Goal: Task Accomplishment & Management: Manage account settings

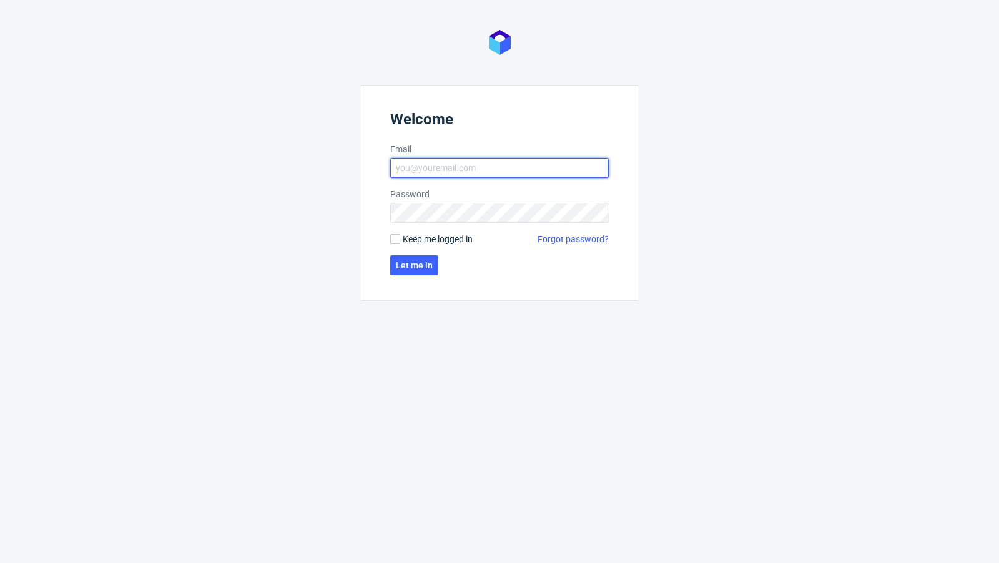
click at [505, 173] on input "Email" at bounding box center [499, 168] width 219 height 20
type input "[EMAIL_ADDRESS][PERSON_NAME][DOMAIN_NAME]"
click at [401, 266] on span "Let me in" at bounding box center [414, 265] width 37 height 9
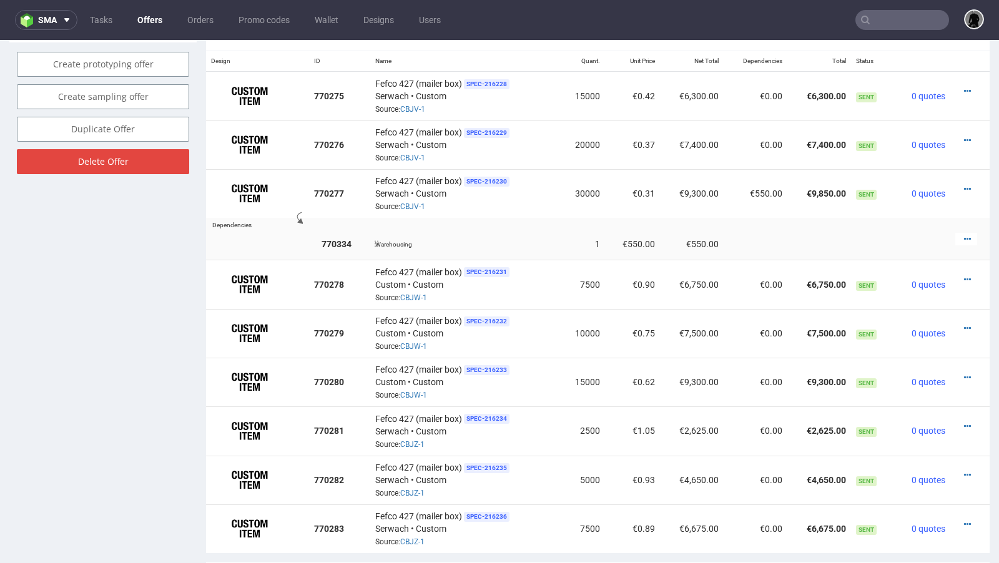
scroll to position [772, 0]
click at [832, 234] on icon at bounding box center [967, 238] width 7 height 9
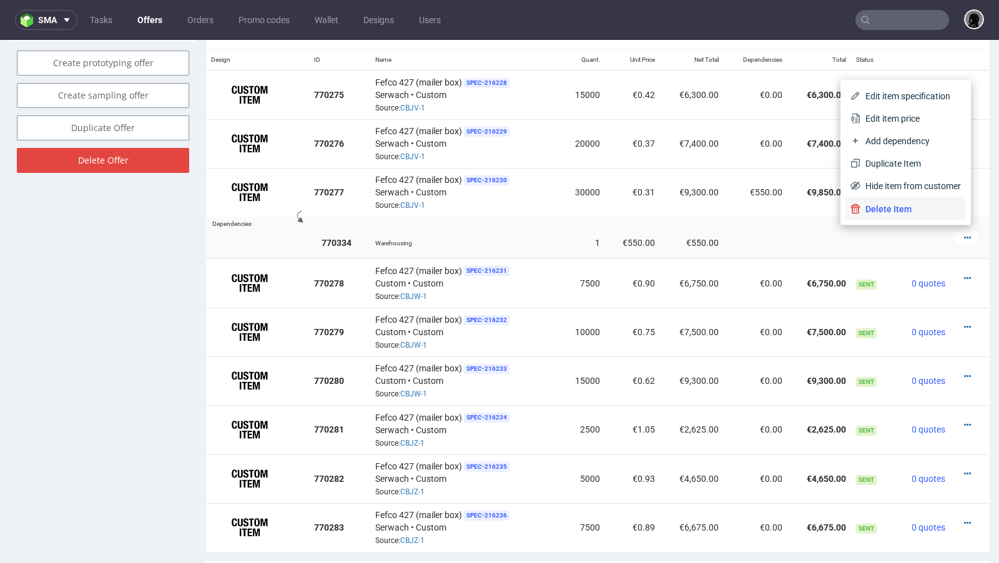
click at [832, 212] on span "Delete Item" at bounding box center [911, 209] width 101 height 12
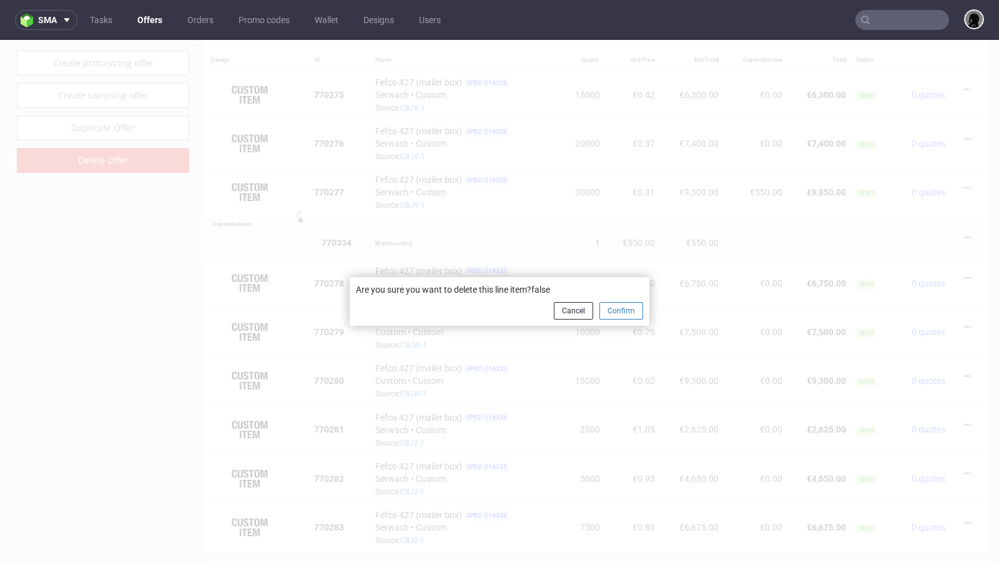
click at [625, 315] on button "Confirm" at bounding box center [622, 310] width 44 height 17
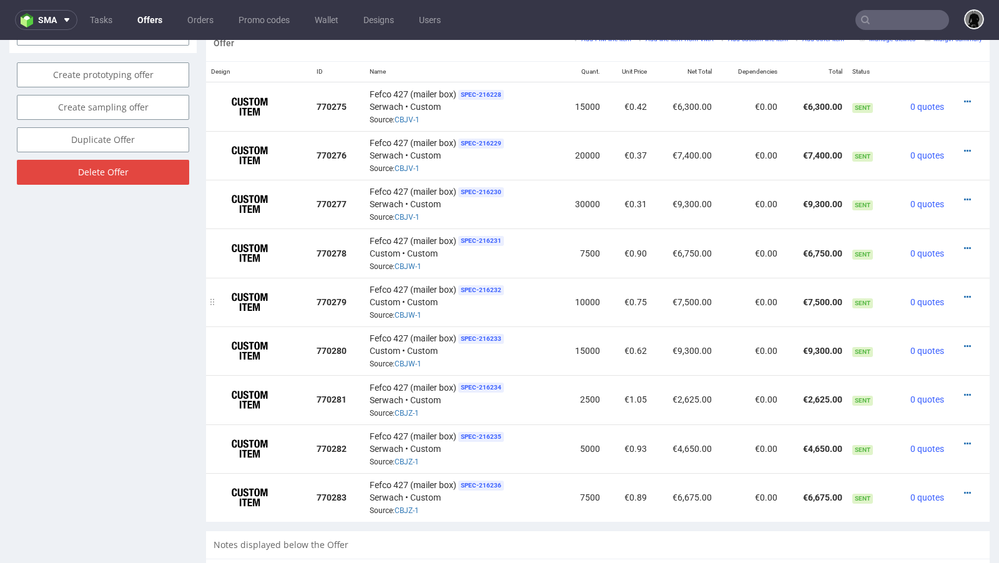
scroll to position [767, 0]
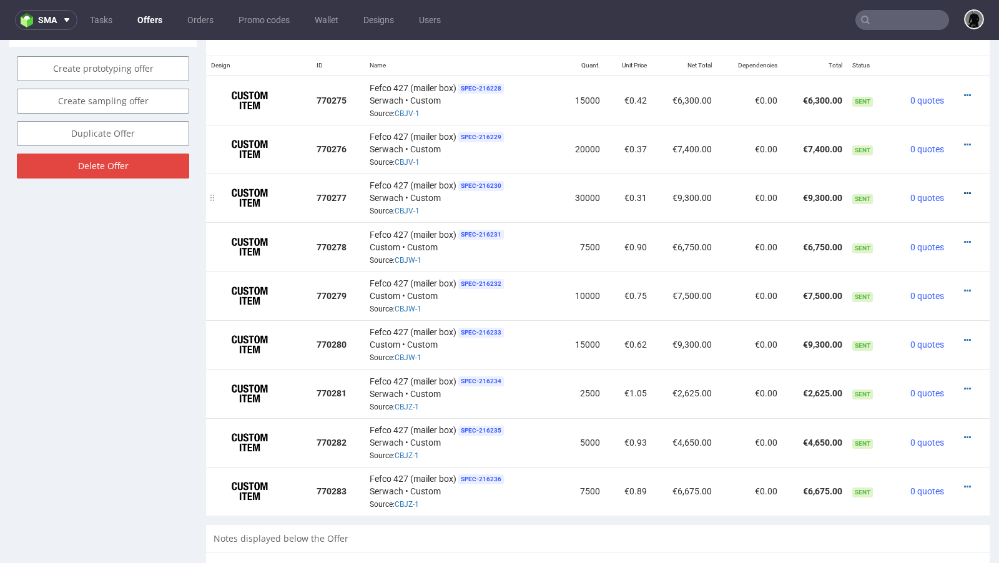
click at [832, 189] on icon at bounding box center [967, 193] width 7 height 9
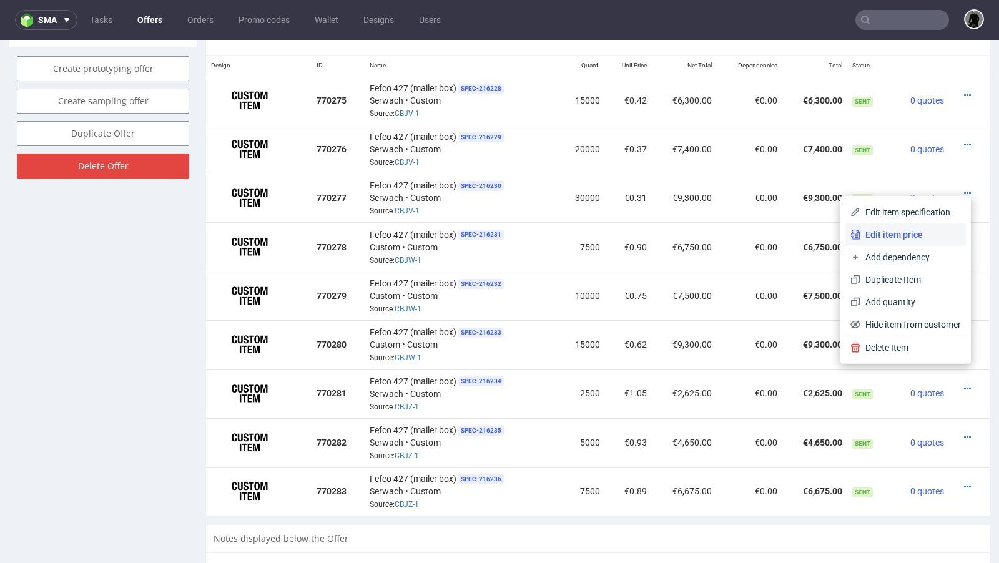
click at [832, 232] on span "Edit item price" at bounding box center [911, 235] width 101 height 12
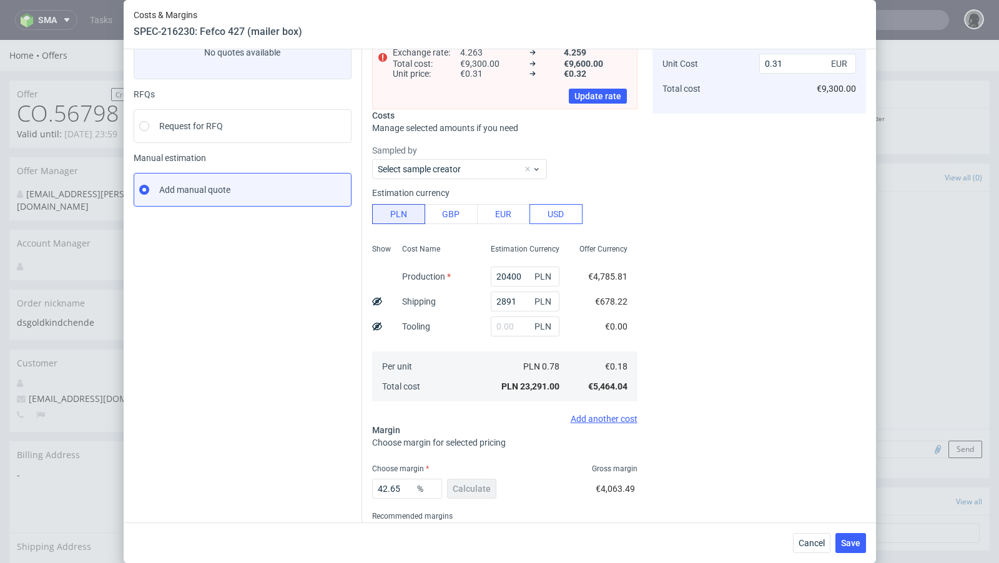
scroll to position [96, 0]
drag, startPoint x: 407, startPoint y: 487, endPoint x: 383, endPoint y: 483, distance: 24.6
click at [383, 458] on input "42.65" at bounding box center [407, 487] width 70 height 20
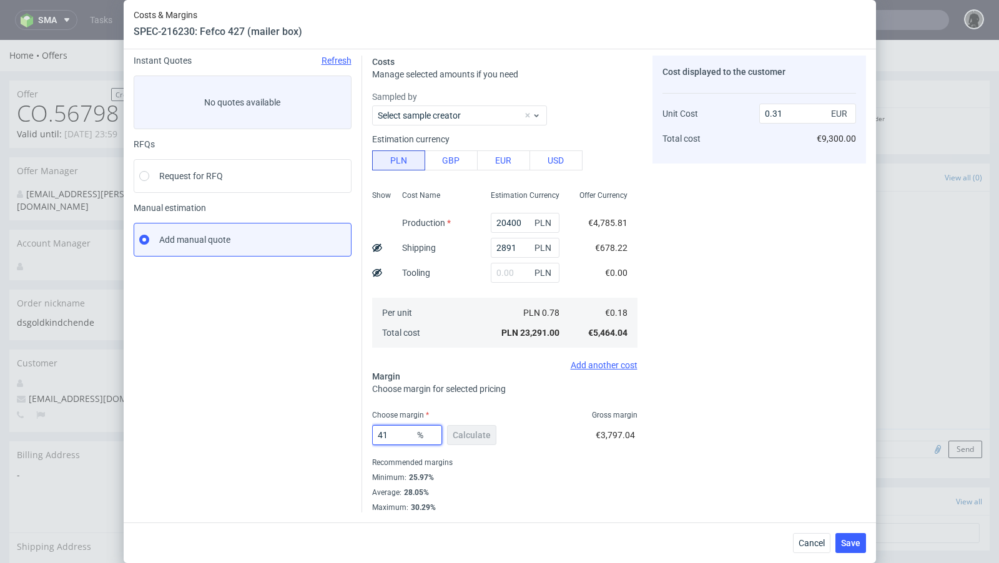
scroll to position [42, 0]
type input "40"
type input "0.3"
type input "40.9"
type input "0.31"
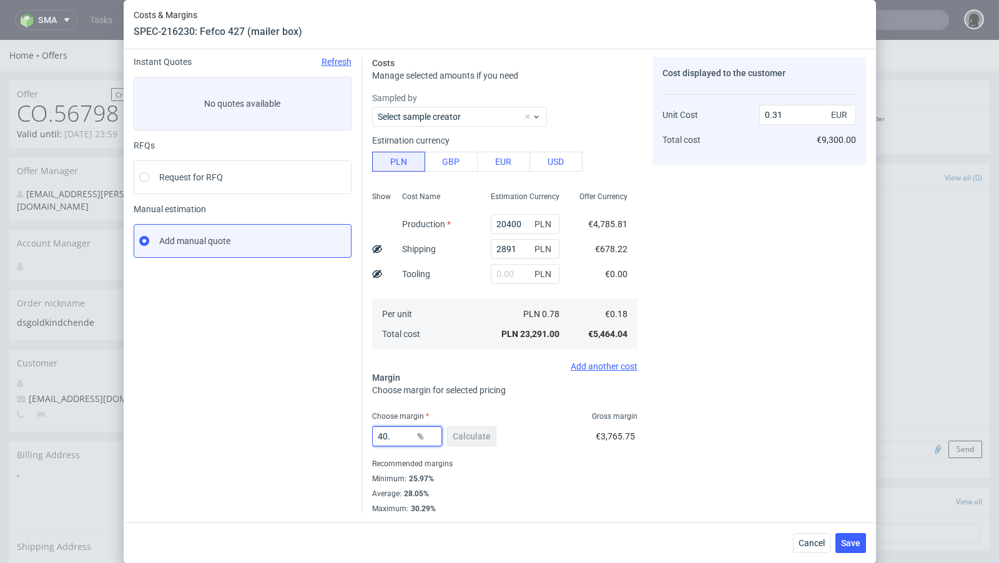
type input "40.7"
type input "0.3"
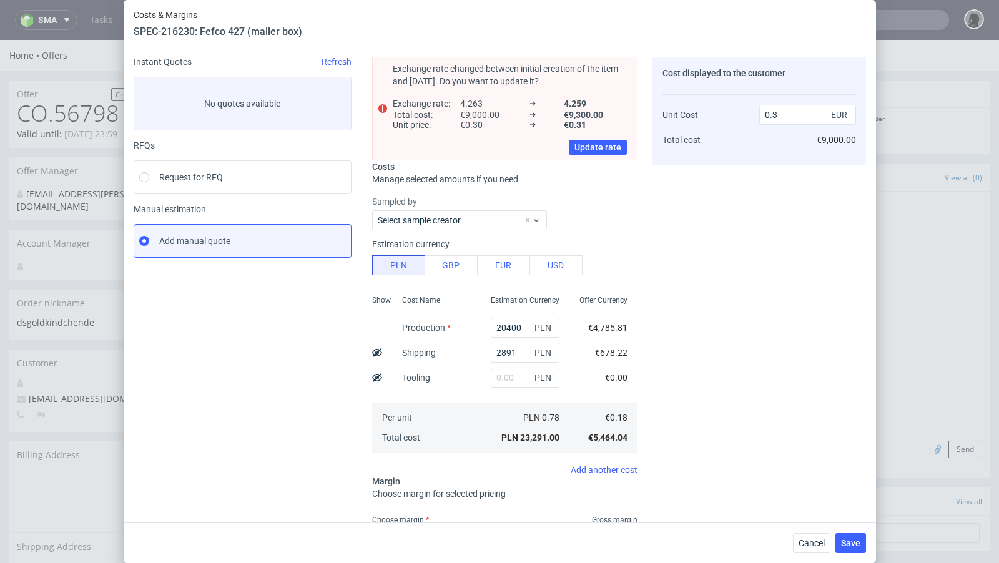
scroll to position [63, 0]
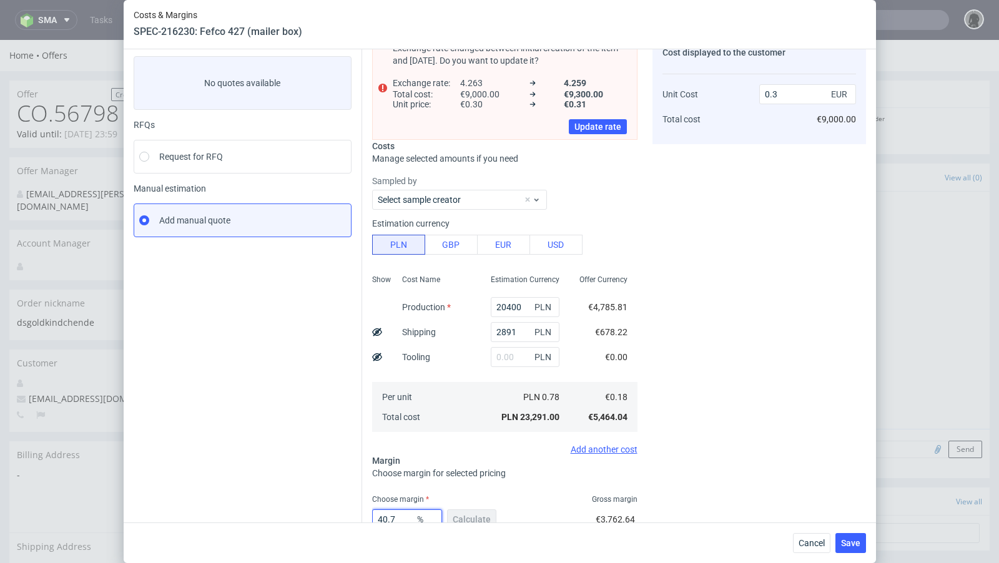
type input "40.79"
type input "0.31"
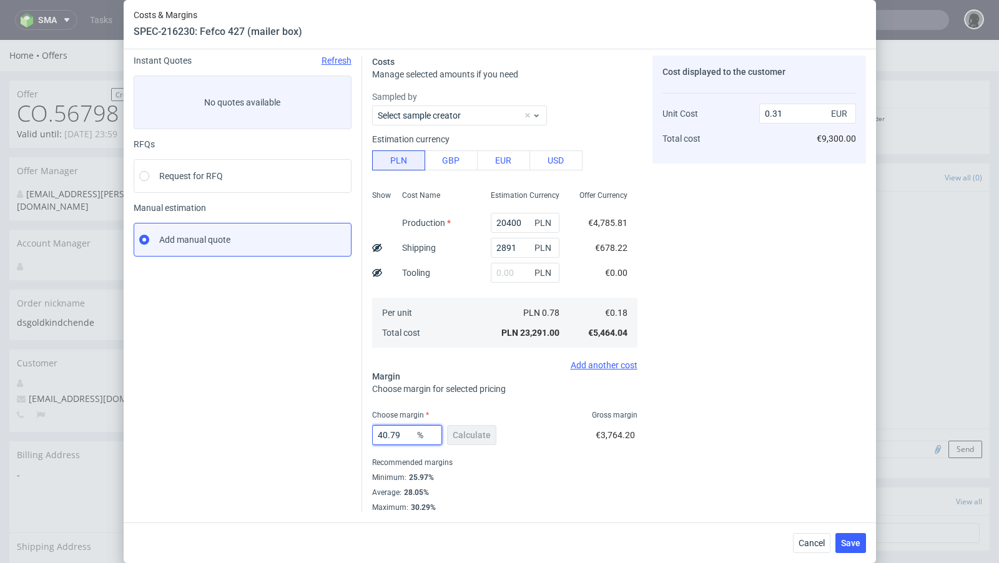
scroll to position [42, 0]
type input "40.78"
type input "0.3"
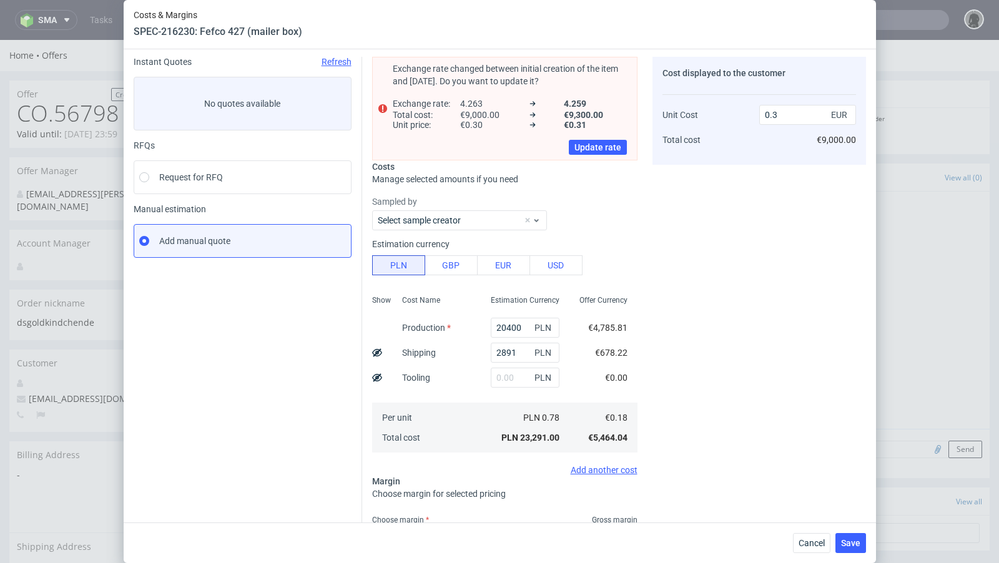
scroll to position [63, 0]
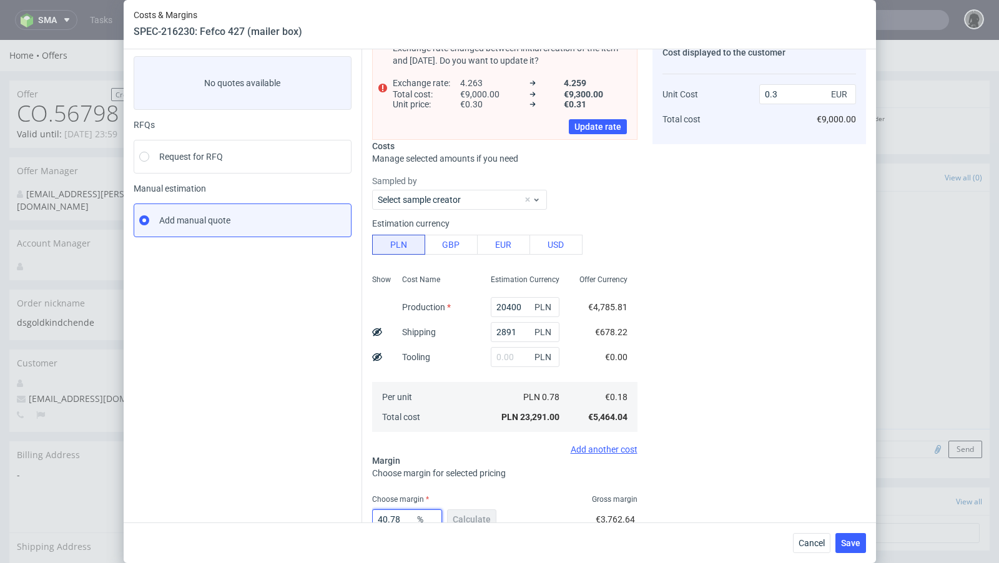
type input "40.78"
click at [346, 394] on div "Instant Quotes Refresh No quotes available RFQs Request for RFQ Manual estimati…" at bounding box center [248, 316] width 229 height 561
click at [832, 458] on span "Save" at bounding box center [850, 543] width 19 height 9
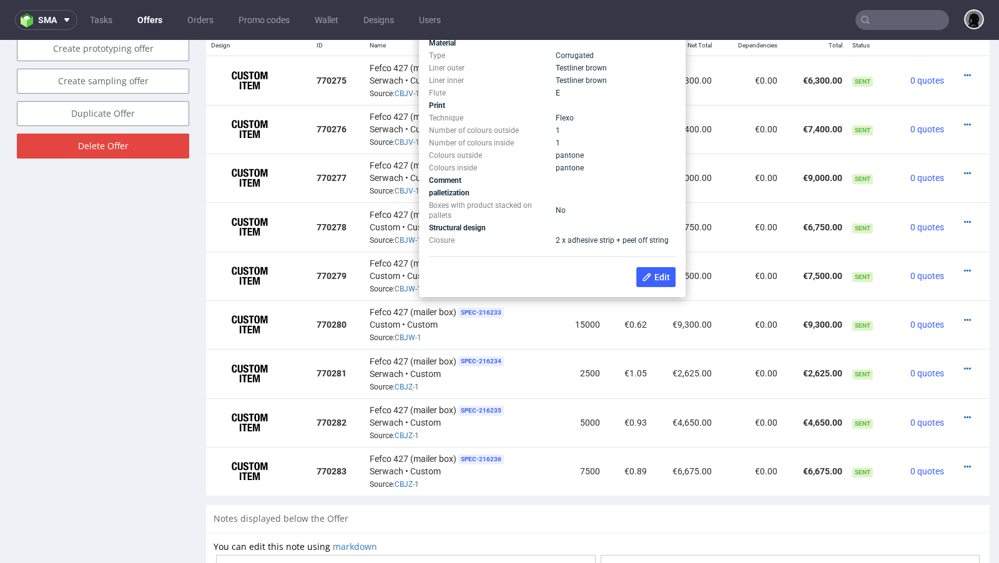
scroll to position [778, 0]
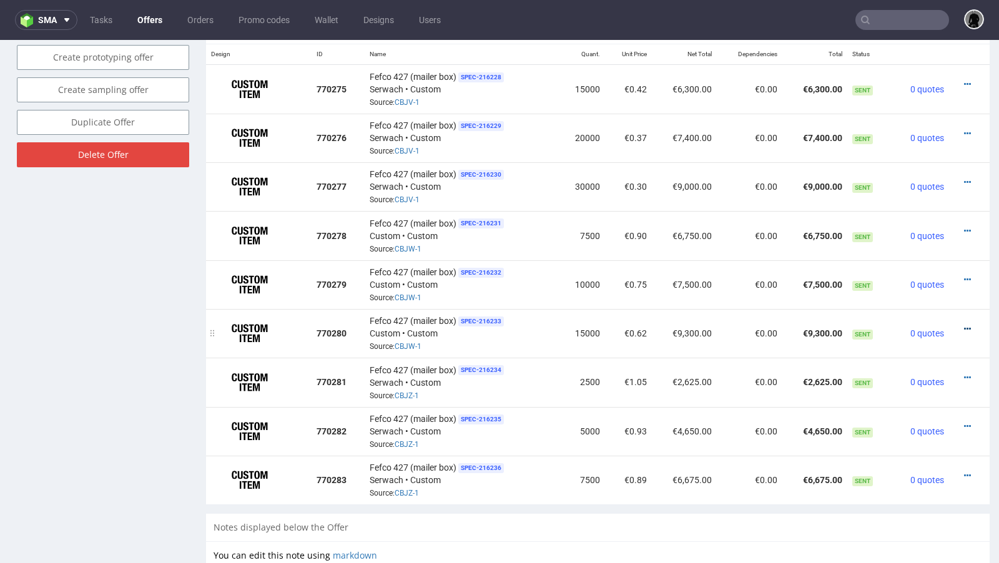
click at [832, 325] on icon at bounding box center [967, 329] width 7 height 9
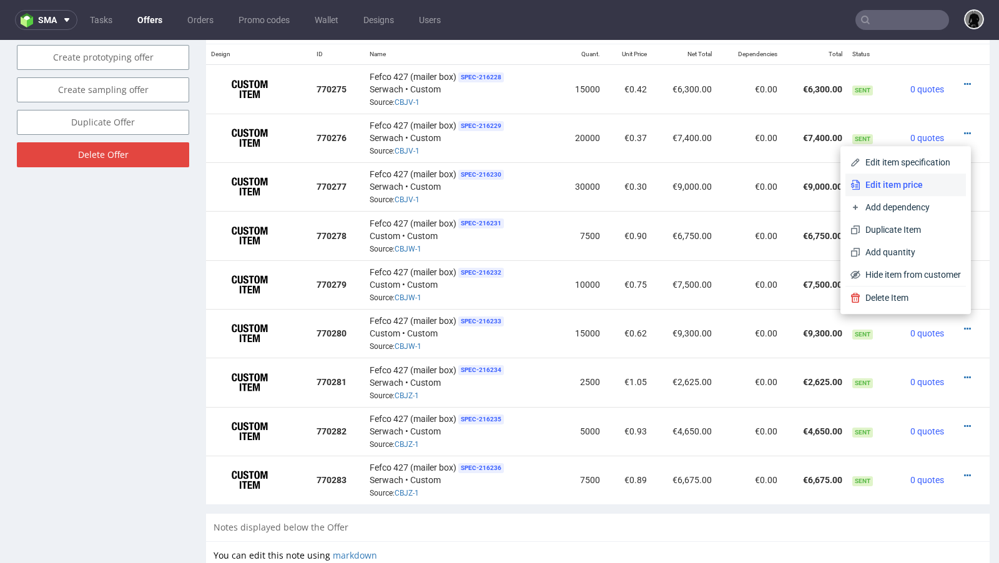
click at [832, 185] on span "Edit item price" at bounding box center [911, 185] width 101 height 12
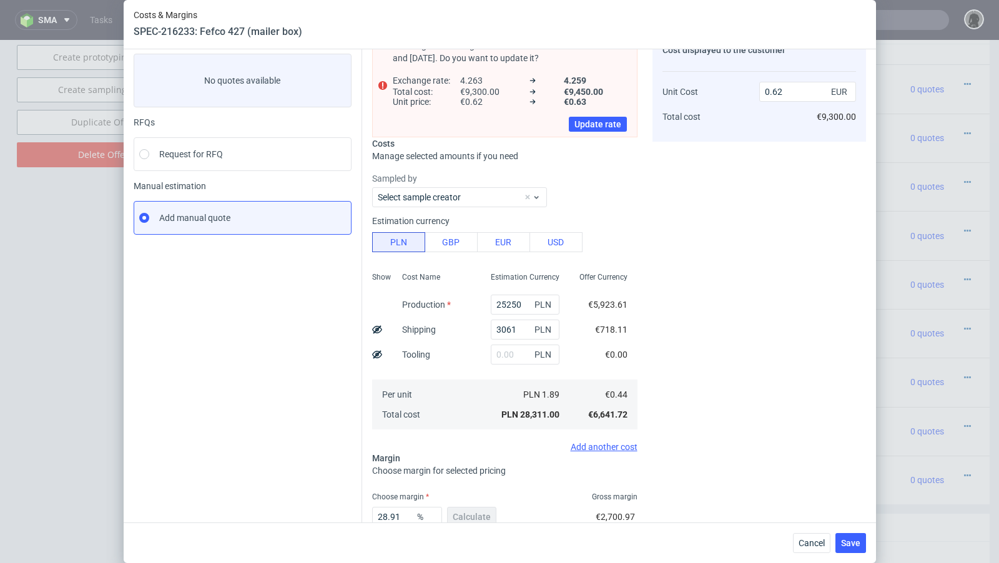
scroll to position [66, 0]
drag, startPoint x: 404, startPoint y: 514, endPoint x: 390, endPoint y: 514, distance: 14.4
click at [390, 458] on input "28.91" at bounding box center [407, 516] width 70 height 20
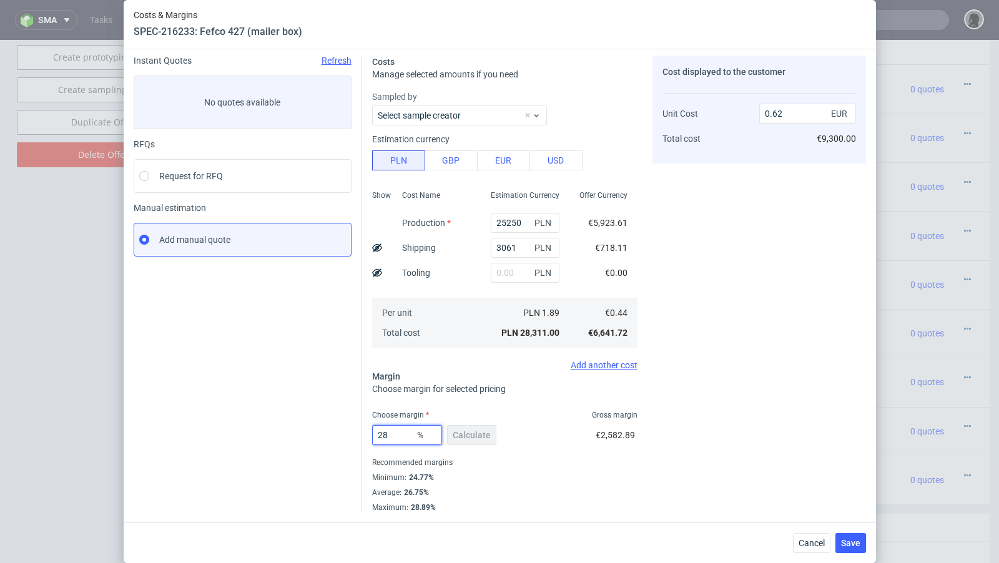
scroll to position [42, 0]
type input "27"
type input "0.61"
type input "27"
click at [819, 458] on button "Cancel" at bounding box center [811, 543] width 37 height 20
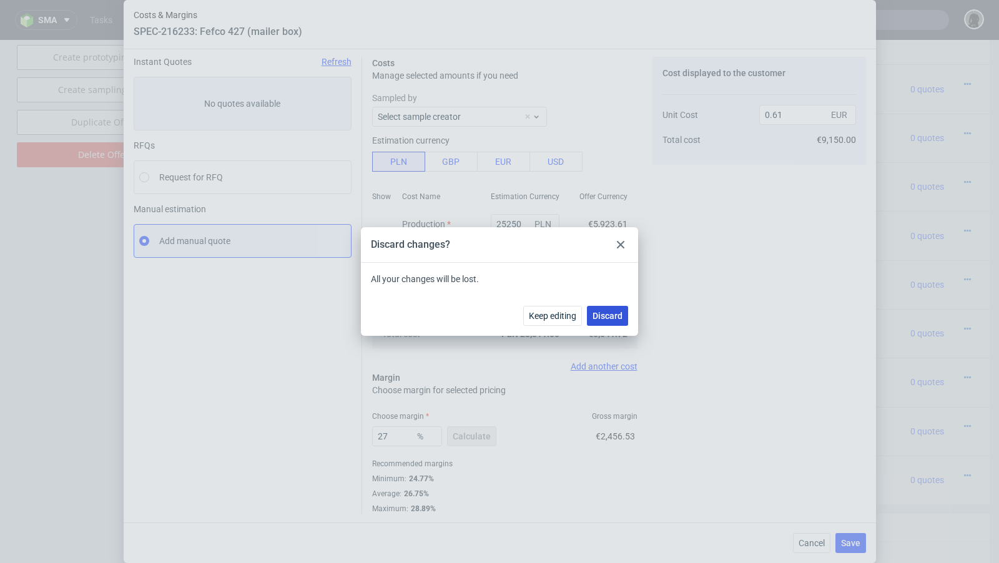
click at [610, 315] on span "Discard" at bounding box center [608, 316] width 30 height 9
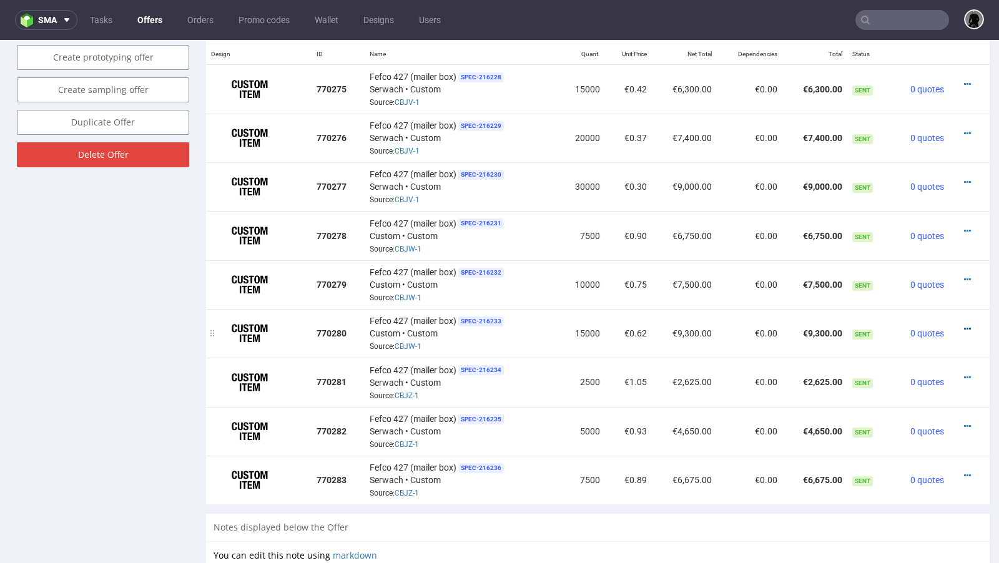
click at [832, 325] on icon at bounding box center [967, 329] width 7 height 9
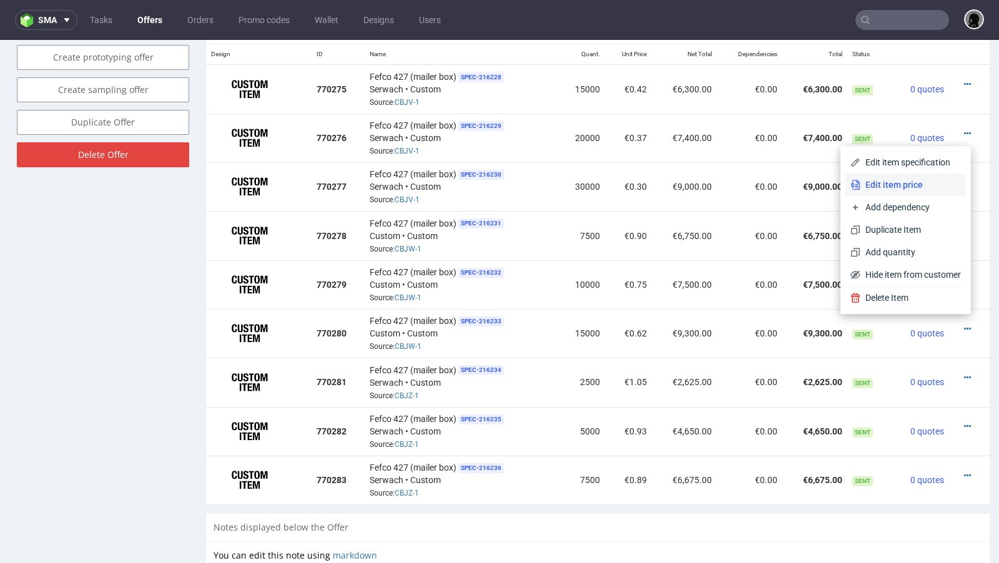
click at [832, 182] on span "Edit item price" at bounding box center [911, 185] width 101 height 12
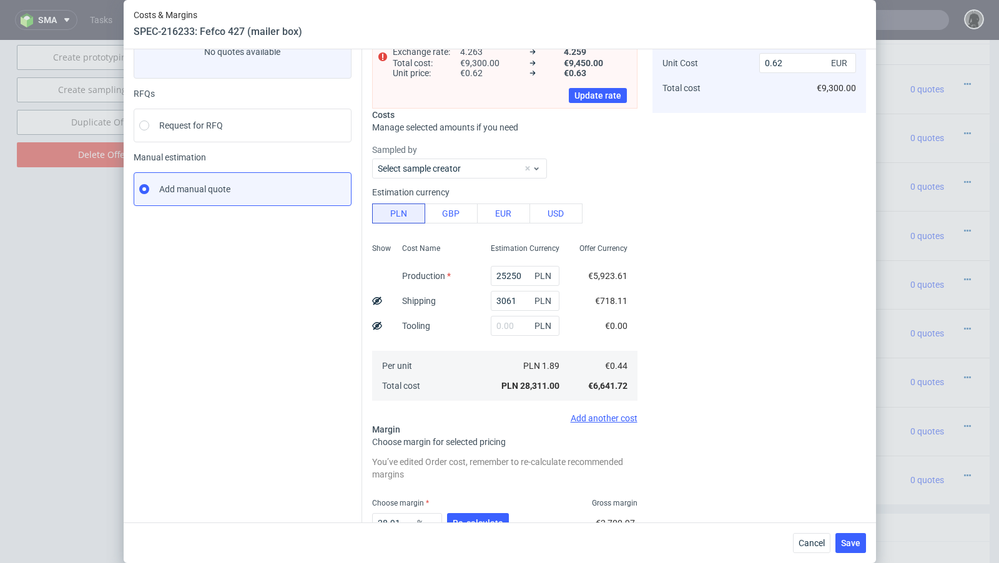
scroll to position [98, 0]
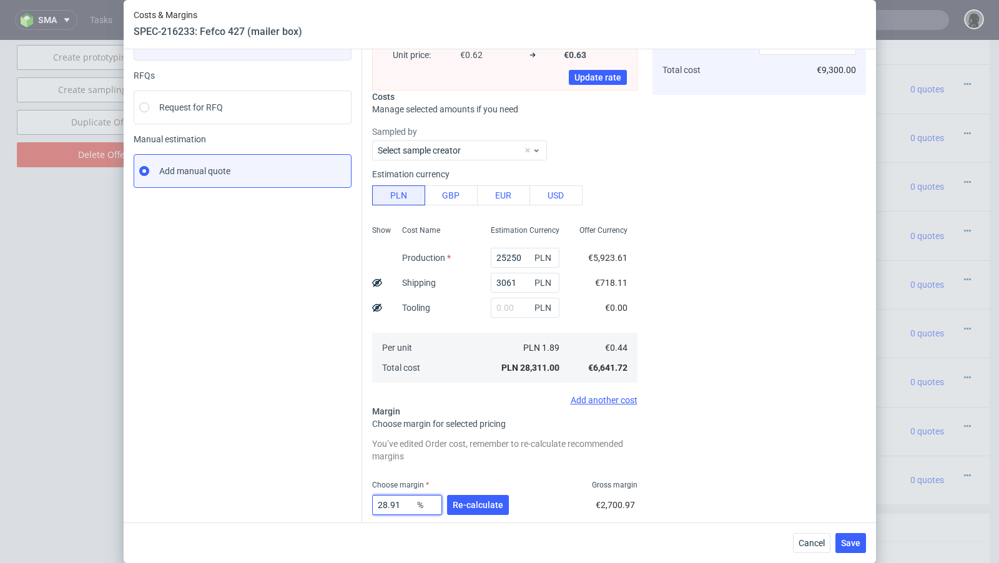
drag, startPoint x: 402, startPoint y: 519, endPoint x: 393, endPoint y: 516, distance: 9.7
click at [393, 458] on div "28.91 % Re-calculate" at bounding box center [441, 507] width 139 height 35
drag, startPoint x: 403, startPoint y: 518, endPoint x: 383, endPoint y: 500, distance: 27.4
click at [383, 458] on input "28.91" at bounding box center [407, 503] width 70 height 20
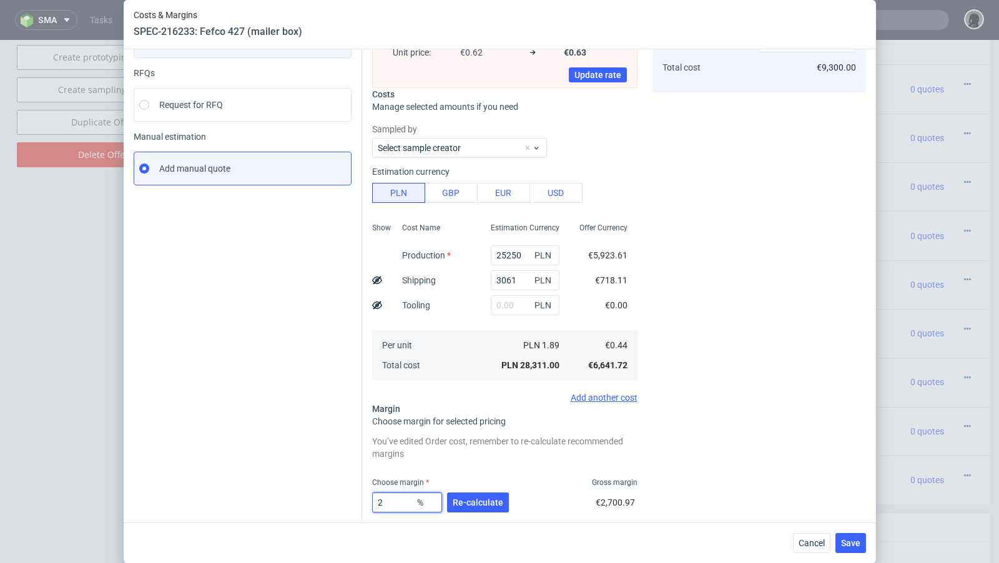
type input "27"
type input "0.61"
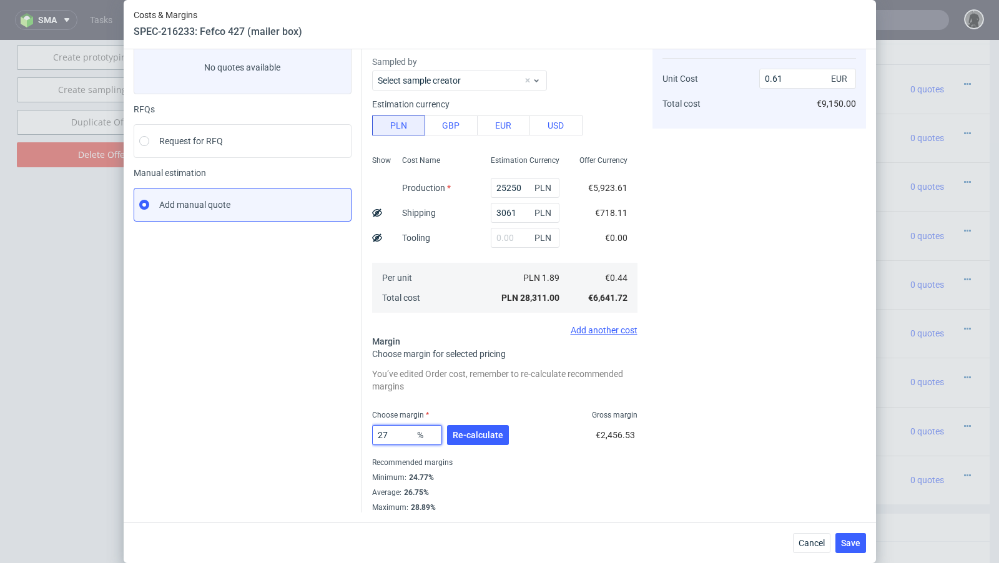
scroll to position [78, 0]
type input "27.9"
type input "0.62"
type input "27.7"
type input "0.61"
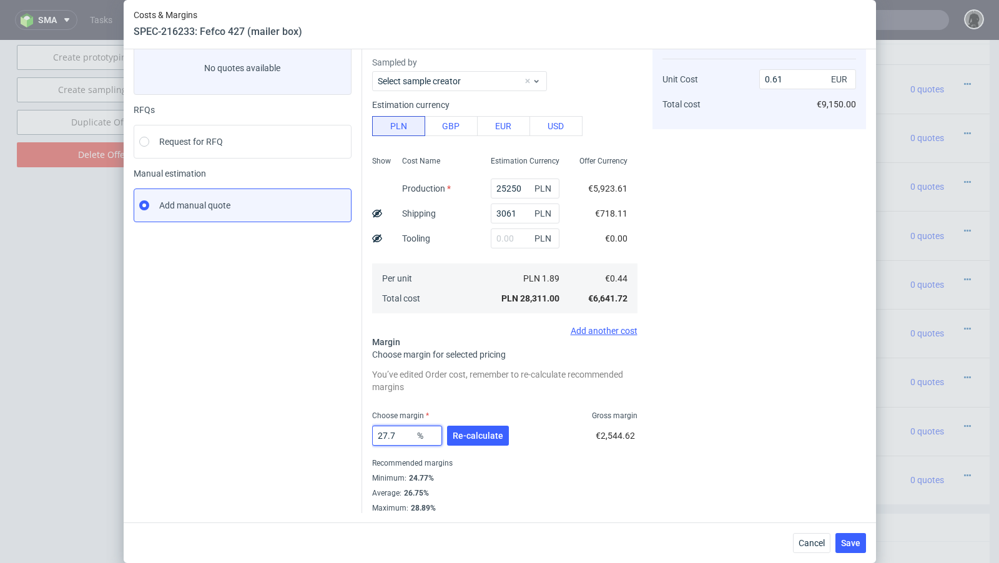
type input "27.77"
type input "0.62"
type input "27.75"
type input "0.61"
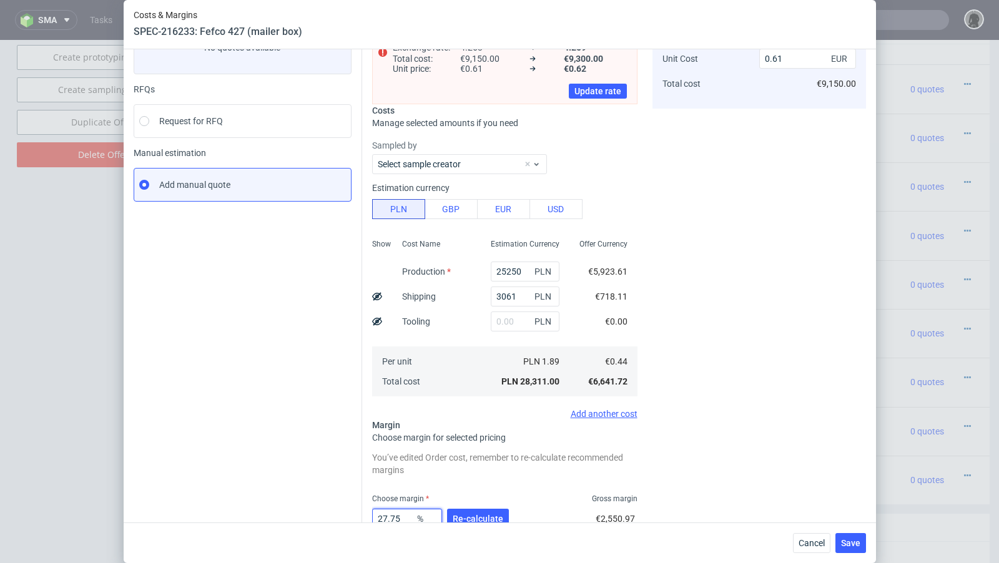
scroll to position [100, 0]
type input "27.76"
type input "0.62"
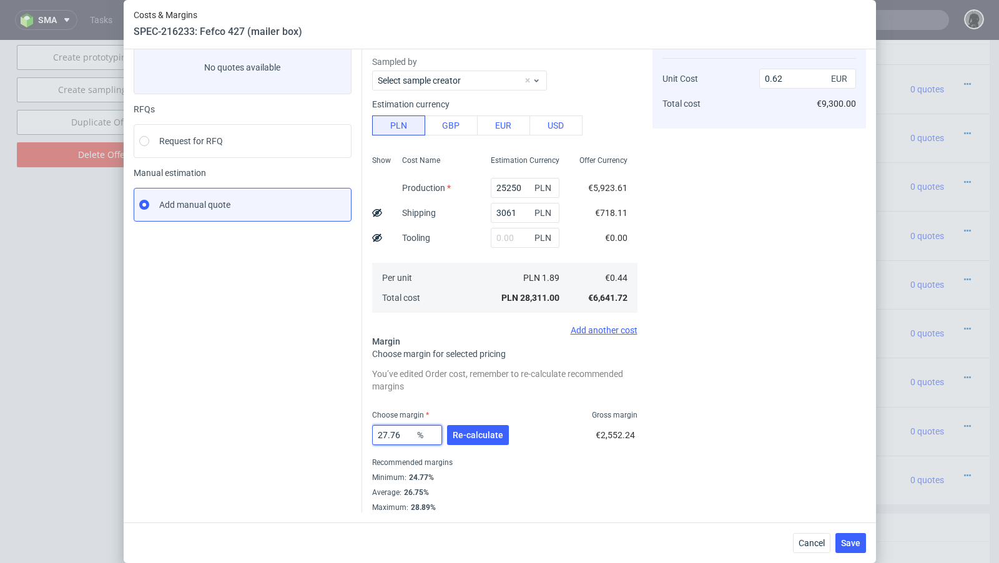
scroll to position [78, 0]
type input "27.75"
type input "0.61"
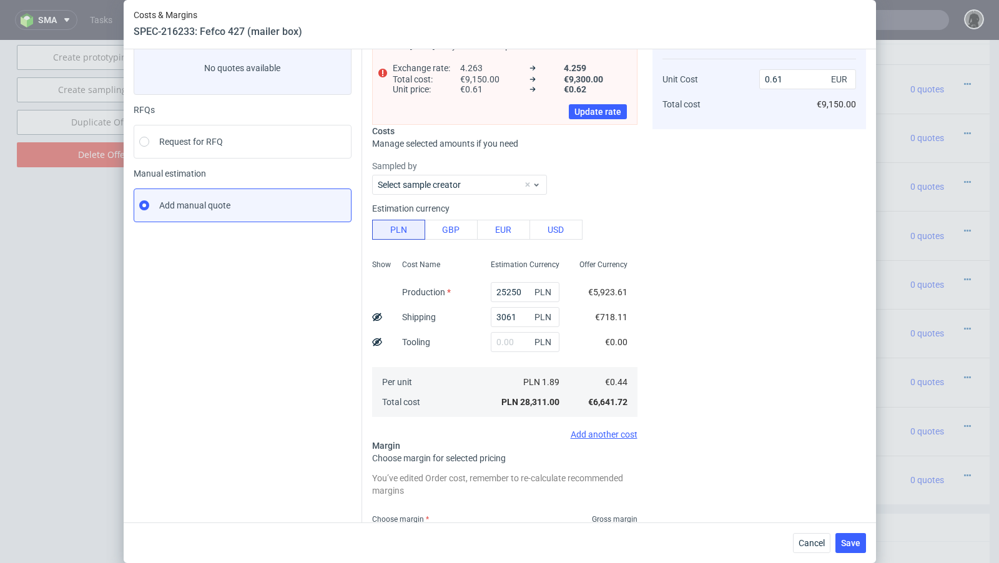
scroll to position [100, 0]
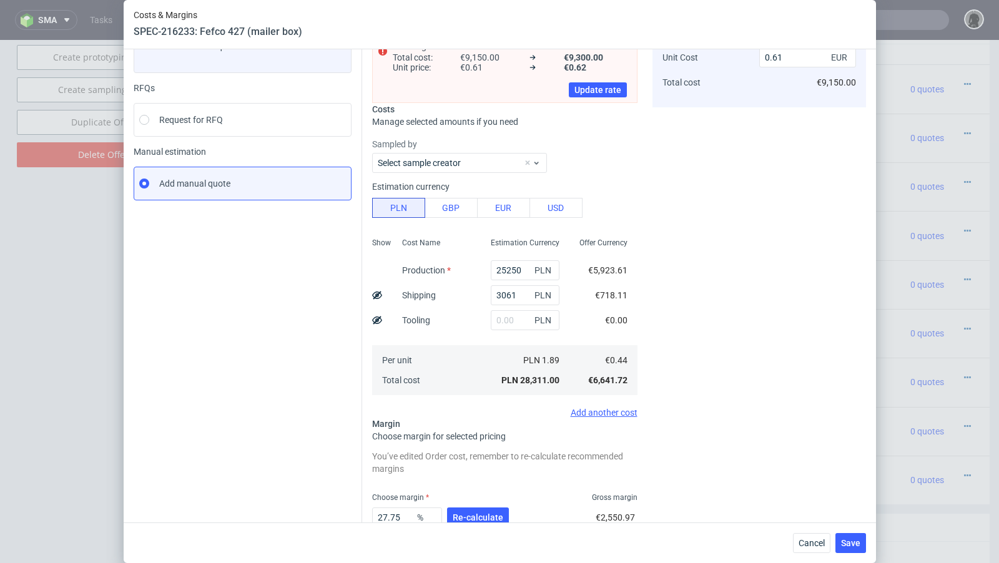
click at [307, 374] on div "Instant Quotes Refresh No quotes available RFQs Request for RFQ Manual estimati…" at bounding box center [248, 297] width 229 height 596
click at [461, 458] on button "Re-calculate" at bounding box center [478, 518] width 62 height 20
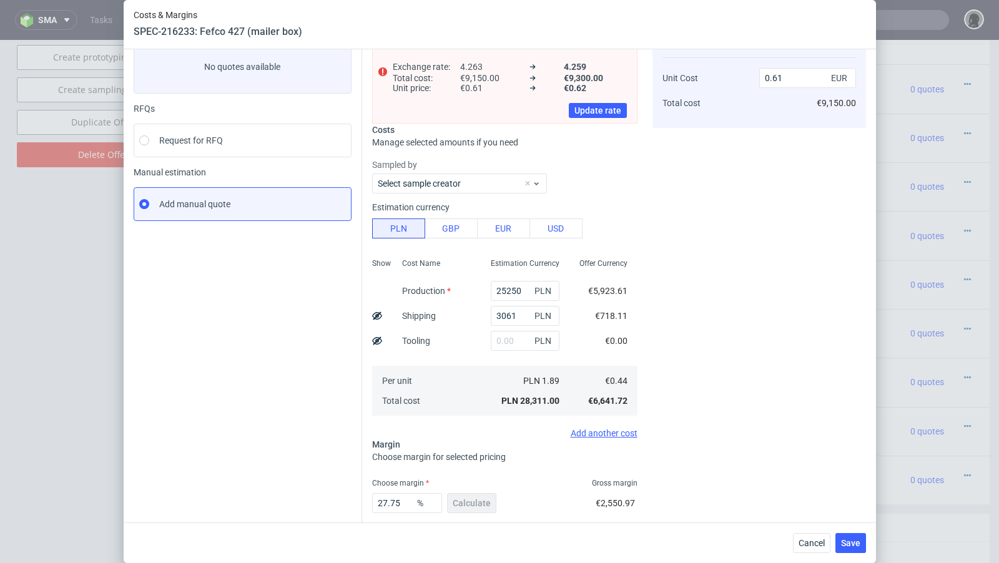
scroll to position [82, 0]
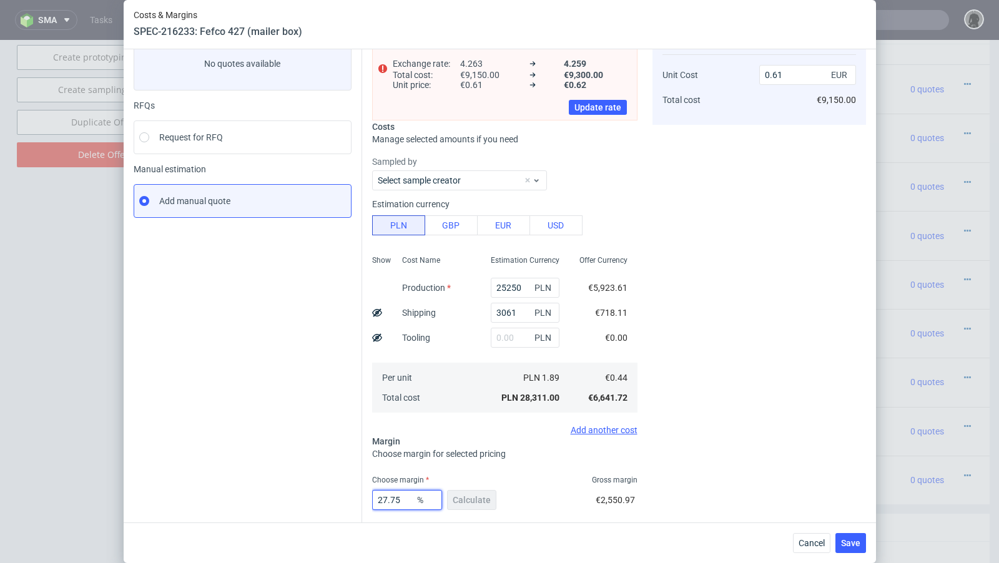
click at [411, 458] on input "27.75" at bounding box center [407, 500] width 70 height 20
type input "27.76"
type input "0.62"
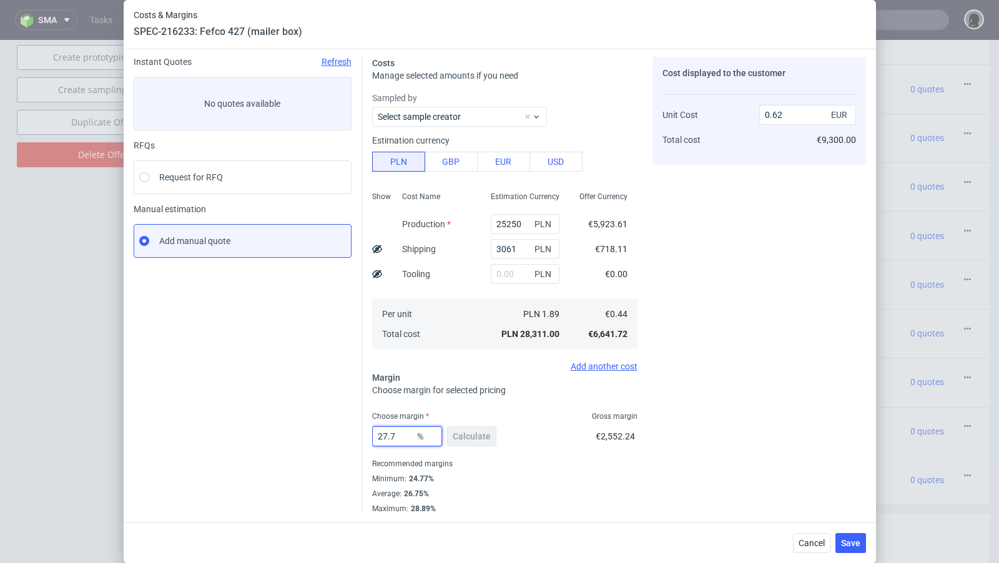
type input "27.75"
type input "0.61"
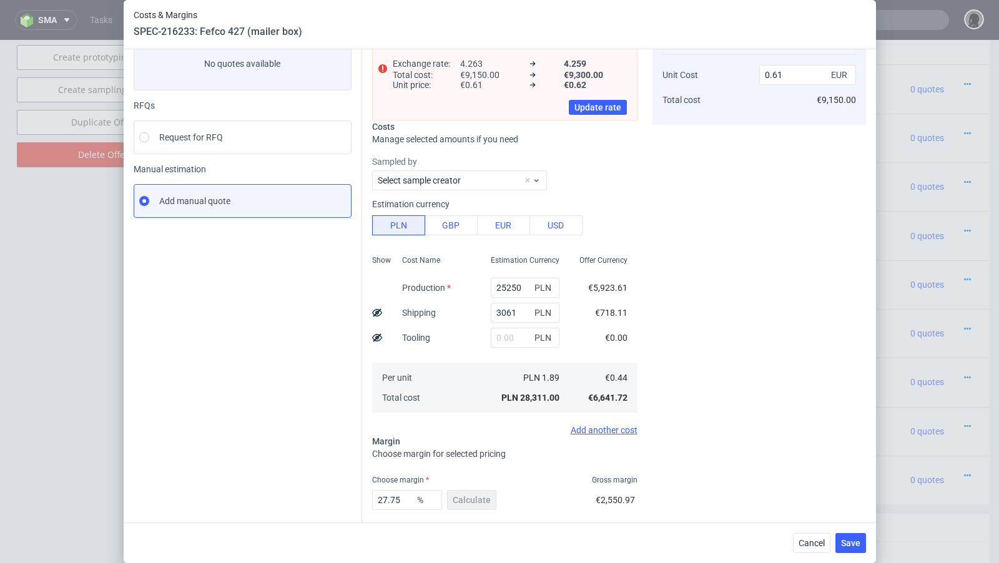
click at [265, 458] on div "Instant Quotes Refresh No quotes available RFQs Request for RFQ Manual estimati…" at bounding box center [248, 297] width 229 height 561
click at [832, 458] on span "Save" at bounding box center [850, 543] width 19 height 9
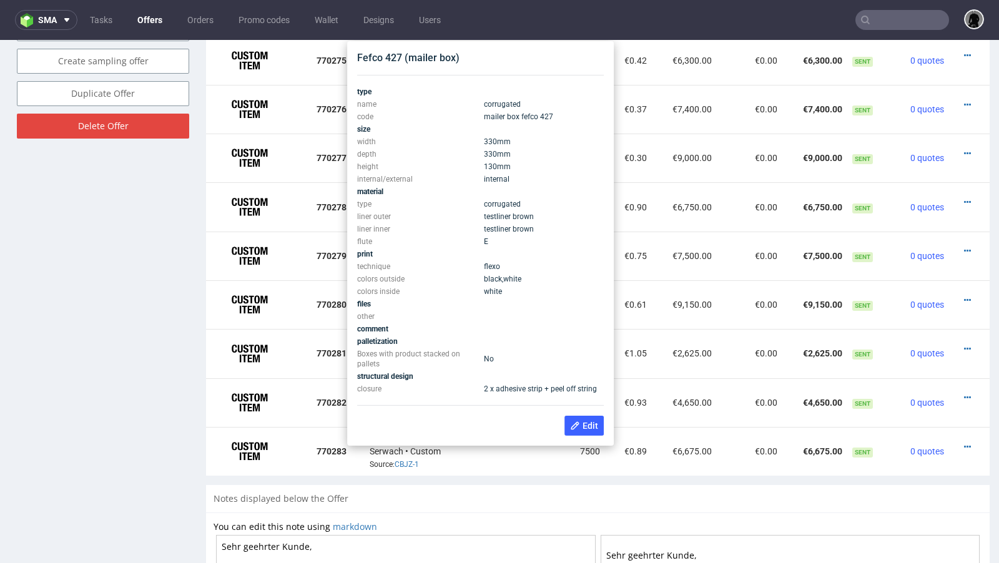
scroll to position [806, 0]
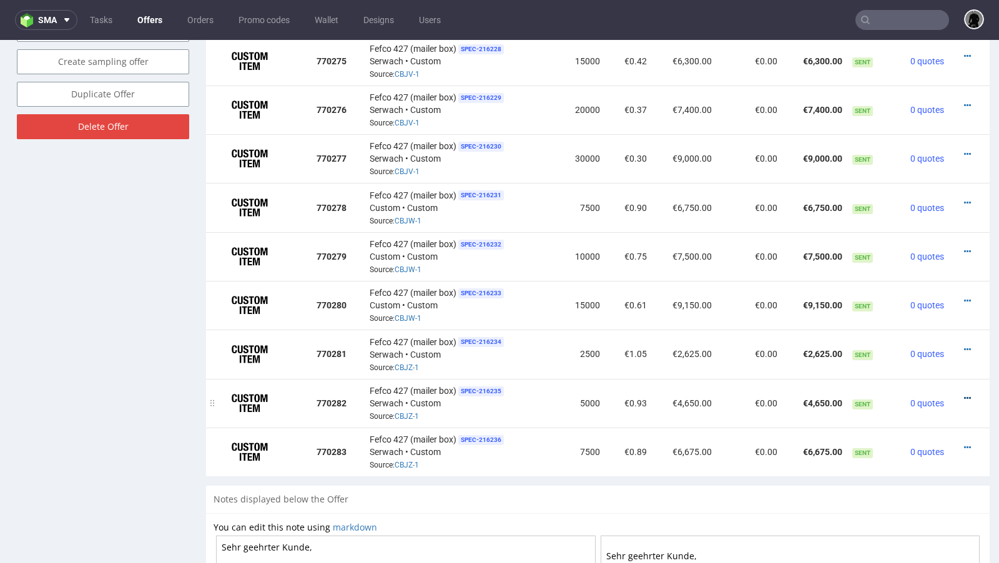
click at [832, 394] on icon at bounding box center [967, 398] width 7 height 9
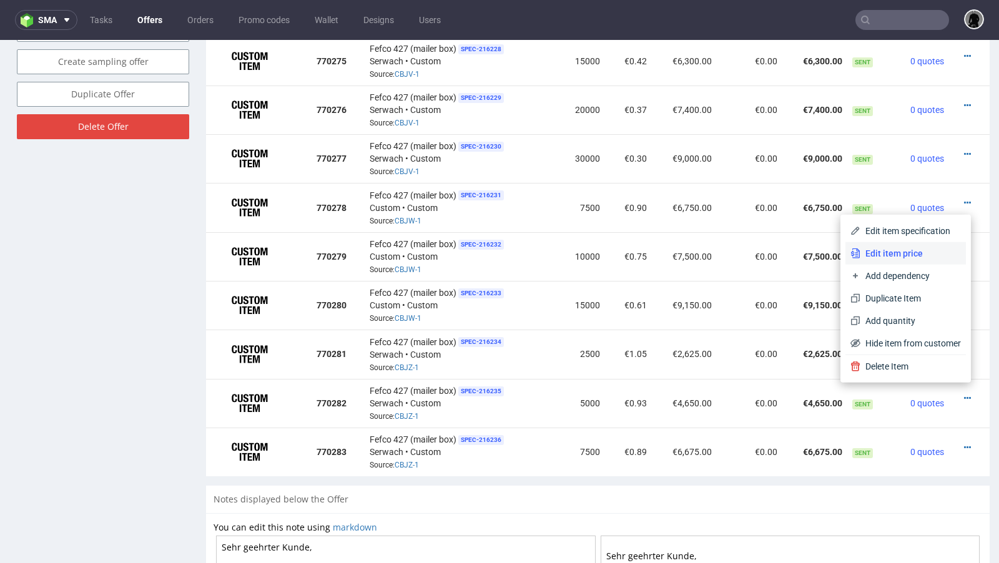
click at [832, 256] on span "Edit item price" at bounding box center [911, 253] width 101 height 12
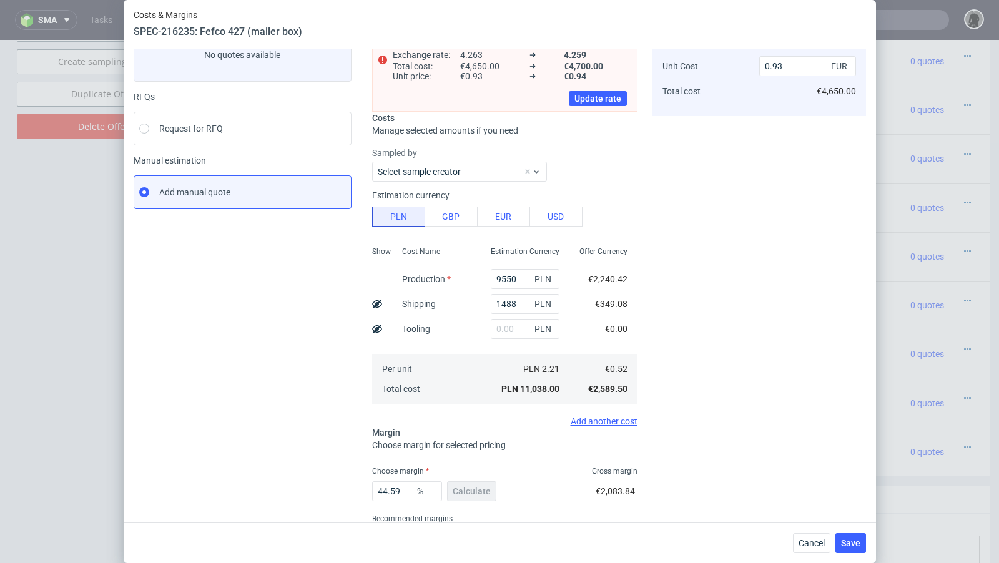
scroll to position [96, 0]
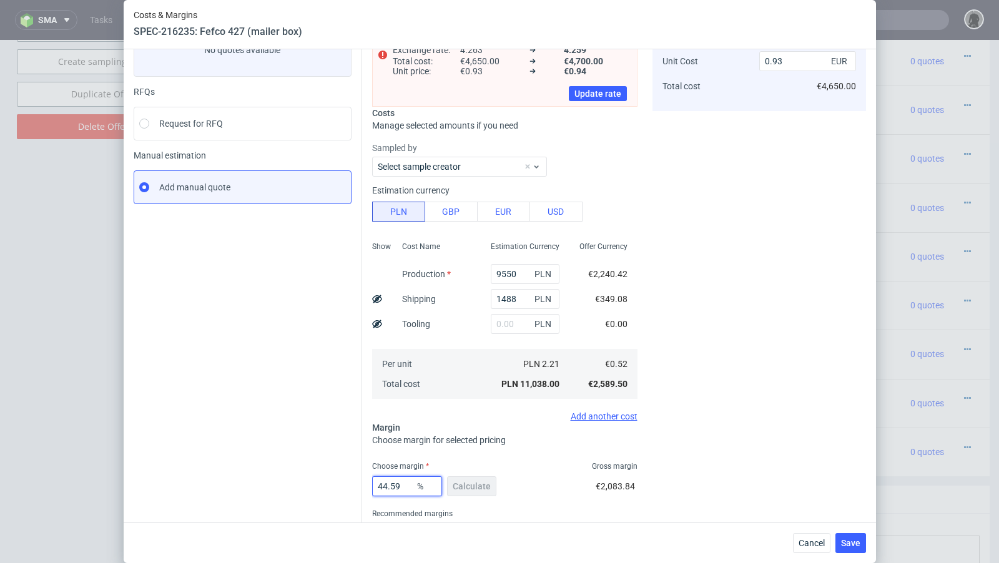
drag, startPoint x: 400, startPoint y: 486, endPoint x: 389, endPoint y: 485, distance: 10.8
click at [389, 458] on input "44.59" at bounding box center [407, 486] width 70 height 20
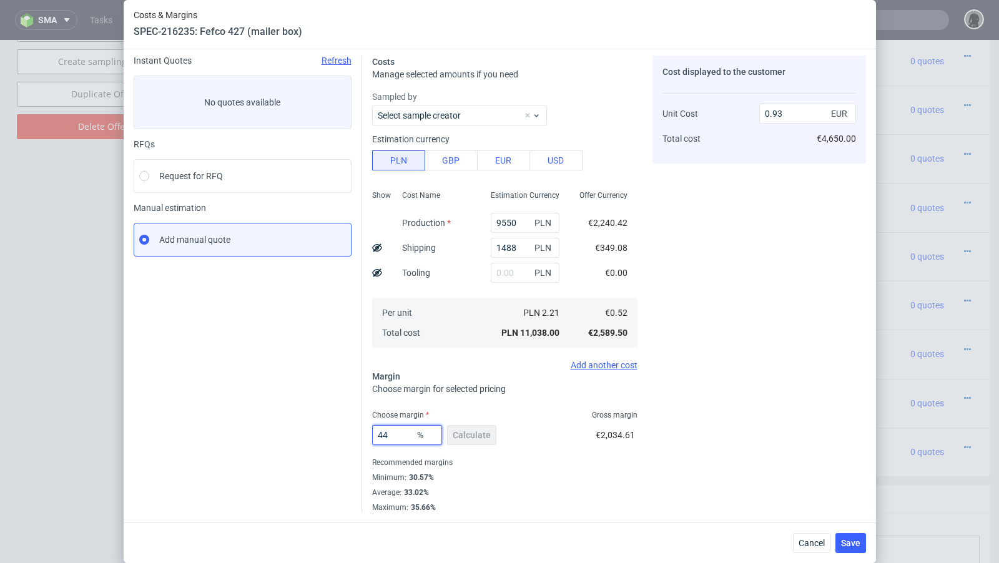
scroll to position [42, 0]
click at [269, 458] on div "Instant Quotes Refresh No quotes available RFQs Request for RFQ Manual estimati…" at bounding box center [248, 285] width 229 height 457
click at [393, 437] on input "44" at bounding box center [407, 437] width 70 height 20
type input "43"
type input "0.91"
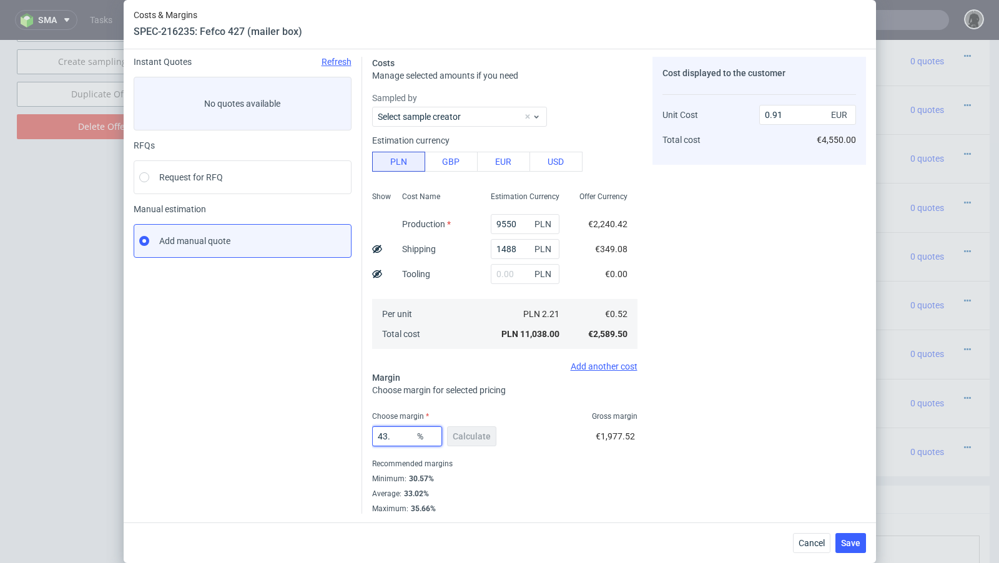
type input "43.6"
type input "0.92"
type input "43.3"
type input "0.91"
type input "42"
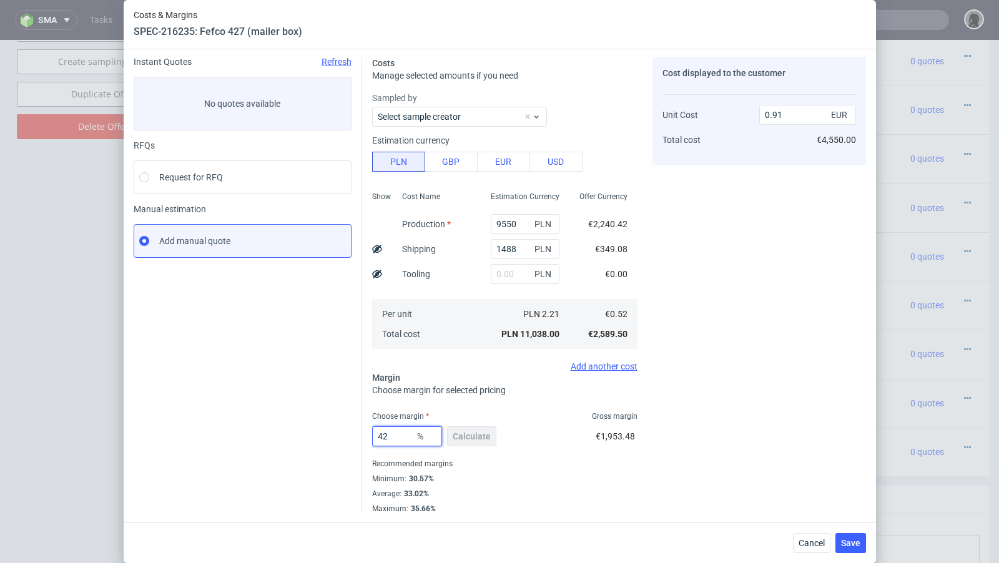
type input "0.89"
type input "42.5"
type input "0.9"
type input "42.5"
click at [803, 458] on span "Cancel" at bounding box center [812, 543] width 26 height 9
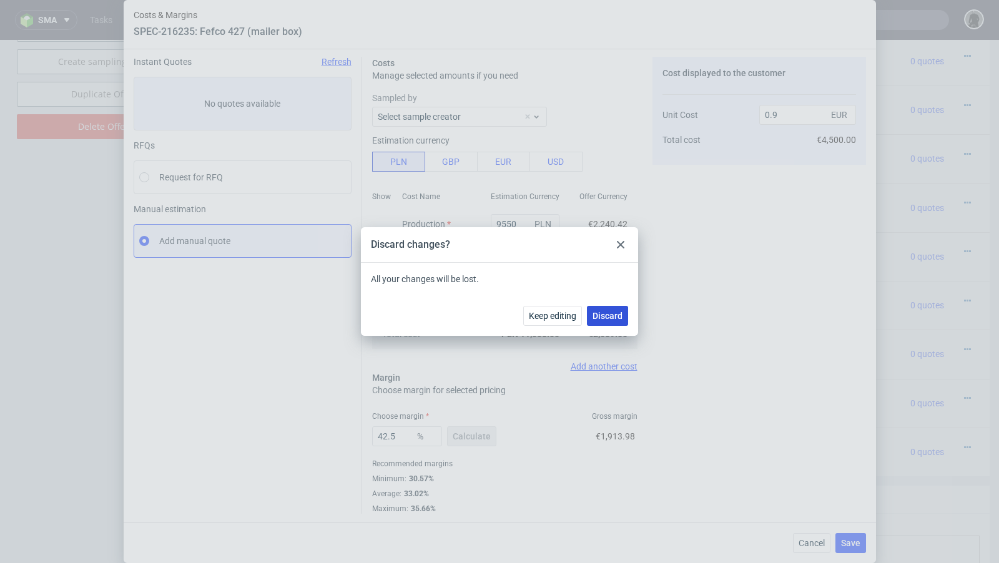
click at [605, 313] on span "Discard" at bounding box center [608, 316] width 30 height 9
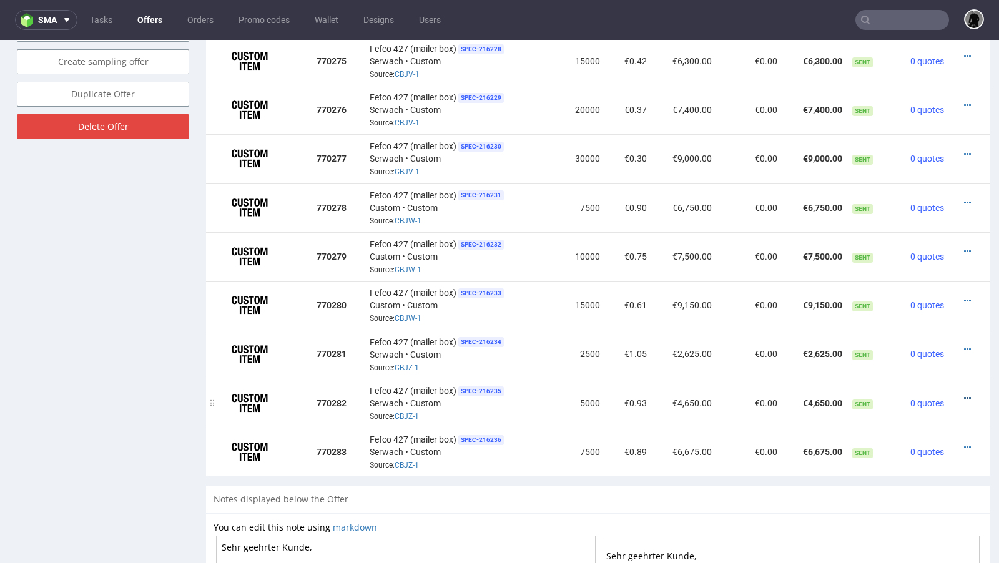
click at [832, 394] on icon at bounding box center [967, 398] width 7 height 9
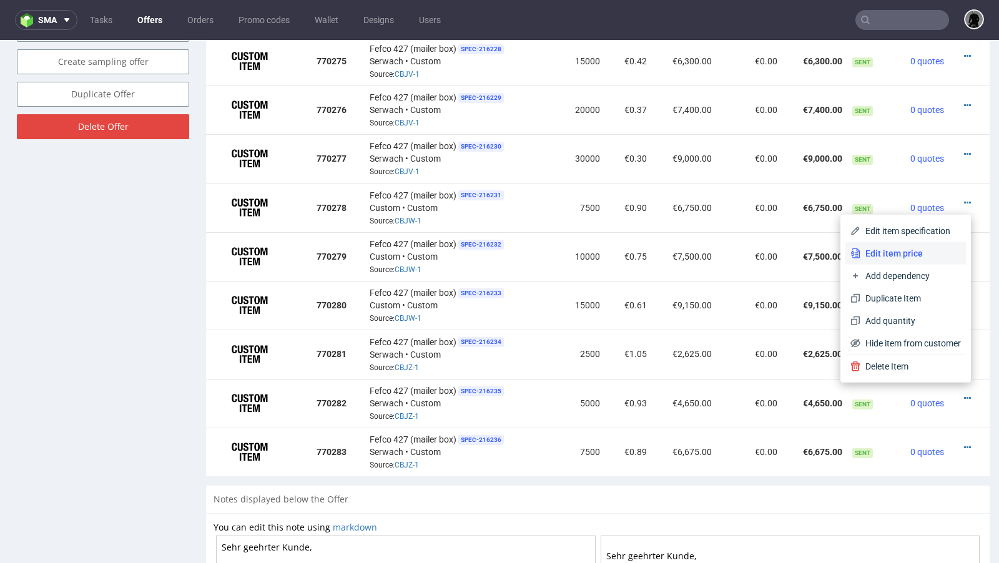
click at [832, 252] on span "Edit item price" at bounding box center [911, 253] width 101 height 12
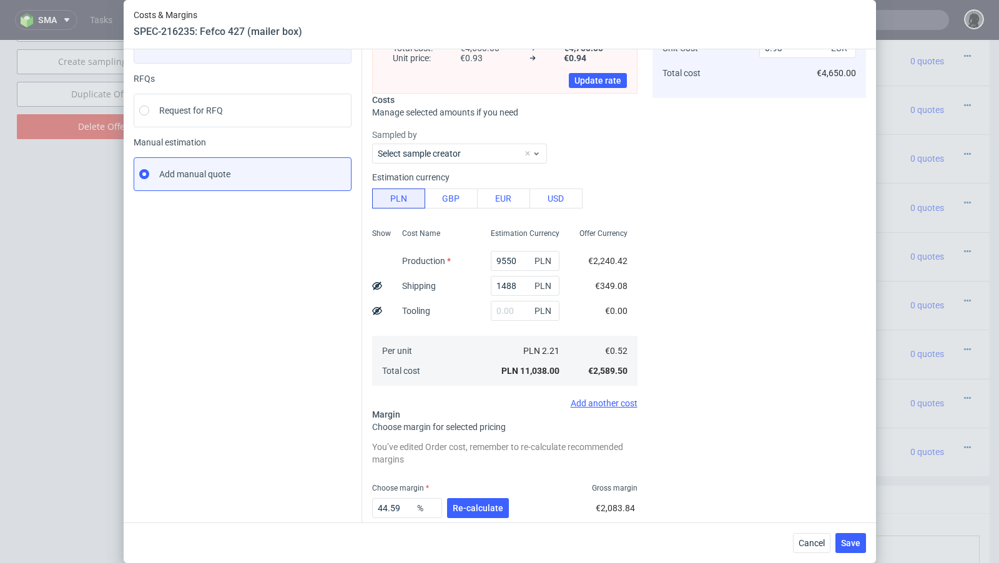
scroll to position [114, 0]
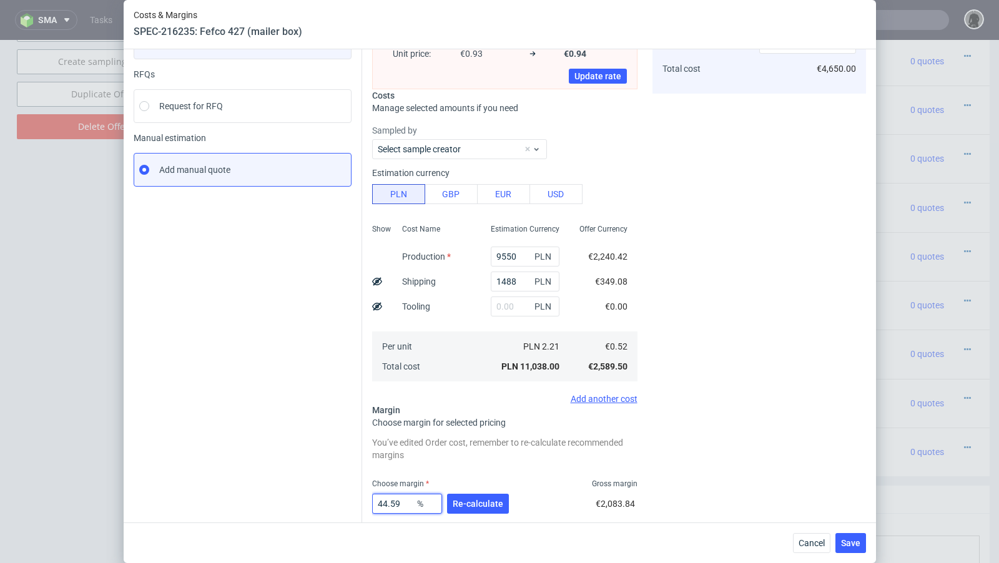
drag, startPoint x: 401, startPoint y: 508, endPoint x: 383, endPoint y: 504, distance: 17.9
click at [383, 458] on input "44.59" at bounding box center [407, 504] width 70 height 20
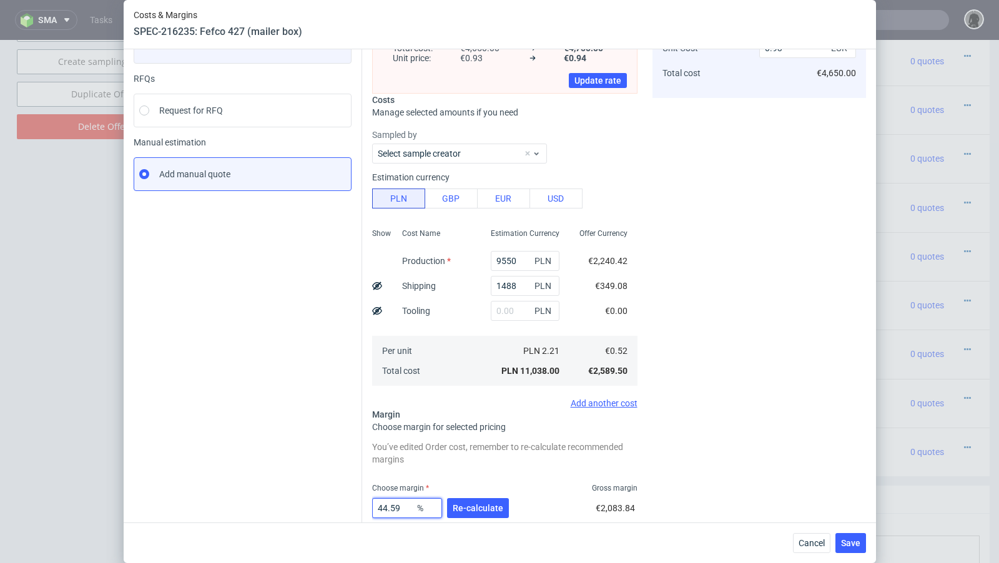
scroll to position [110, 0]
type input "43"
type input "0.91"
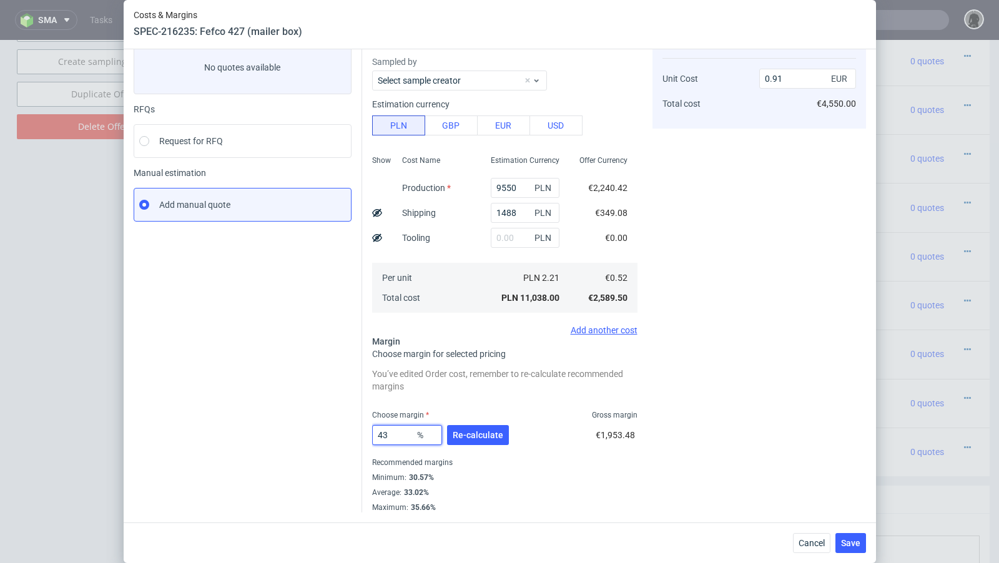
scroll to position [78, 0]
type input "42"
type input "0.89"
type input "42.5"
type input "0.9"
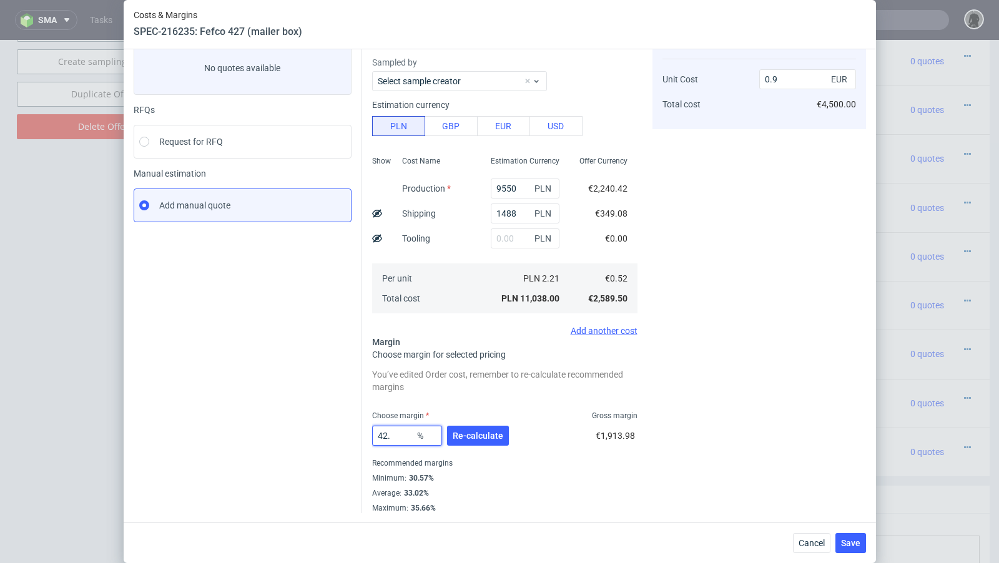
type input "42.9"
type input "0.91"
type input "42.7"
type input "0.9"
type input "42.77"
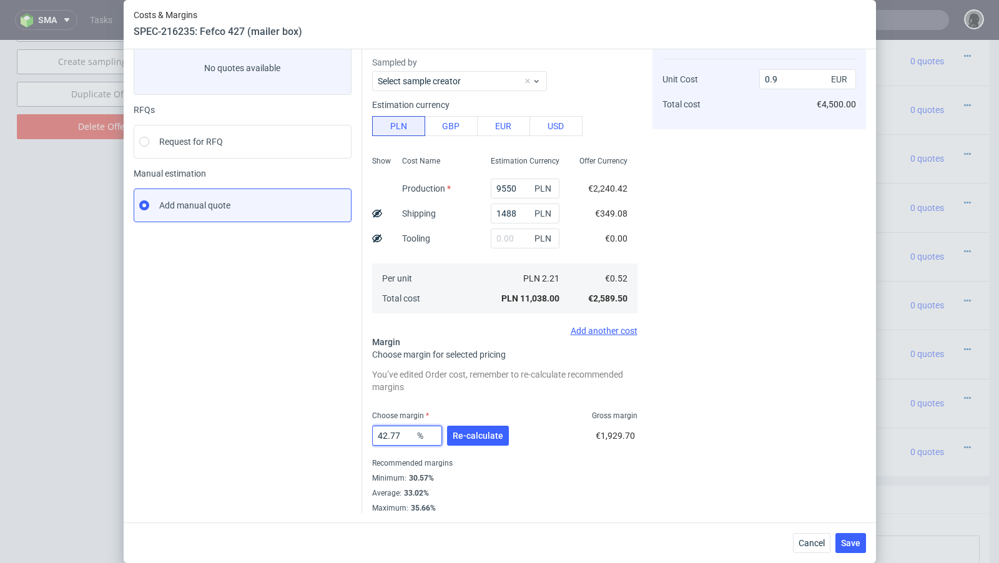
type input "0.91"
type input "42.76"
type input "0.9"
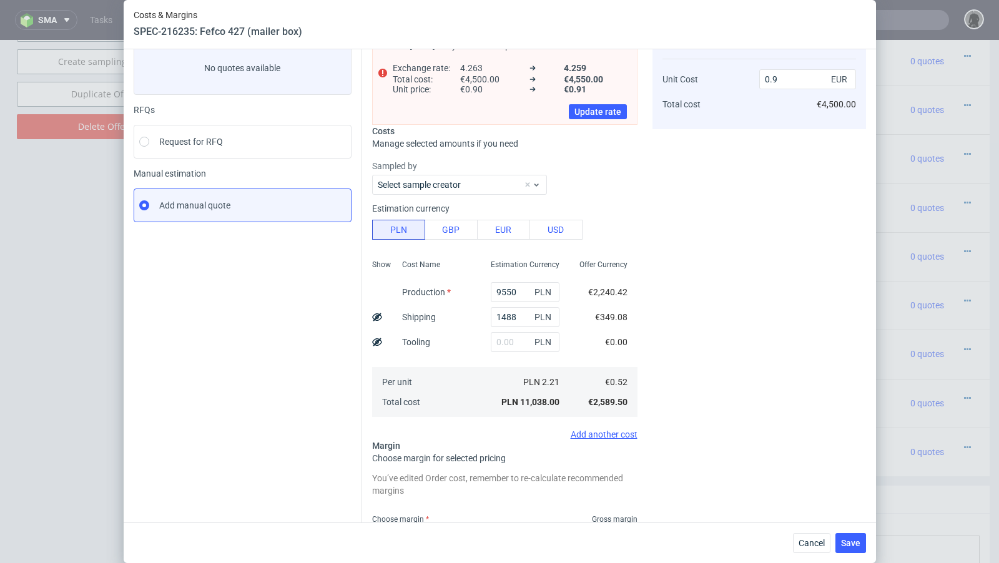
scroll to position [110, 0]
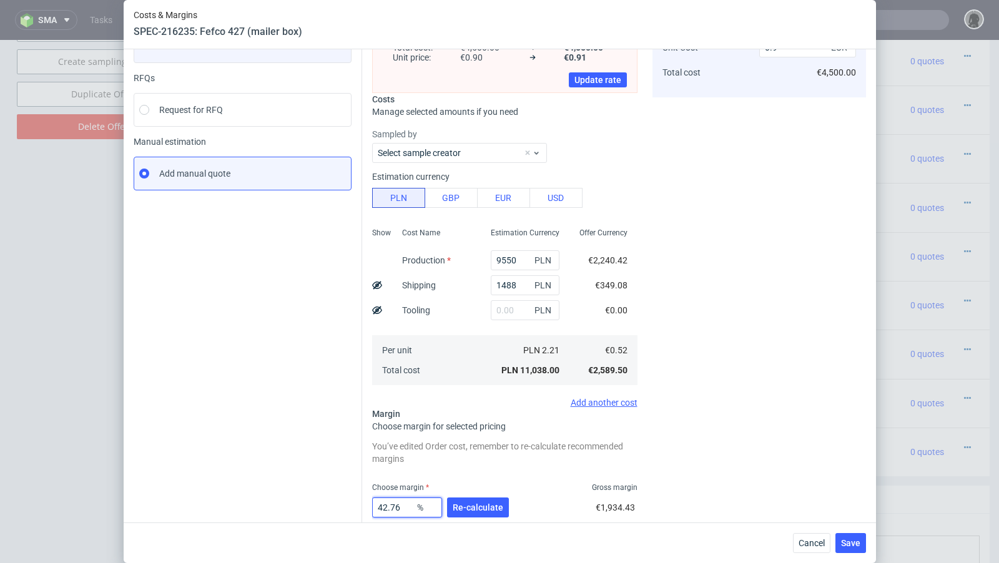
type input "42.76"
click at [268, 453] on div "Instant Quotes Refresh No quotes available RFQs Request for RFQ Manual estimati…" at bounding box center [248, 287] width 229 height 596
click at [473, 458] on button "Re-calculate" at bounding box center [478, 508] width 62 height 20
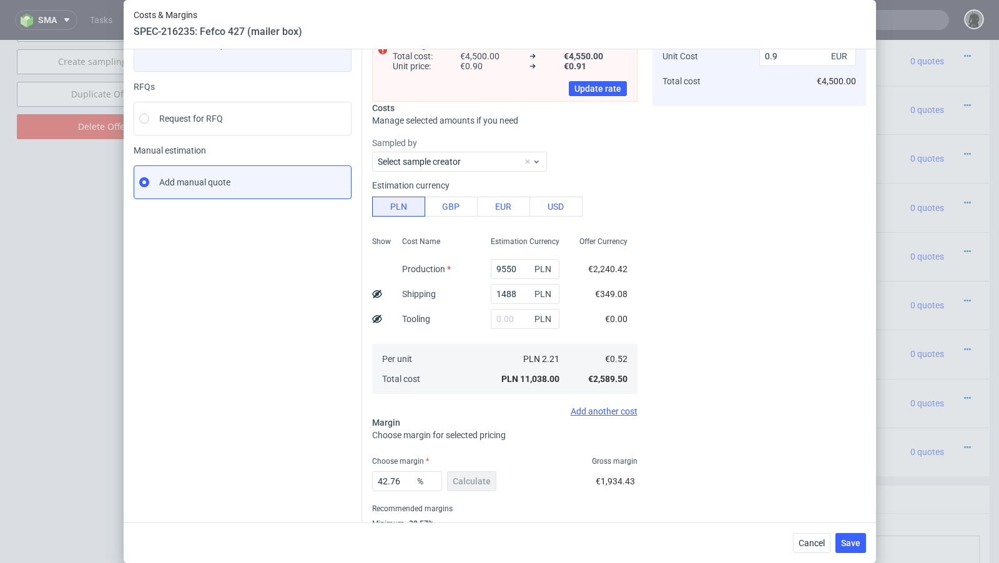
scroll to position [146, 0]
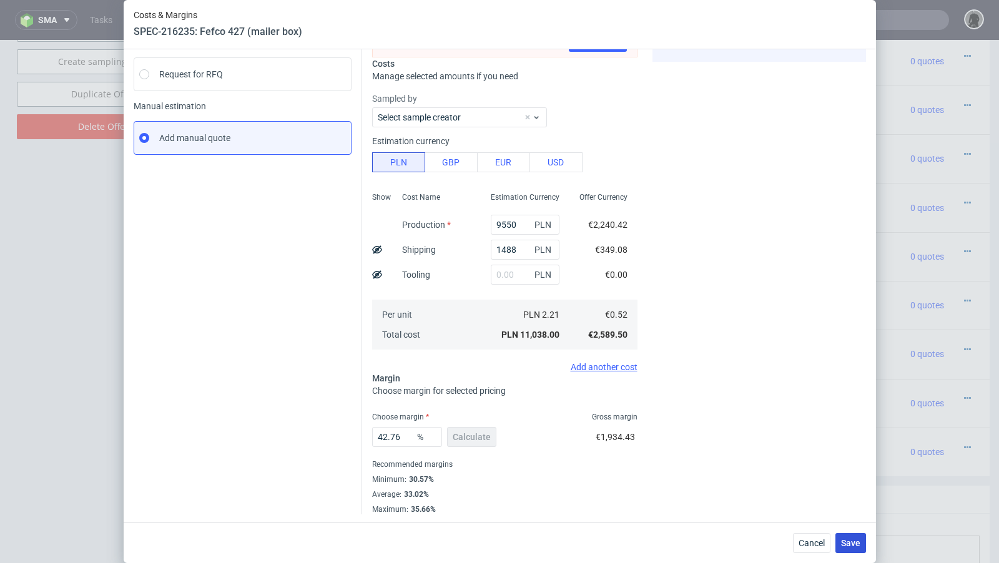
click at [832, 458] on button "Save" at bounding box center [851, 543] width 31 height 20
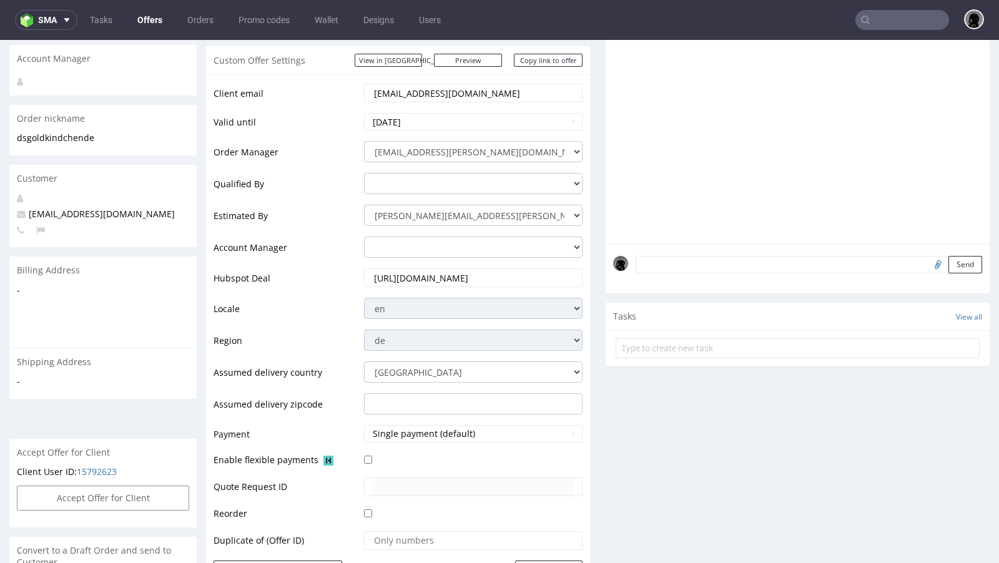
scroll to position [0, 0]
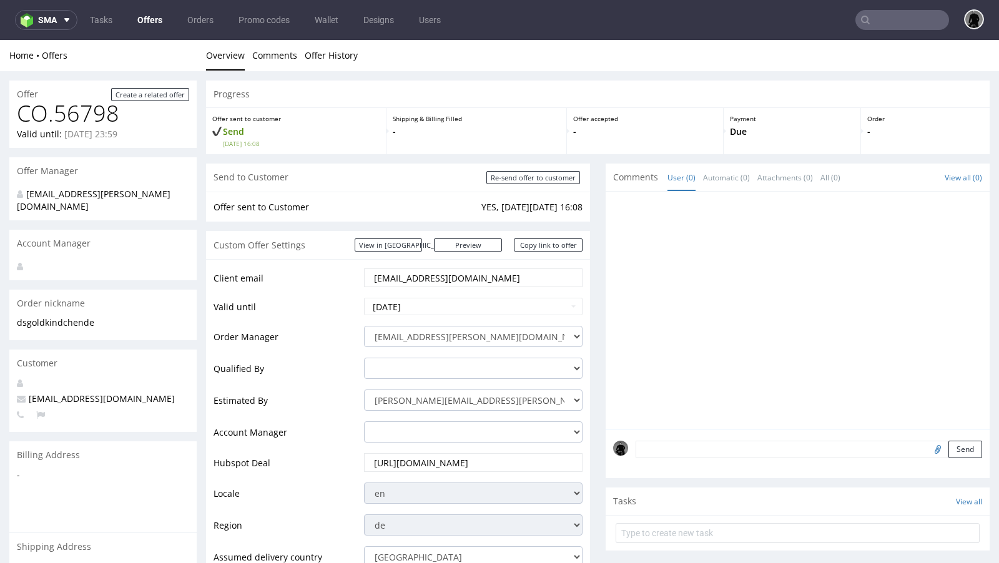
click at [65, 393] on span "[EMAIL_ADDRESS][DOMAIN_NAME]" at bounding box center [96, 399] width 158 height 12
copy span "[EMAIL_ADDRESS][DOMAIN_NAME]"
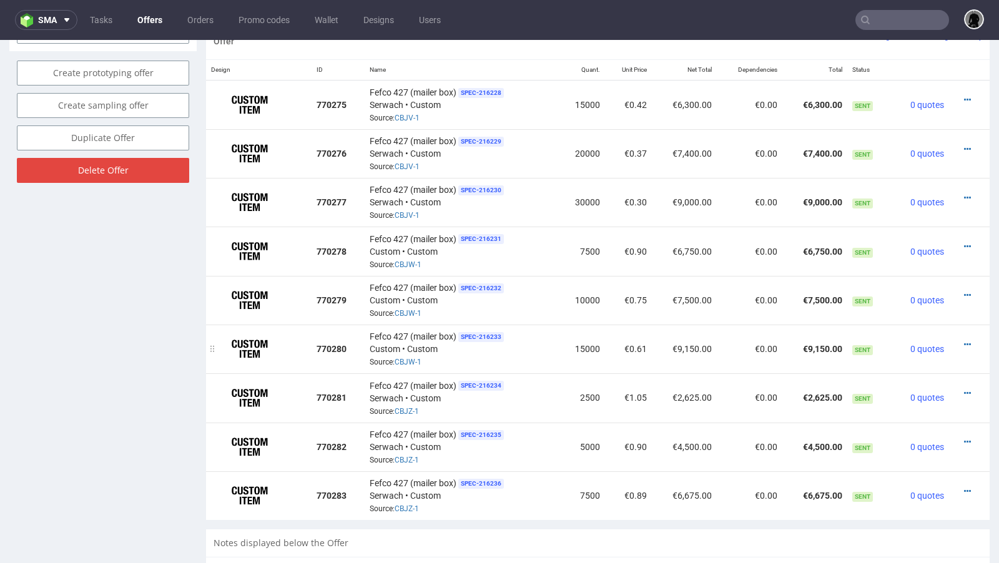
scroll to position [763, 0]
click at [832, 193] on icon at bounding box center [967, 197] width 7 height 9
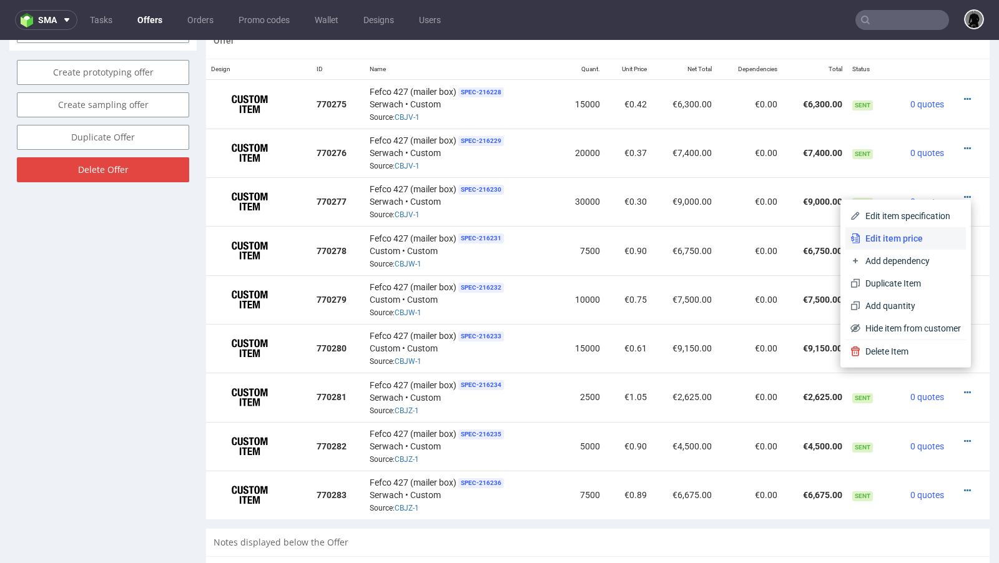
click at [832, 234] on span "Edit item price" at bounding box center [911, 238] width 101 height 12
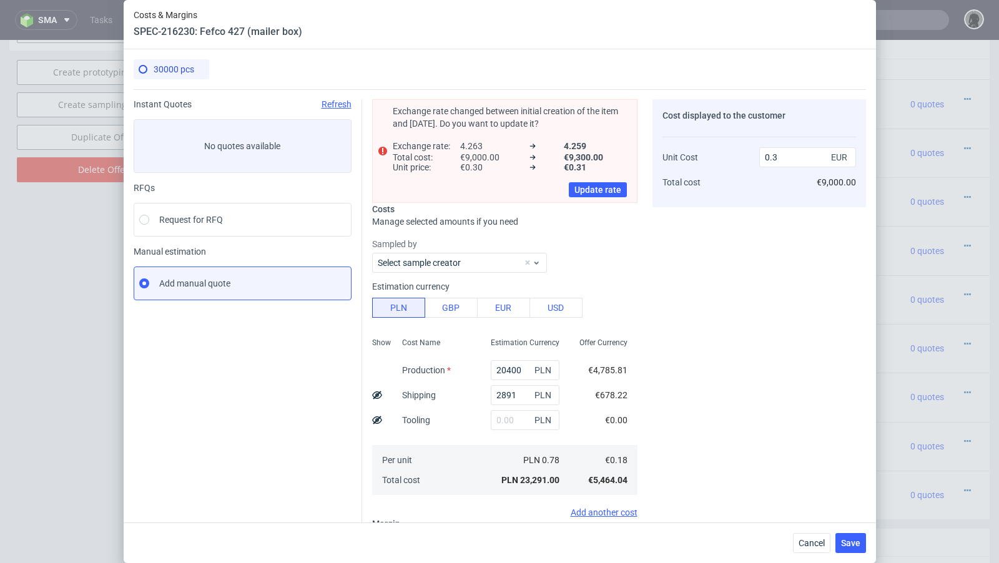
scroll to position [146, 0]
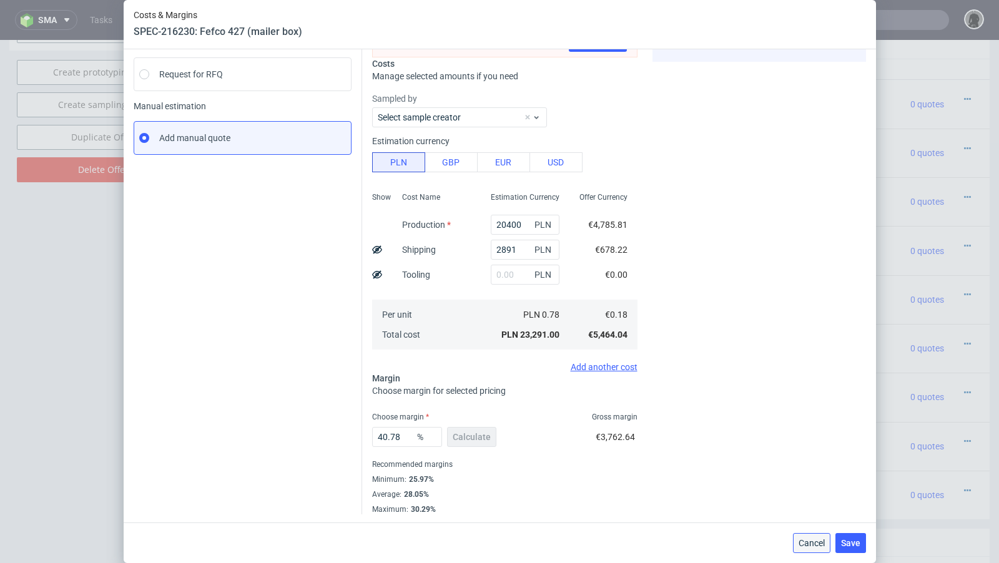
click at [807, 458] on span "Cancel" at bounding box center [812, 543] width 26 height 9
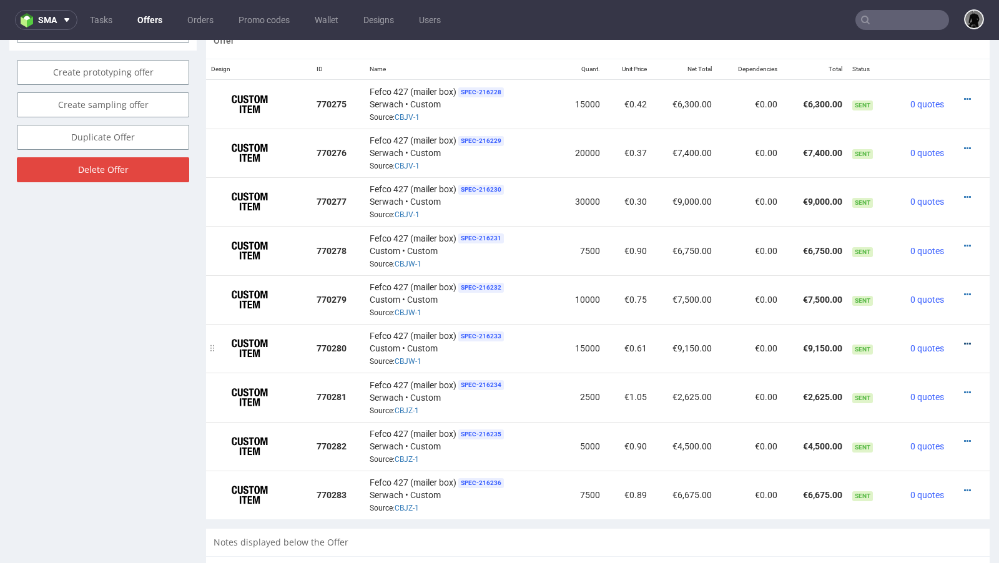
click at [832, 340] on icon at bounding box center [967, 344] width 7 height 9
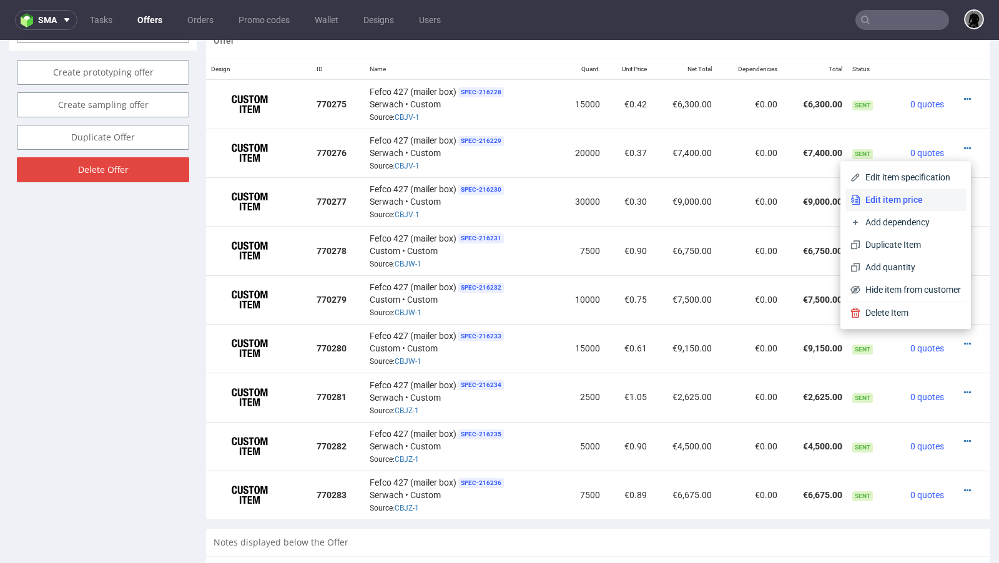
click at [832, 203] on span "Edit item price" at bounding box center [911, 200] width 101 height 12
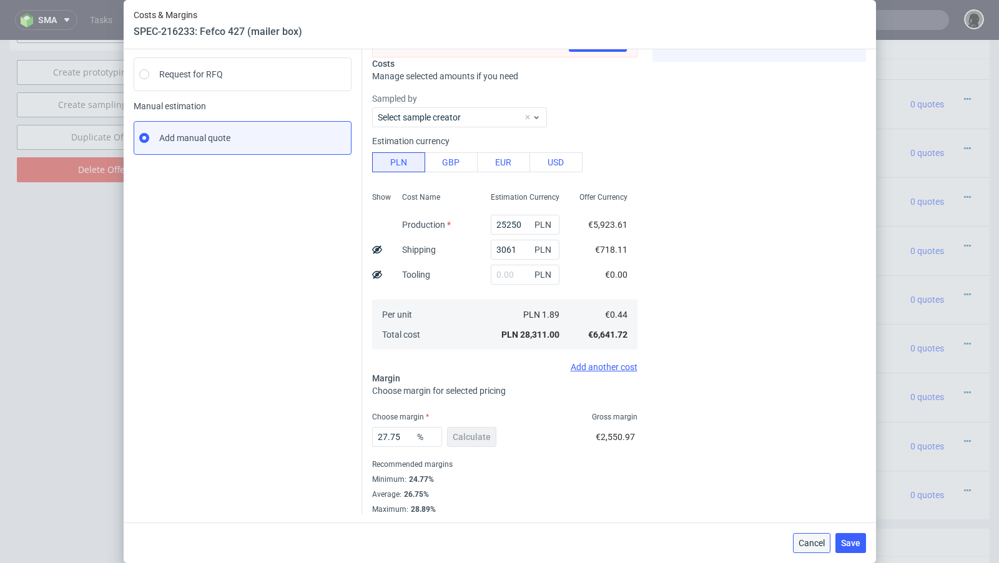
click at [809, 458] on span "Cancel" at bounding box center [812, 543] width 26 height 9
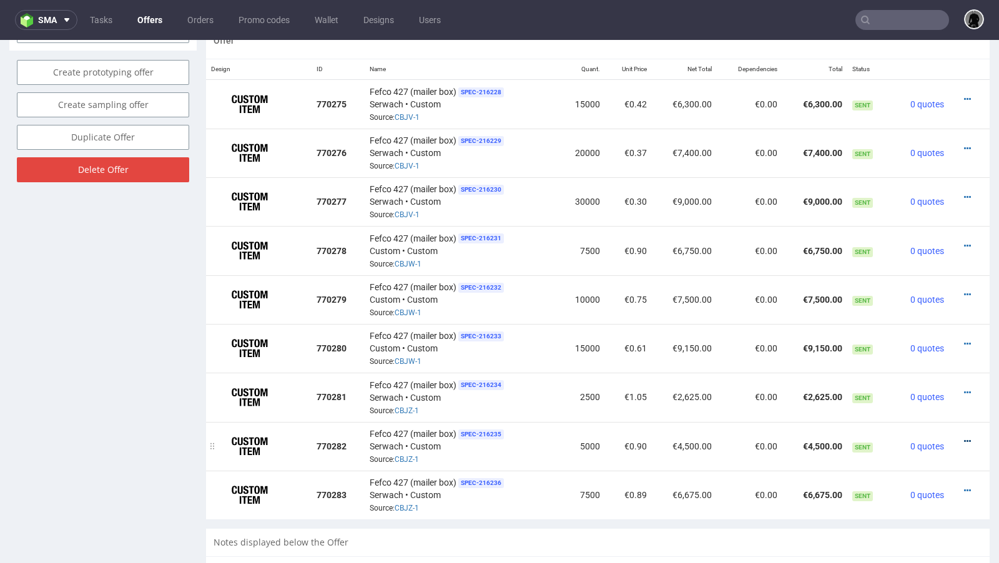
click at [832, 437] on icon at bounding box center [967, 441] width 7 height 9
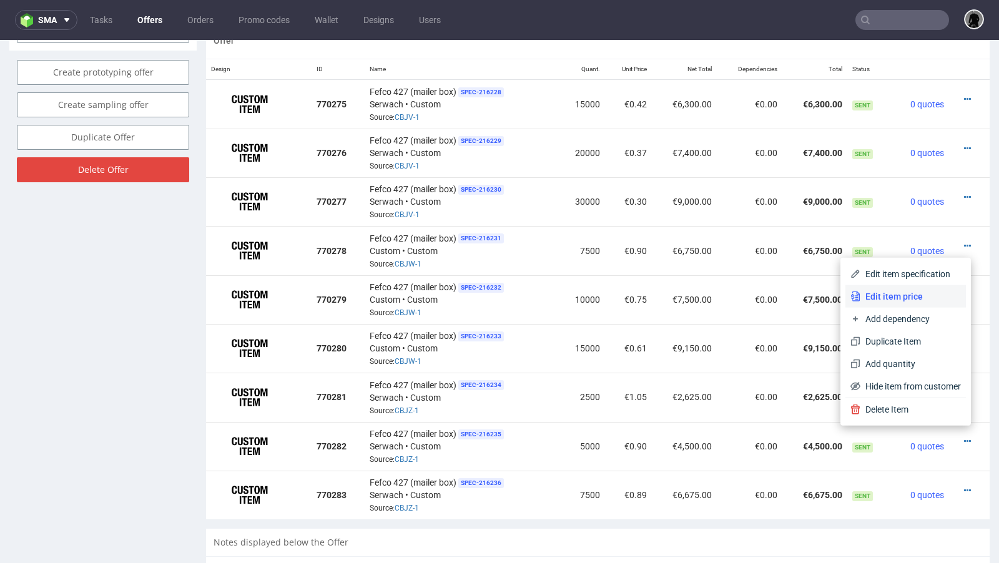
click at [832, 287] on li "Edit item price" at bounding box center [906, 296] width 121 height 22
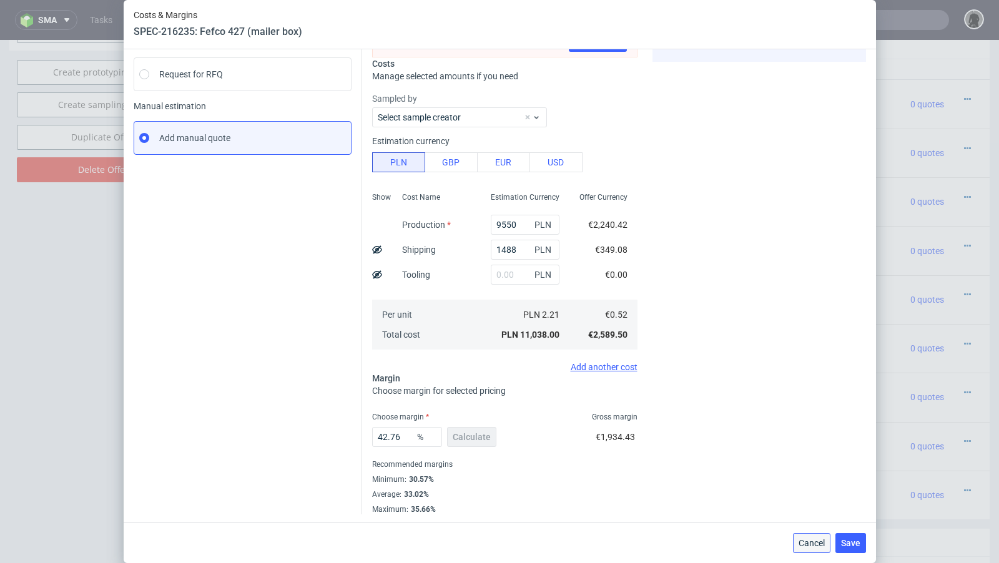
click at [811, 458] on span "Cancel" at bounding box center [812, 543] width 26 height 9
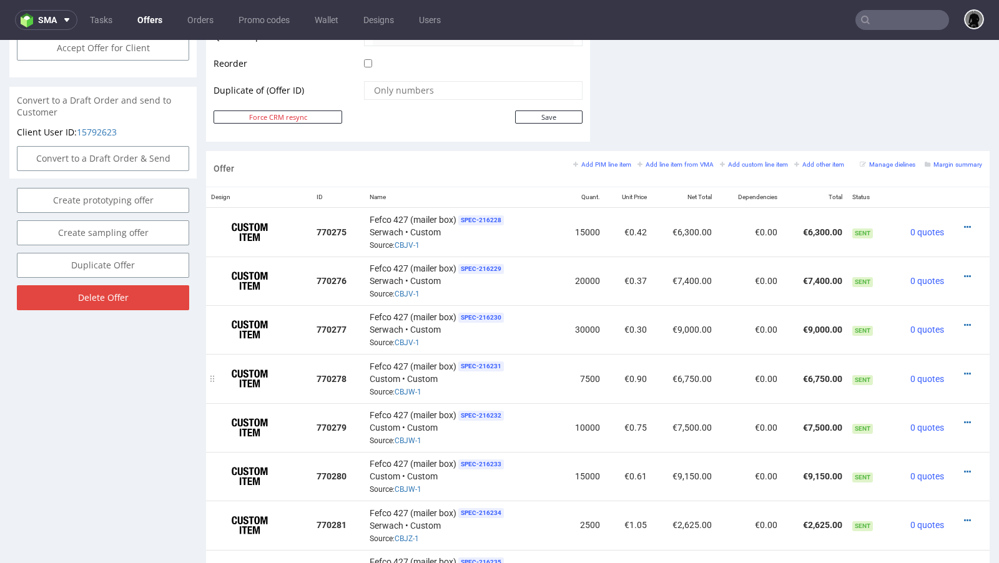
scroll to position [640, 0]
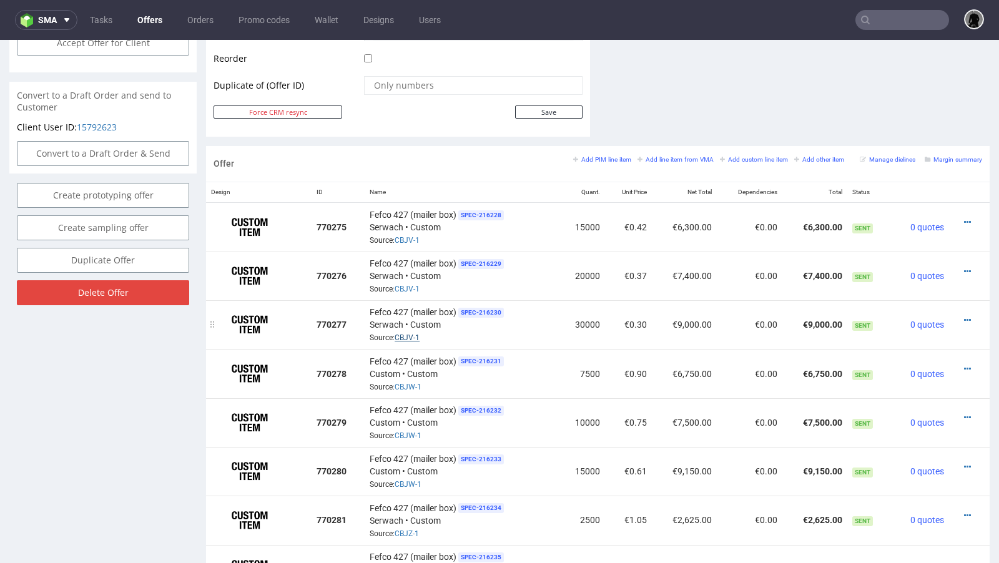
click at [407, 334] on link "CBJV-1" at bounding box center [407, 337] width 25 height 9
click at [149, 338] on div "Offer Create a related offer CO.56798 Valid until: September 18, 2025 23:59 Off…" at bounding box center [102, 196] width 187 height 1513
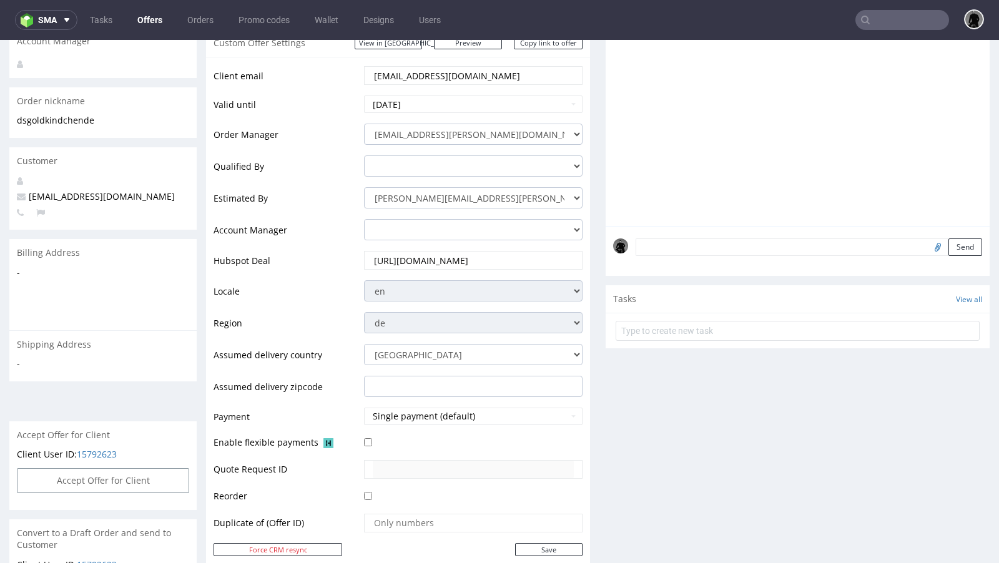
scroll to position [121, 0]
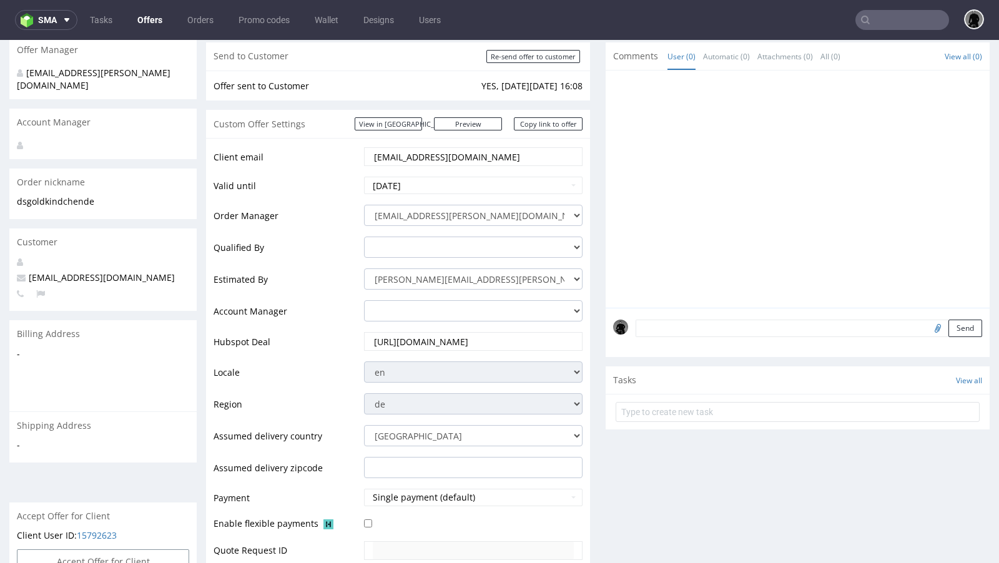
click at [61, 272] on span "[EMAIL_ADDRESS][DOMAIN_NAME]" at bounding box center [96, 278] width 158 height 12
click at [61, 272] on span "ds@goldkindchen.de" at bounding box center [96, 278] width 158 height 12
copy span "ds@goldkindchen.de"
click at [832, 18] on input "text" at bounding box center [903, 20] width 94 height 20
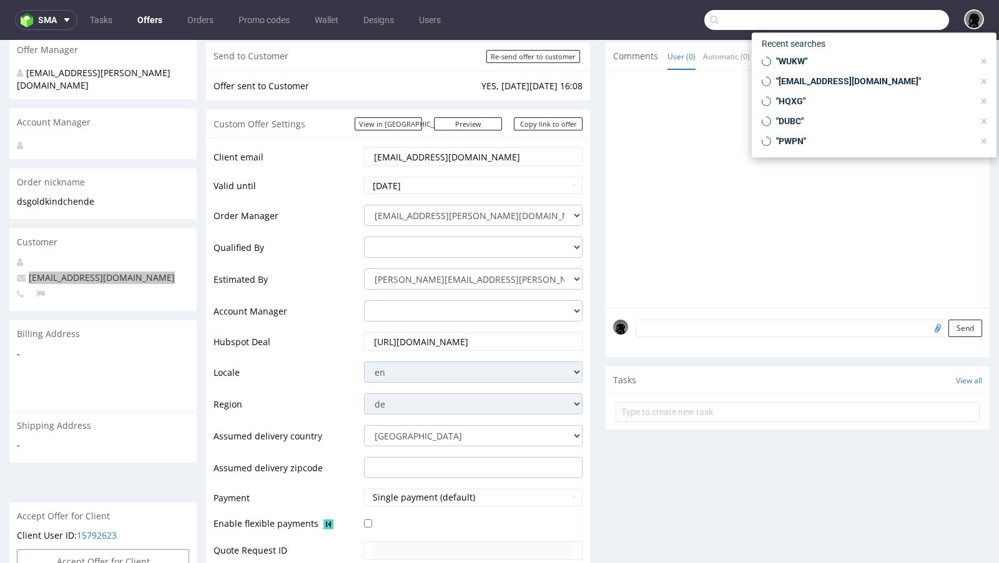
paste input "ds@goldkindchen.de"
type input "ds@goldkindchen.de"
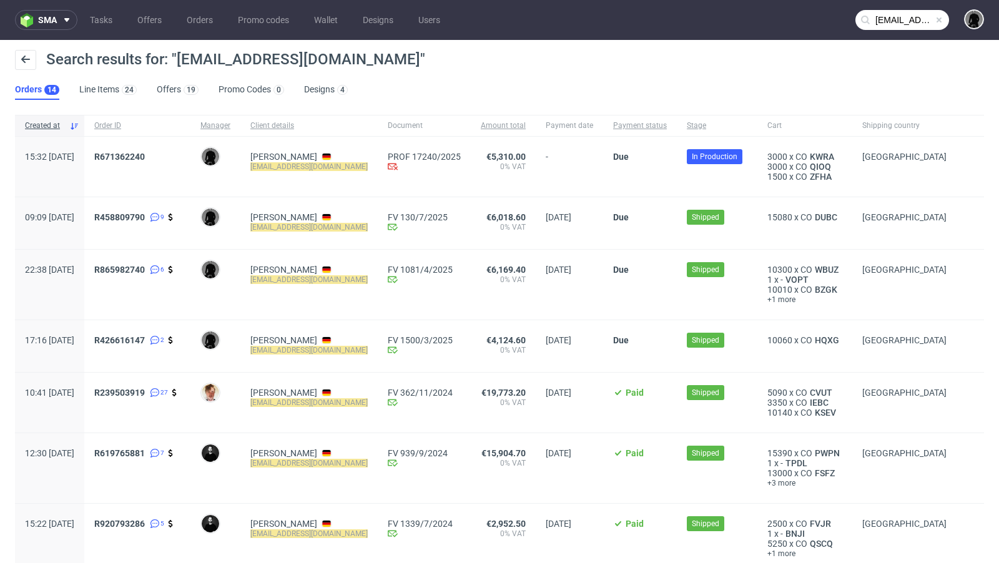
scroll to position [435, 0]
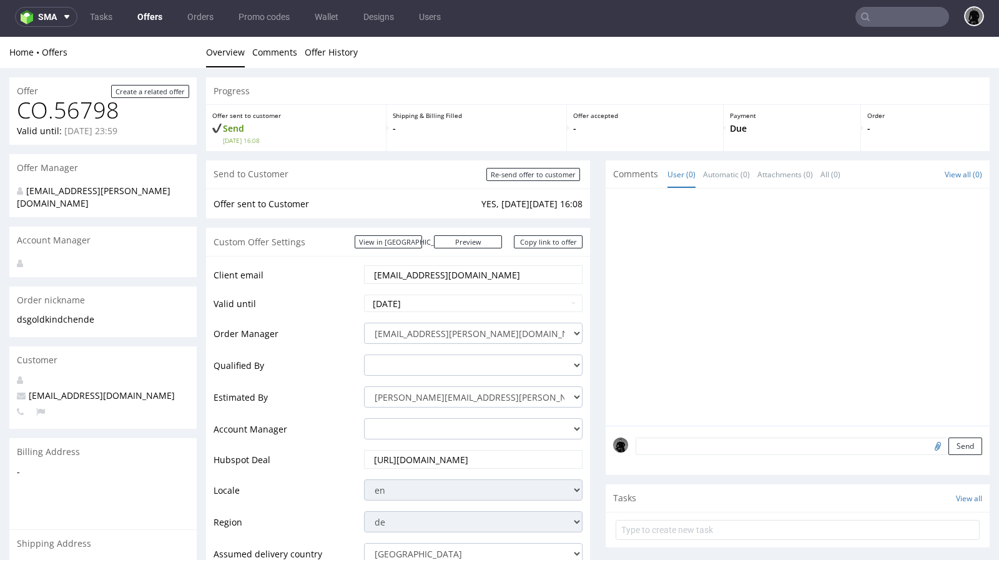
scroll to position [3, 0]
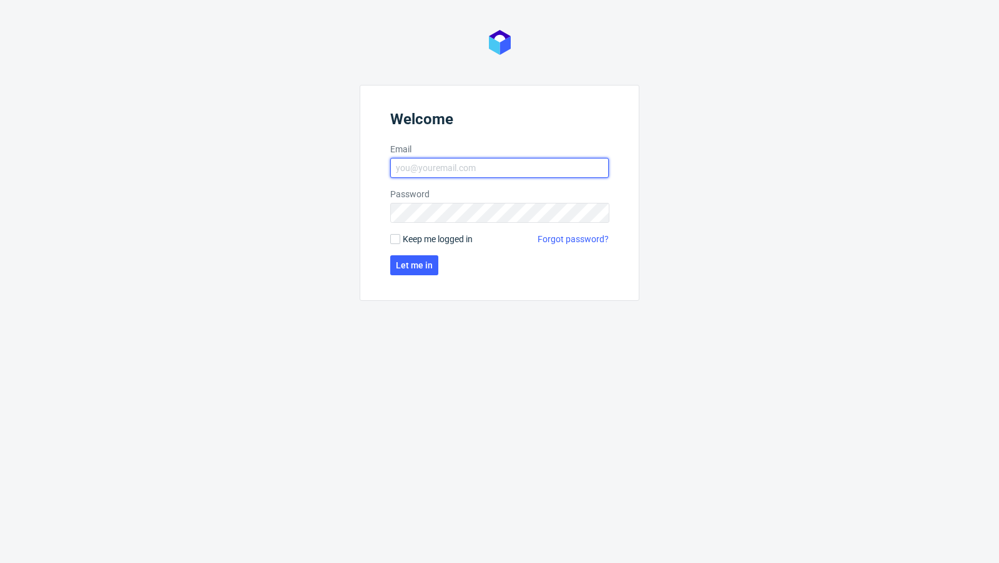
click at [480, 169] on input "Email" at bounding box center [499, 168] width 219 height 20
type input "[EMAIL_ADDRESS][PERSON_NAME][DOMAIN_NAME]"
click at [390, 265] on button "Let me in" at bounding box center [414, 265] width 48 height 20
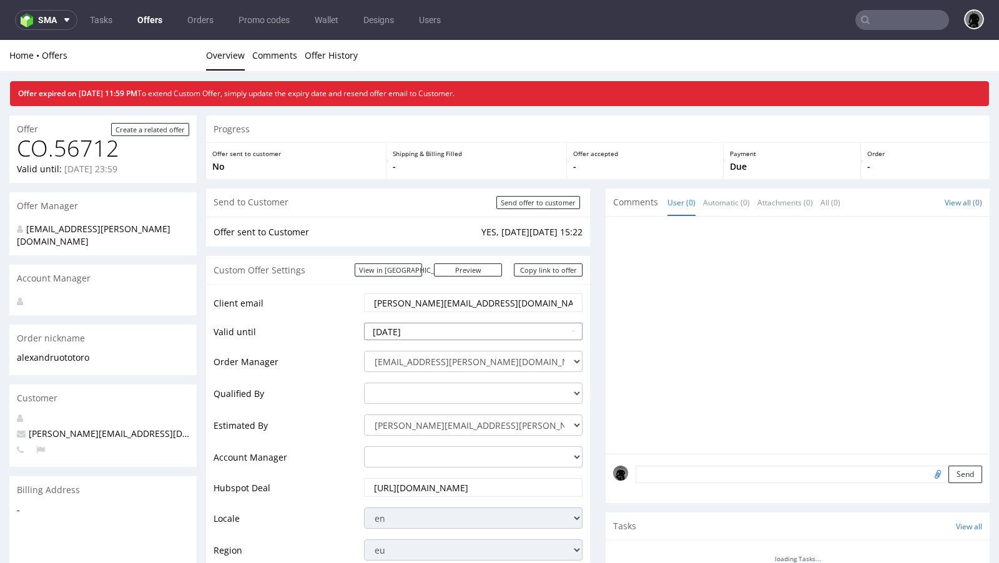
click at [430, 336] on input "2025-09-12" at bounding box center [473, 331] width 219 height 17
click at [430, 330] on input "2025-09-12" at bounding box center [473, 331] width 219 height 17
click at [330, 330] on td "Valid until" at bounding box center [287, 336] width 147 height 28
click at [425, 329] on input "2025-09-12" at bounding box center [473, 331] width 219 height 17
click at [272, 323] on td "Valid until" at bounding box center [287, 336] width 147 height 28
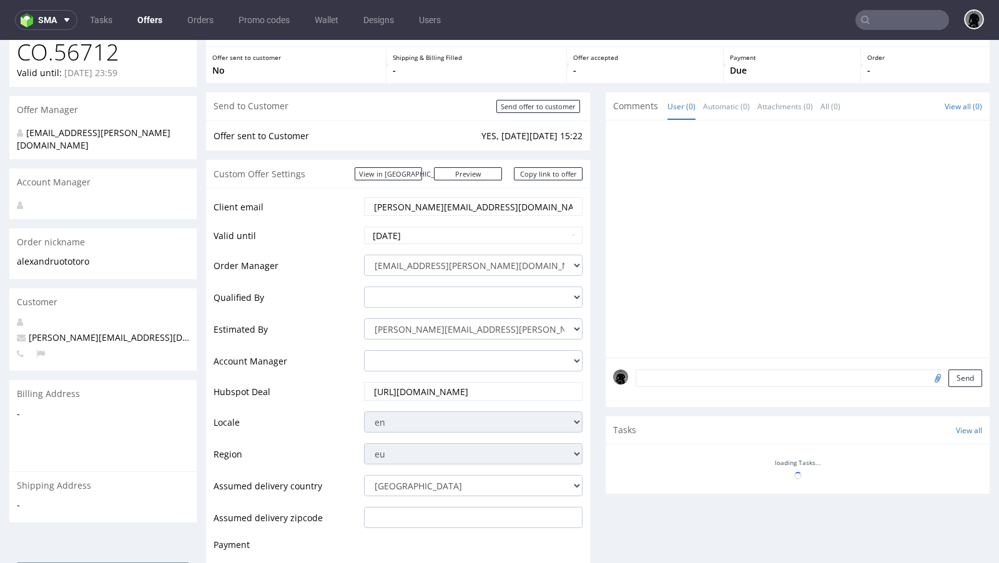
scroll to position [109, 0]
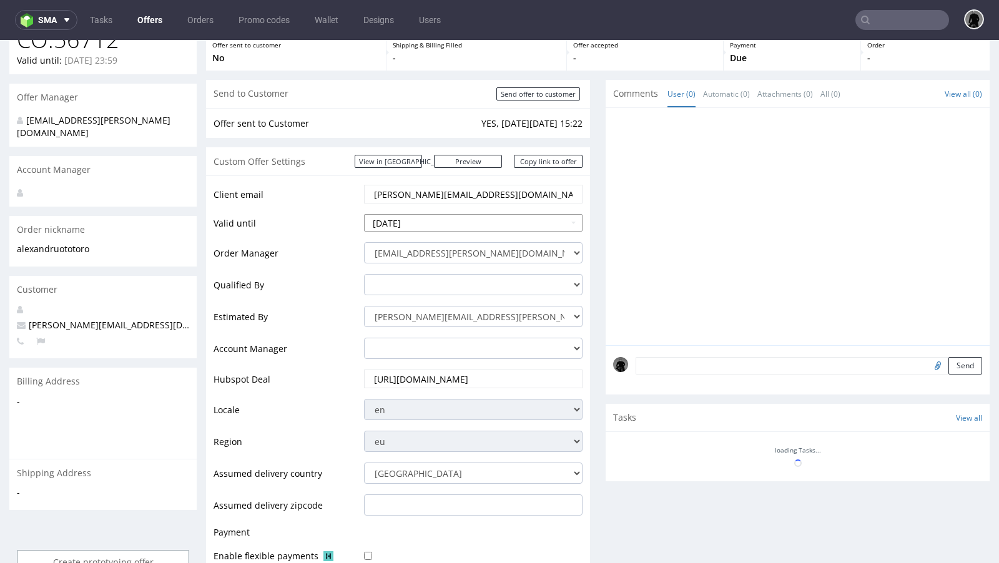
click at [402, 222] on input "2025-09-12" at bounding box center [473, 222] width 219 height 17
click at [349, 230] on td "Valid until" at bounding box center [287, 227] width 147 height 28
click at [407, 223] on input "2025-09-12" at bounding box center [473, 222] width 219 height 17
click at [335, 213] on td "Valid until" at bounding box center [287, 227] width 147 height 28
click at [461, 217] on input "2025-09-12" at bounding box center [473, 222] width 219 height 17
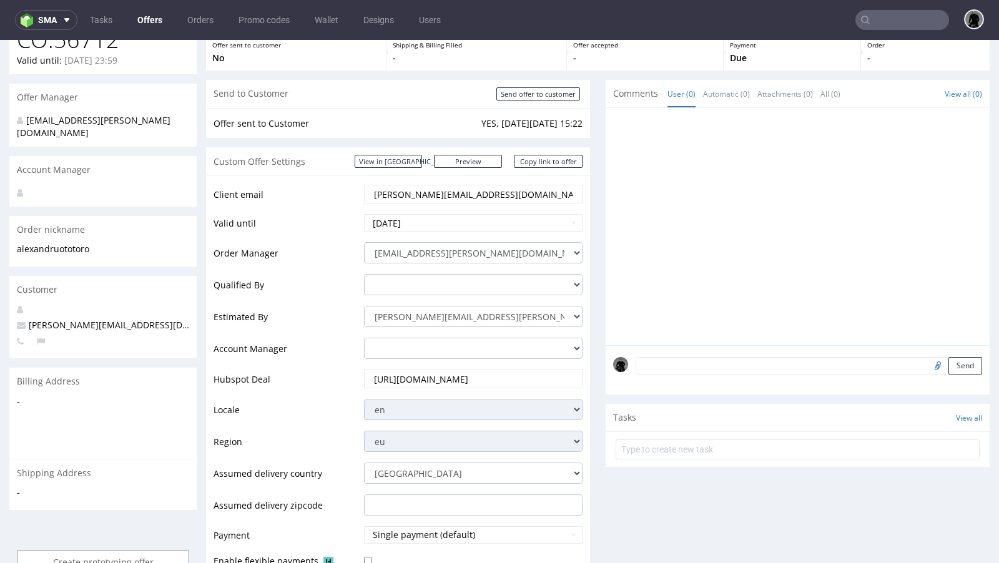
click at [305, 222] on td "Valid until" at bounding box center [287, 227] width 147 height 28
click at [413, 227] on input "2025-09-12" at bounding box center [473, 222] width 219 height 17
click at [468, 146] on td "19" at bounding box center [470, 147] width 19 height 19
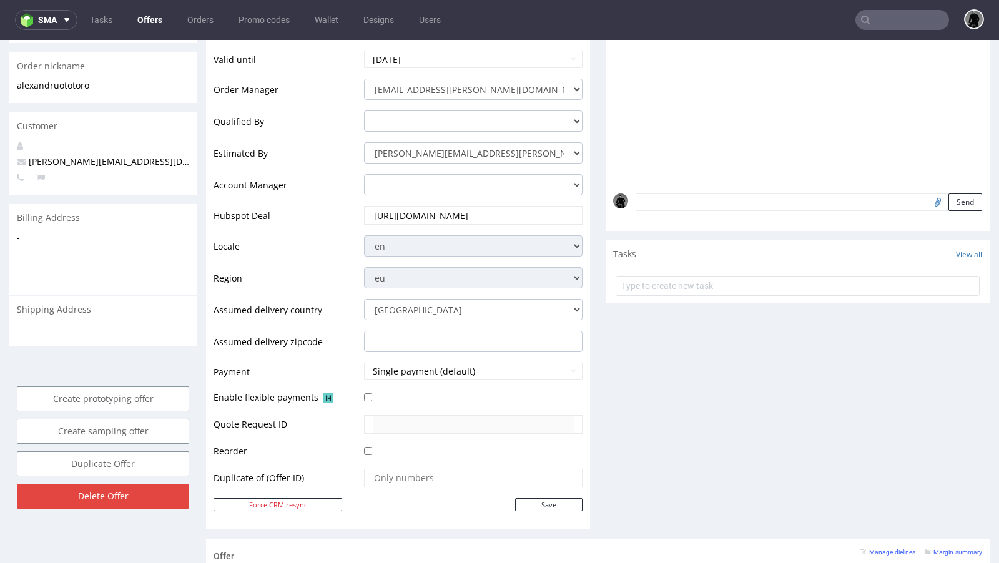
scroll to position [265, 0]
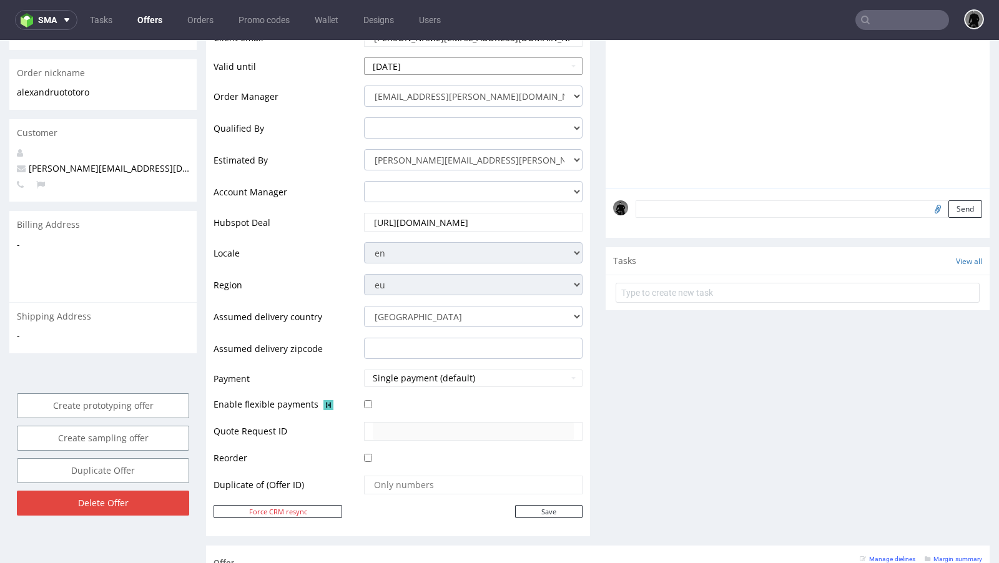
click at [418, 63] on input "2025-09-19" at bounding box center [473, 65] width 219 height 17
click at [446, 162] on td "18" at bounding box center [451, 168] width 19 height 19
type input "2025-09-18"
click at [552, 512] on input "Save" at bounding box center [548, 511] width 67 height 13
type input "In progress..."
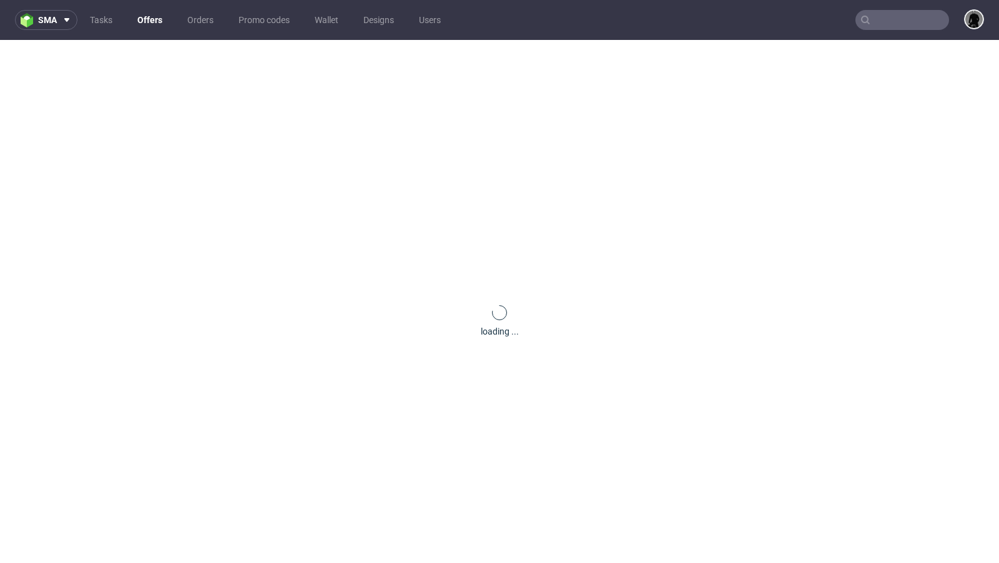
scroll to position [0, 0]
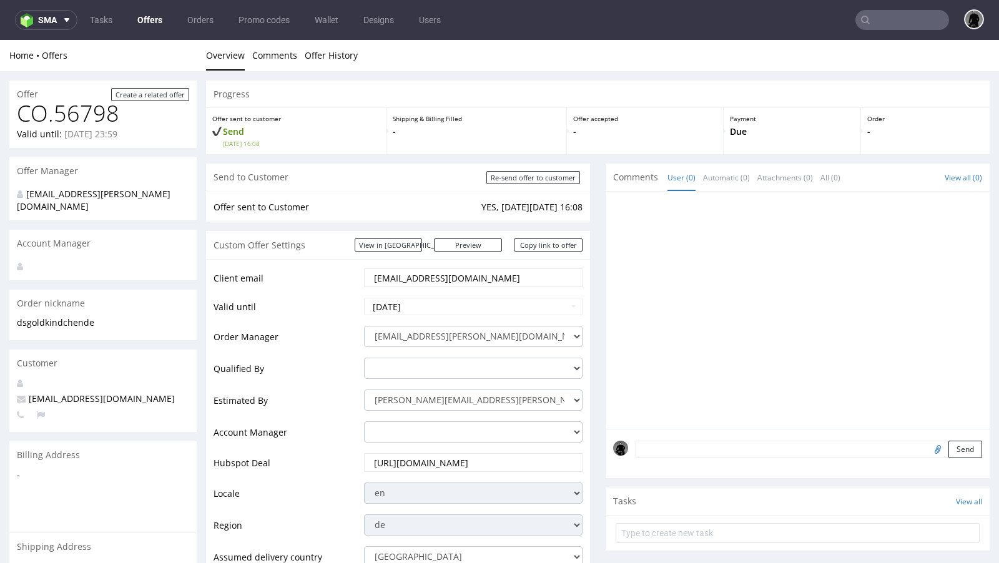
scroll to position [3, 0]
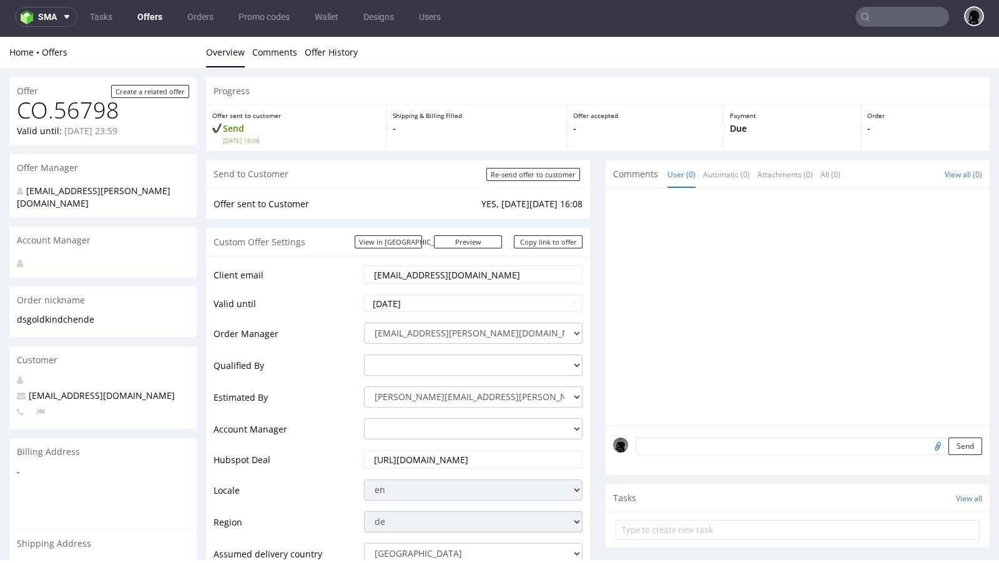
type input "ds@goldkindchen.de"
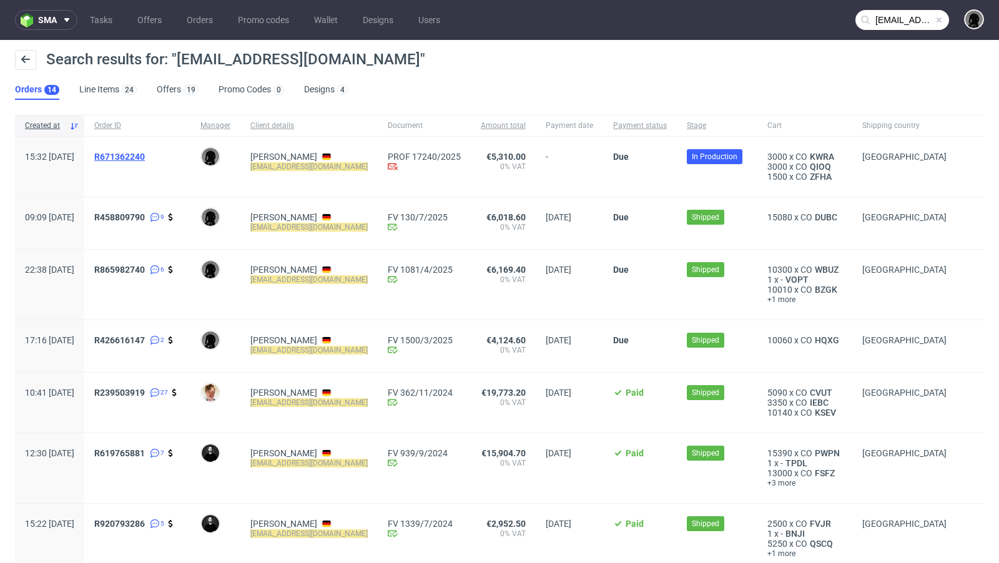
click at [145, 158] on span "R671362240" at bounding box center [119, 157] width 51 height 10
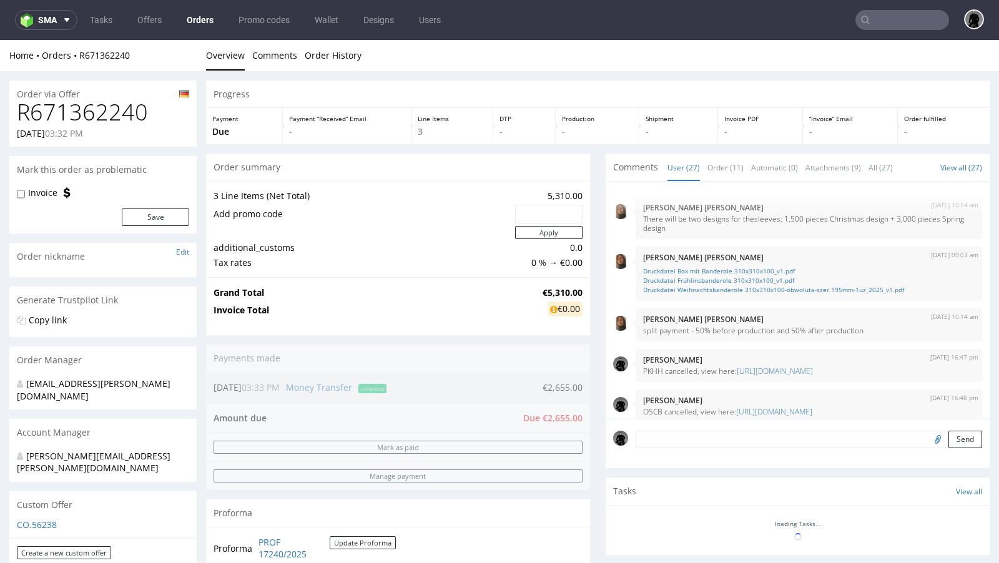
scroll to position [1093, 0]
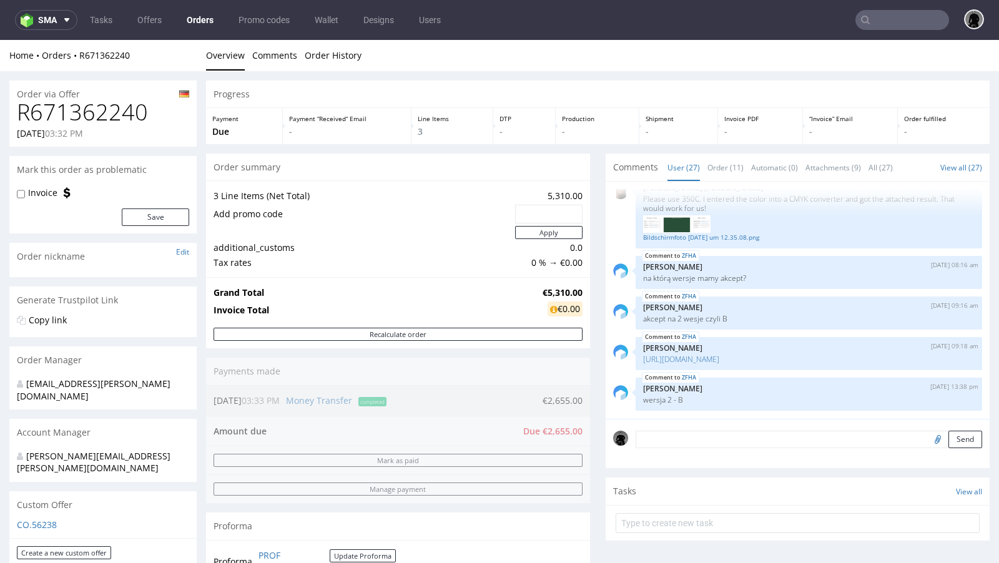
type input "ds@goldkindchen.de"
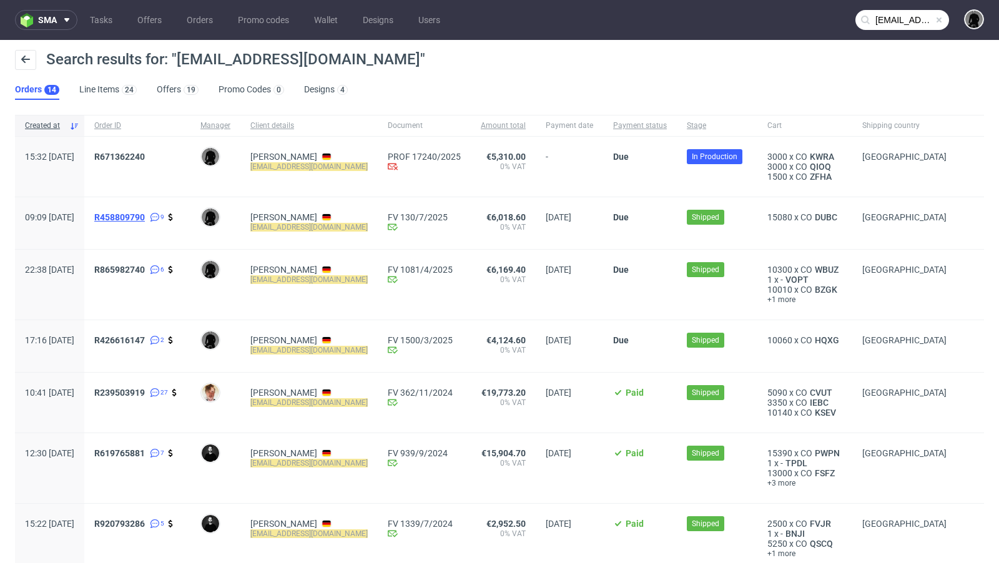
click at [145, 212] on span "R458809790" at bounding box center [119, 217] width 51 height 10
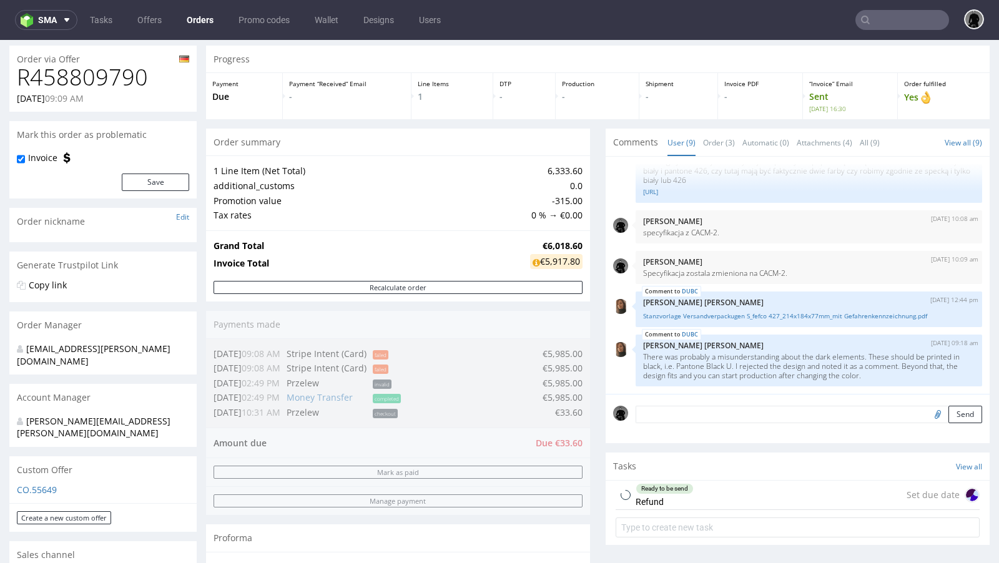
scroll to position [46, 0]
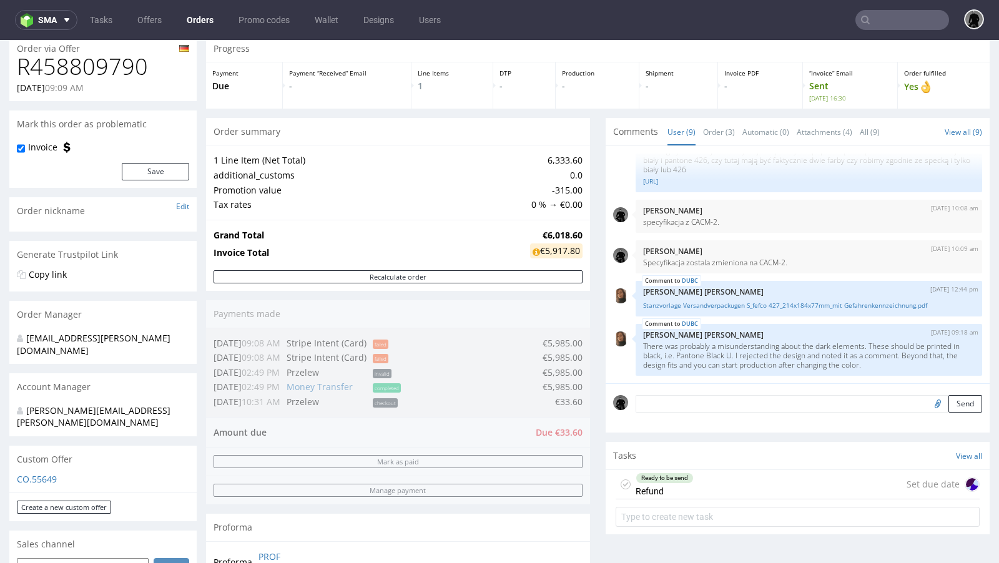
type input "[EMAIL_ADDRESS][DOMAIN_NAME]"
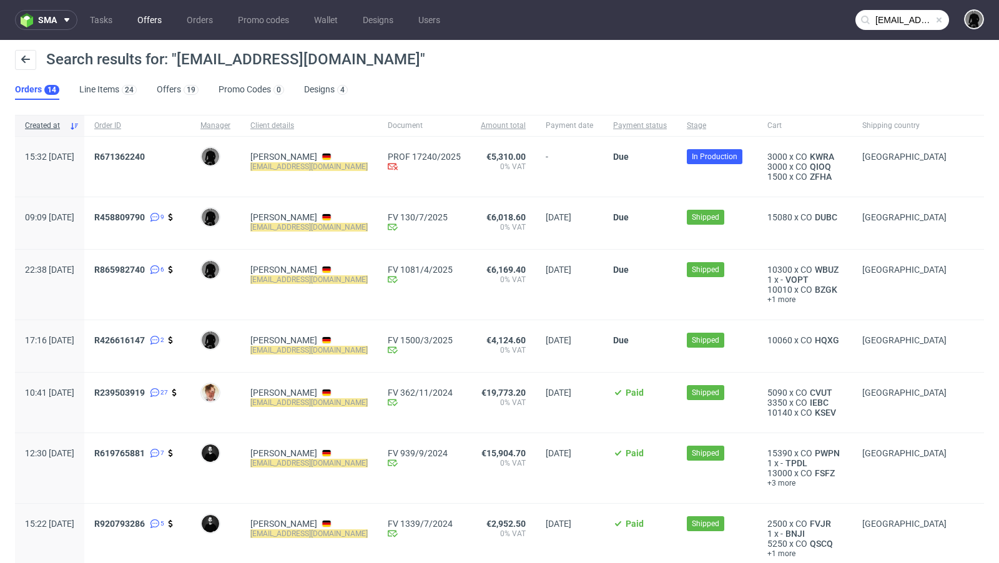
click at [162, 19] on link "Offers" at bounding box center [149, 20] width 39 height 20
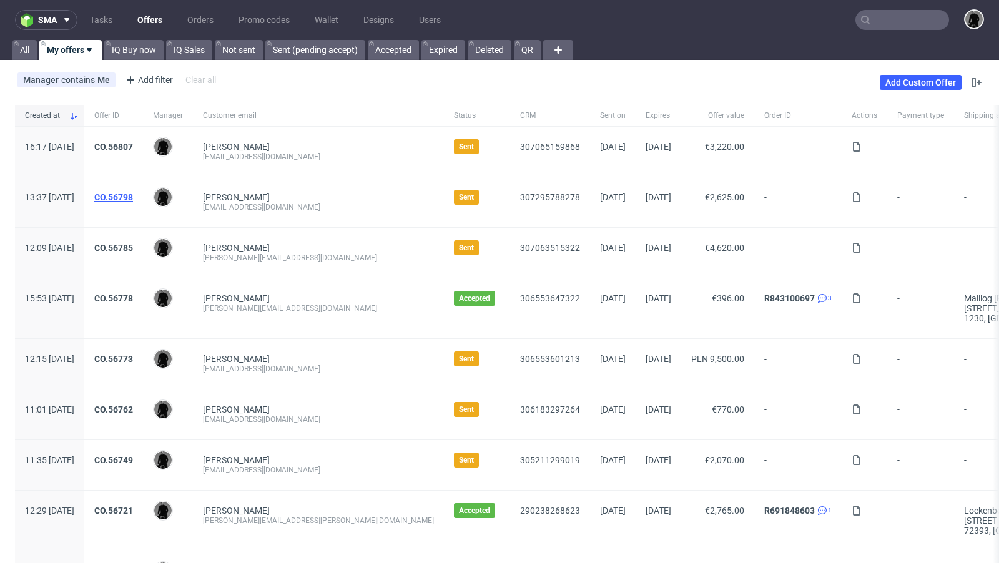
click at [133, 194] on link "CO.56798" at bounding box center [113, 197] width 39 height 10
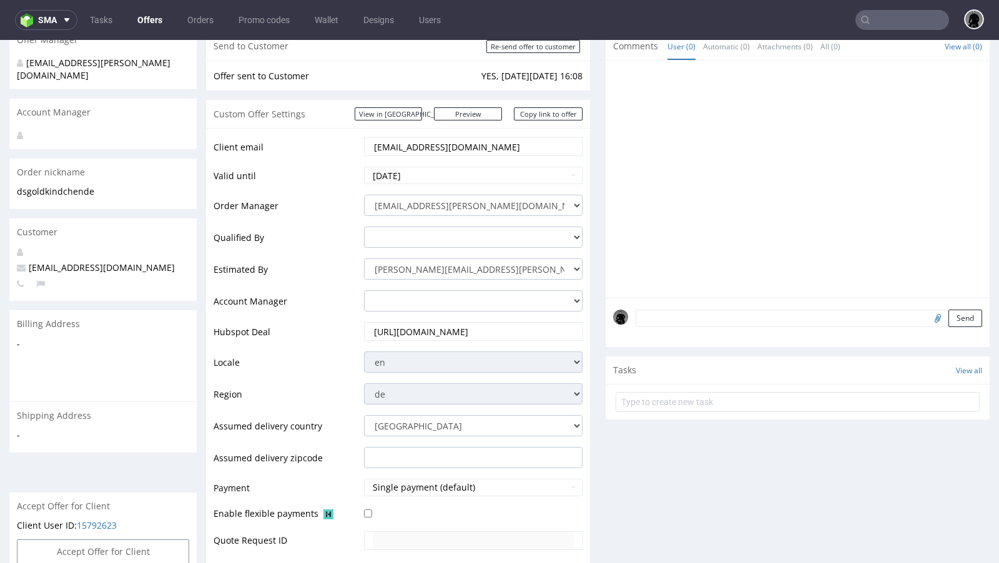
scroll to position [29, 0]
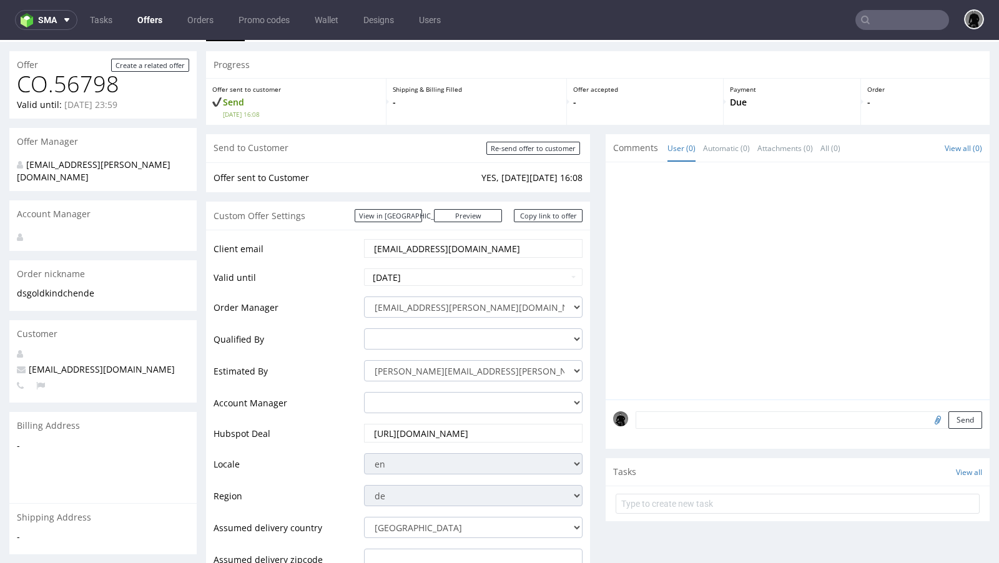
click at [51, 363] on span "[EMAIL_ADDRESS][DOMAIN_NAME]" at bounding box center [96, 369] width 158 height 12
click at [51, 363] on span "ds@goldkindchen.de" at bounding box center [96, 369] width 158 height 12
click at [51, 363] on span "[EMAIL_ADDRESS][DOMAIN_NAME]" at bounding box center [96, 369] width 158 height 12
copy span "[EMAIL_ADDRESS][DOMAIN_NAME]"
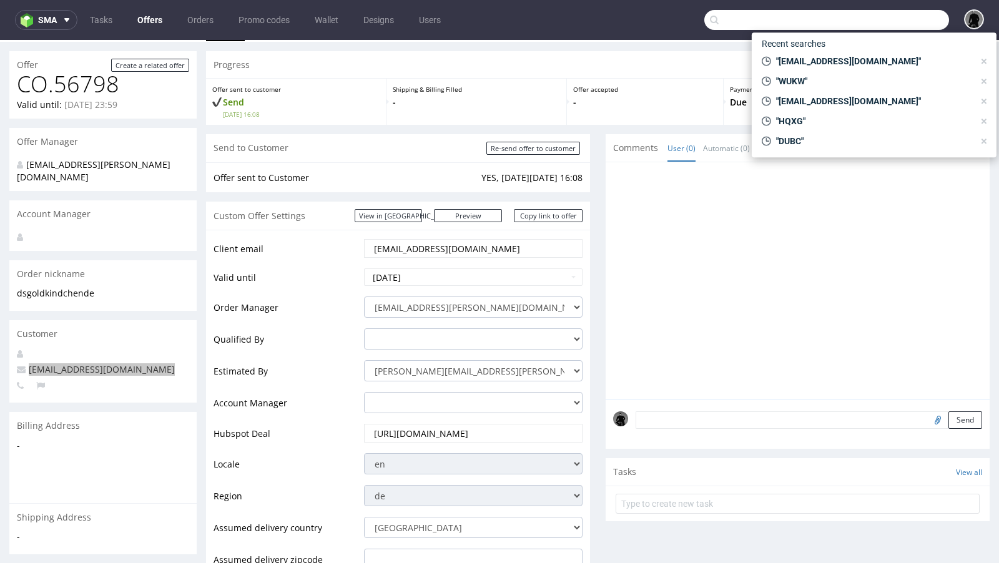
click at [892, 17] on input "text" at bounding box center [826, 20] width 245 height 20
paste input "[EMAIL_ADDRESS][DOMAIN_NAME]"
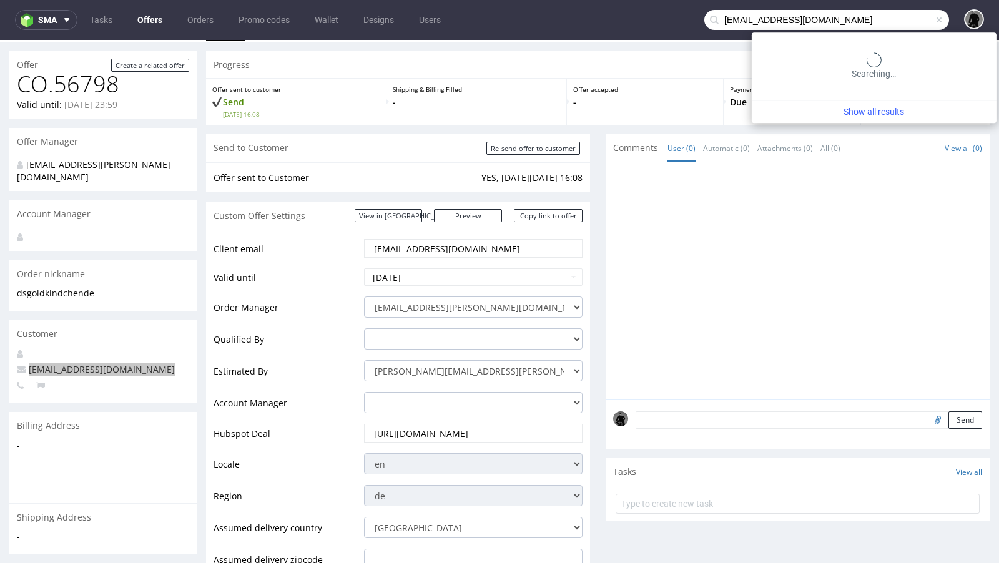
type input "[EMAIL_ADDRESS][DOMAIN_NAME]"
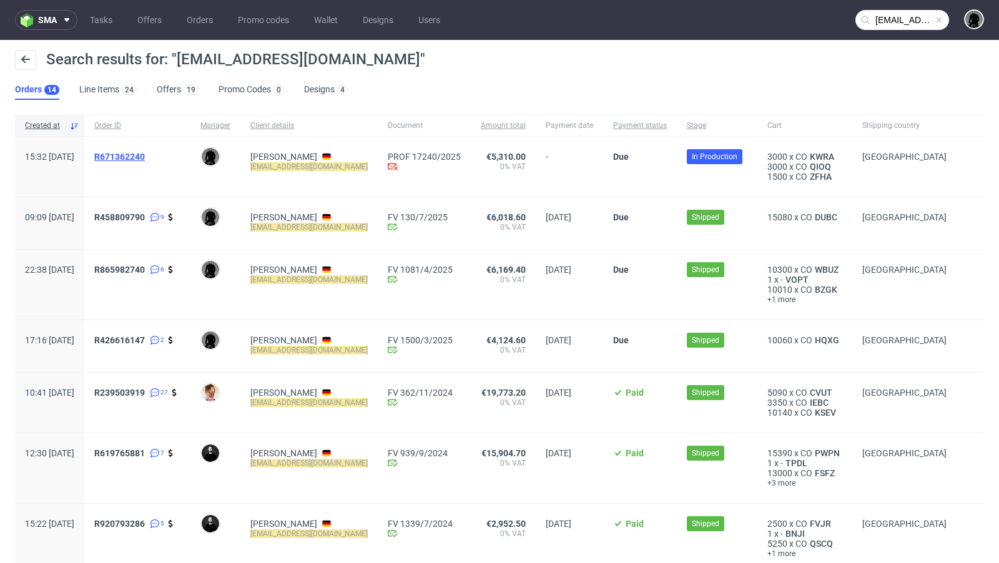
click at [145, 152] on span "R671362240" at bounding box center [119, 157] width 51 height 10
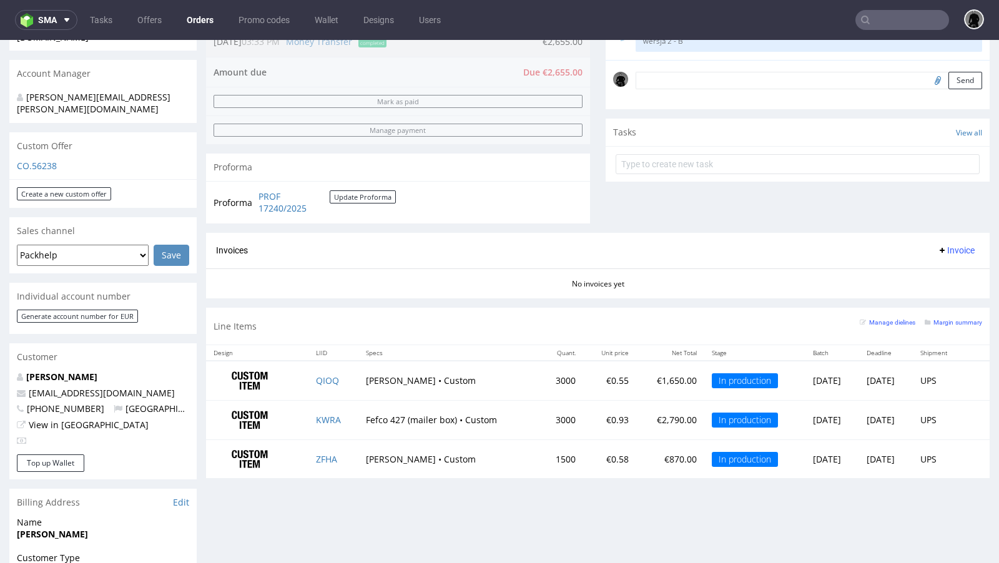
scroll to position [360, 0]
click at [32, 159] on p "CO.56238" at bounding box center [103, 165] width 172 height 12
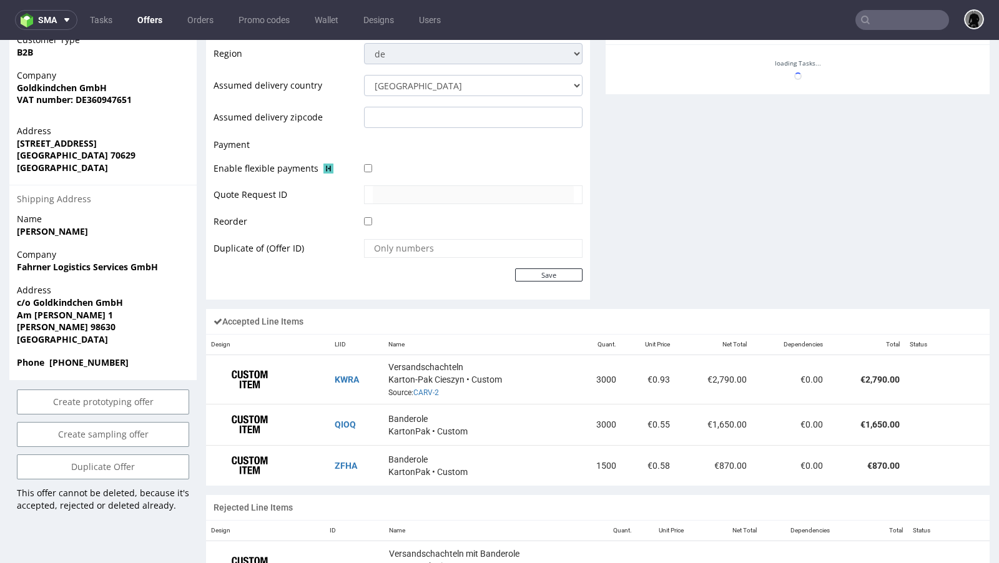
scroll to position [330, 0]
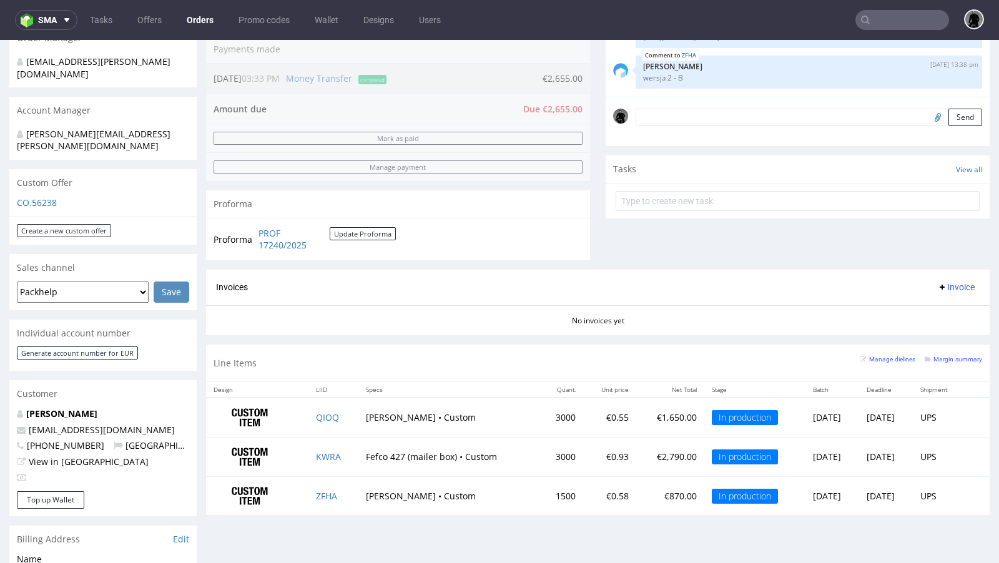
scroll to position [325, 0]
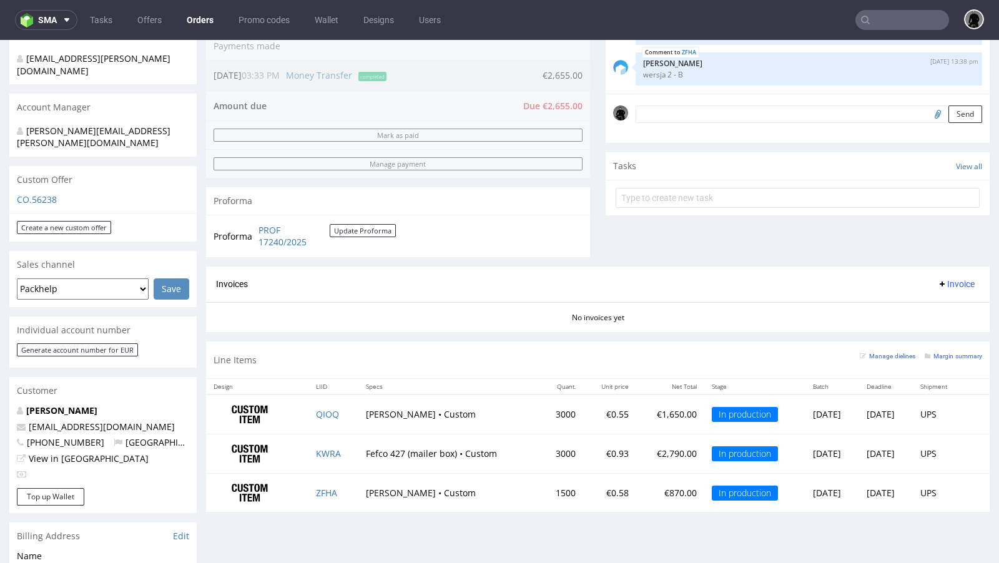
type input "ds@goldkindchen.de"
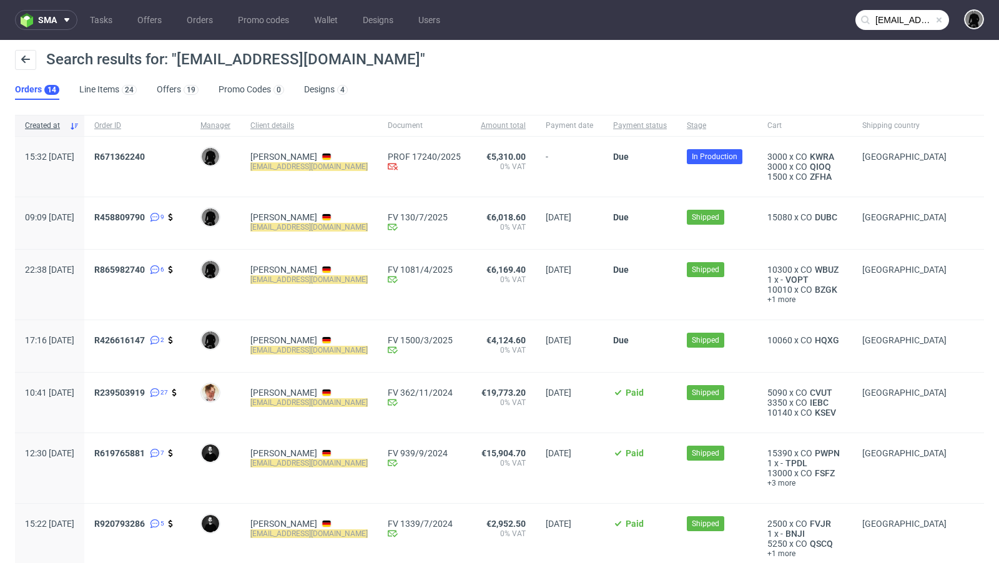
scroll to position [12, 0]
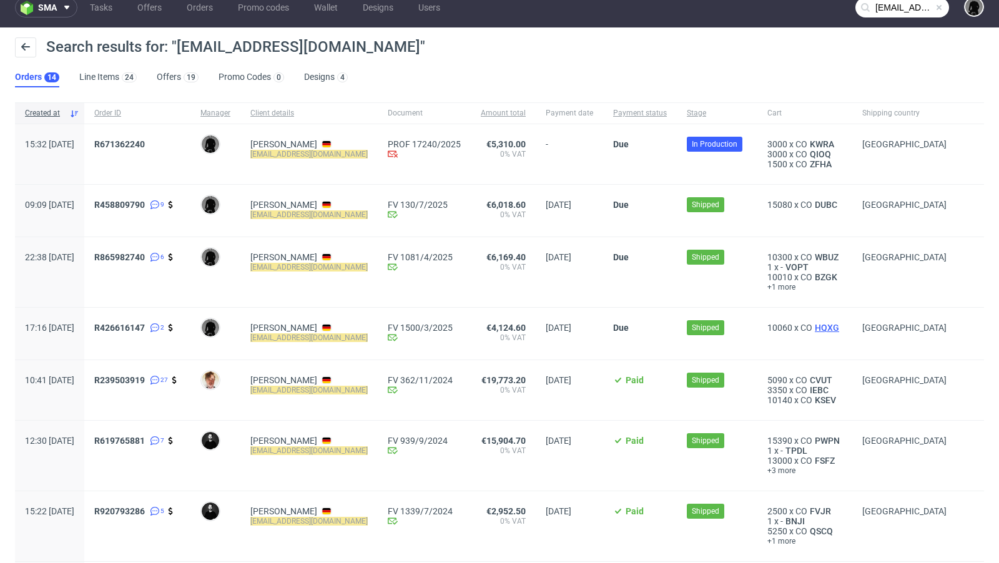
click at [816, 330] on span "HQXG" at bounding box center [826, 328] width 29 height 10
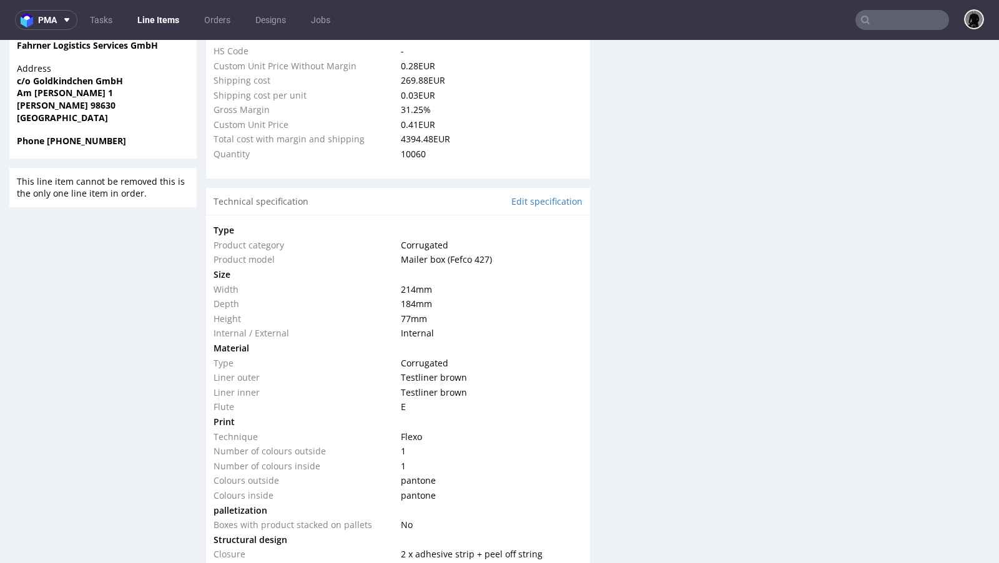
select select "in_progress"
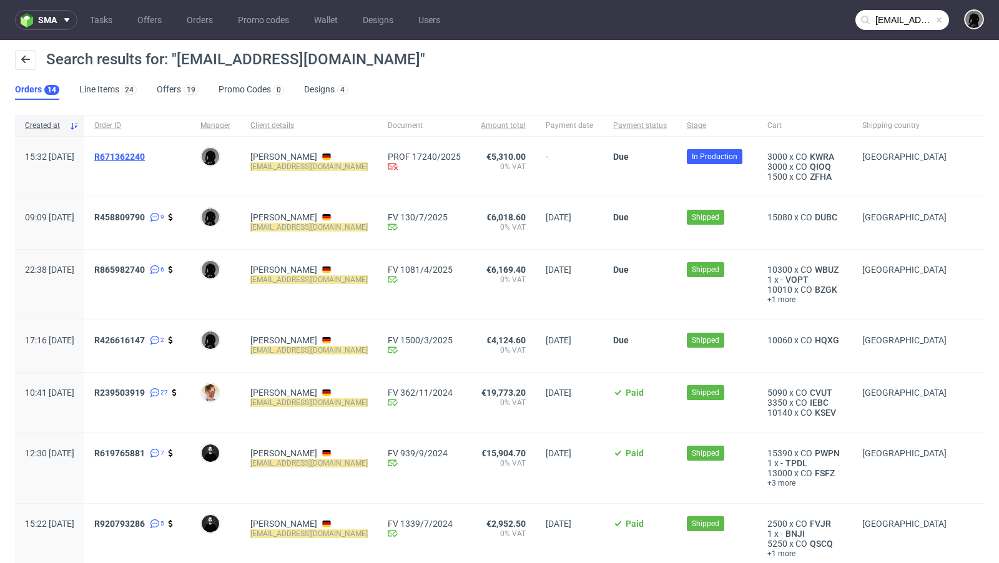
click at [145, 154] on span "R671362240" at bounding box center [119, 157] width 51 height 10
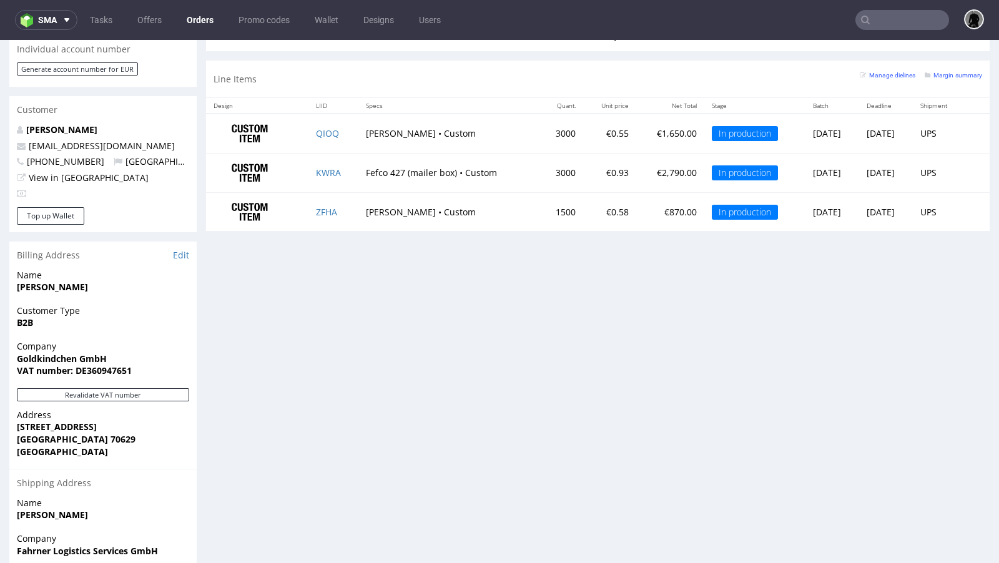
scroll to position [437, 0]
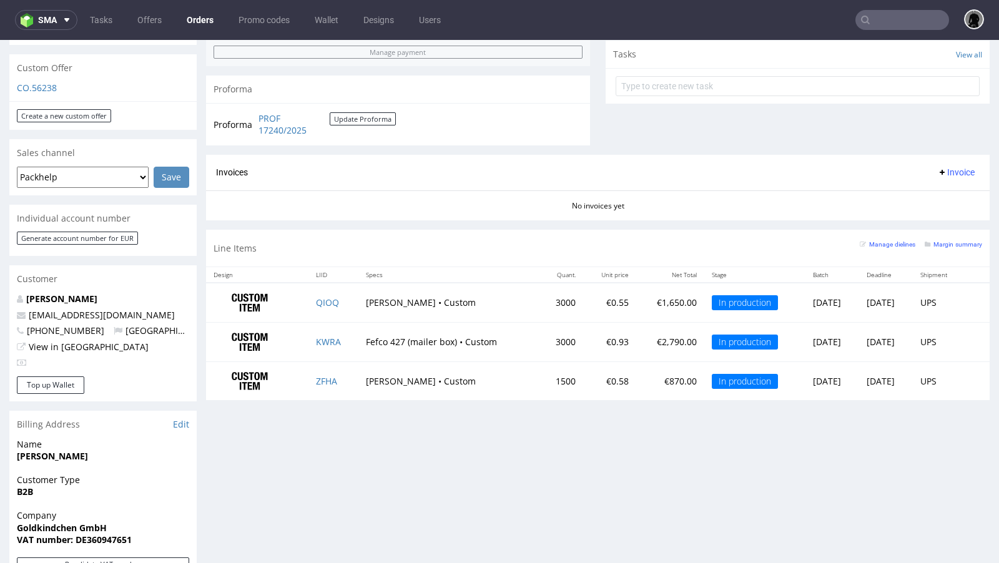
click at [29, 82] on div "CO.56238" at bounding box center [102, 92] width 187 height 20
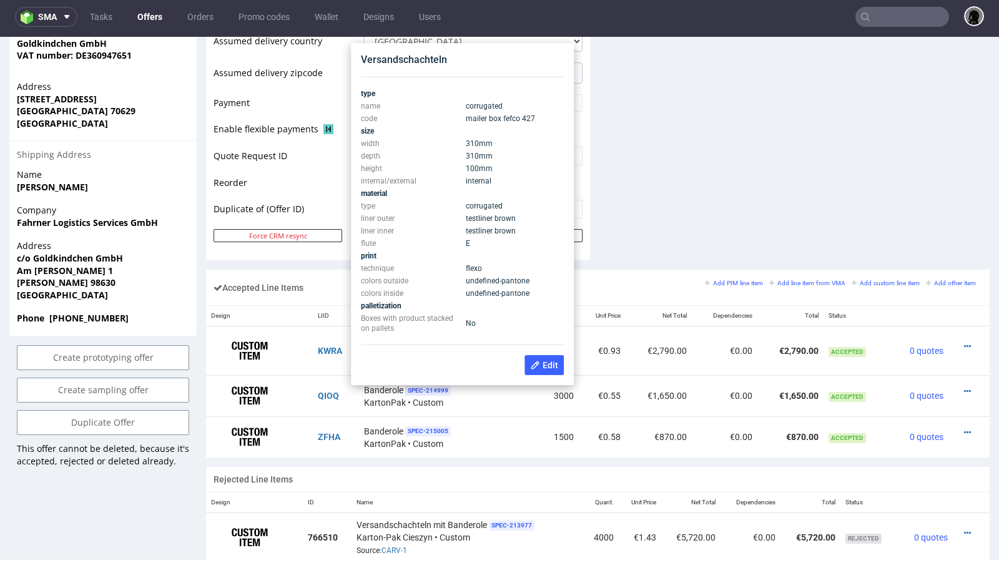
scroll to position [544, 0]
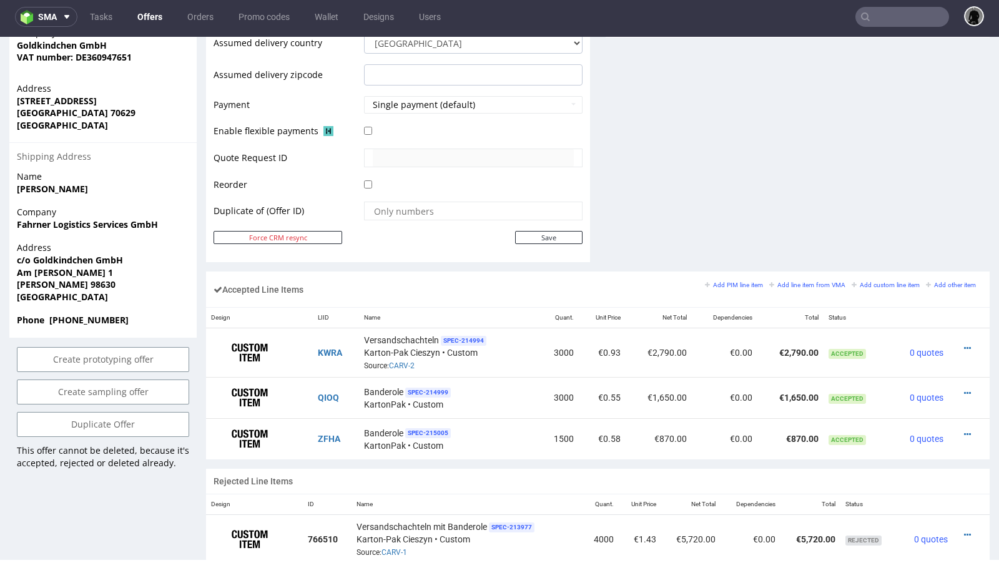
click at [137, 20] on link "Offers" at bounding box center [150, 17] width 40 height 20
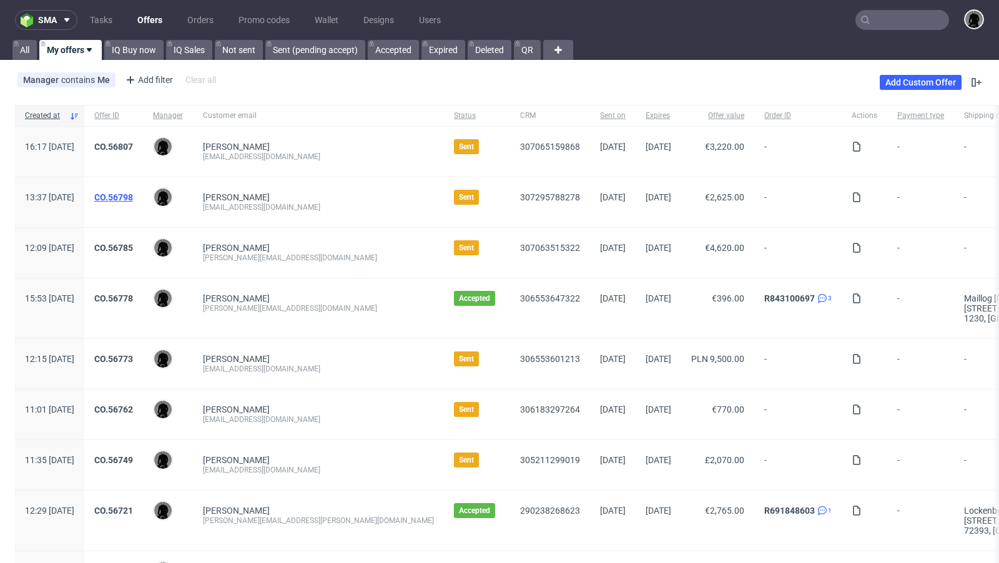
click at [133, 199] on link "CO.56798" at bounding box center [113, 197] width 39 height 10
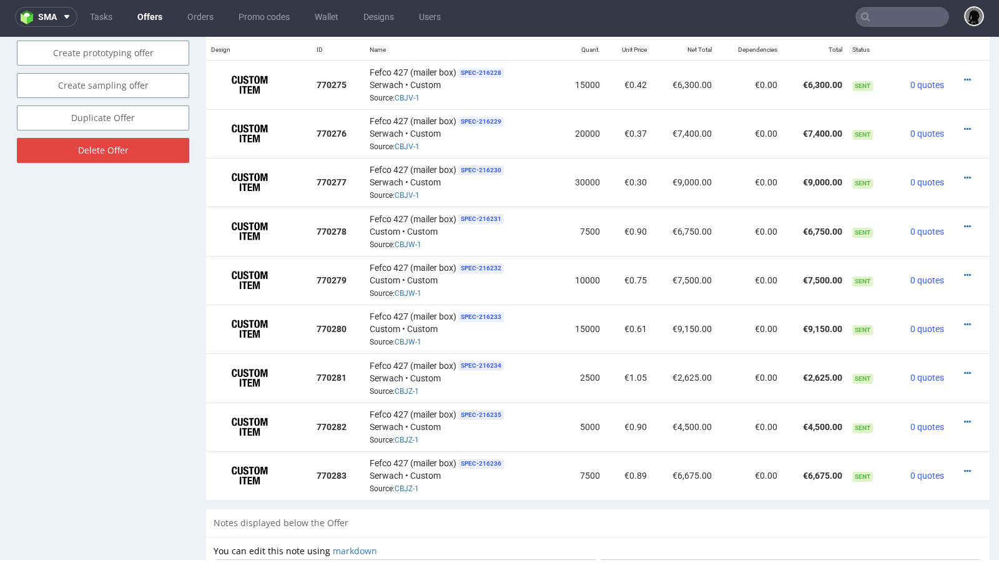
scroll to position [786, 0]
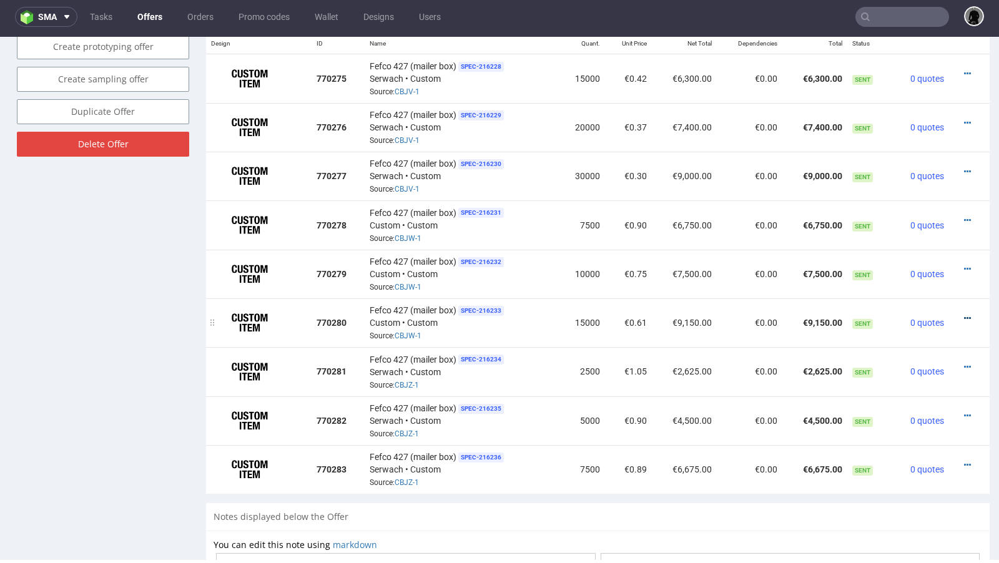
click at [964, 314] on icon at bounding box center [967, 318] width 7 height 9
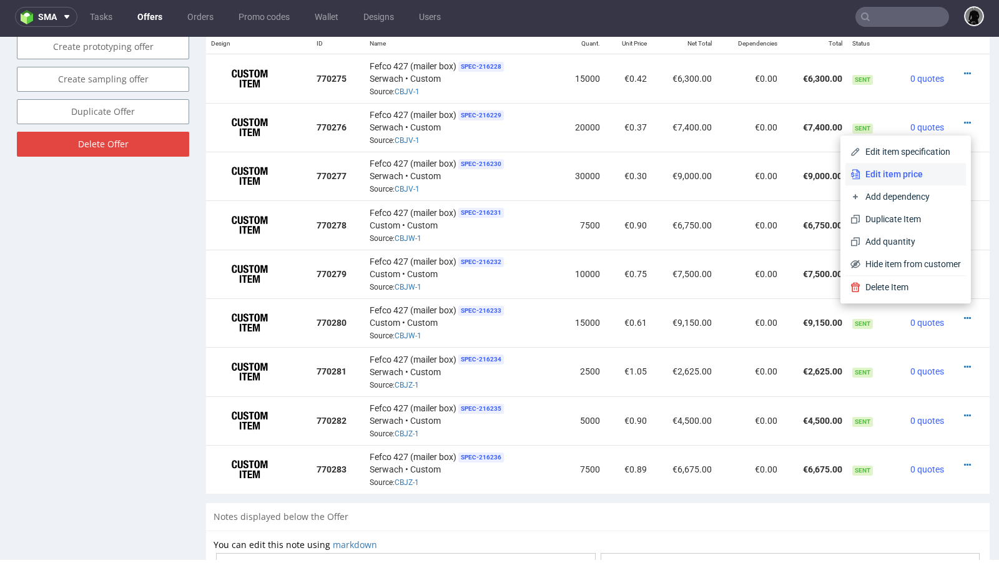
click at [900, 174] on span "Edit item price" at bounding box center [911, 174] width 101 height 12
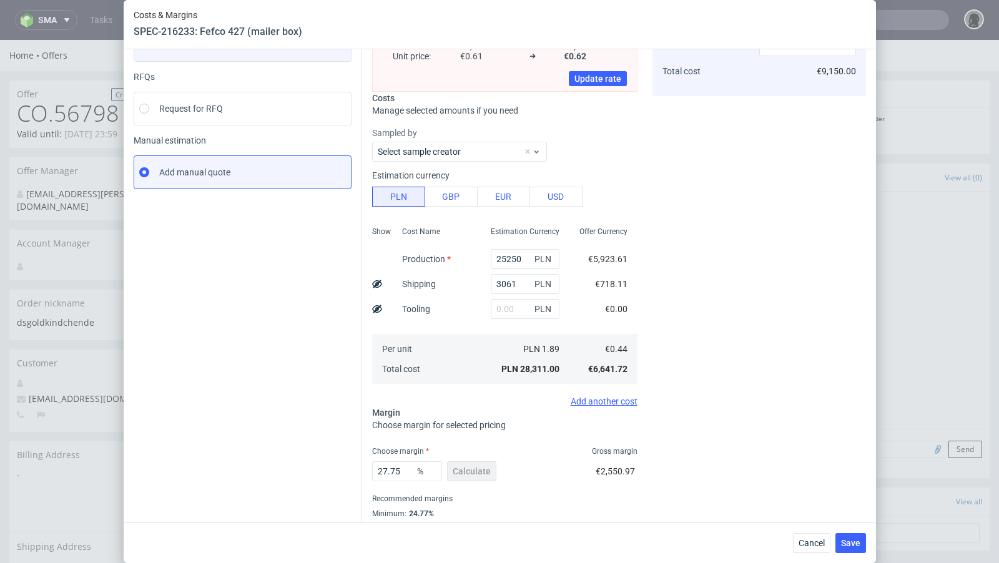
scroll to position [146, 0]
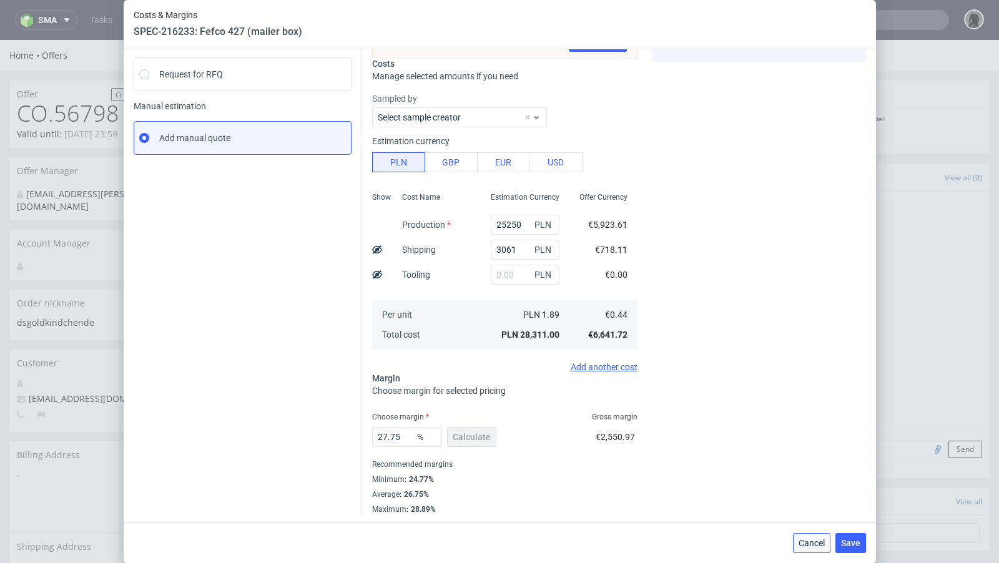
click at [824, 548] on span "Cancel" at bounding box center [812, 543] width 26 height 9
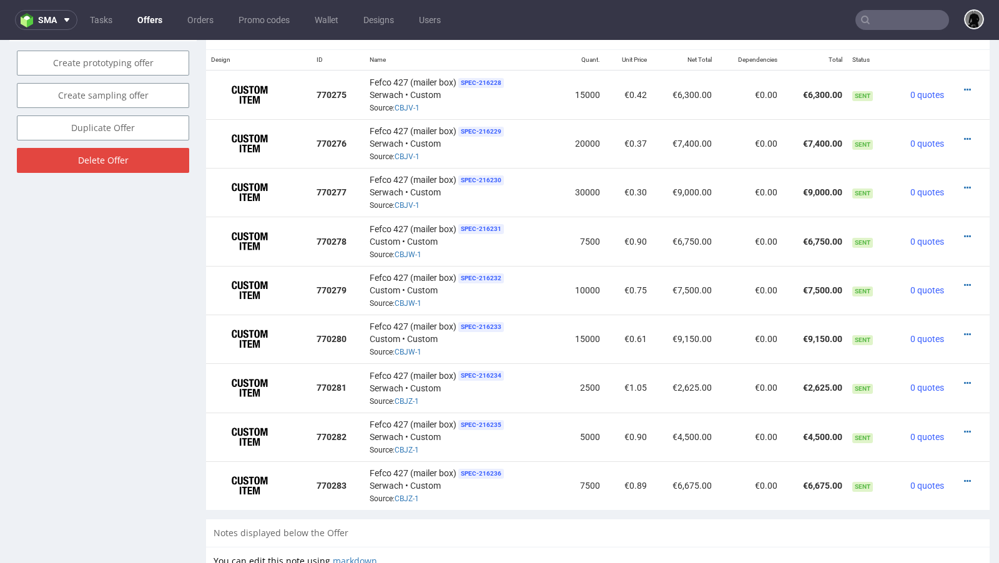
scroll to position [781, 0]
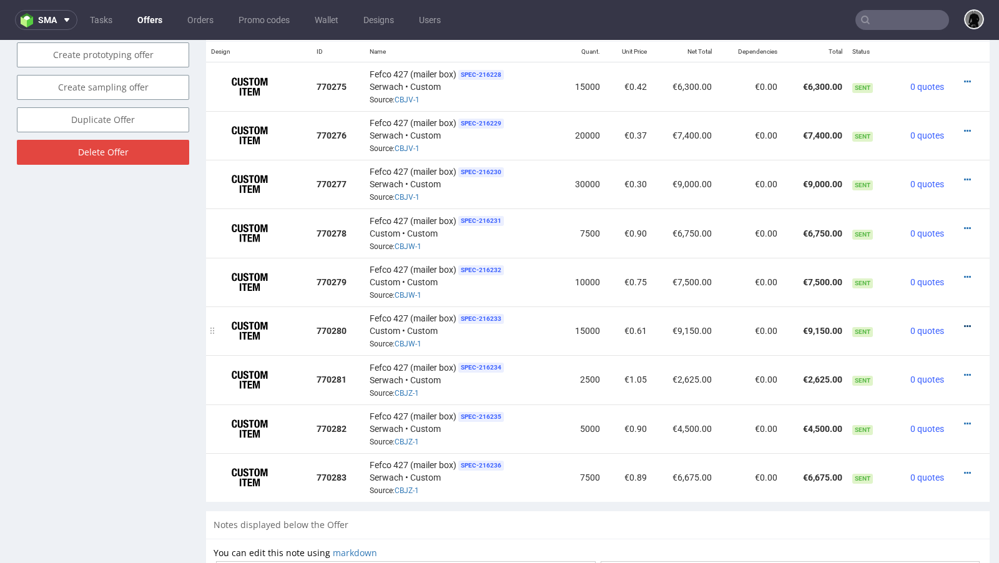
click at [964, 322] on icon at bounding box center [967, 326] width 7 height 9
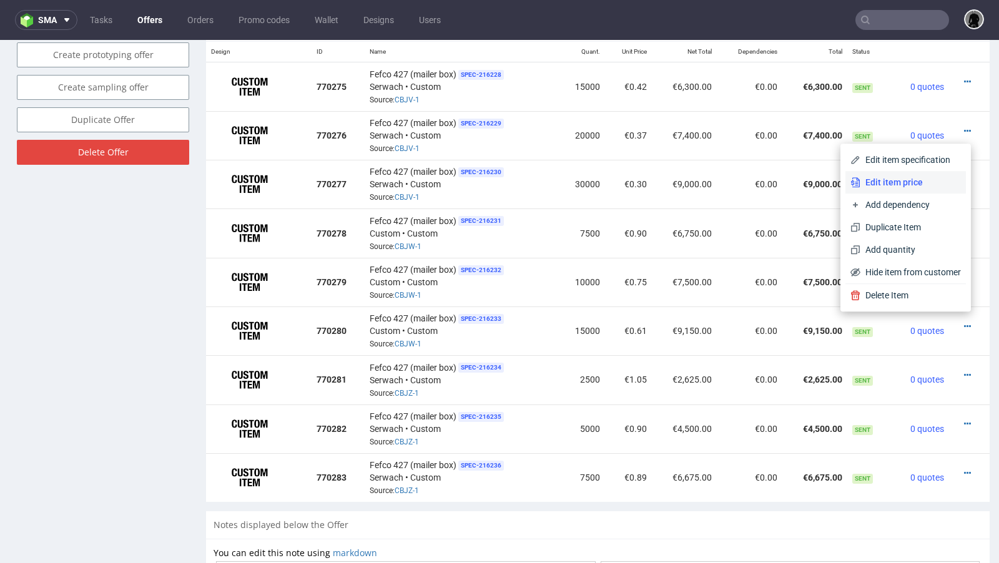
click at [896, 185] on span "Edit item price" at bounding box center [911, 182] width 101 height 12
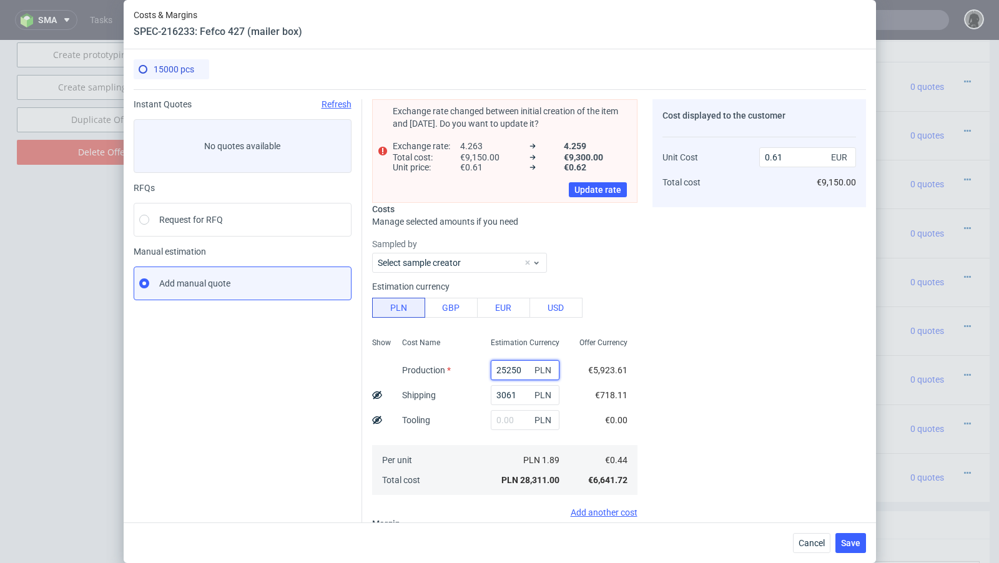
click at [507, 371] on input "25250" at bounding box center [525, 370] width 69 height 20
paste input "480"
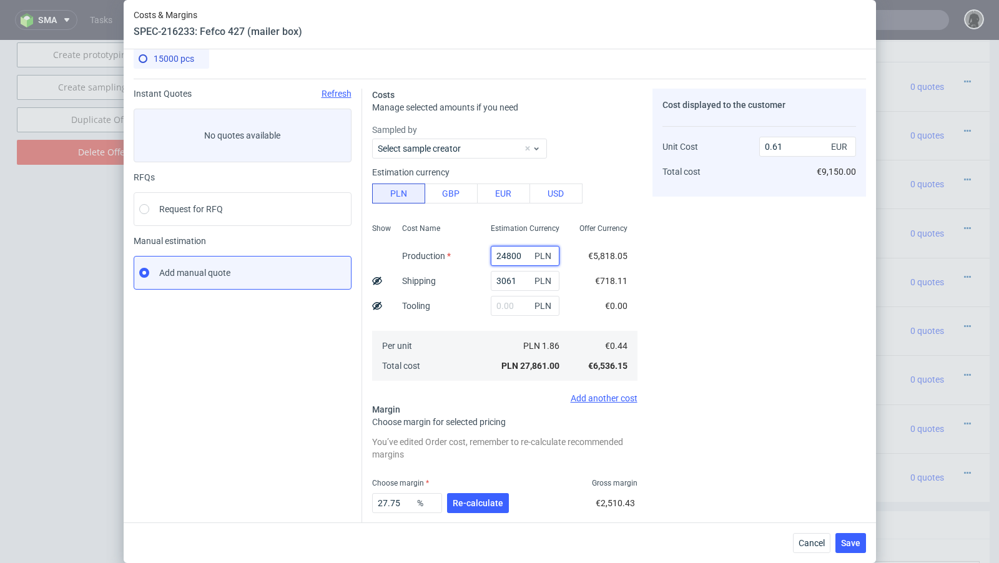
scroll to position [15, 0]
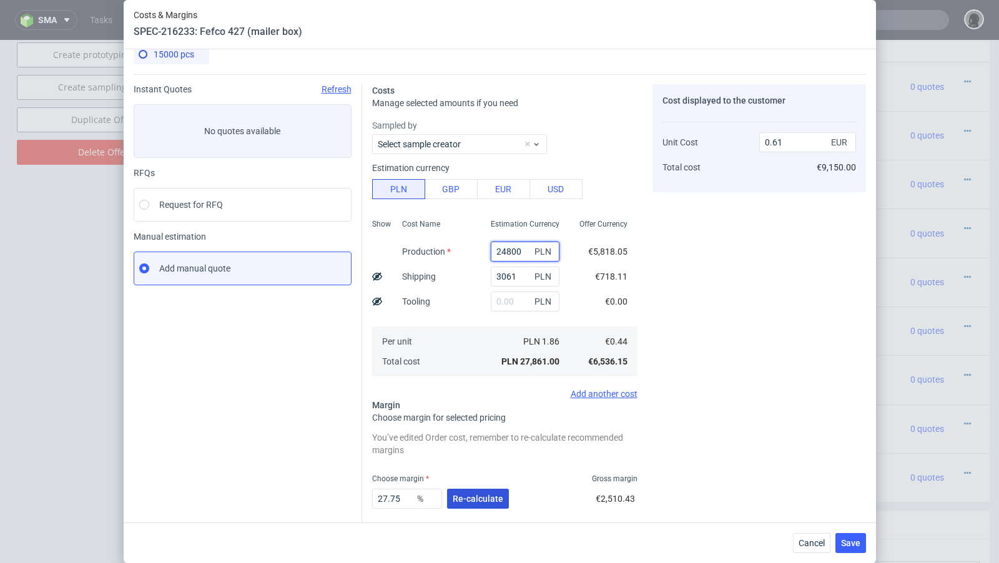
type input "24800"
click at [475, 495] on span "Re-calculate" at bounding box center [478, 499] width 51 height 9
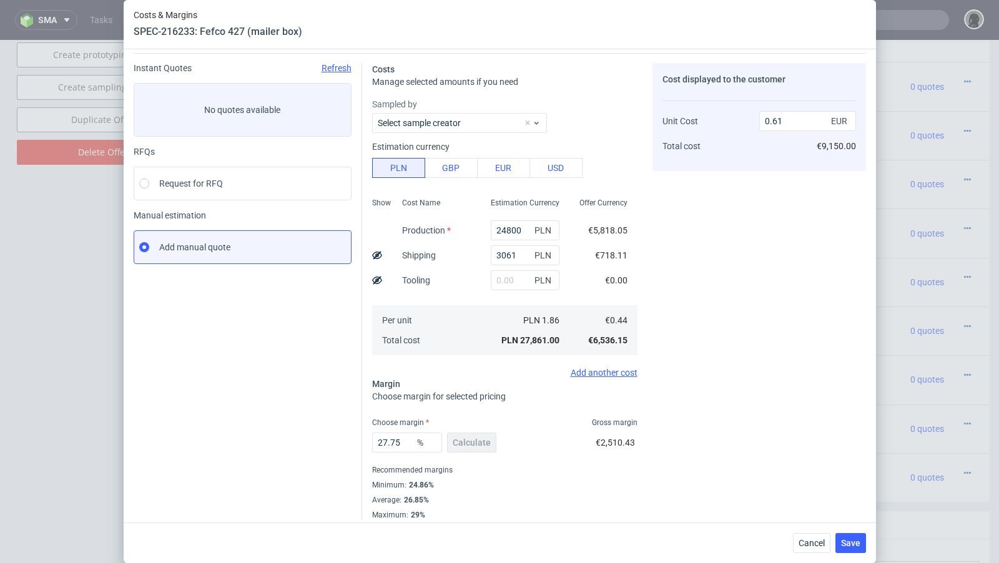
scroll to position [37, 0]
drag, startPoint x: 408, startPoint y: 442, endPoint x: 388, endPoint y: 441, distance: 20.0
click at [388, 441] on input "27.75" at bounding box center [407, 442] width 70 height 20
type input "279"
type input "-0.24"
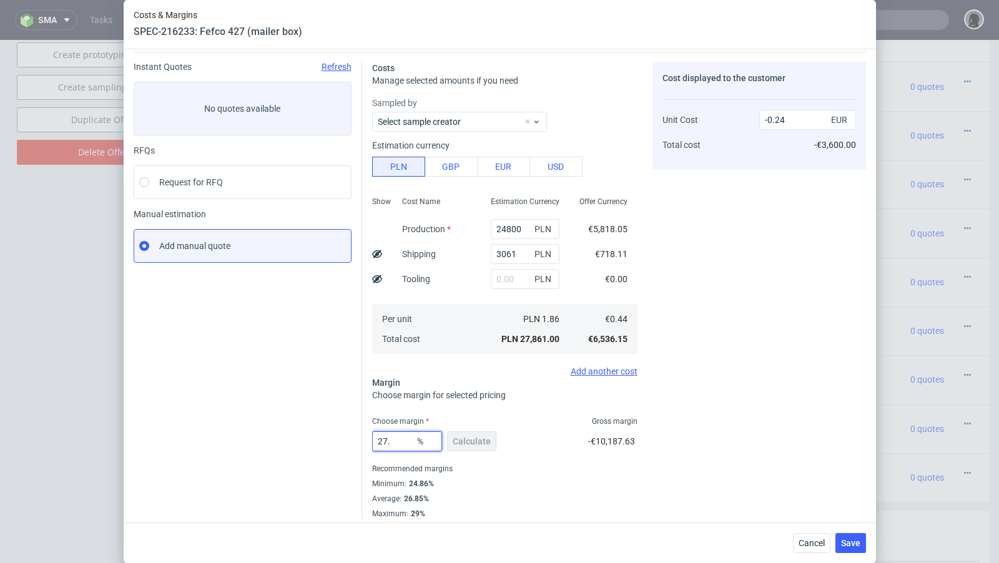
type input "27.9"
type input "0.61"
drag, startPoint x: 404, startPoint y: 441, endPoint x: 347, endPoint y: 441, distance: 56.8
click at [347, 441] on div "Instant Quotes Refresh No quotes available RFQs Request for RFQ Manual estimati…" at bounding box center [500, 285] width 733 height 467
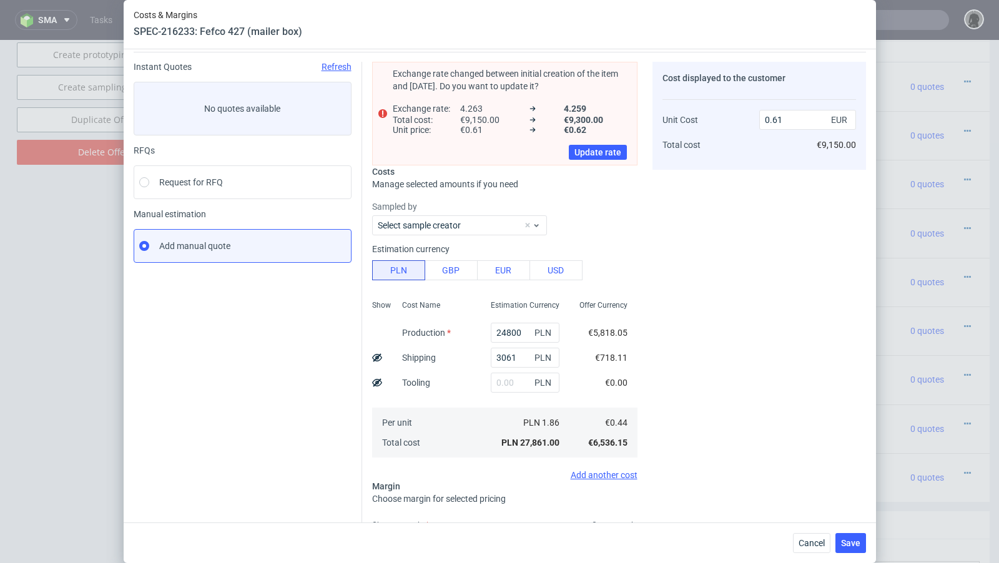
type input "28.99"
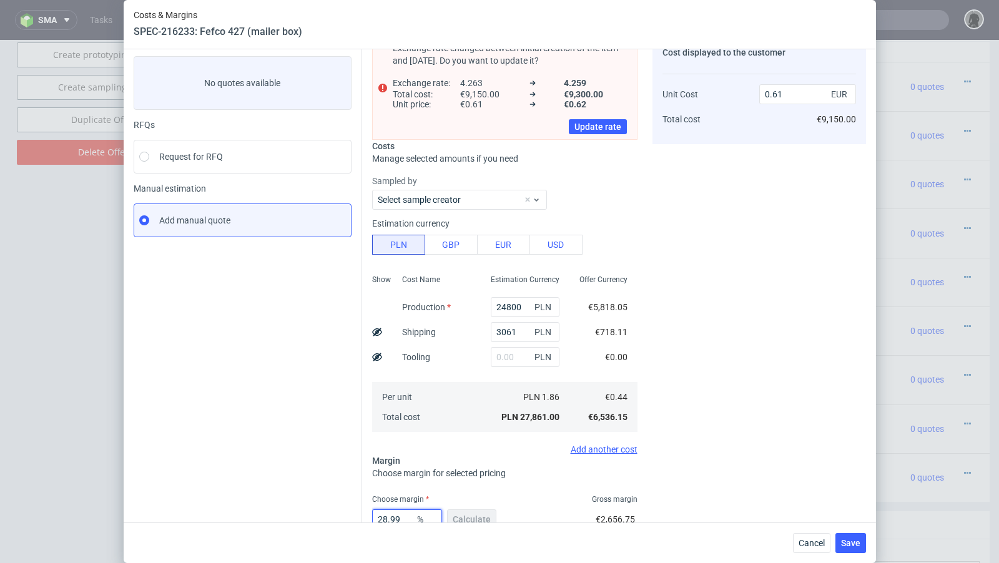
type input "0.62"
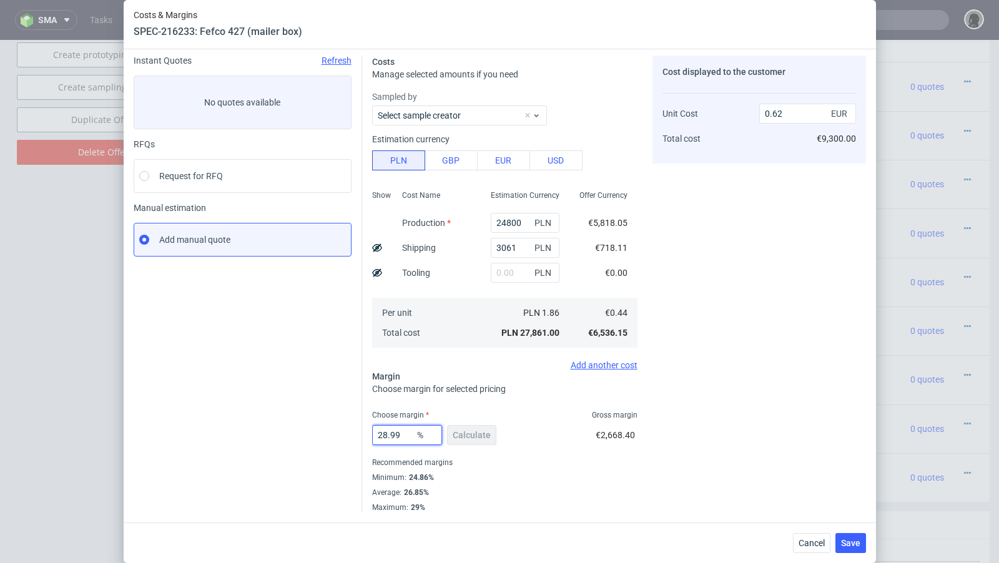
scroll to position [42, 0]
click at [270, 419] on div "Instant Quotes Refresh No quotes available RFQs Request for RFQ Manual estimati…" at bounding box center [248, 285] width 229 height 457
click at [405, 438] on input "28.99" at bounding box center [407, 437] width 70 height 20
type input "28.9"
type input "0.61"
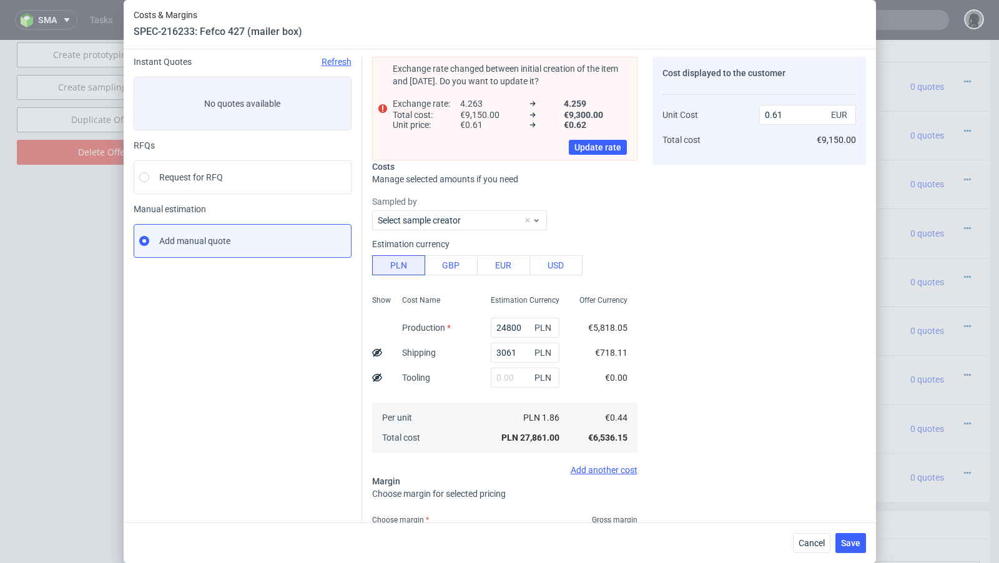
type input "28.9"
click at [315, 404] on div "Instant Quotes Refresh No quotes available RFQs Request for RFQ Manual estimati…" at bounding box center [248, 337] width 229 height 561
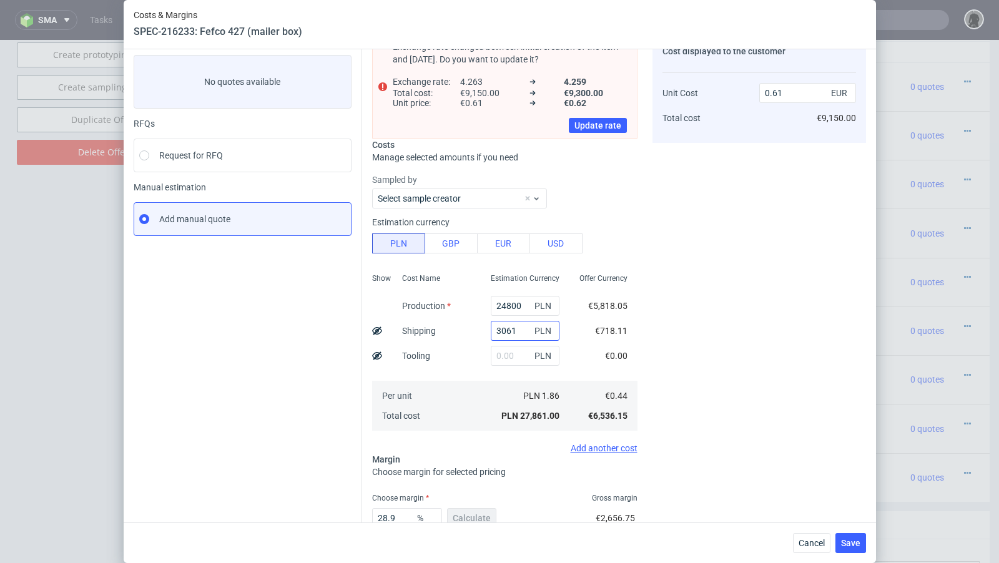
scroll to position [146, 0]
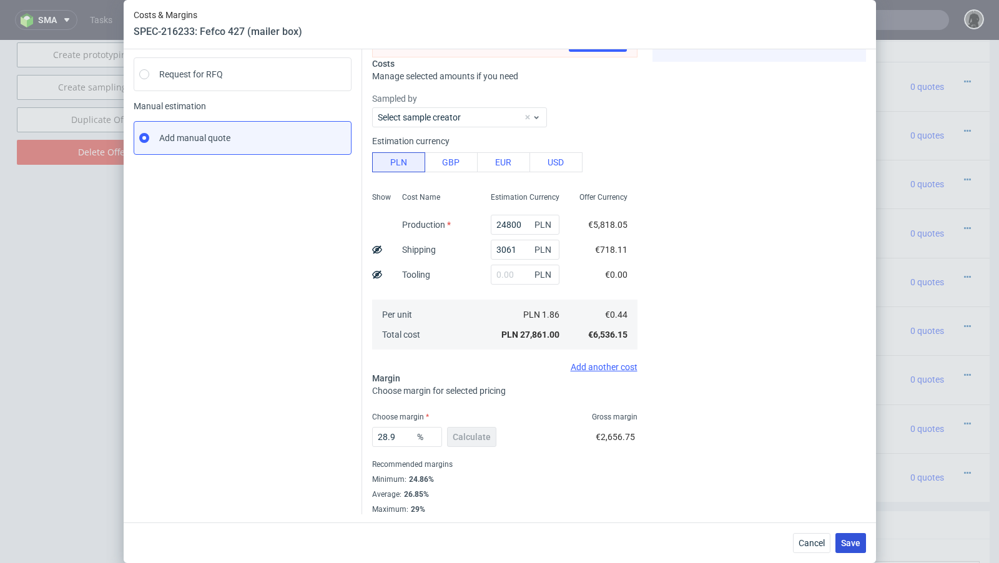
click at [851, 540] on span "Save" at bounding box center [850, 543] width 19 height 9
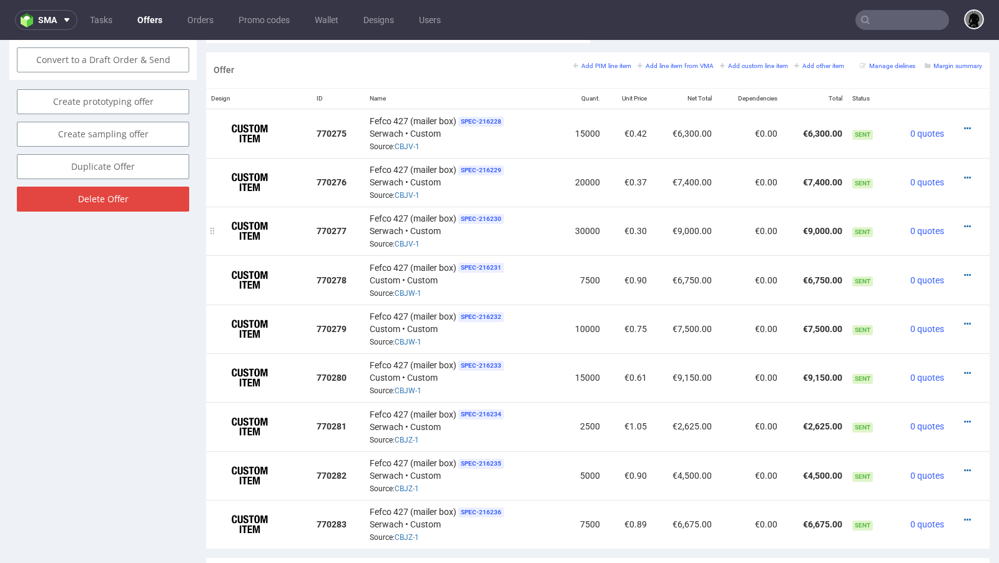
scroll to position [733, 0]
click at [964, 223] on icon at bounding box center [967, 227] width 7 height 9
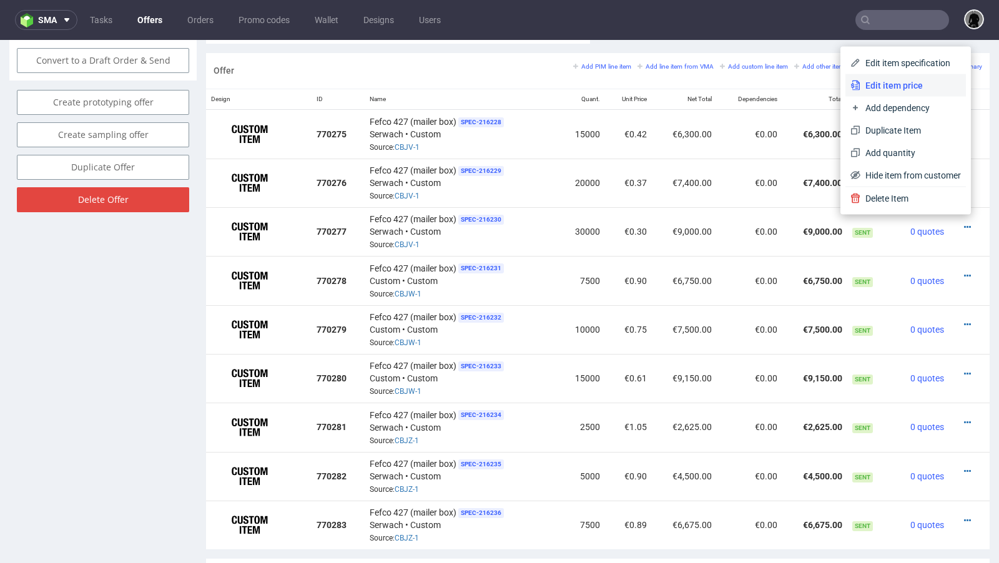
click at [878, 91] on span "Edit item price" at bounding box center [911, 85] width 101 height 12
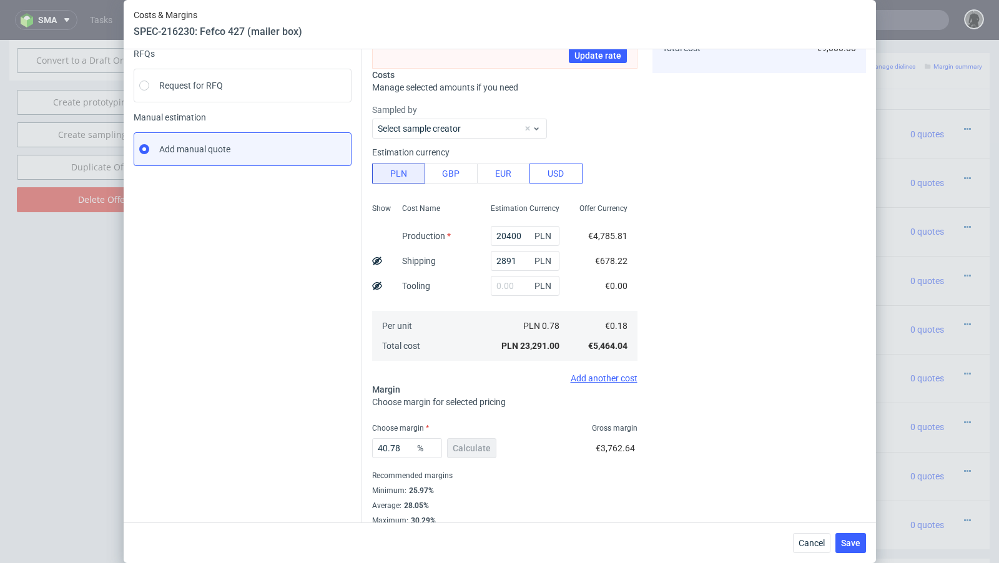
scroll to position [146, 0]
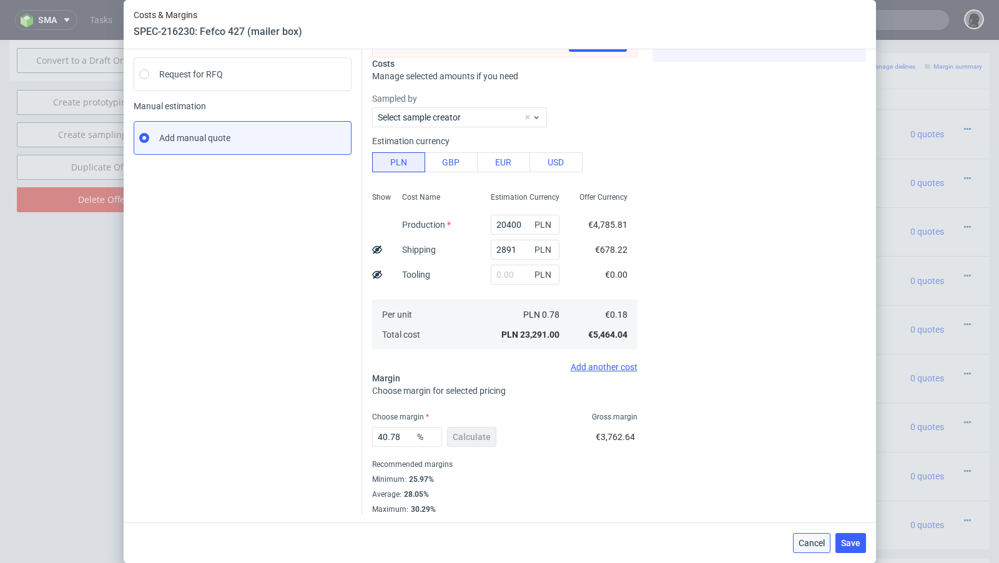
drag, startPoint x: 817, startPoint y: 546, endPoint x: 697, endPoint y: 391, distance: 196.4
click at [817, 546] on span "Cancel" at bounding box center [812, 543] width 26 height 9
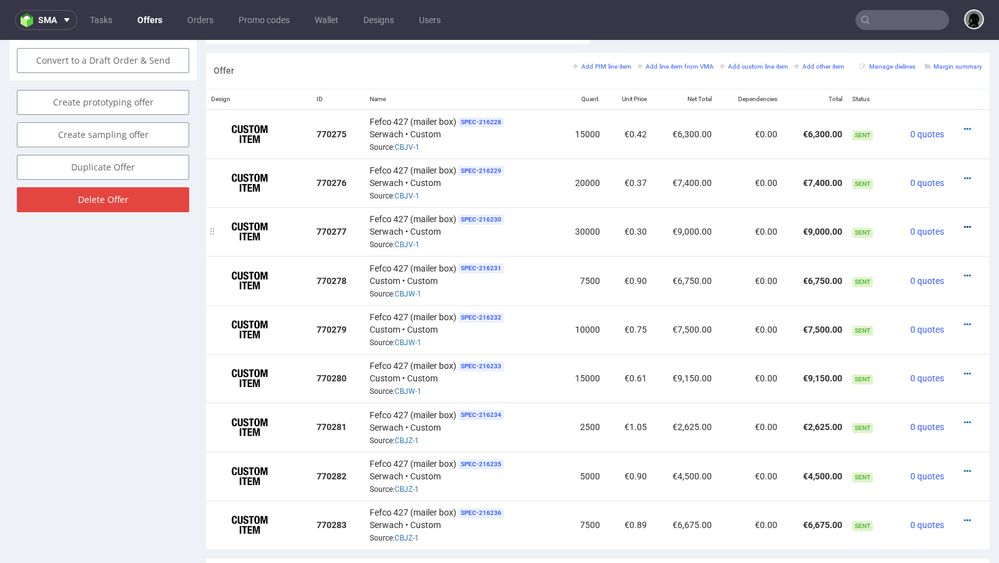
click at [964, 223] on icon at bounding box center [967, 227] width 7 height 9
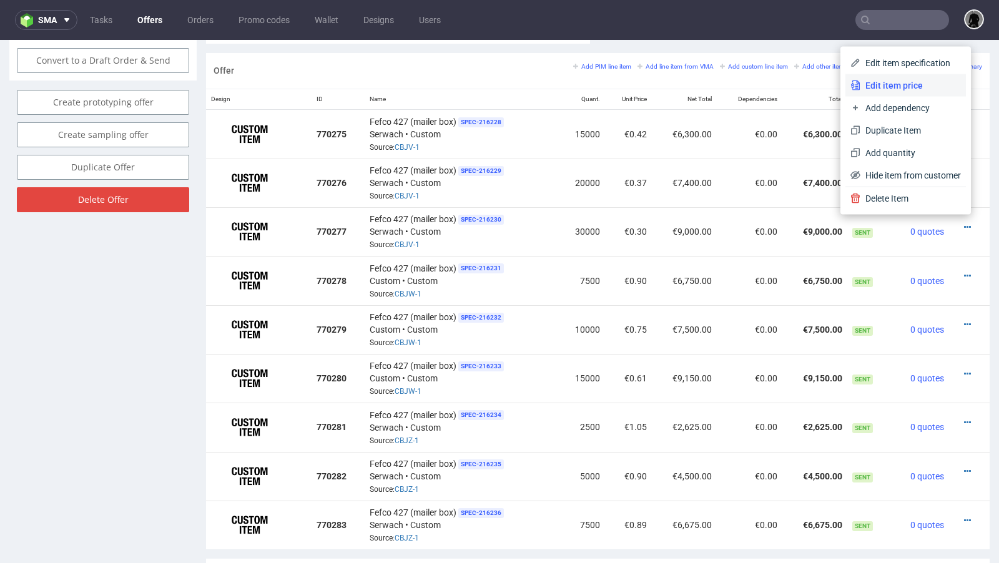
click at [893, 77] on li "Edit item price" at bounding box center [906, 85] width 121 height 22
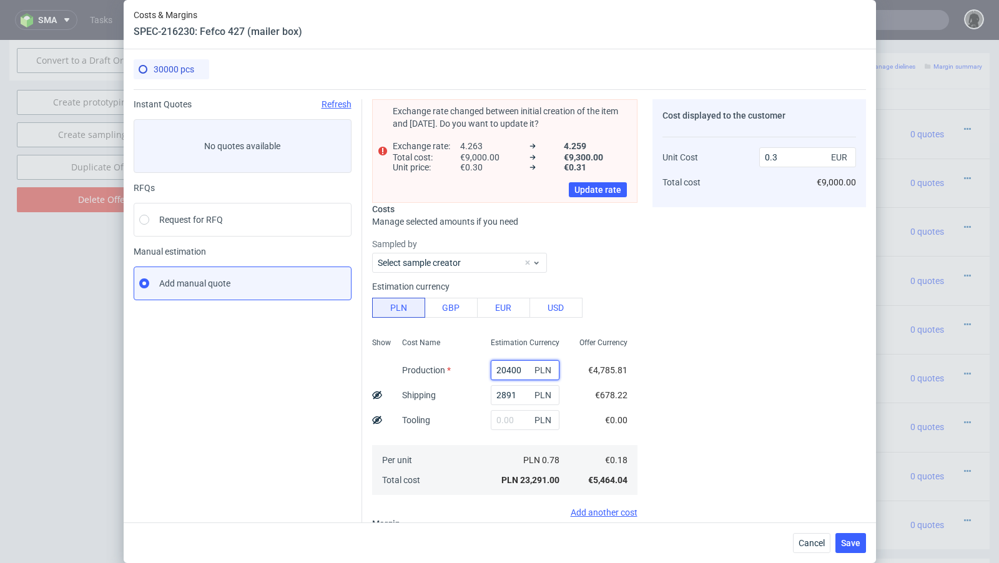
click at [507, 368] on input "20400" at bounding box center [525, 370] width 69 height 20
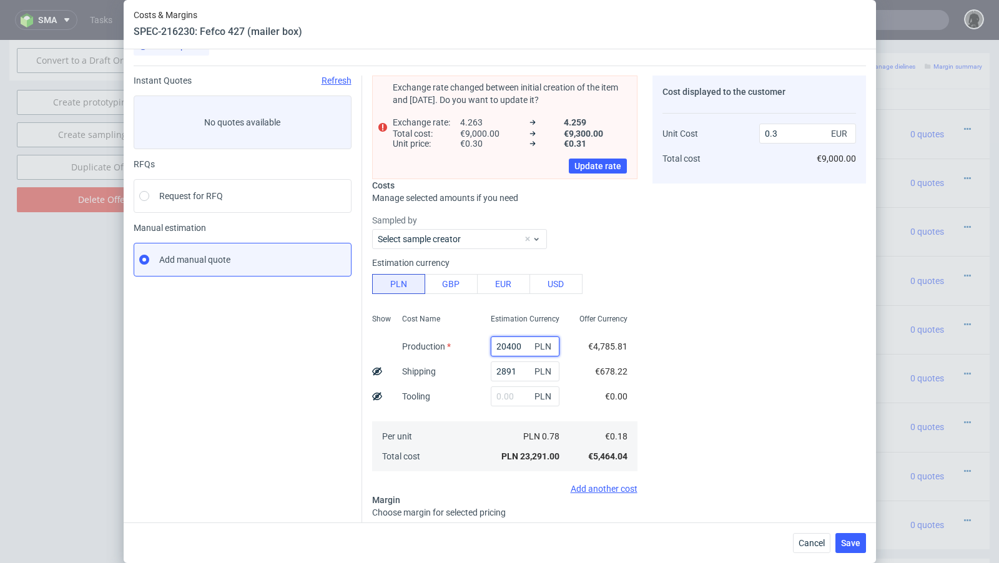
scroll to position [33, 0]
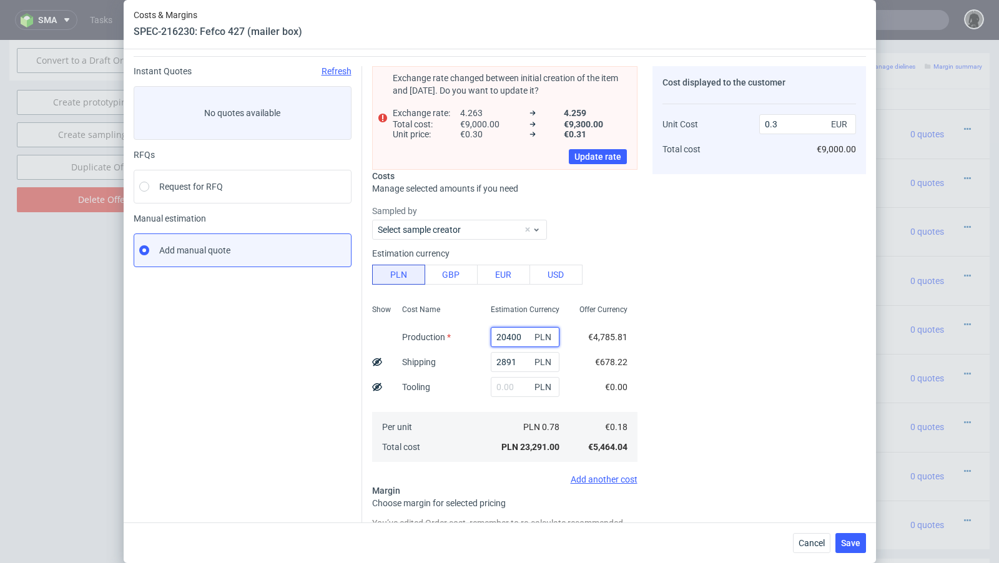
paste input "198"
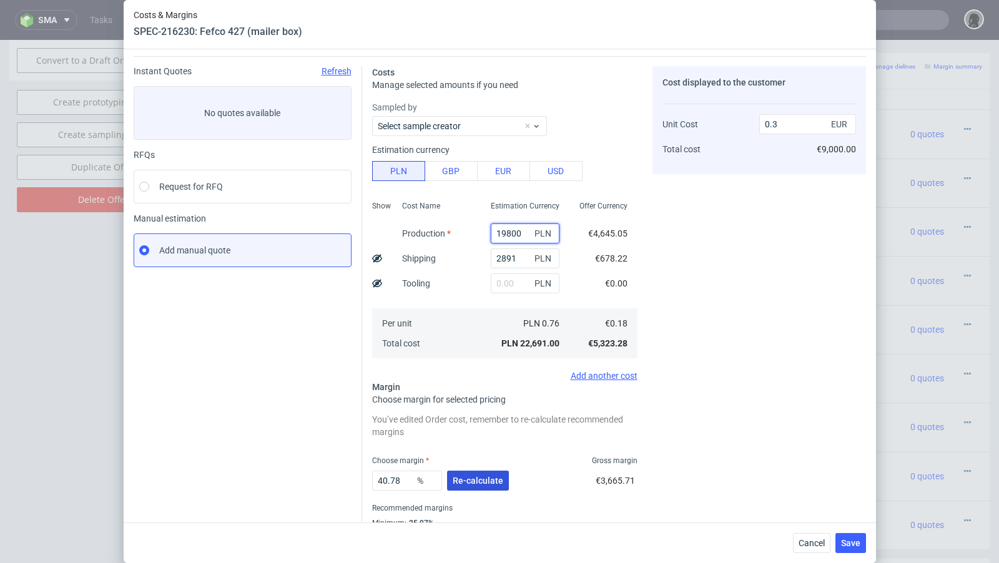
type input "19800"
click at [463, 480] on span "Re-calculate" at bounding box center [478, 480] width 51 height 9
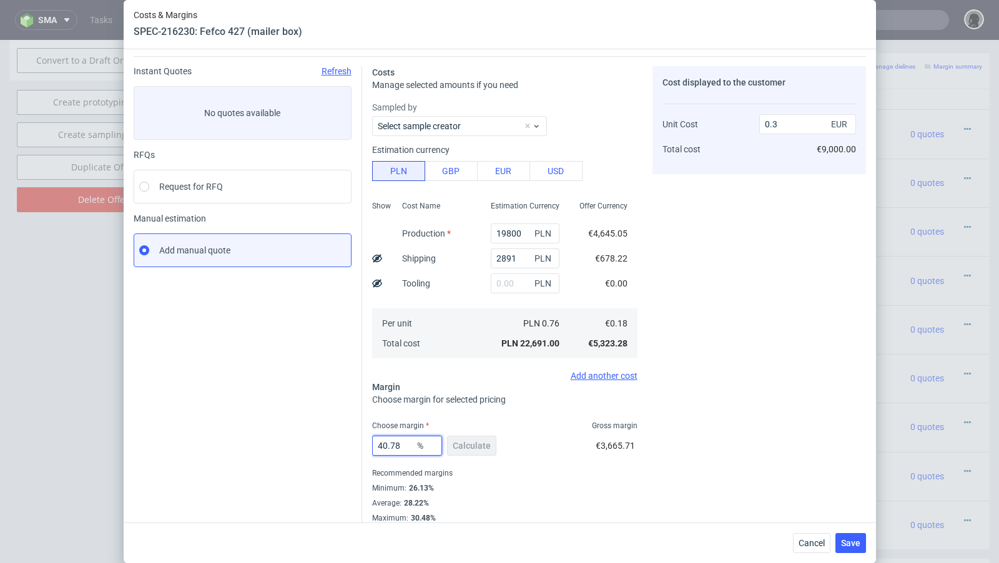
drag, startPoint x: 406, startPoint y: 443, endPoint x: 384, endPoint y: 445, distance: 21.9
click at [384, 445] on input "40.78" at bounding box center [407, 446] width 70 height 20
type input "43"
type input "0.31"
type input "42"
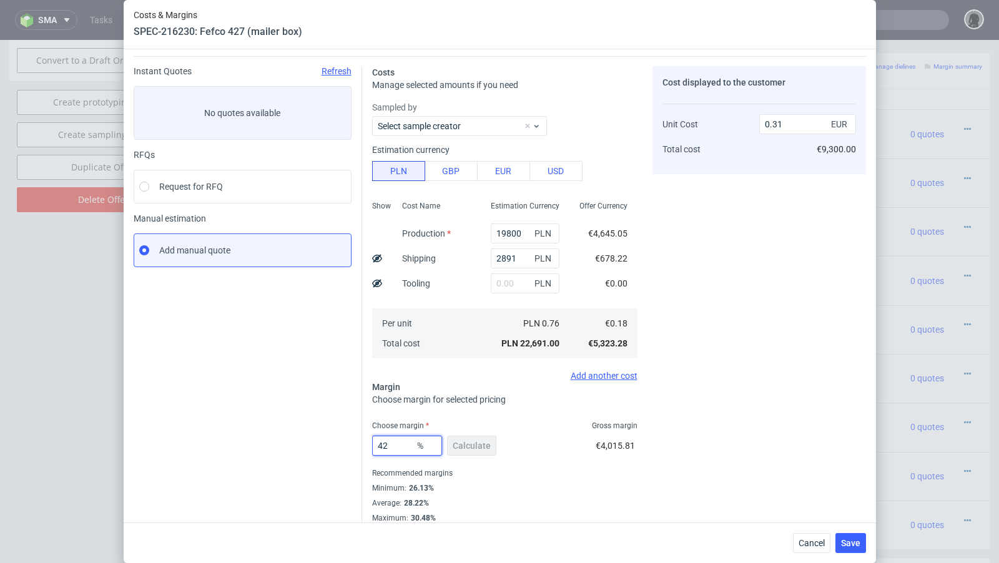
type input "0.3"
type input "42.5"
type input "0.31"
type input "42.3"
type input "0.3"
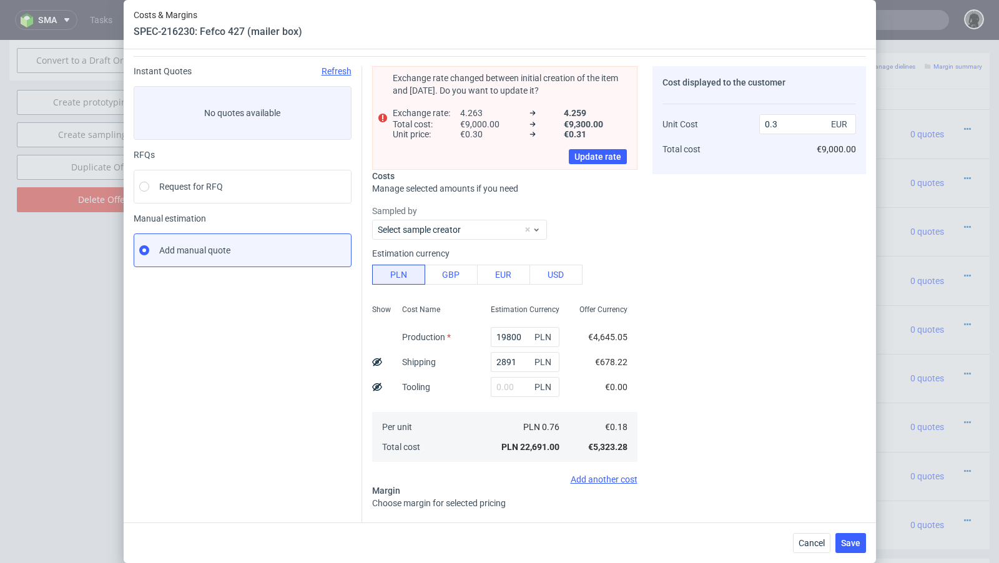
click at [304, 408] on div "Instant Quotes Refresh No quotes available RFQs Request for RFQ Manual estimati…" at bounding box center [248, 346] width 229 height 561
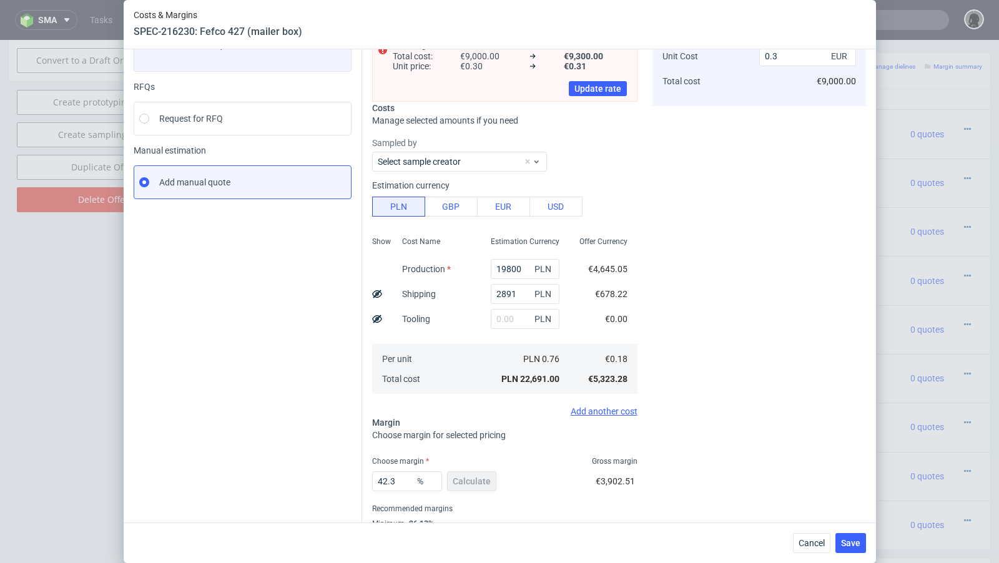
scroll to position [105, 0]
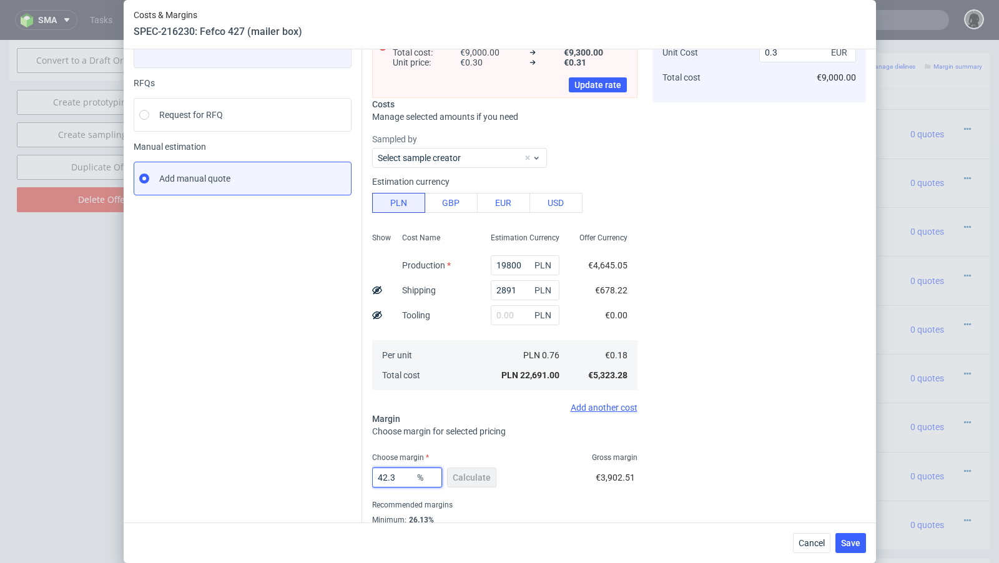
click at [407, 468] on input "42.3" at bounding box center [407, 478] width 70 height 20
click at [405, 475] on input "42.3" at bounding box center [407, 478] width 70 height 20
type input "42.34"
type input "0.31"
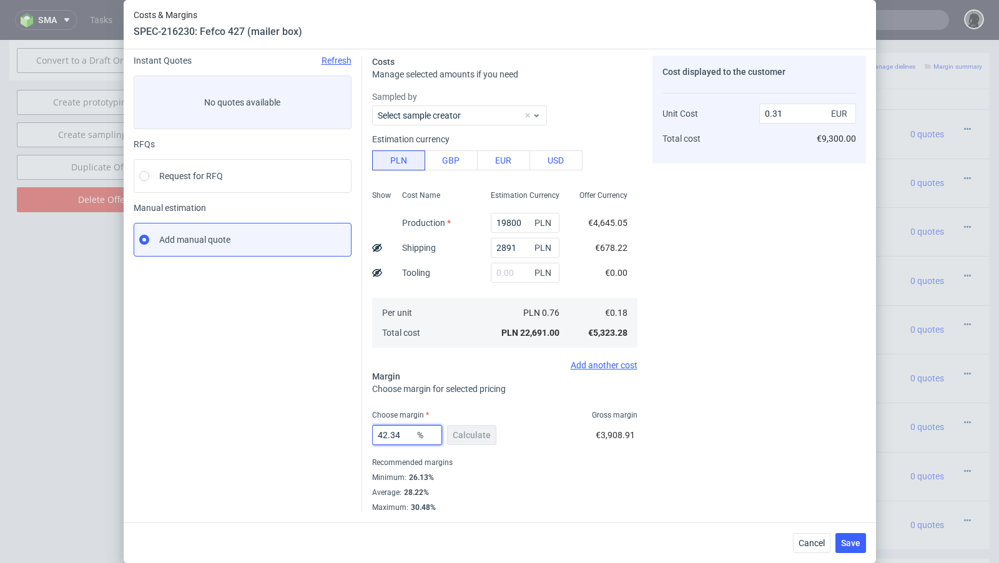
scroll to position [42, 0]
type input "42.31"
type input "0.3"
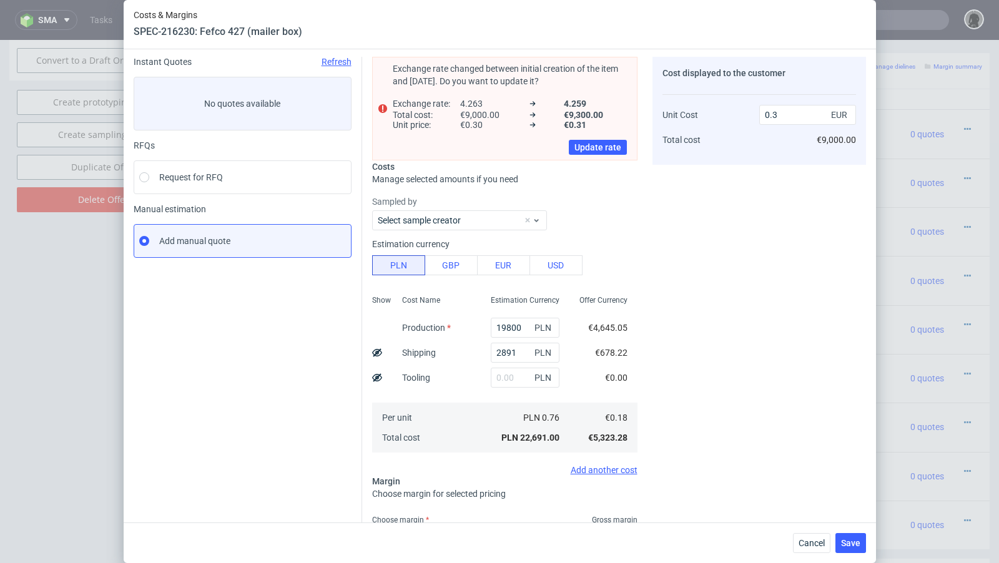
scroll to position [105, 0]
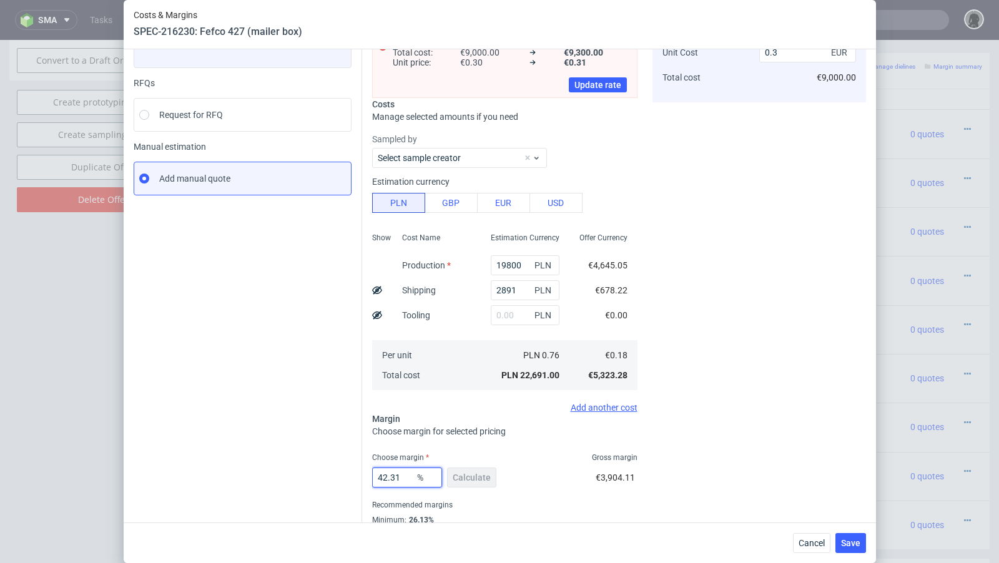
type input "42.31"
click at [259, 428] on div "Instant Quotes Refresh No quotes available RFQs Request for RFQ Manual estimati…" at bounding box center [248, 274] width 229 height 561
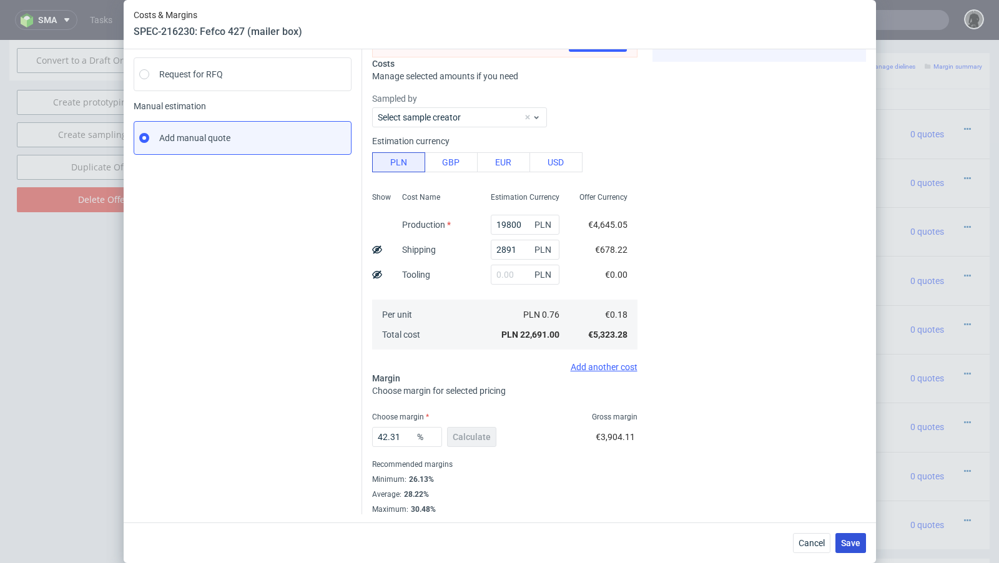
click at [857, 543] on span "Save" at bounding box center [850, 543] width 19 height 9
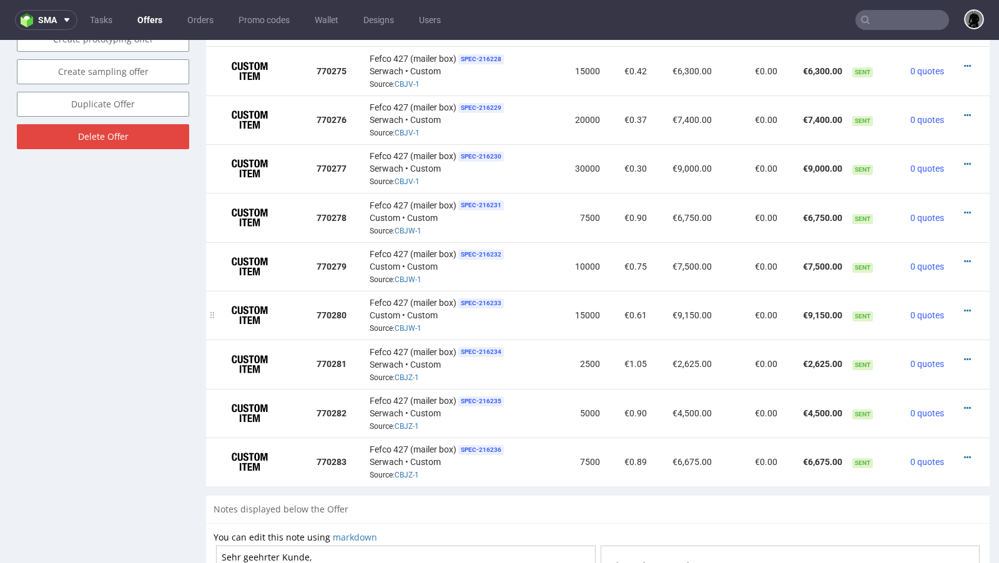
scroll to position [807, 0]
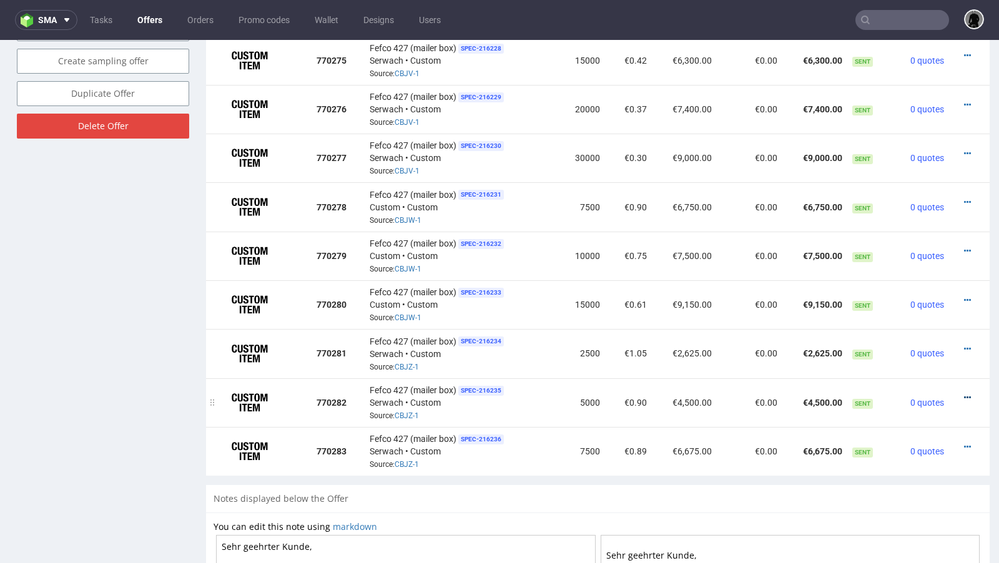
click at [964, 393] on icon at bounding box center [967, 397] width 7 height 9
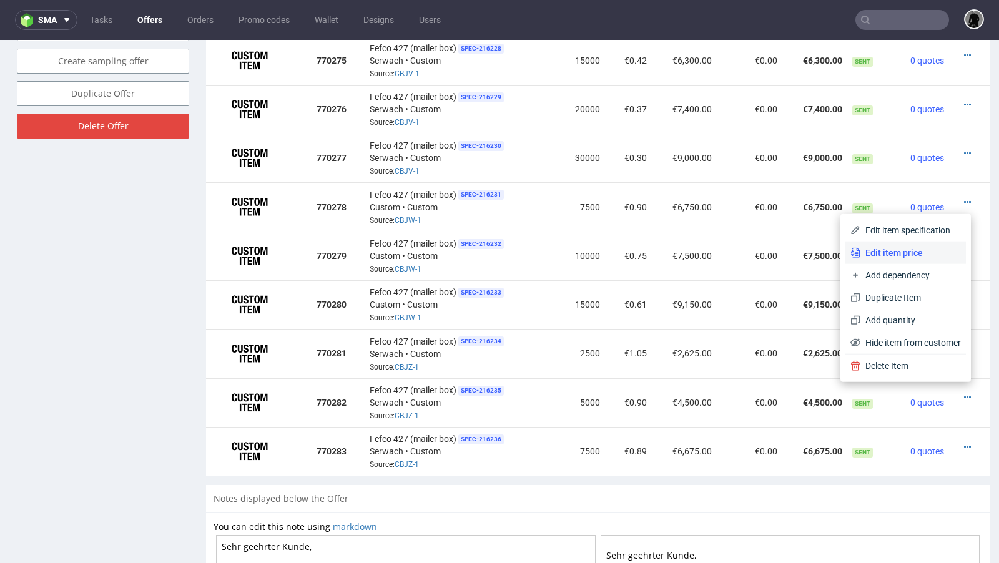
click at [897, 247] on span "Edit item price" at bounding box center [911, 253] width 101 height 12
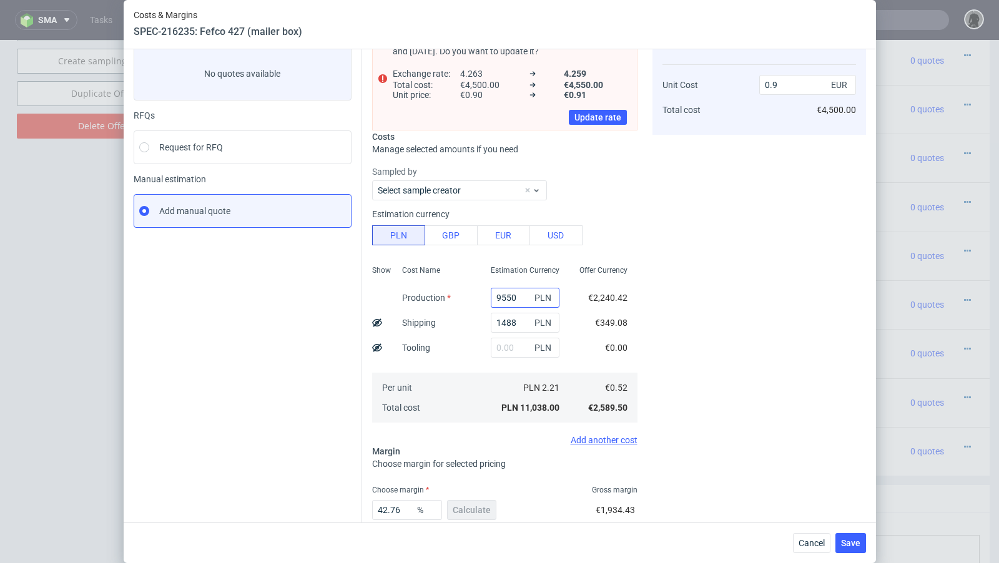
scroll to position [71, 0]
click at [506, 300] on input "9550" at bounding box center [525, 300] width 69 height 20
paste input "20"
type input "9200"
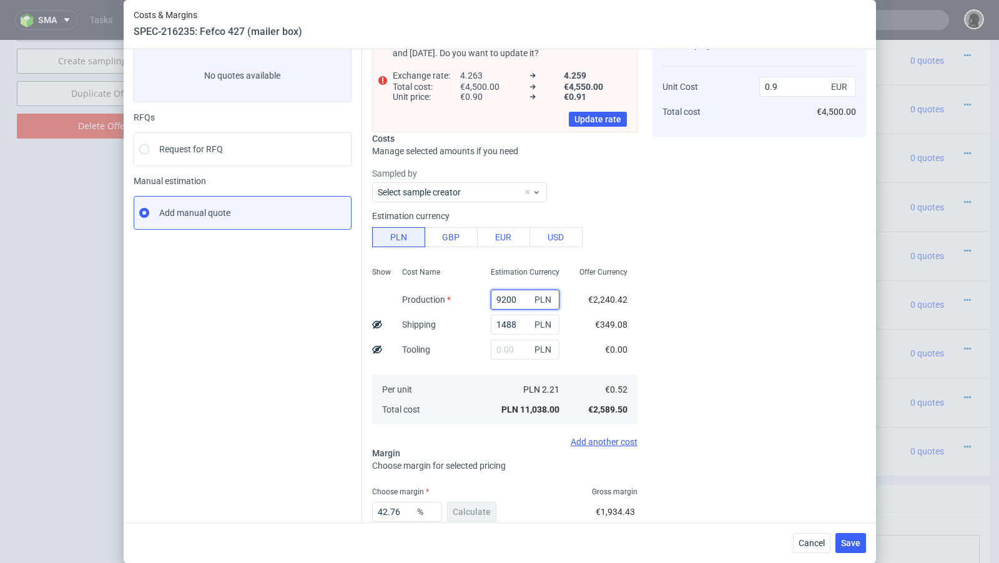
type input "0.88"
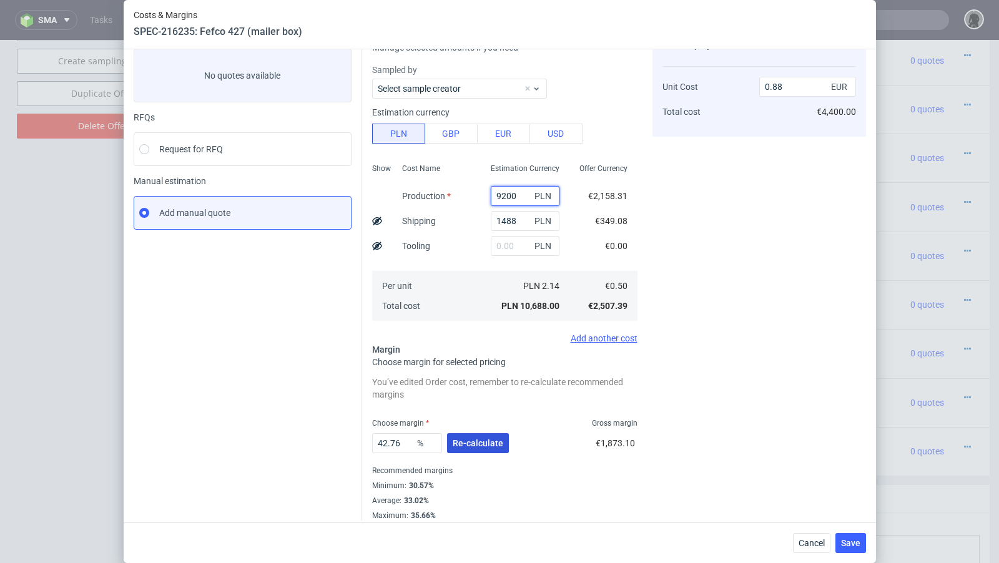
type input "9200"
click at [460, 444] on span "Re-calculate" at bounding box center [478, 443] width 51 height 9
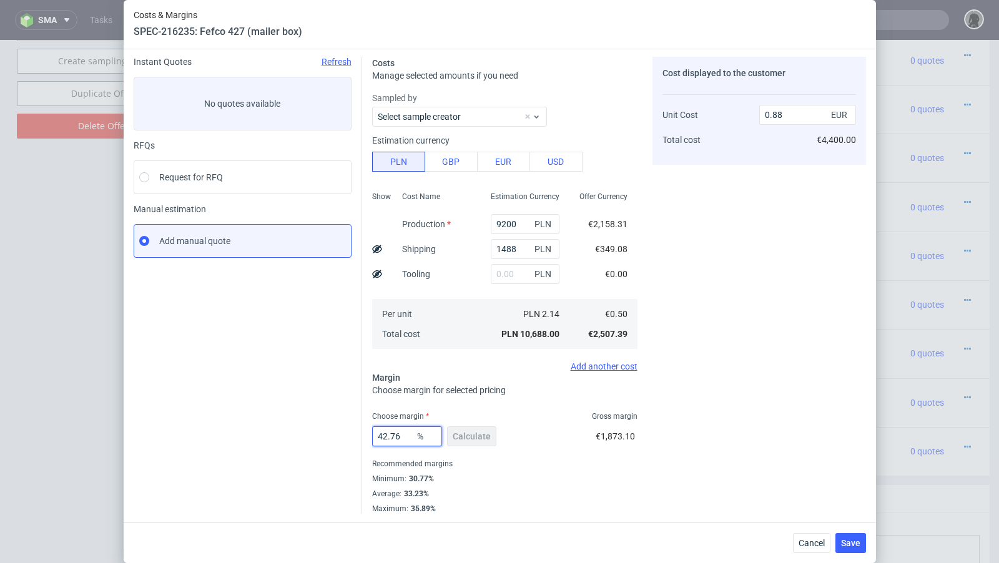
drag, startPoint x: 407, startPoint y: 435, endPoint x: 383, endPoint y: 432, distance: 23.3
click at [383, 432] on input "42.76" at bounding box center [407, 437] width 70 height 20
type input "44"
type input "0.9"
type input "45"
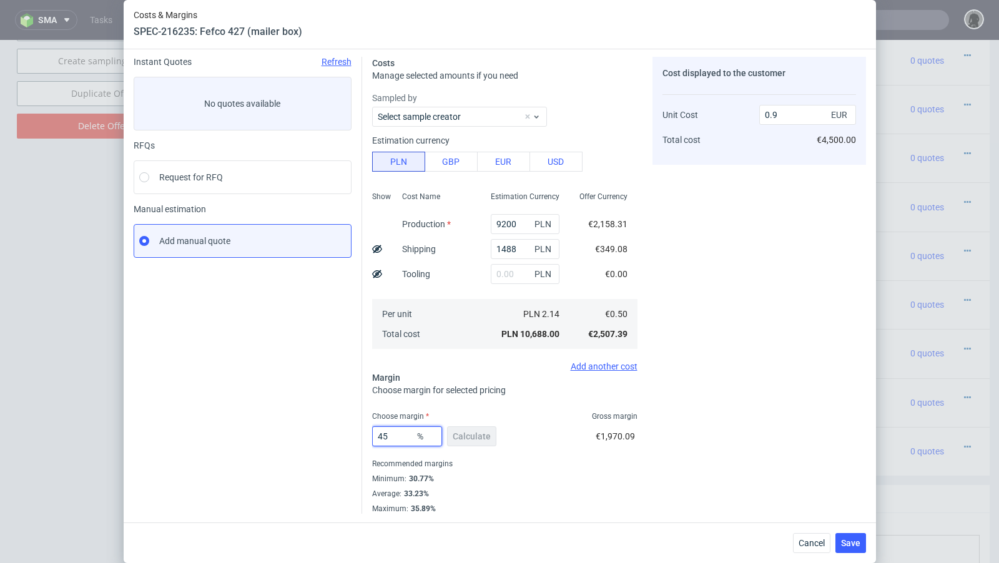
type input "0.91"
type input "44"
type input "0.9"
type input "44.7"
type input "0.91"
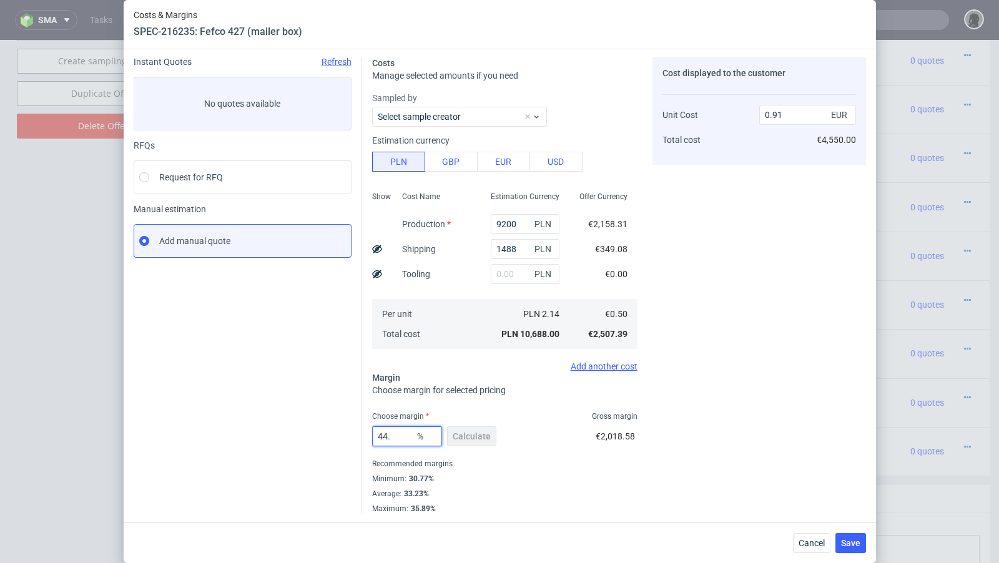
type input "44.5"
type input "0.9"
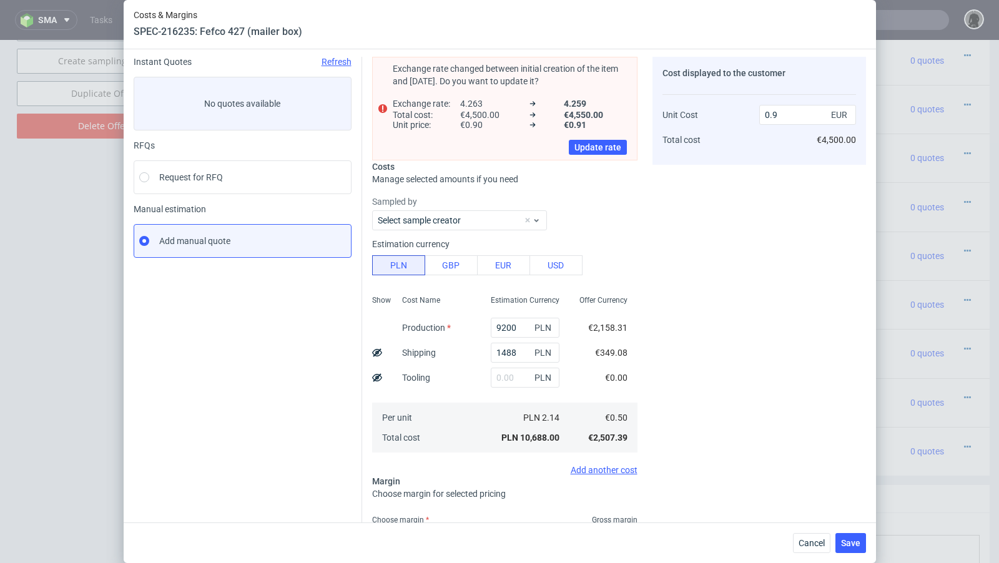
scroll to position [63, 0]
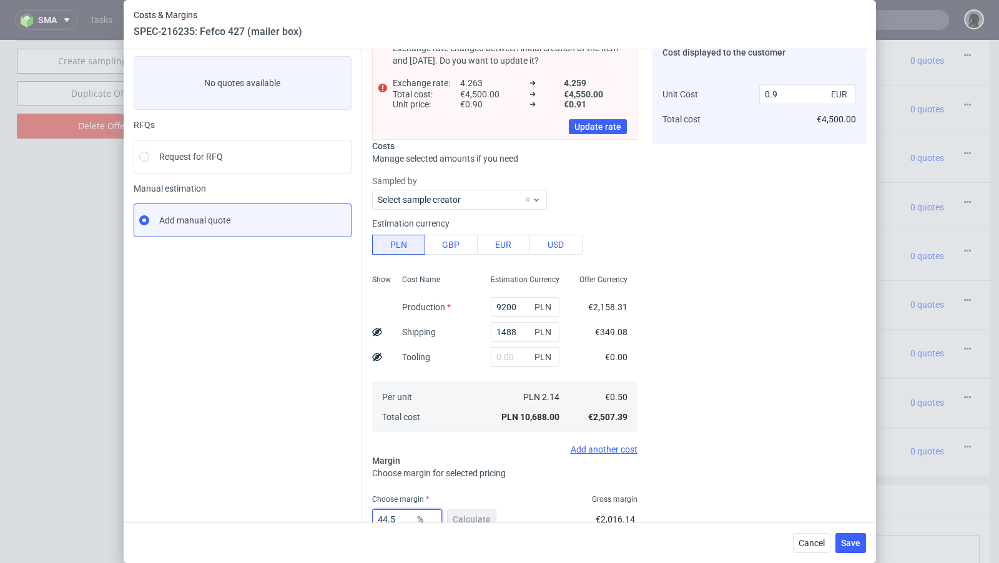
type input "44.58"
type input "0.91"
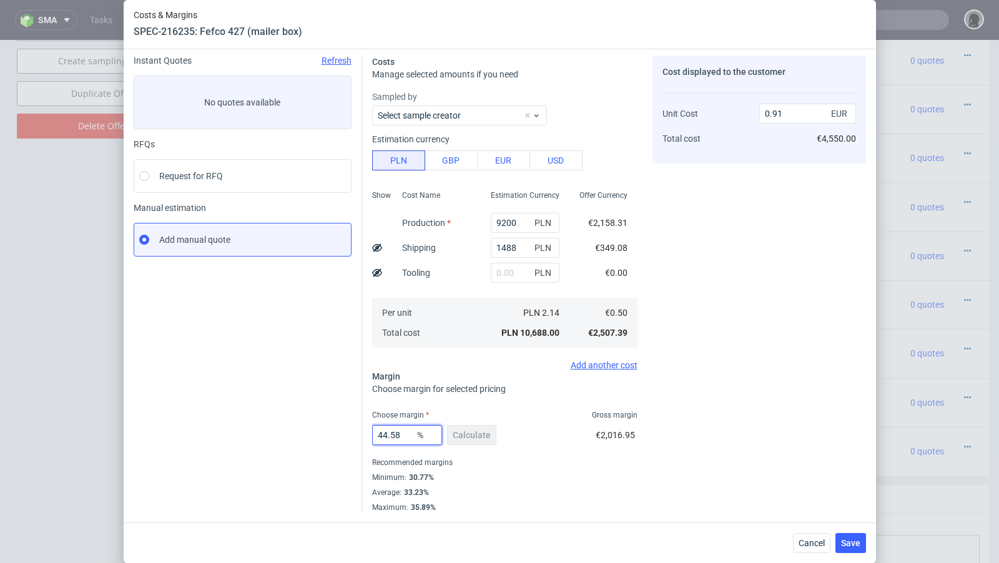
scroll to position [42, 0]
type input "44.57"
type input "0.9"
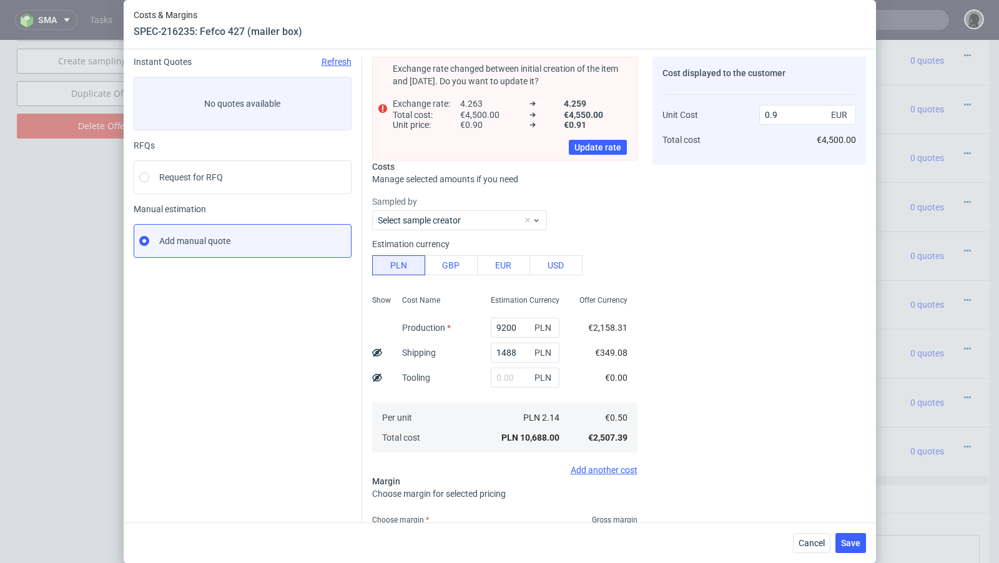
scroll to position [63, 0]
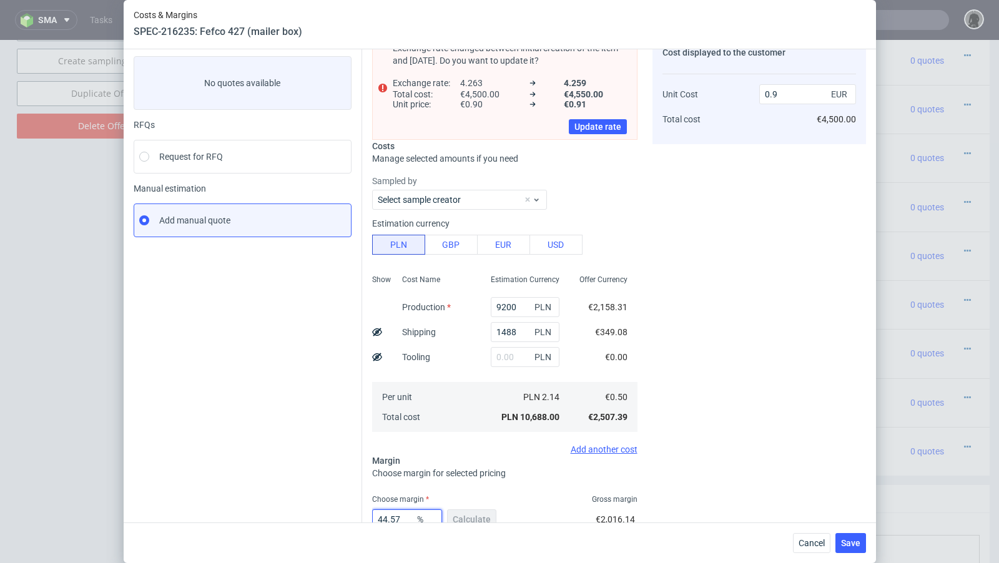
type input "44.57"
click at [328, 391] on div "Instant Quotes Refresh No quotes available RFQs Request for RFQ Manual estimati…" at bounding box center [248, 316] width 229 height 561
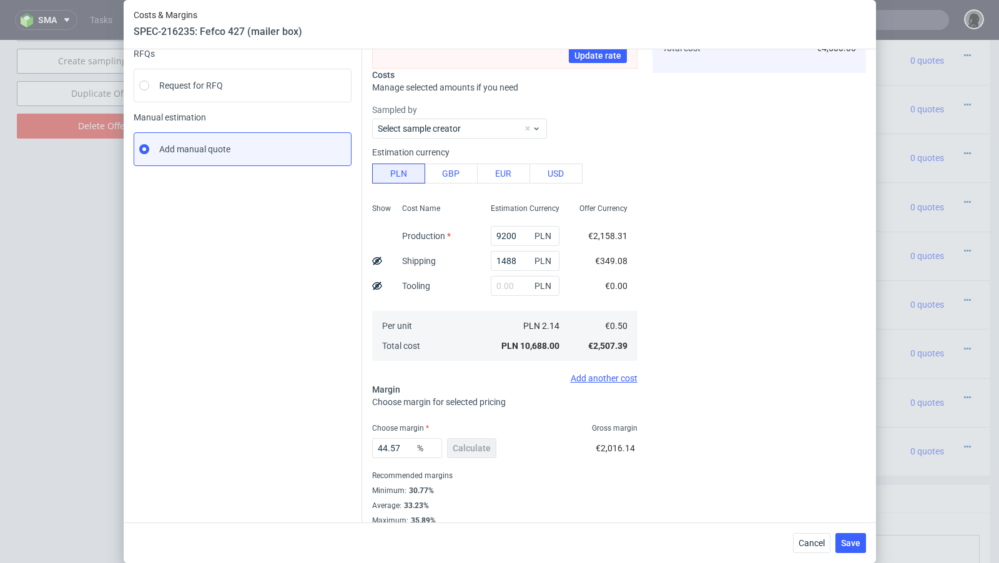
scroll to position [146, 0]
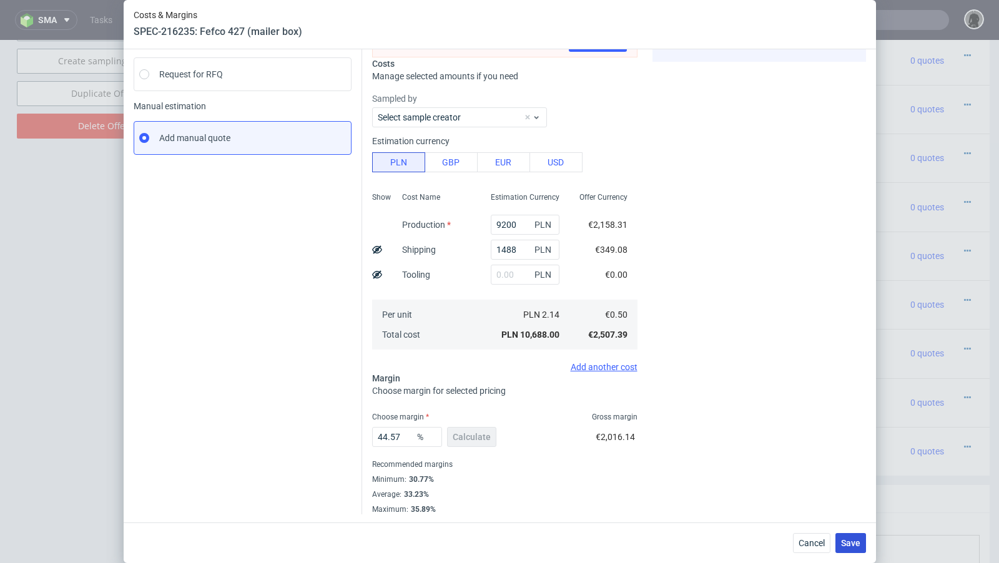
click at [849, 540] on span "Save" at bounding box center [850, 543] width 19 height 9
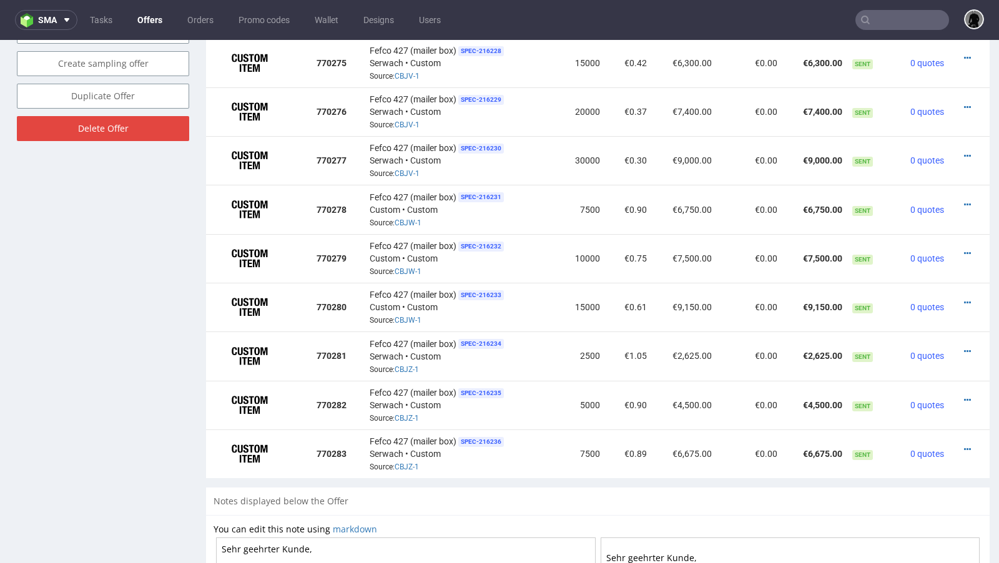
scroll to position [0, 0]
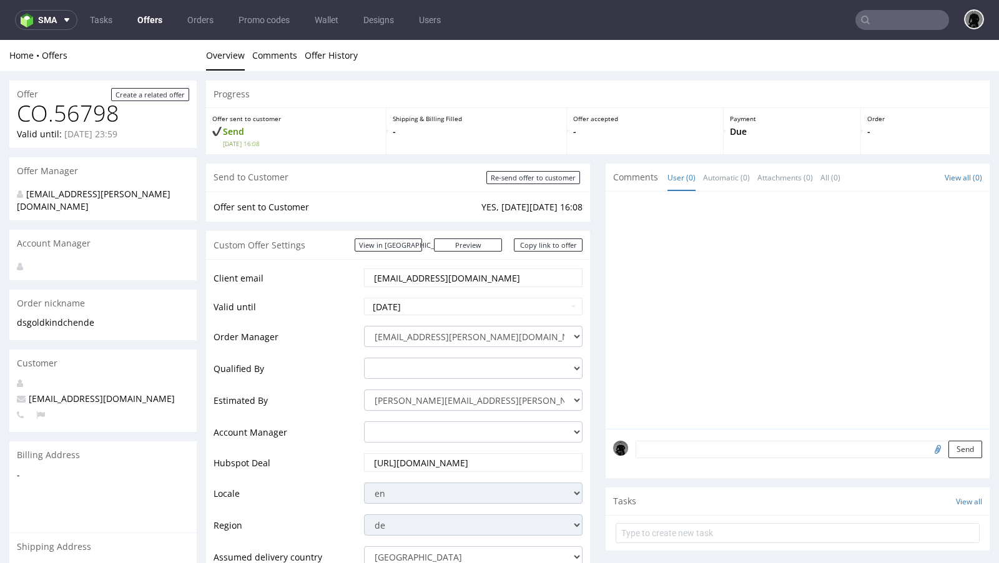
click at [147, 19] on link "Offers" at bounding box center [150, 20] width 40 height 20
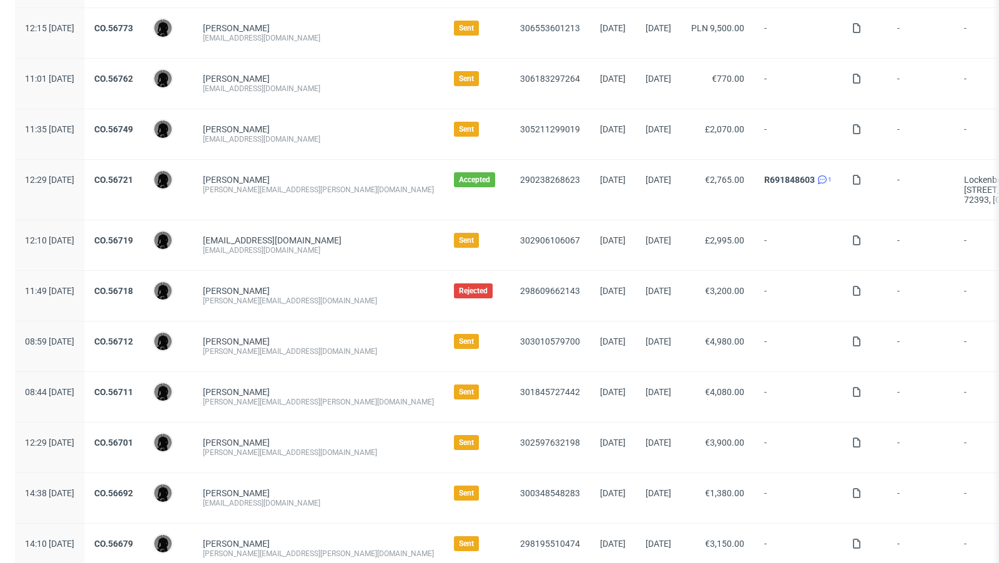
scroll to position [347, 0]
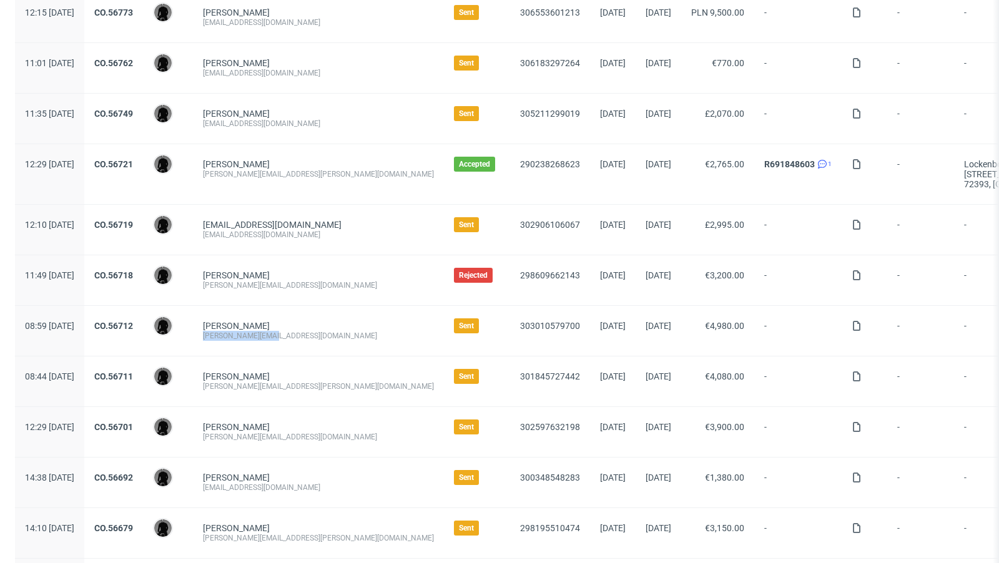
drag, startPoint x: 307, startPoint y: 334, endPoint x: 240, endPoint y: 333, distance: 66.8
click at [240, 333] on div "alexandru@ototo.ro" at bounding box center [318, 336] width 231 height 10
copy div "alexandru@ototo.ro"
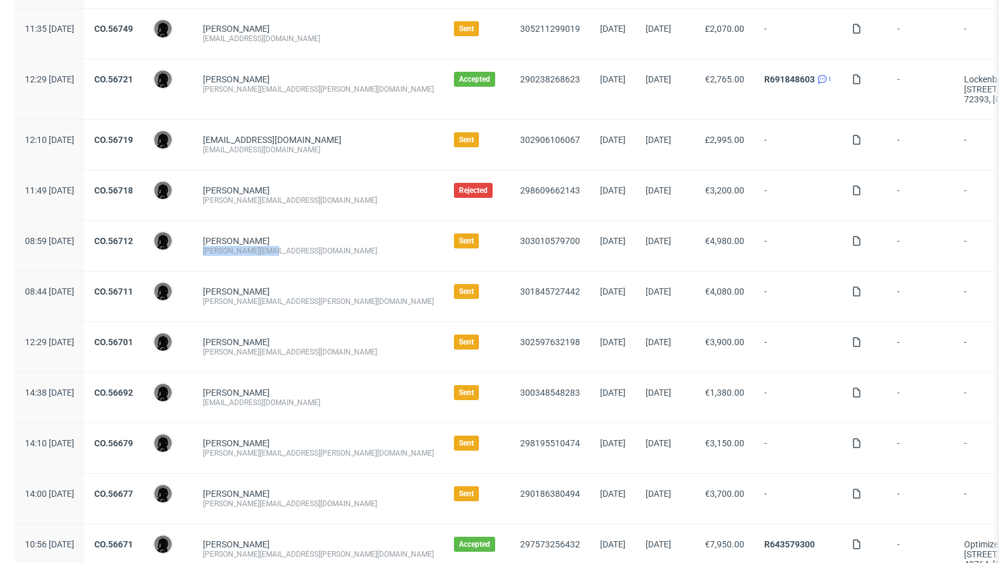
scroll to position [440, 0]
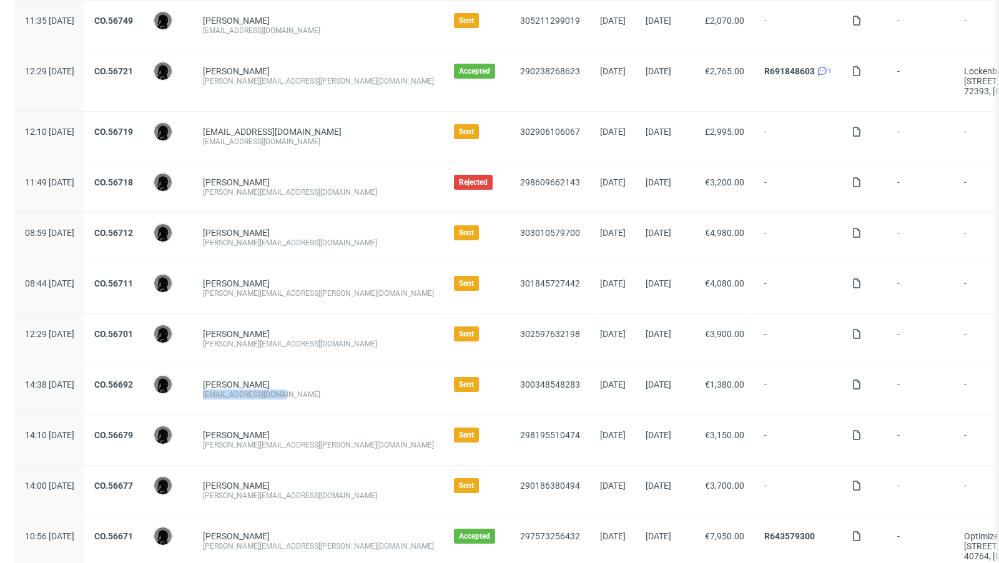
drag, startPoint x: 312, startPoint y: 390, endPoint x: 242, endPoint y: 392, distance: 70.6
click at [242, 392] on div "kontakt@thitronik.de" at bounding box center [318, 395] width 231 height 10
copy div "kontakt@thitronik.de"
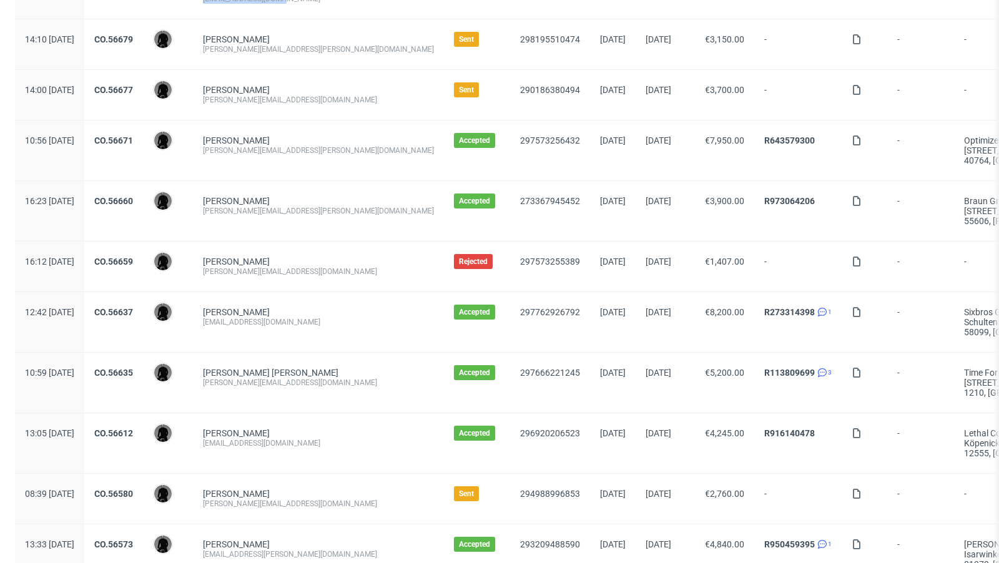
scroll to position [821, 0]
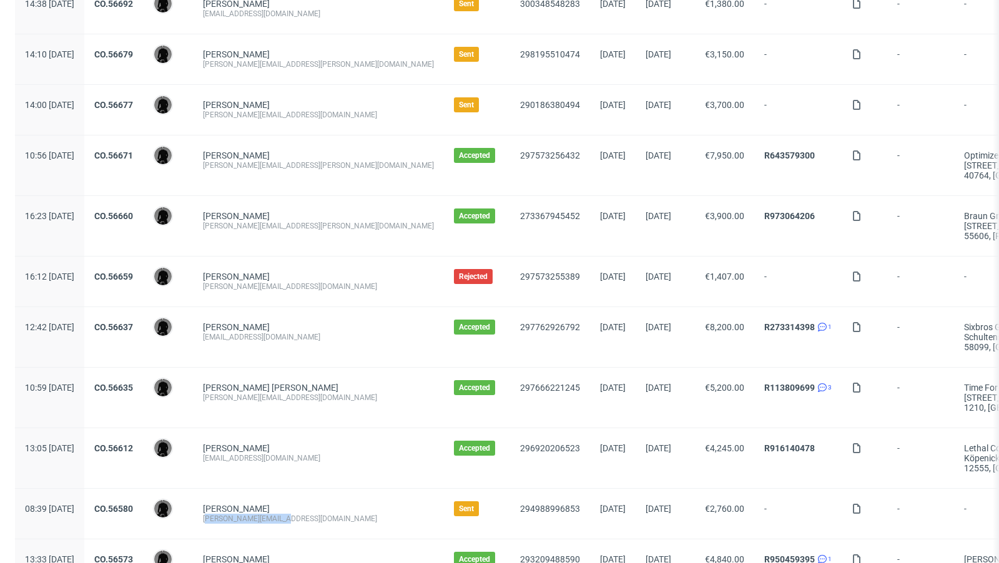
drag, startPoint x: 333, startPoint y: 512, endPoint x: 243, endPoint y: 512, distance: 89.9
click at [243, 514] on div "[PERSON_NAME][EMAIL_ADDRESS][DOMAIN_NAME]" at bounding box center [318, 519] width 231 height 10
click at [313, 516] on div "[PERSON_NAME][EMAIL_ADDRESS][DOMAIN_NAME]" at bounding box center [318, 519] width 231 height 10
drag, startPoint x: 327, startPoint y: 513, endPoint x: 239, endPoint y: 514, distance: 88.7
click at [239, 514] on div "Tobias Dölger tobias@decus-gmbh.com" at bounding box center [318, 514] width 251 height 50
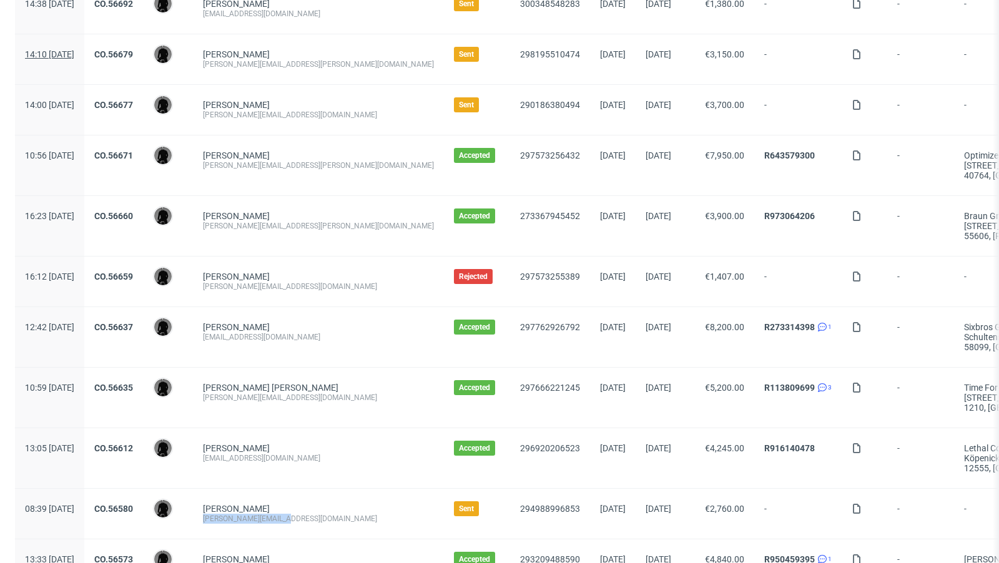
copy div "[PERSON_NAME][EMAIL_ADDRESS][DOMAIN_NAME]"
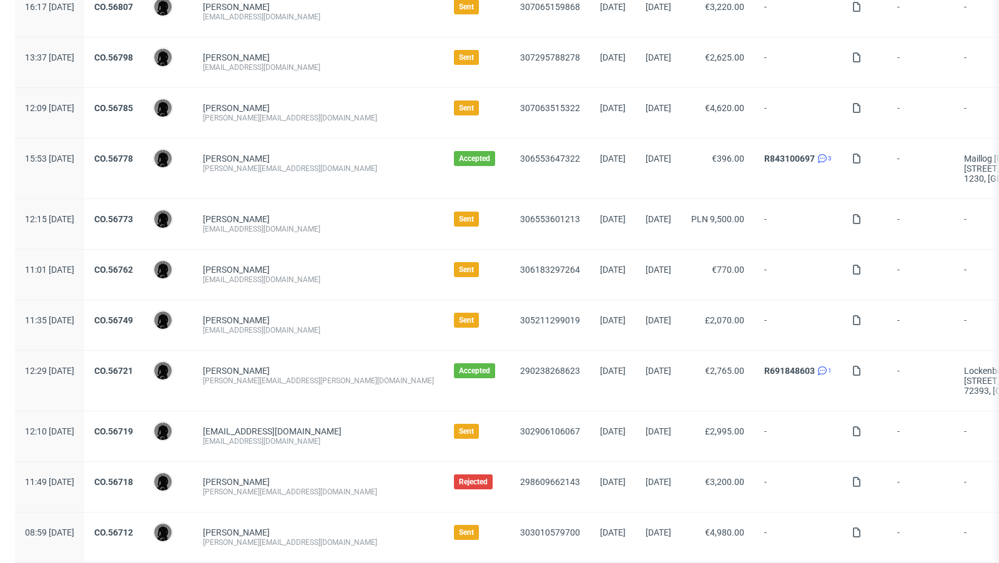
scroll to position [0, 0]
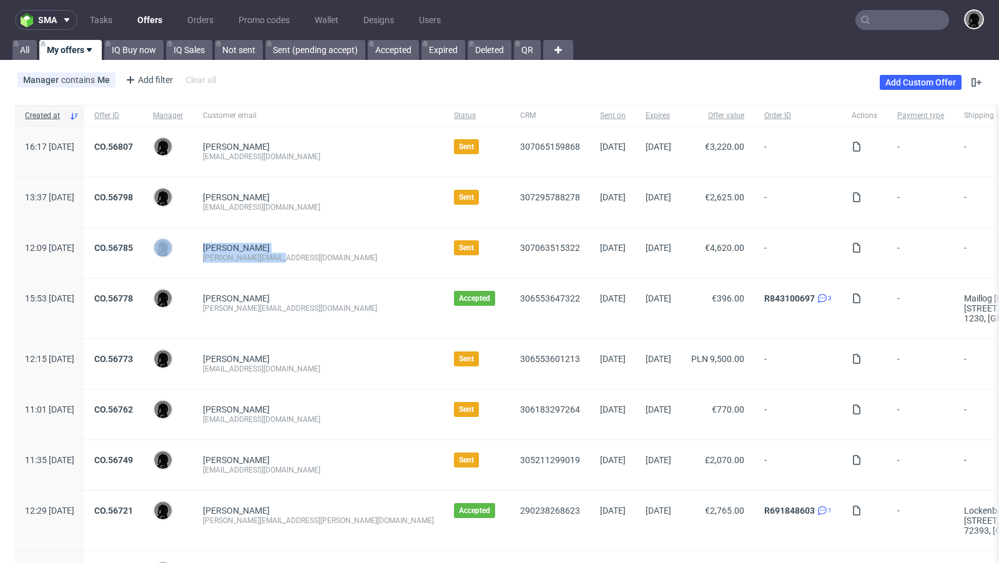
drag, startPoint x: 323, startPoint y: 257, endPoint x: 229, endPoint y: 257, distance: 94.3
click at [229, 257] on div "12:09 Fri 12.09.2025 CO.56785 Dawid Urbanowicz Anna Mazzonetto anna@kippun-haru…" at bounding box center [739, 253] width 1449 height 51
click at [285, 257] on div "[PERSON_NAME][EMAIL_ADDRESS][DOMAIN_NAME]" at bounding box center [318, 258] width 231 height 10
click at [292, 257] on div "[PERSON_NAME][EMAIL_ADDRESS][DOMAIN_NAME]" at bounding box center [318, 258] width 231 height 10
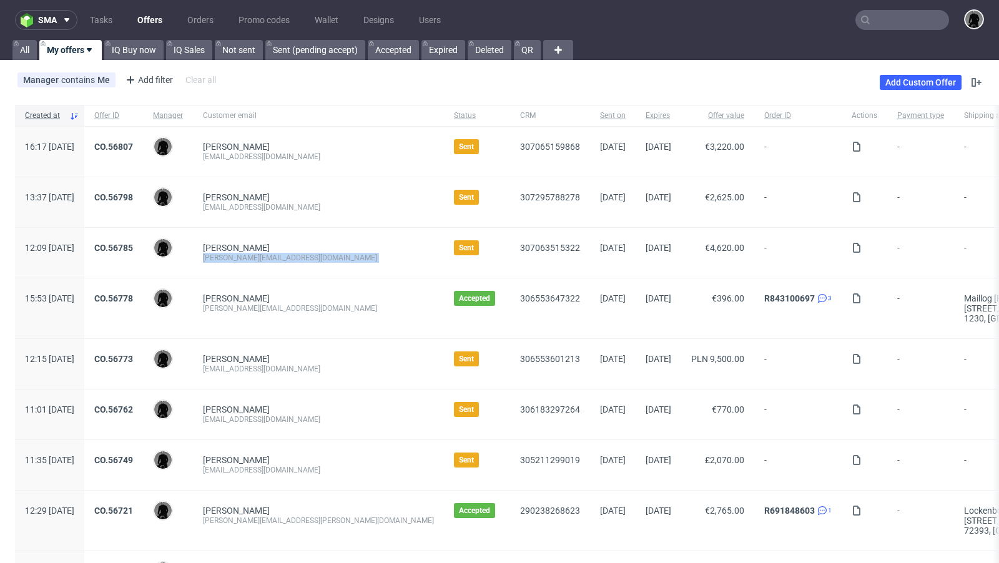
click at [292, 257] on div "[PERSON_NAME][EMAIL_ADDRESS][DOMAIN_NAME]" at bounding box center [318, 258] width 231 height 10
copy div "[PERSON_NAME][EMAIL_ADDRESS][DOMAIN_NAME]"
click at [329, 196] on div "[PERSON_NAME]" at bounding box center [318, 197] width 231 height 10
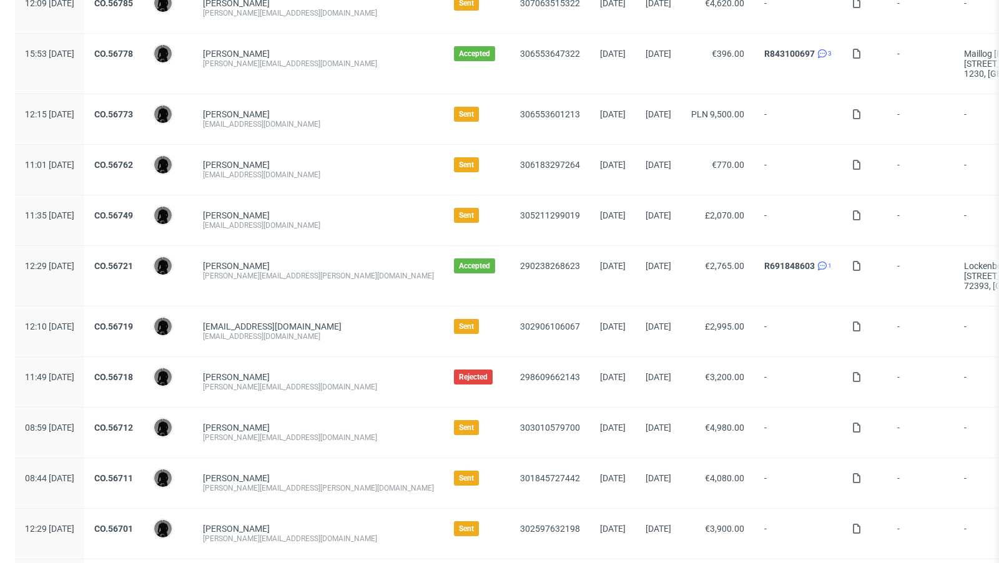
scroll to position [246, 0]
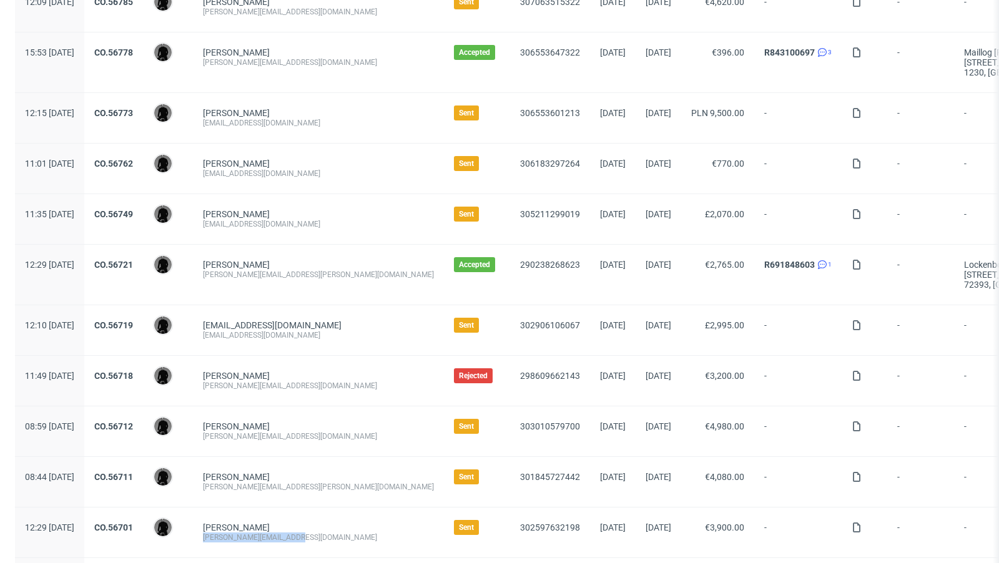
drag, startPoint x: 330, startPoint y: 534, endPoint x: 233, endPoint y: 531, distance: 97.5
click at [233, 531] on div "Simon Zweigler simon@organic-future.com" at bounding box center [318, 533] width 251 height 50
copy div "[PERSON_NAME][EMAIL_ADDRESS][DOMAIN_NAME]"
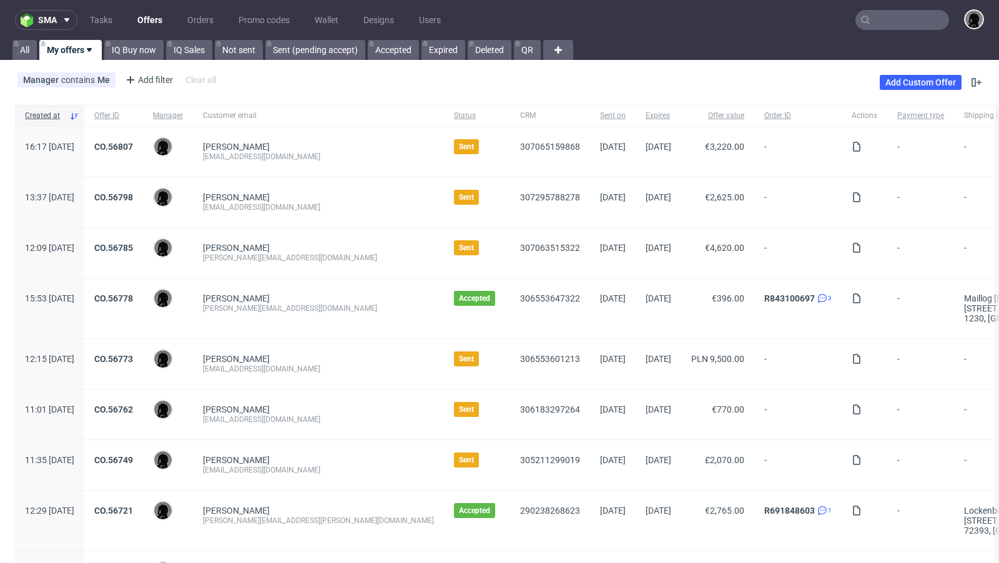
click at [478, 69] on div "Manager contains Me Add filter Hide filters Clear all Add Custom Offer" at bounding box center [499, 82] width 999 height 35
click at [490, 72] on div "Manager contains Me Add filter Hide filters Clear all Add Custom Offer" at bounding box center [499, 82] width 999 height 35
click at [133, 192] on link "CO.56798" at bounding box center [113, 197] width 39 height 10
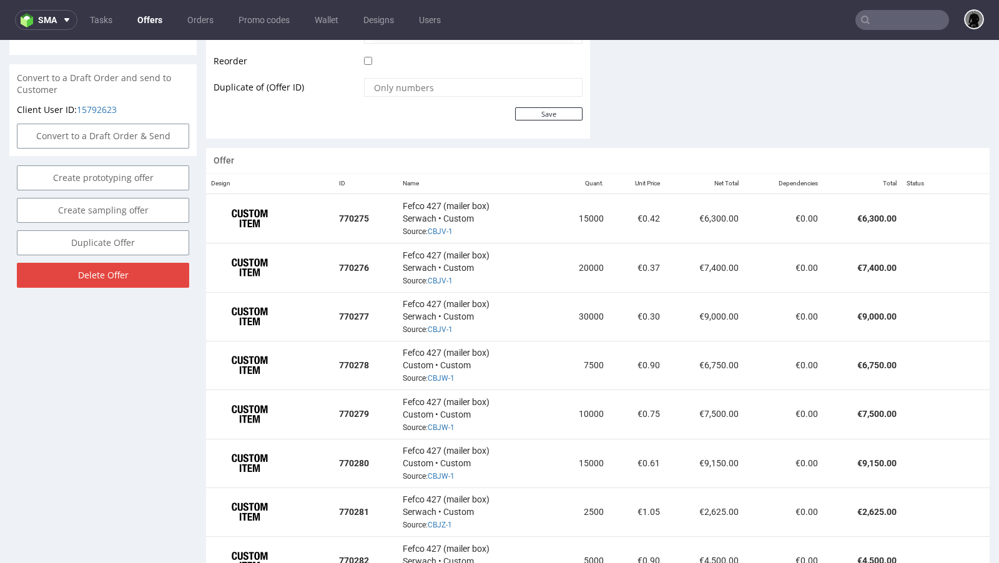
scroll to position [696, 0]
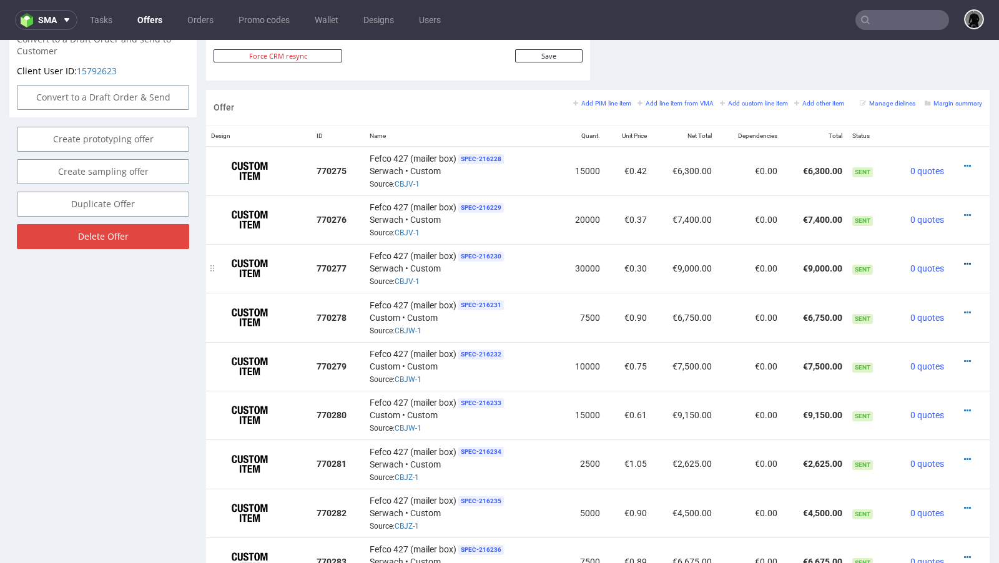
click at [964, 260] on icon at bounding box center [967, 264] width 7 height 9
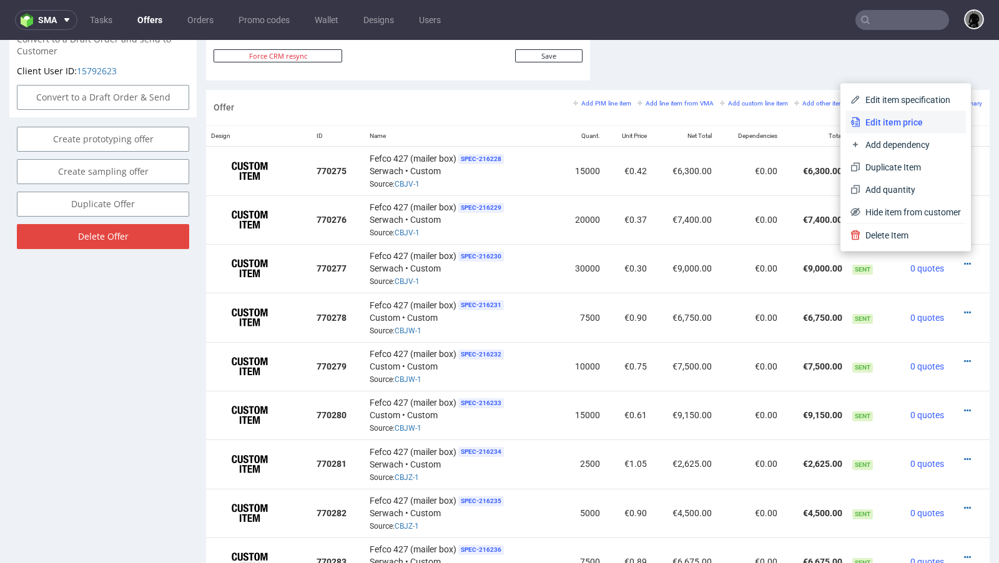
click at [898, 122] on span "Edit item price" at bounding box center [911, 122] width 101 height 12
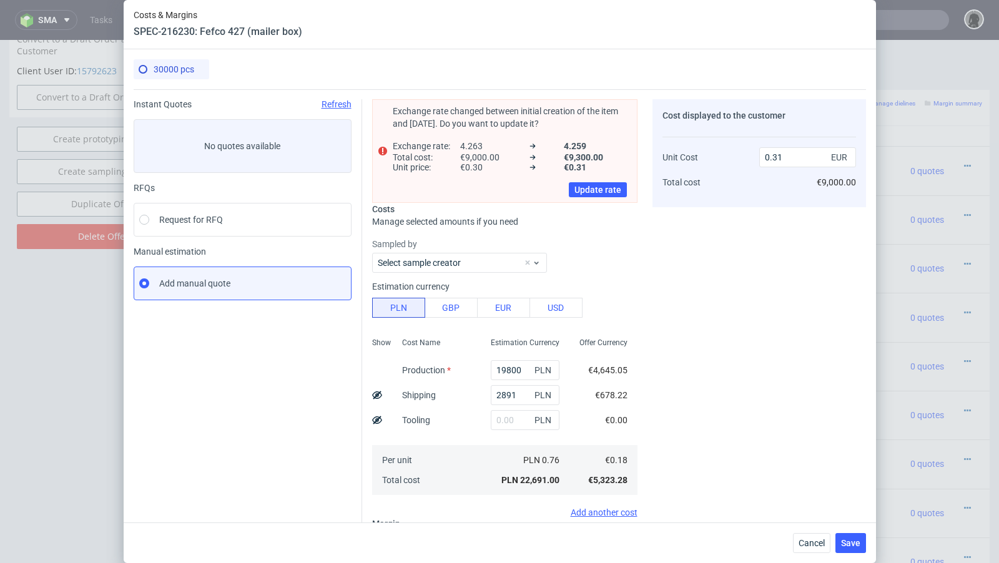
type input "0.3"
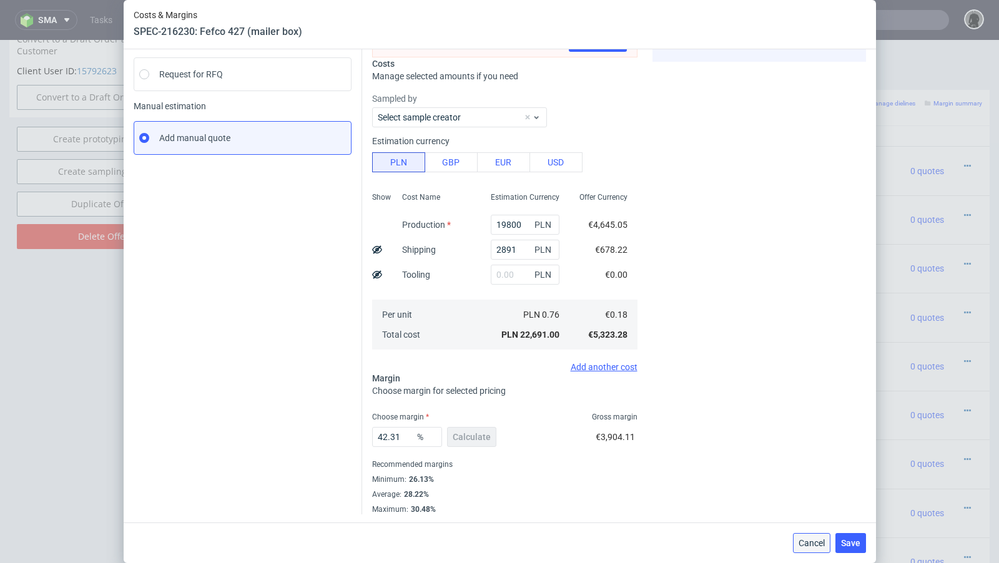
click at [813, 549] on button "Cancel" at bounding box center [811, 543] width 37 height 20
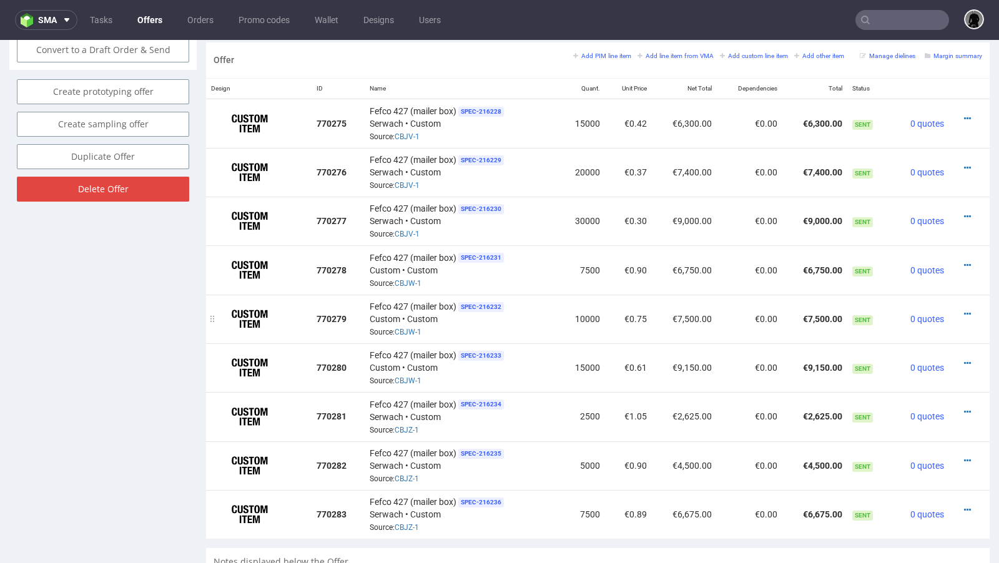
scroll to position [761, 0]
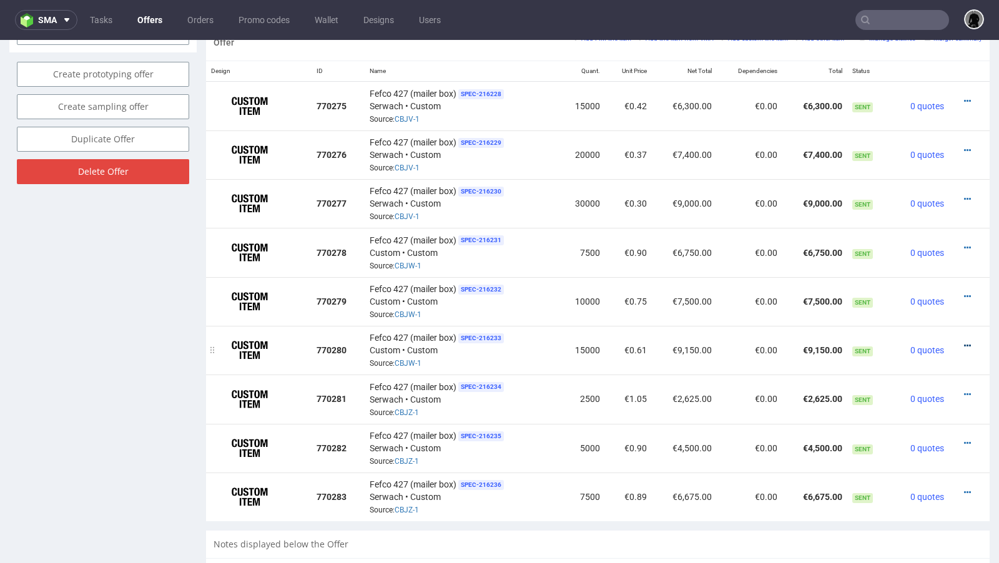
click at [964, 342] on icon at bounding box center [967, 346] width 7 height 9
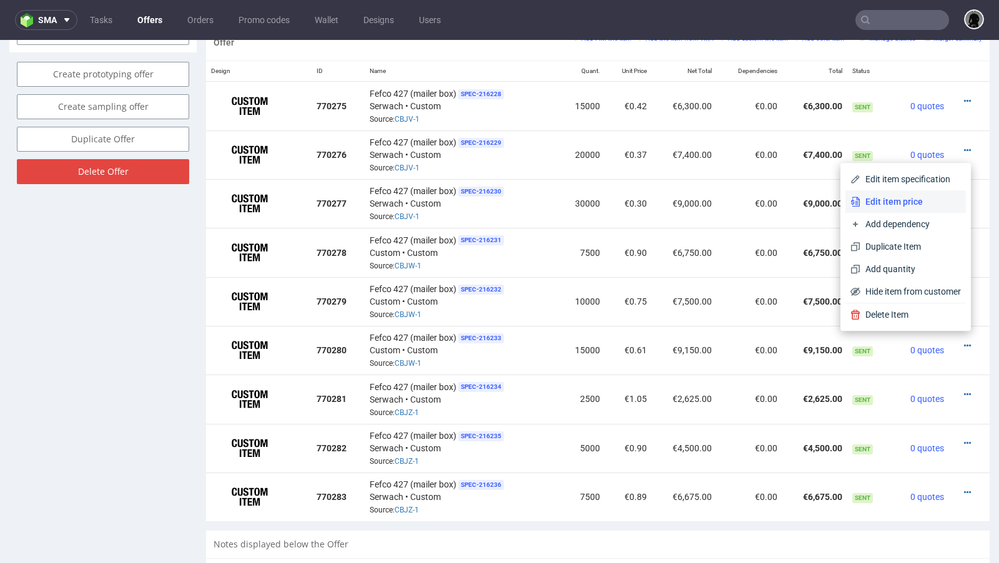
click at [900, 207] on span "Edit item price" at bounding box center [911, 201] width 101 height 12
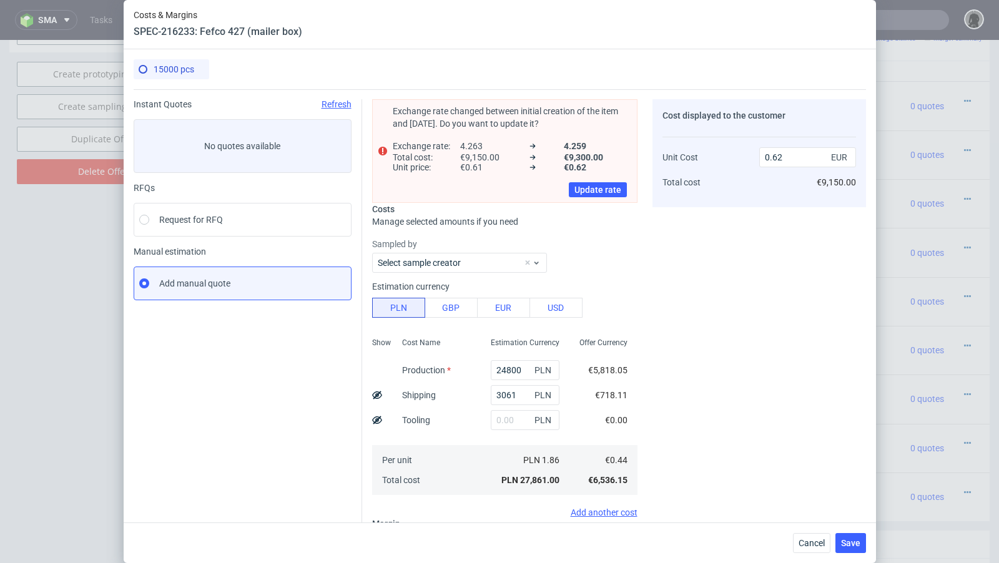
type input "0.61"
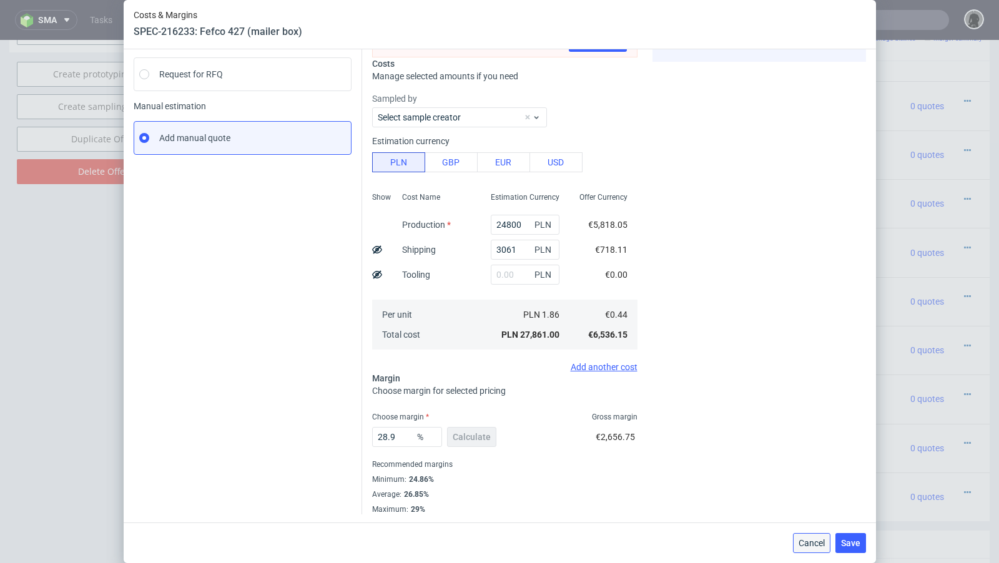
click at [804, 543] on span "Cancel" at bounding box center [812, 543] width 26 height 9
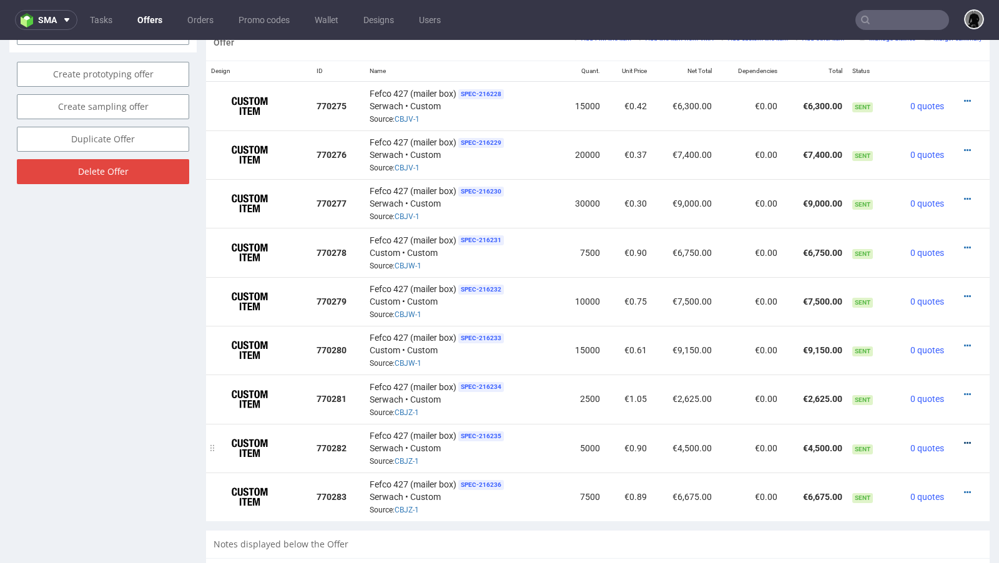
click at [964, 439] on icon at bounding box center [967, 443] width 7 height 9
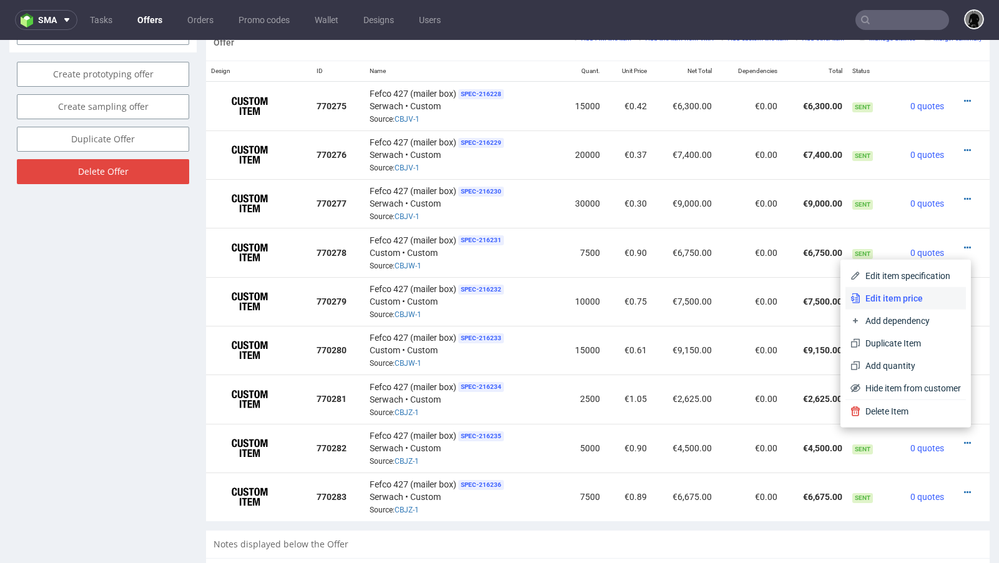
click at [926, 299] on span "Edit item price" at bounding box center [911, 298] width 101 height 12
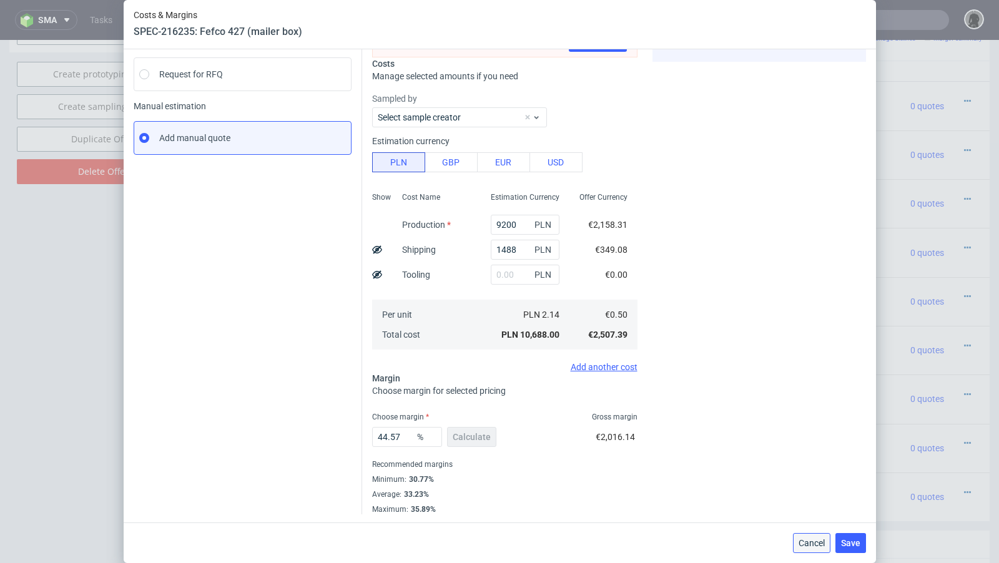
click at [808, 542] on span "Cancel" at bounding box center [812, 543] width 26 height 9
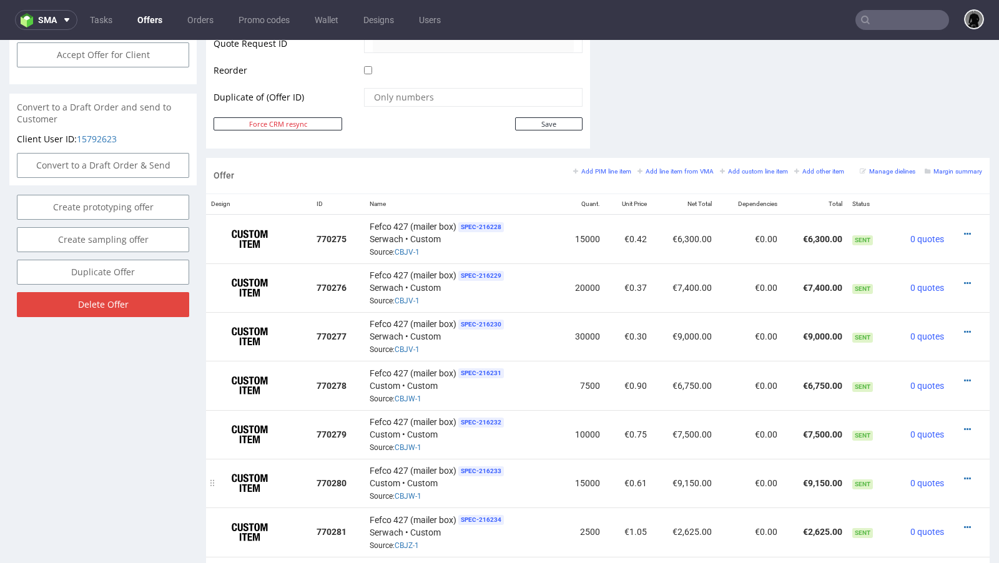
scroll to position [81, 0]
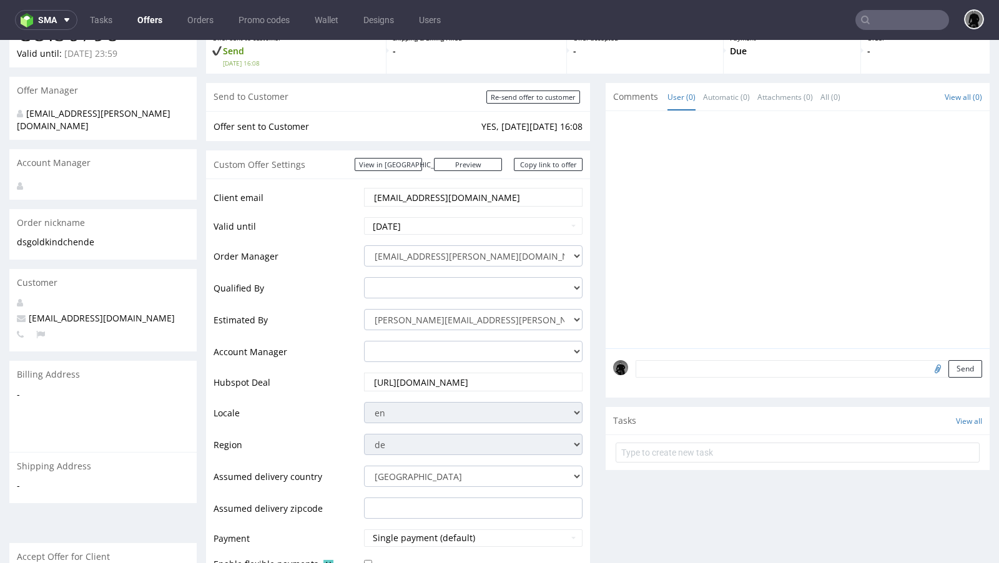
click at [149, 17] on link "Offers" at bounding box center [150, 20] width 40 height 20
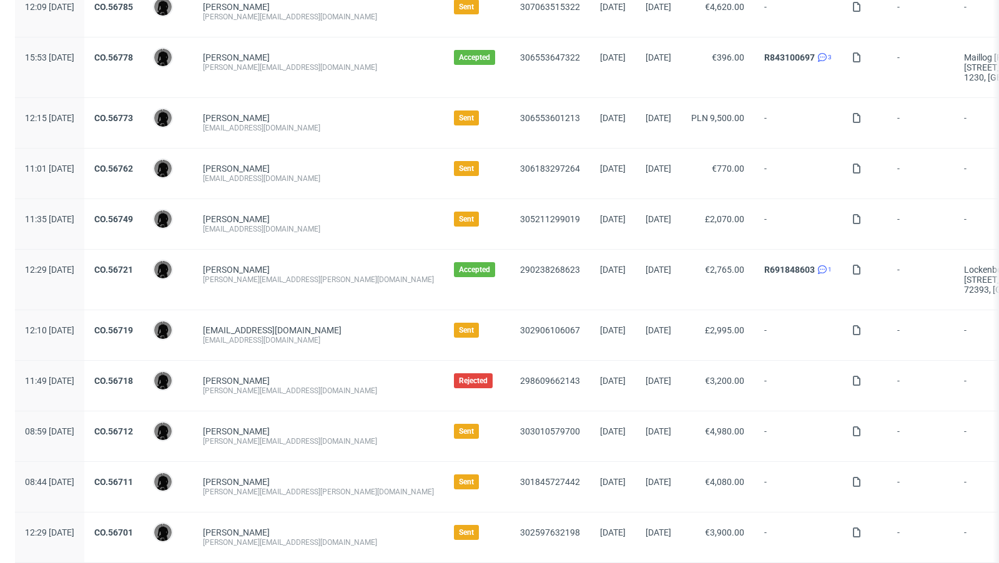
scroll to position [246, 0]
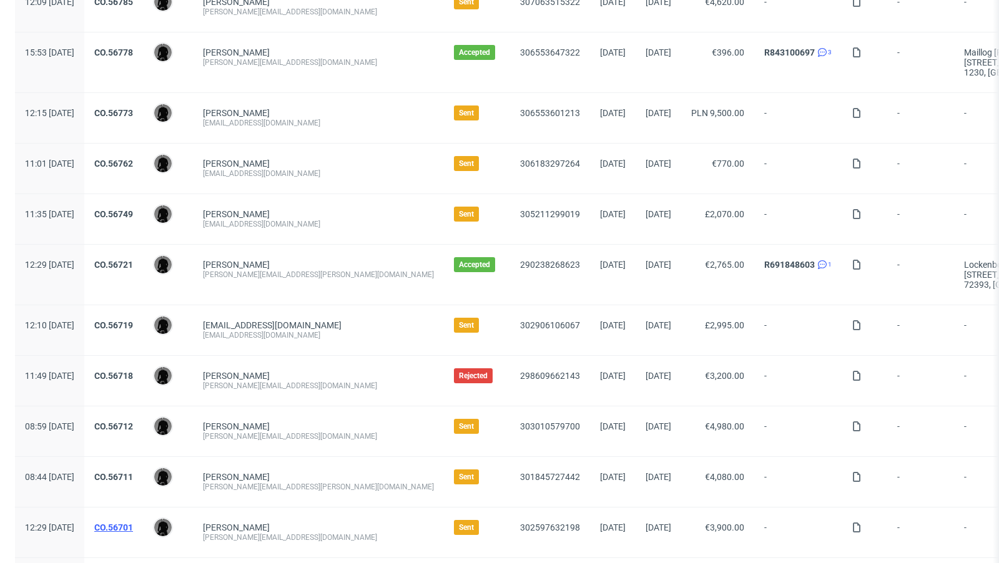
click at [133, 523] on link "CO.56701" at bounding box center [113, 528] width 39 height 10
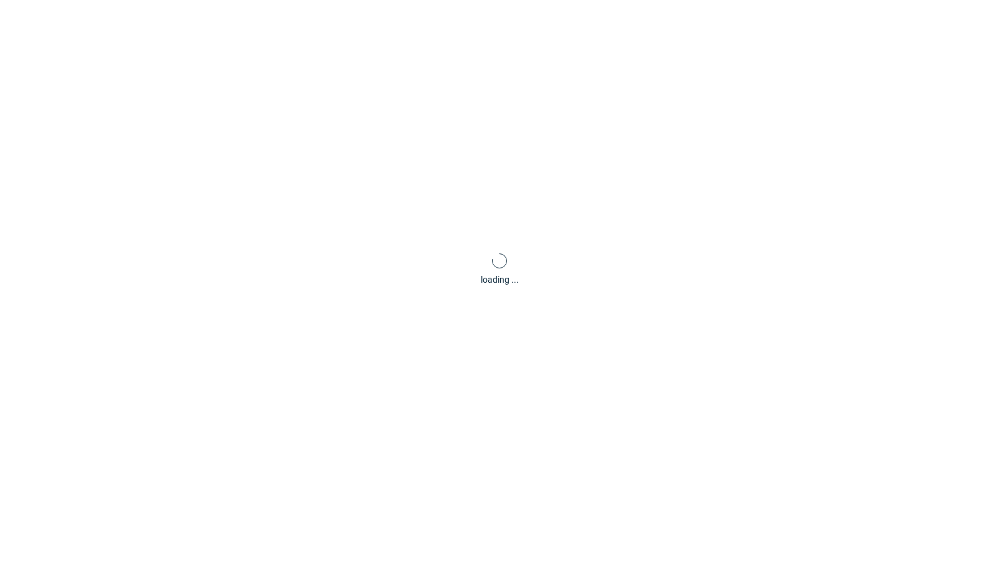
scroll to position [3, 0]
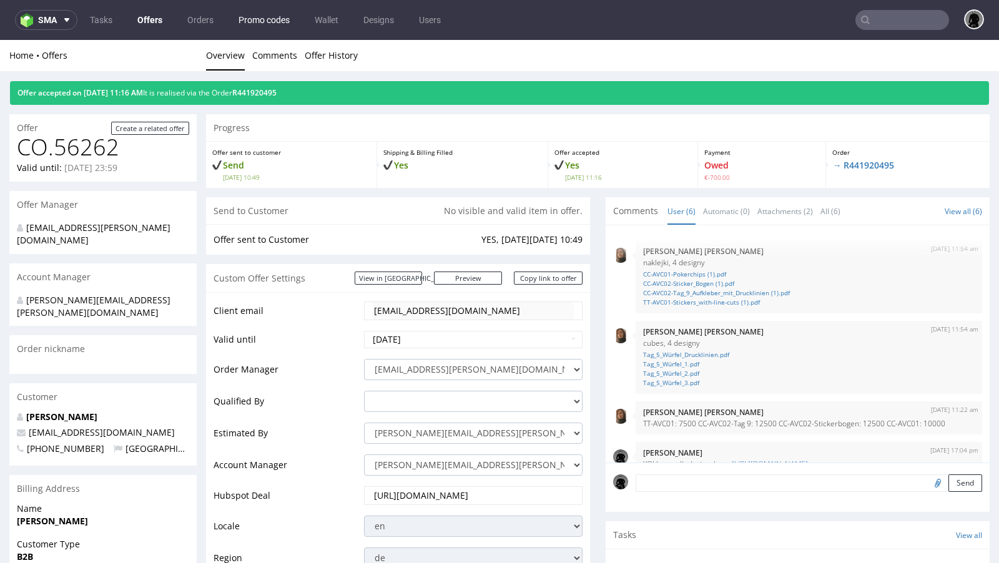
scroll to position [139, 0]
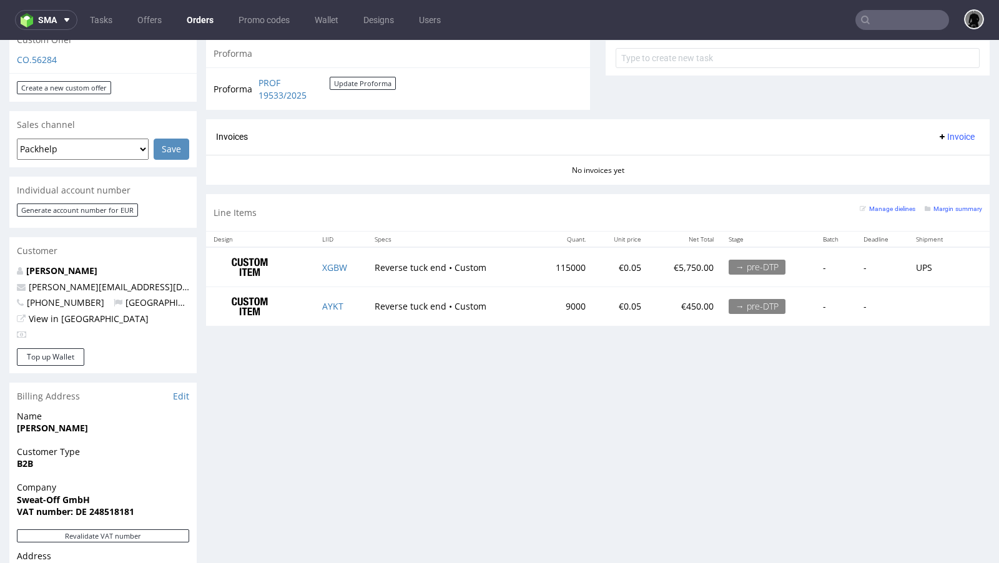
scroll to position [397, 0]
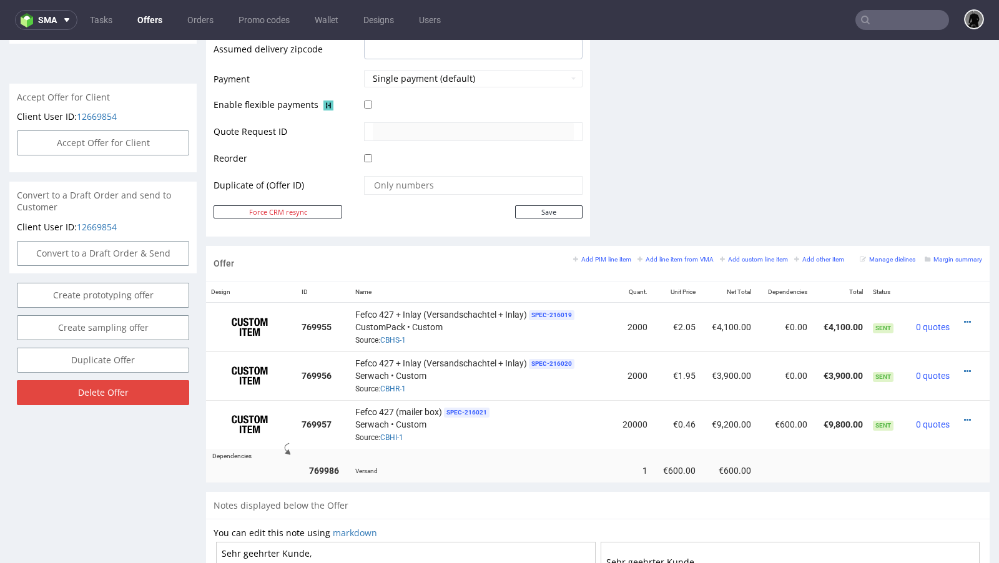
scroll to position [3, 0]
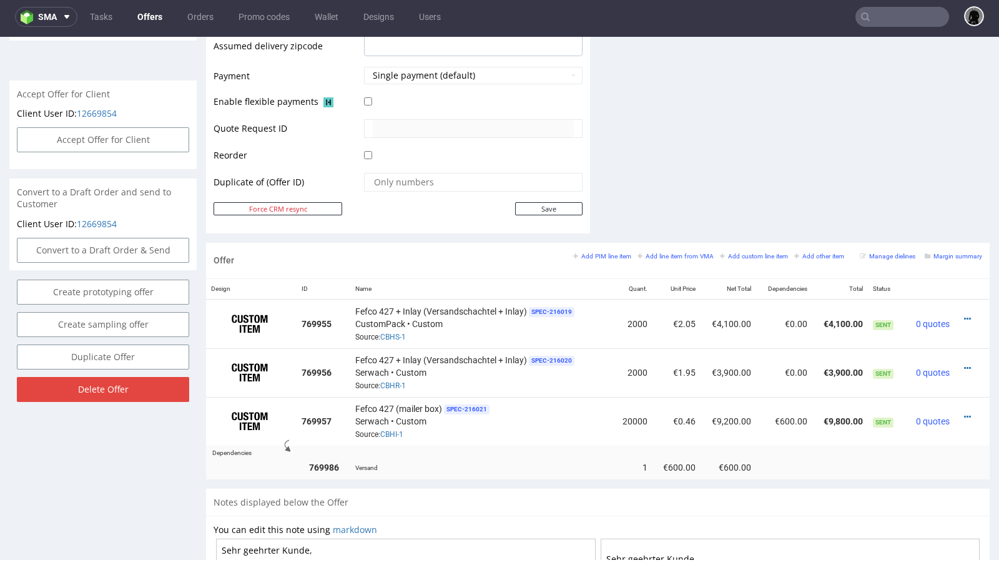
click at [964, 315] on icon at bounding box center [967, 319] width 7 height 9
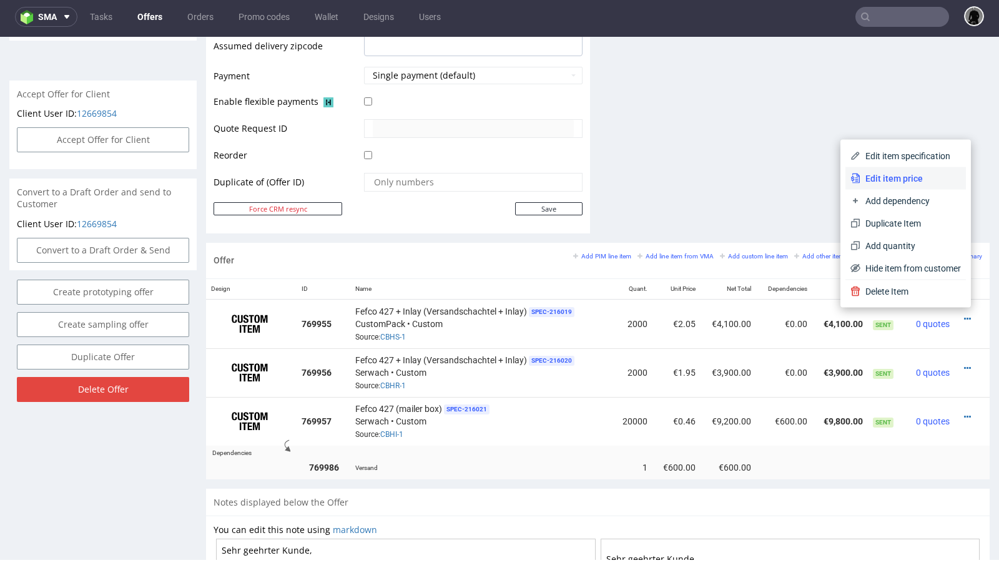
click at [902, 179] on span "Edit item price" at bounding box center [911, 178] width 101 height 12
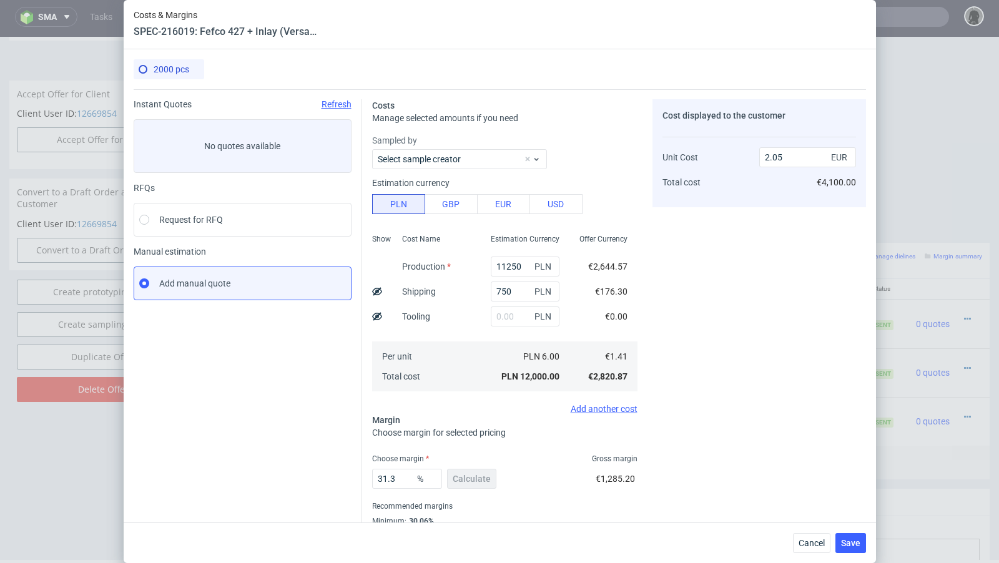
scroll to position [42, 0]
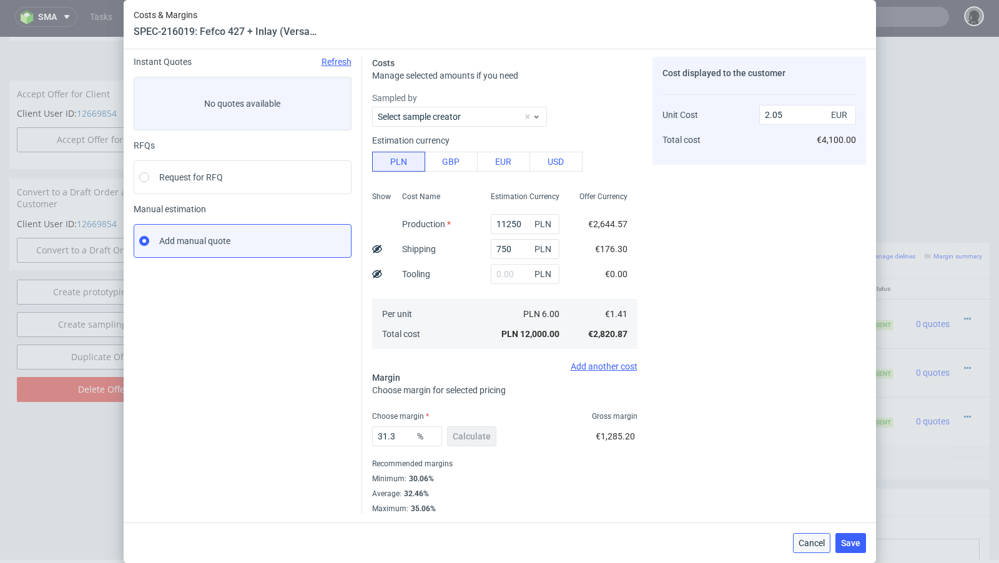
click at [801, 542] on span "Cancel" at bounding box center [812, 543] width 26 height 9
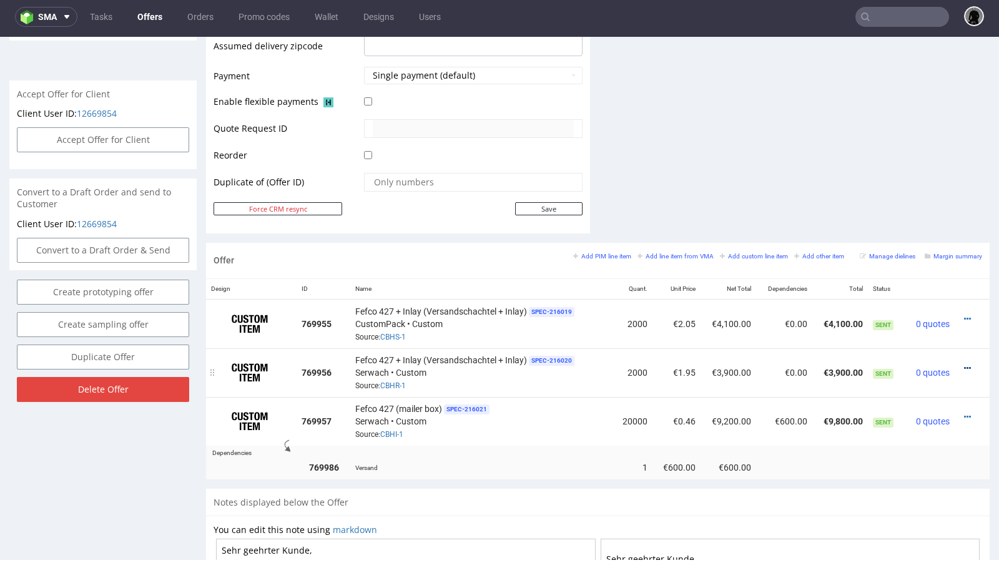
click at [964, 364] on icon at bounding box center [967, 368] width 7 height 9
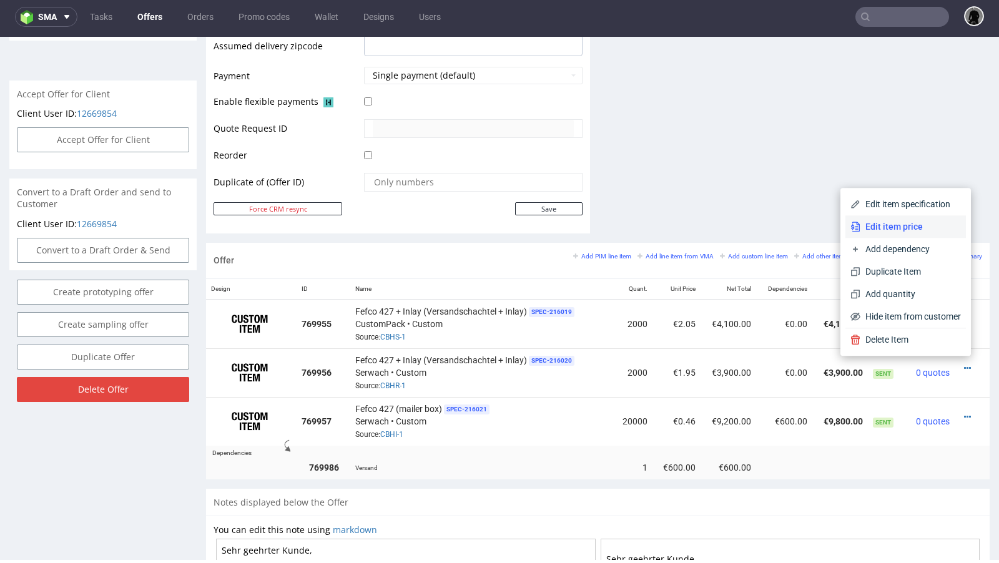
click at [901, 230] on span "Edit item price" at bounding box center [911, 226] width 101 height 12
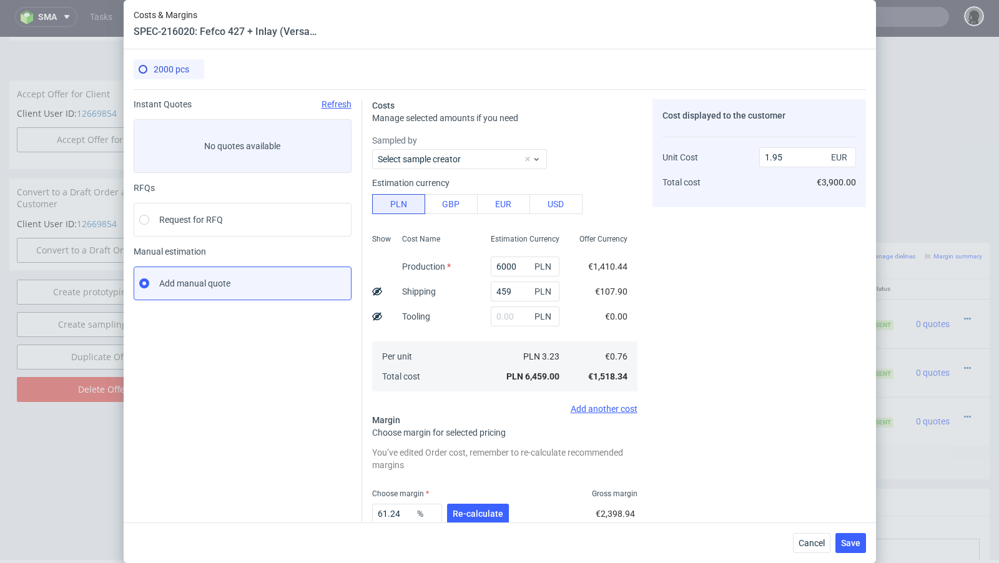
scroll to position [77, 0]
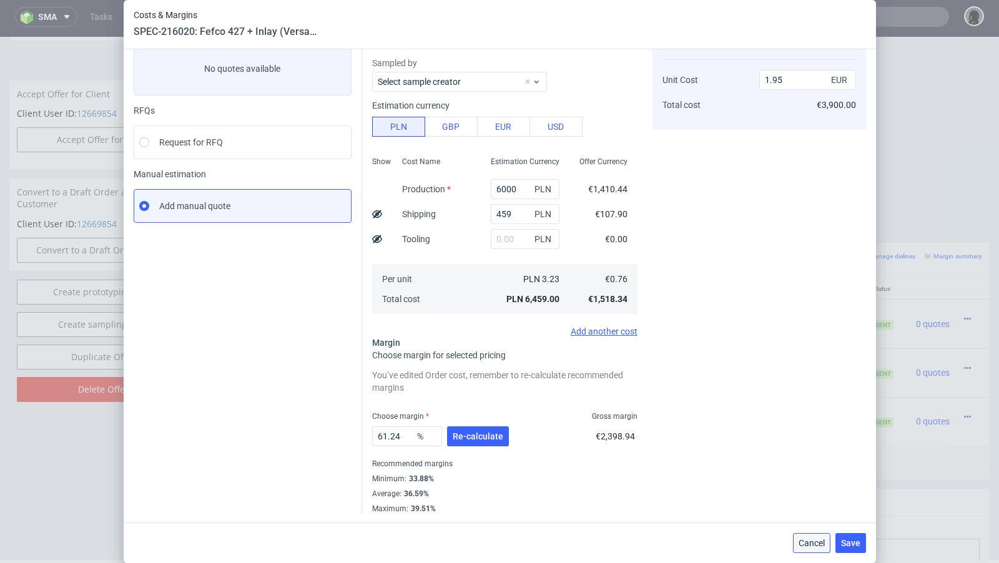
click at [813, 541] on span "Cancel" at bounding box center [812, 543] width 26 height 9
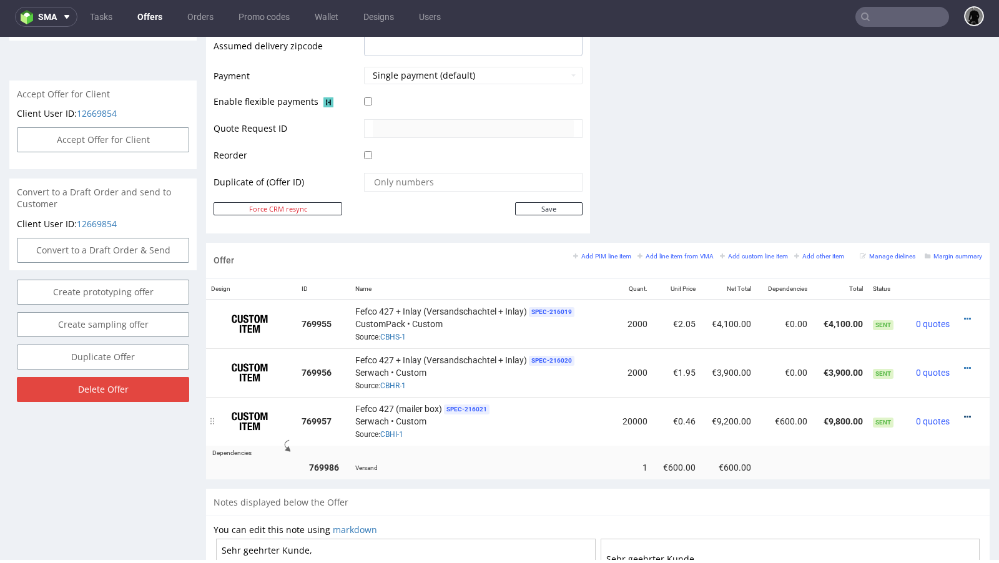
click at [964, 413] on icon at bounding box center [967, 417] width 7 height 9
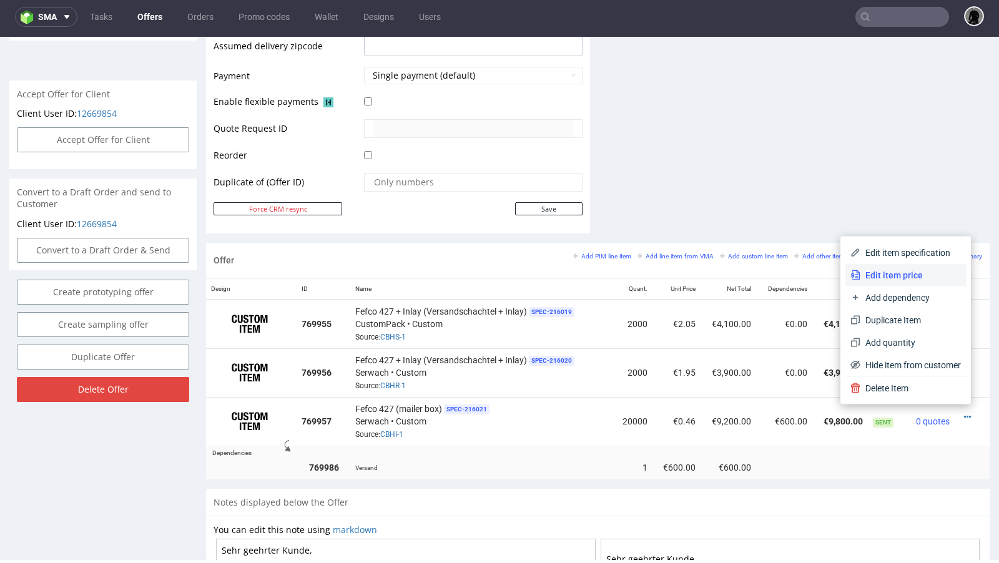
click at [916, 279] on span "Edit item price" at bounding box center [911, 275] width 101 height 12
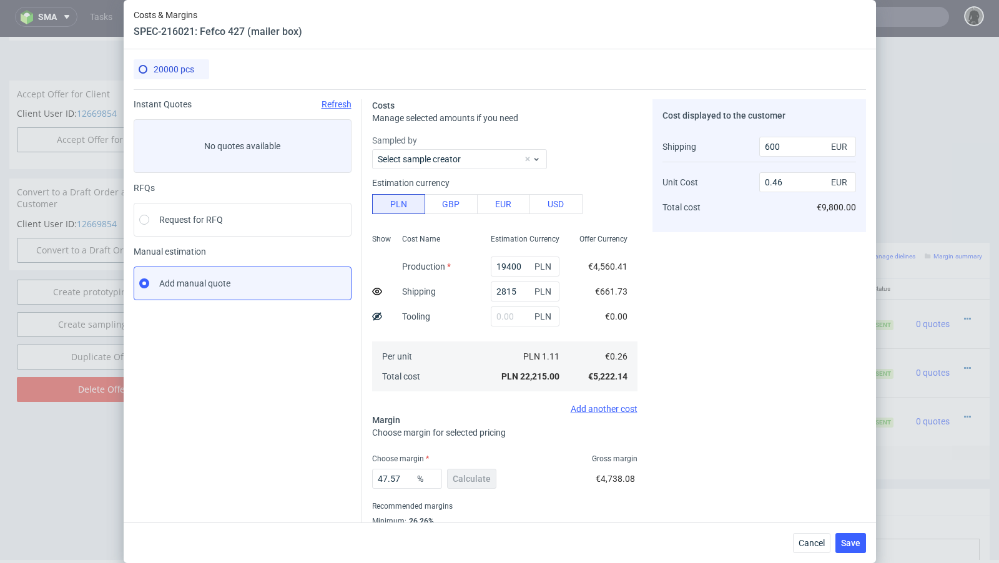
scroll to position [42, 0]
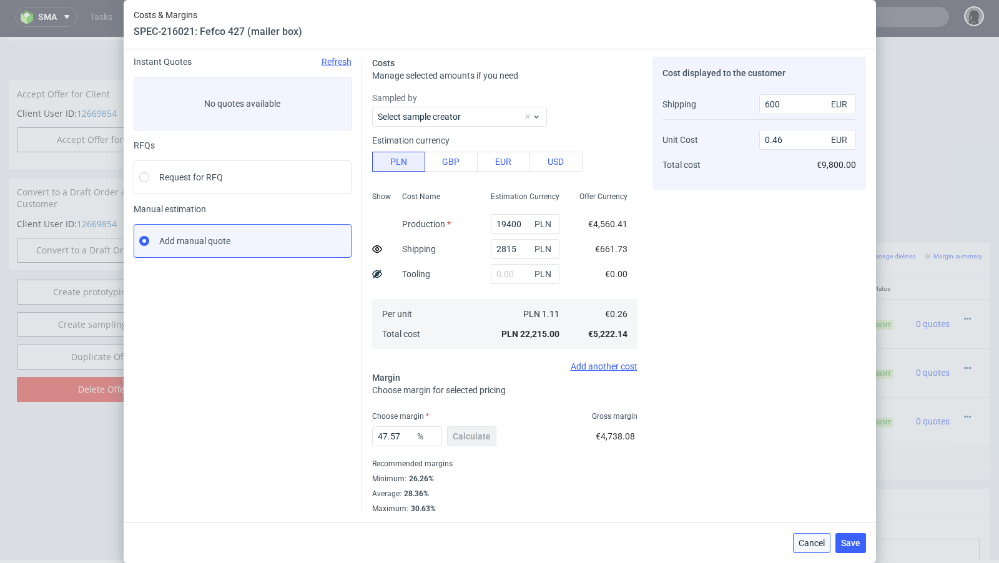
click at [812, 542] on span "Cancel" at bounding box center [812, 543] width 26 height 9
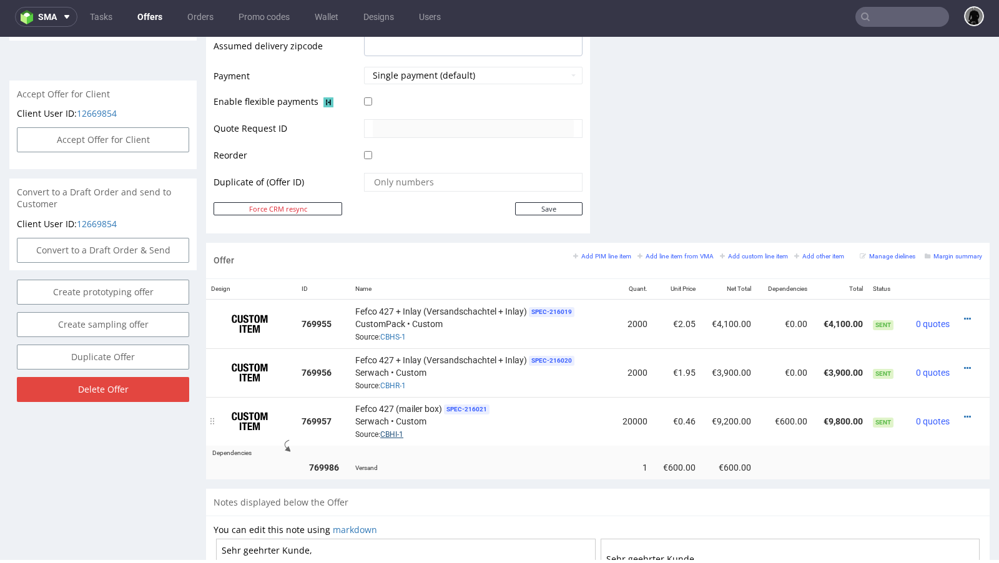
click at [391, 432] on link "CBHI-1" at bounding box center [391, 434] width 23 height 9
click at [964, 413] on icon at bounding box center [967, 417] width 7 height 9
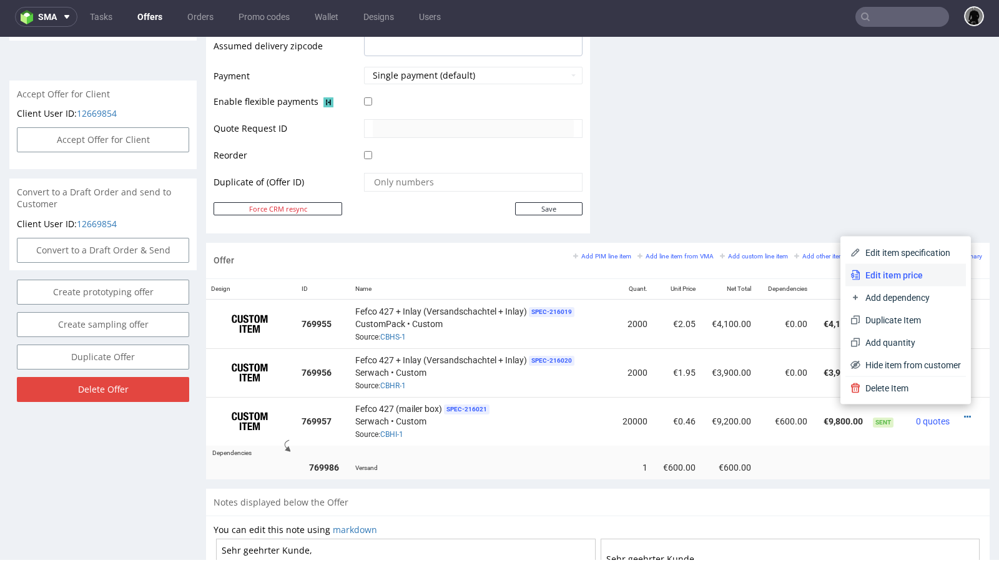
click at [897, 282] on li "Edit item price" at bounding box center [906, 275] width 121 height 22
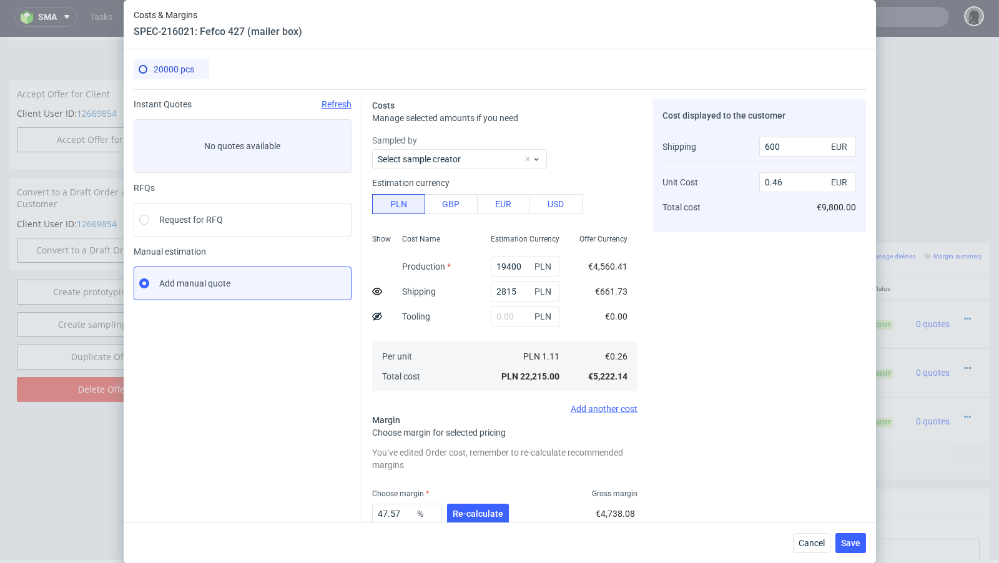
scroll to position [77, 0]
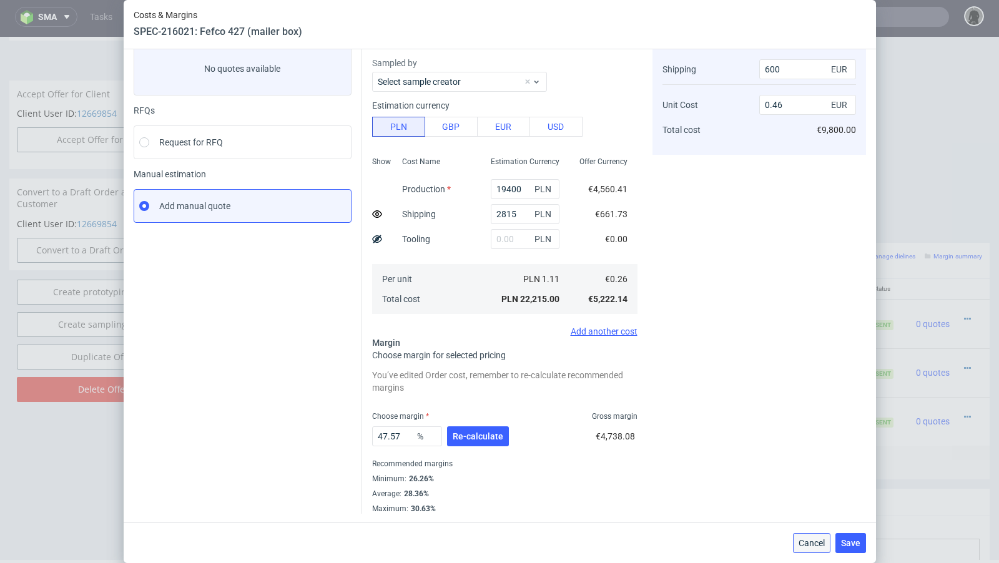
click at [808, 541] on span "Cancel" at bounding box center [812, 543] width 26 height 9
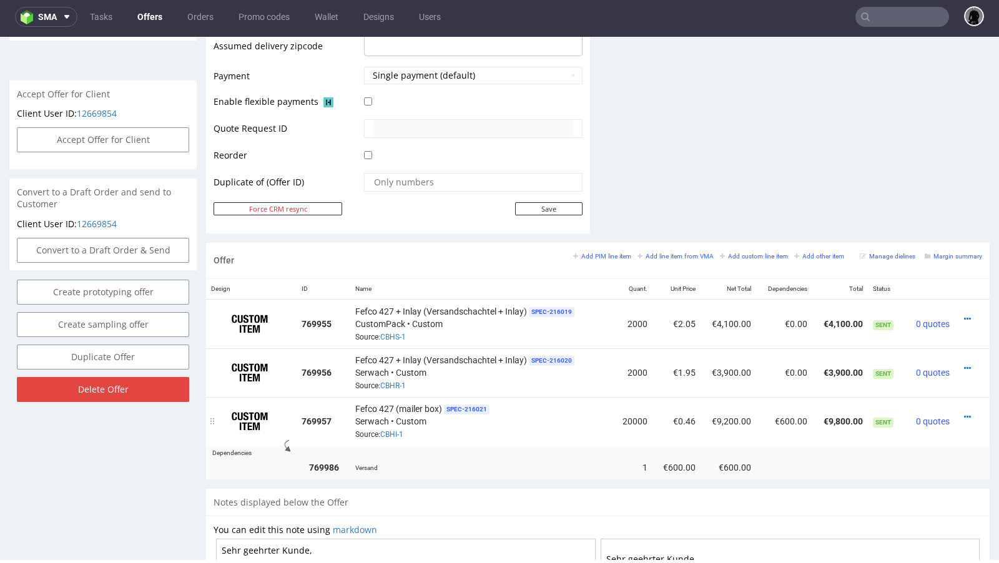
click at [960, 411] on div at bounding box center [968, 417] width 17 height 12
click at [964, 413] on icon at bounding box center [967, 417] width 7 height 9
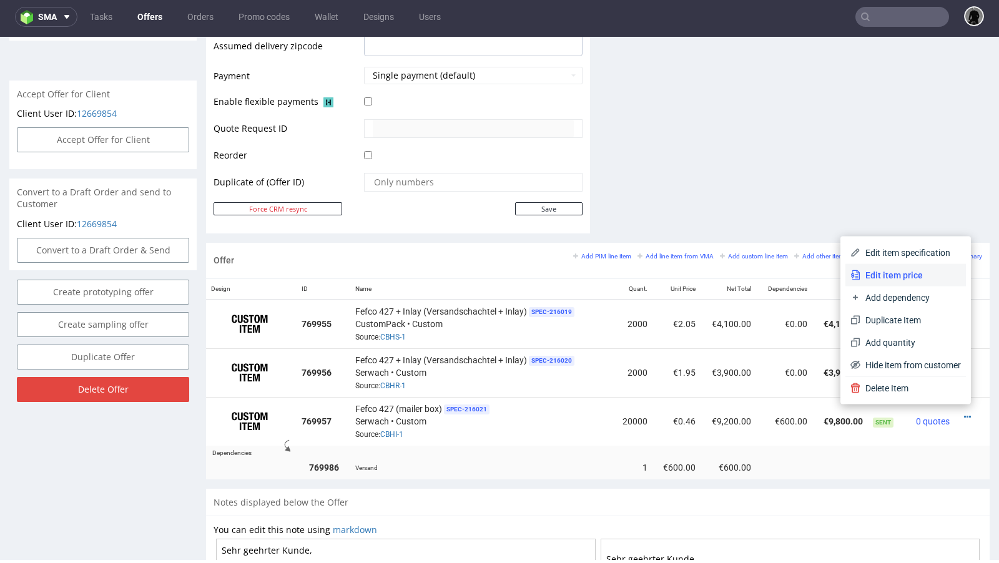
click at [908, 284] on li "Edit item price" at bounding box center [906, 275] width 121 height 22
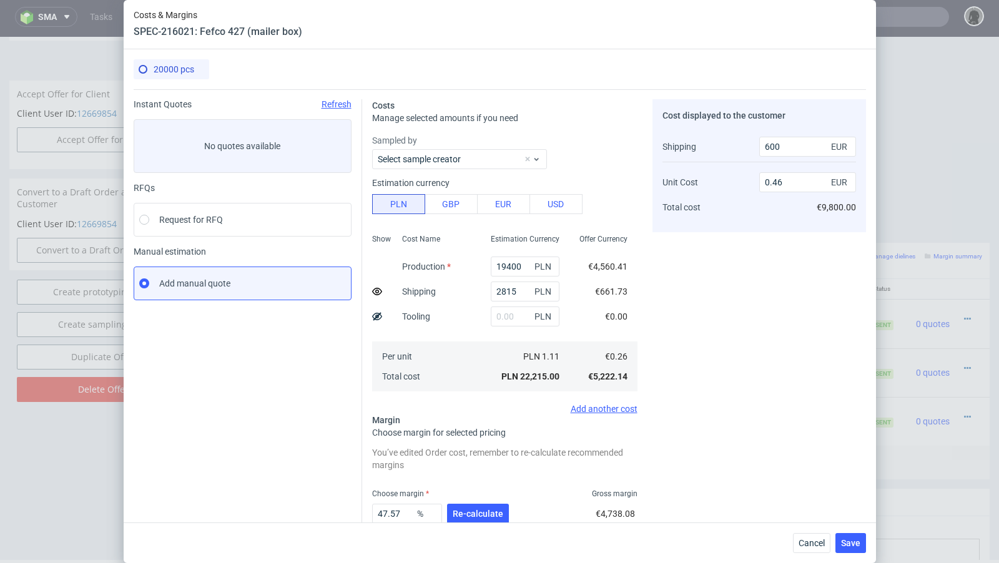
click at [382, 292] on div "Show" at bounding box center [382, 311] width 20 height 165
click at [377, 291] on icon at bounding box center [377, 292] width 10 height 10
type input "0.49"
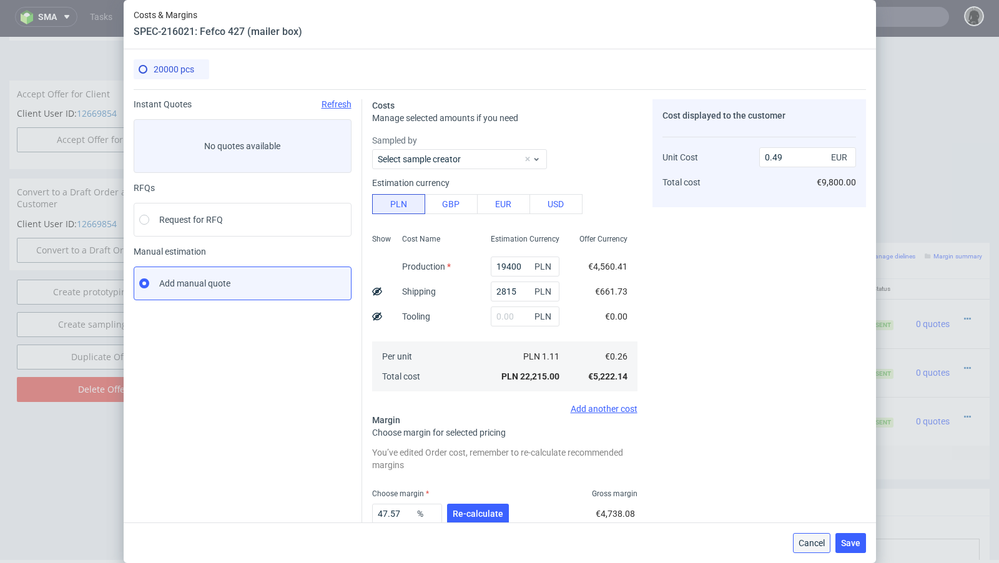
click at [800, 547] on span "Cancel" at bounding box center [812, 543] width 26 height 9
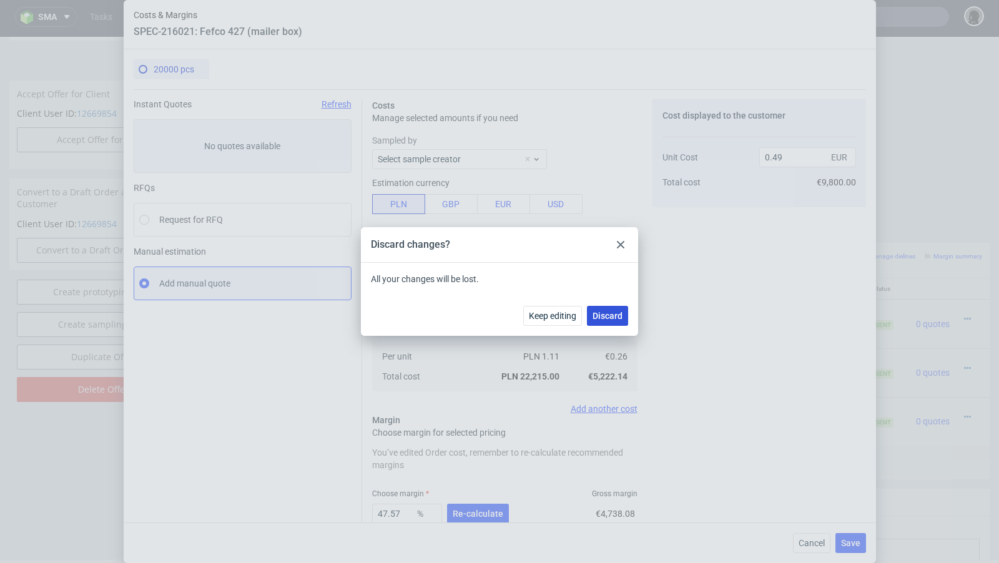
click at [596, 315] on span "Discard" at bounding box center [608, 316] width 30 height 9
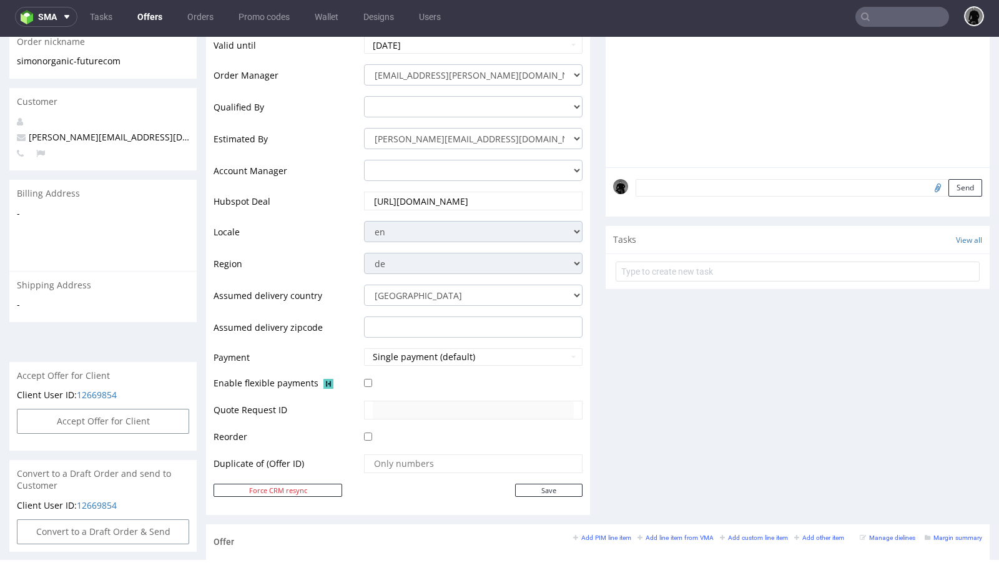
scroll to position [235, 0]
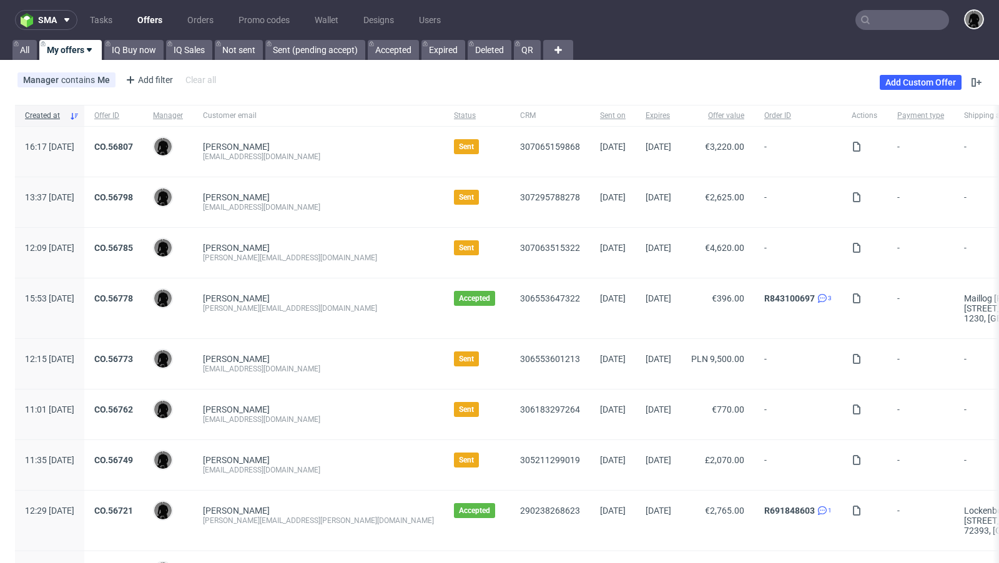
click at [274, 209] on div "[EMAIL_ADDRESS][DOMAIN_NAME]" at bounding box center [318, 207] width 231 height 10
copy div "[EMAIL_ADDRESS][DOMAIN_NAME]"
click at [882, 26] on input "text" at bounding box center [903, 20] width 94 height 20
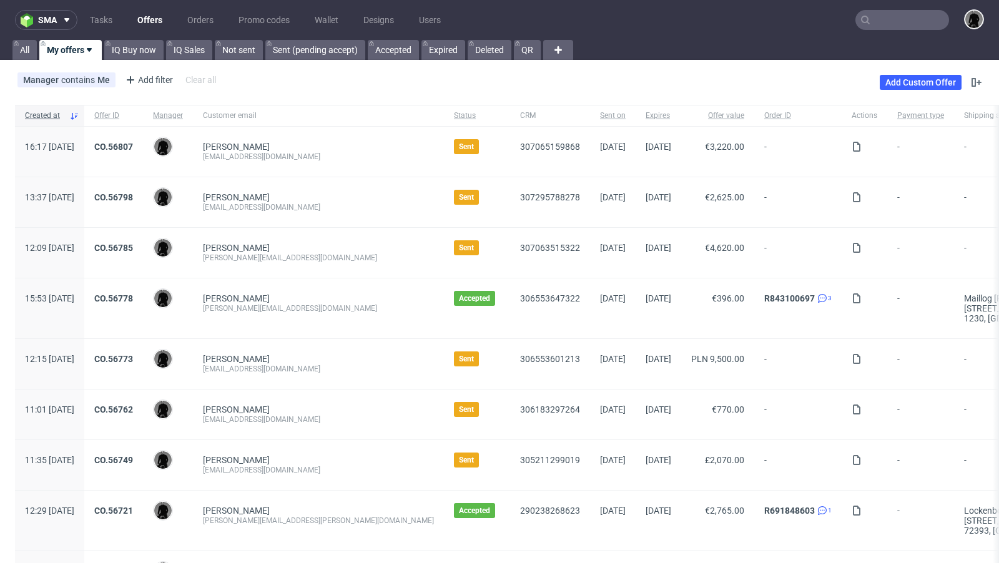
paste input "[EMAIL_ADDRESS][DOMAIN_NAME]"
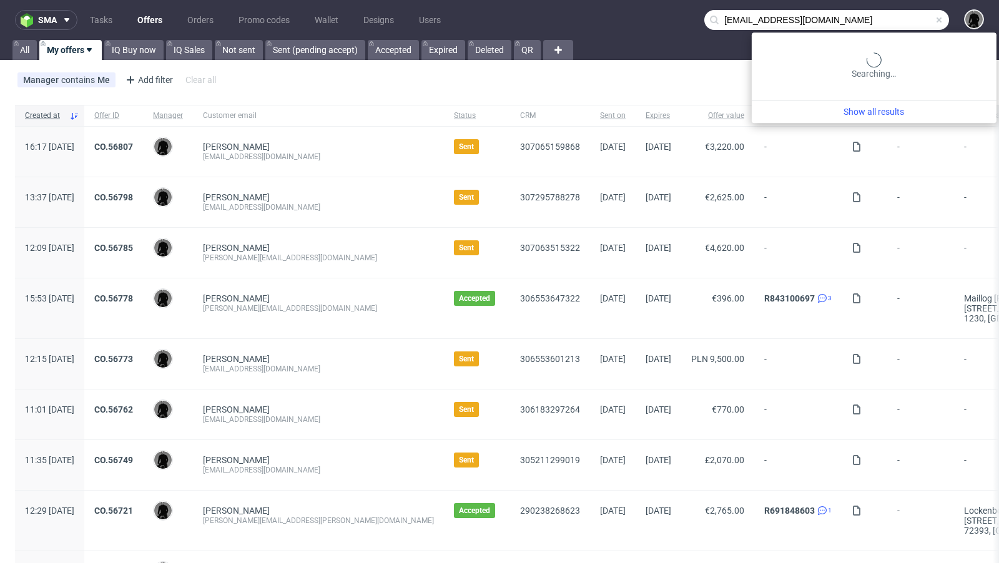
type input "[EMAIL_ADDRESS][DOMAIN_NAME]"
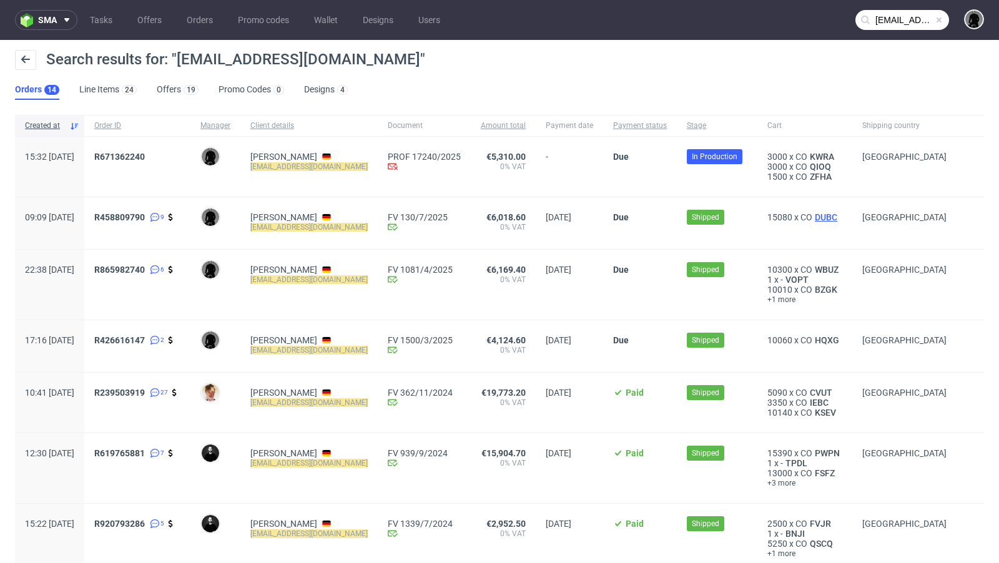
click at [814, 212] on span "DUBC" at bounding box center [825, 217] width 27 height 10
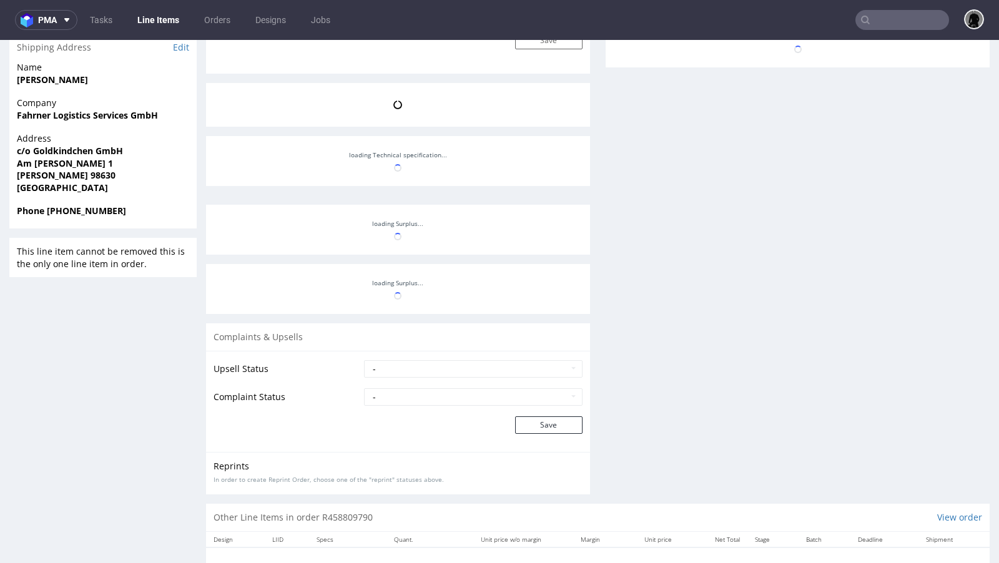
scroll to position [219, 0]
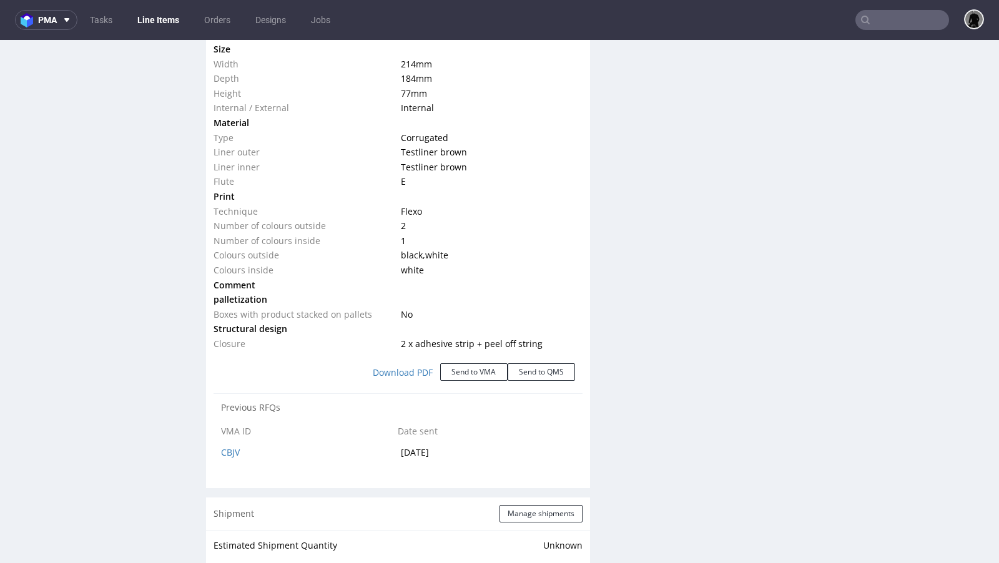
select select "in_progress"
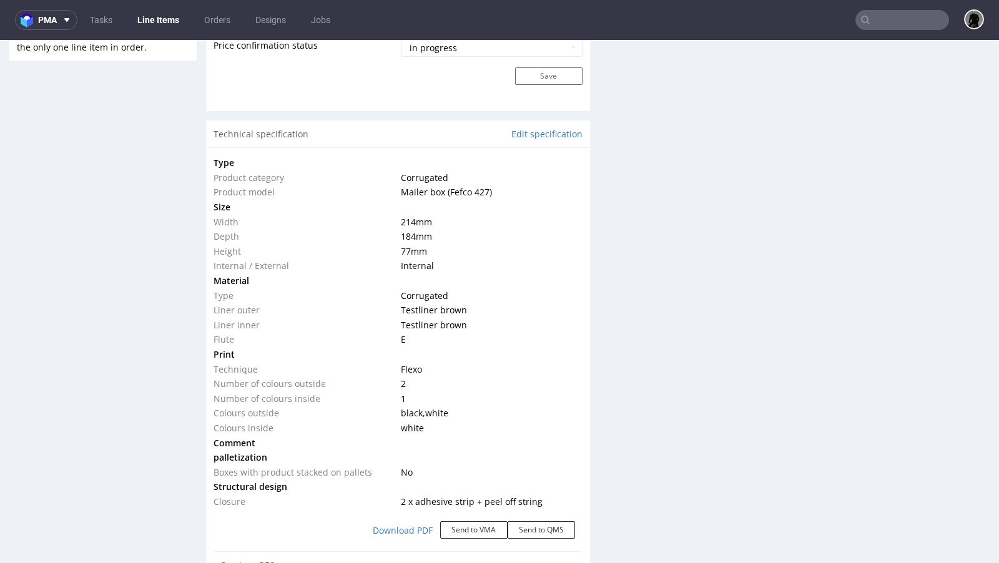
scroll to position [1087, 0]
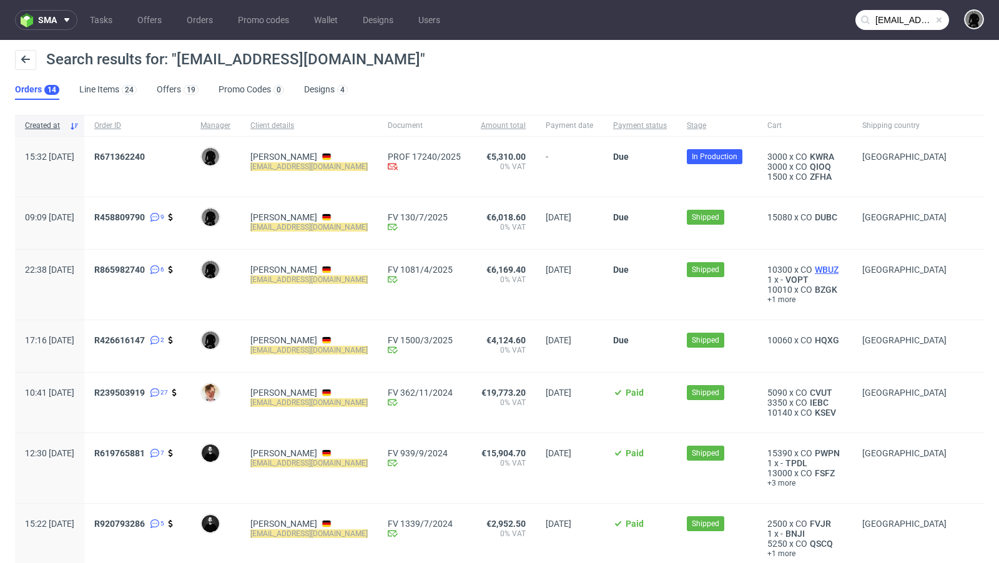
click at [826, 269] on span "WBUZ" at bounding box center [826, 270] width 29 height 10
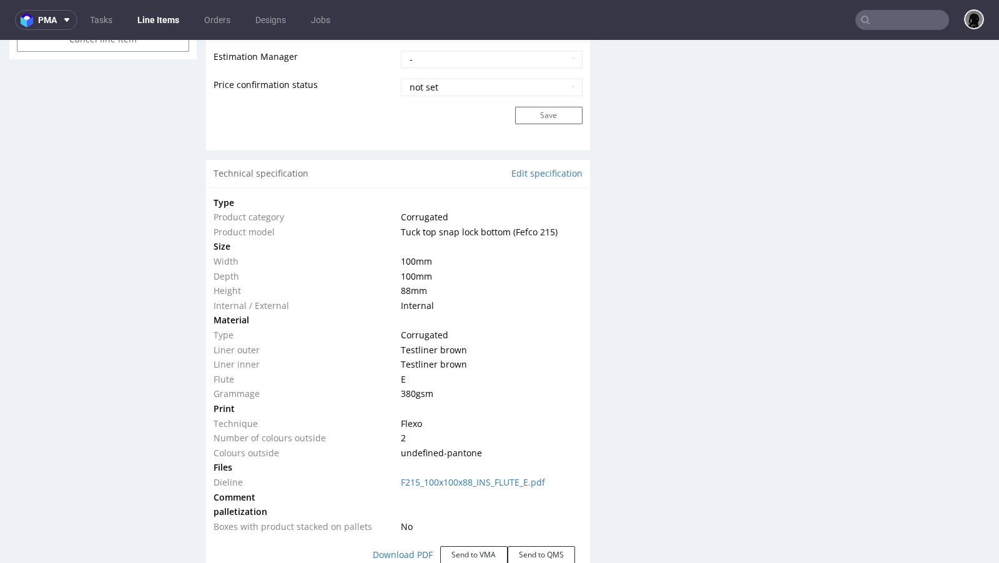
scroll to position [1113, 0]
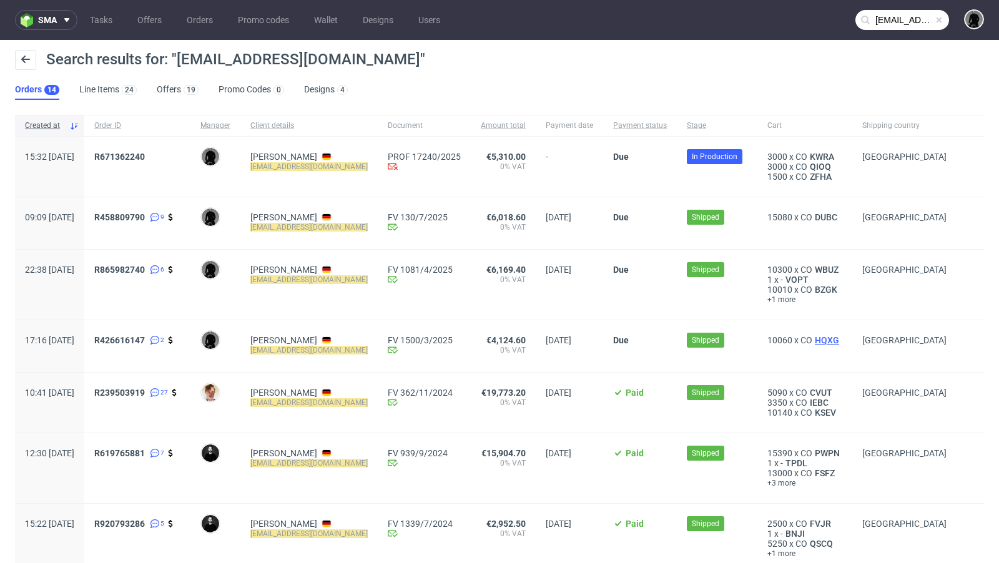
click at [814, 338] on span "HQXG" at bounding box center [826, 340] width 29 height 10
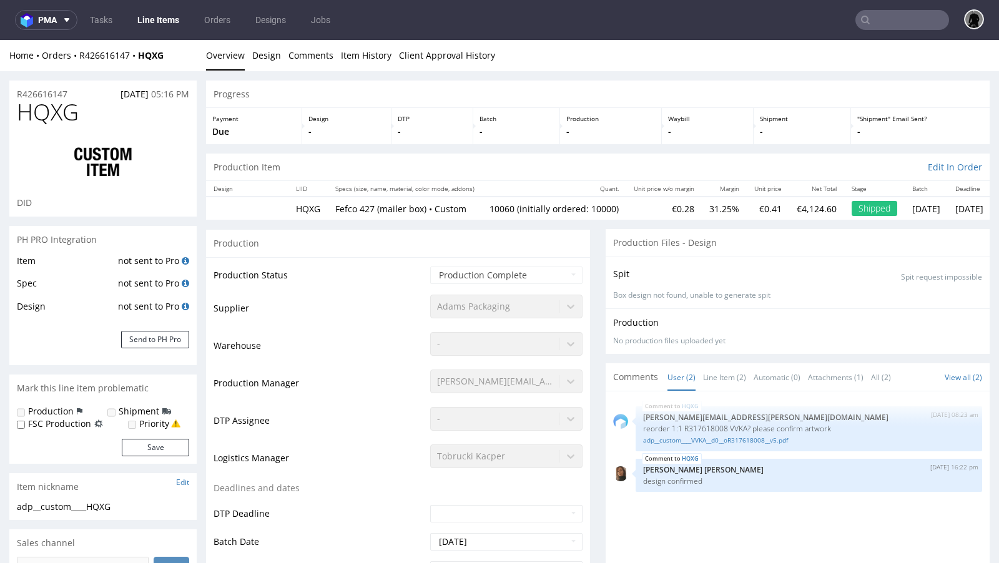
select select "in_progress"
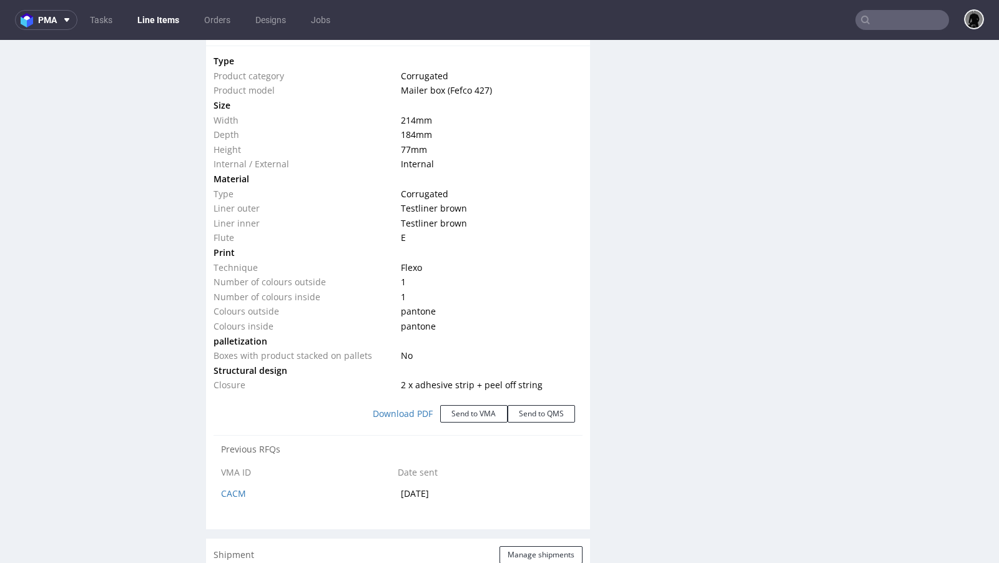
scroll to position [1175, 0]
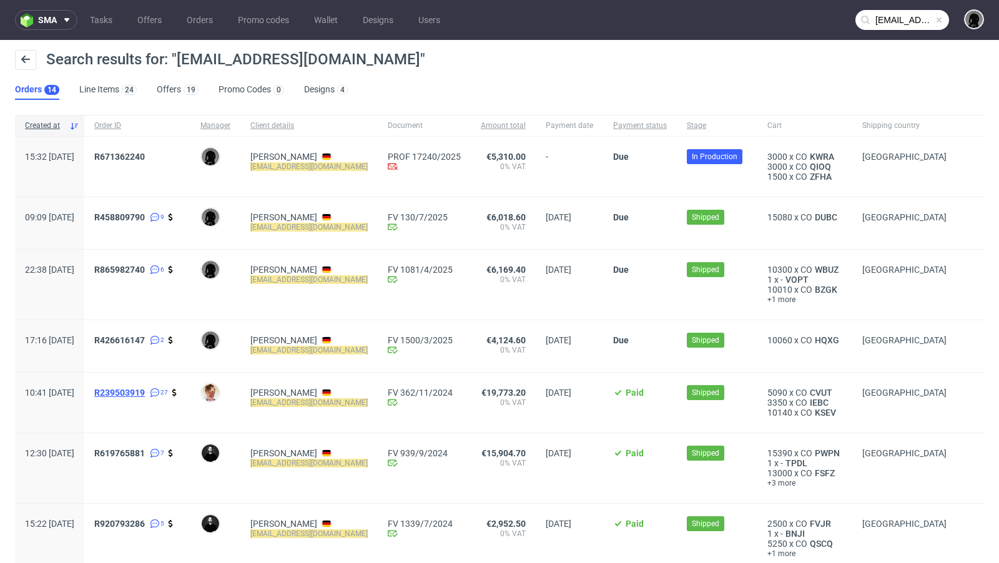
click at [145, 393] on span "R239503919" at bounding box center [119, 393] width 51 height 10
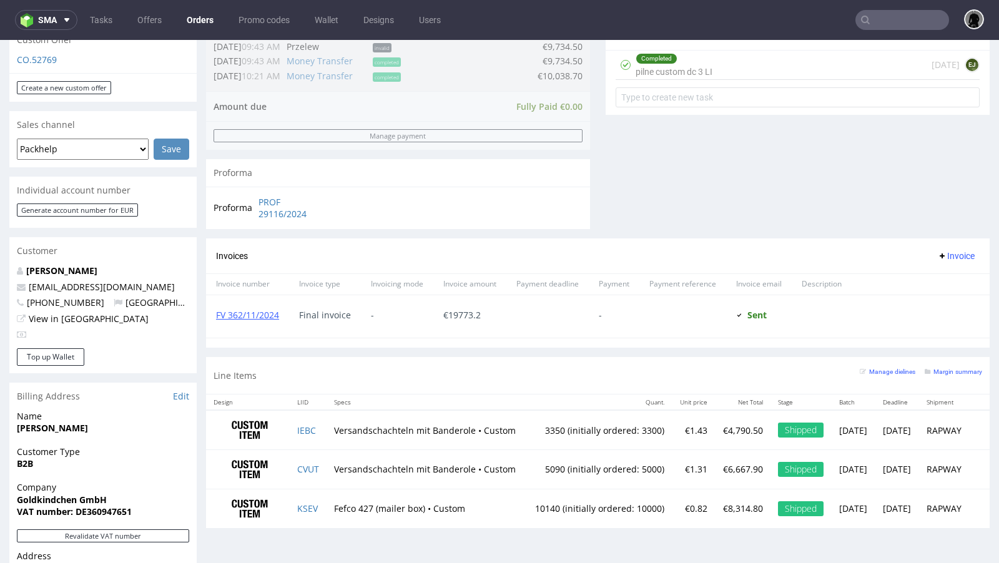
scroll to position [369, 0]
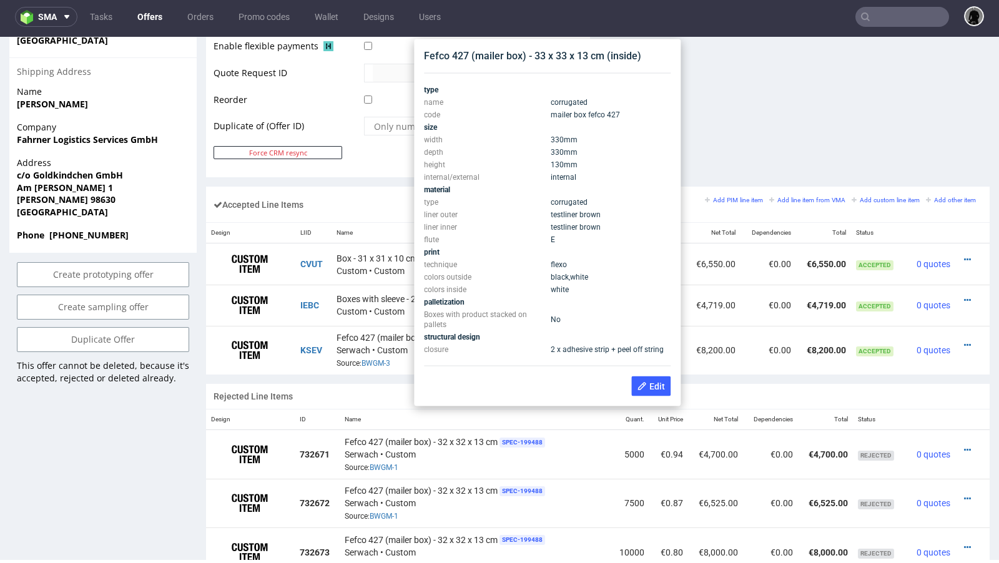
scroll to position [628, 0]
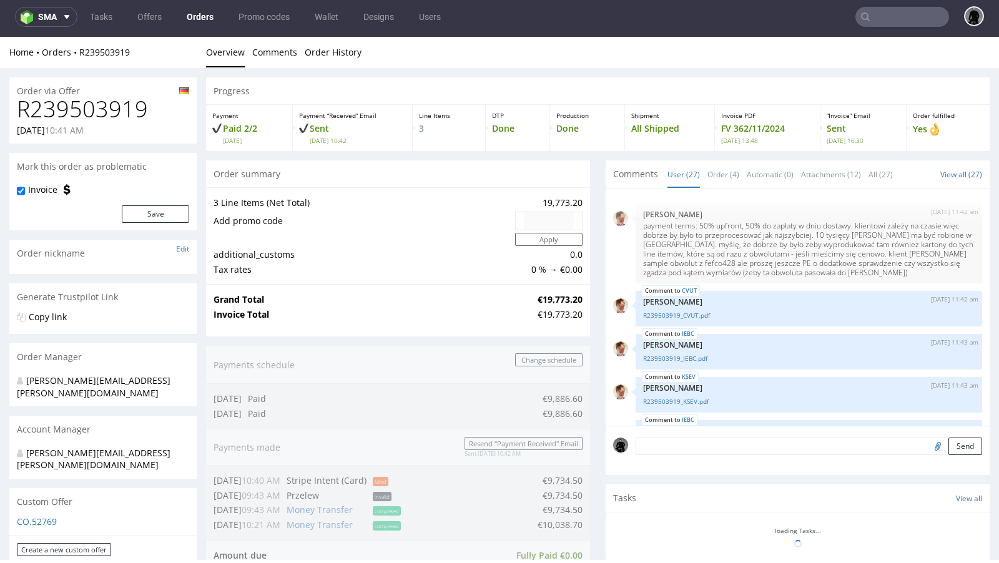
scroll to position [1283, 0]
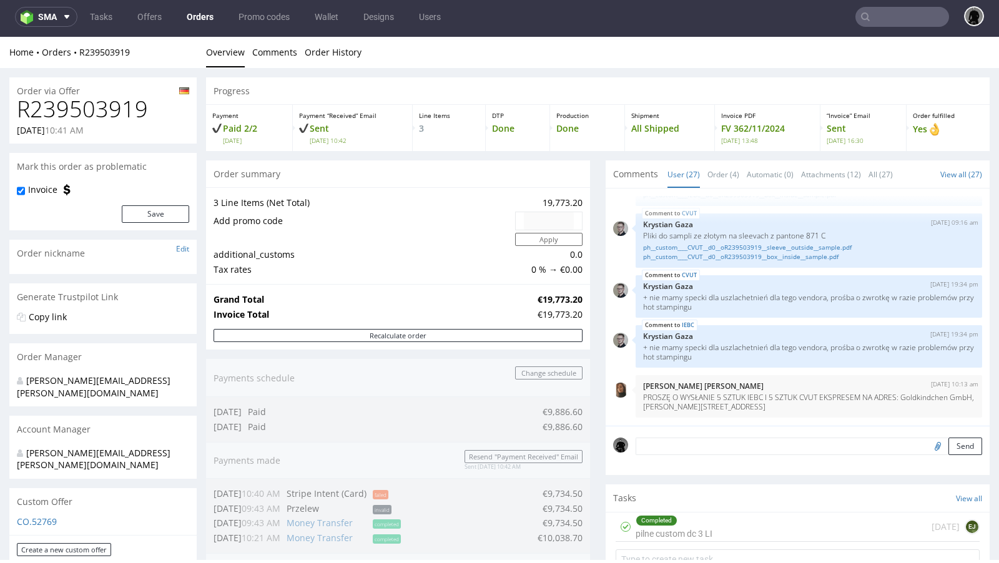
type input "[EMAIL_ADDRESS][DOMAIN_NAME]"
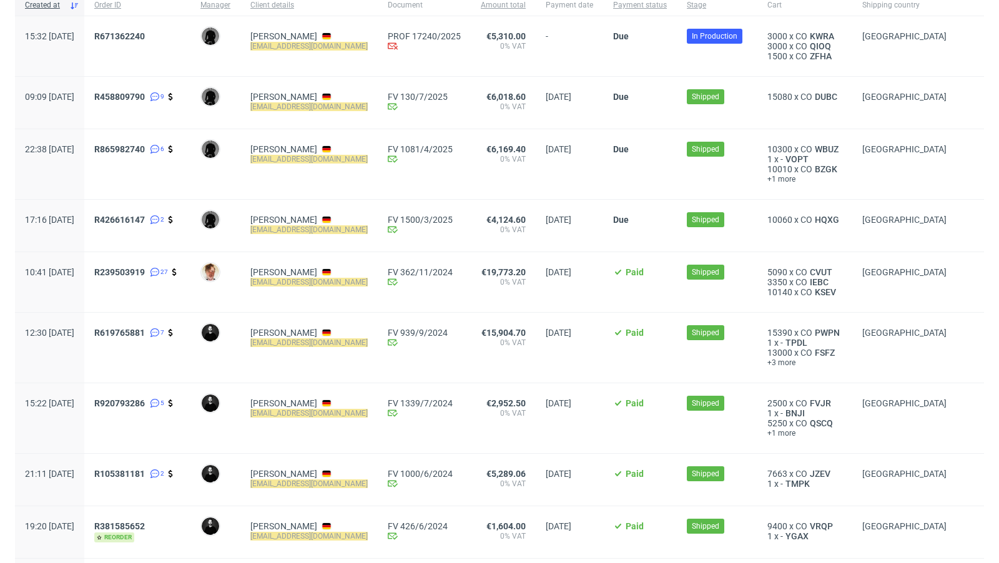
scroll to position [123, 0]
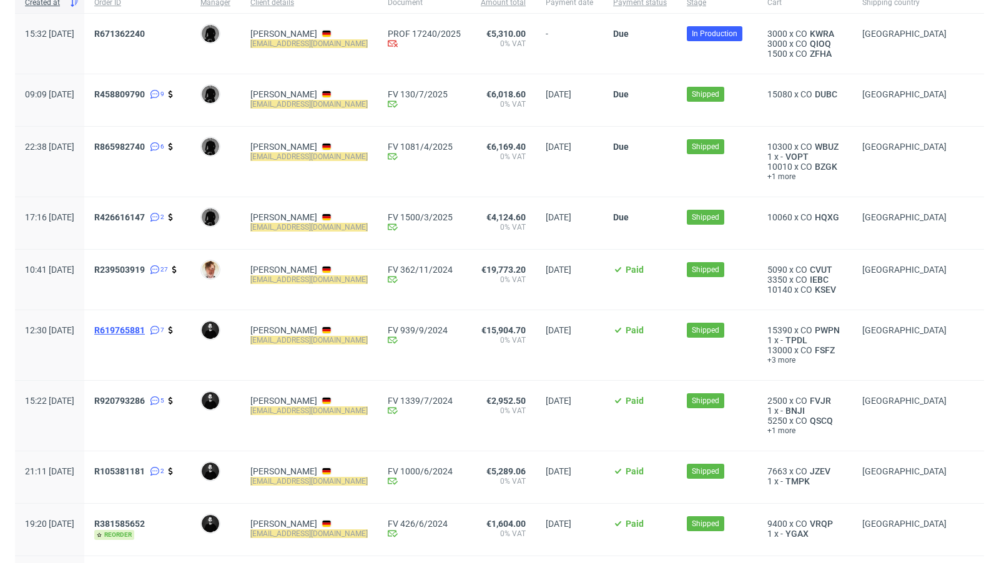
click at [145, 330] on span "R619765881" at bounding box center [119, 330] width 51 height 10
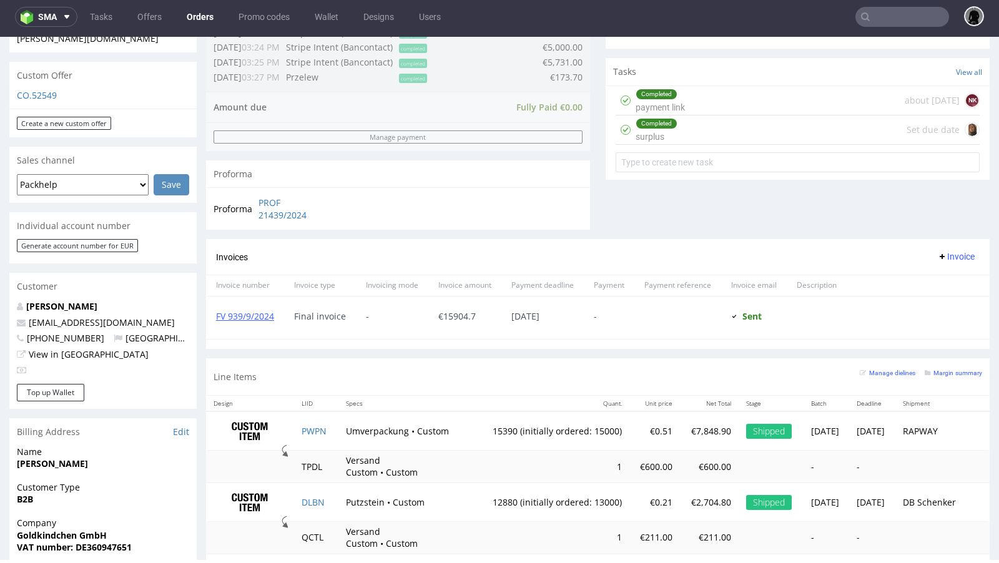
scroll to position [387, 0]
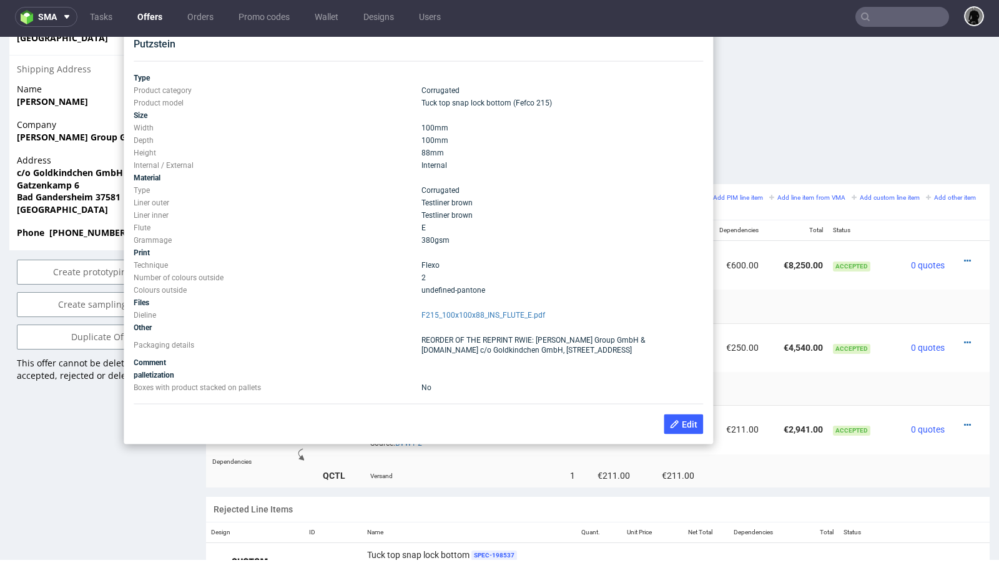
scroll to position [614, 0]
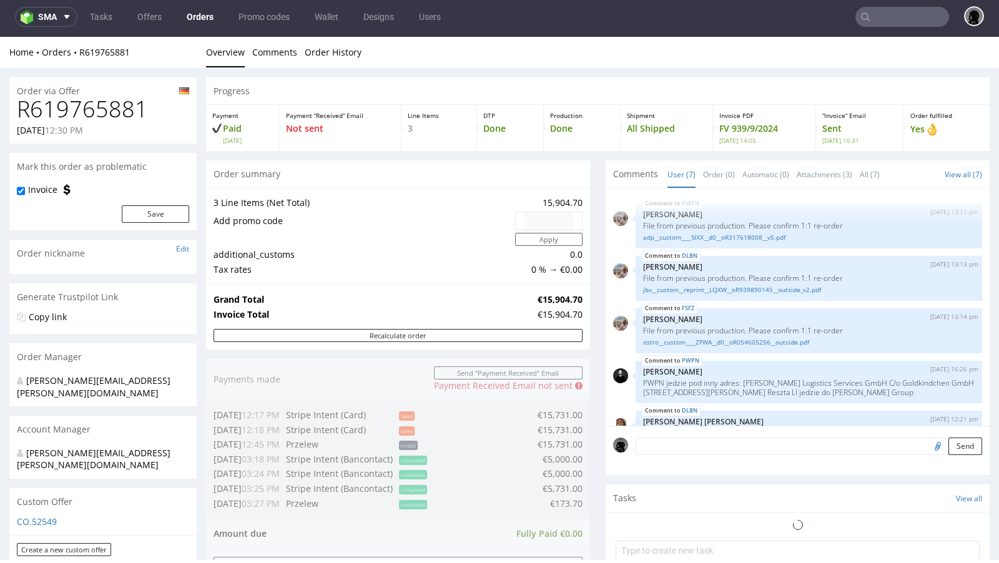
scroll to position [107, 0]
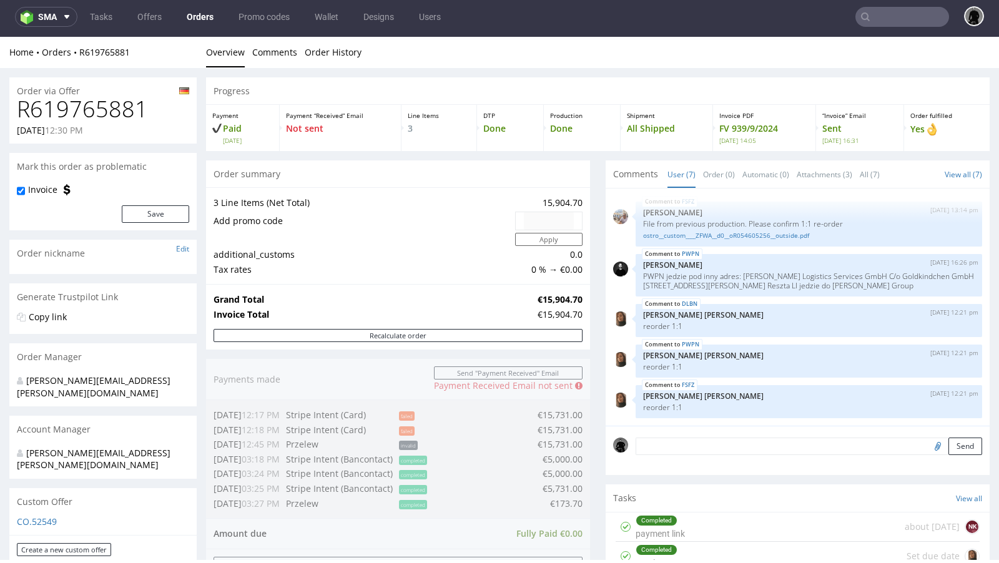
type input "[EMAIL_ADDRESS][DOMAIN_NAME]"
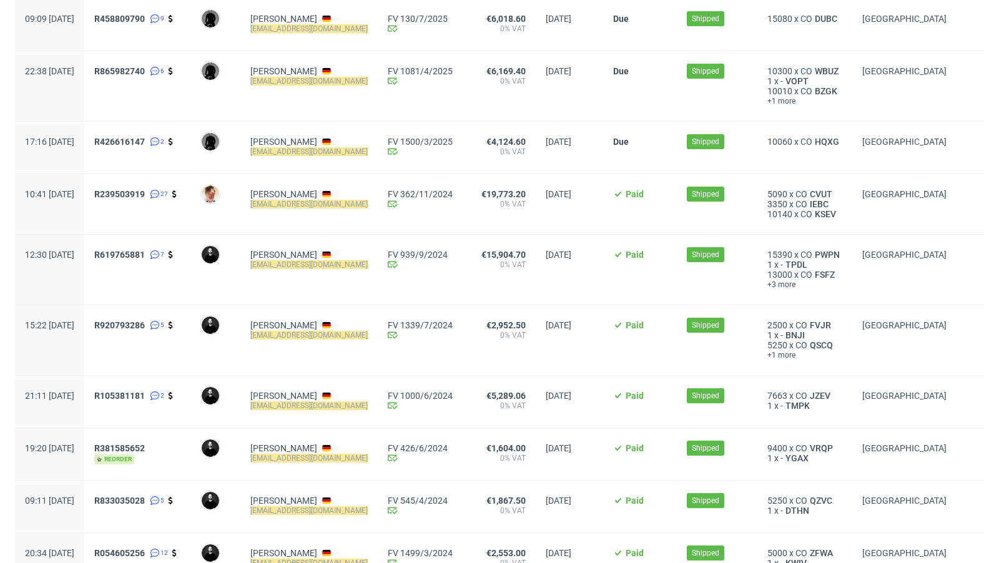
scroll to position [225, 0]
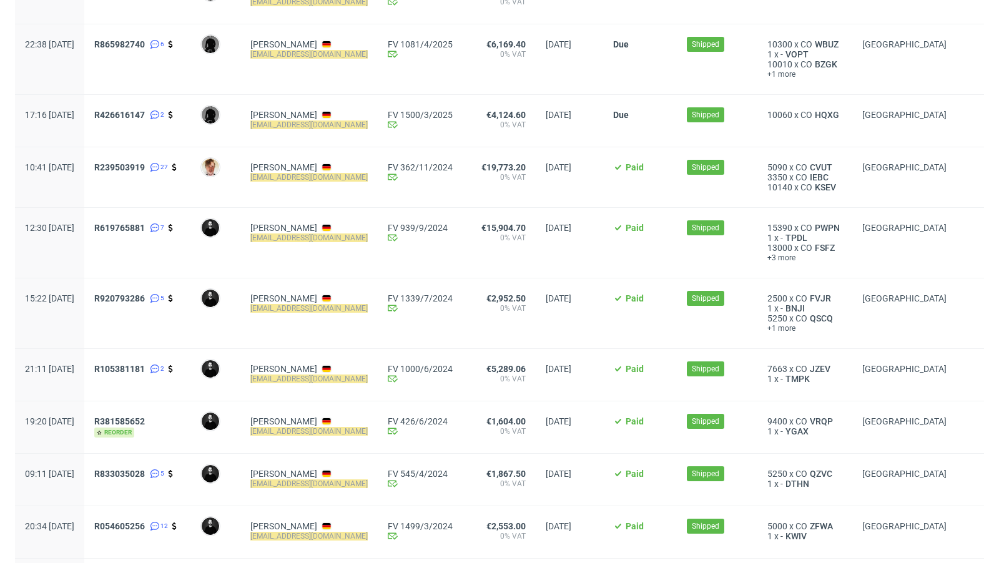
click at [149, 289] on div "R920793286 5" at bounding box center [137, 314] width 106 height 70
click at [145, 300] on span "R920793286" at bounding box center [119, 299] width 51 height 10
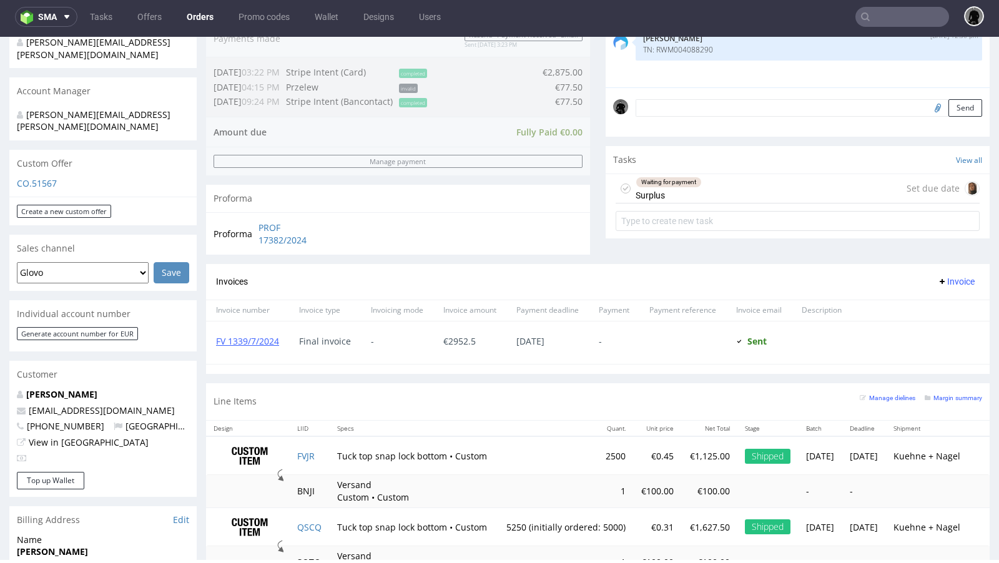
click at [19, 151] on div "Custom Offer" at bounding box center [102, 163] width 187 height 27
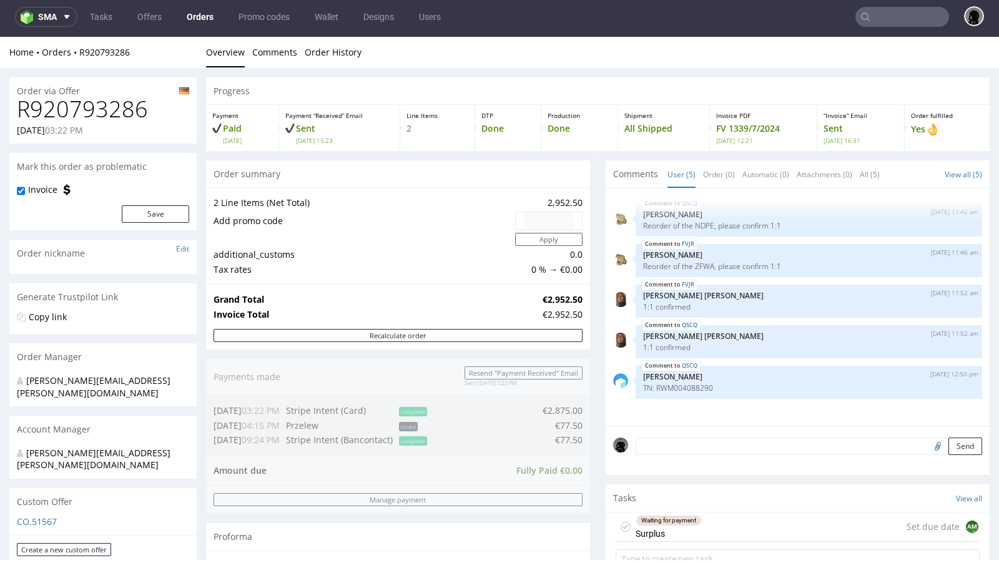
type input "[EMAIL_ADDRESS][DOMAIN_NAME]"
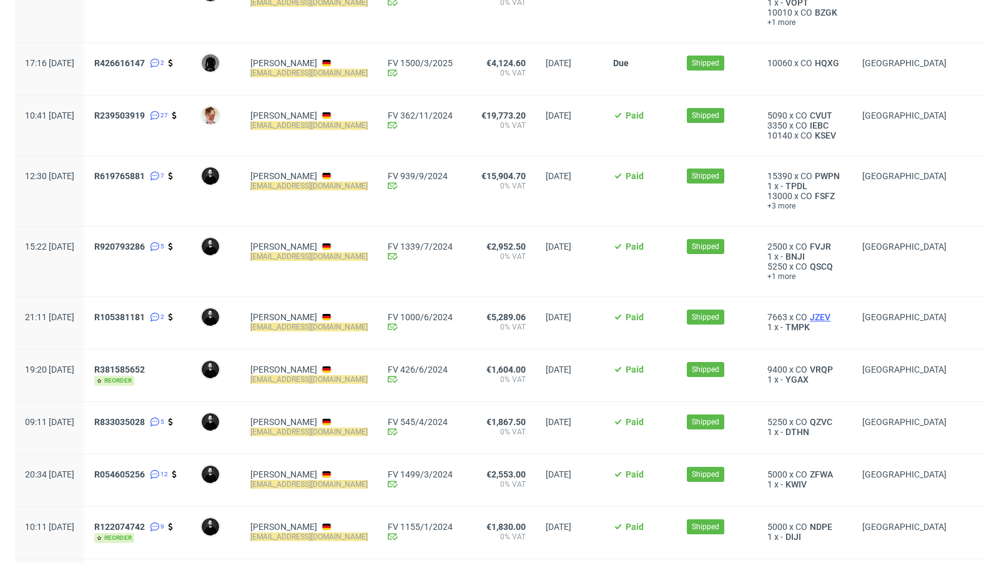
click at [807, 315] on span "JZEV" at bounding box center [820, 317] width 26 height 10
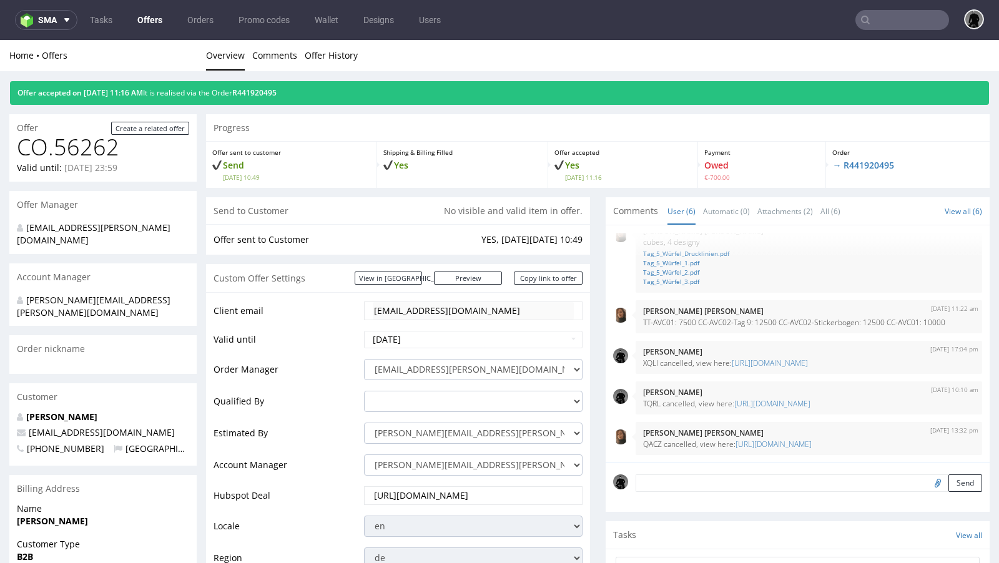
scroll to position [4, 0]
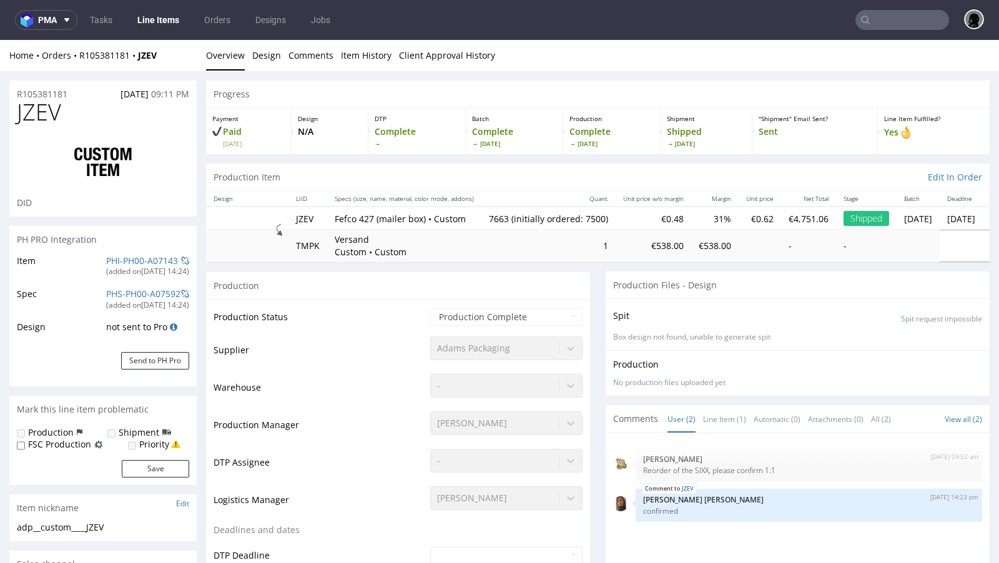
select select "in_progress"
click at [154, 17] on link "Line Items" at bounding box center [158, 20] width 57 height 20
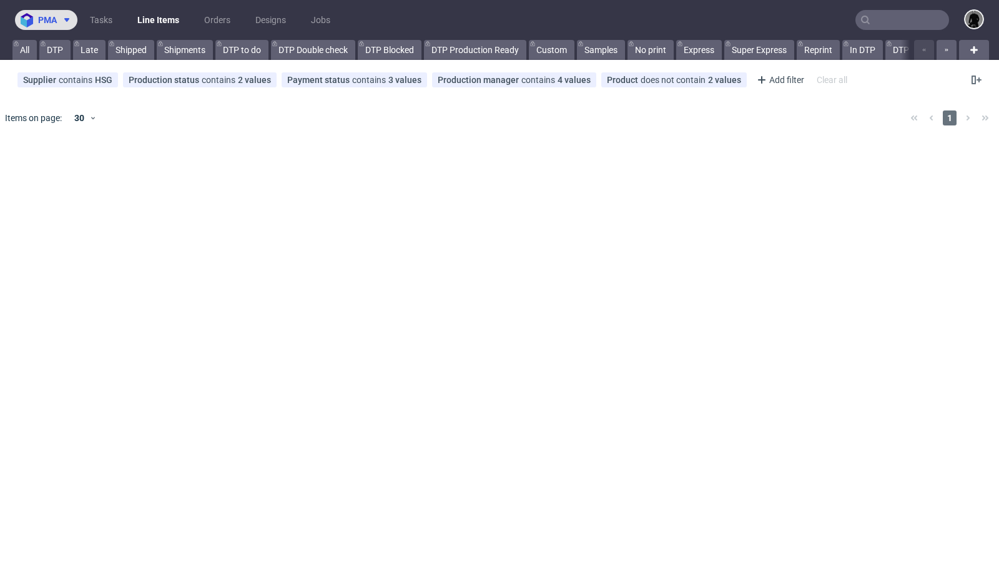
click at [68, 22] on icon at bounding box center [67, 20] width 10 height 10
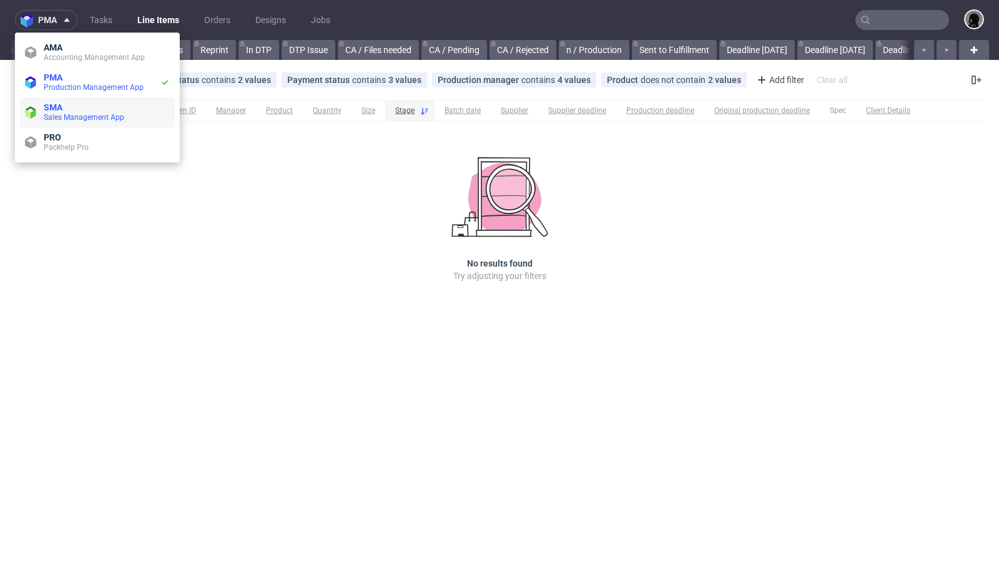
click at [67, 102] on span "SMA" at bounding box center [107, 107] width 126 height 10
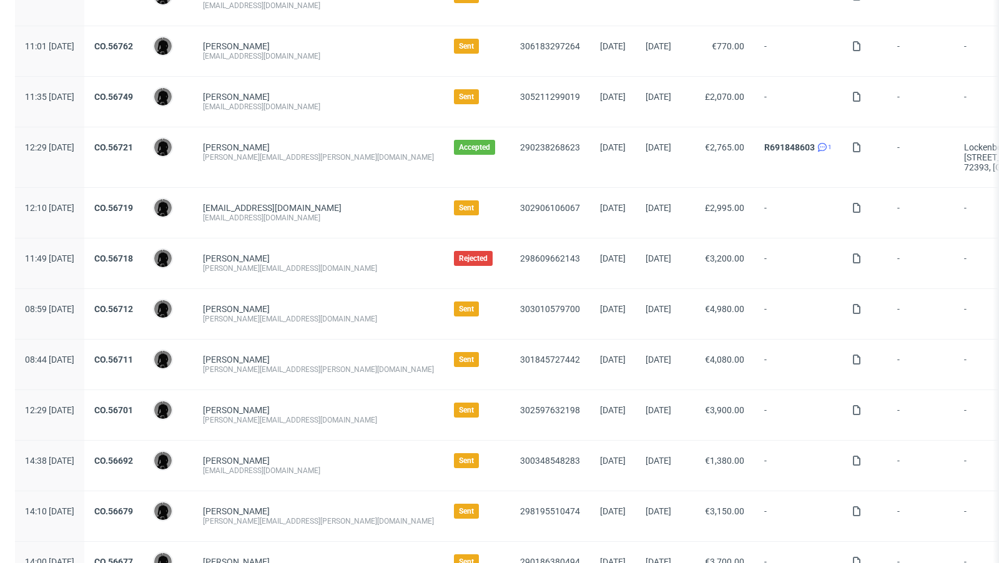
scroll to position [365, 0]
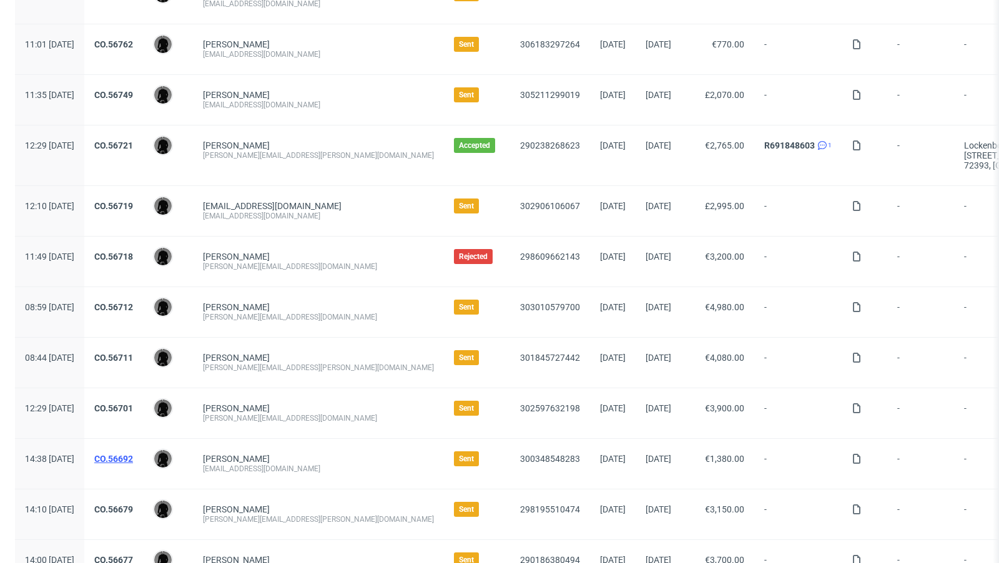
click at [133, 456] on link "CO.56692" at bounding box center [113, 459] width 39 height 10
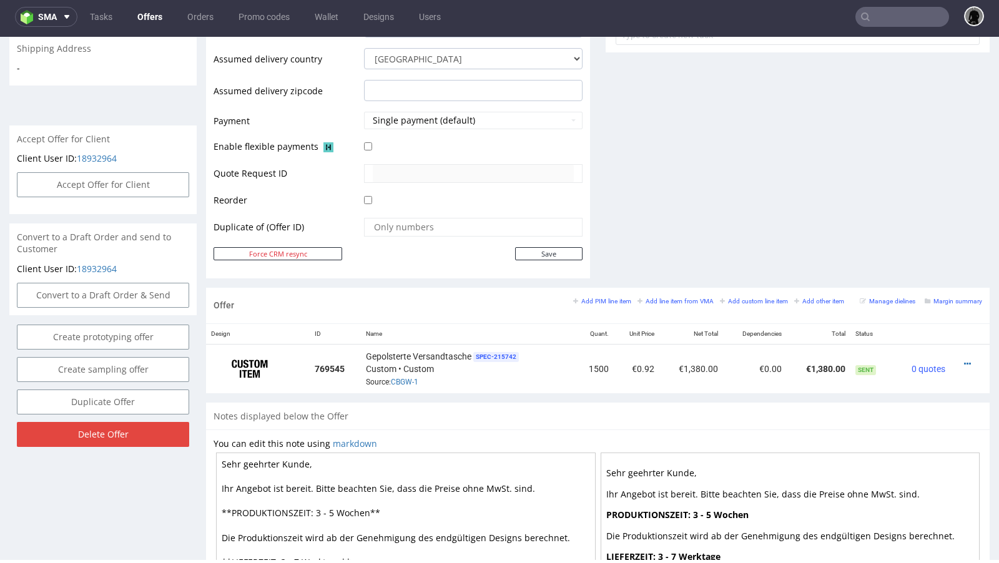
scroll to position [498, 0]
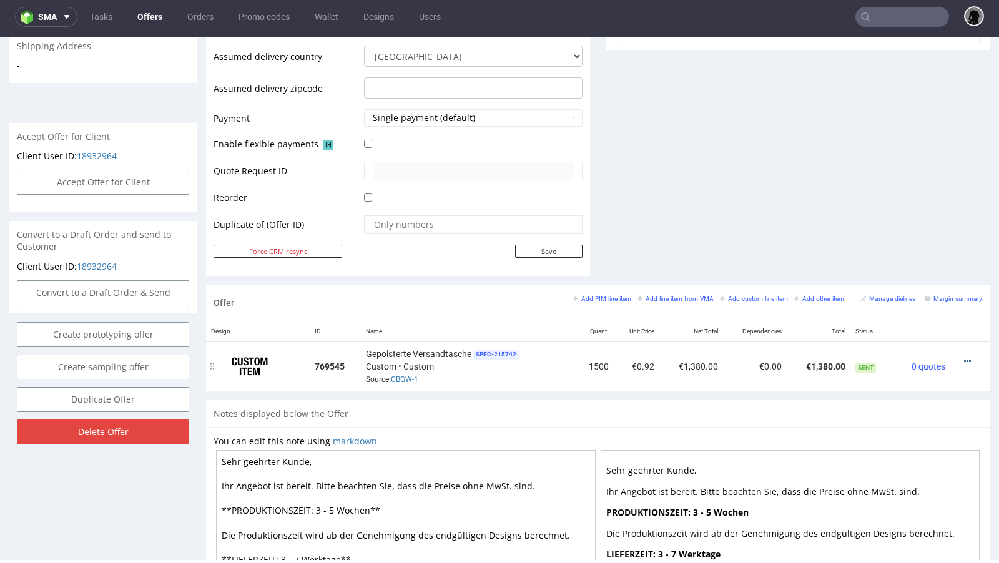
click at [964, 357] on icon at bounding box center [967, 361] width 7 height 9
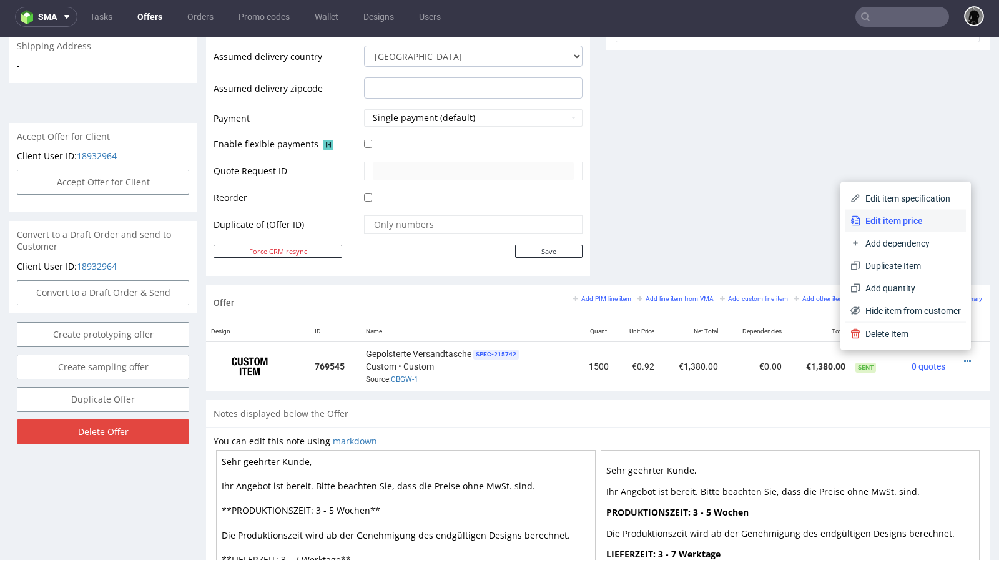
click at [896, 229] on li "Edit item price" at bounding box center [906, 221] width 121 height 22
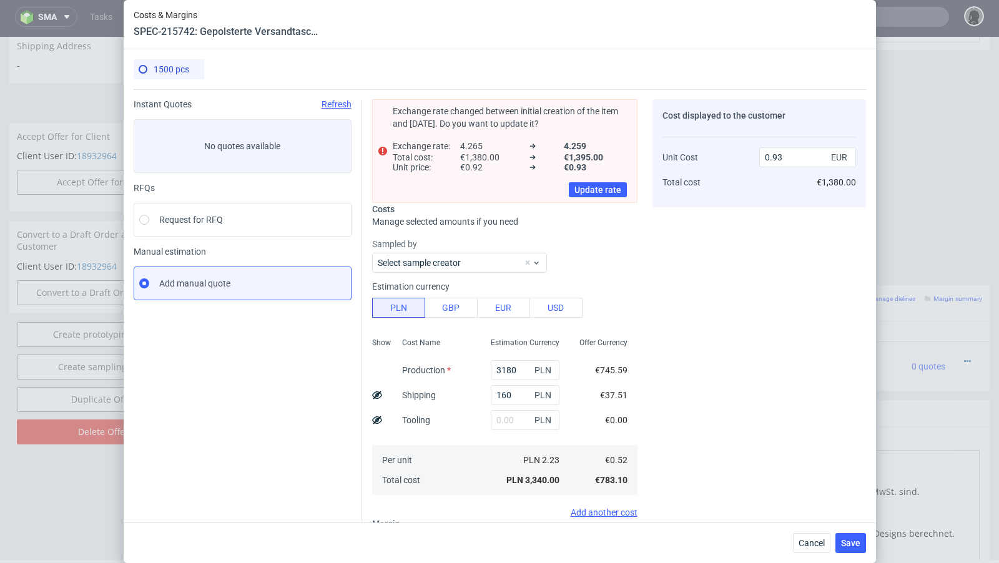
type input "0.92"
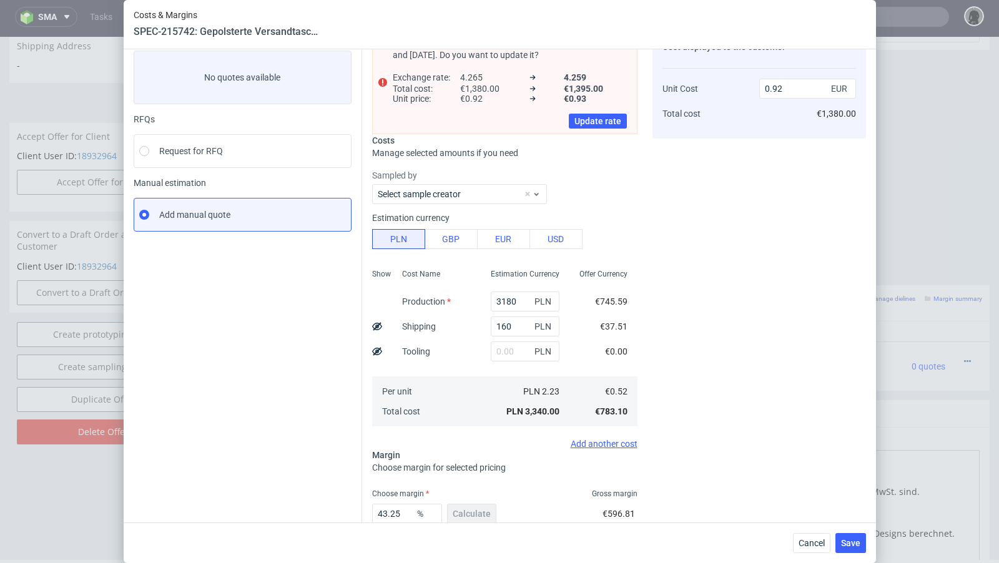
scroll to position [0, 0]
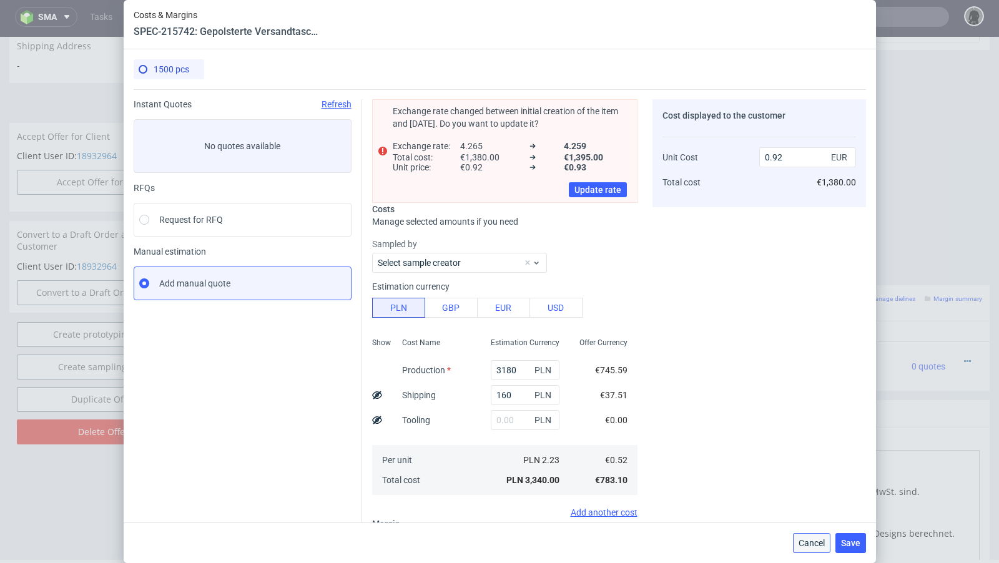
click at [811, 542] on span "Cancel" at bounding box center [812, 543] width 26 height 9
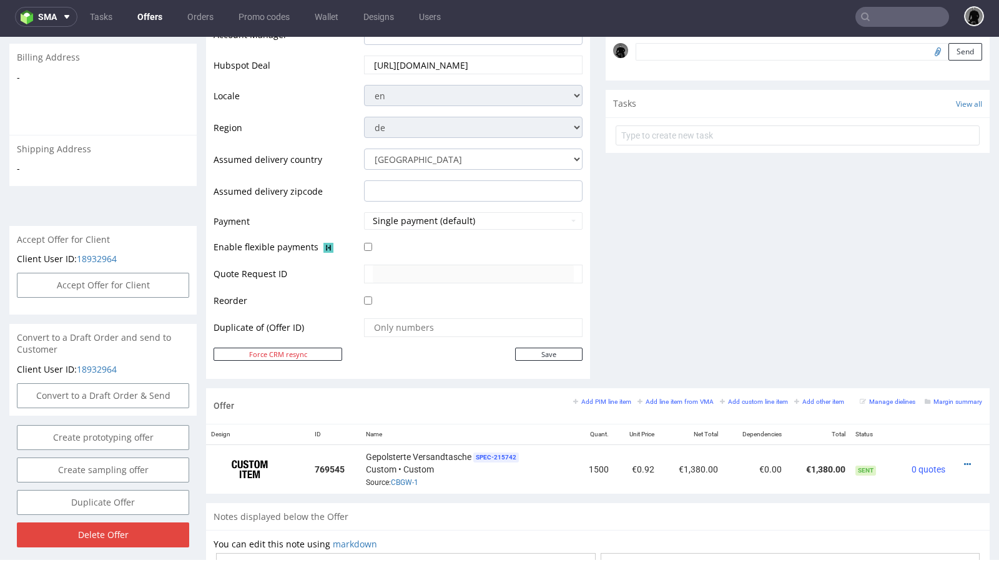
scroll to position [397, 0]
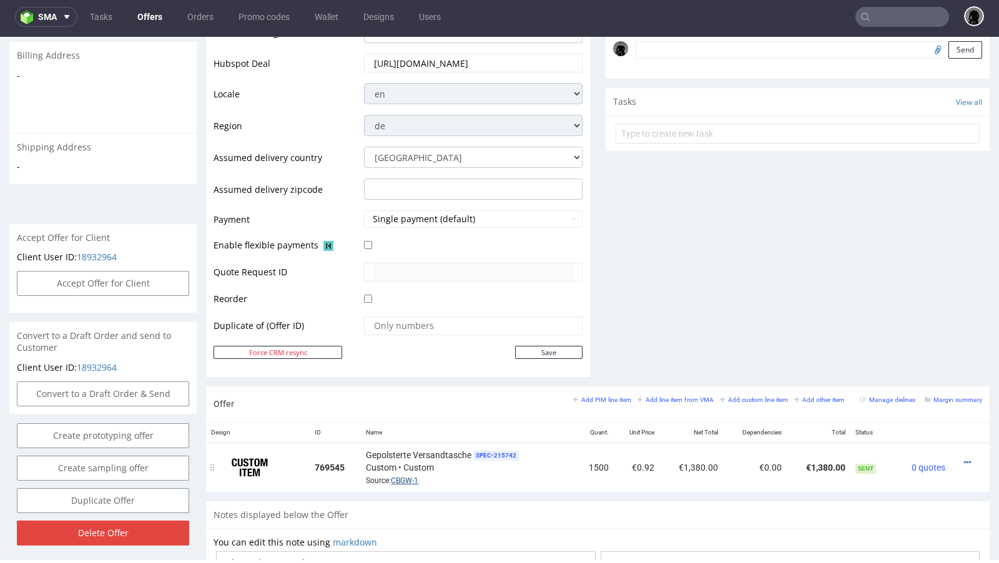
click at [400, 477] on link "CBGW-1" at bounding box center [404, 480] width 27 height 9
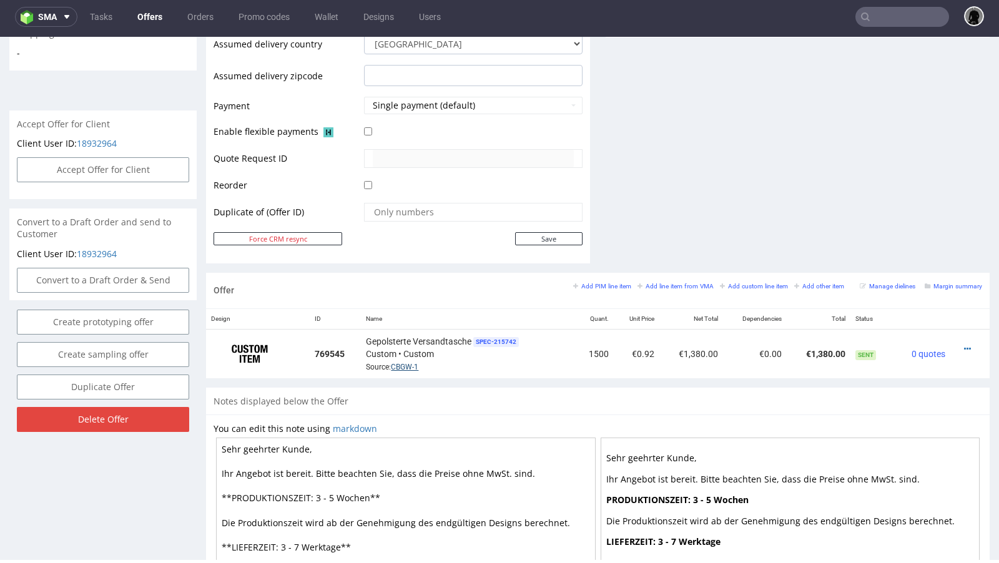
scroll to position [513, 0]
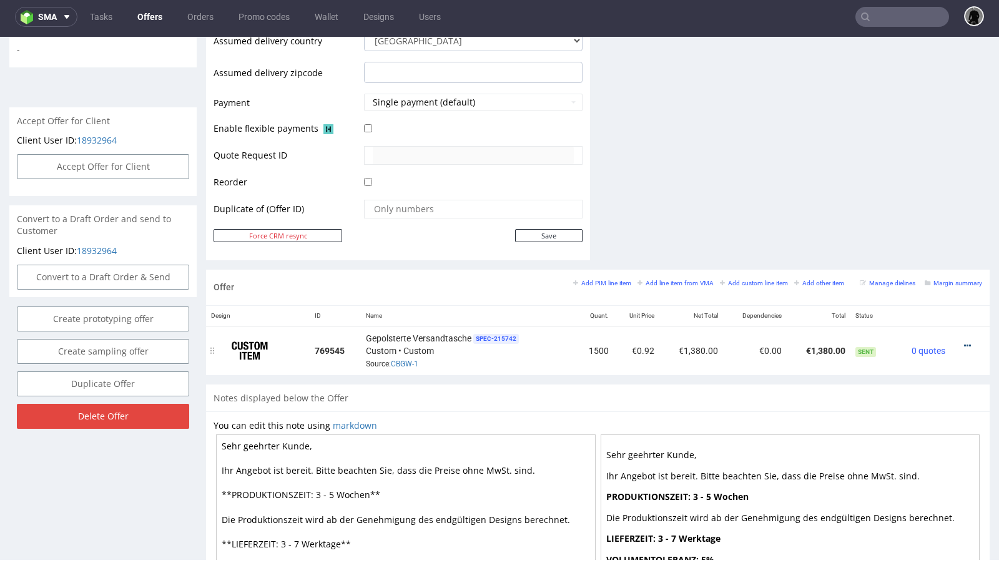
click at [964, 342] on icon at bounding box center [967, 346] width 7 height 9
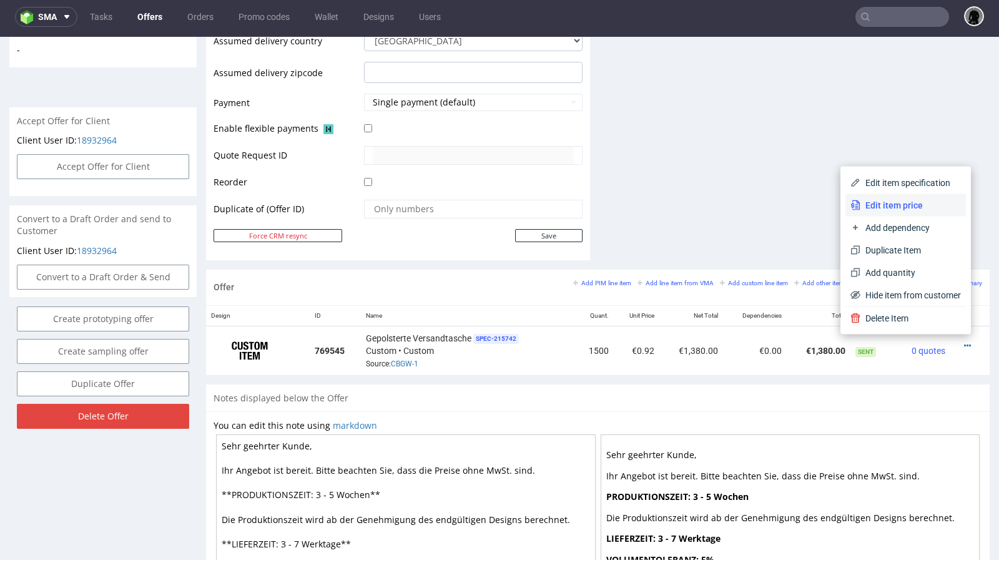
click at [892, 205] on span "Edit item price" at bounding box center [911, 205] width 101 height 12
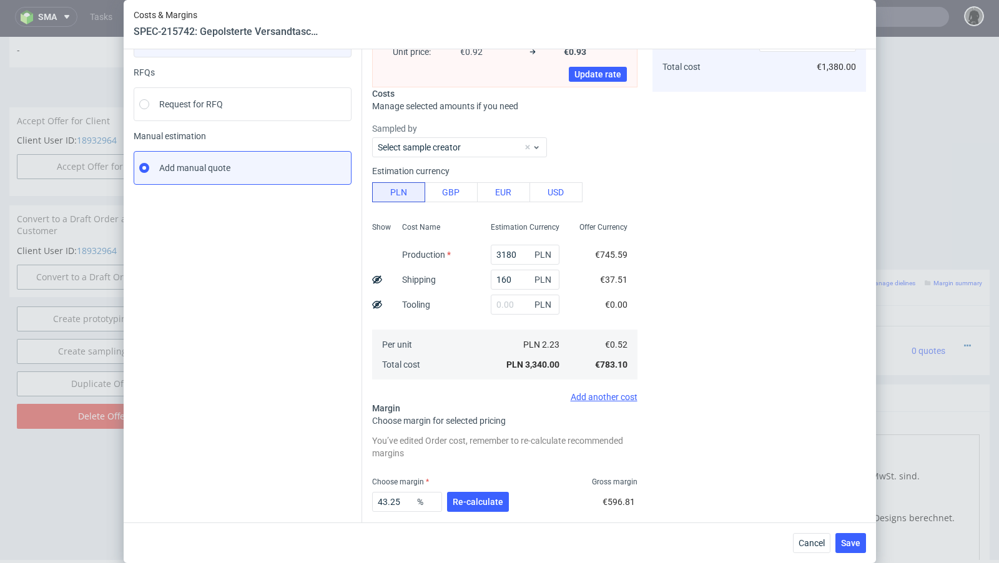
scroll to position [116, 0]
drag, startPoint x: 403, startPoint y: 499, endPoint x: 383, endPoint y: 498, distance: 20.0
click at [383, 498] on input "43.25" at bounding box center [407, 501] width 70 height 20
type input "42"
type input "0.91"
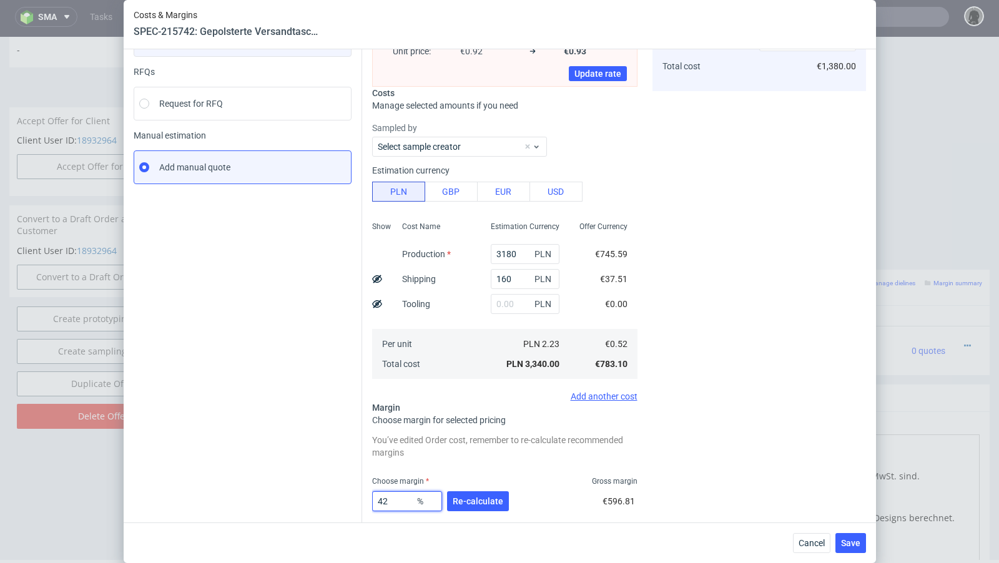
scroll to position [78, 0]
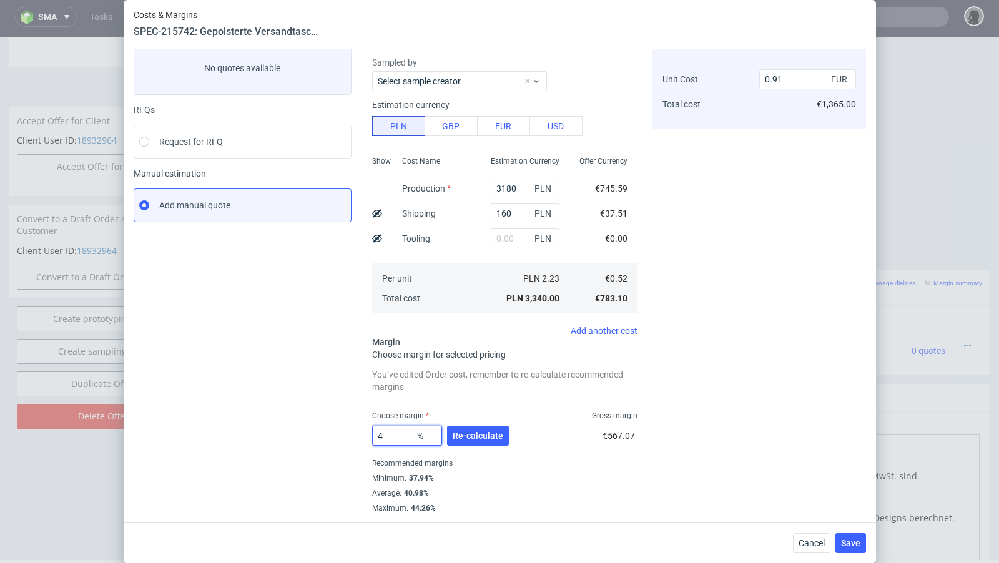
type input "40"
type input "0.88"
type input "40"
click at [285, 470] on div "Instant Quotes Refresh No quotes available RFQs Request for RFQ Manual estimati…" at bounding box center [248, 267] width 229 height 492
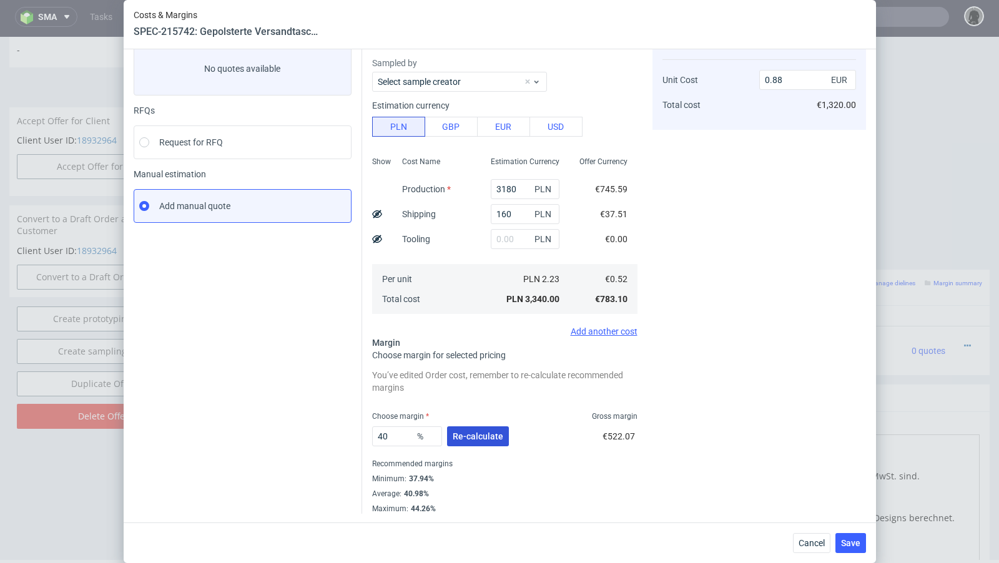
click at [488, 437] on span "Re-calculate" at bounding box center [478, 436] width 51 height 9
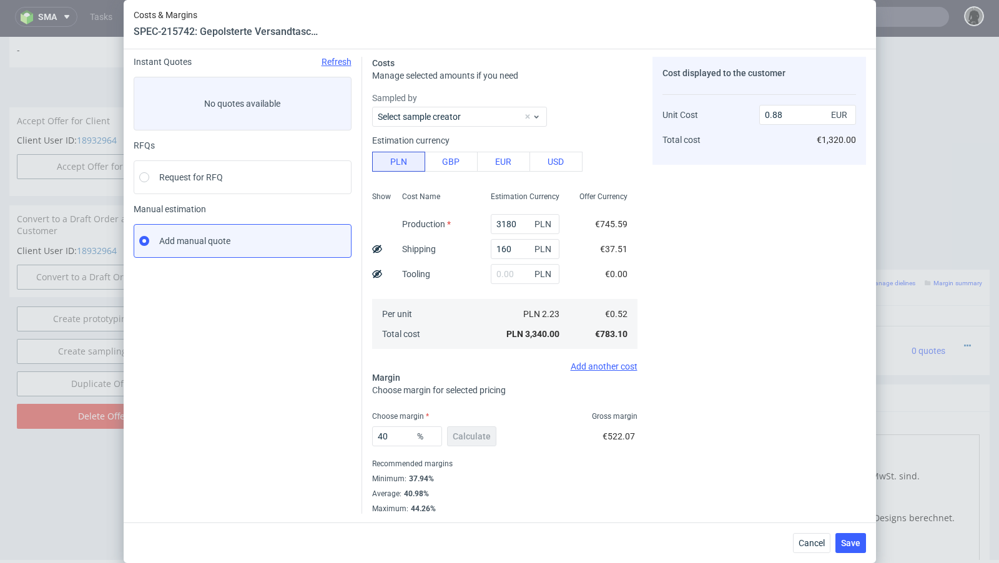
scroll to position [42, 0]
click at [401, 435] on input "40" at bounding box center [407, 437] width 70 height 20
click at [811, 547] on span "Cancel" at bounding box center [812, 543] width 26 height 9
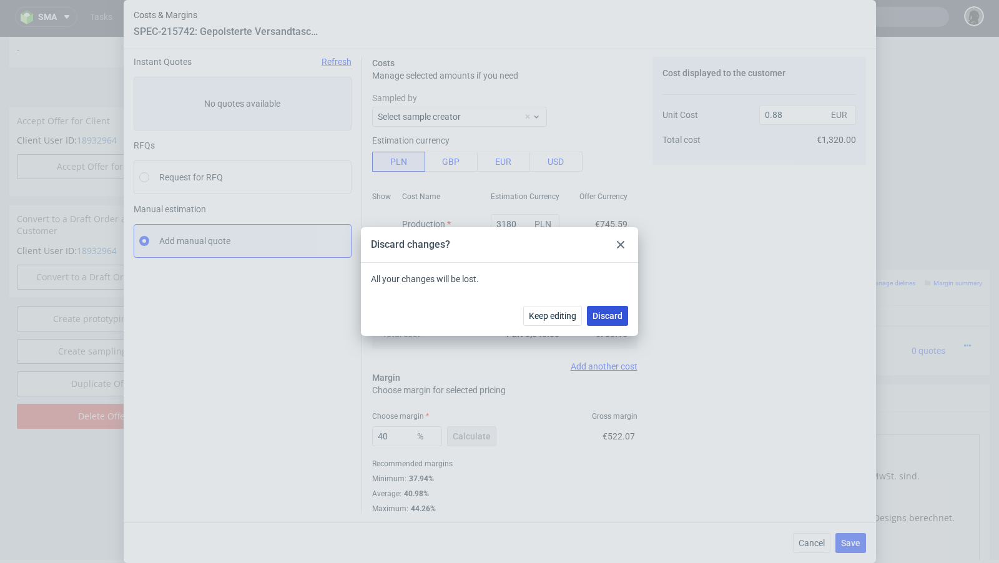
click at [610, 323] on button "Discard" at bounding box center [607, 316] width 41 height 20
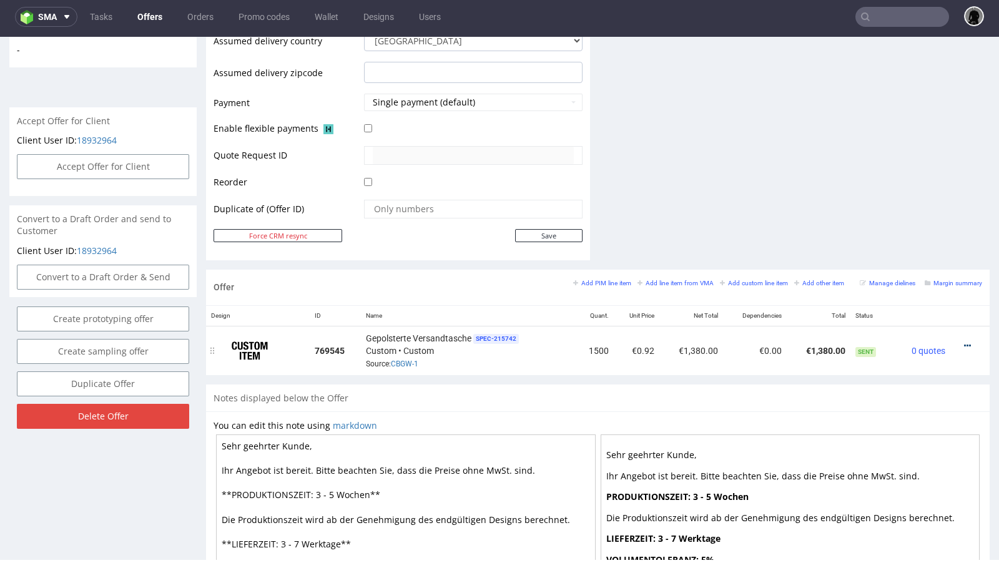
click at [964, 342] on icon at bounding box center [967, 346] width 7 height 9
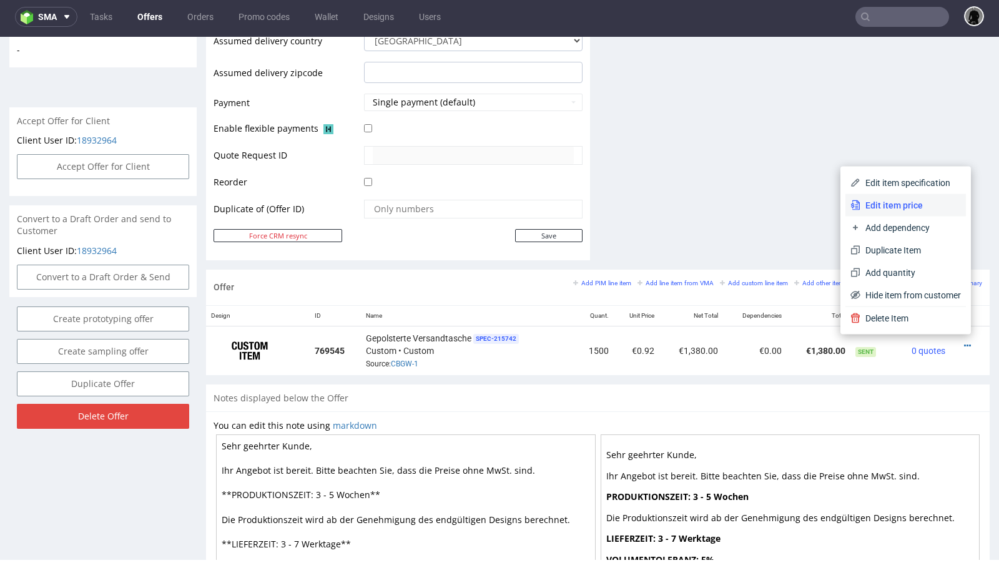
click at [882, 208] on span "Edit item price" at bounding box center [911, 205] width 101 height 12
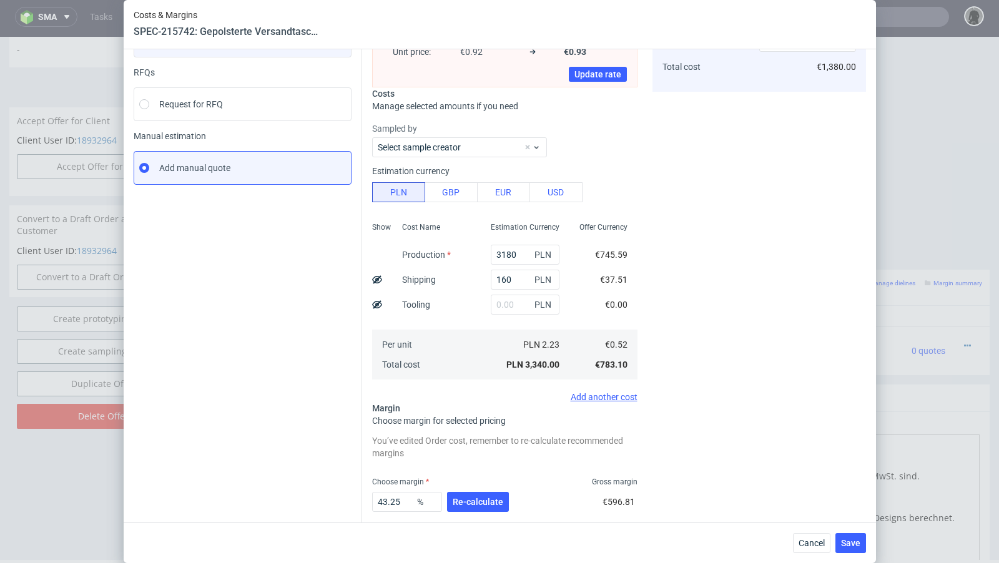
scroll to position [120, 0]
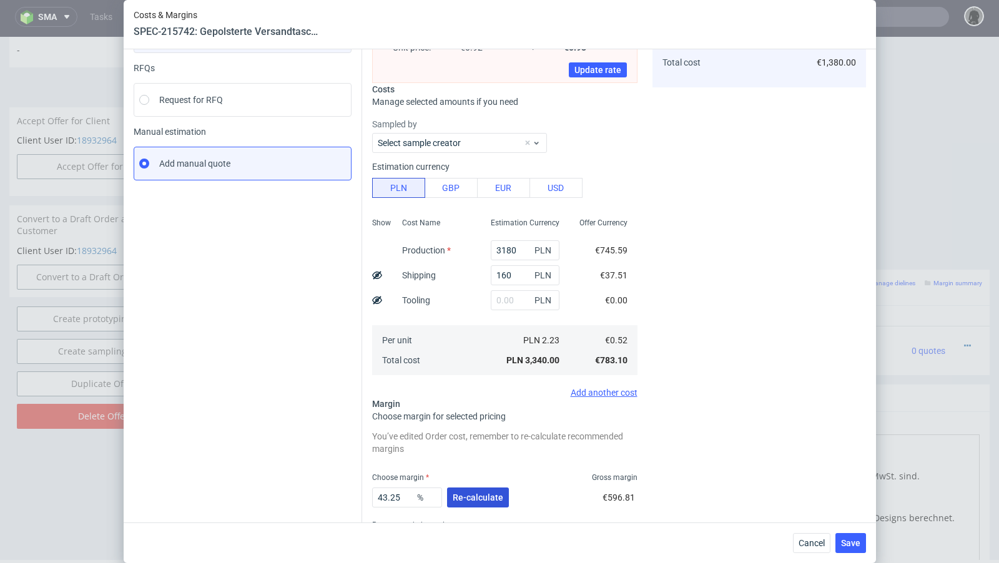
click at [471, 493] on span "Re-calculate" at bounding box center [478, 497] width 51 height 9
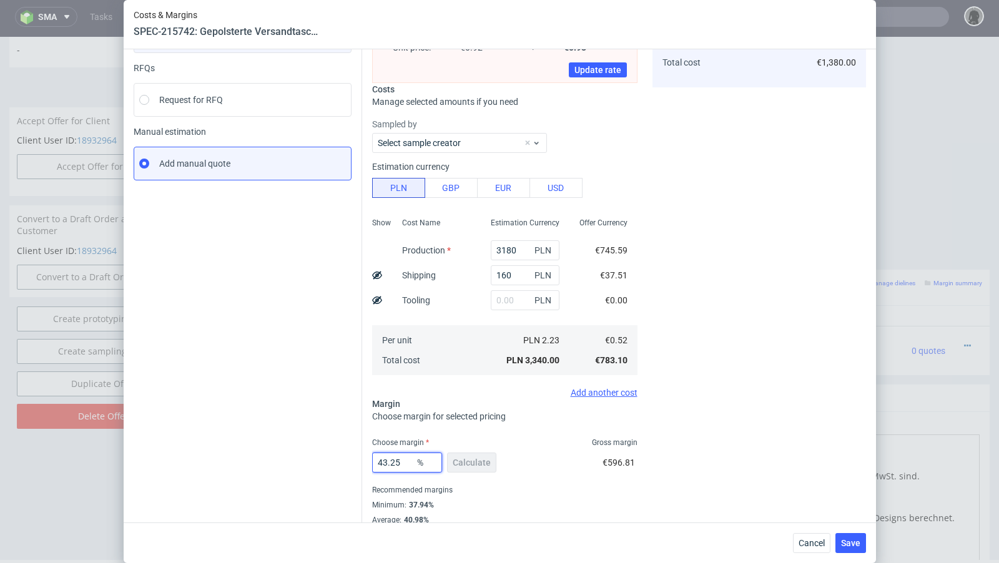
drag, startPoint x: 405, startPoint y: 466, endPoint x: 335, endPoint y: 457, distance: 70.6
click at [335, 457] on div "Instant Quotes Refresh No quotes available RFQs Request for RFQ Manual estimati…" at bounding box center [500, 254] width 733 height 571
type input "39"
type input "0.86"
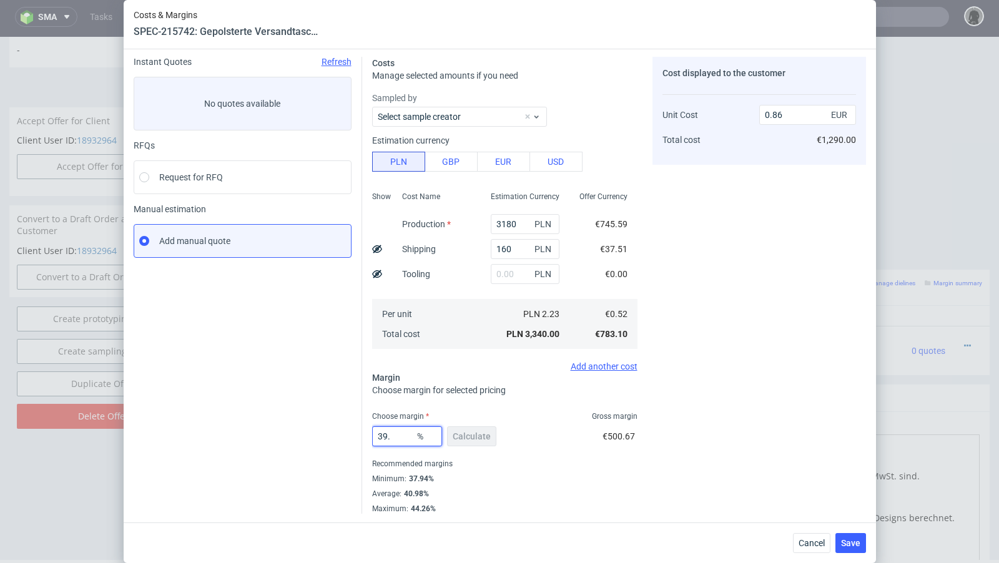
type input "39.5"
type input "0.87"
type input "39.2"
type input "0.86"
type input "39.3"
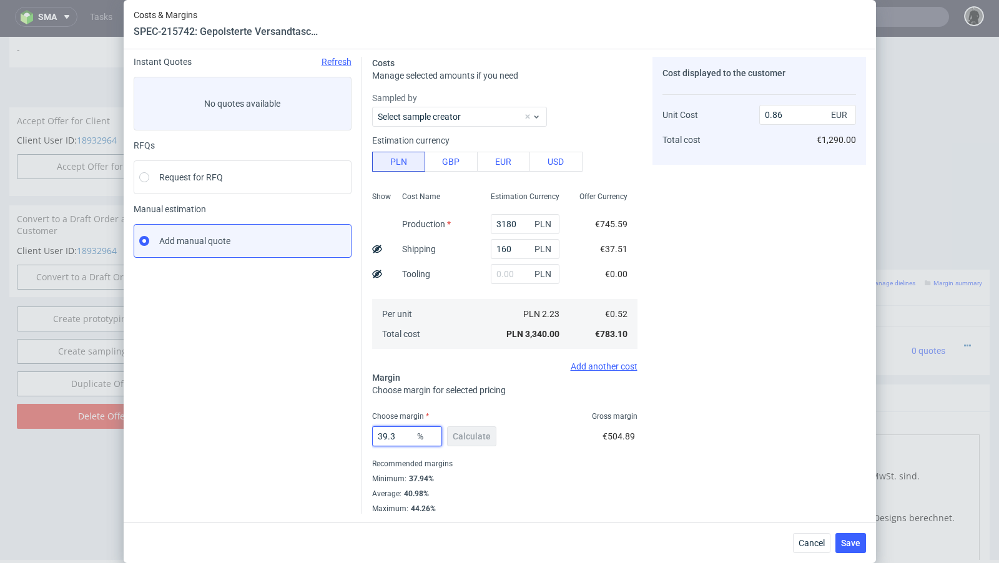
type input "0.87"
type input "39.2"
type input "0.86"
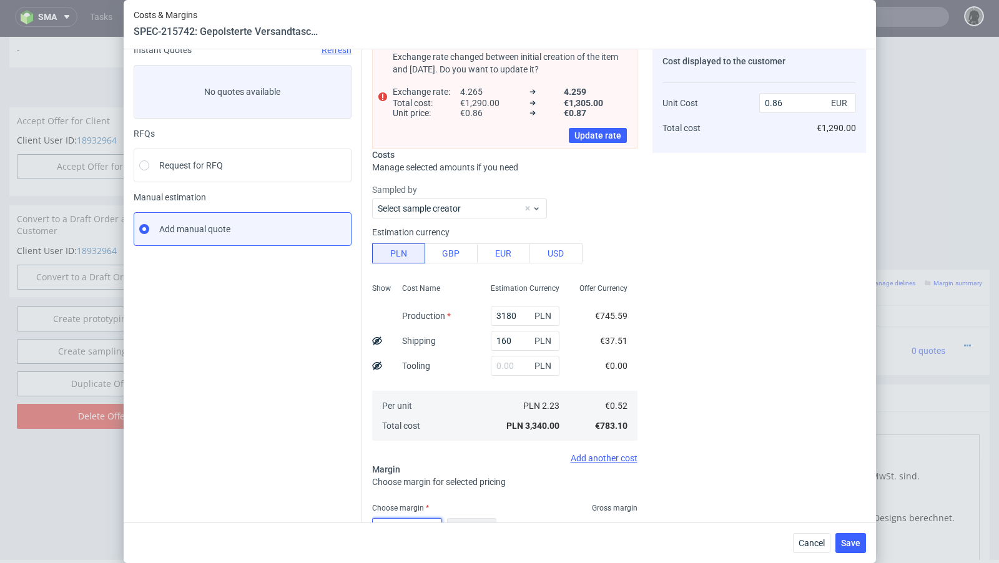
scroll to position [28, 0]
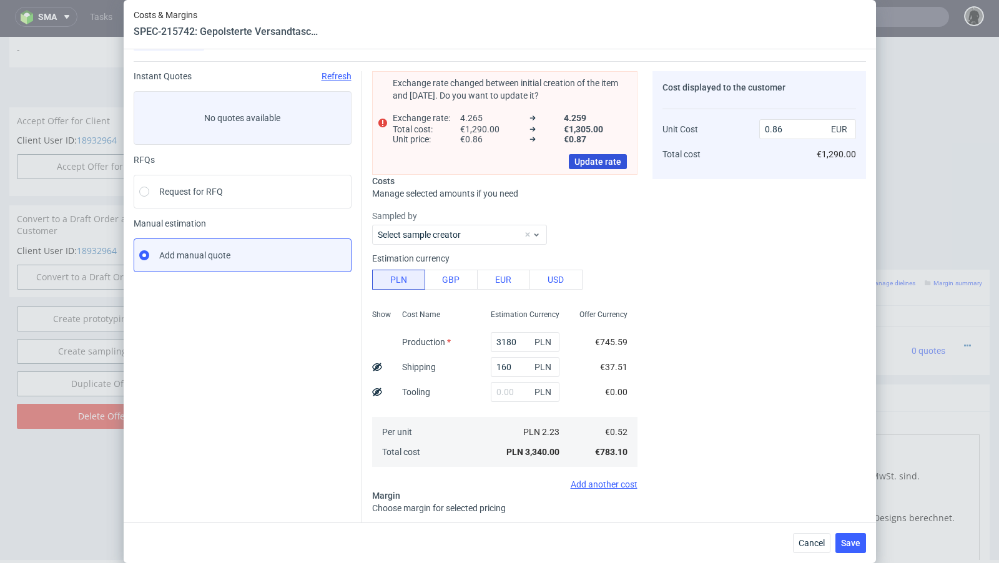
type input "39.22"
click at [603, 157] on span "Update rate" at bounding box center [598, 161] width 47 height 9
type input "0.87"
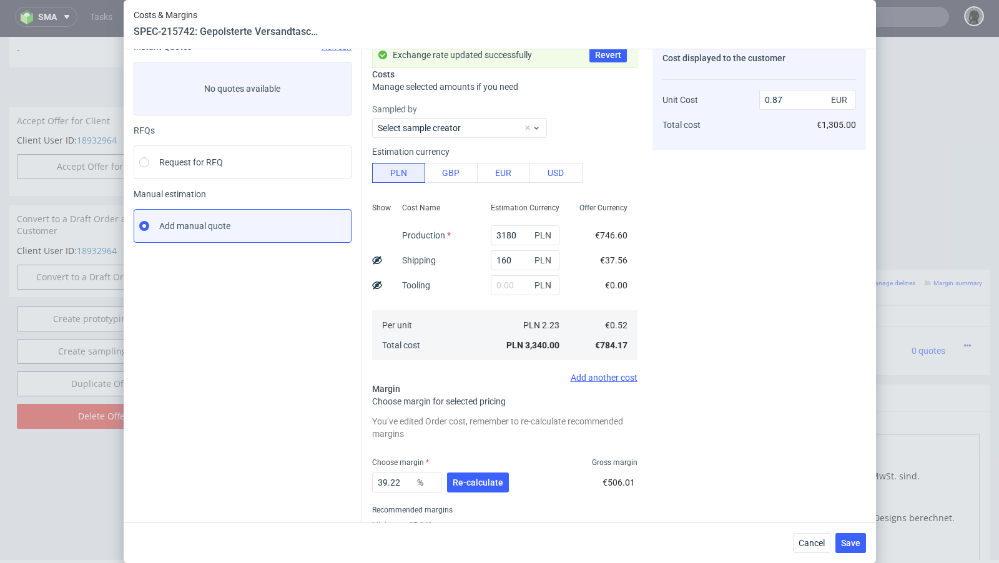
scroll to position [59, 0]
click at [473, 471] on button "Re-calculate" at bounding box center [478, 481] width 62 height 20
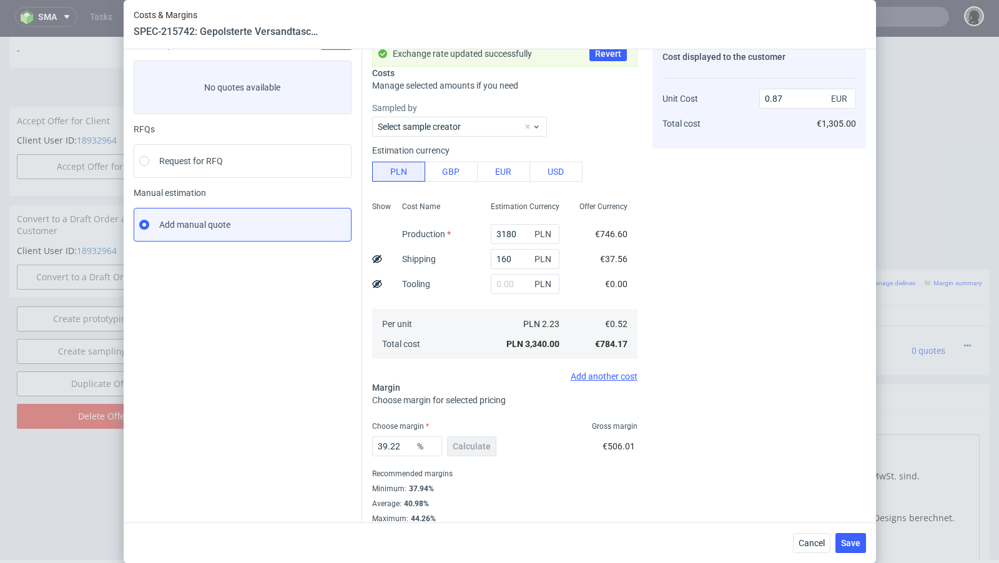
scroll to position [46, 0]
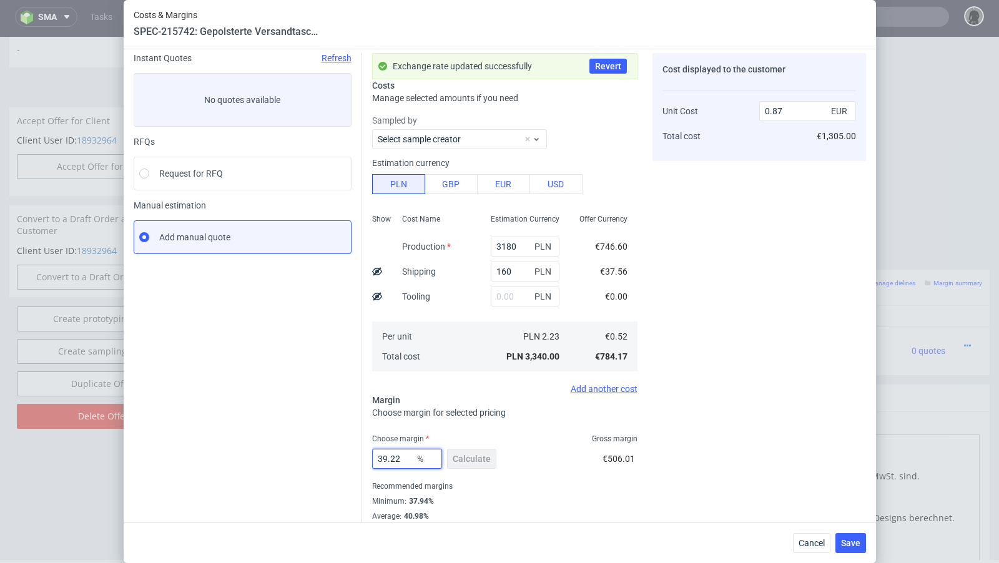
click at [404, 455] on input "39.22" at bounding box center [407, 459] width 70 height 20
type input "39.1"
type input "0.86"
type input "39.3"
type input "0.87"
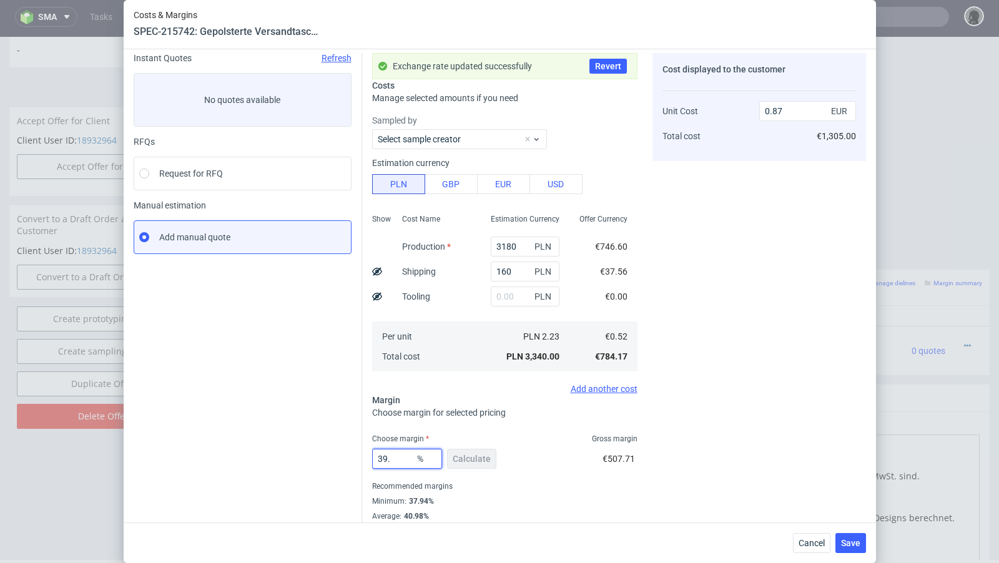
type input "39.2"
type input "0.86"
type input "39.25"
type input "0.87"
type input "39.25"
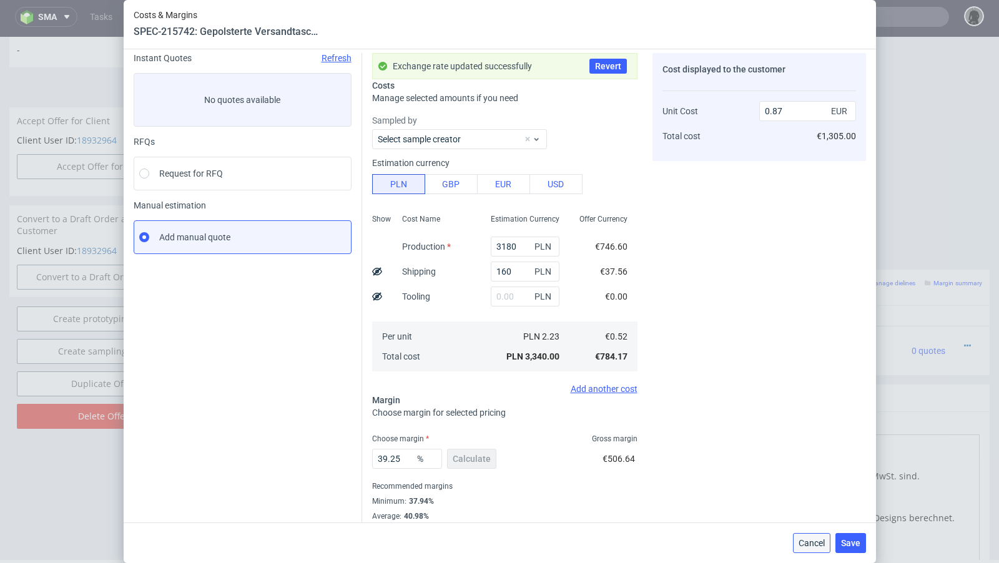
click at [798, 535] on button "Cancel" at bounding box center [811, 543] width 37 height 20
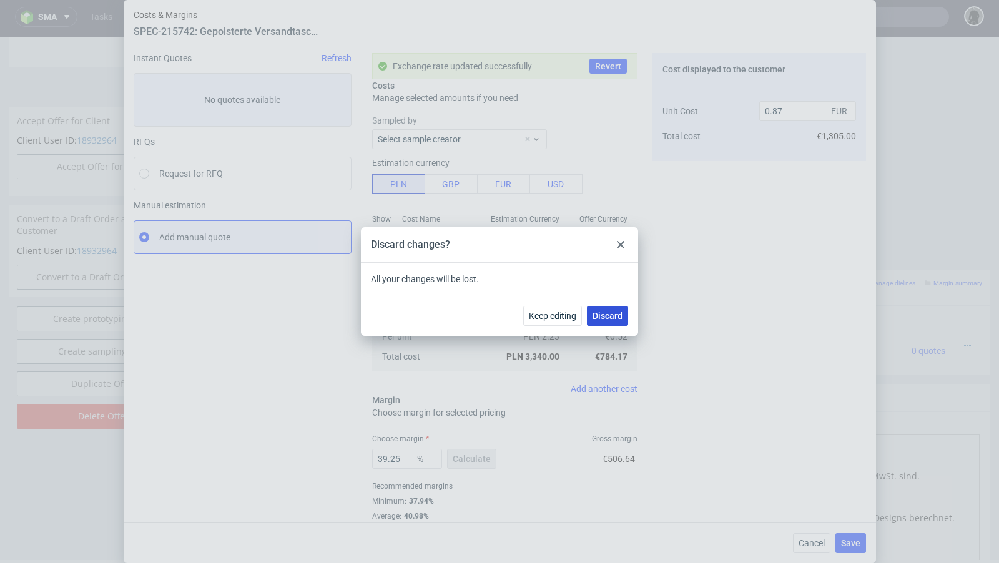
drag, startPoint x: 603, startPoint y: 313, endPoint x: 606, endPoint y: 276, distance: 37.6
click at [603, 313] on span "Discard" at bounding box center [608, 316] width 30 height 9
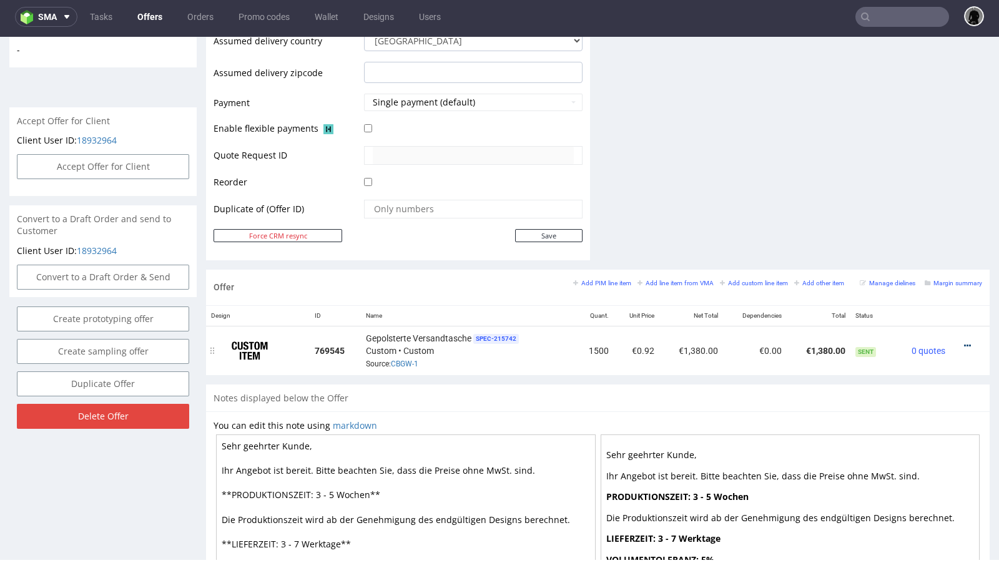
click at [964, 342] on icon at bounding box center [967, 346] width 7 height 9
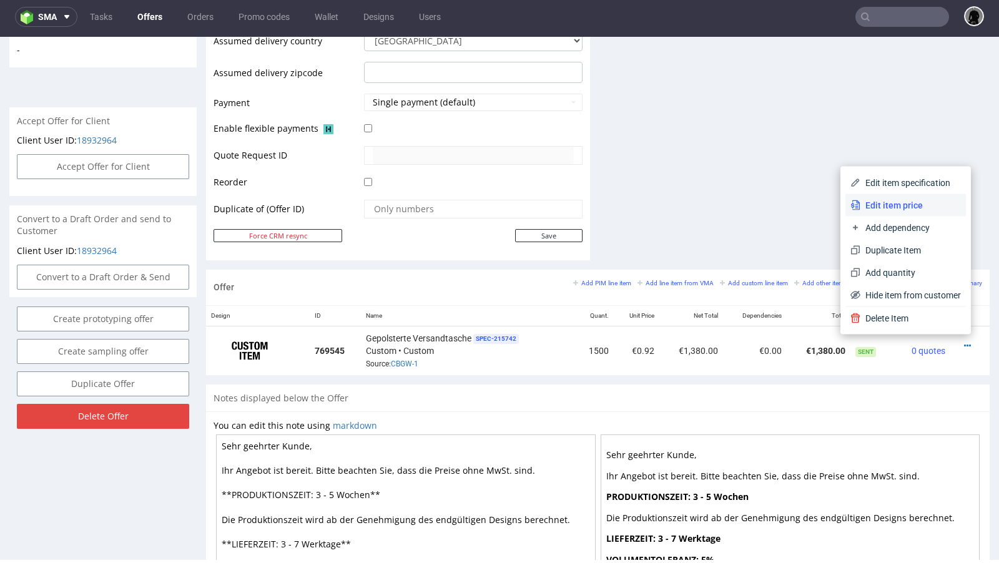
click at [894, 209] on span "Edit item price" at bounding box center [911, 205] width 101 height 12
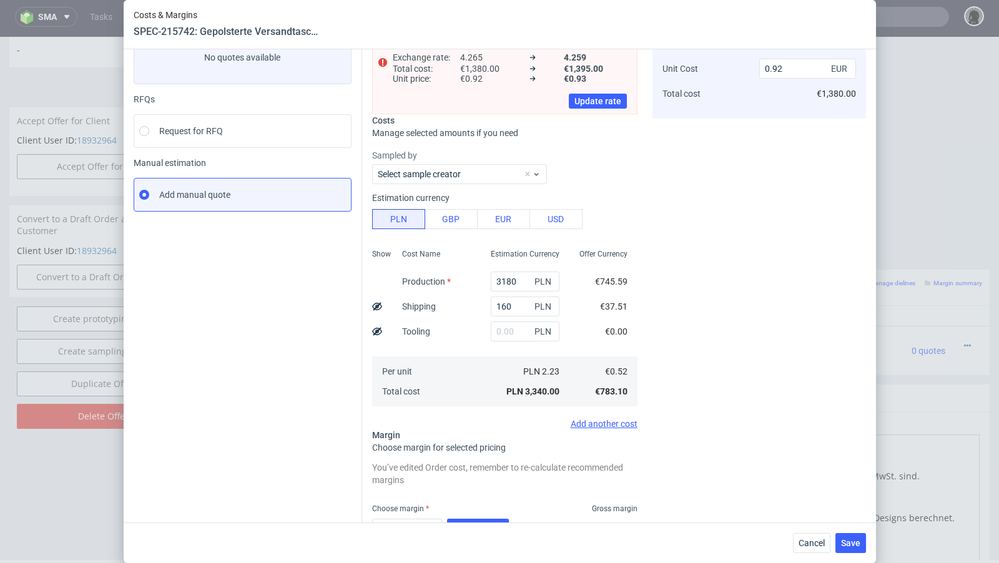
scroll to position [129, 0]
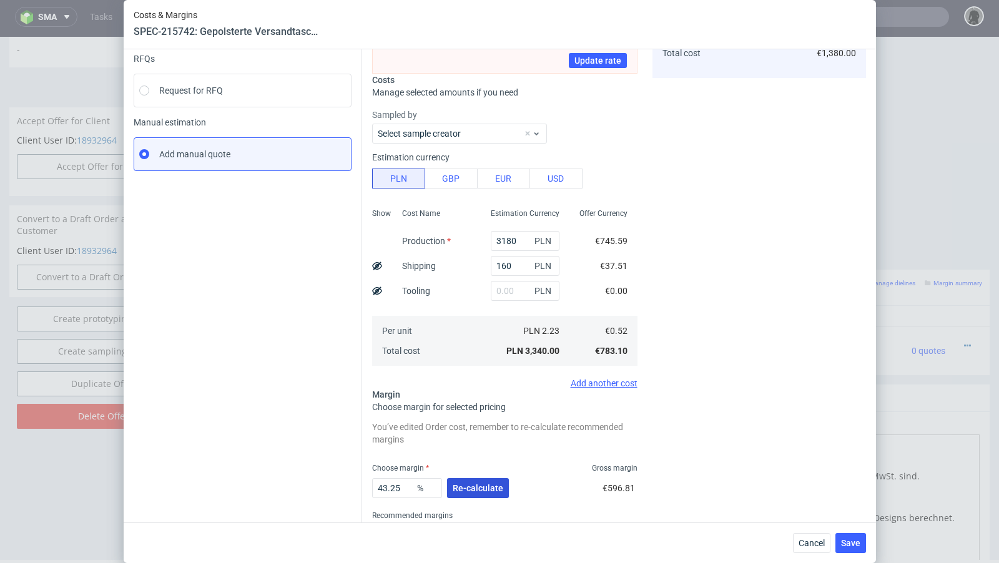
click at [494, 484] on span "Re-calculate" at bounding box center [478, 488] width 51 height 9
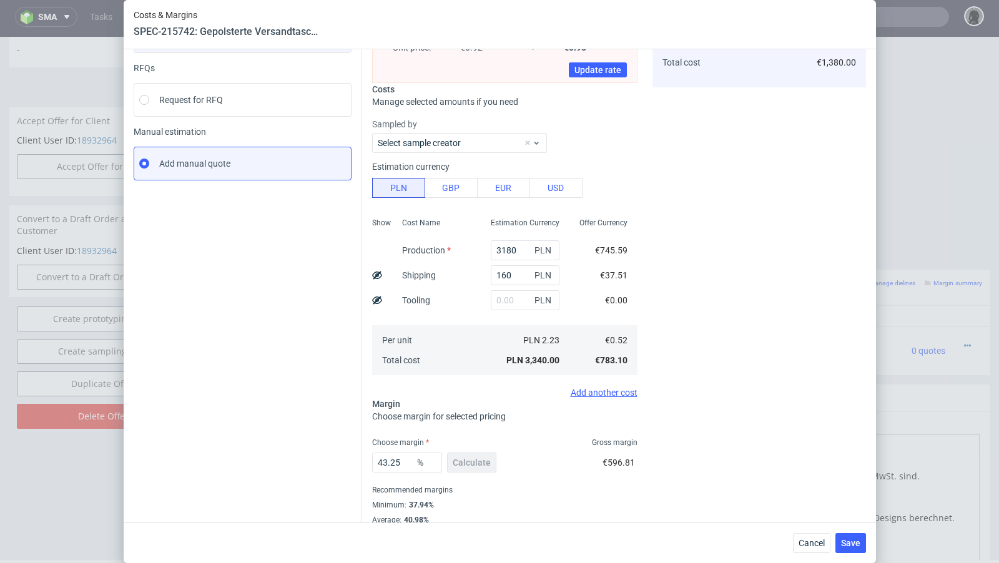
scroll to position [116, 0]
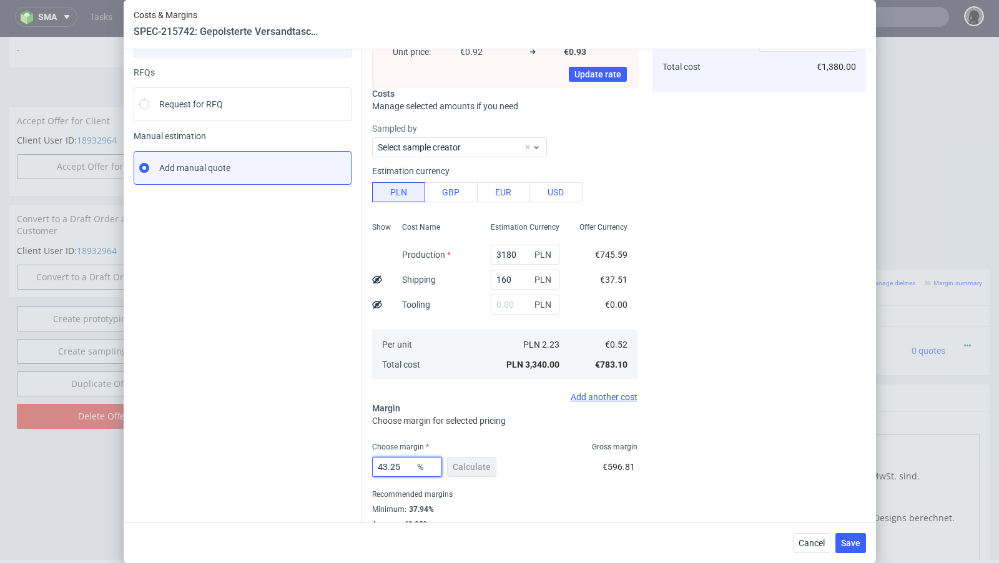
drag, startPoint x: 405, startPoint y: 468, endPoint x: 365, endPoint y: 463, distance: 40.9
click at [365, 463] on div "Exchange rate changed between initial creation of the item and [DATE]. Do you w…" at bounding box center [614, 259] width 504 height 571
type input "39"
type input "0.86"
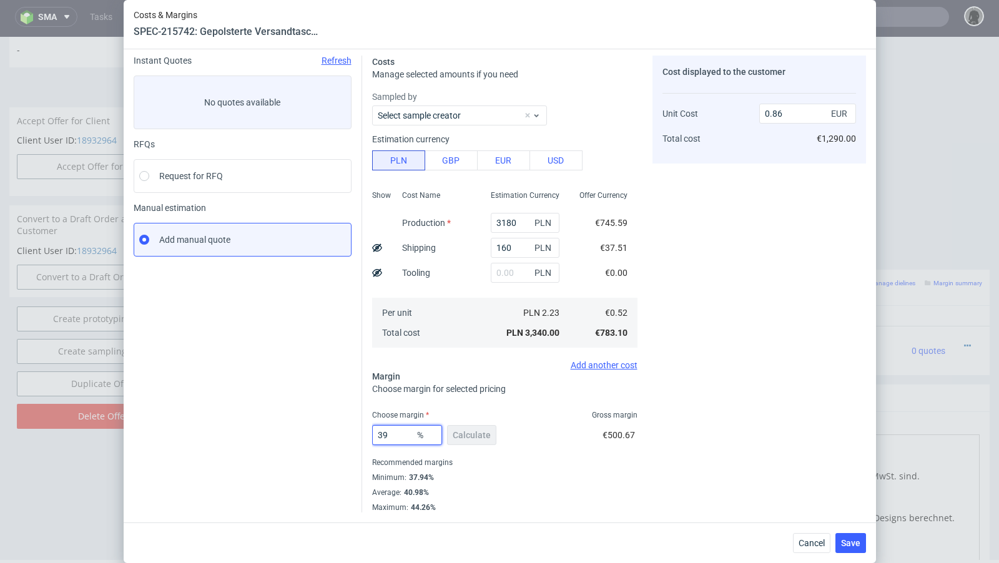
scroll to position [42, 0]
click at [294, 442] on div "Instant Quotes Refresh No quotes available RFQs Request for RFQ Manual estimati…" at bounding box center [248, 285] width 229 height 457
click at [396, 438] on input "39" at bounding box center [407, 437] width 70 height 20
type input "39.3"
type input "0.87"
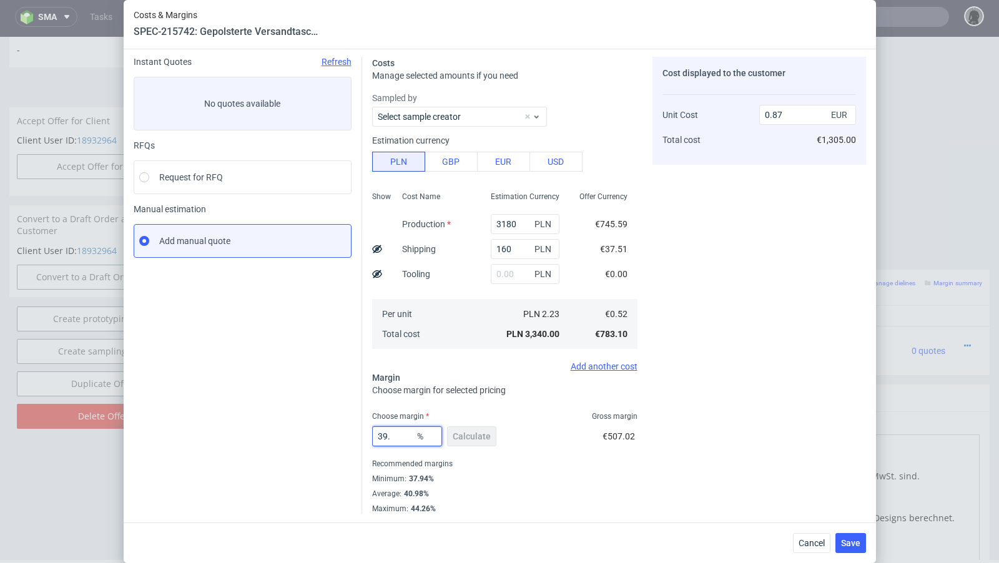
type input "39.2"
type input "0.86"
type input "39.3"
type input "0.87"
type input "39.2"
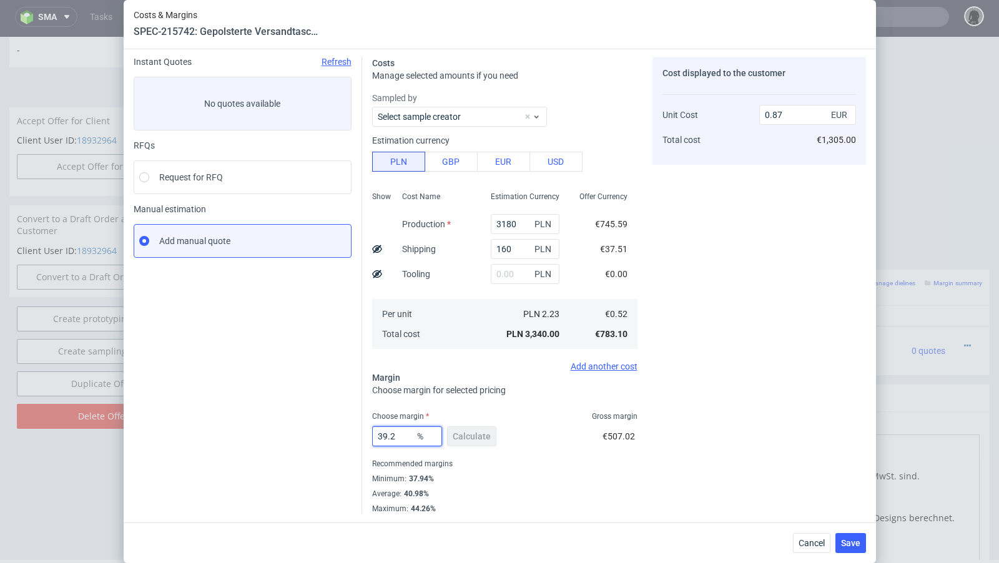
type input "0.86"
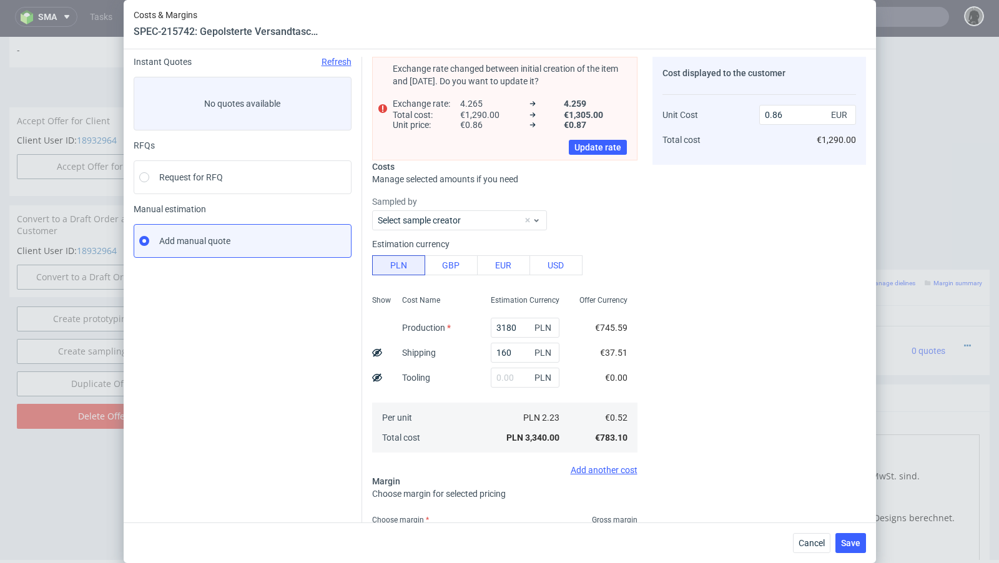
scroll to position [63, 0]
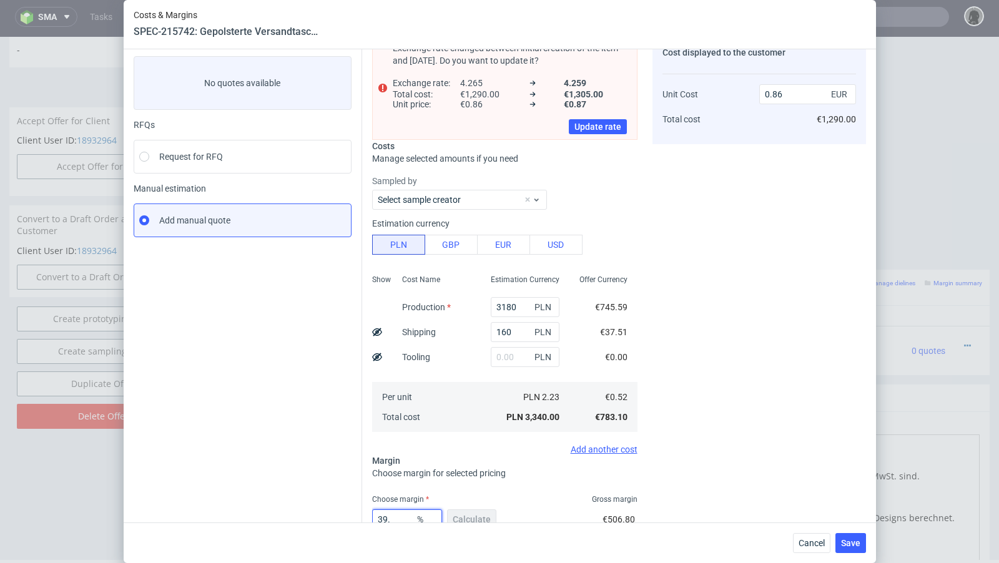
type input "39.3"
type input "0.87"
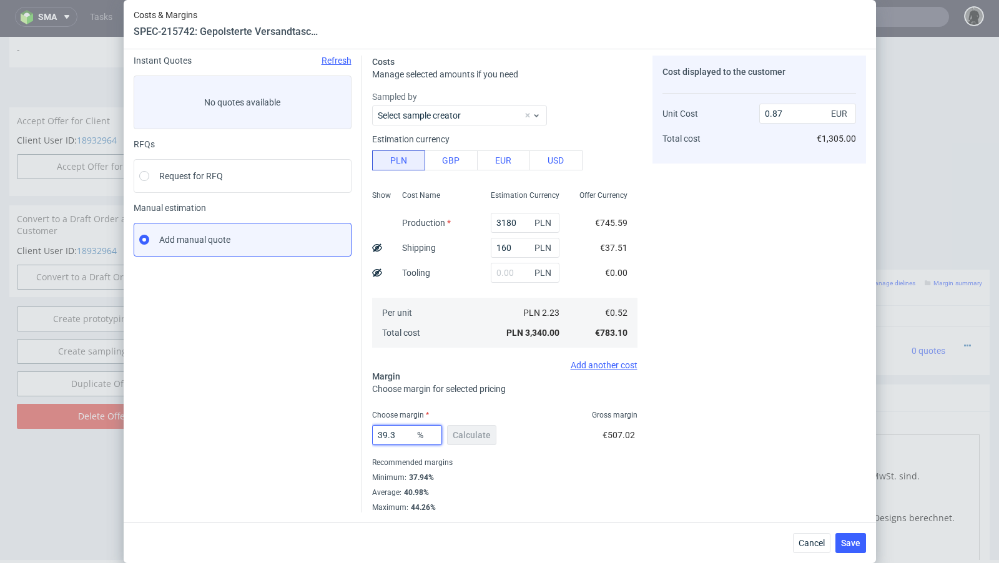
scroll to position [42, 0]
type input "39.29"
type input "0.86"
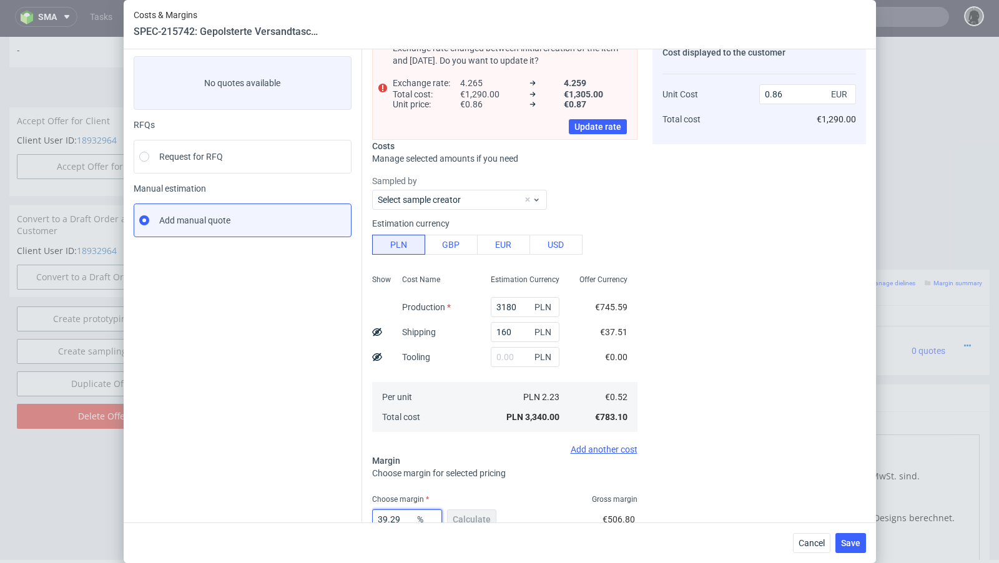
type input "39.29"
click at [289, 453] on div "Instant Quotes Refresh No quotes available RFQs Request for RFQ Manual estimati…" at bounding box center [248, 316] width 229 height 561
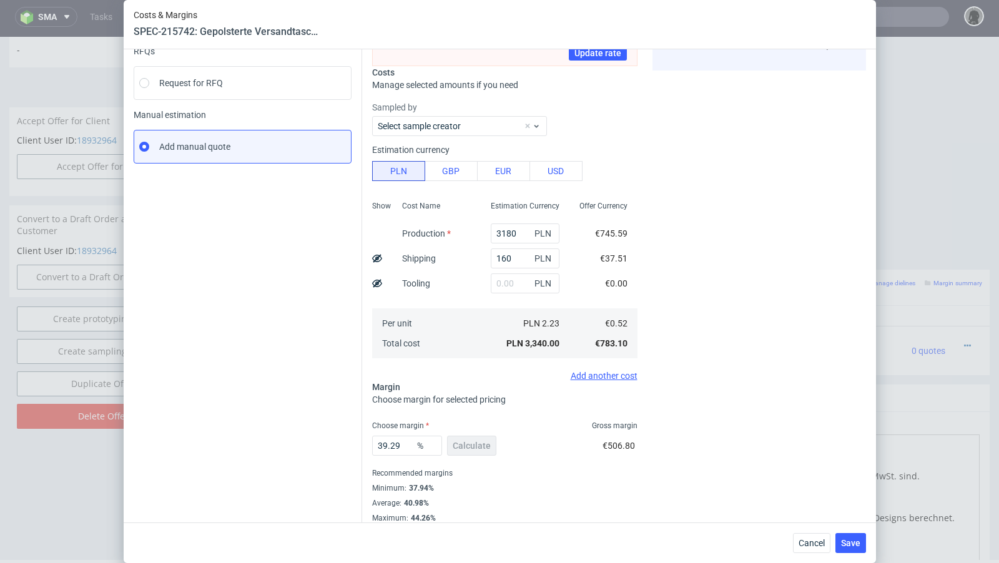
scroll to position [146, 0]
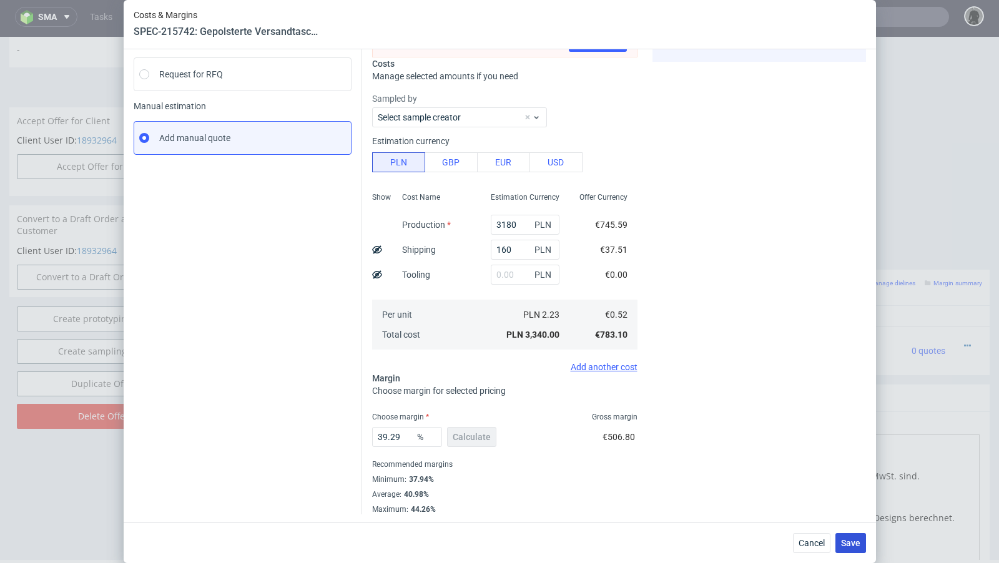
click at [847, 541] on span "Save" at bounding box center [850, 543] width 19 height 9
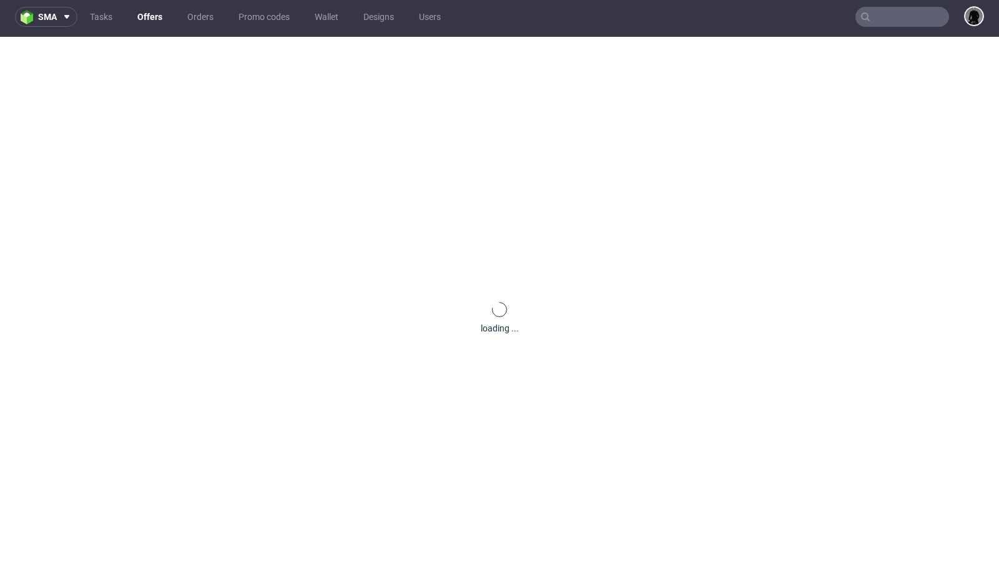
scroll to position [0, 0]
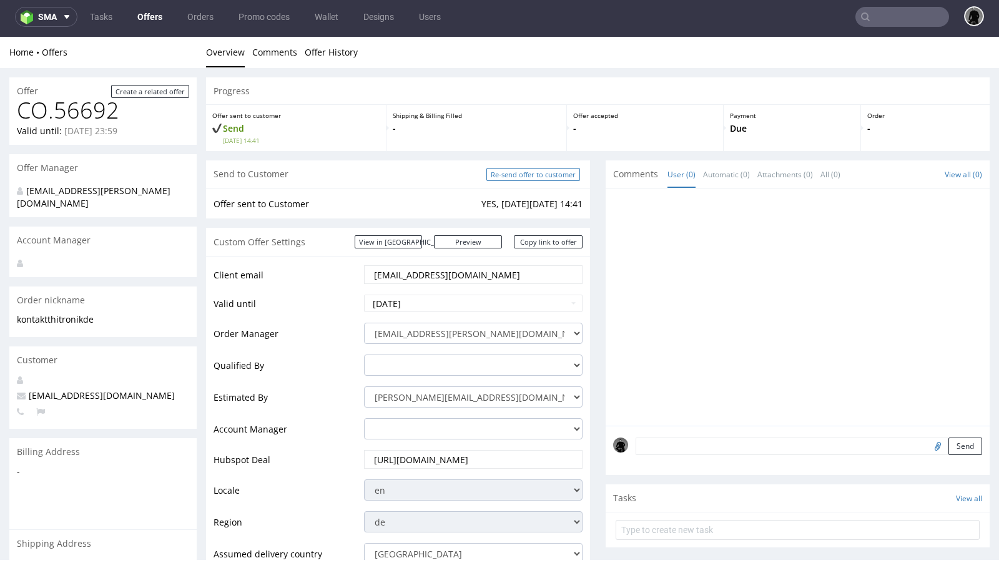
click at [528, 173] on input "Re-send offer to customer" at bounding box center [533, 174] width 94 height 13
type input "In progress..."
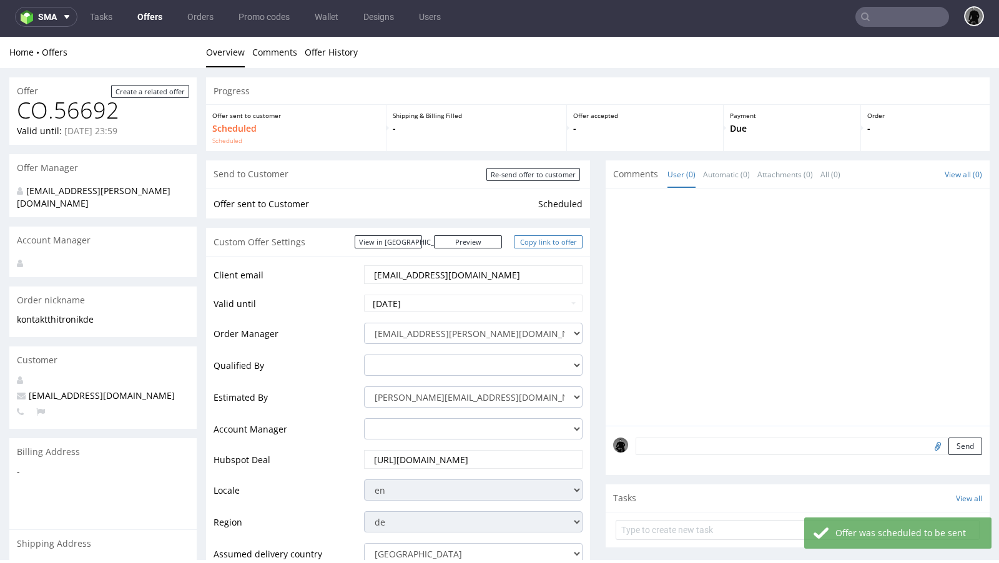
click at [531, 242] on link "Copy link to offer" at bounding box center [548, 241] width 69 height 13
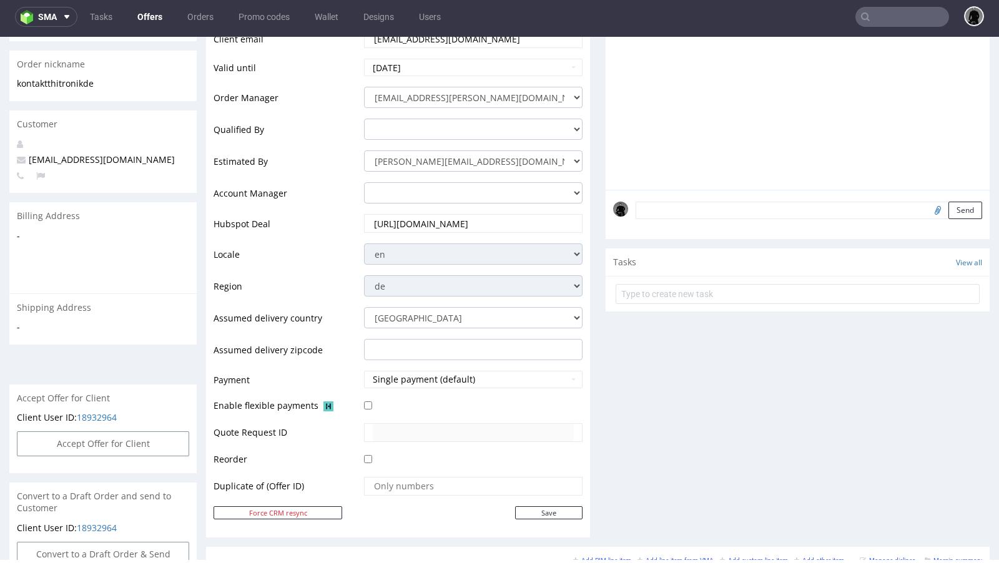
scroll to position [87, 0]
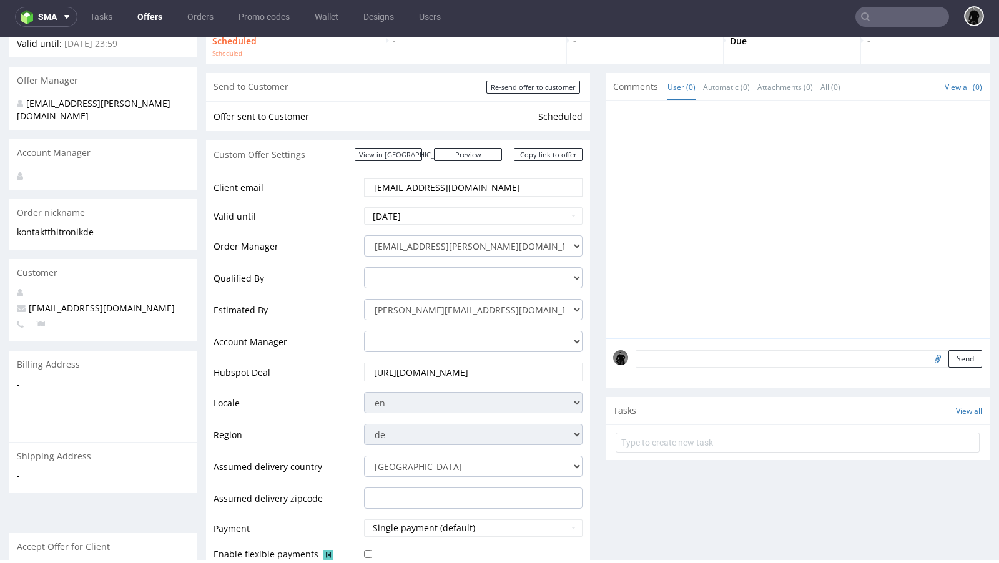
click at [151, 19] on link "Offers" at bounding box center [150, 17] width 40 height 20
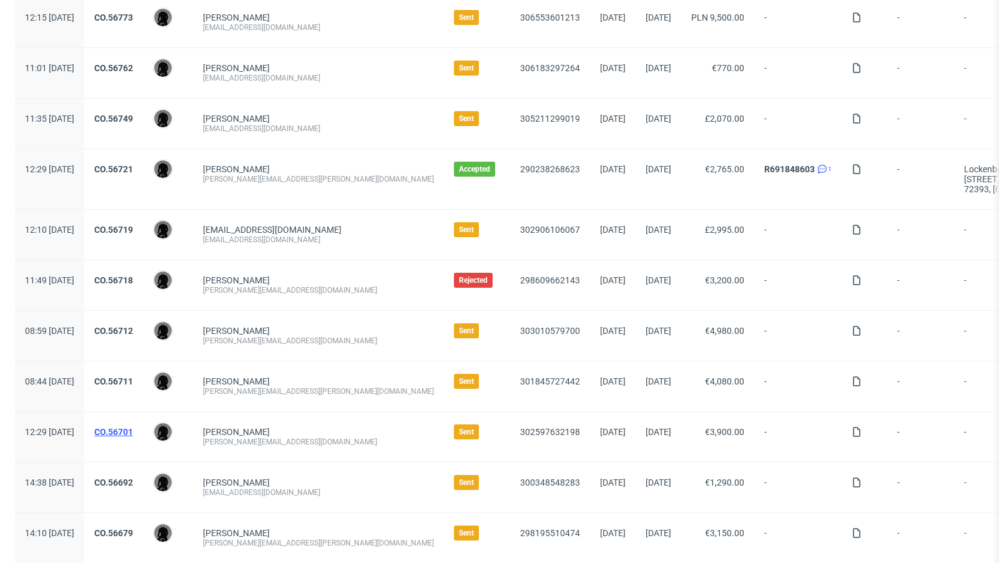
click at [133, 427] on link "CO.56701" at bounding box center [113, 432] width 39 height 10
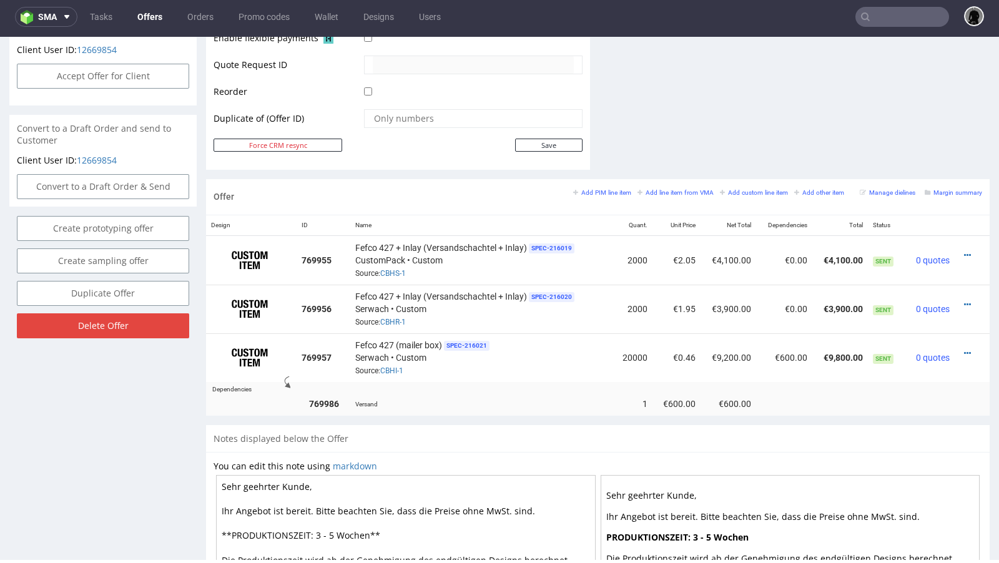
scroll to position [607, 0]
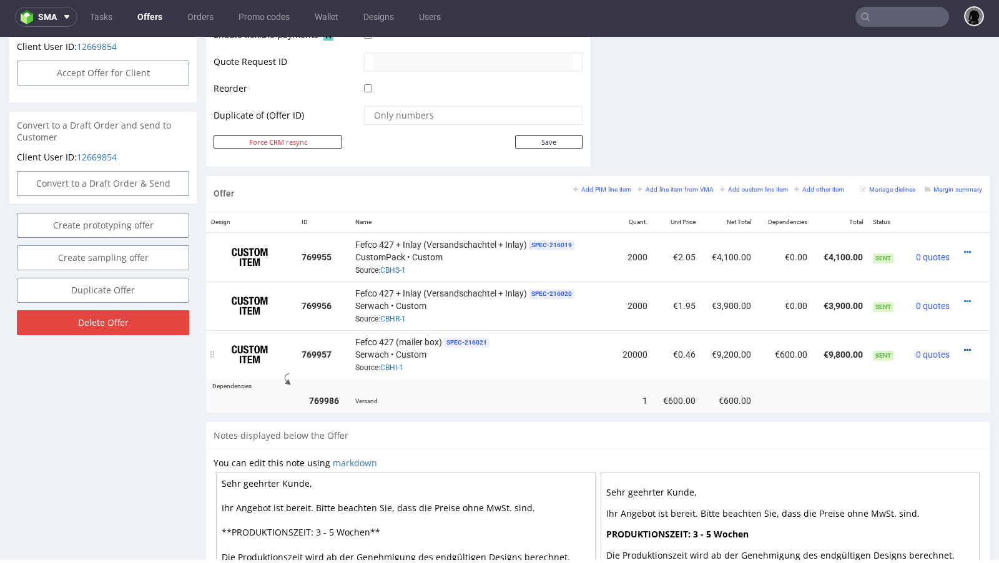
click at [964, 346] on icon at bounding box center [967, 350] width 7 height 9
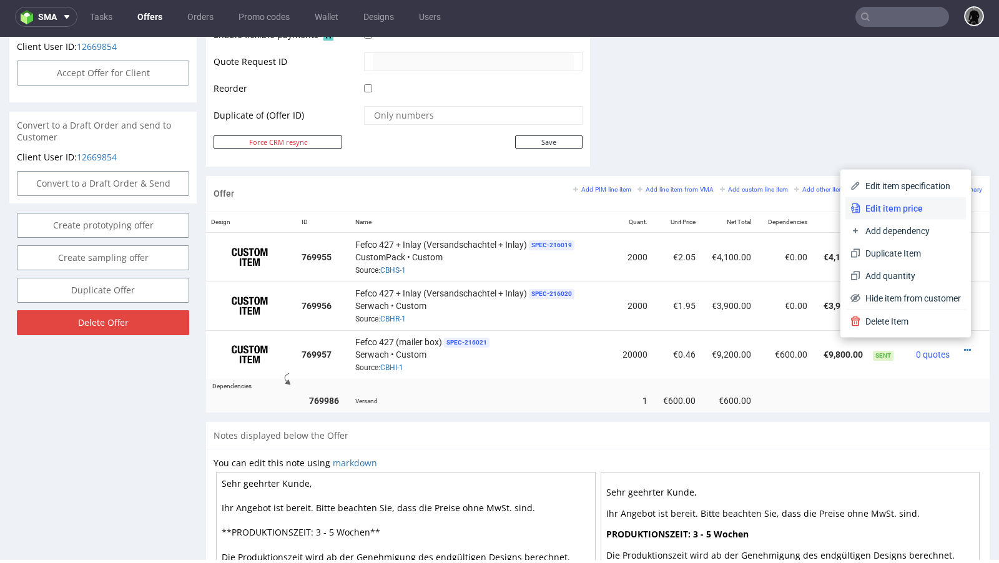
click at [907, 215] on li "Edit item price" at bounding box center [906, 208] width 121 height 22
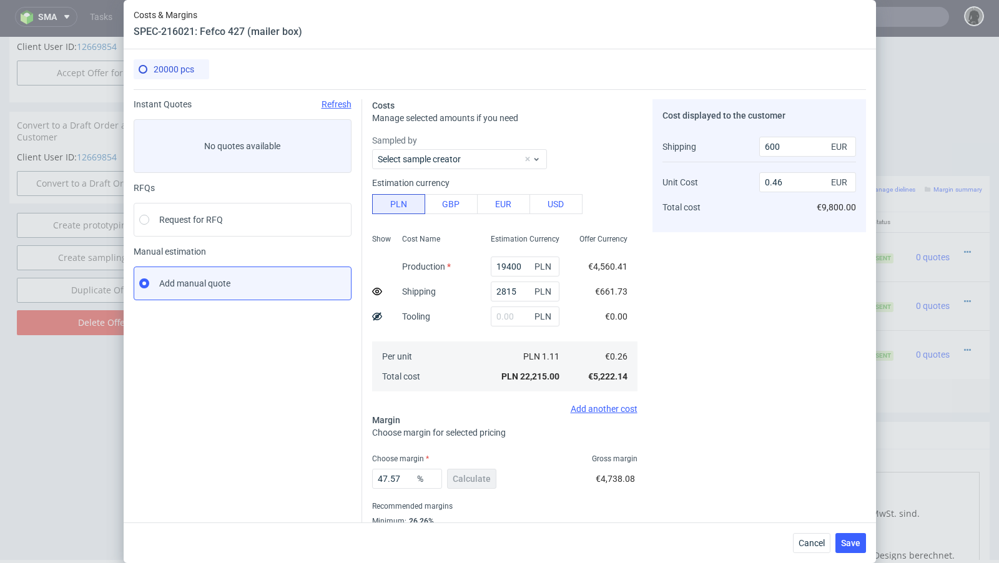
scroll to position [42, 0]
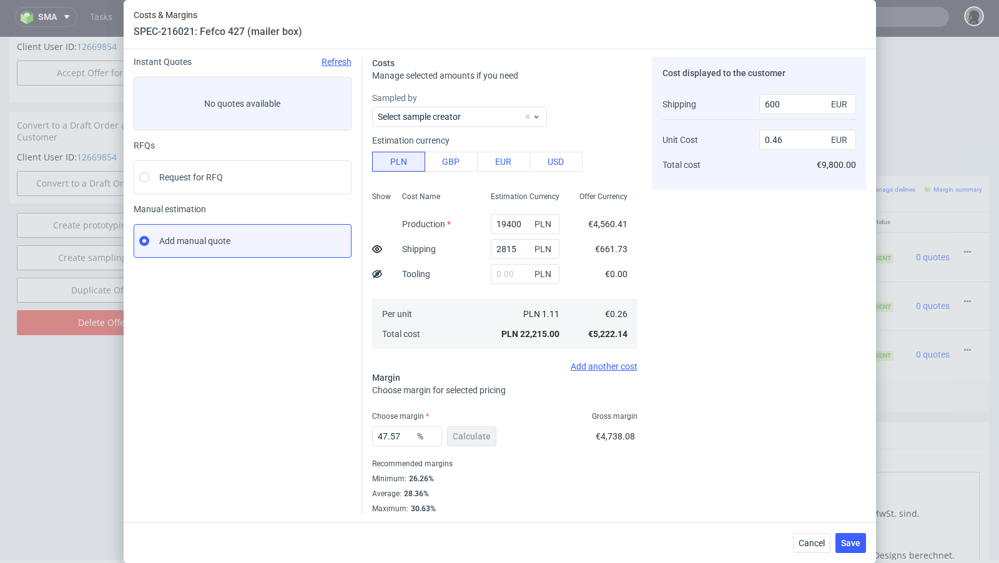
click at [376, 249] on icon at bounding box center [377, 249] width 10 height 10
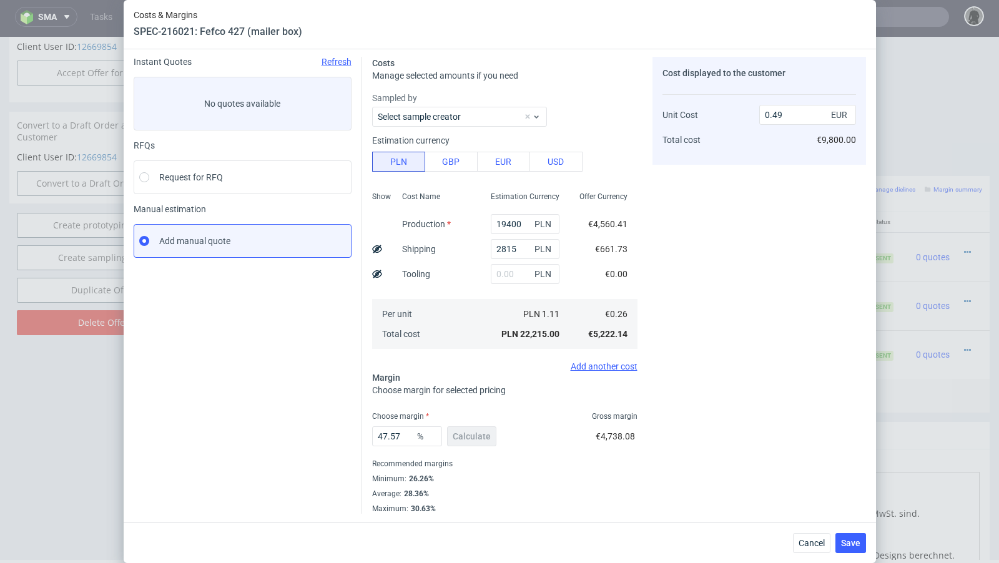
click at [376, 249] on use at bounding box center [377, 249] width 10 height 8
type input "0.46"
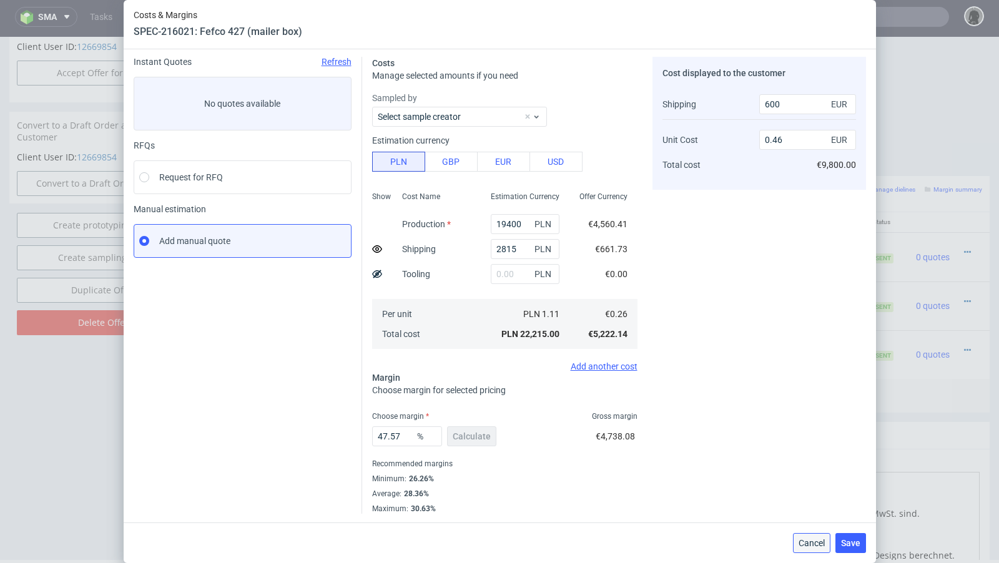
click at [799, 541] on span "Cancel" at bounding box center [812, 543] width 26 height 9
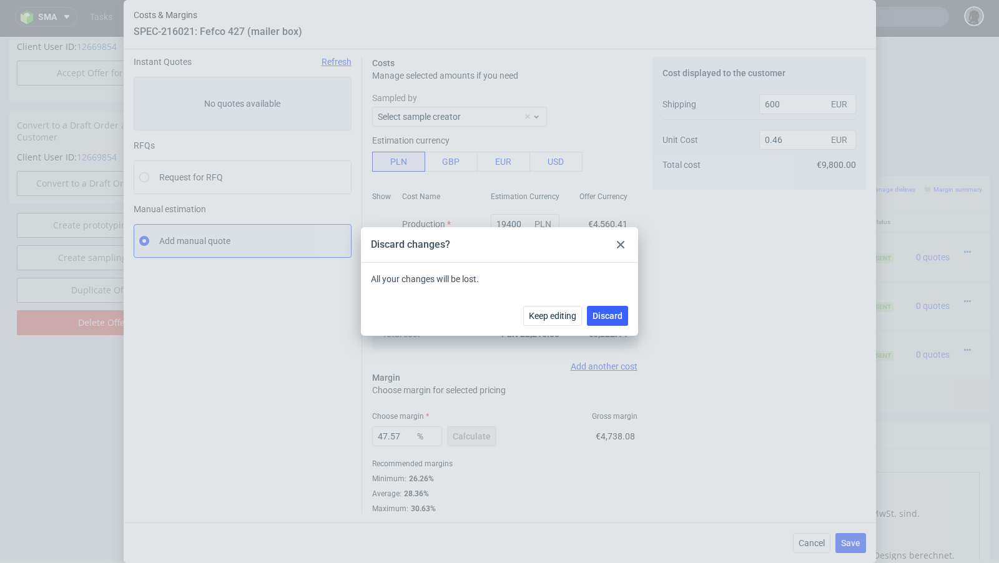
click at [621, 246] on use at bounding box center [620, 244] width 7 height 7
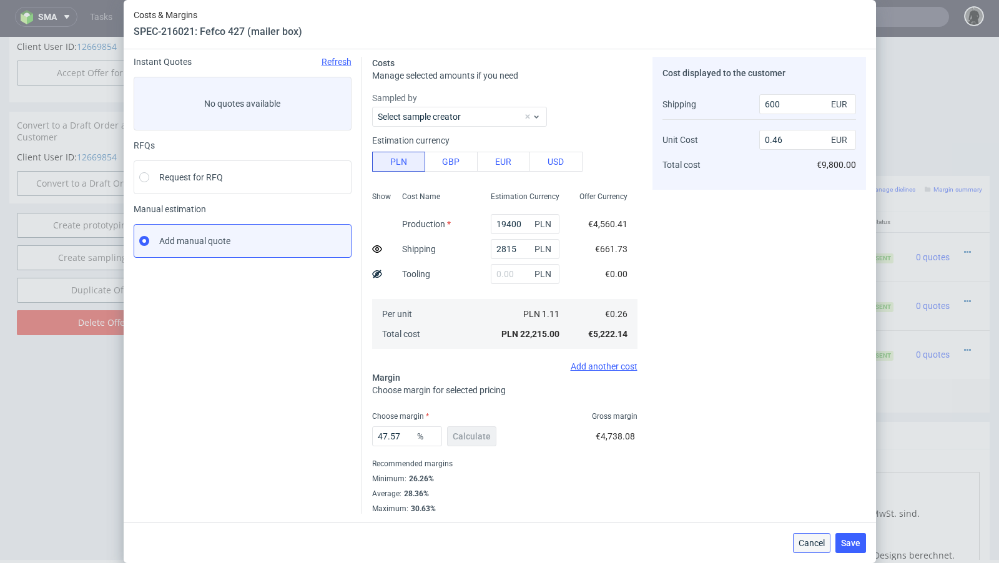
click at [808, 539] on span "Cancel" at bounding box center [812, 543] width 26 height 9
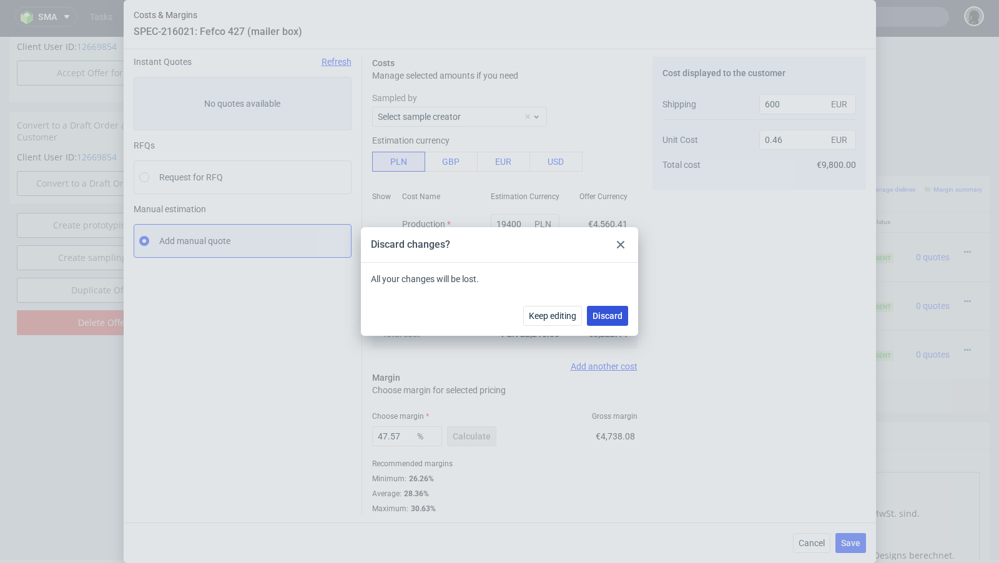
click at [604, 314] on span "Discard" at bounding box center [608, 316] width 30 height 9
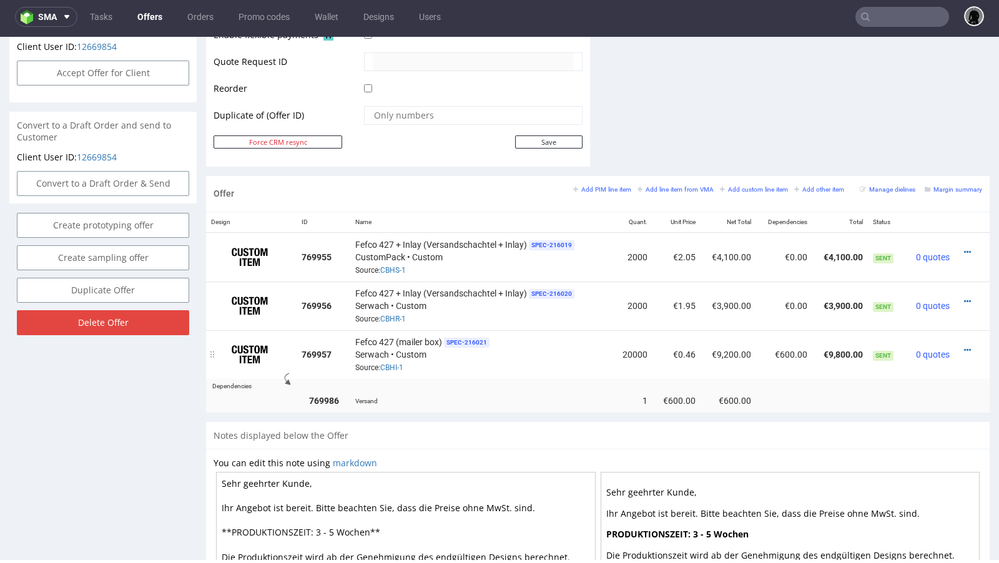
click at [603, 346] on td "Fefco 427 (mailer box) SPEC- 216021 [PERSON_NAME] • Custom Source: CBHI-1" at bounding box center [481, 354] width 262 height 49
click at [964, 346] on icon at bounding box center [967, 350] width 7 height 9
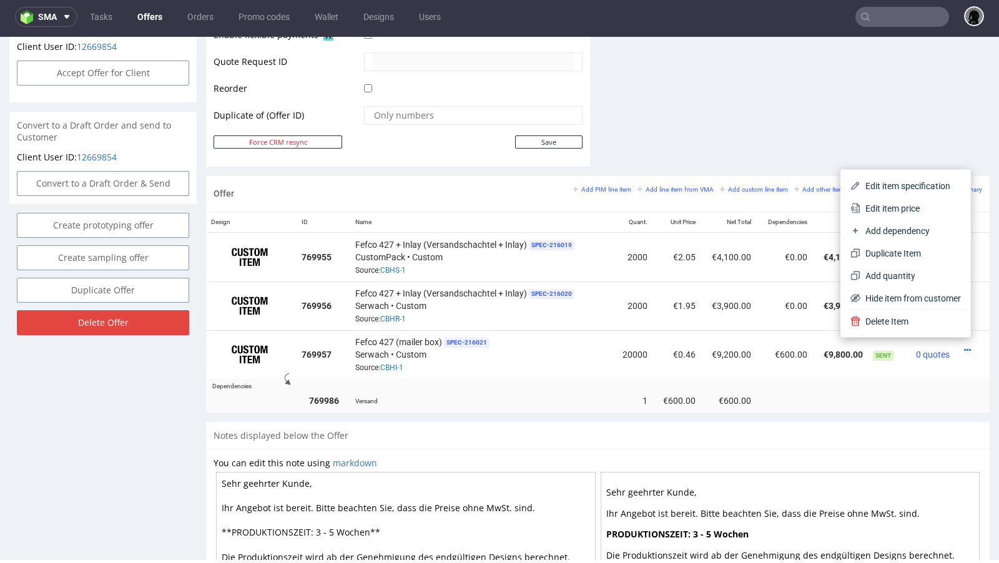
click at [494, 179] on div "Offer Add PIM line item Add line item from VMA Add custom line item Add other i…" at bounding box center [598, 194] width 784 height 36
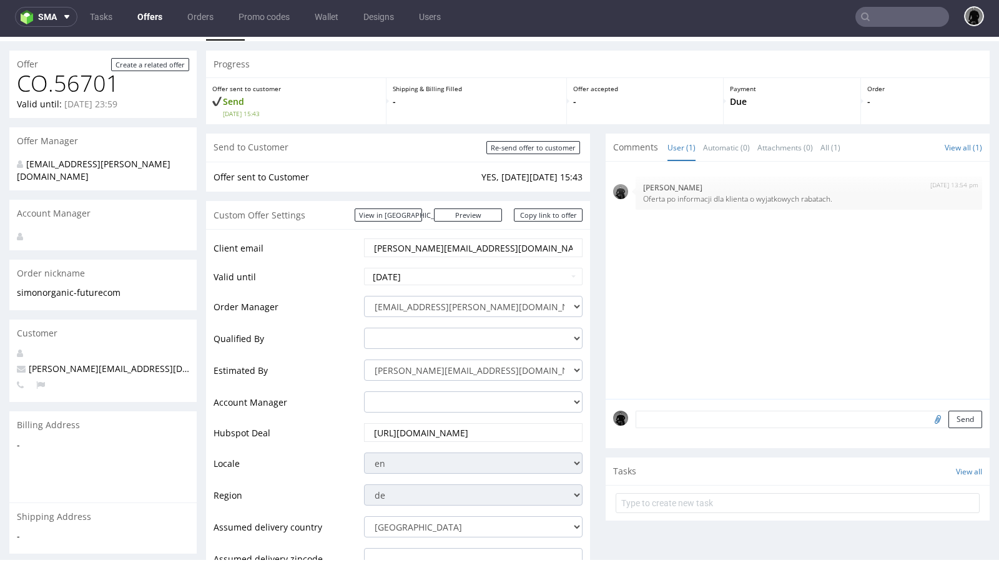
scroll to position [0, 0]
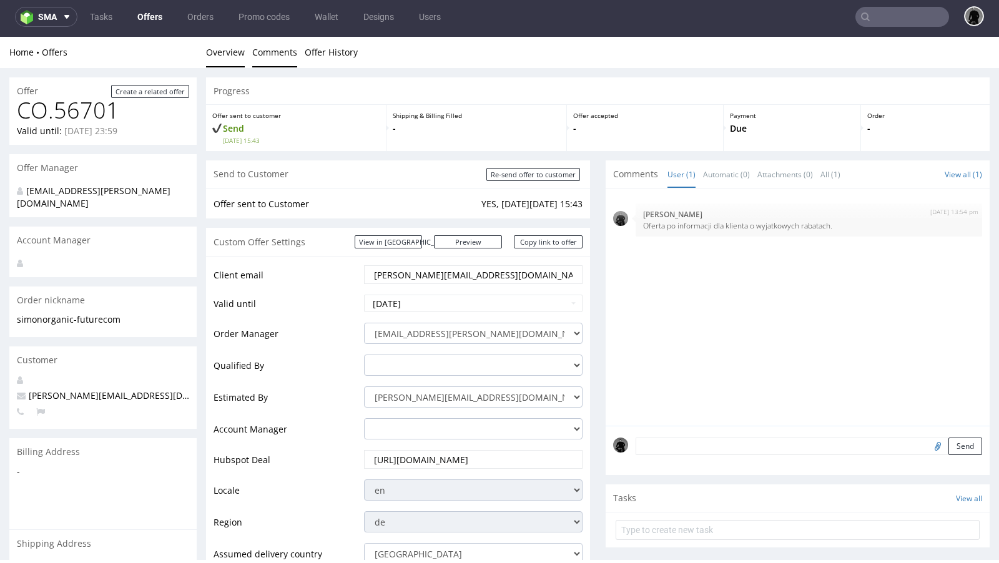
click at [274, 62] on link "Comments" at bounding box center [274, 52] width 45 height 31
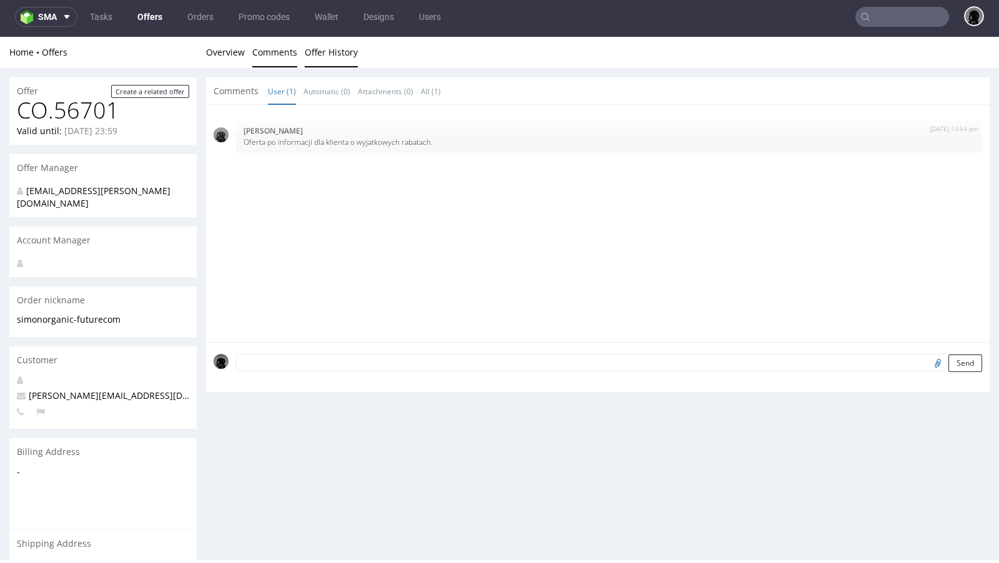
click at [321, 53] on link "Offer History" at bounding box center [331, 52] width 53 height 31
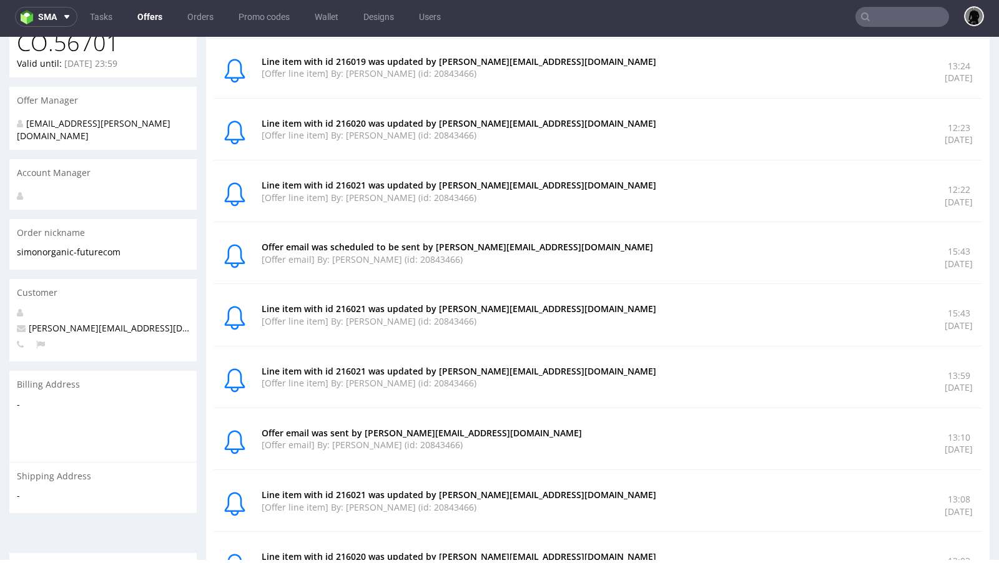
scroll to position [73, 0]
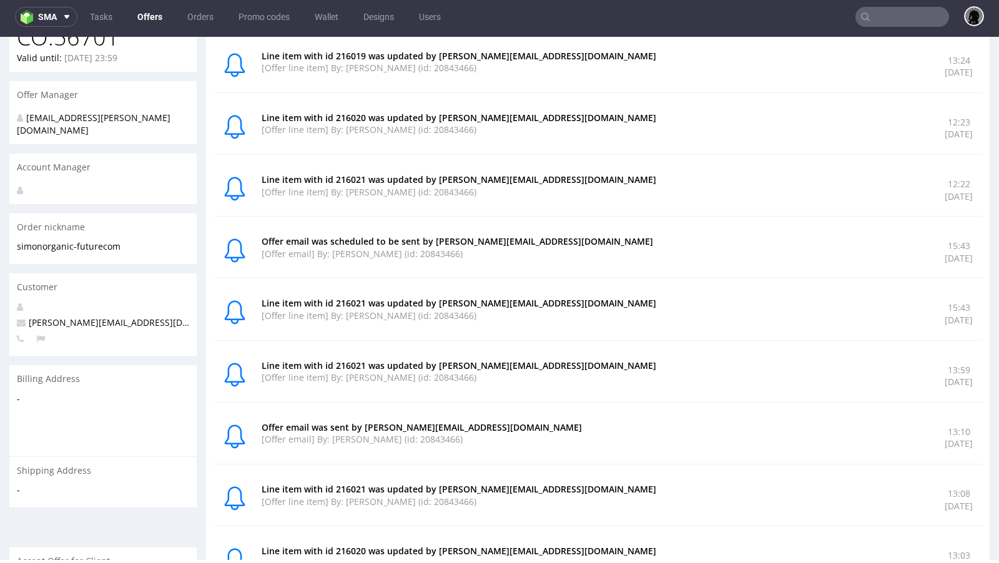
click at [232, 377] on icon at bounding box center [235, 374] width 24 height 9
click at [290, 372] on p "[Offer line item] By: [PERSON_NAME] (id: 20843466)" at bounding box center [596, 378] width 668 height 12
click at [275, 366] on p "Line item with id 216021 was updated by [PERSON_NAME][EMAIL_ADDRESS][DOMAIN_NAM…" at bounding box center [596, 366] width 668 height 12
click at [236, 370] on icon at bounding box center [235, 374] width 24 height 9
click at [354, 372] on p "[Offer line item] By: [PERSON_NAME] (id: 20843466)" at bounding box center [596, 378] width 668 height 12
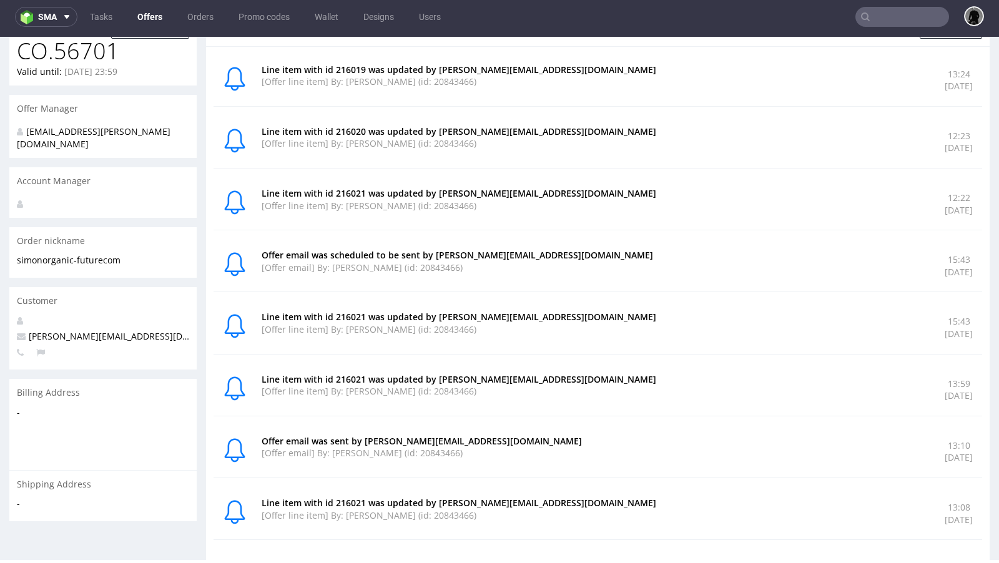
scroll to position [0, 0]
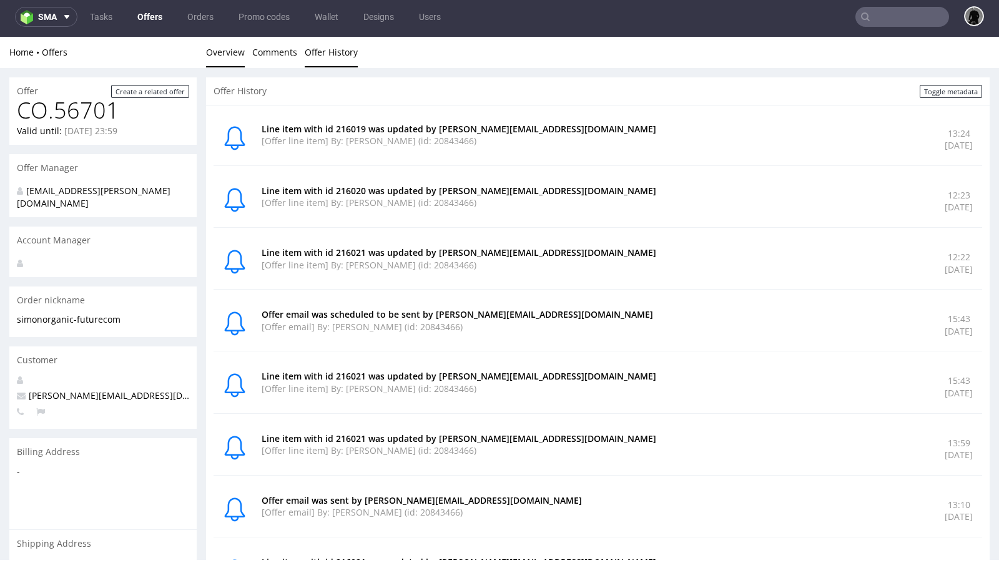
click at [224, 55] on link "Overview" at bounding box center [225, 52] width 39 height 31
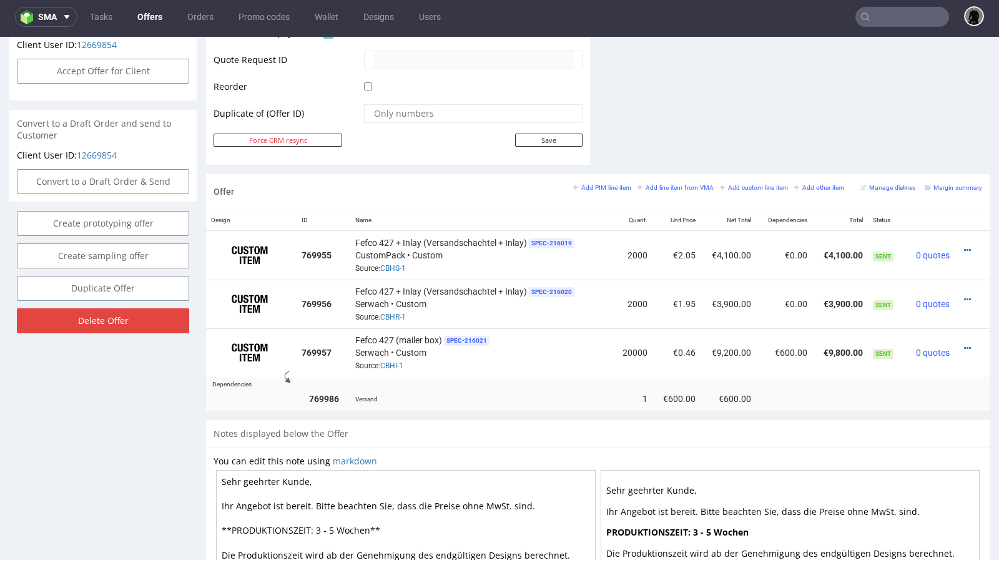
scroll to position [610, 0]
click at [964, 343] on icon at bounding box center [967, 347] width 7 height 9
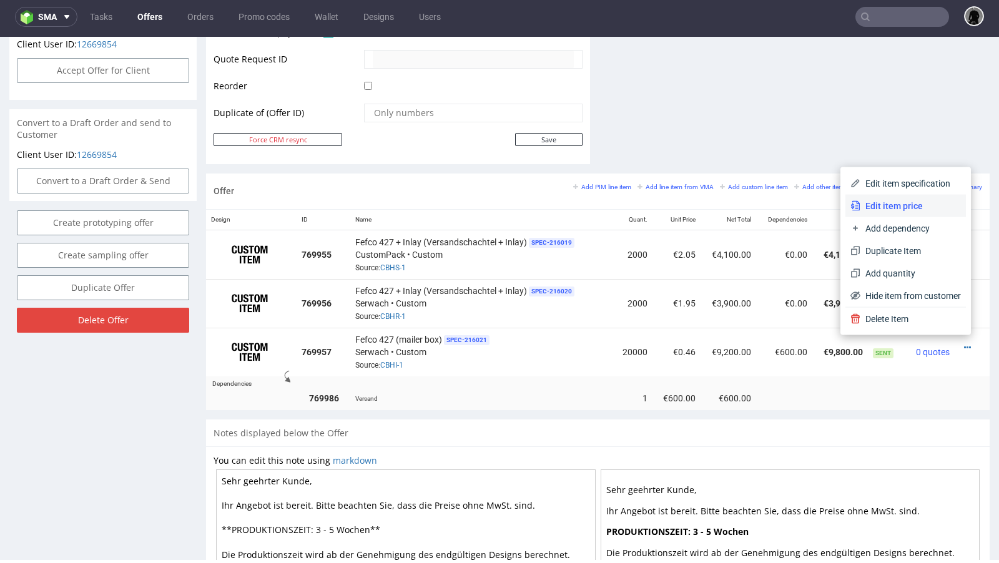
click at [897, 210] on span "Edit item price" at bounding box center [911, 206] width 101 height 12
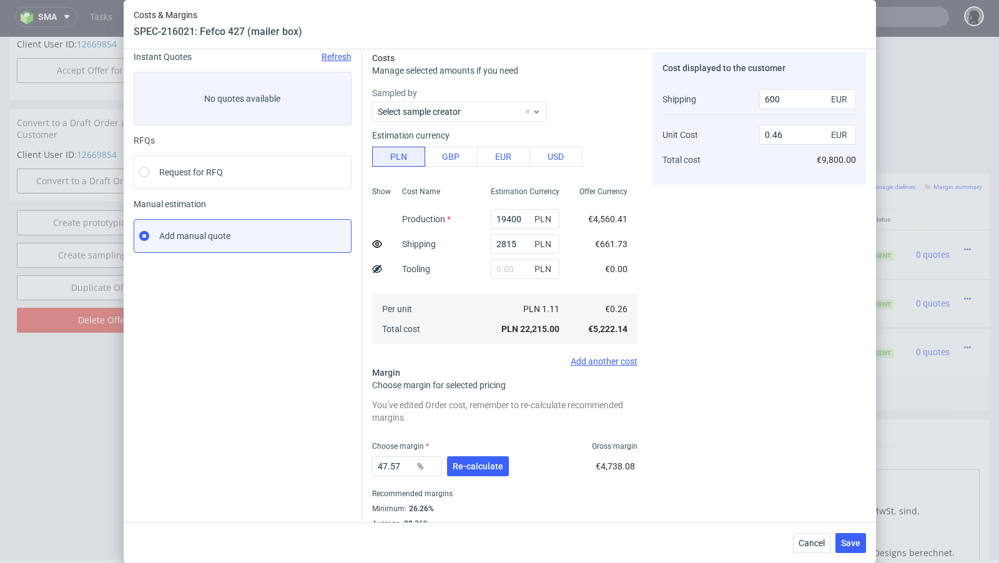
scroll to position [77, 0]
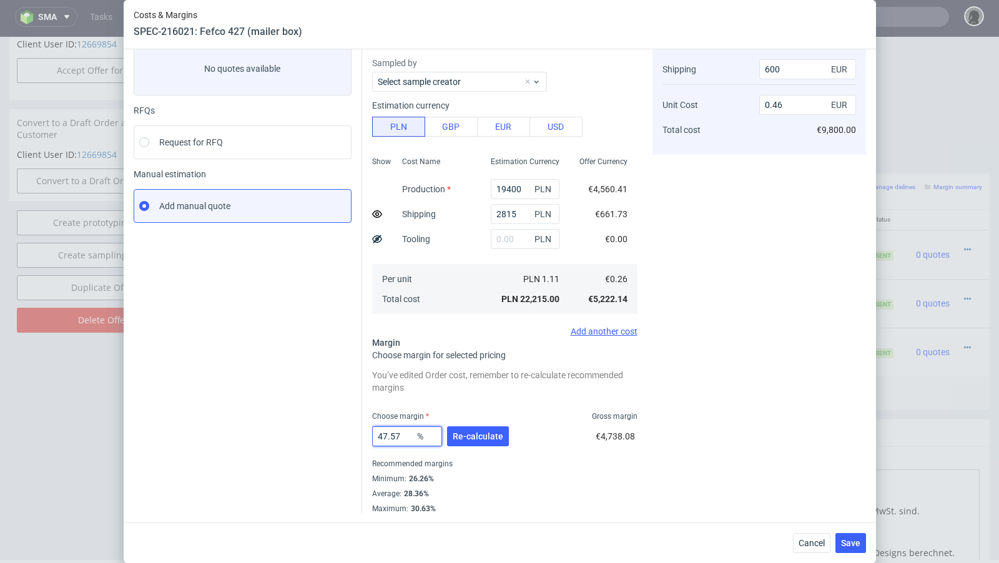
drag, startPoint x: 409, startPoint y: 436, endPoint x: 349, endPoint y: 436, distance: 60.0
click at [349, 436] on div "Instant Quotes Refresh No quotes available RFQs Request for RFQ Manual estimati…" at bounding box center [500, 263] width 733 height 502
type input "54"
type input "0.53"
type input "50"
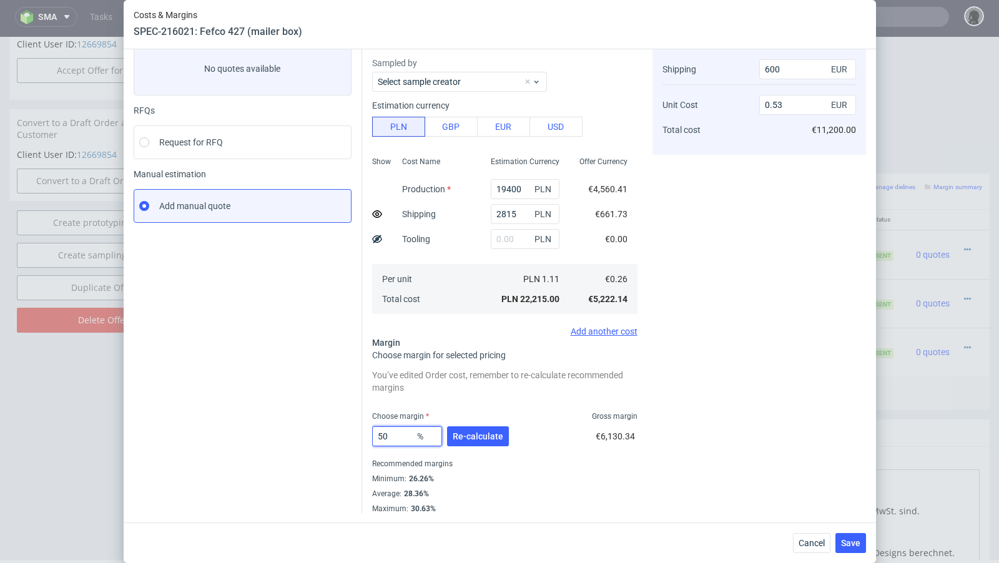
type input "0.49"
type input "51"
type input "0.5"
type input "51"
click at [792, 540] on div "Cancel Save" at bounding box center [500, 543] width 753 height 41
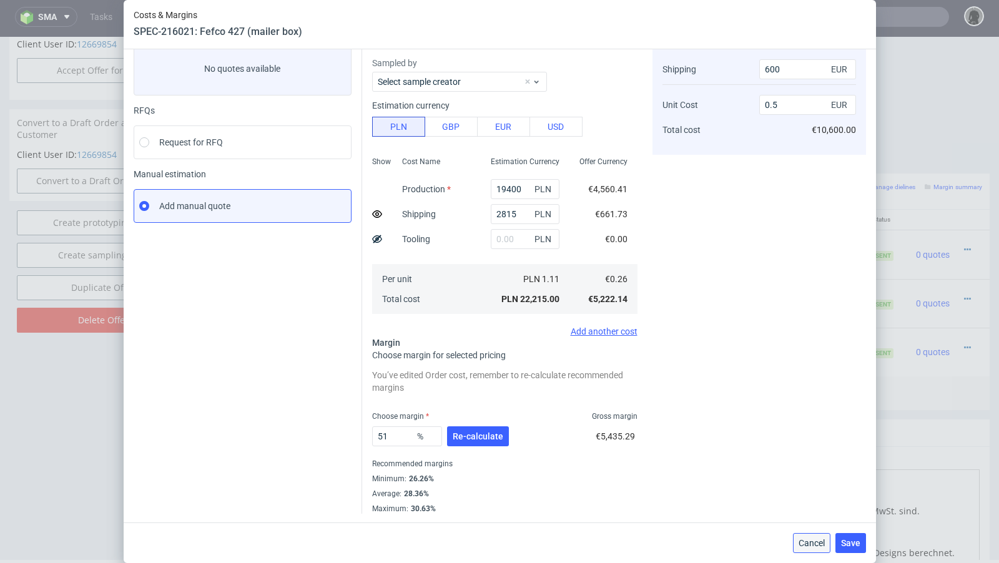
click at [799, 540] on span "Cancel" at bounding box center [812, 543] width 26 height 9
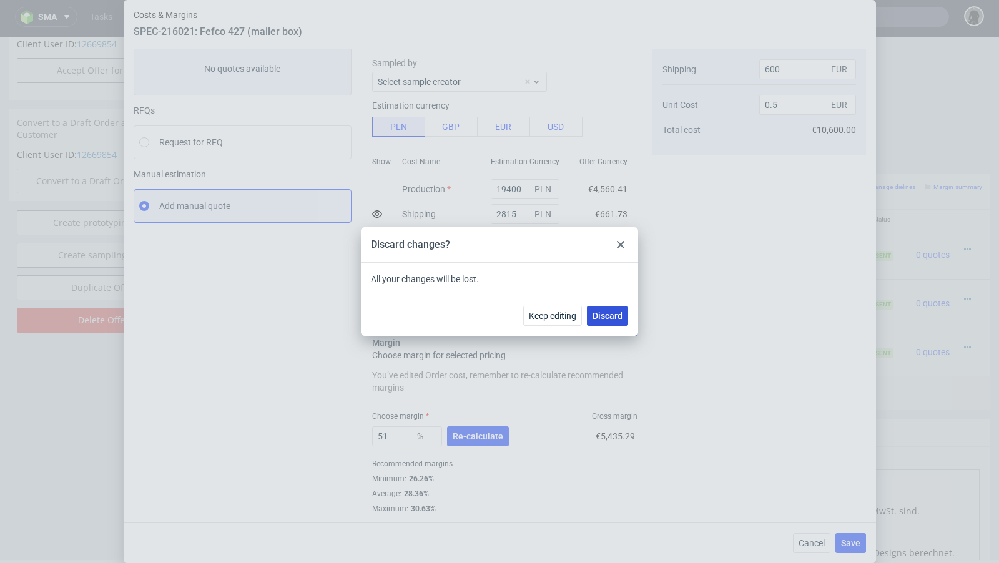
click at [617, 319] on span "Discard" at bounding box center [608, 316] width 30 height 9
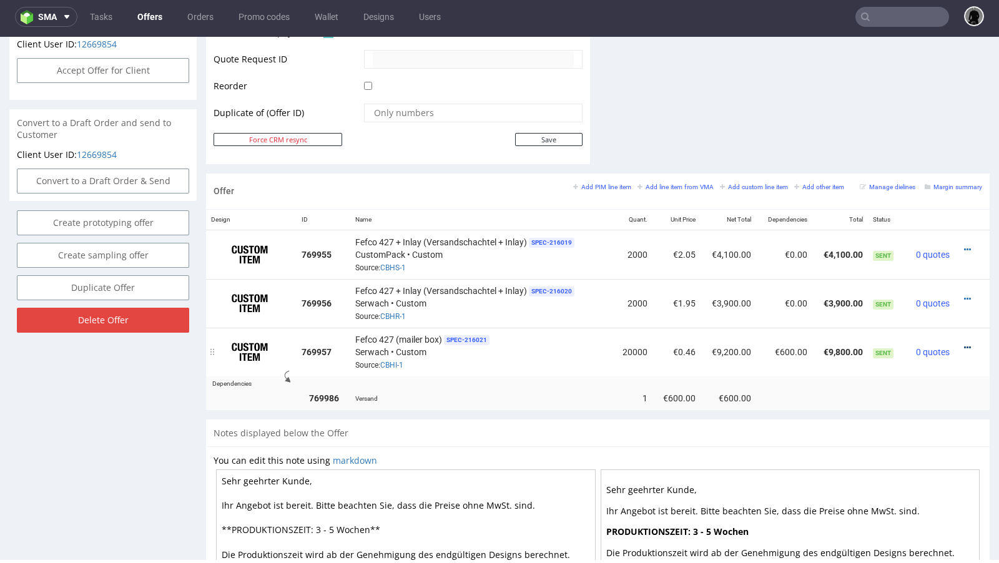
click at [964, 343] on icon at bounding box center [967, 347] width 7 height 9
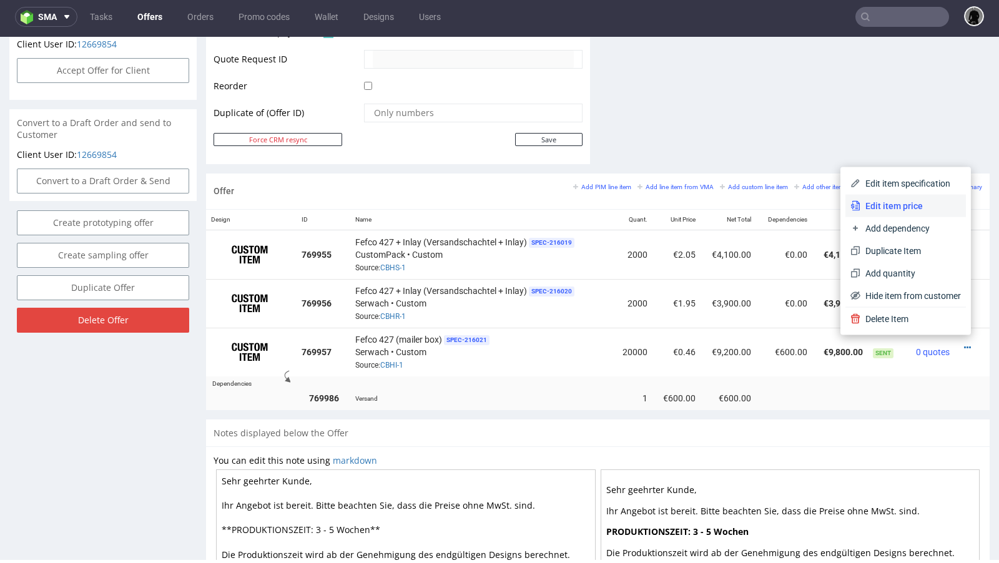
click at [901, 211] on span "Edit item price" at bounding box center [911, 206] width 101 height 12
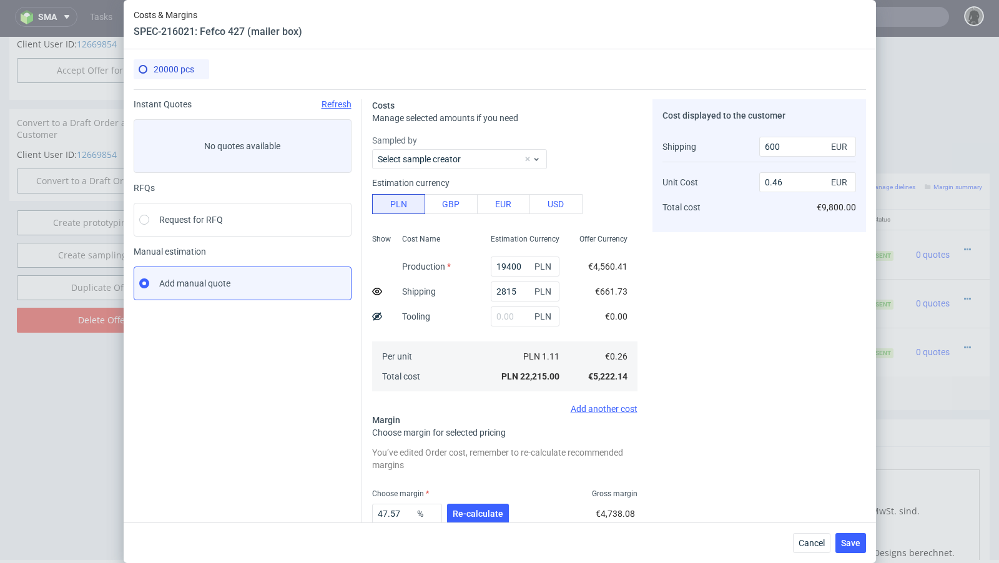
click at [375, 291] on icon at bounding box center [377, 292] width 10 height 10
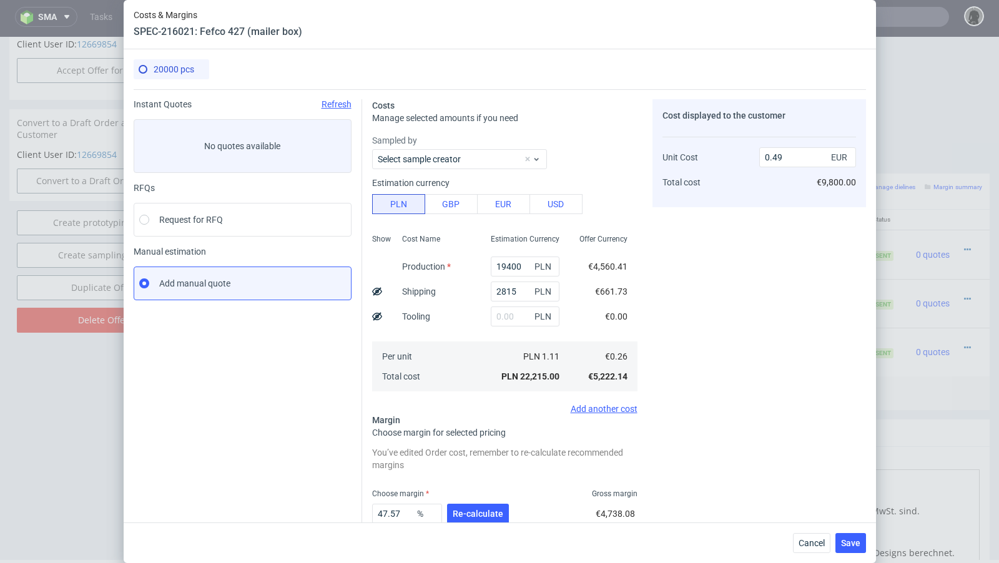
click at [375, 291] on icon at bounding box center [377, 292] width 10 height 10
type input "0.46"
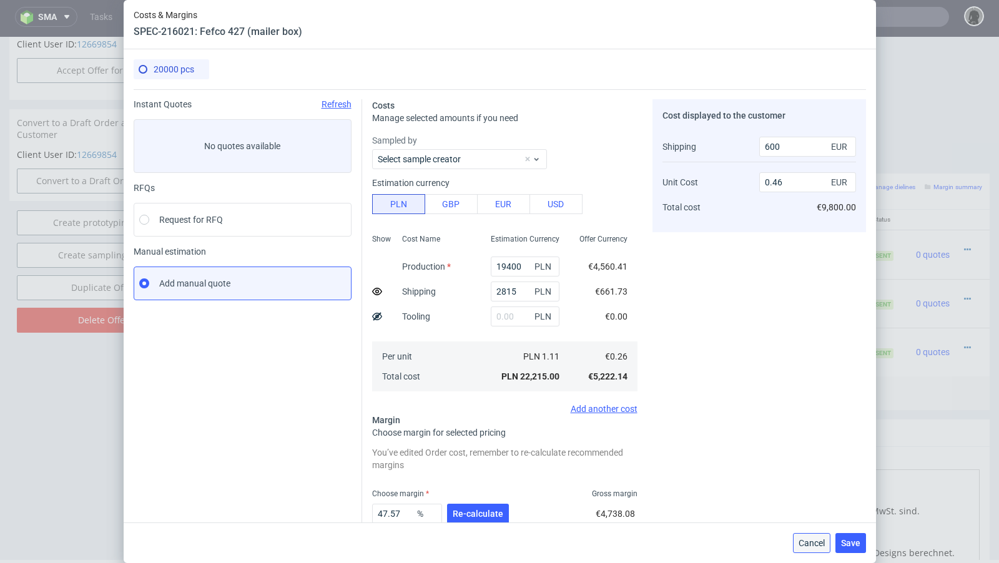
click at [813, 543] on span "Cancel" at bounding box center [812, 543] width 26 height 9
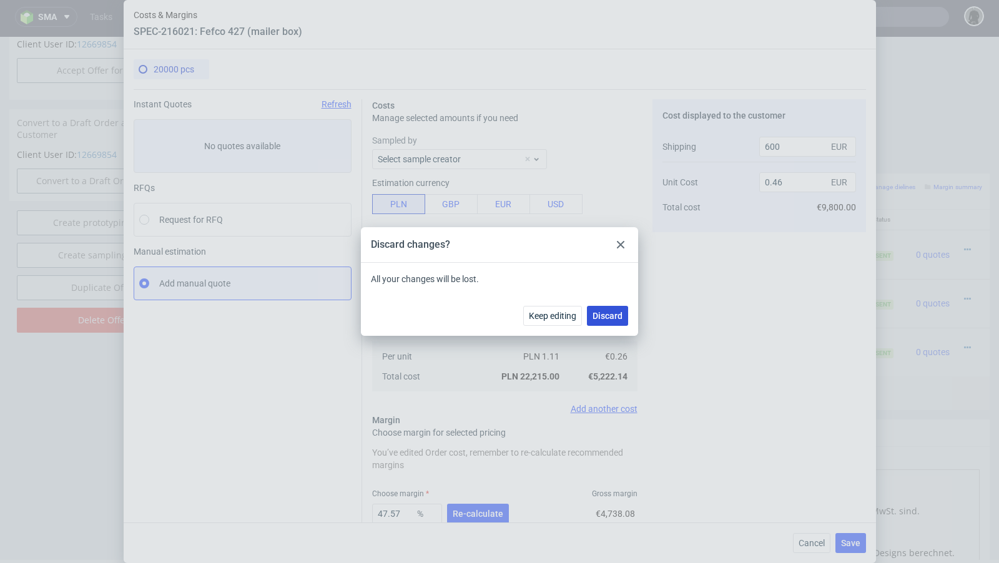
click at [600, 313] on span "Discard" at bounding box center [608, 316] width 30 height 9
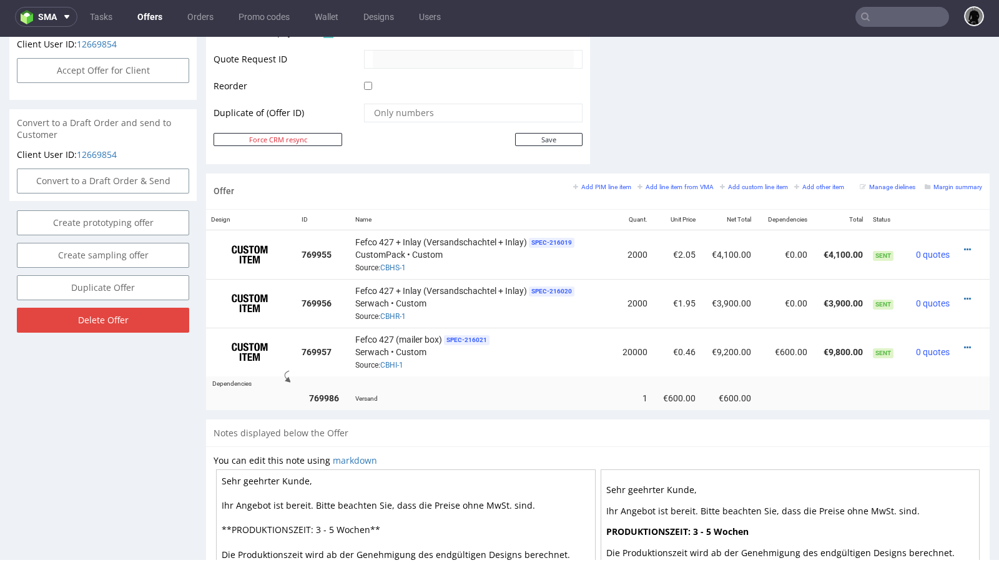
click at [147, 16] on link "Offers" at bounding box center [150, 17] width 40 height 20
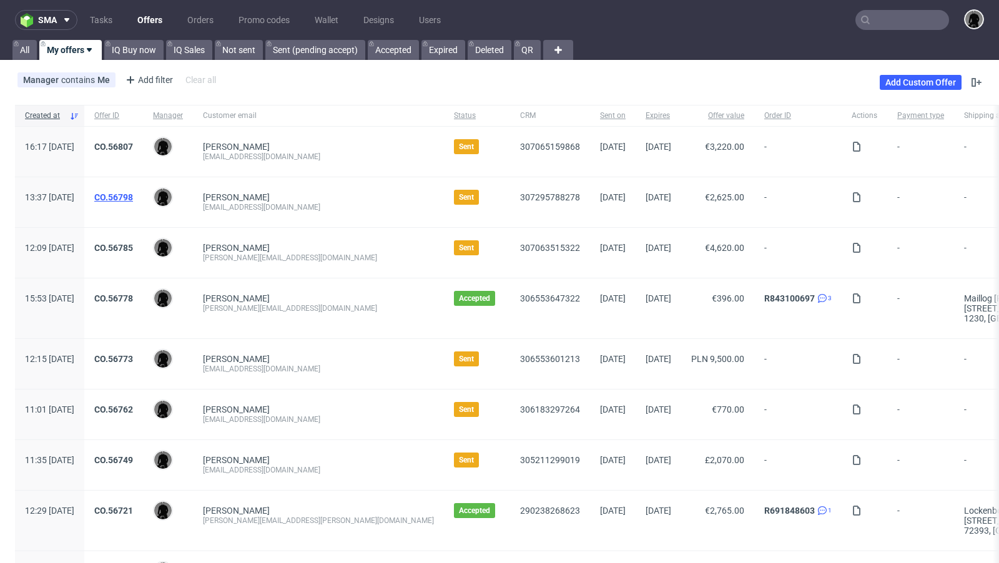
click at [133, 194] on link "CO.56798" at bounding box center [113, 197] width 39 height 10
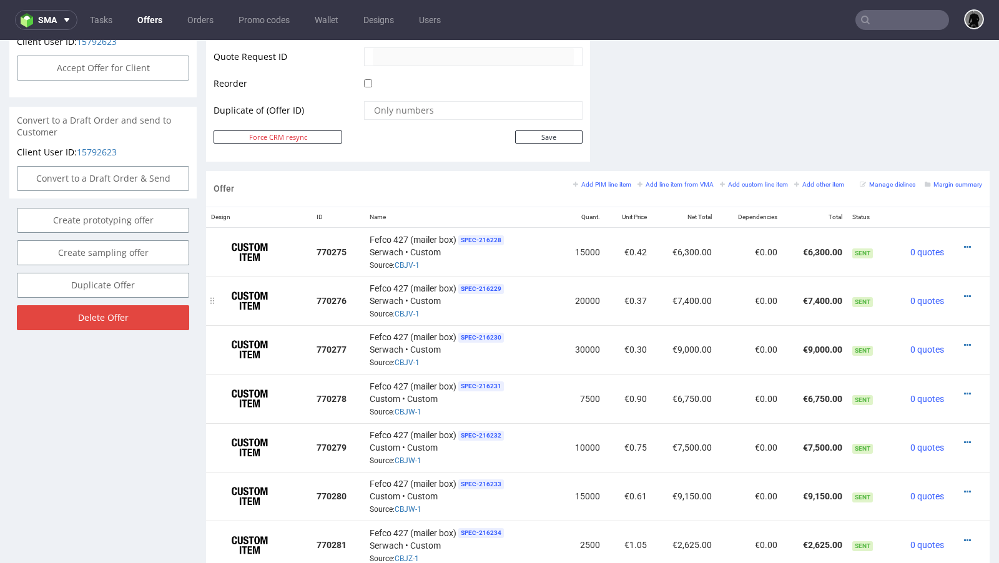
scroll to position [628, 0]
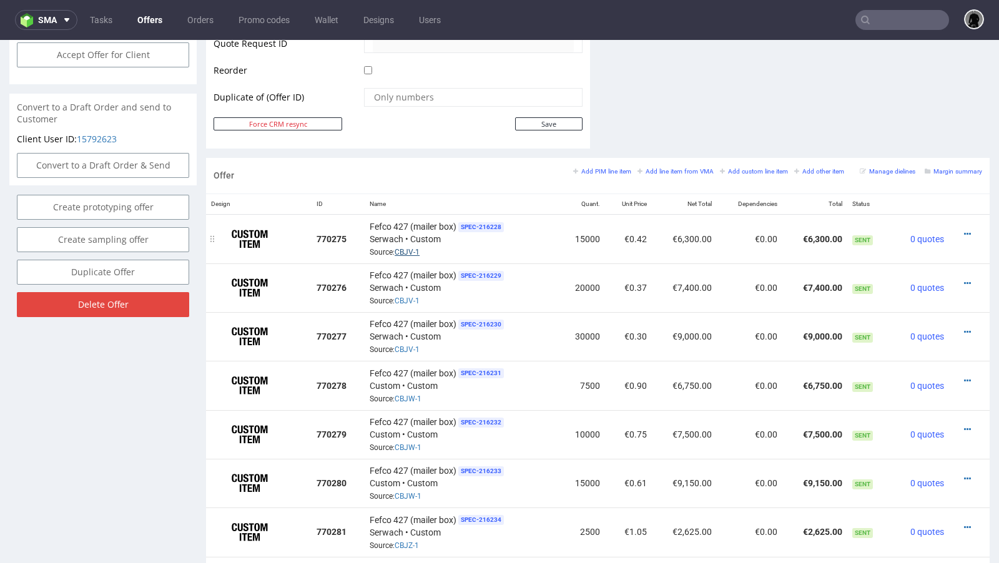
click at [398, 249] on link "CBJV-1" at bounding box center [407, 252] width 25 height 9
click at [413, 395] on link "CBJW-1" at bounding box center [408, 399] width 27 height 9
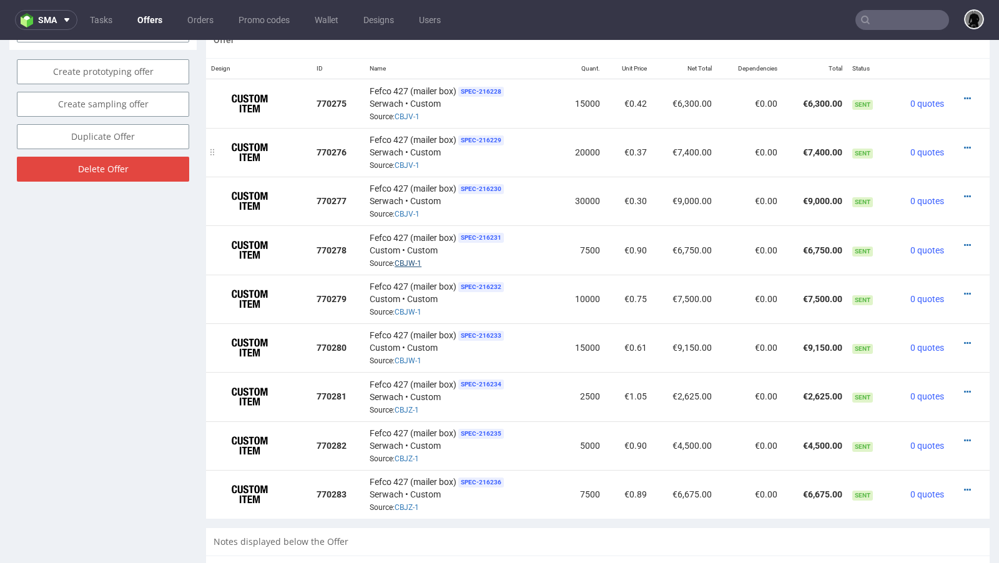
scroll to position [779, 0]
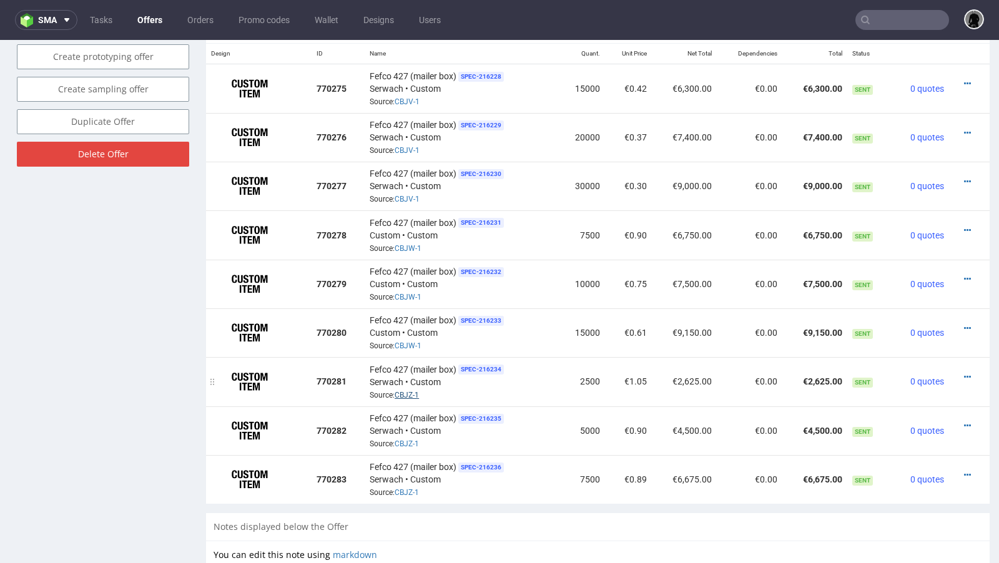
click at [407, 391] on link "CBJZ-1" at bounding box center [407, 395] width 24 height 9
click at [409, 244] on link "CBJW-1" at bounding box center [408, 248] width 27 height 9
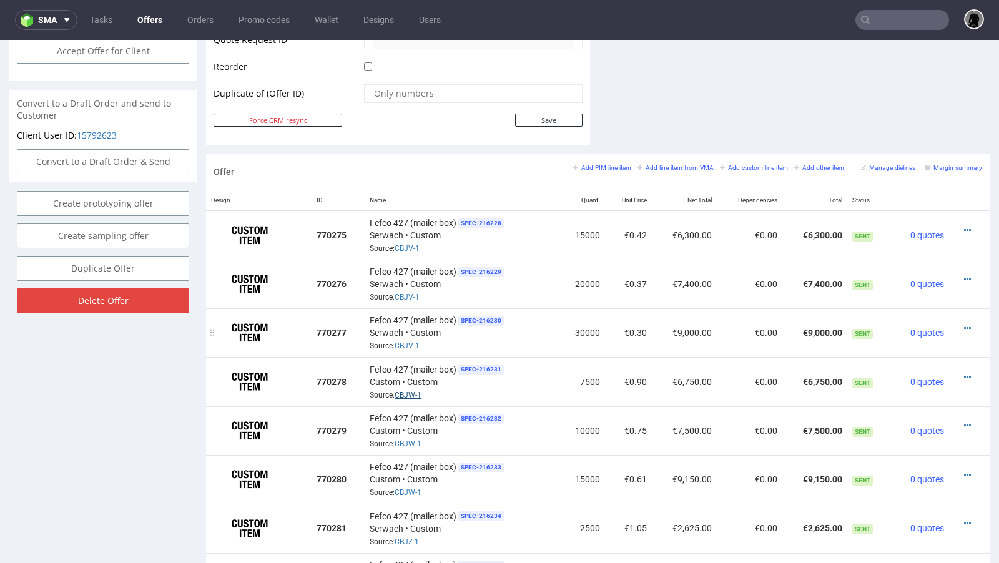
scroll to position [628, 0]
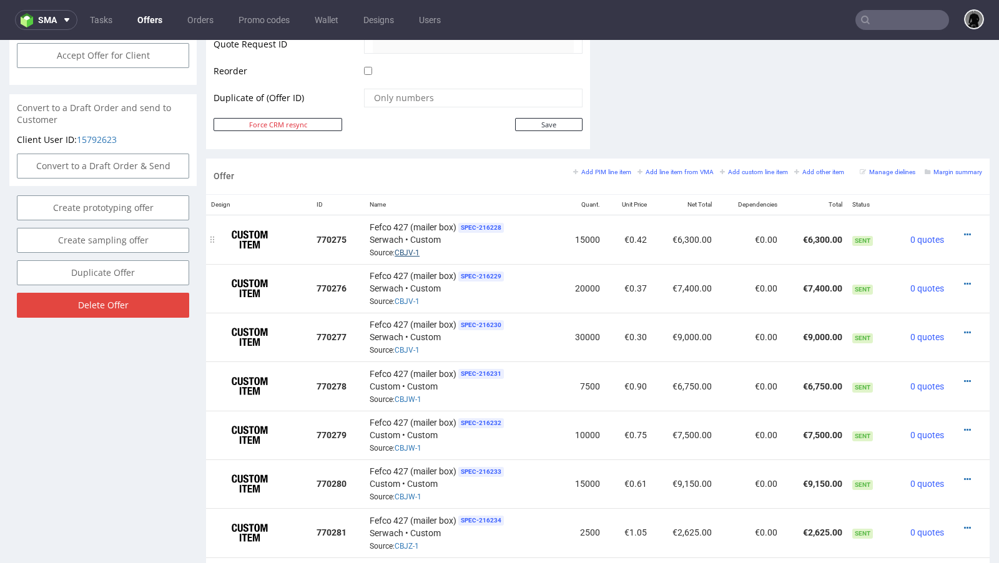
click at [408, 249] on link "CBJV-1" at bounding box center [407, 253] width 25 height 9
click at [436, 249] on div "Fefco 427 (mailer box) SPEC- 216228 [PERSON_NAME] • Custom Source: CBJV-1" at bounding box center [462, 239] width 184 height 39
drag, startPoint x: 430, startPoint y: 249, endPoint x: 395, endPoint y: 246, distance: 35.1
click at [395, 246] on div "Fefco 427 (mailer box) SPEC- 216228 [PERSON_NAME] • Custom Source: CBJV-1" at bounding box center [462, 239] width 184 height 39
copy link "CBJV-1"
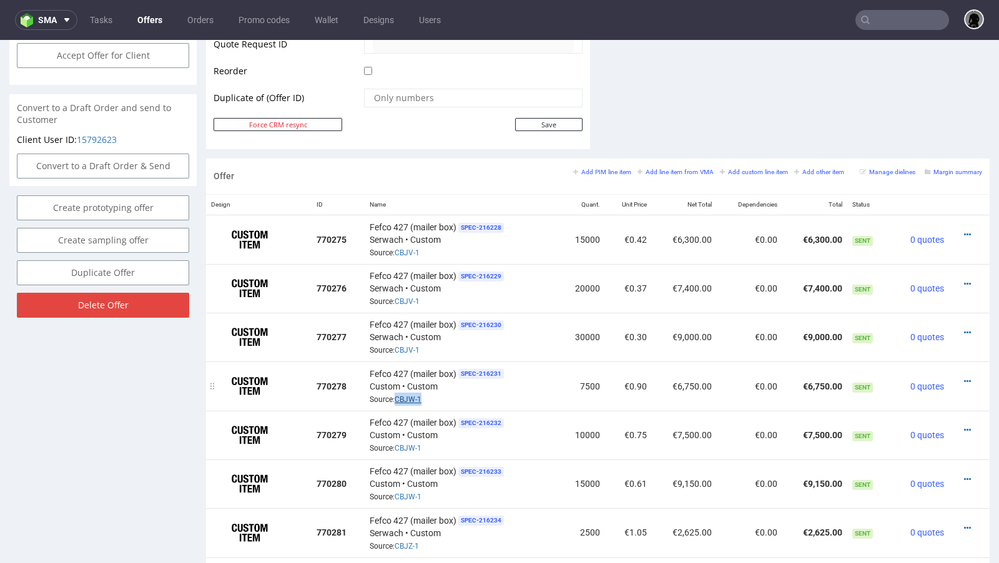
drag, startPoint x: 426, startPoint y: 391, endPoint x: 395, endPoint y: 391, distance: 31.2
click at [395, 391] on div "Fefco 427 (mailer box) SPEC- 216231 Custom • Custom Source: CBJW-1" at bounding box center [462, 386] width 184 height 39
copy link "CBJW-1"
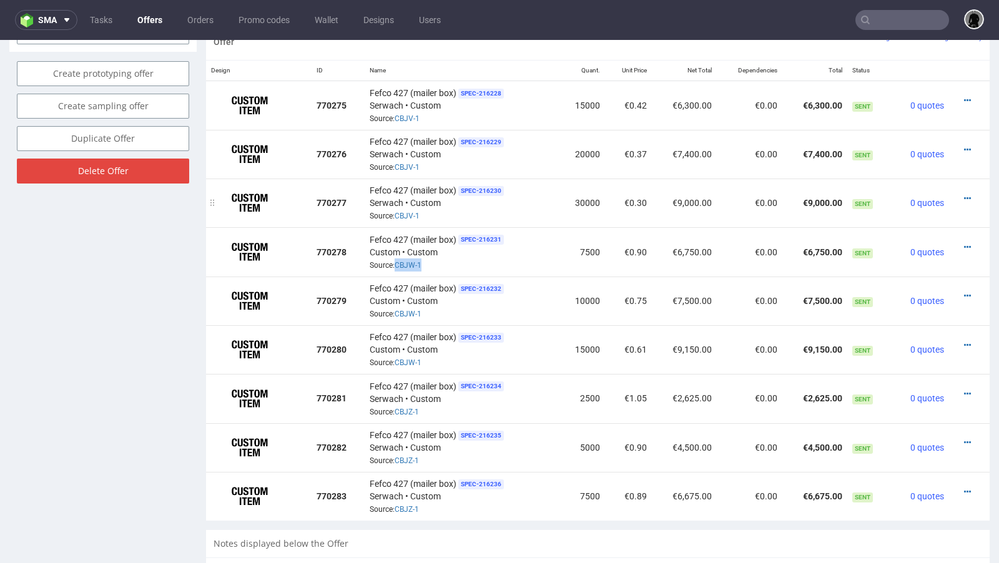
scroll to position [781, 0]
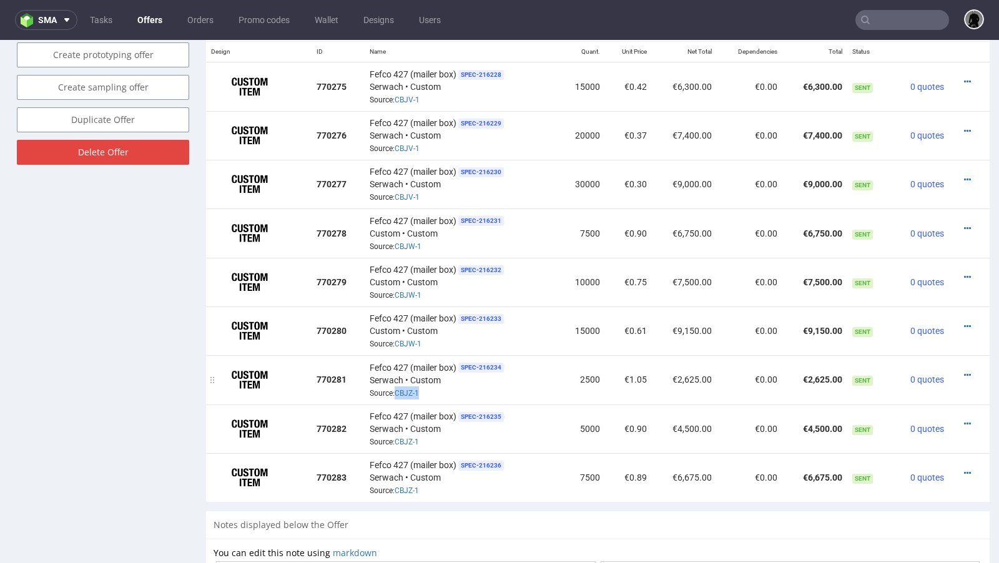
drag, startPoint x: 425, startPoint y: 386, endPoint x: 392, endPoint y: 385, distance: 33.1
click at [392, 385] on div "Fefco 427 (mailer box) SPEC- 216234 [PERSON_NAME] • Custom Source: CBJZ-1" at bounding box center [462, 379] width 184 height 39
copy span "CBJZ-1"
click at [538, 360] on div "Fefco 427 (mailer box) SPEC- 216234 [PERSON_NAME] • Custom Source: CBJZ-1" at bounding box center [462, 379] width 184 height 39
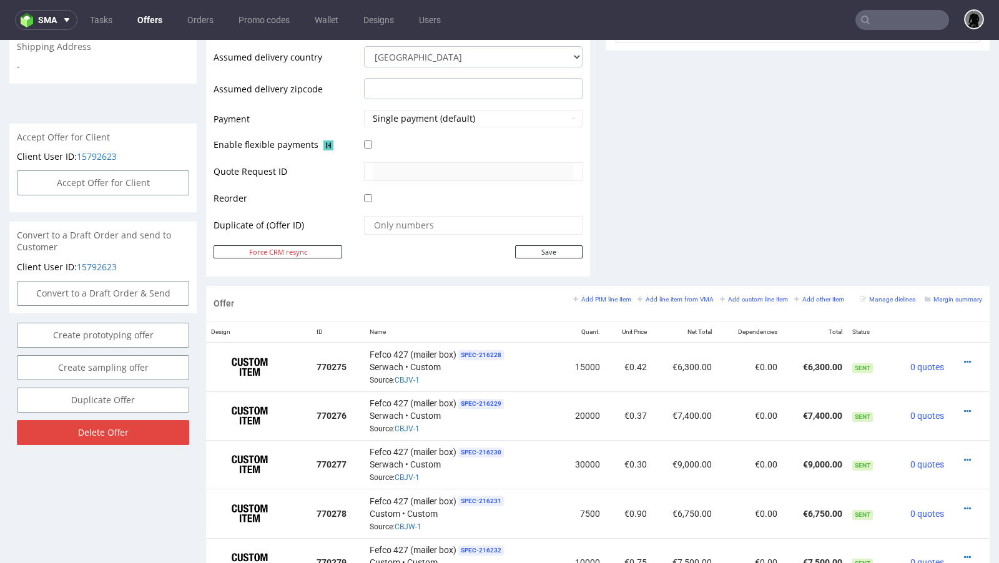
scroll to position [32, 0]
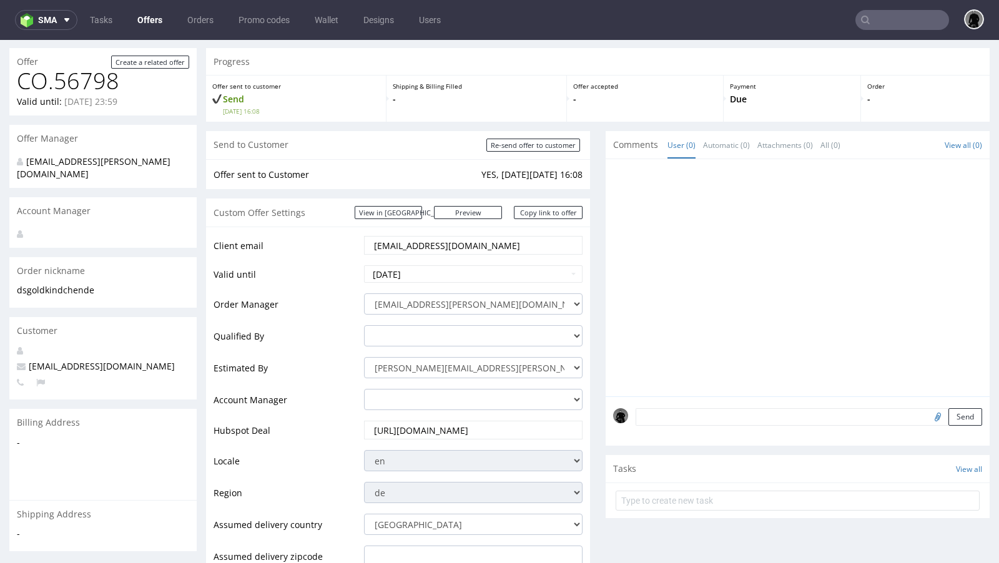
click at [147, 23] on link "Offers" at bounding box center [150, 20] width 40 height 20
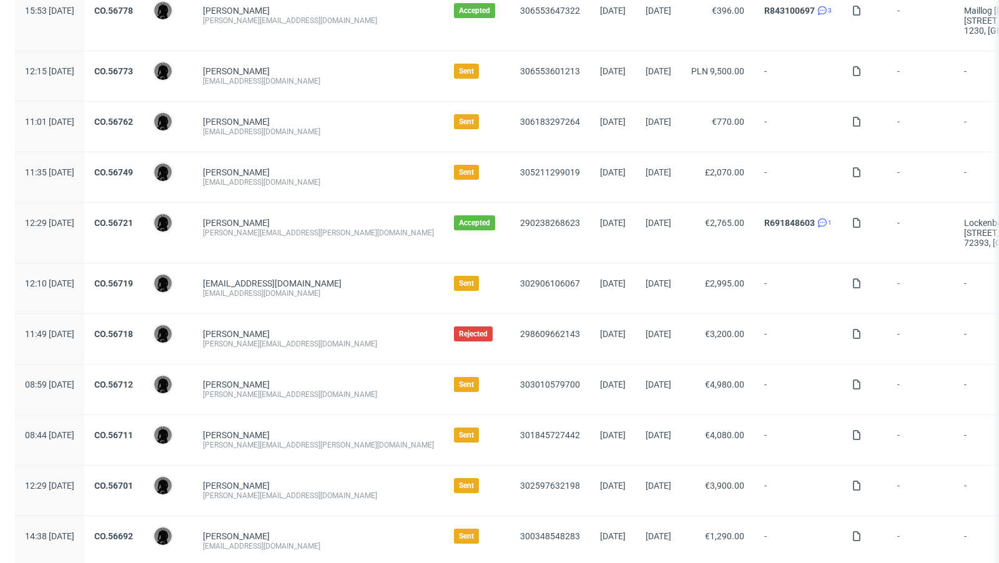
scroll to position [299, 0]
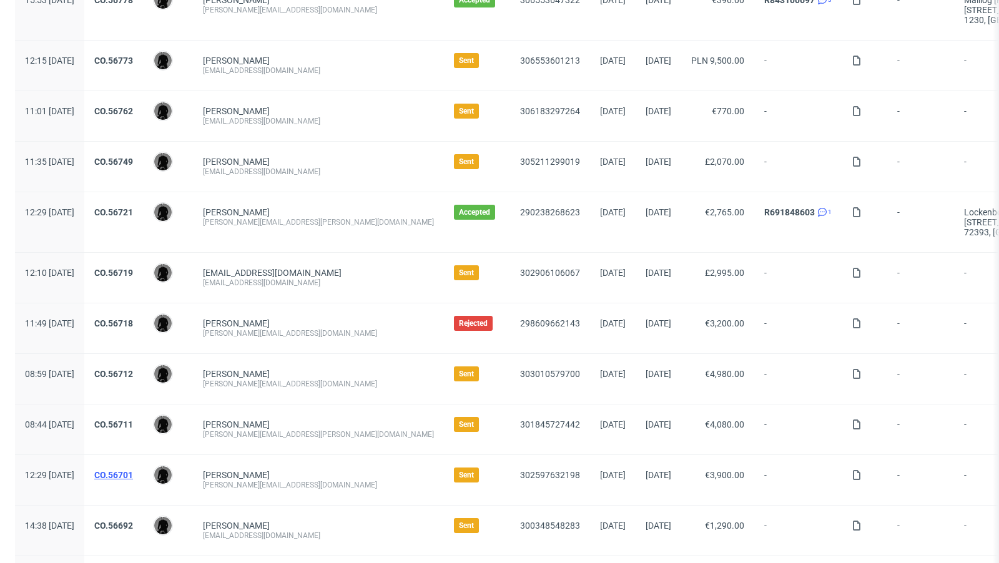
click at [133, 470] on link "CO.56701" at bounding box center [113, 475] width 39 height 10
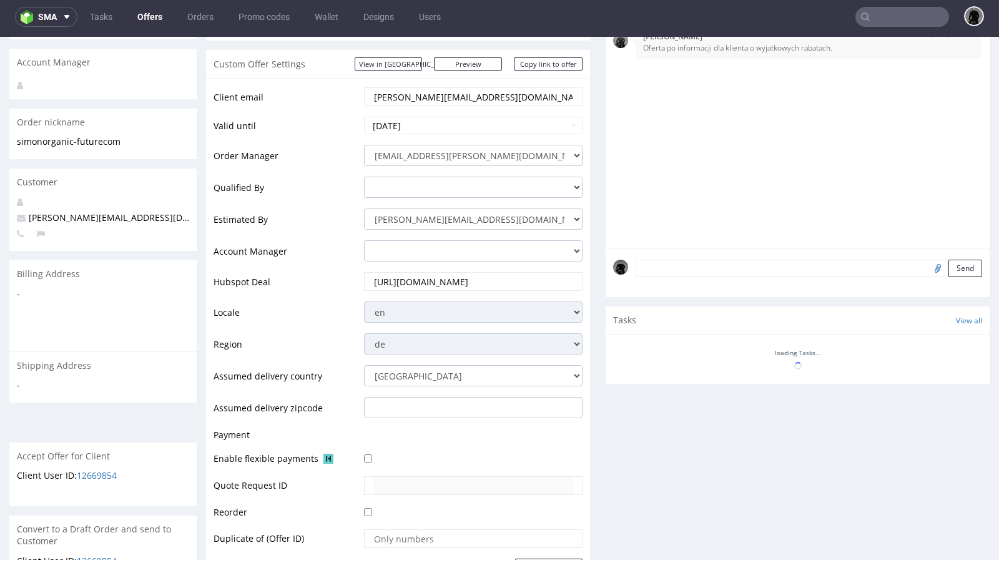
scroll to position [585, 0]
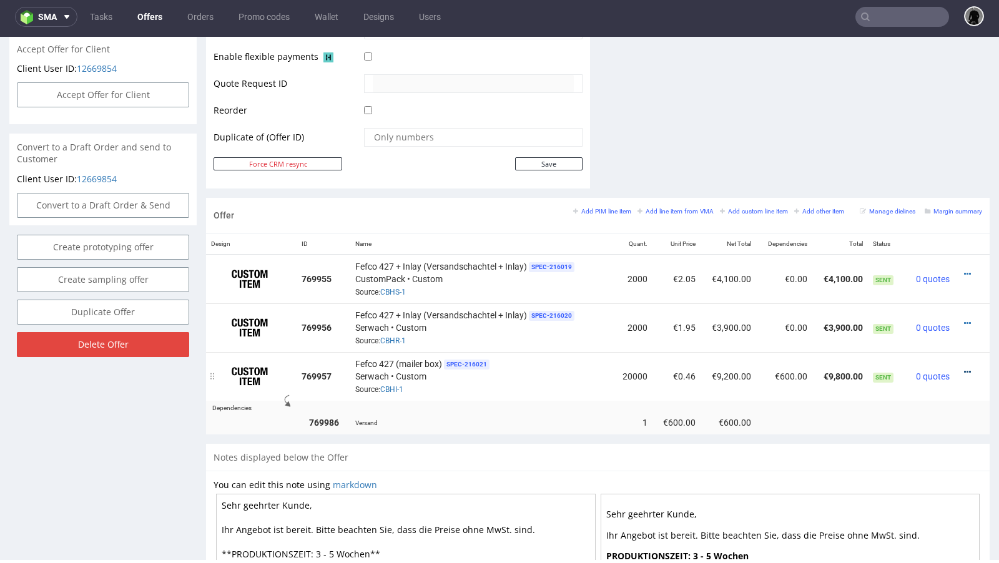
click at [964, 368] on icon at bounding box center [967, 372] width 7 height 9
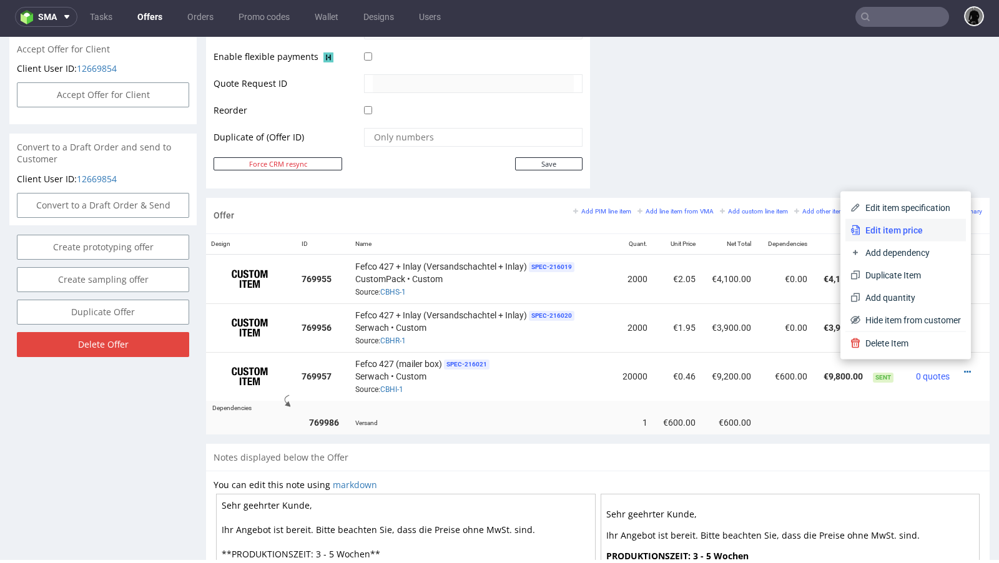
click at [897, 227] on span "Edit item price" at bounding box center [911, 230] width 101 height 12
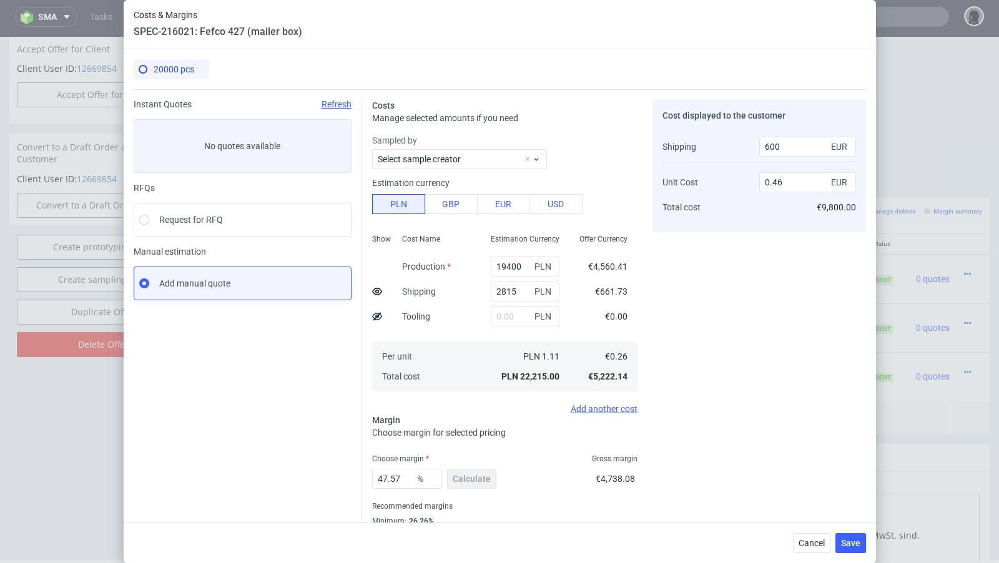
scroll to position [42, 0]
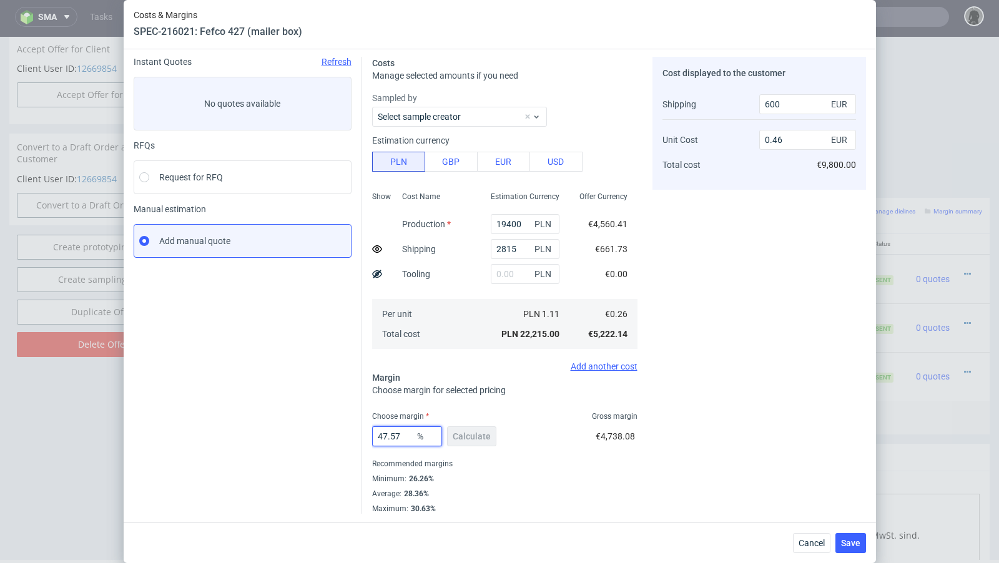
drag, startPoint x: 407, startPoint y: 436, endPoint x: 382, endPoint y: 434, distance: 24.4
click at [382, 434] on input "47.57" at bounding box center [407, 437] width 70 height 20
type input "46"
type input "0.45"
type input "46"
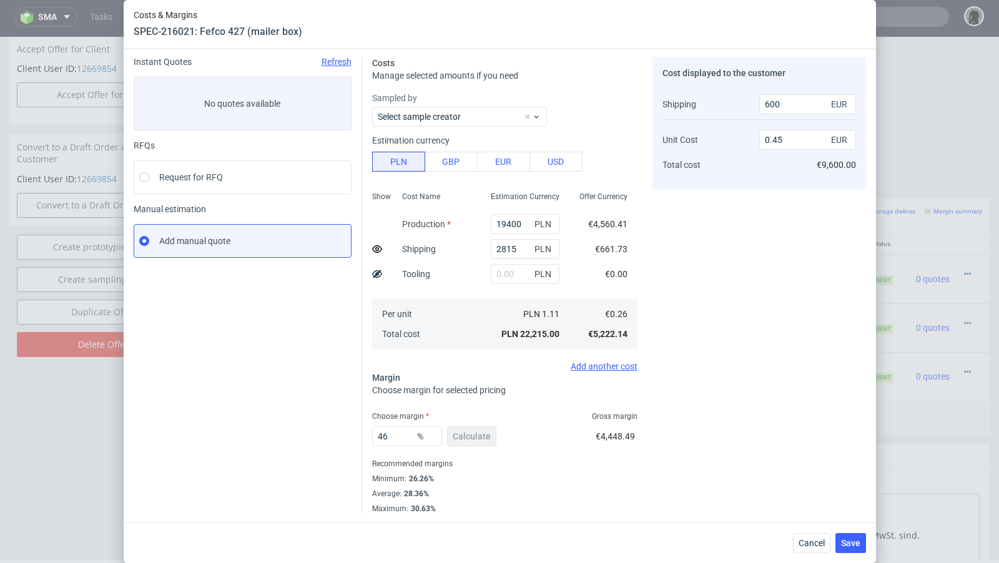
click at [499, 457] on div "Recommended margins" at bounding box center [504, 464] width 265 height 15
click at [373, 245] on icon at bounding box center [377, 249] width 10 height 10
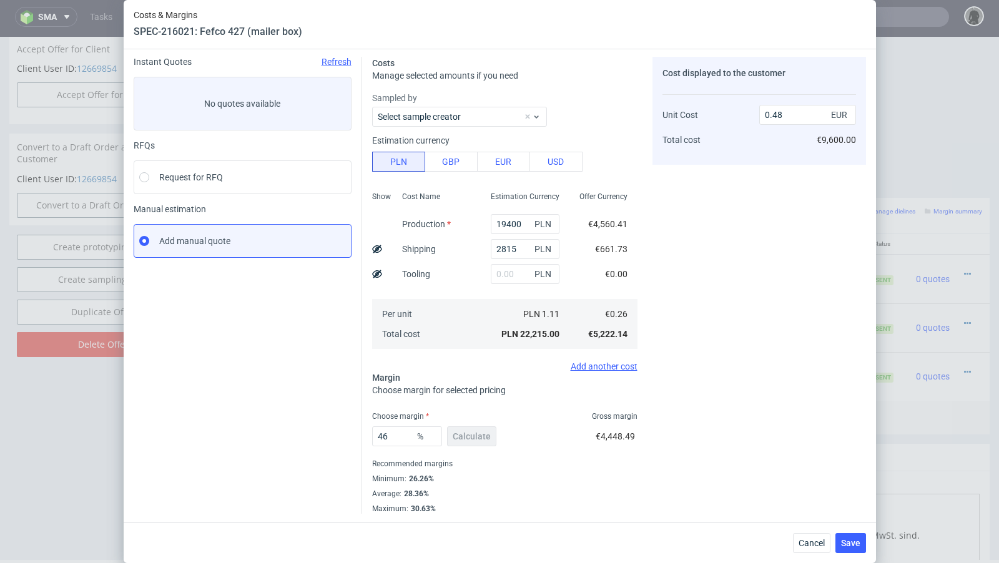
click at [378, 247] on use at bounding box center [377, 249] width 10 height 8
type input "0.45"
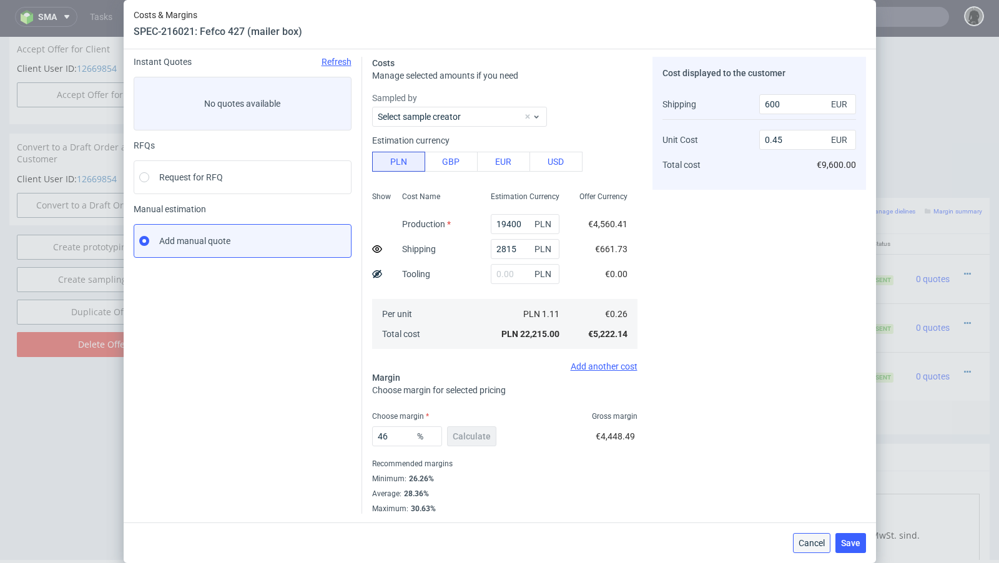
click at [804, 541] on span "Cancel" at bounding box center [812, 543] width 26 height 9
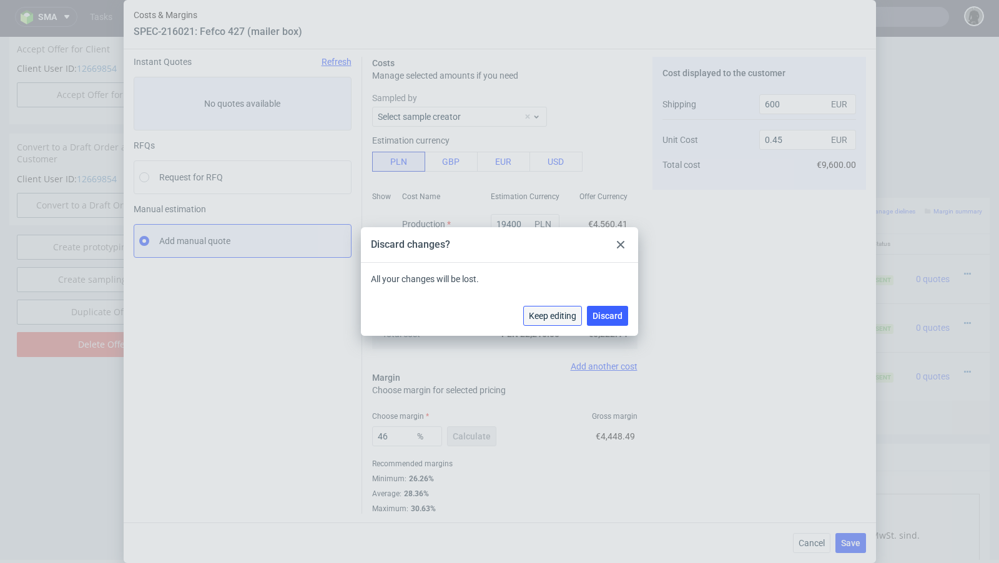
click at [571, 318] on span "Keep editing" at bounding box center [552, 316] width 47 height 9
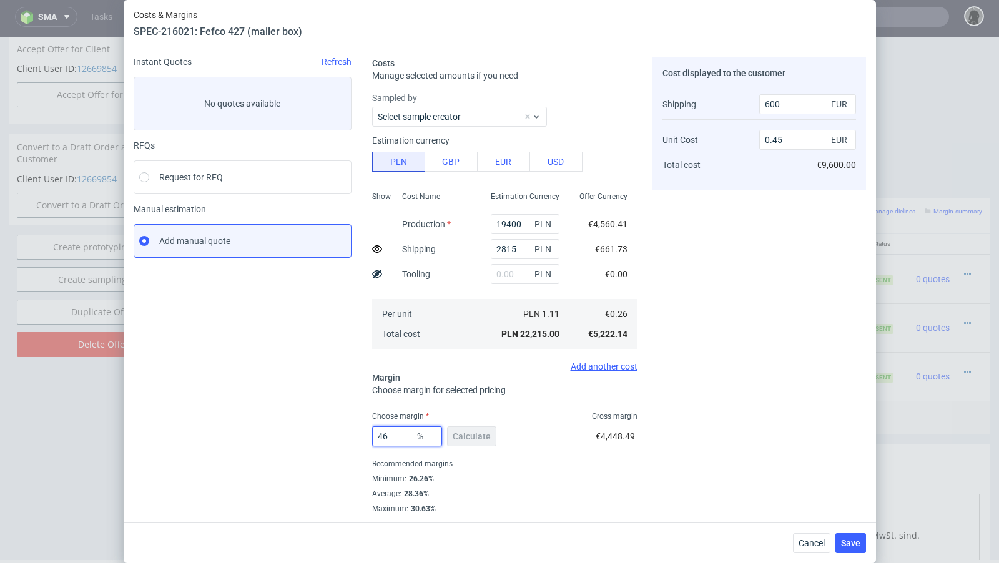
drag, startPoint x: 392, startPoint y: 435, endPoint x: 384, endPoint y: 435, distance: 7.5
click at [384, 435] on input "46" at bounding box center [407, 437] width 70 height 20
type input "47"
type input "0.46"
type input "46"
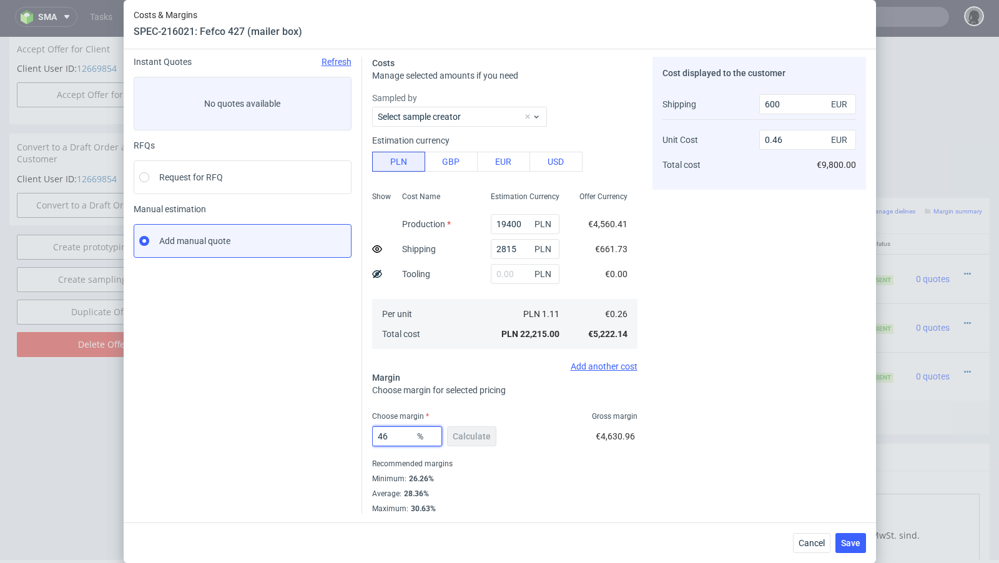
type input "0.45"
click at [802, 536] on button "Cancel" at bounding box center [811, 543] width 37 height 20
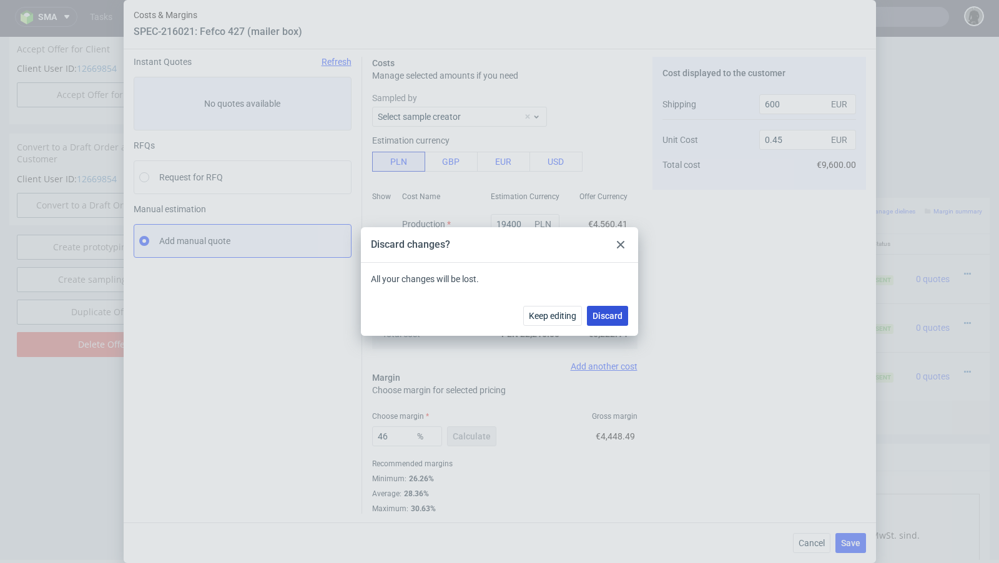
click at [614, 317] on span "Discard" at bounding box center [608, 316] width 30 height 9
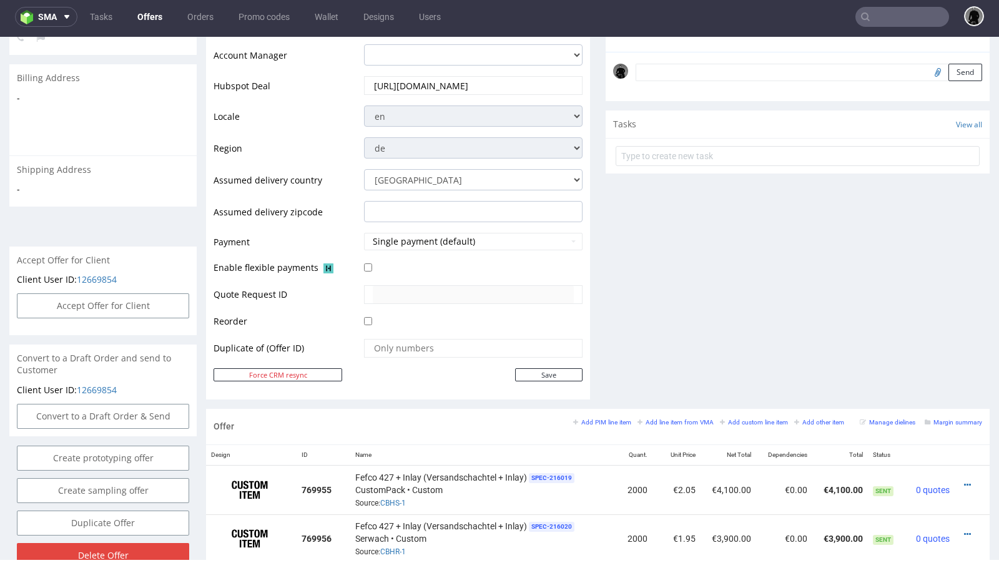
scroll to position [0, 0]
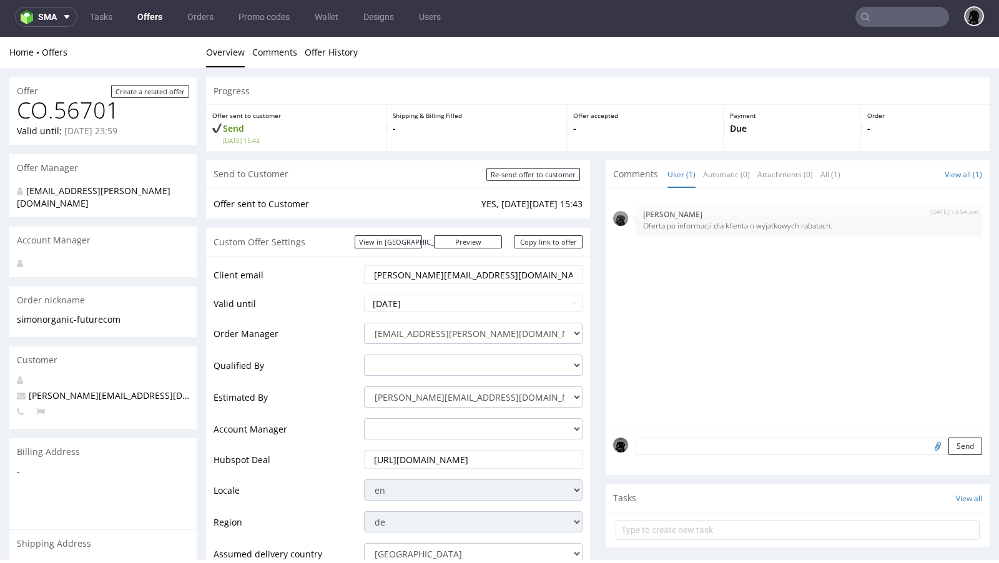
click at [146, 16] on link "Offers" at bounding box center [150, 17] width 40 height 20
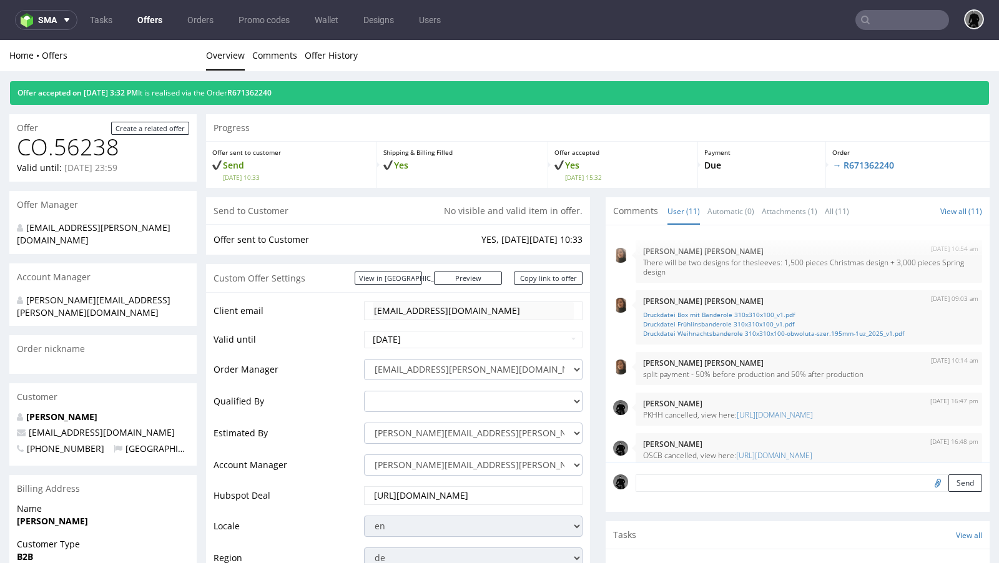
scroll to position [330, 0]
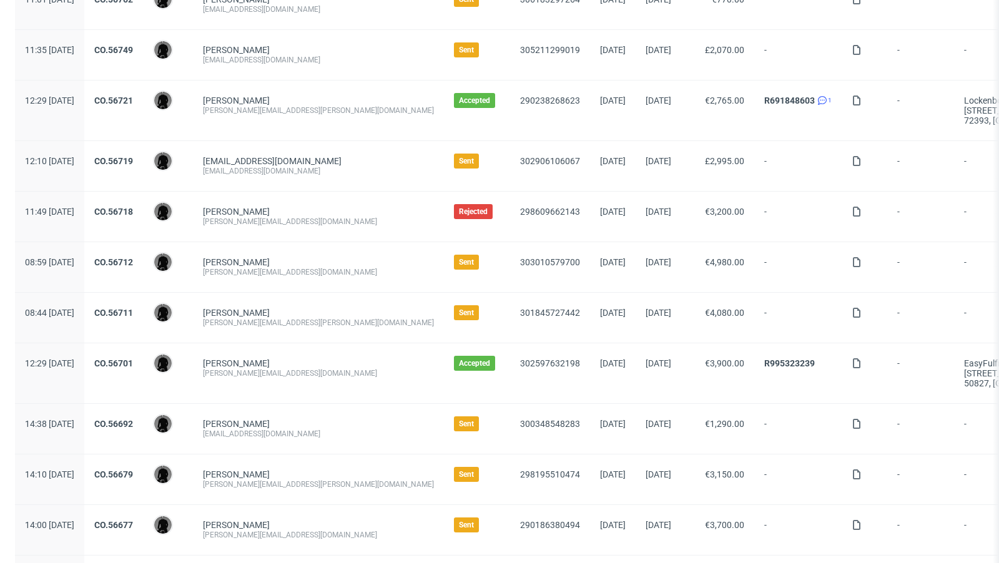
scroll to position [412, 0]
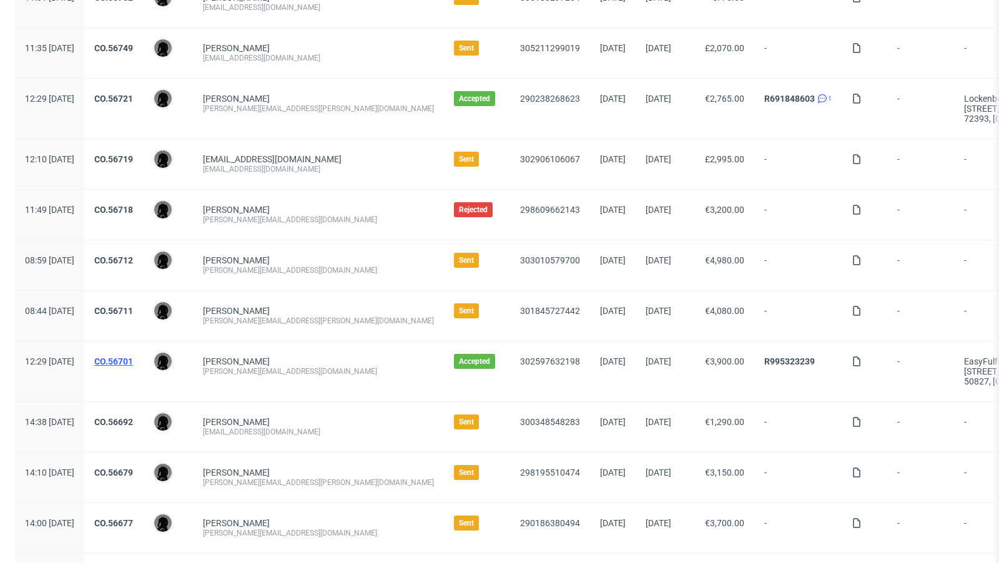
click at [133, 359] on link "CO.56701" at bounding box center [113, 362] width 39 height 10
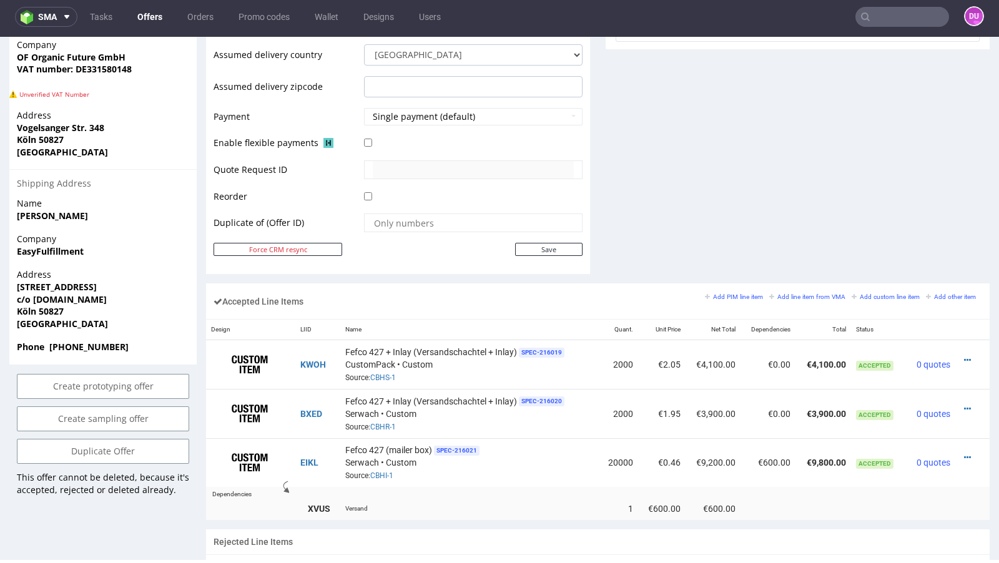
scroll to position [551, 0]
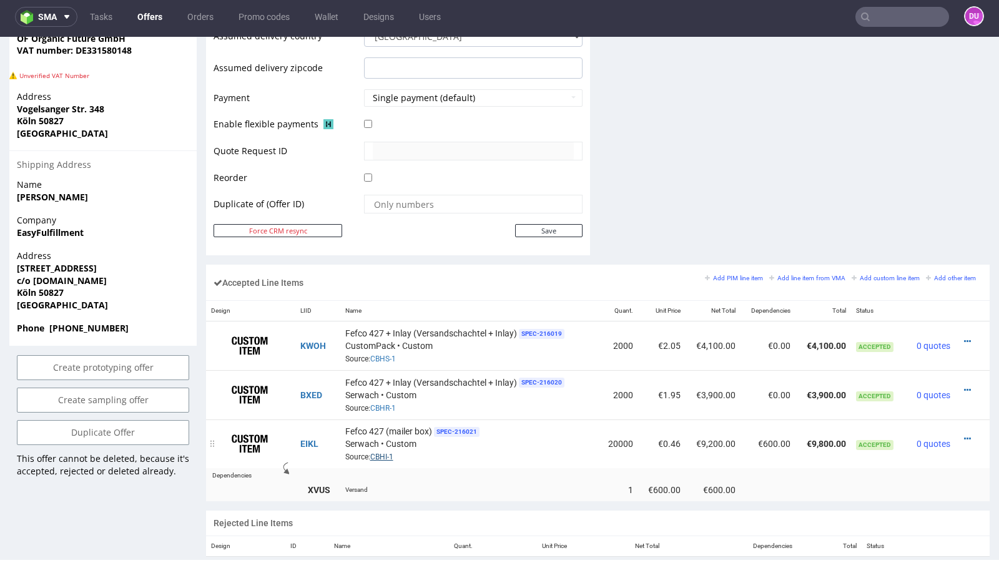
click at [377, 453] on link "CBHI-1" at bounding box center [381, 457] width 23 height 9
click at [378, 406] on link "CBHR-1" at bounding box center [383, 408] width 26 height 9
click at [383, 355] on link "CBHS-1" at bounding box center [383, 359] width 26 height 9
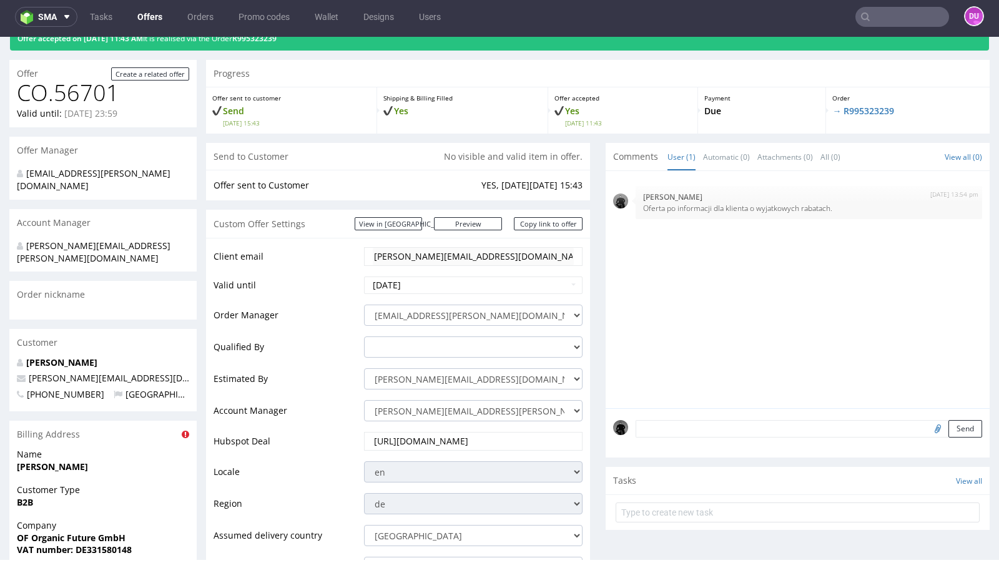
scroll to position [0, 0]
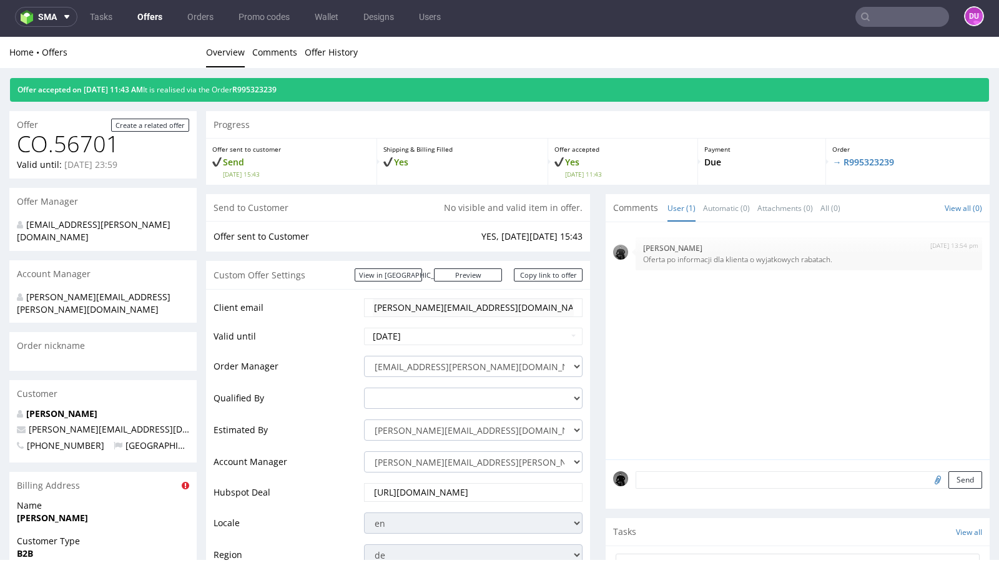
click at [146, 10] on link "Offers" at bounding box center [150, 17] width 40 height 20
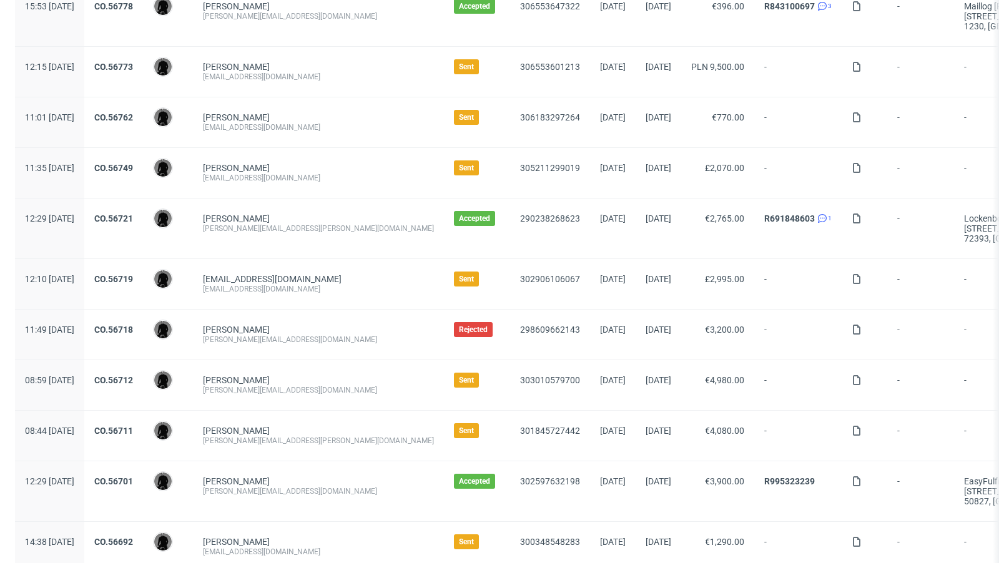
scroll to position [294, 0]
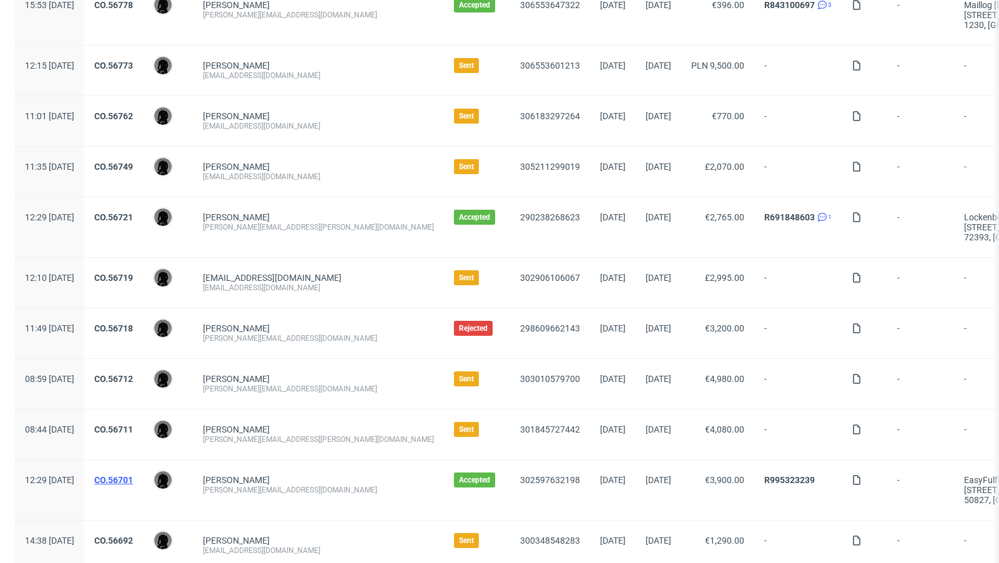
click at [133, 475] on link "CO.56701" at bounding box center [113, 480] width 39 height 10
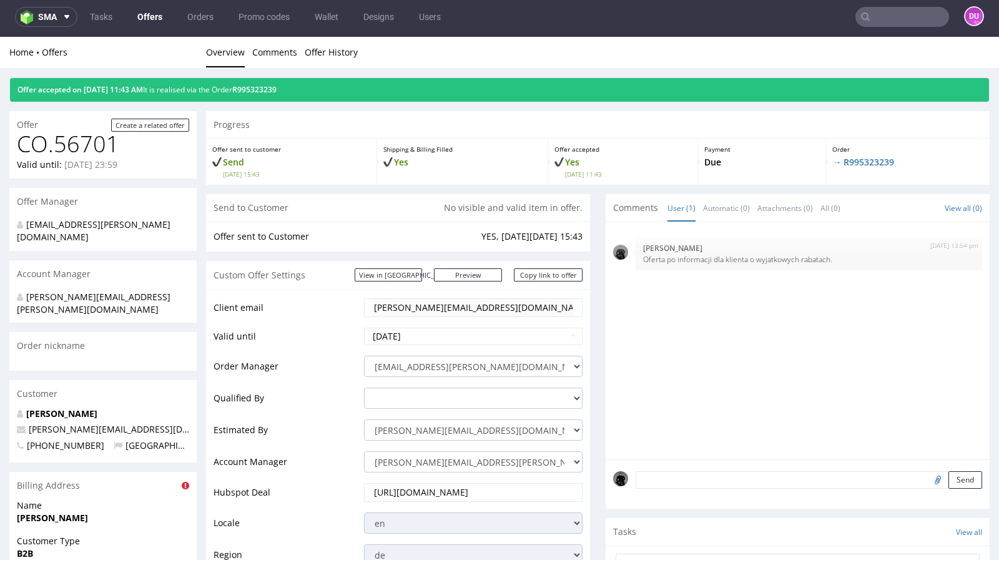
click at [157, 18] on link "Offers" at bounding box center [150, 17] width 40 height 20
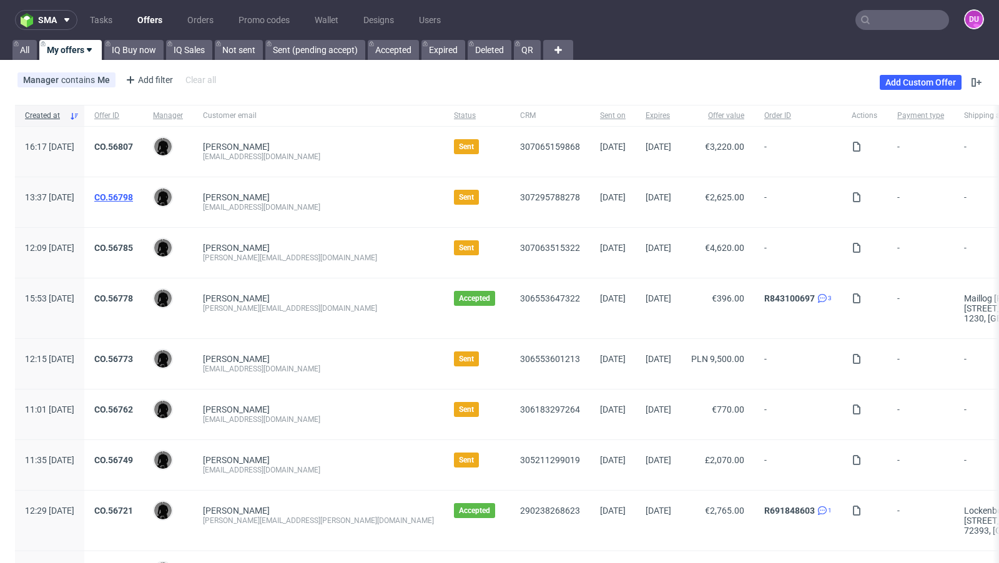
click at [133, 194] on link "CO.56798" at bounding box center [113, 197] width 39 height 10
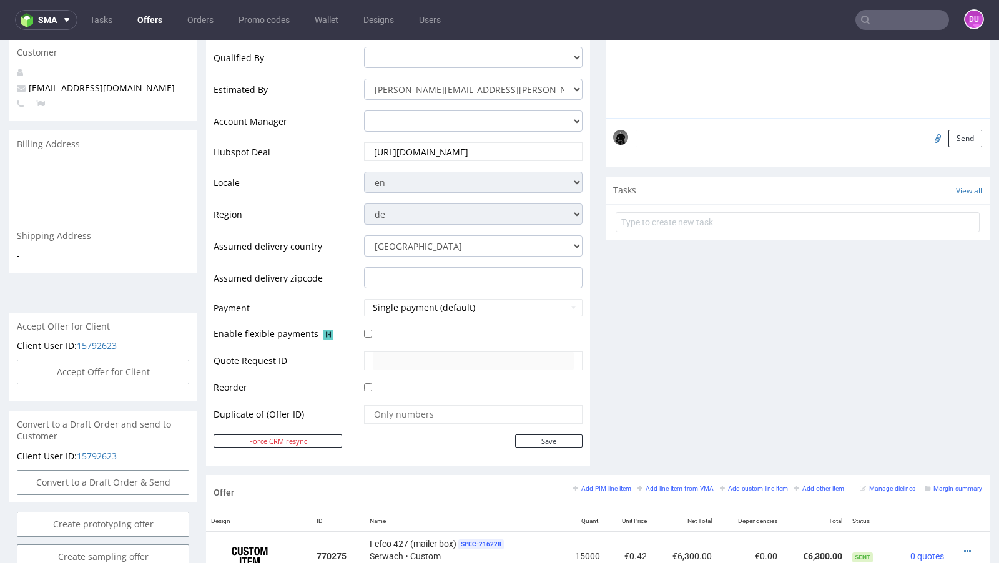
scroll to position [272, 0]
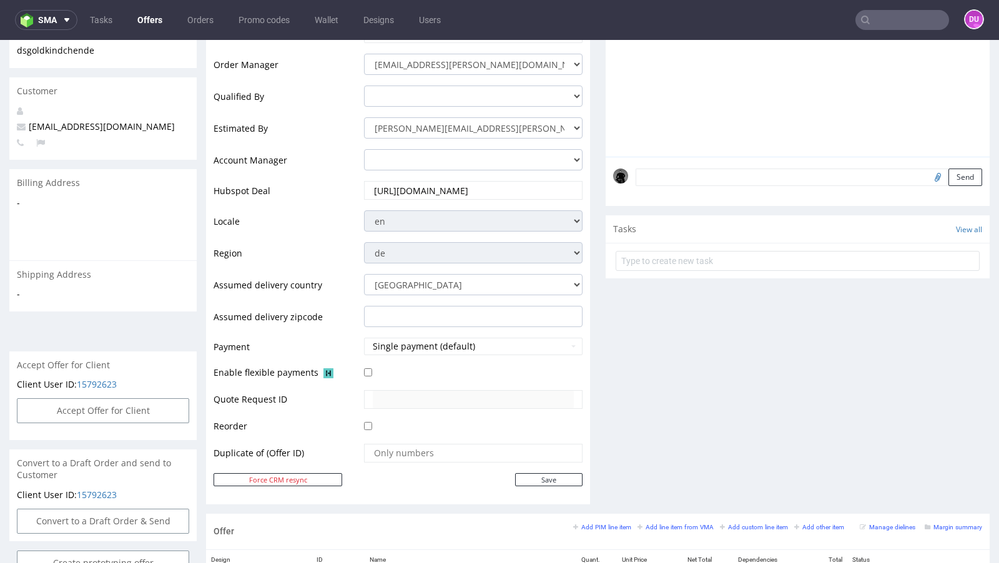
click at [58, 121] on span "ds@goldkindchen.de" at bounding box center [96, 127] width 158 height 12
copy span "ds@goldkindchen.de"
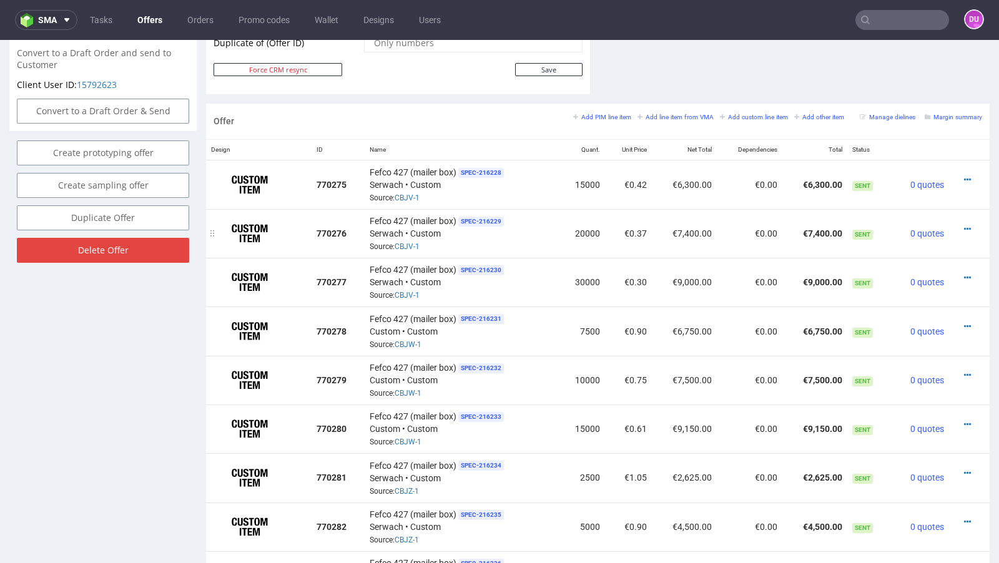
scroll to position [699, 0]
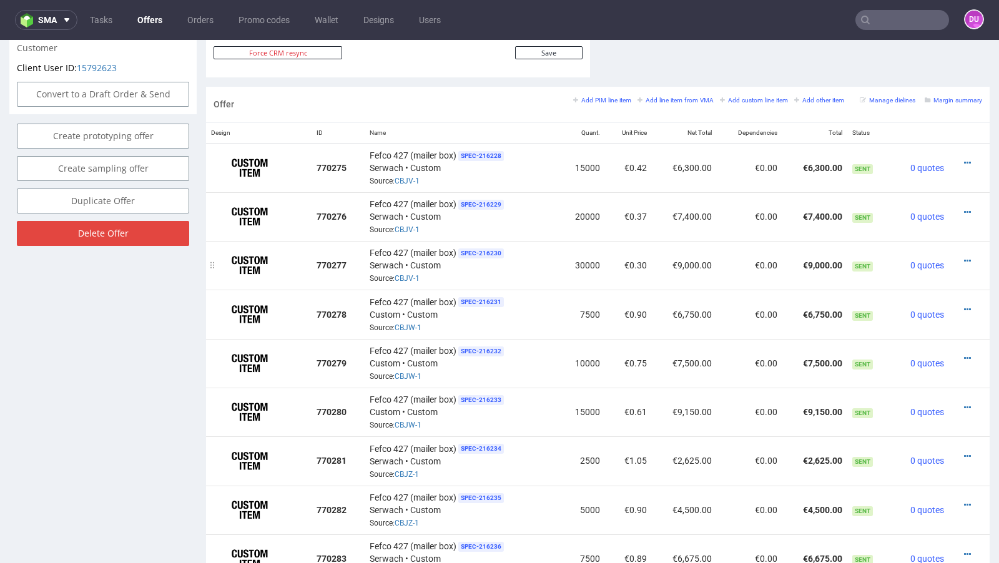
click at [960, 255] on div at bounding box center [965, 261] width 23 height 12
click at [964, 257] on icon at bounding box center [967, 261] width 7 height 9
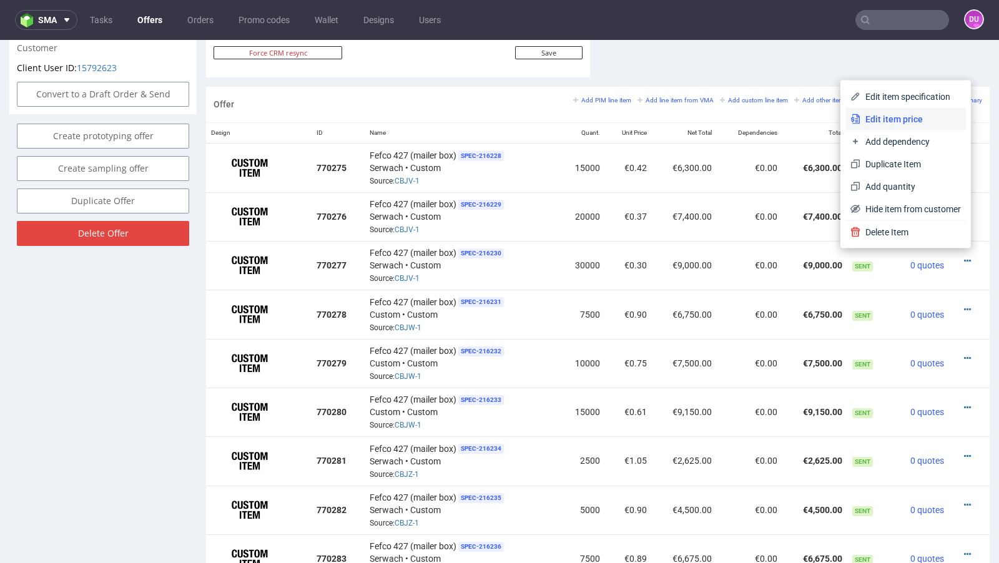
click at [889, 118] on span "Edit item price" at bounding box center [911, 119] width 101 height 12
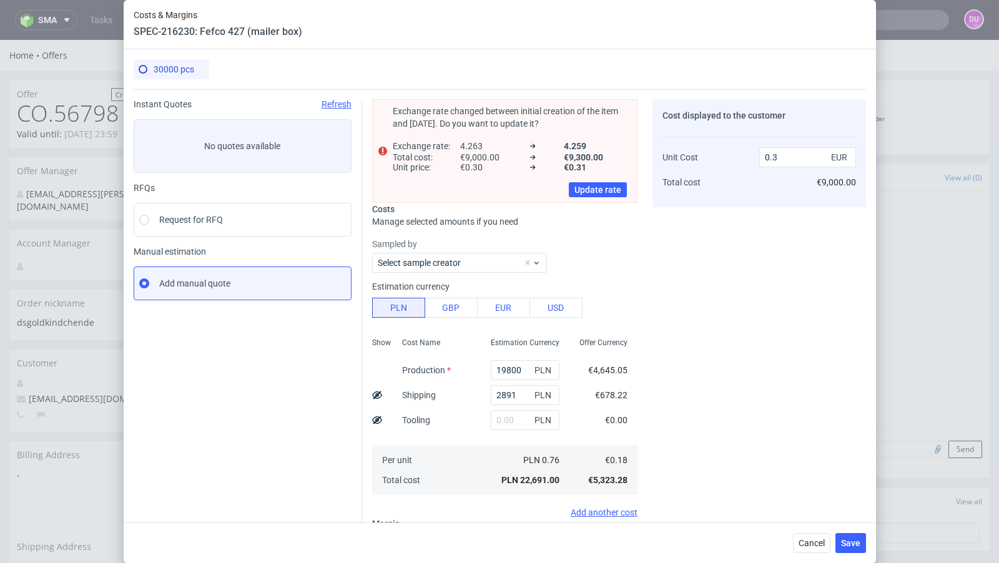
scroll to position [146, 0]
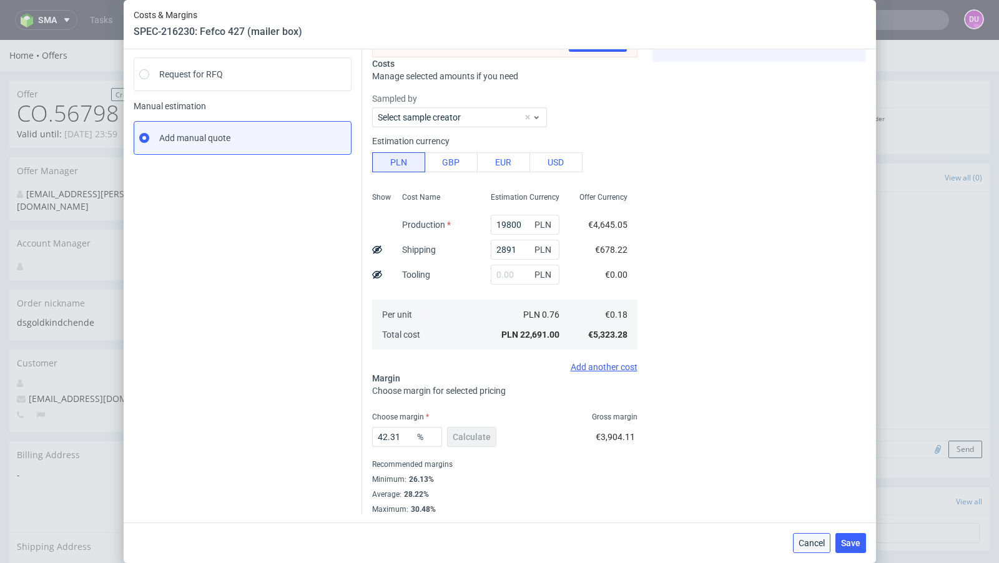
click at [802, 537] on button "Cancel" at bounding box center [811, 543] width 37 height 20
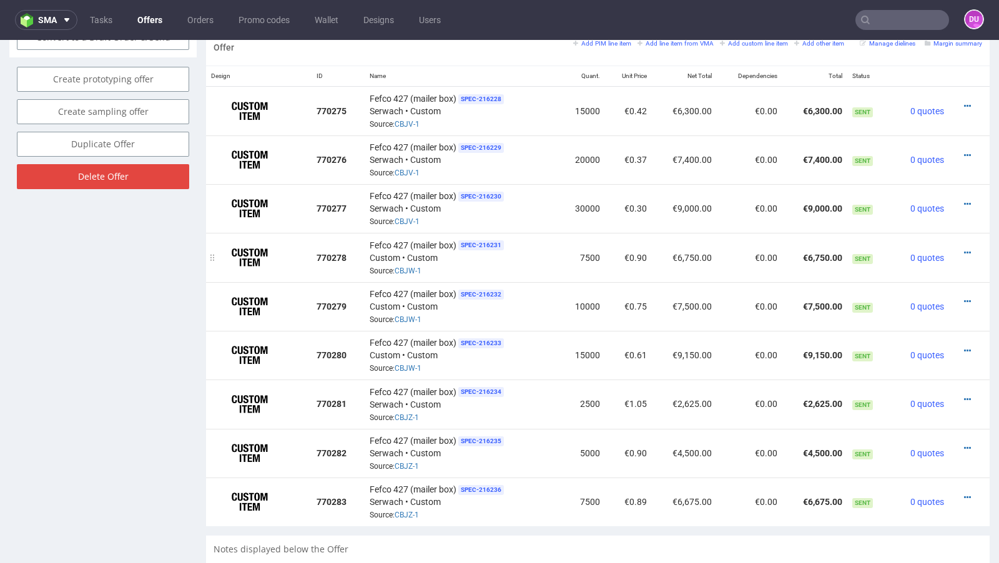
scroll to position [756, 0]
click at [964, 347] on icon at bounding box center [967, 351] width 7 height 9
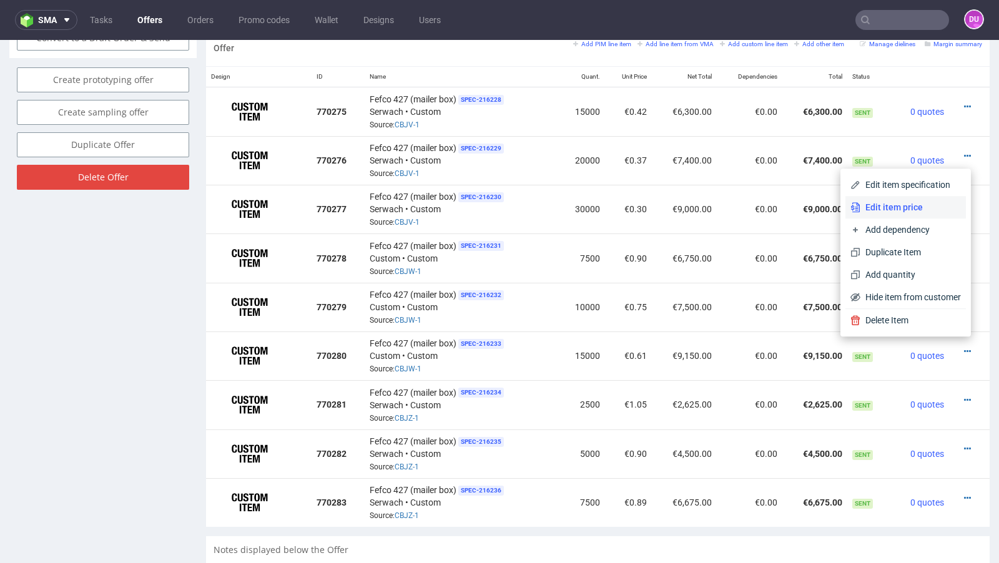
click at [888, 202] on span "Edit item price" at bounding box center [911, 207] width 101 height 12
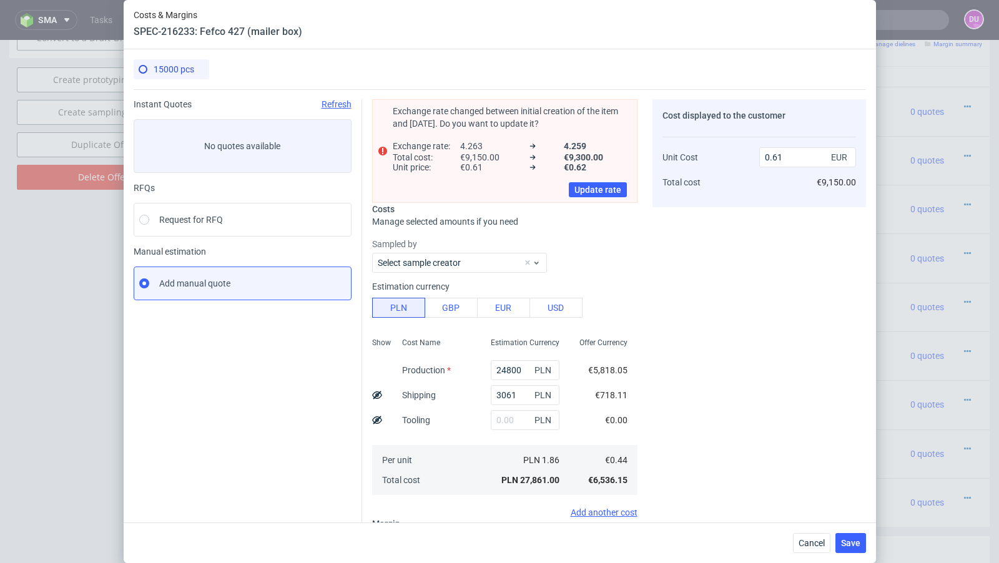
scroll to position [146, 0]
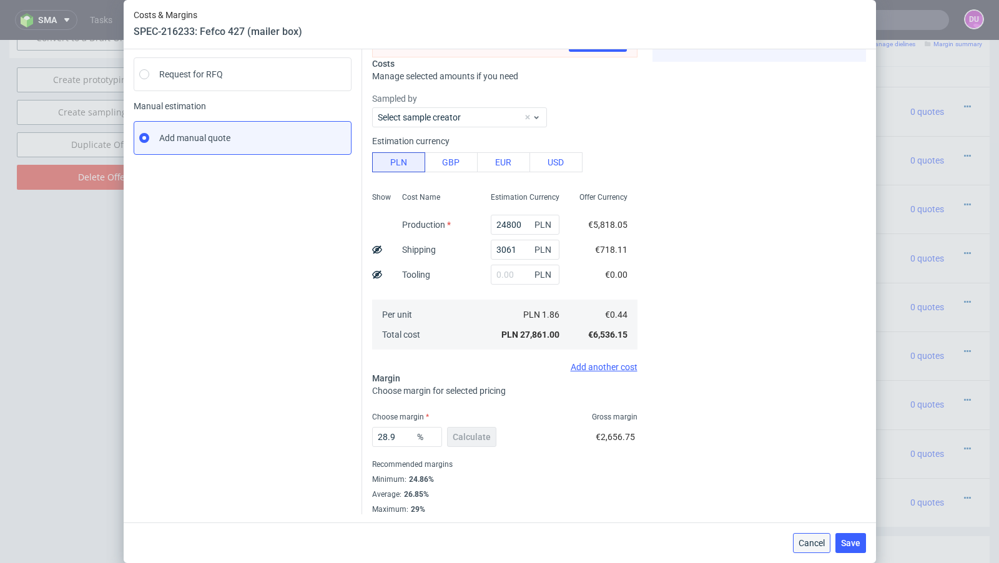
click at [809, 541] on span "Cancel" at bounding box center [812, 543] width 26 height 9
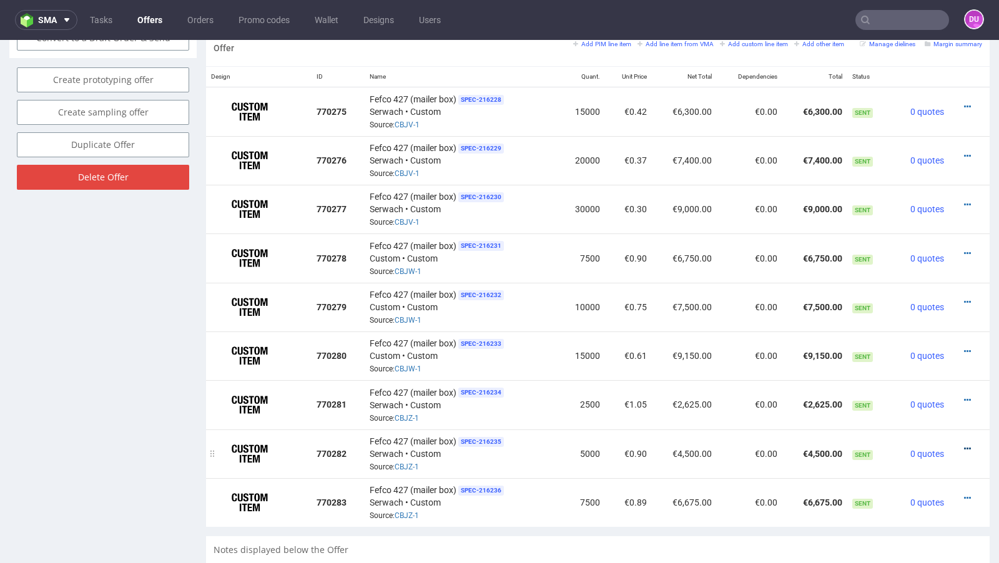
click at [964, 445] on icon at bounding box center [967, 449] width 7 height 9
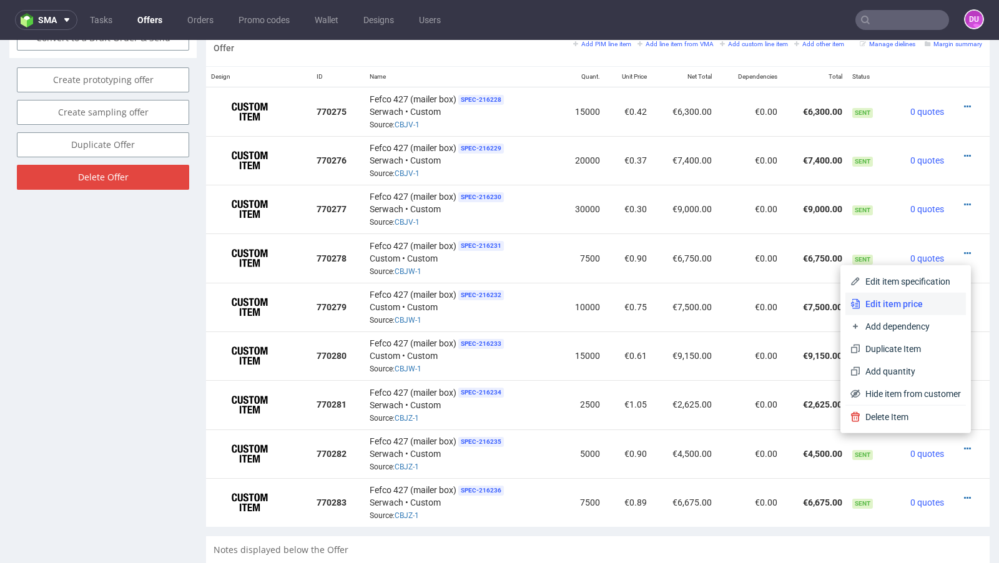
click at [901, 301] on span "Edit item price" at bounding box center [911, 304] width 101 height 12
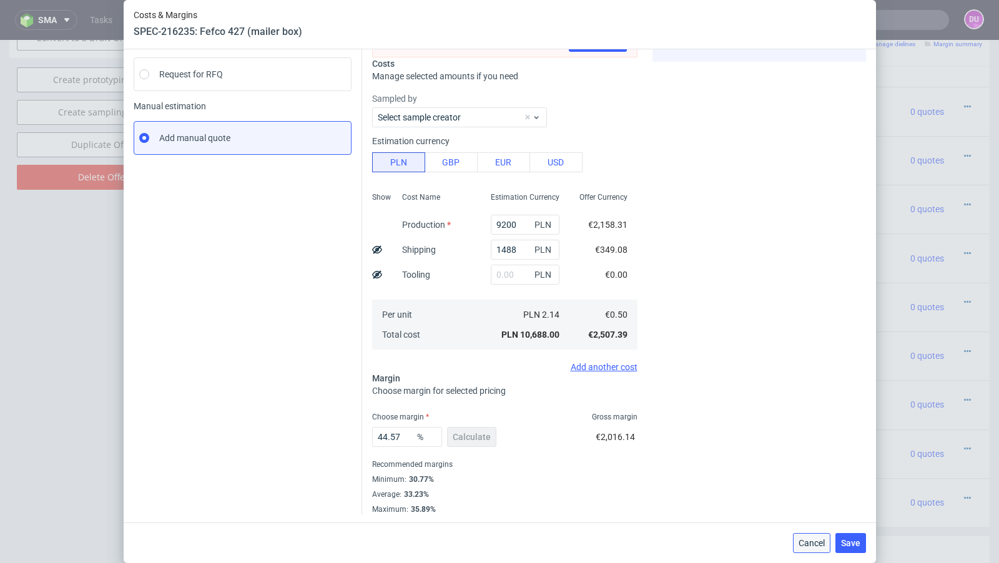
click at [806, 544] on span "Cancel" at bounding box center [812, 543] width 26 height 9
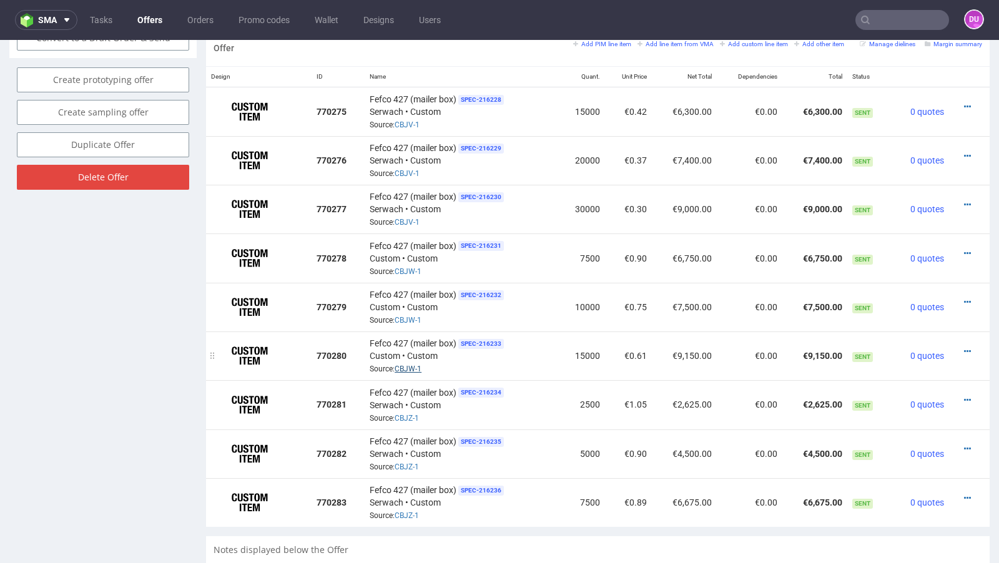
click at [409, 365] on link "CBJW-1" at bounding box center [408, 369] width 27 height 9
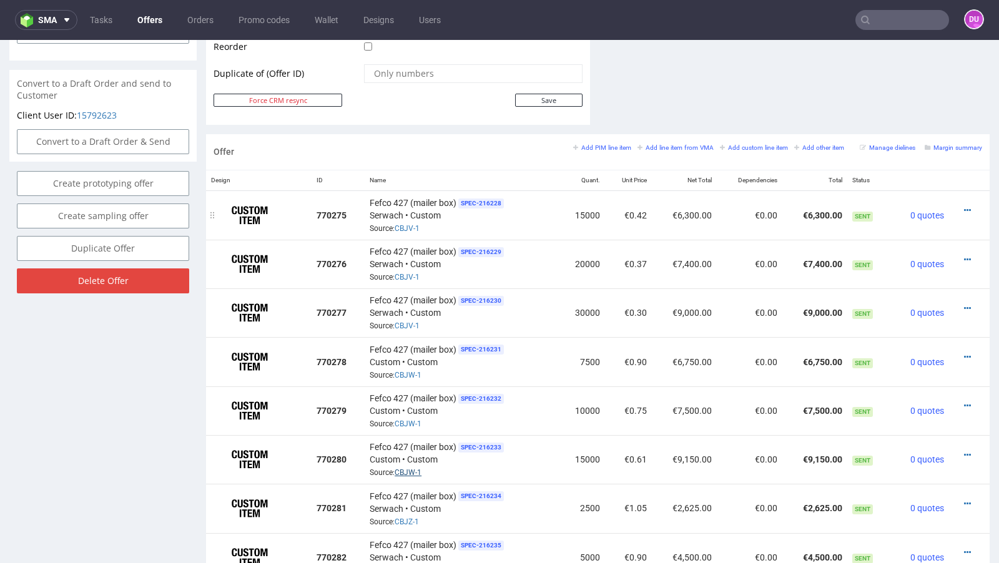
scroll to position [658, 0]
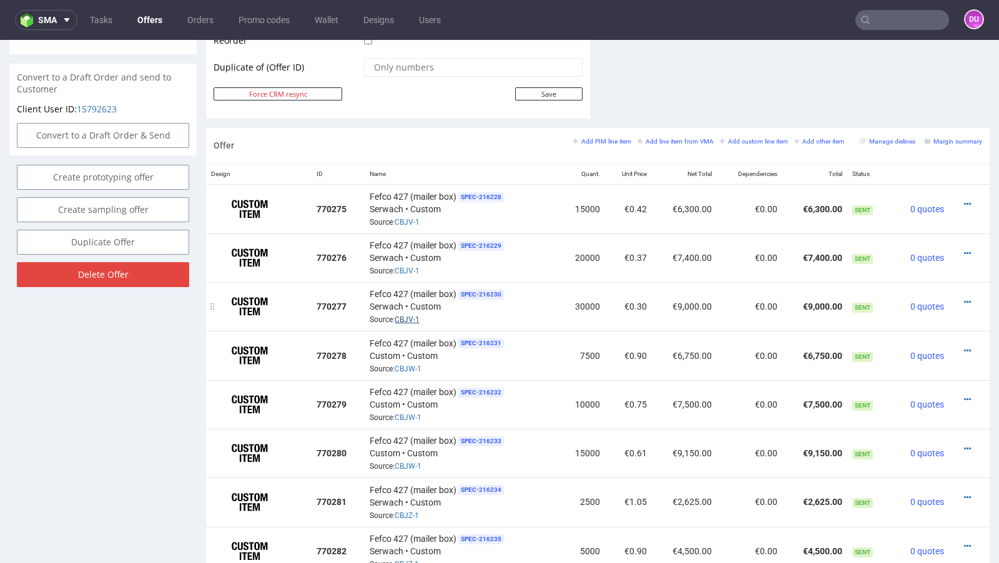
click at [407, 315] on link "CBJV-1" at bounding box center [407, 319] width 25 height 9
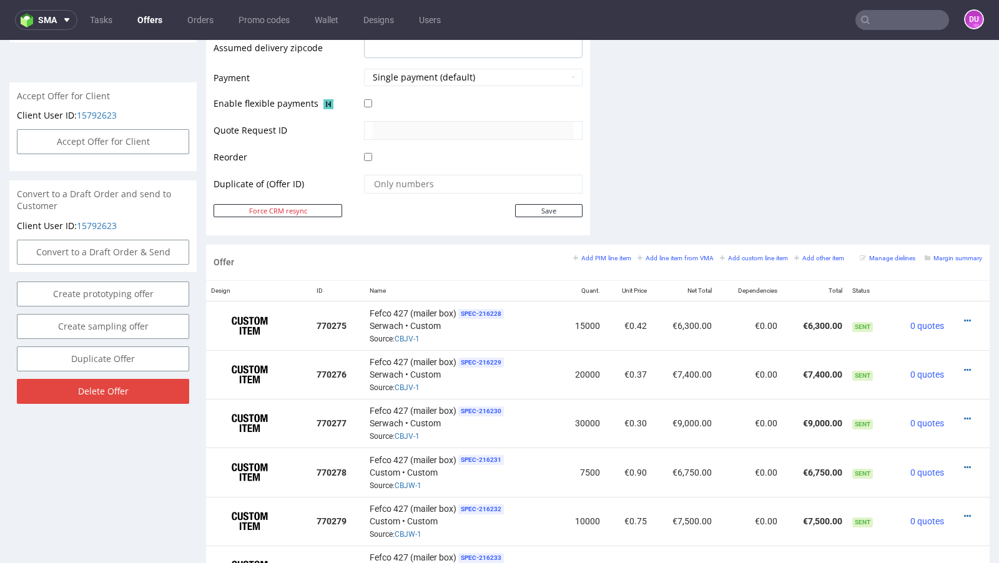
scroll to position [17, 0]
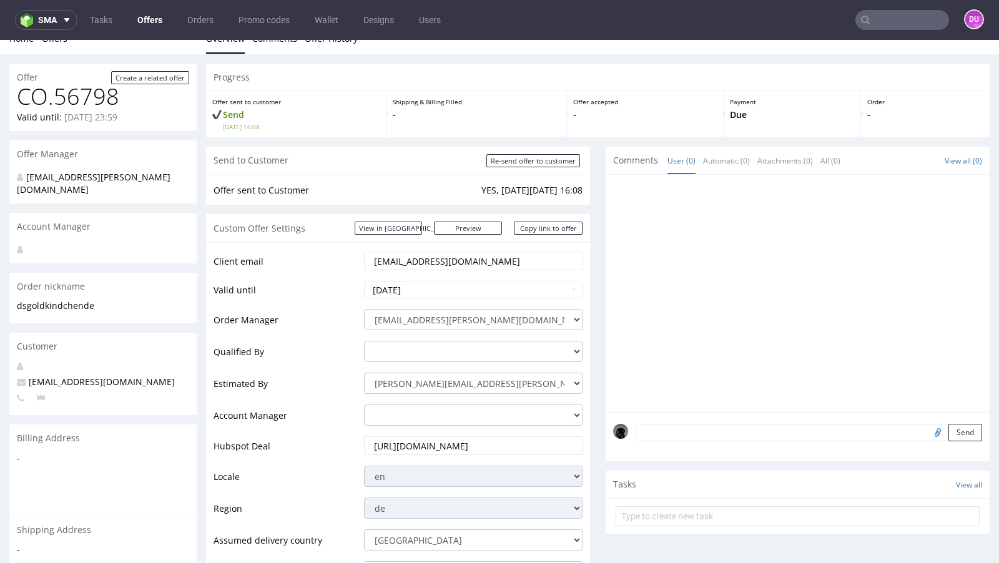
click at [148, 22] on link "Offers" at bounding box center [150, 20] width 40 height 20
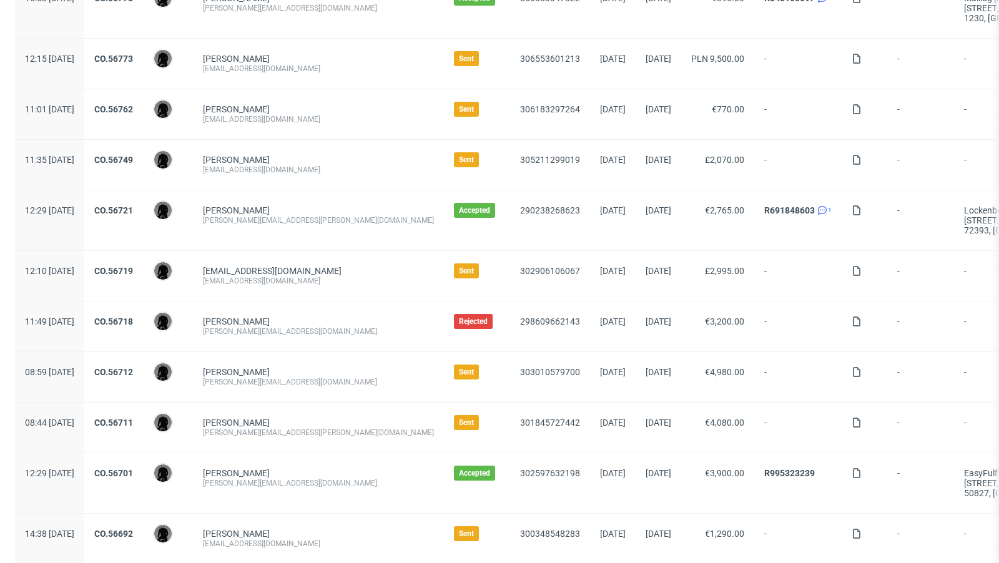
scroll to position [307, 0]
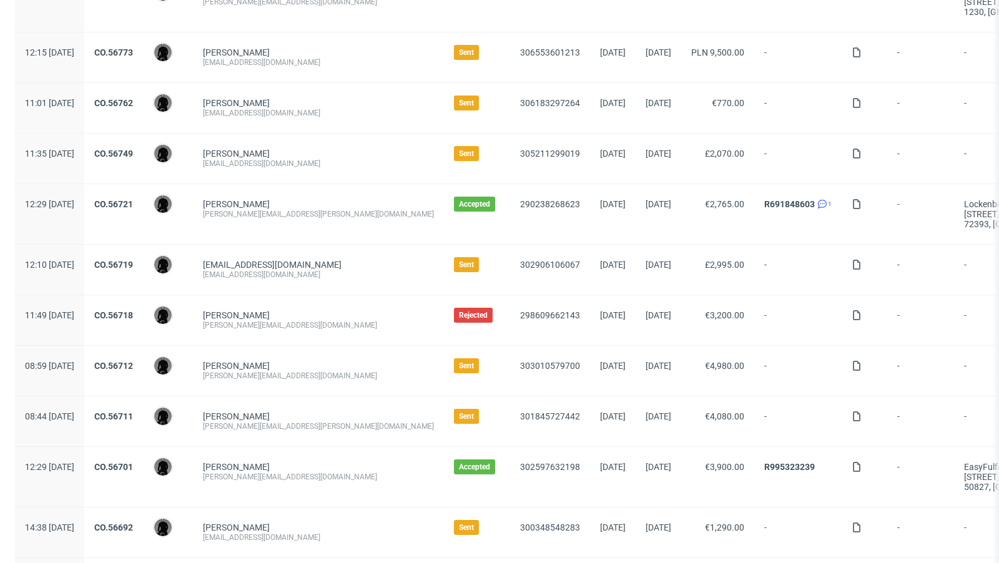
click at [143, 455] on div "CO.56701" at bounding box center [113, 477] width 59 height 60
click at [133, 462] on link "CO.56701" at bounding box center [113, 467] width 39 height 10
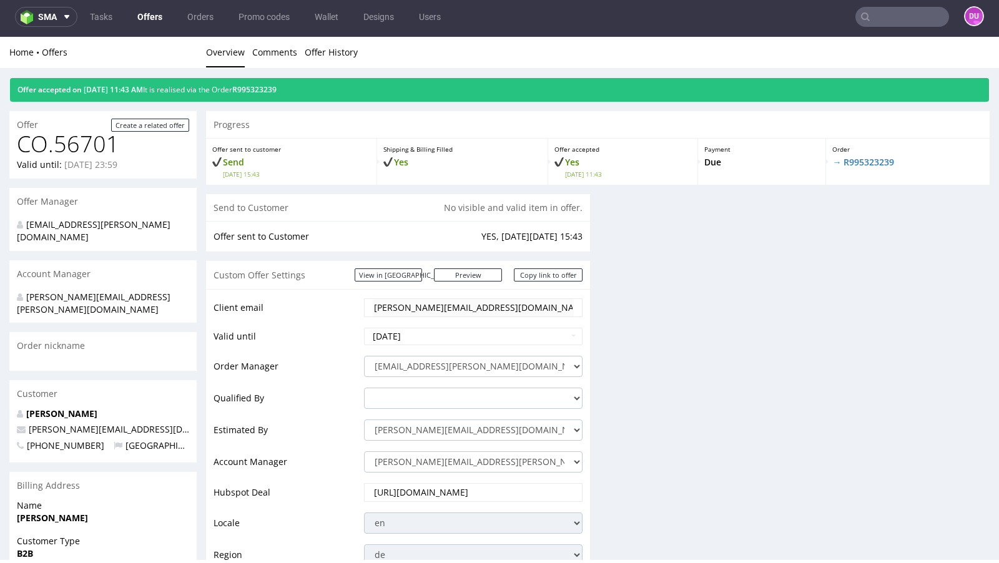
scroll to position [3, 0]
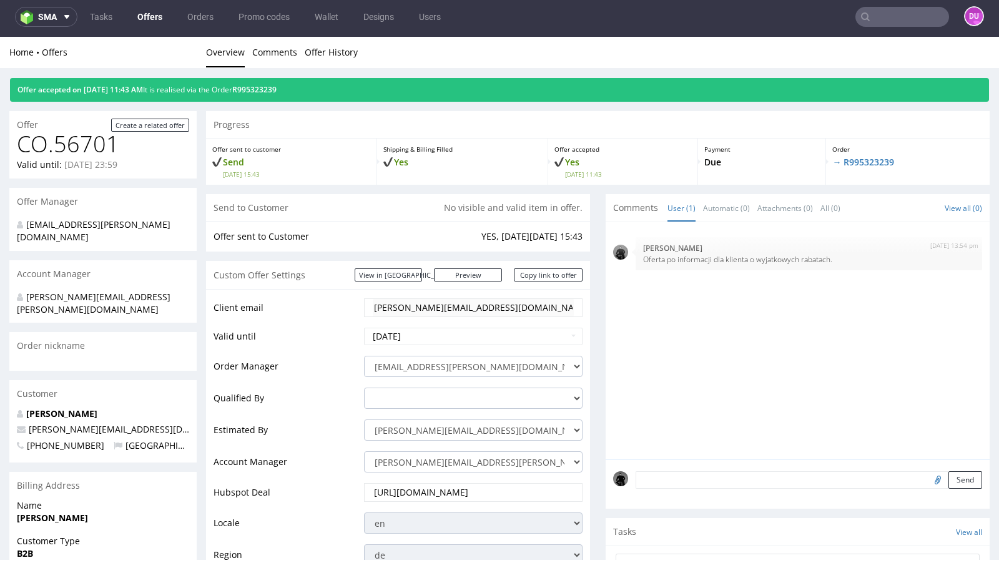
click at [54, 423] on span "[PERSON_NAME][EMAIL_ADDRESS][DOMAIN_NAME]" at bounding box center [131, 429] width 228 height 12
copy span "[PERSON_NAME][EMAIL_ADDRESS][DOMAIN_NAME]"
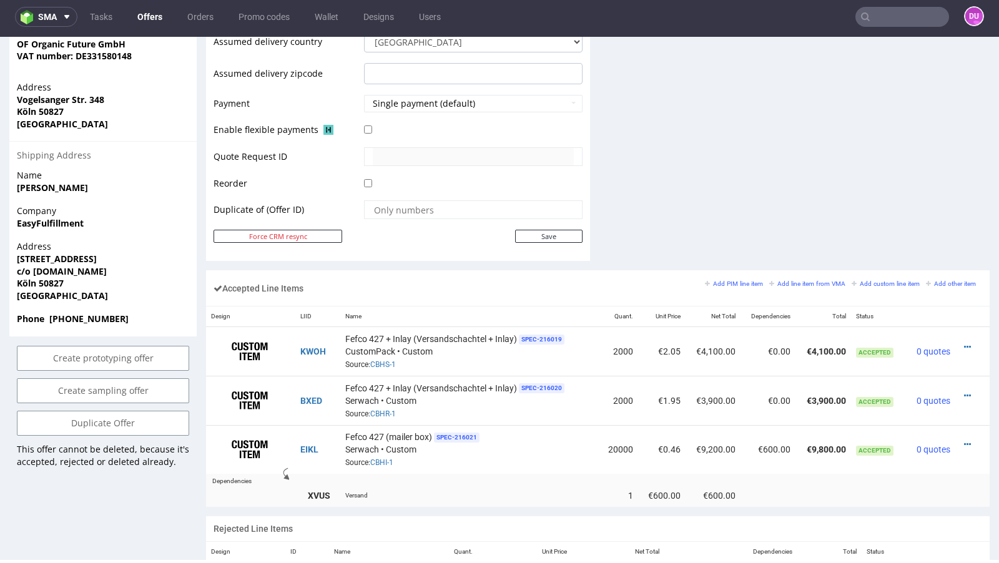
scroll to position [578, 0]
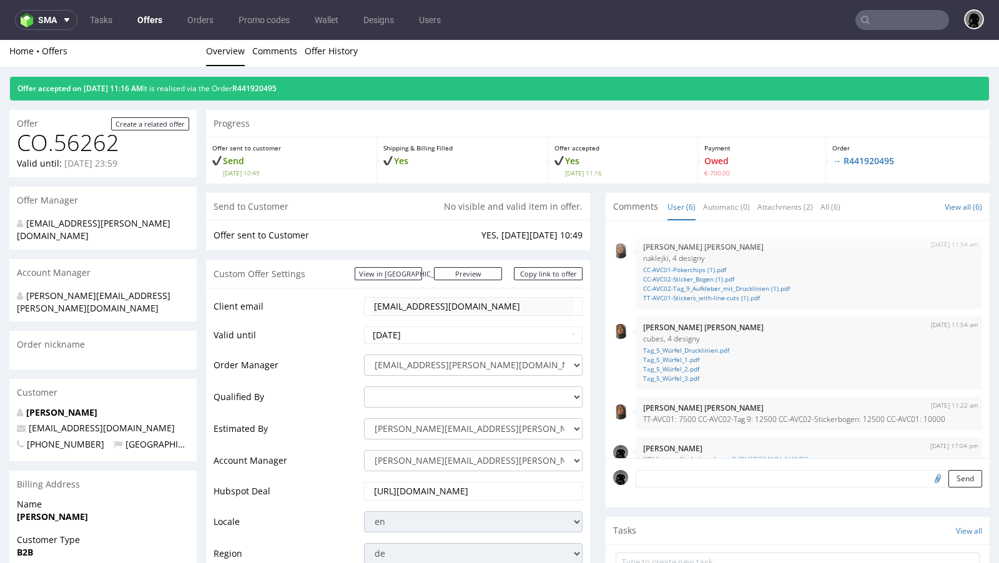
scroll to position [139, 0]
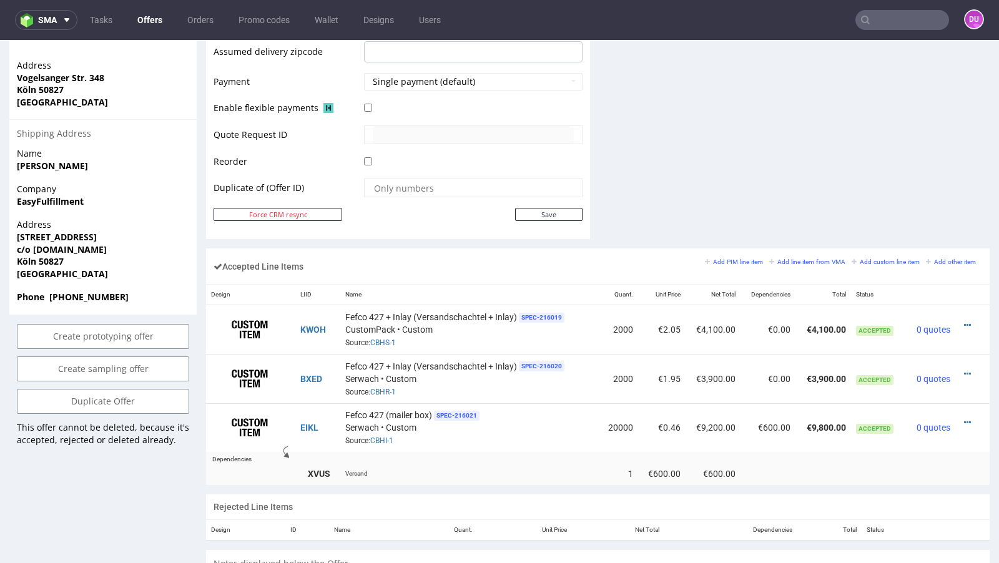
scroll to position [593, 0]
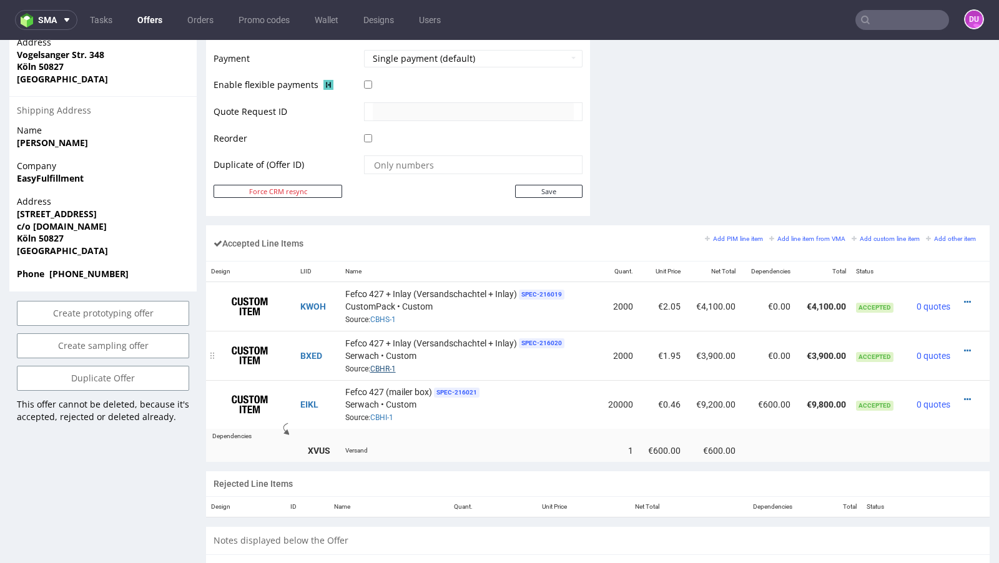
click at [385, 366] on link "CBHR-1" at bounding box center [383, 369] width 26 height 9
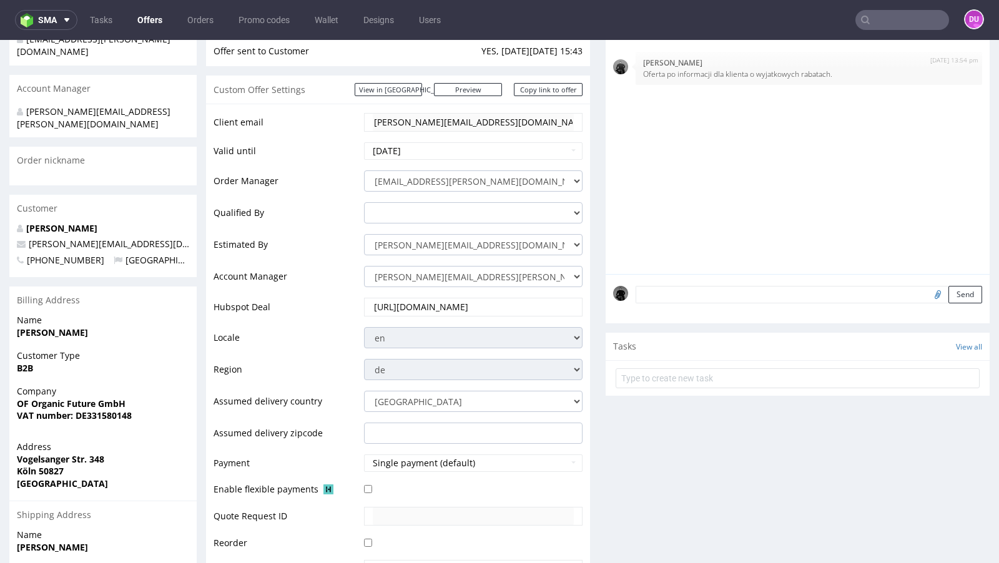
scroll to position [0, 0]
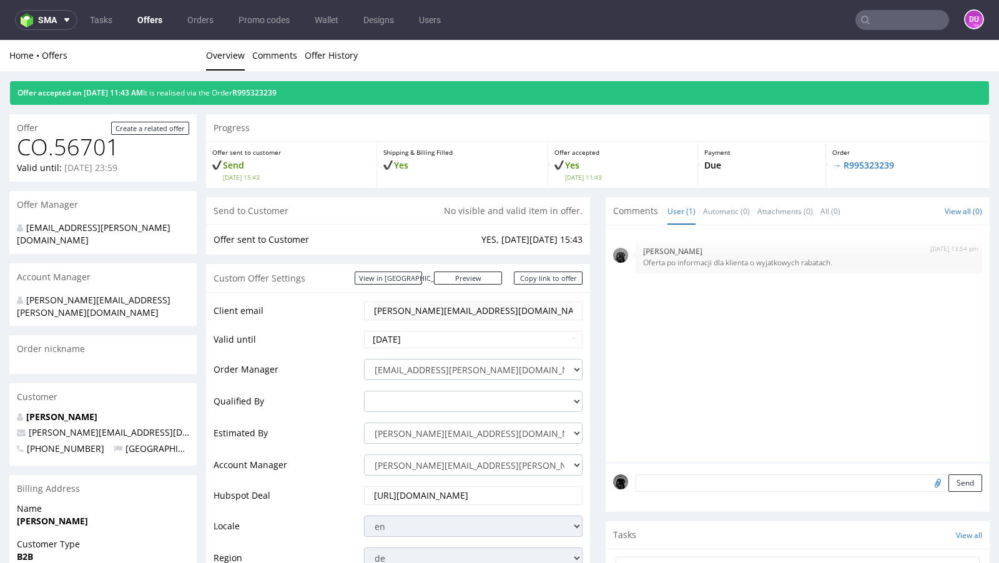
click at [150, 24] on link "Offers" at bounding box center [150, 20] width 40 height 20
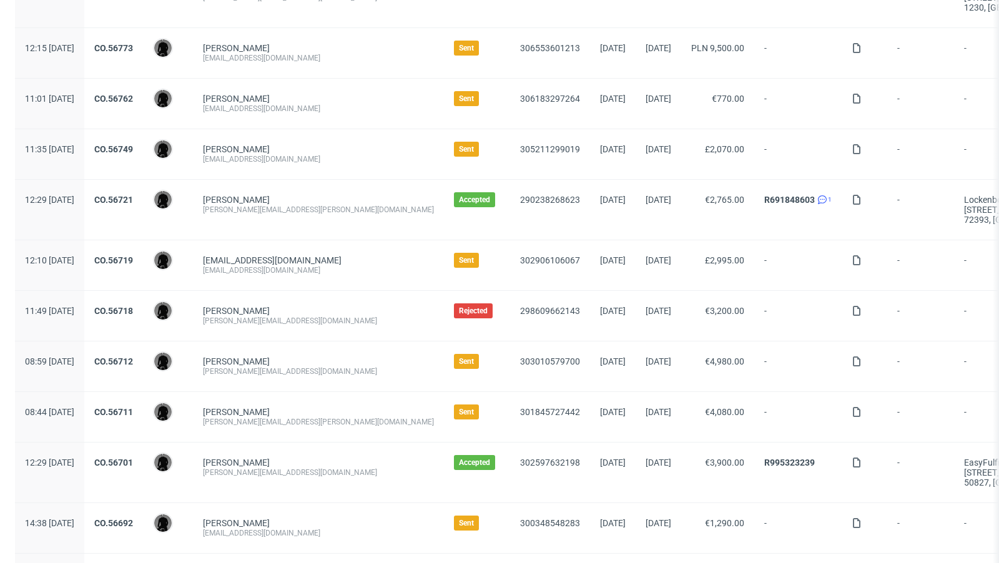
scroll to position [313, 0]
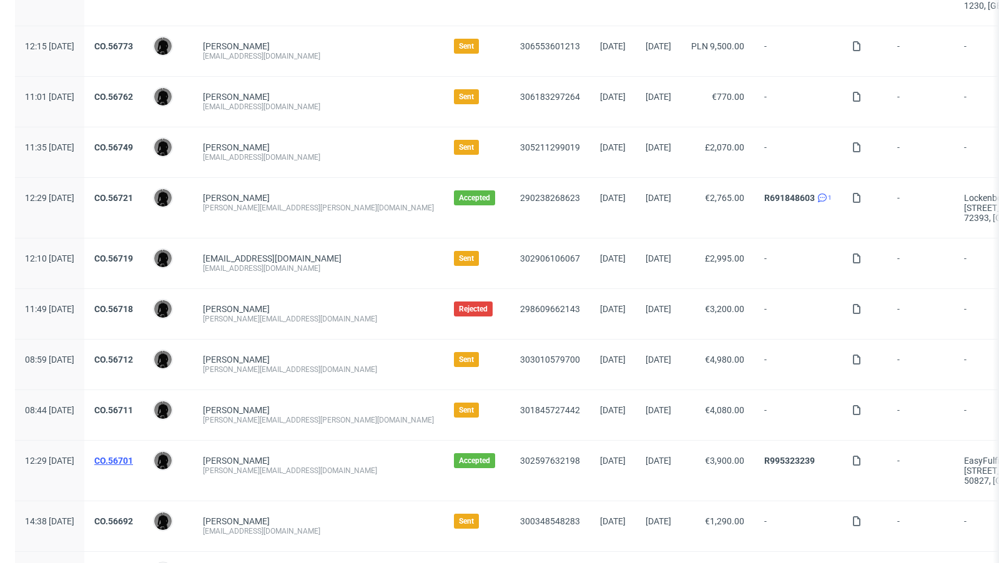
click at [133, 456] on link "CO.56701" at bounding box center [113, 461] width 39 height 10
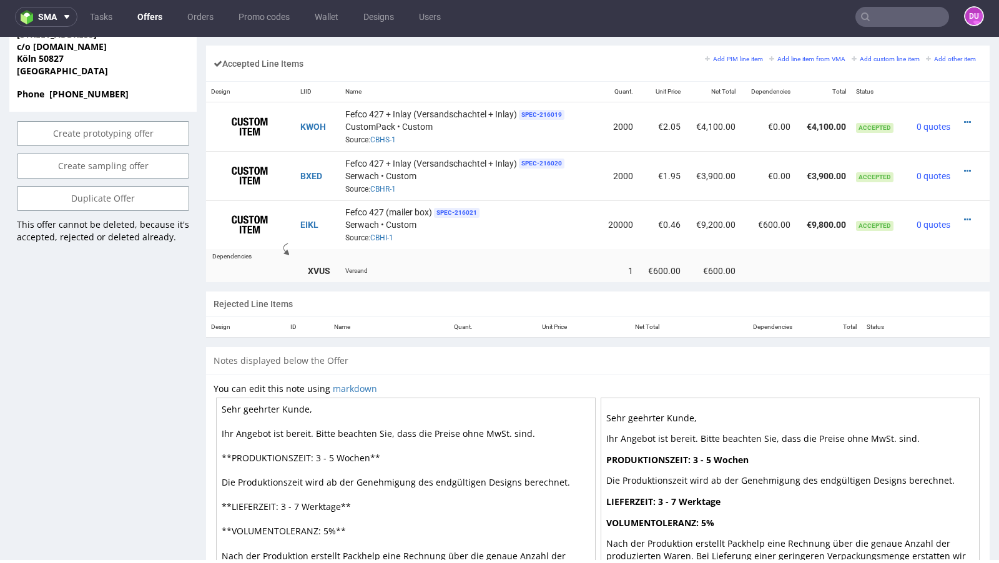
scroll to position [771, 0]
click at [381, 136] on link "CBHS-1" at bounding box center [383, 139] width 26 height 9
click at [385, 184] on link "CBHR-1" at bounding box center [383, 188] width 26 height 9
click at [372, 233] on link "CBHI-1" at bounding box center [381, 237] width 23 height 9
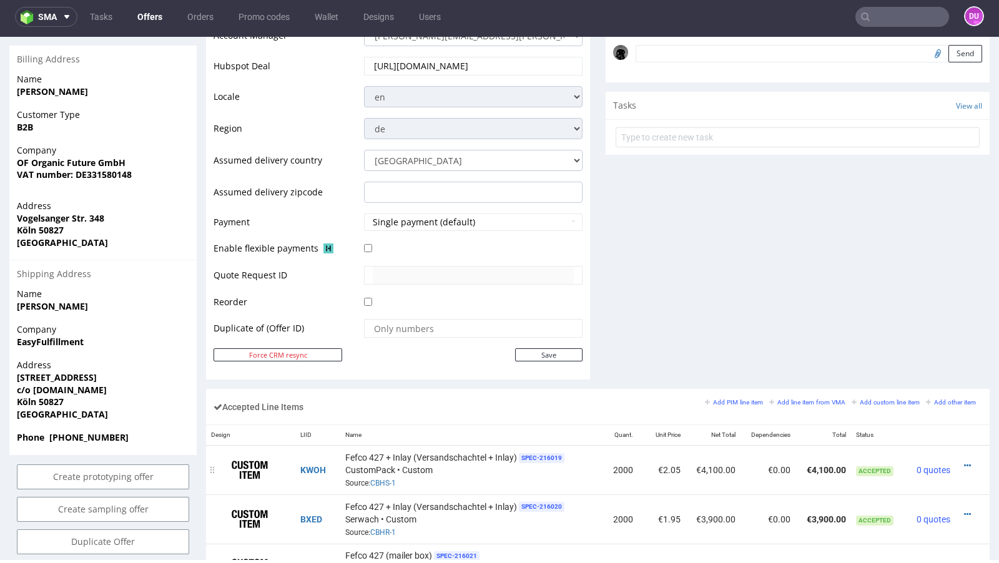
scroll to position [53, 0]
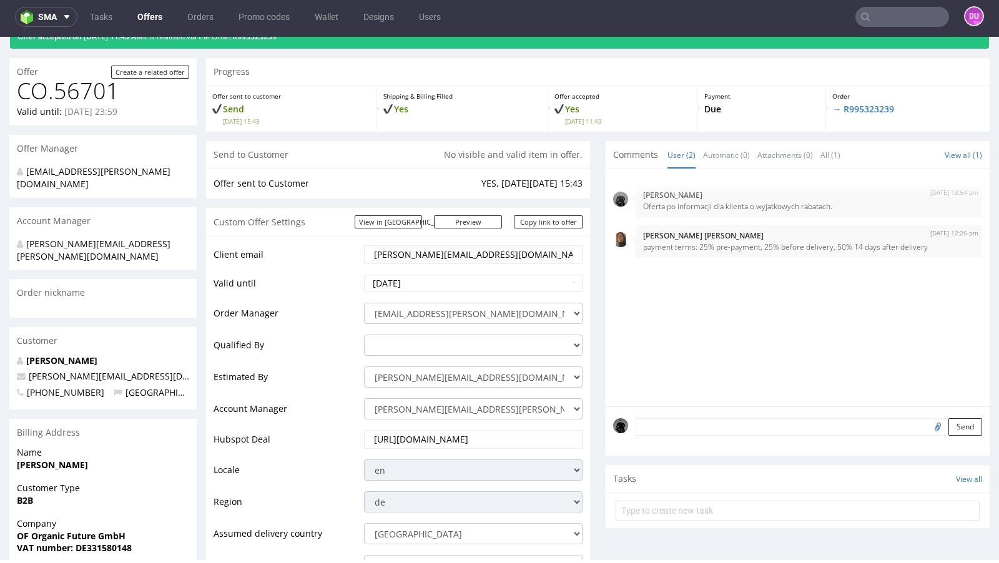
click at [153, 17] on link "Offers" at bounding box center [150, 17] width 40 height 20
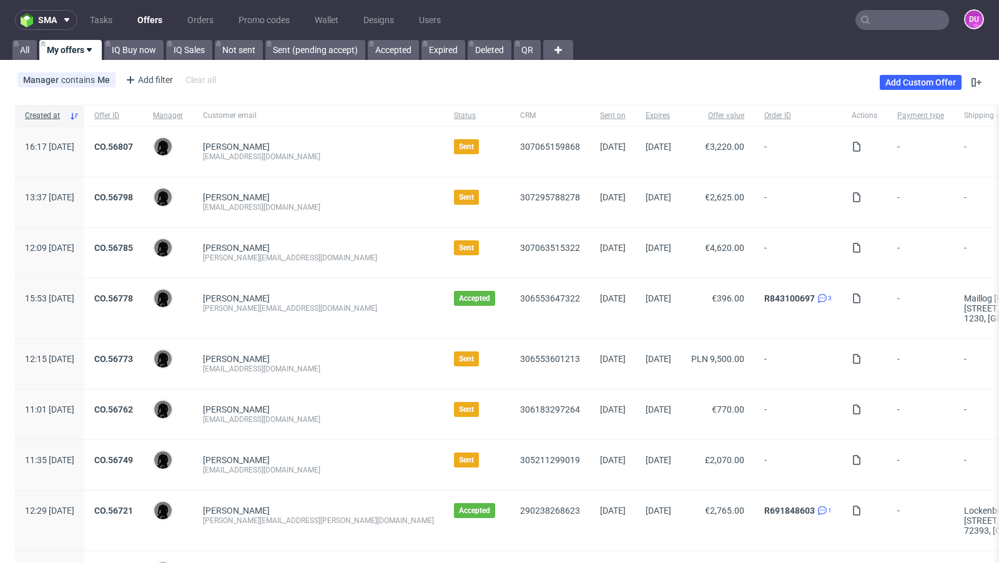
click at [488, 73] on div "Manager contains Me Add filter Hide filters Clear all Add Custom Offer" at bounding box center [499, 82] width 999 height 35
click at [492, 81] on div "Manager contains Me Add filter Hide filters Clear all Add Custom Offer" at bounding box center [499, 82] width 999 height 35
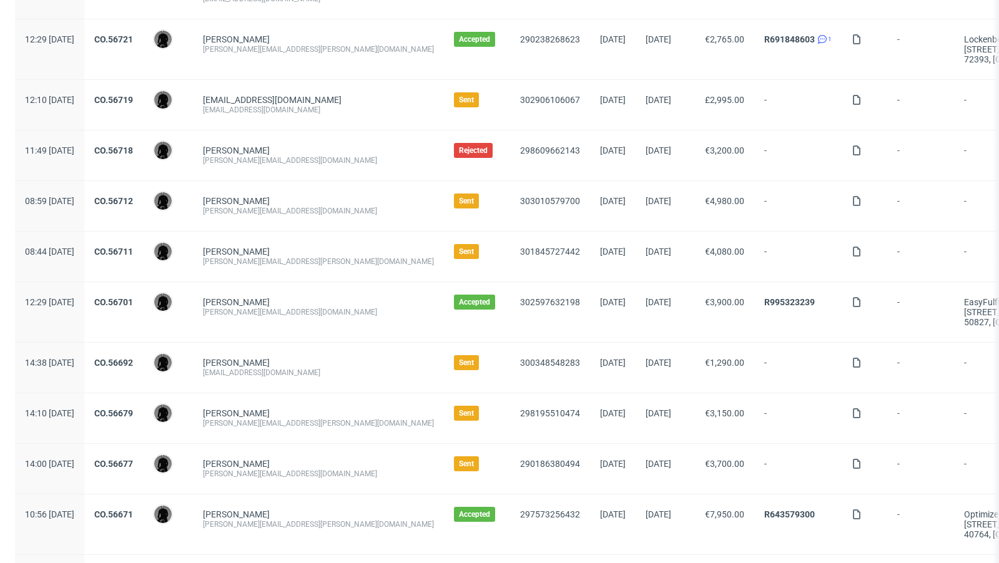
scroll to position [475, 0]
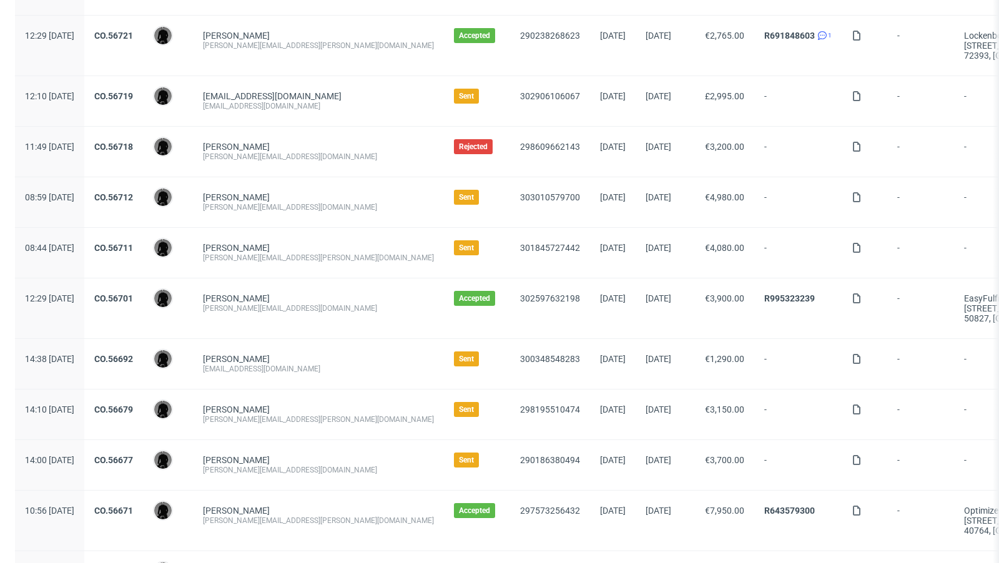
click at [143, 349] on div "CO.56692" at bounding box center [113, 364] width 59 height 50
click at [133, 357] on link "CO.56692" at bounding box center [113, 359] width 39 height 10
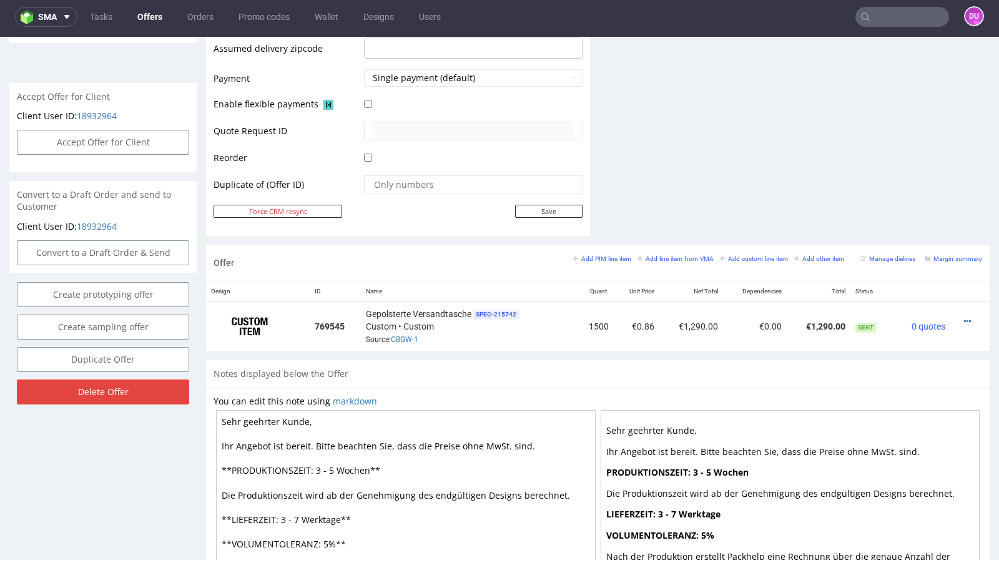
scroll to position [536, 0]
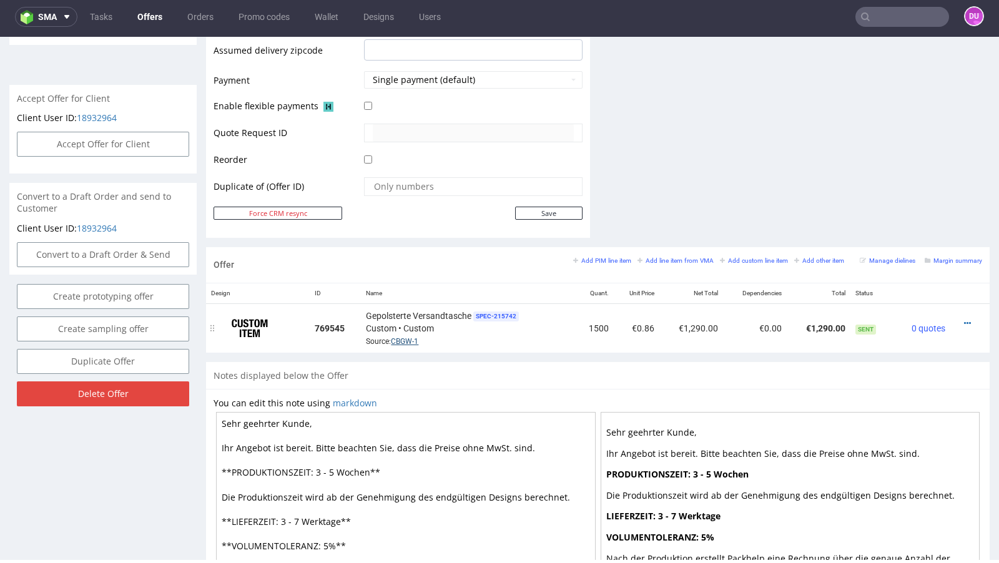
click at [405, 337] on link "CBGW-1" at bounding box center [404, 341] width 27 height 9
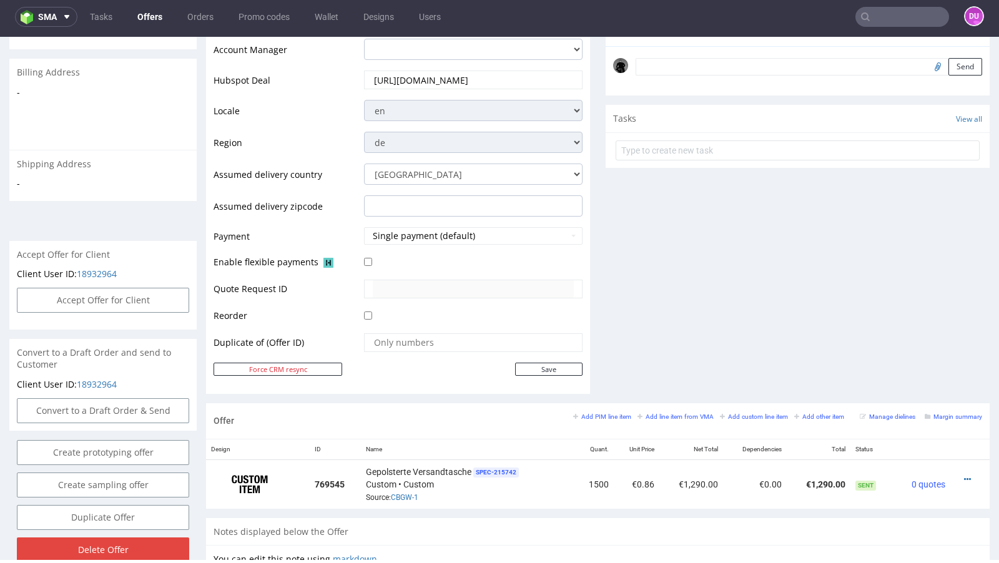
click at [147, 4] on nav "sma Tasks Offers Orders Promo codes Wallet Designs Users DU" at bounding box center [499, 17] width 999 height 40
click at [149, 15] on link "Offers" at bounding box center [150, 17] width 40 height 20
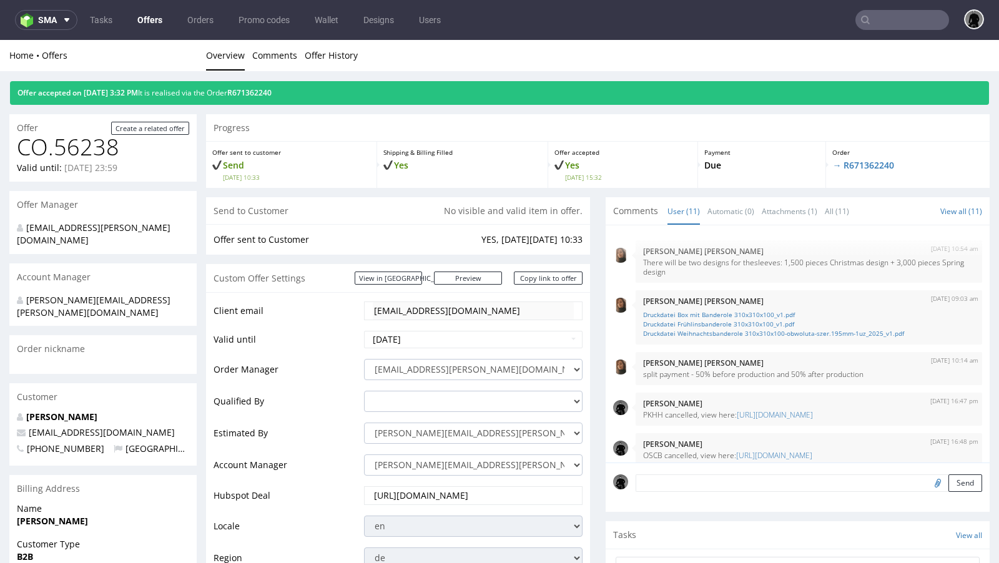
scroll to position [330, 0]
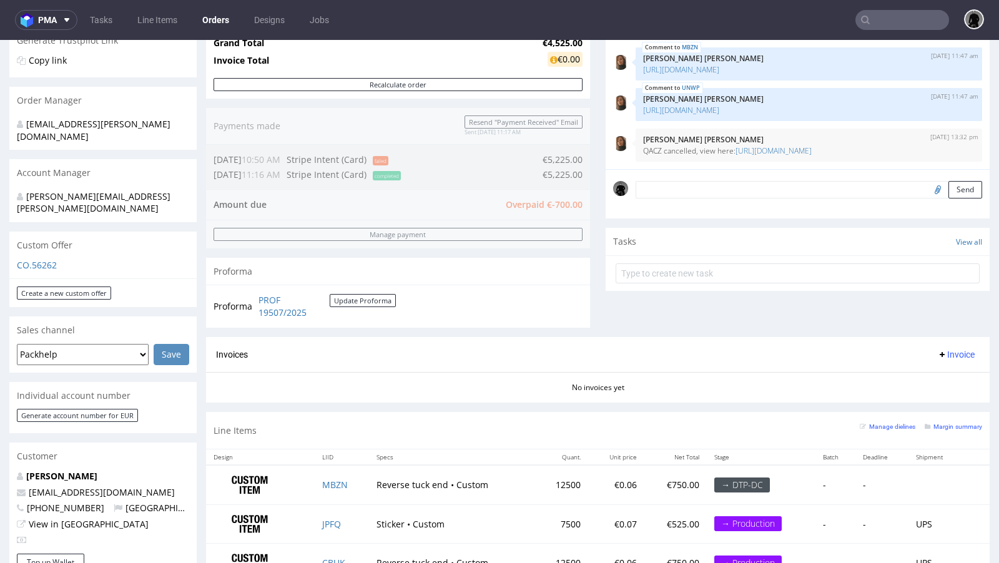
scroll to position [261, 0]
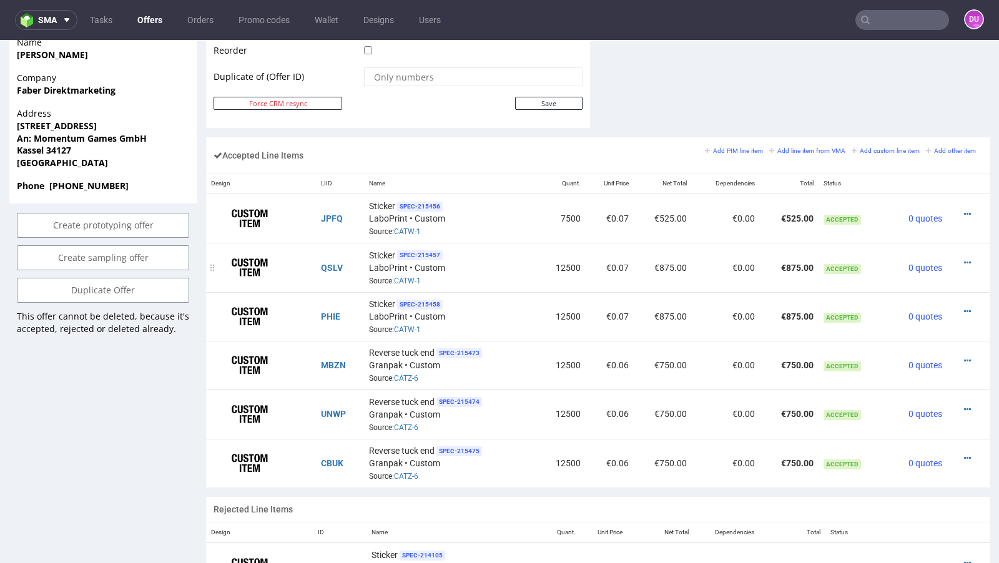
scroll to position [685, 0]
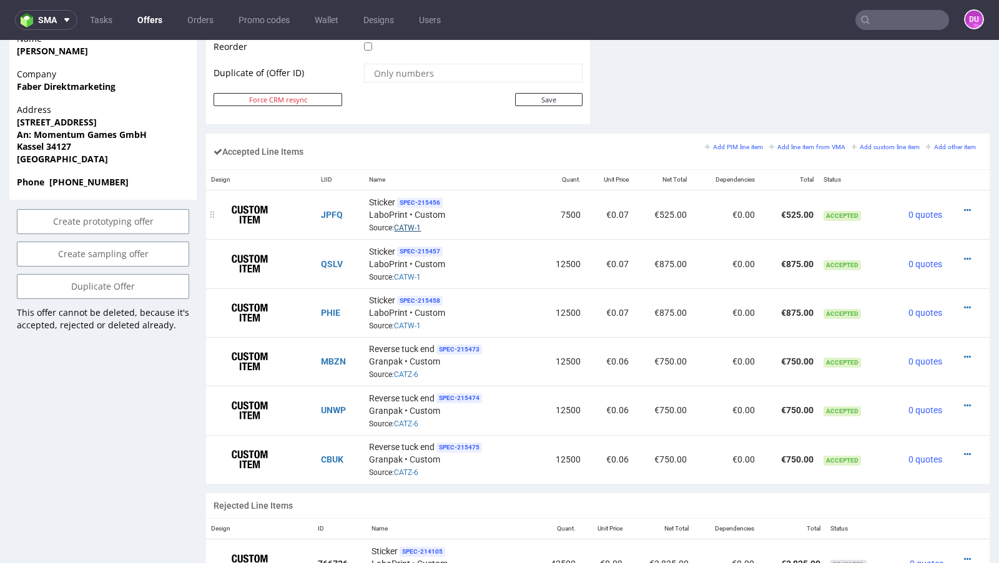
click at [403, 224] on link "CATW-1" at bounding box center [407, 228] width 27 height 9
click at [571, 206] on td "7500" at bounding box center [561, 214] width 48 height 49
copy td "7500"
click at [550, 259] on td "12500" at bounding box center [561, 263] width 48 height 49
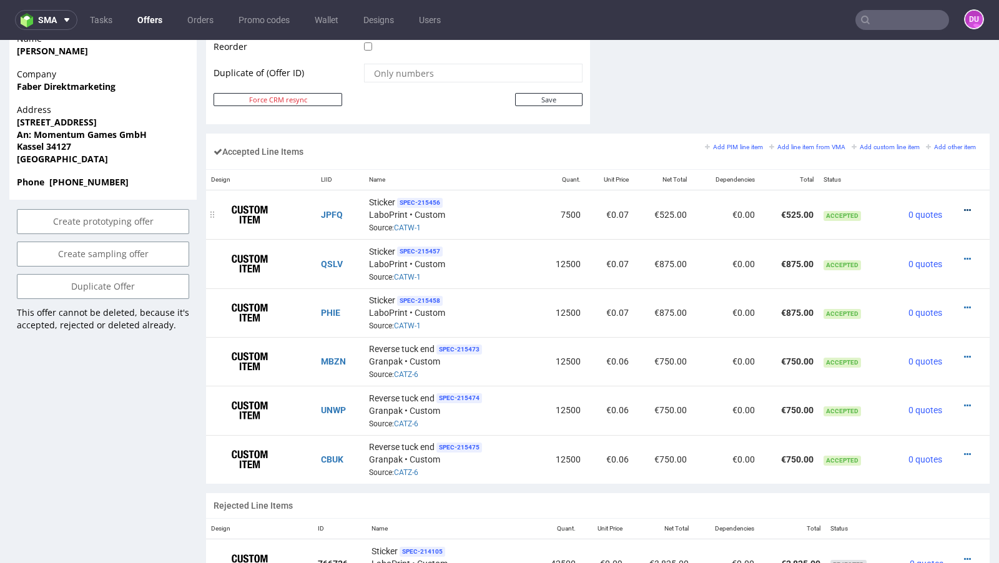
click at [964, 206] on icon at bounding box center [967, 210] width 7 height 9
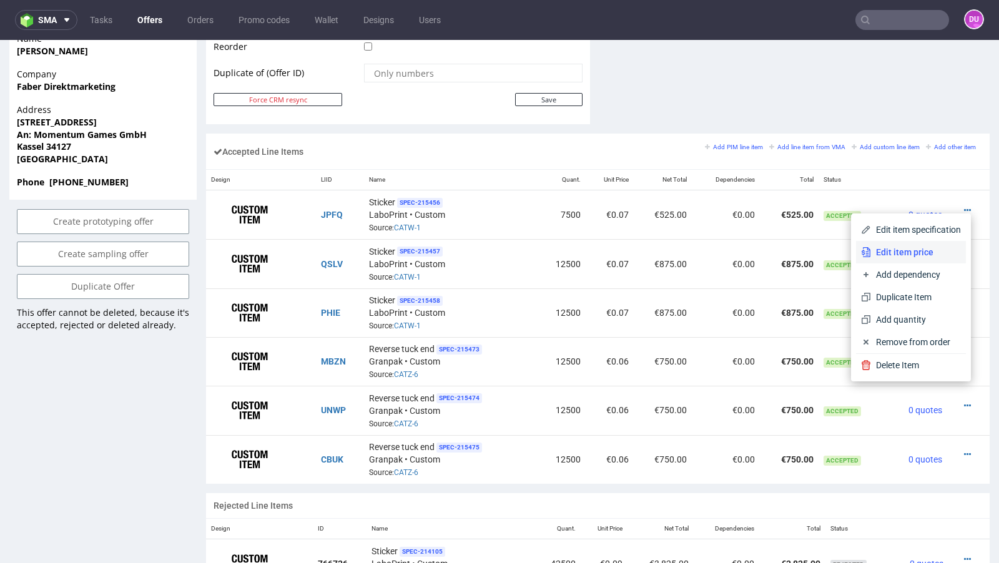
click at [892, 250] on span "Edit item price" at bounding box center [916, 252] width 90 height 12
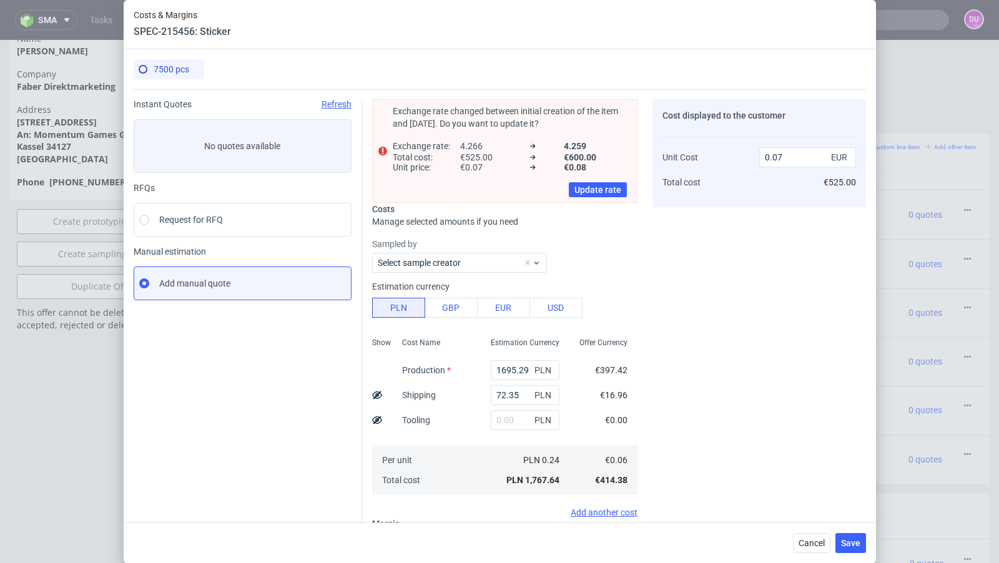
scroll to position [0, 0]
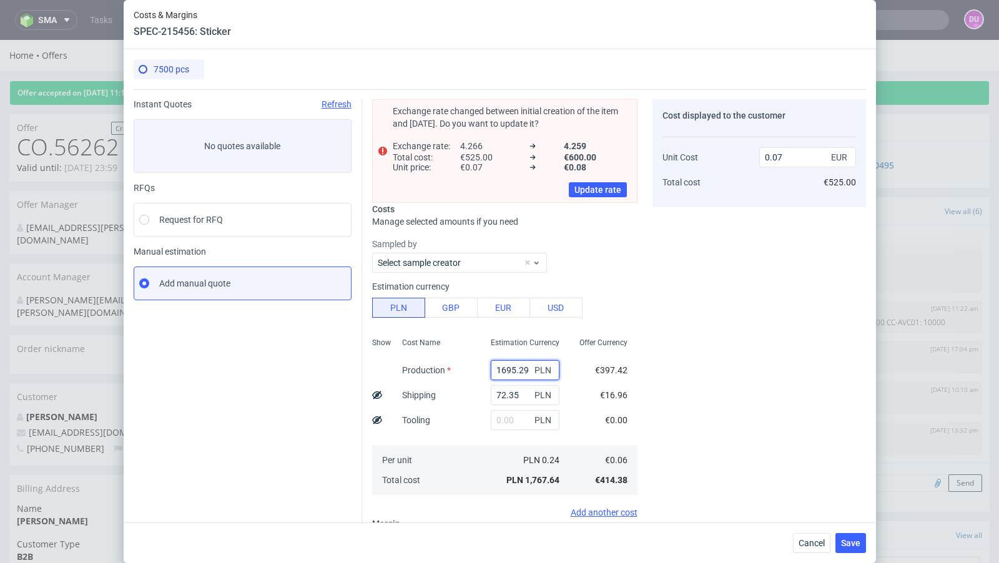
click at [510, 372] on input "1695.29" at bounding box center [525, 370] width 69 height 20
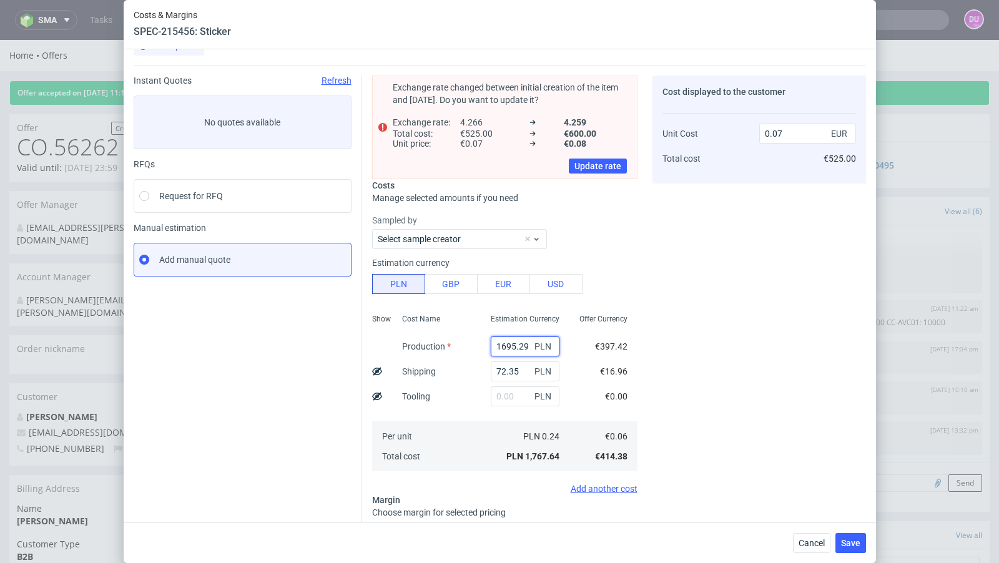
scroll to position [15, 0]
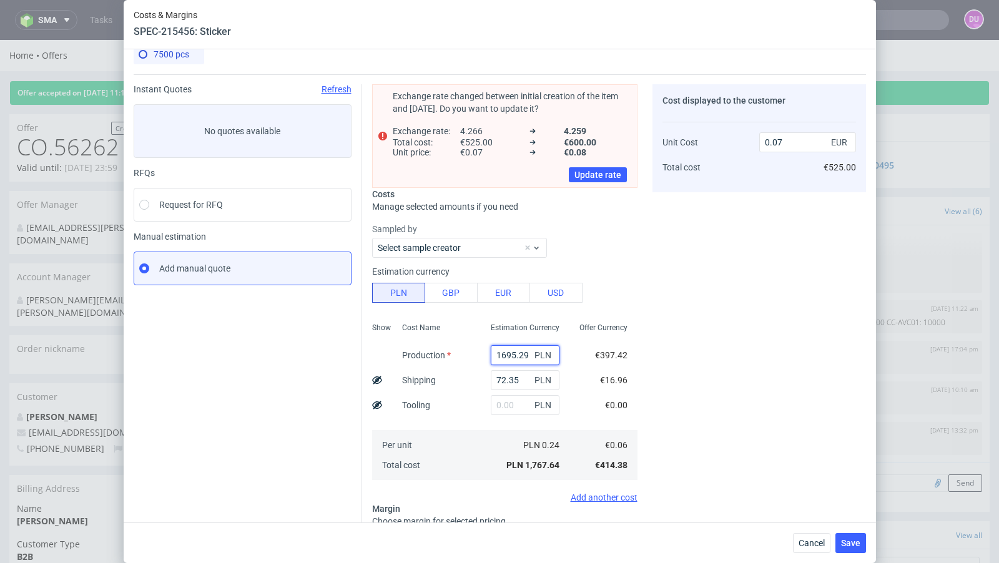
paste input "2 220"
type input "2 220"
type input "0"
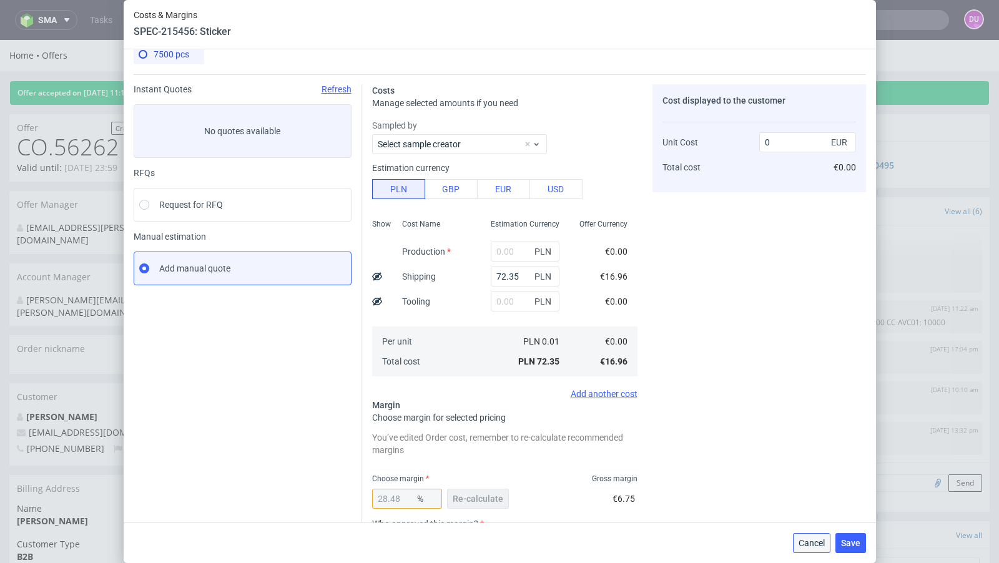
click at [799, 546] on span "Cancel" at bounding box center [812, 543] width 26 height 9
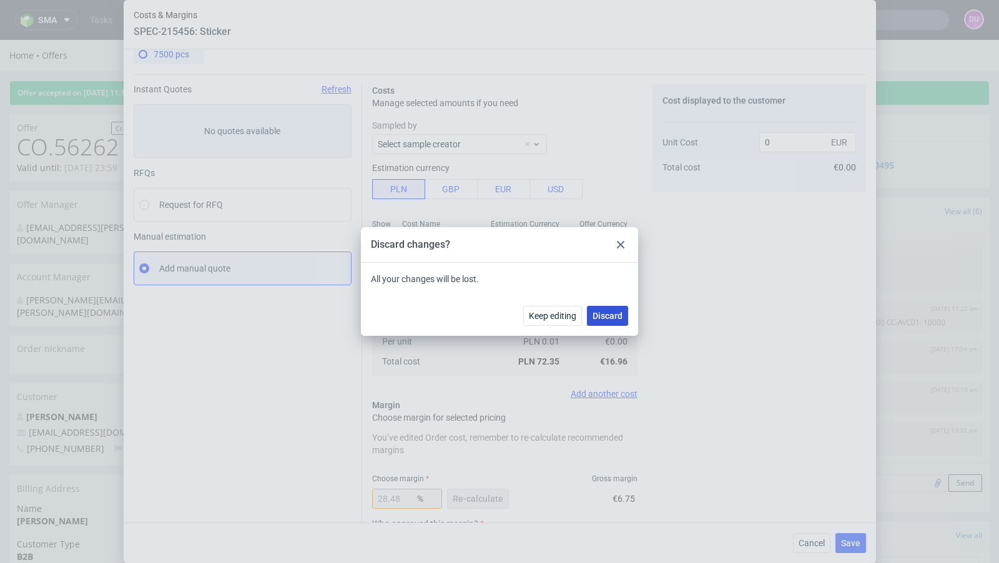
click at [590, 315] on button "Discard" at bounding box center [607, 316] width 41 height 20
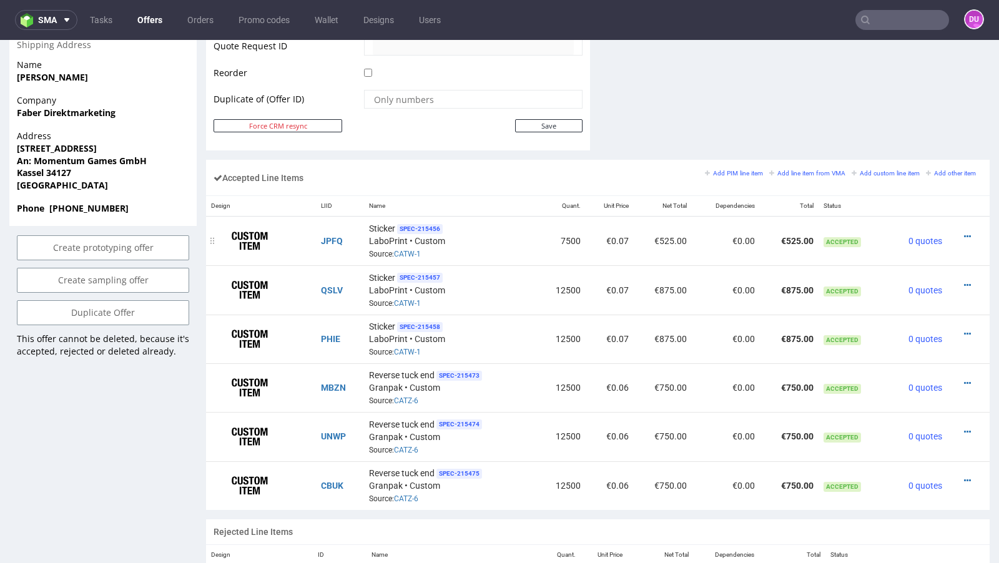
scroll to position [668, 0]
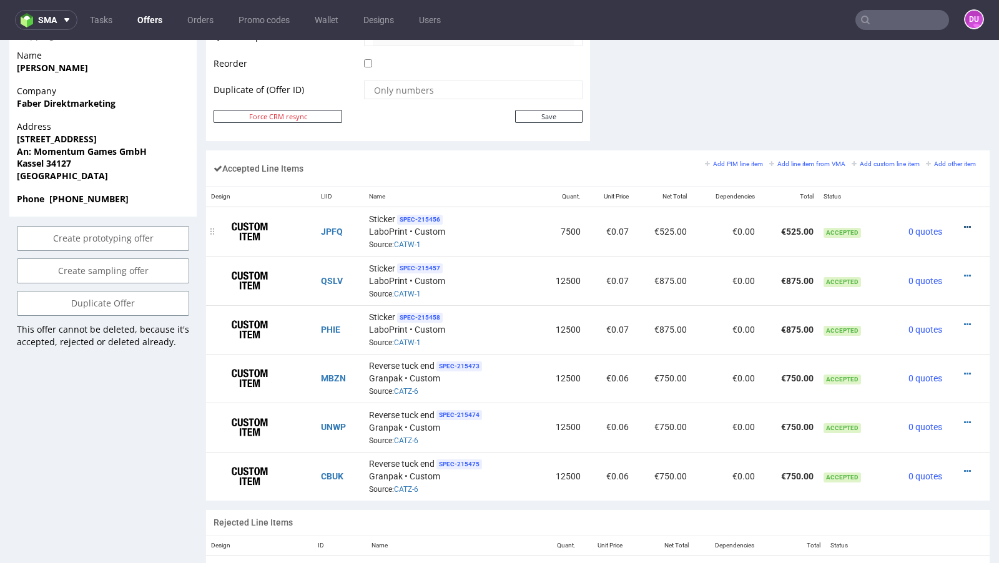
click at [964, 224] on icon at bounding box center [967, 227] width 7 height 9
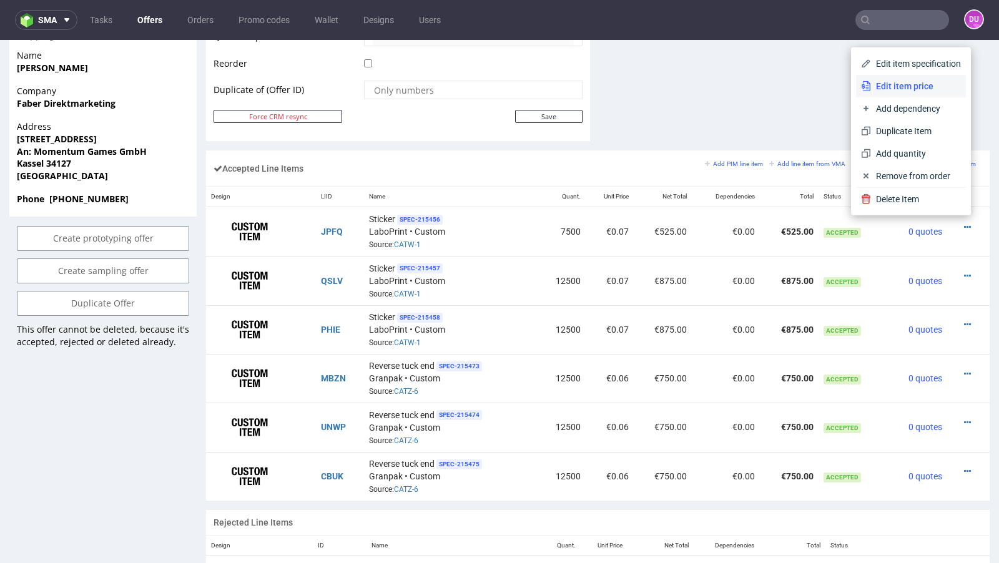
click at [889, 84] on span "Edit item price" at bounding box center [916, 86] width 90 height 12
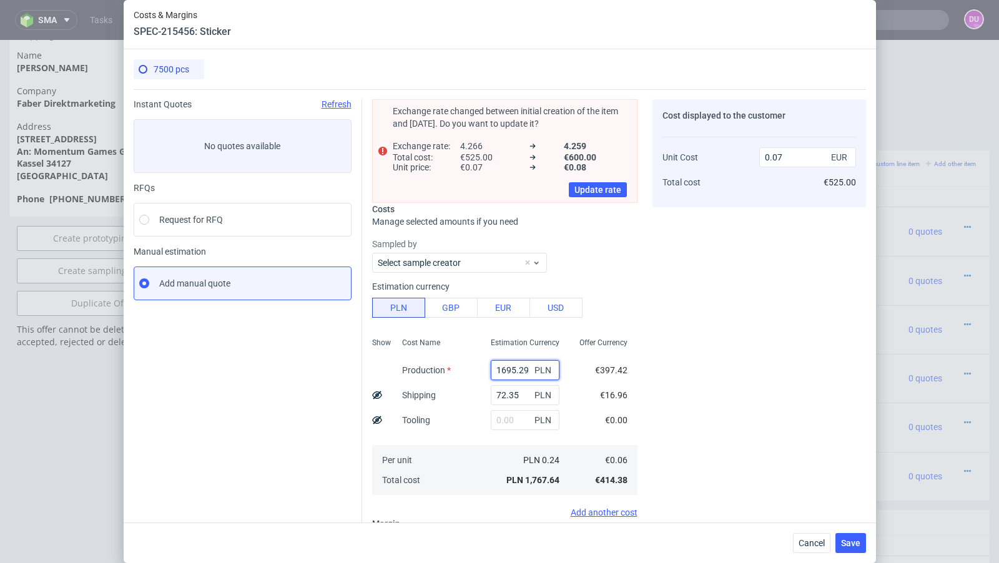
click at [503, 364] on input "1695.29" at bounding box center [525, 370] width 69 height 20
paste input "2 220"
type input "2 220"
type input "0"
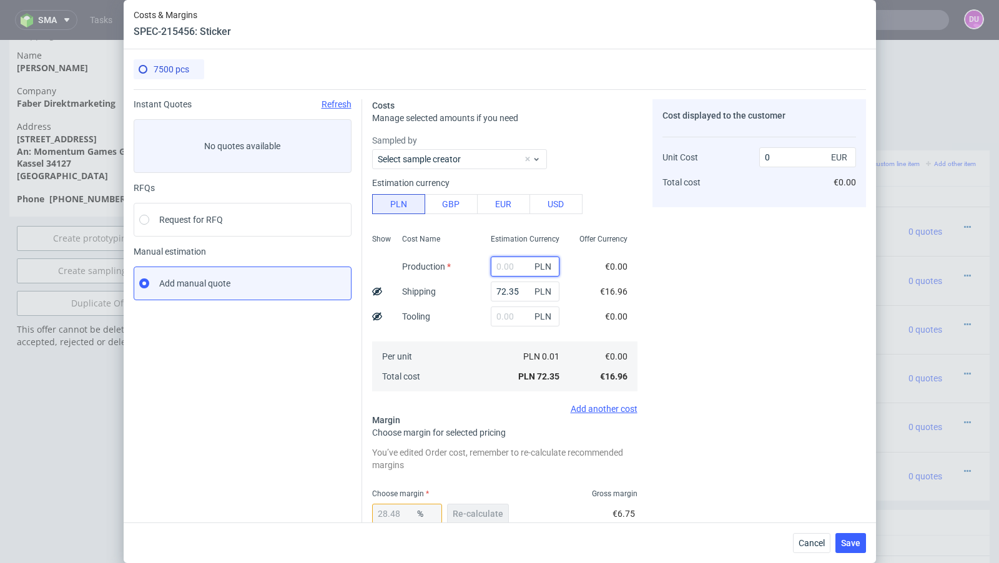
paste input "2 220"
click at [503, 264] on input "2 220" at bounding box center [525, 267] width 69 height 20
type input "2220"
type input "0.1"
type input "2220"
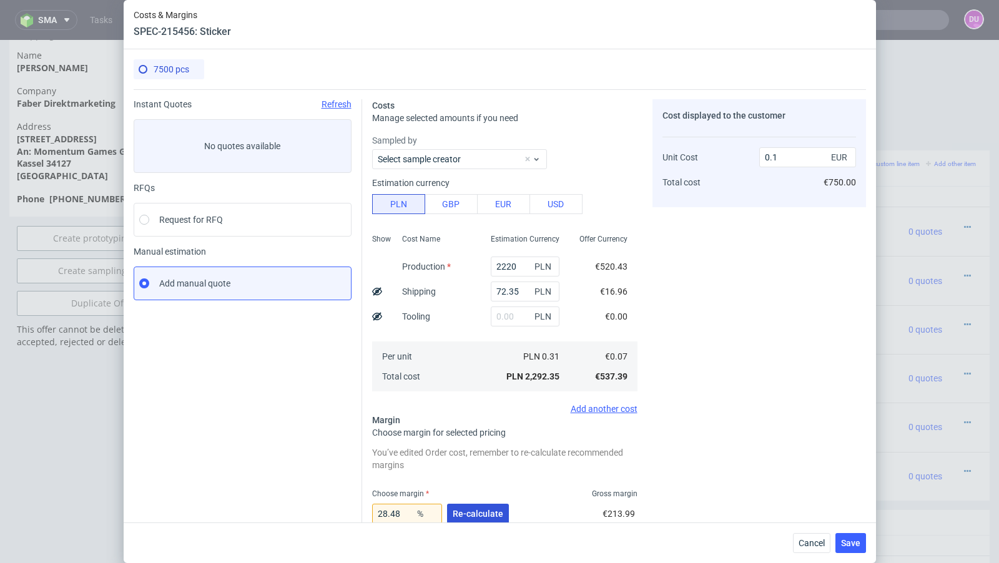
click at [495, 516] on span "Re-calculate" at bounding box center [478, 514] width 51 height 9
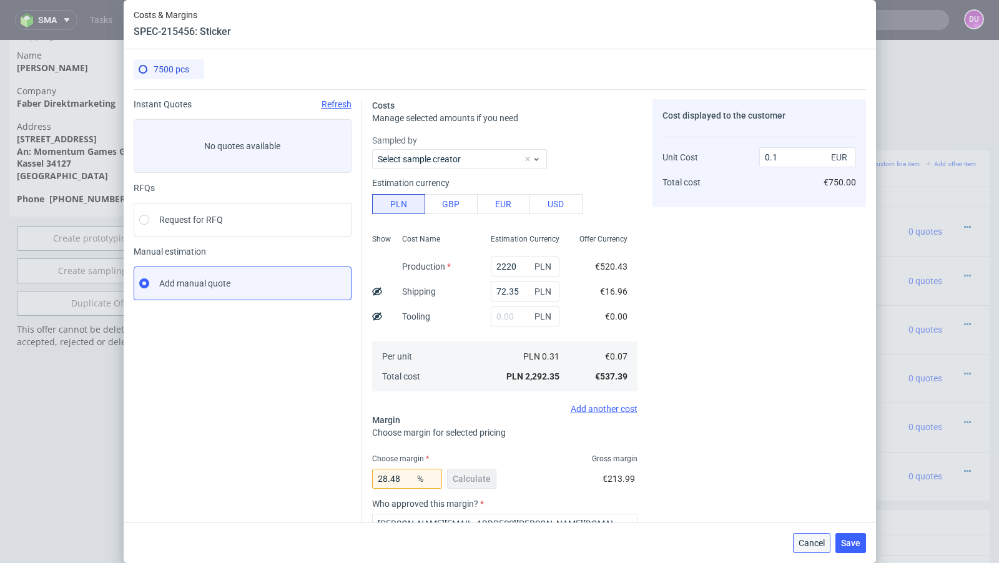
click at [806, 540] on span "Cancel" at bounding box center [812, 543] width 26 height 9
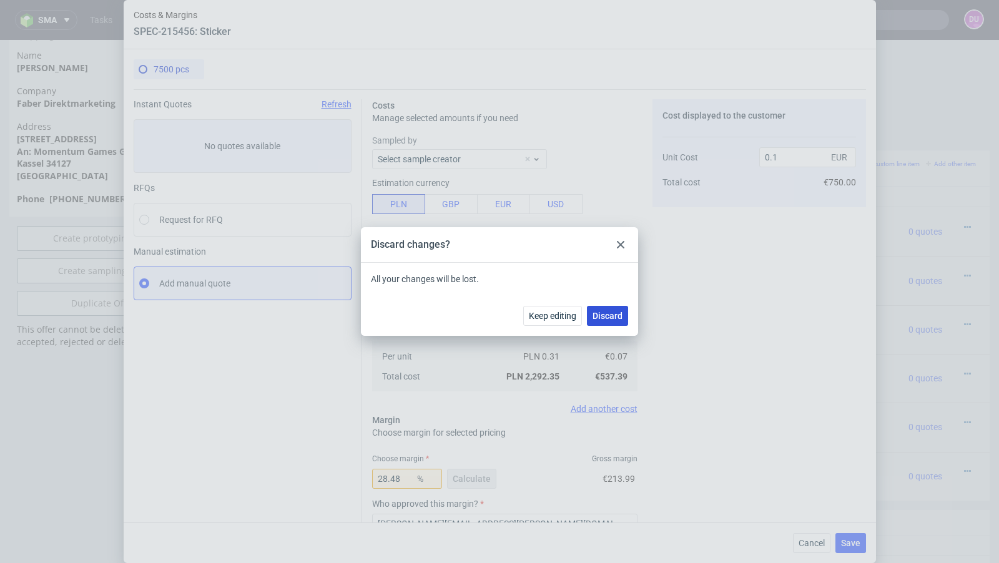
click at [610, 313] on span "Discard" at bounding box center [608, 316] width 30 height 9
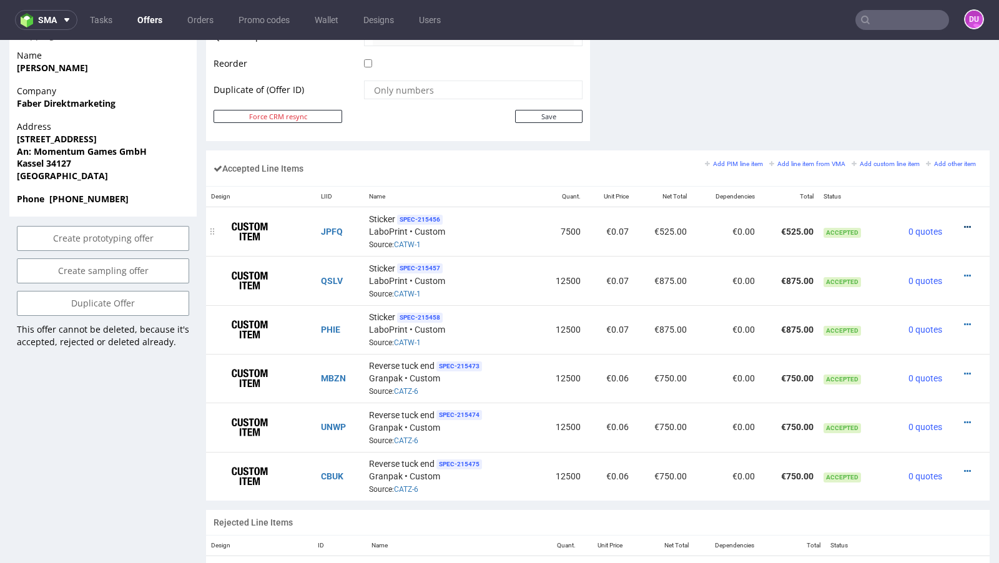
click at [964, 223] on icon at bounding box center [967, 227] width 7 height 9
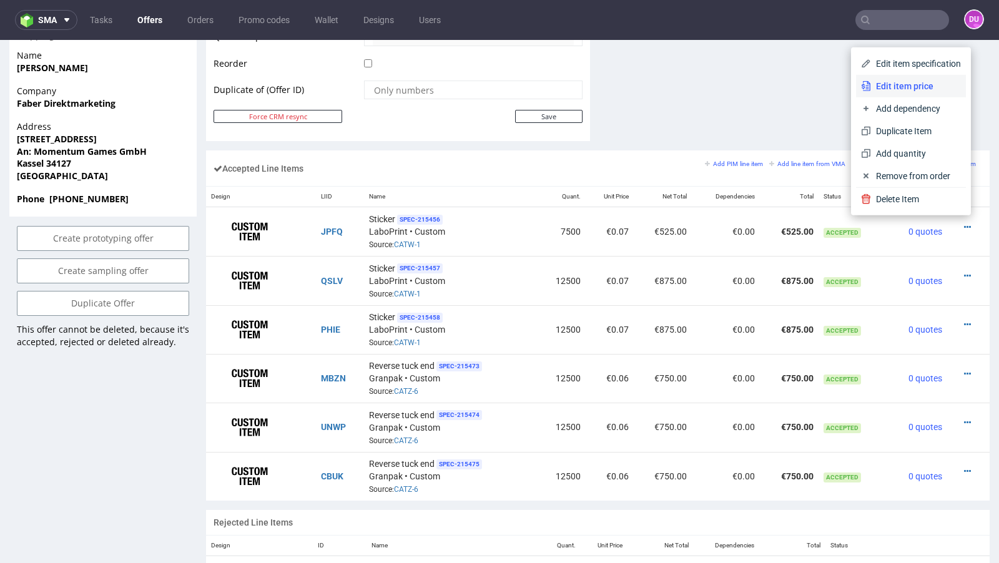
click at [884, 89] on span "Edit item price" at bounding box center [916, 86] width 90 height 12
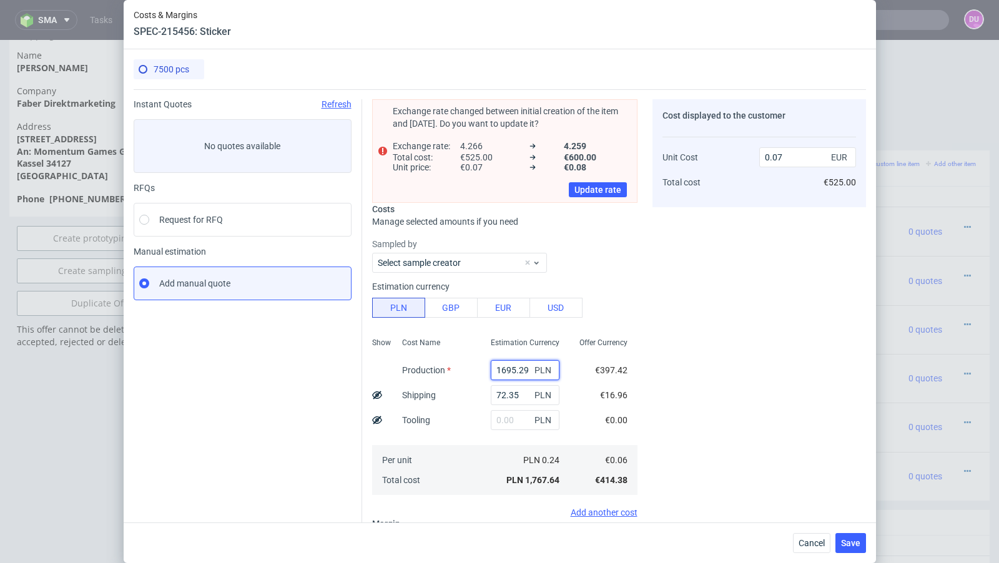
click at [513, 375] on input "1695.29" at bounding box center [525, 370] width 69 height 20
paste input "2 220"
type input "2 220"
type input "0"
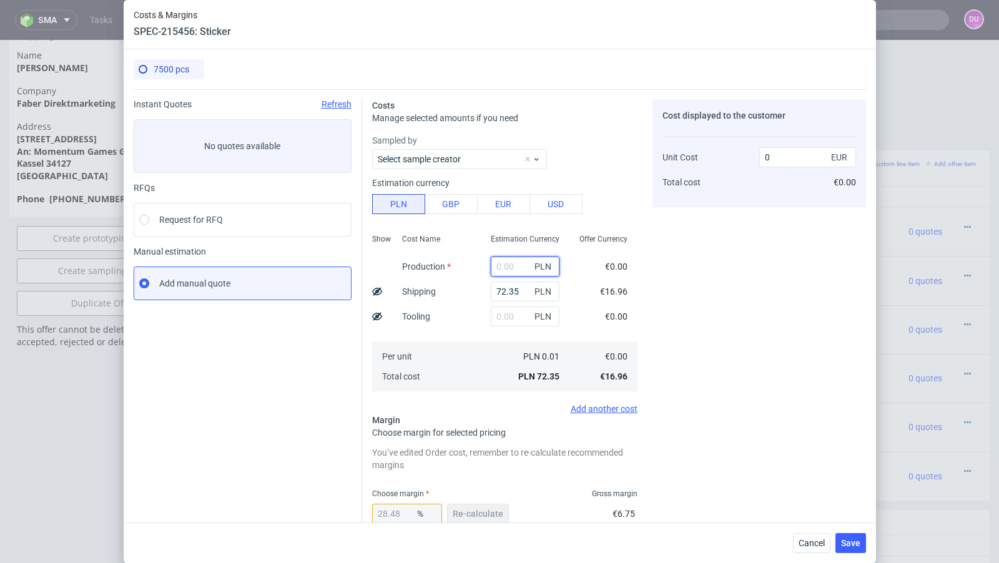
paste input "2 220"
click at [503, 267] on input "2 220" at bounding box center [525, 267] width 69 height 20
type input "2220"
type input "0.1"
type input "2220"
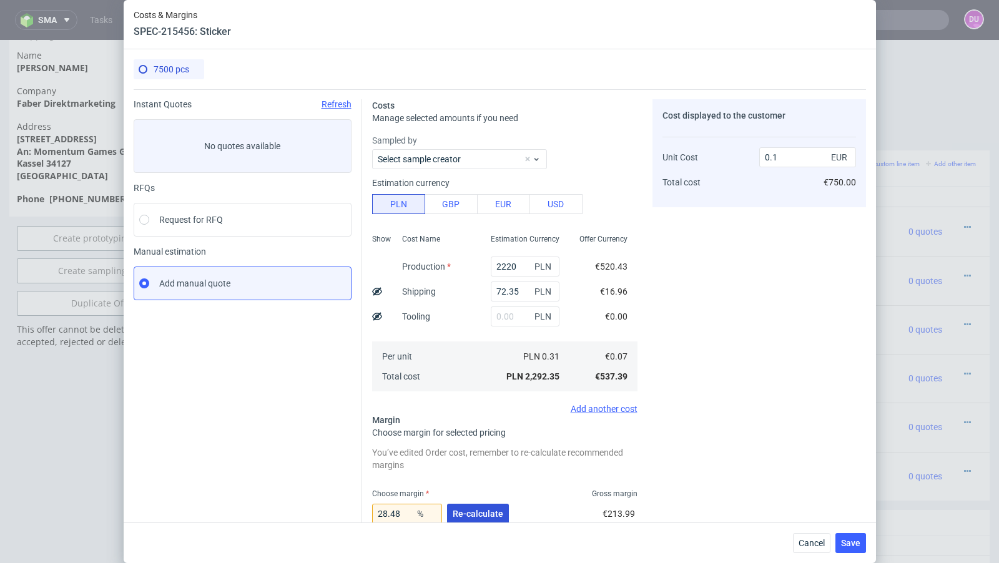
click at [485, 511] on span "Re-calculate" at bounding box center [478, 514] width 51 height 9
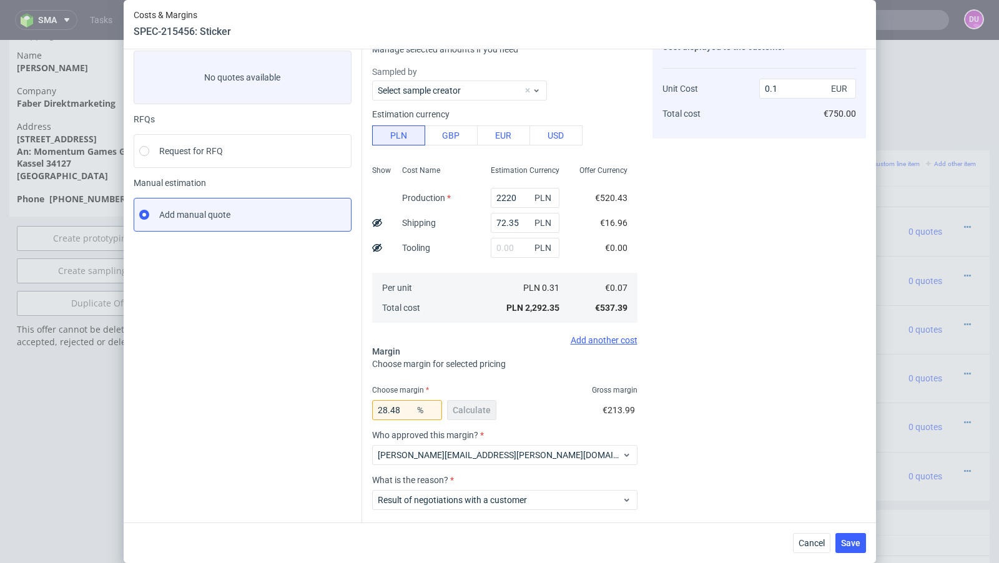
scroll to position [68, 0]
drag, startPoint x: 411, startPoint y: 412, endPoint x: 392, endPoint y: 408, distance: 19.7
click at [392, 408] on input "28.48" at bounding box center [407, 411] width 70 height 20
drag, startPoint x: 403, startPoint y: 412, endPoint x: 343, endPoint y: 410, distance: 60.6
click at [343, 410] on div "Instant Quotes Refresh No quotes available RFQs Request for RFQ Manual estimati…" at bounding box center [500, 299] width 733 height 557
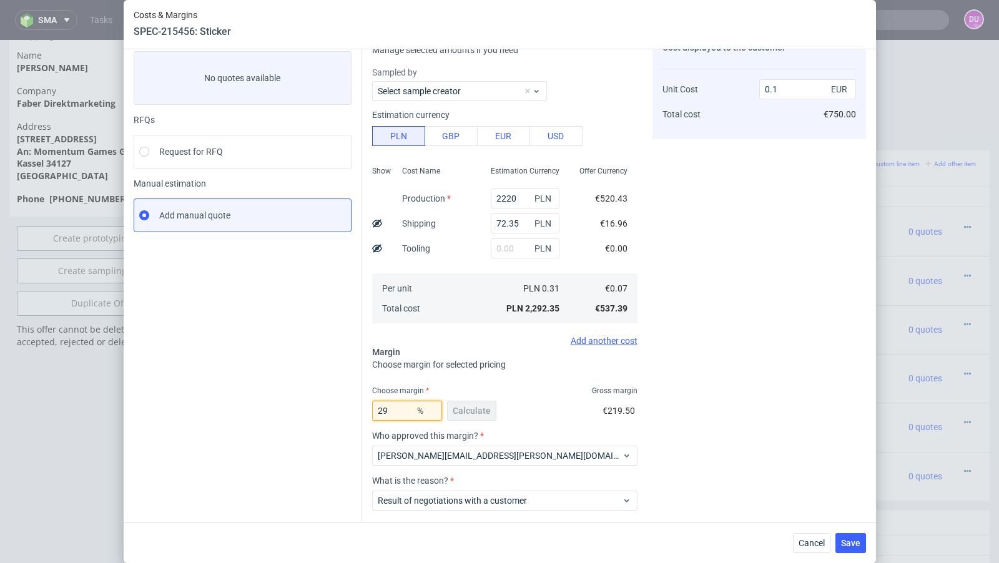
type input "2"
type input "36"
type input "0.11"
type input "33"
type input "0.1"
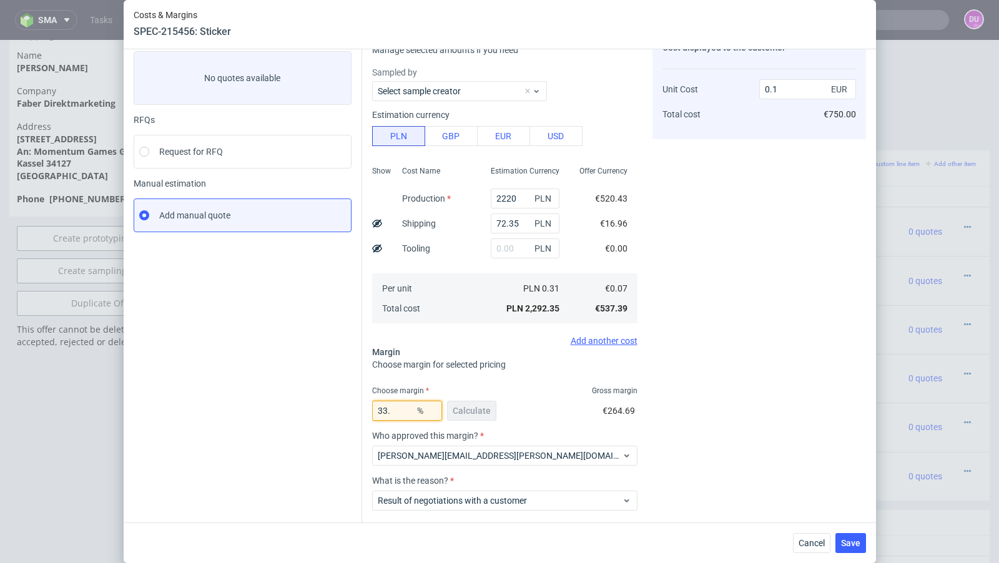
type input "33.6"
type input "0.11"
type input "33.1"
type input "0.1"
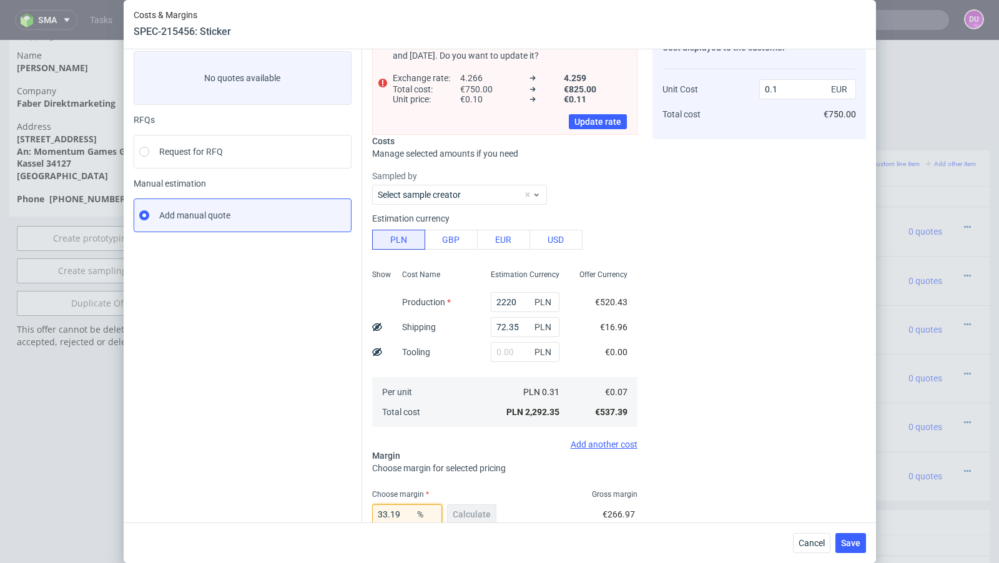
type input "33.19"
click at [284, 386] on div "Instant Quotes Refresh No quotes available RFQs Request for RFQ Manual estimati…" at bounding box center [248, 356] width 229 height 651
click at [851, 545] on span "Save" at bounding box center [850, 543] width 19 height 9
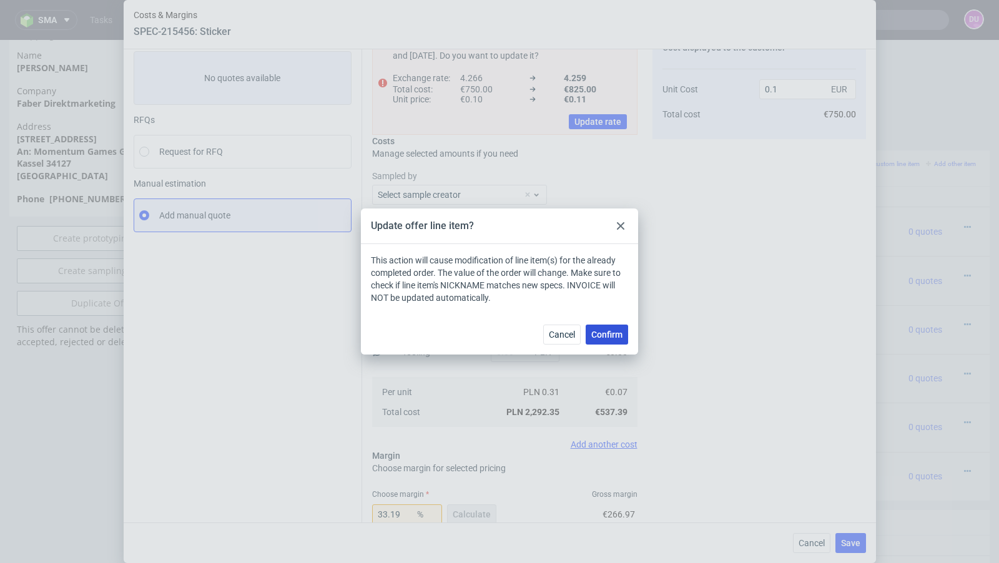
click at [614, 335] on span "Confirm" at bounding box center [606, 334] width 31 height 9
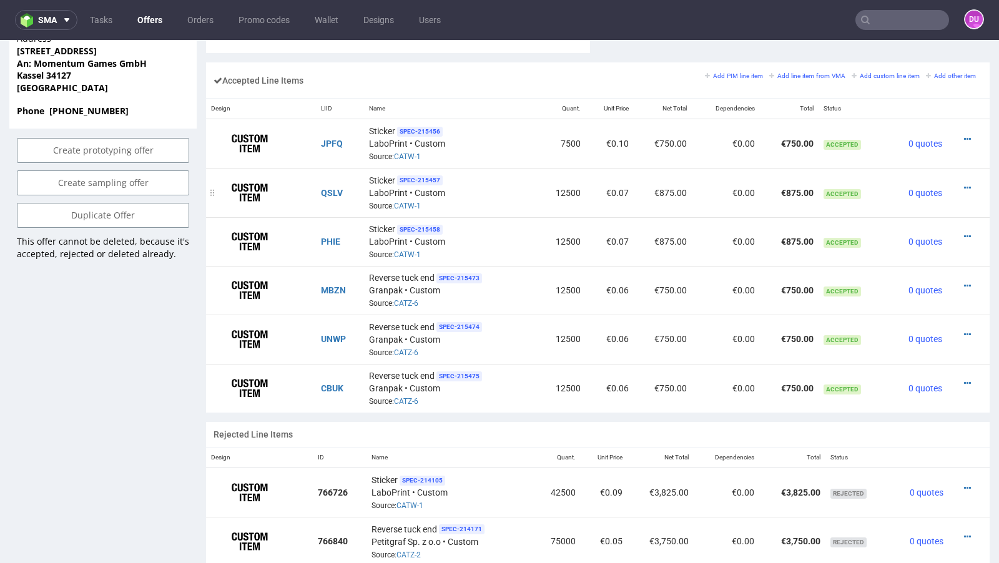
scroll to position [727, 0]
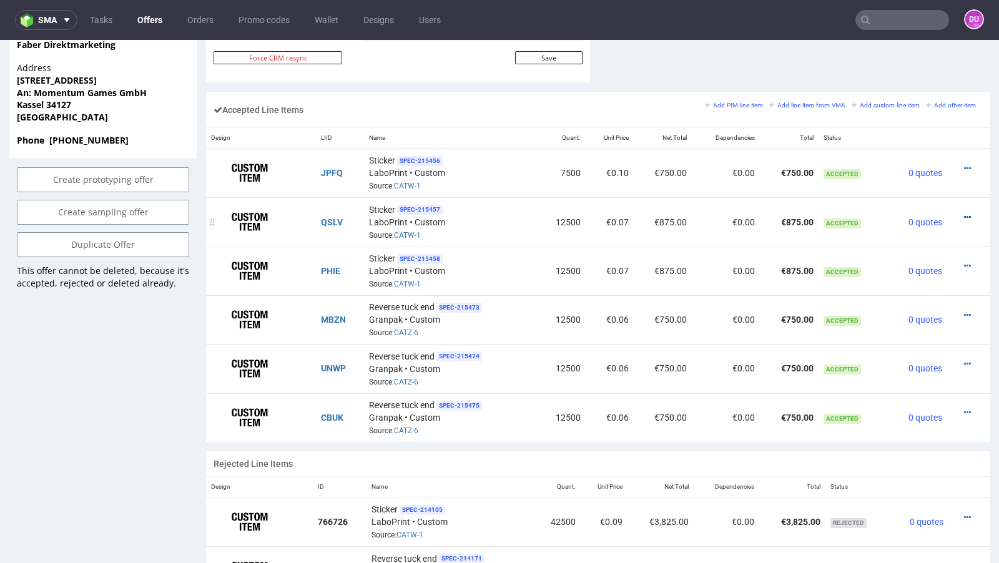
click at [964, 213] on icon at bounding box center [967, 217] width 7 height 9
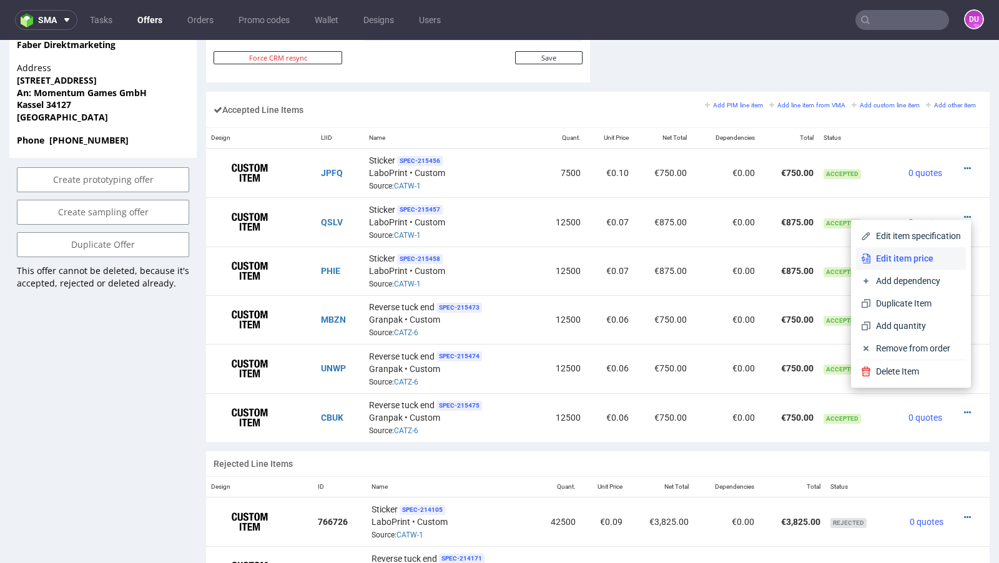
click at [896, 251] on li "Edit item price" at bounding box center [911, 258] width 110 height 22
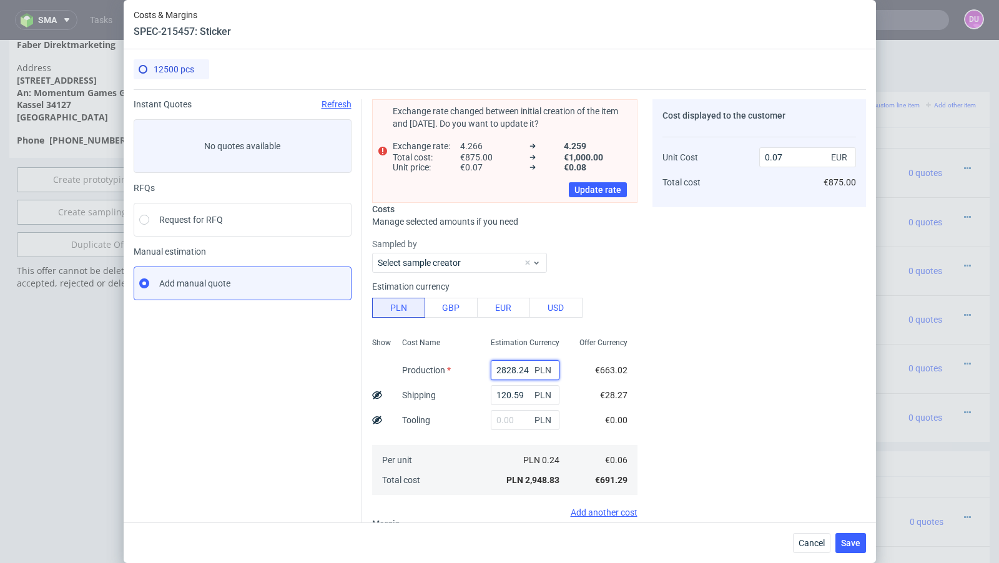
click at [501, 368] on input "2828.24" at bounding box center [525, 370] width 69 height 20
paste input "3 700"
type input "3 700"
type input "0"
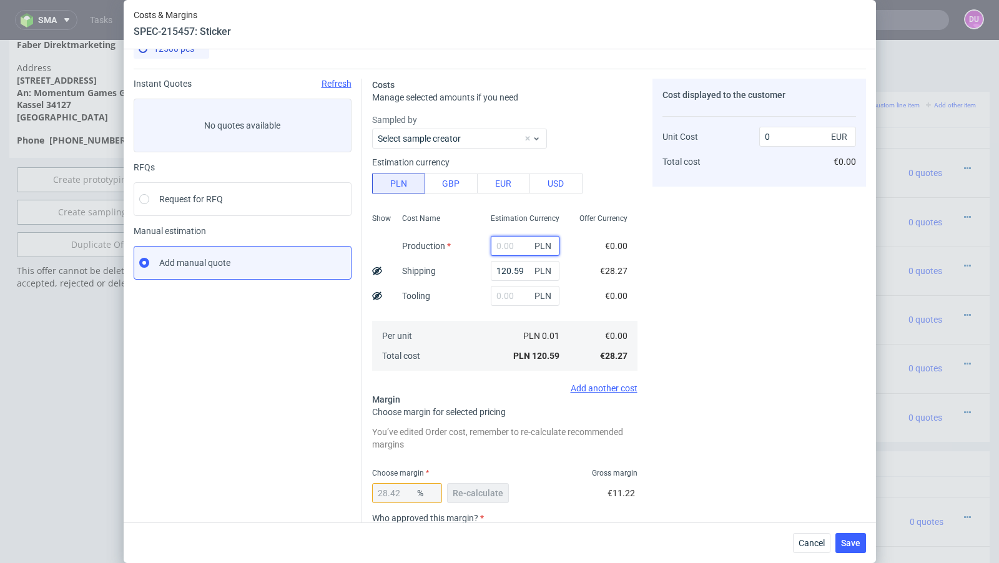
scroll to position [21, 0]
paste input "3 700"
click at [504, 247] on input "3 700" at bounding box center [525, 245] width 69 height 20
type input "3700"
type input "0.1"
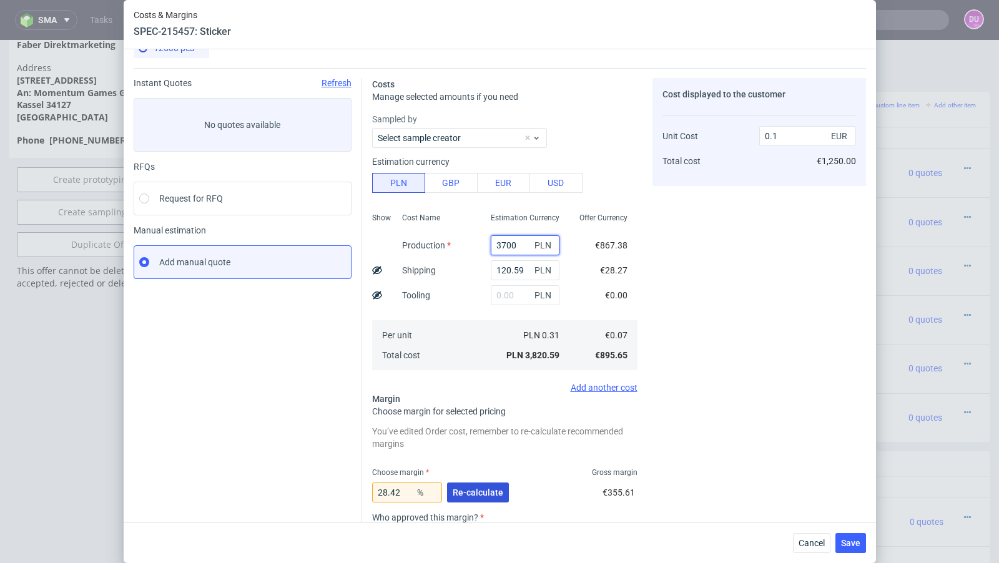
type input "3700"
click at [479, 495] on span "Re-calculate" at bounding box center [478, 492] width 51 height 9
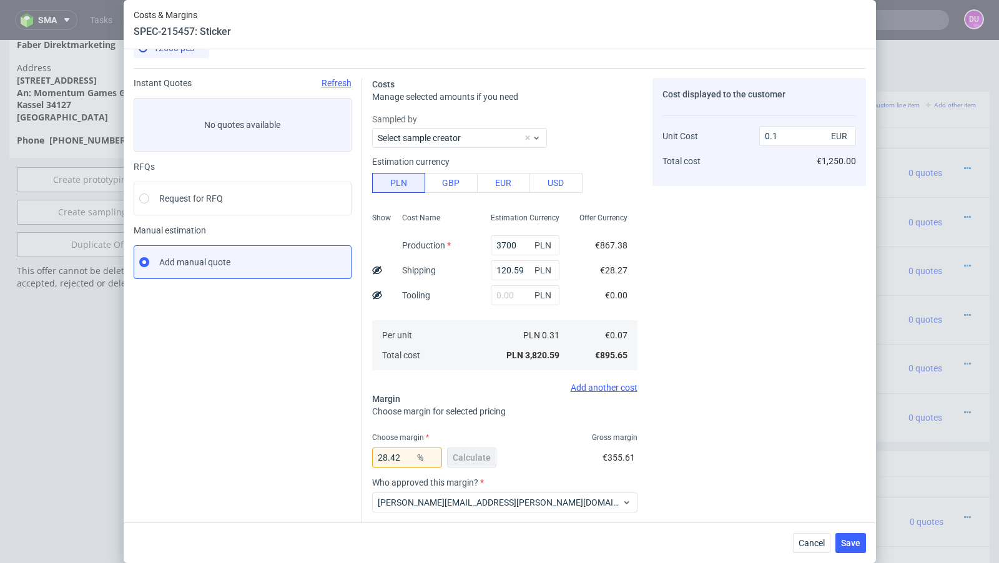
click at [792, 536] on div "Cancel Save" at bounding box center [500, 543] width 753 height 41
click at [800, 540] on span "Cancel" at bounding box center [812, 543] width 26 height 9
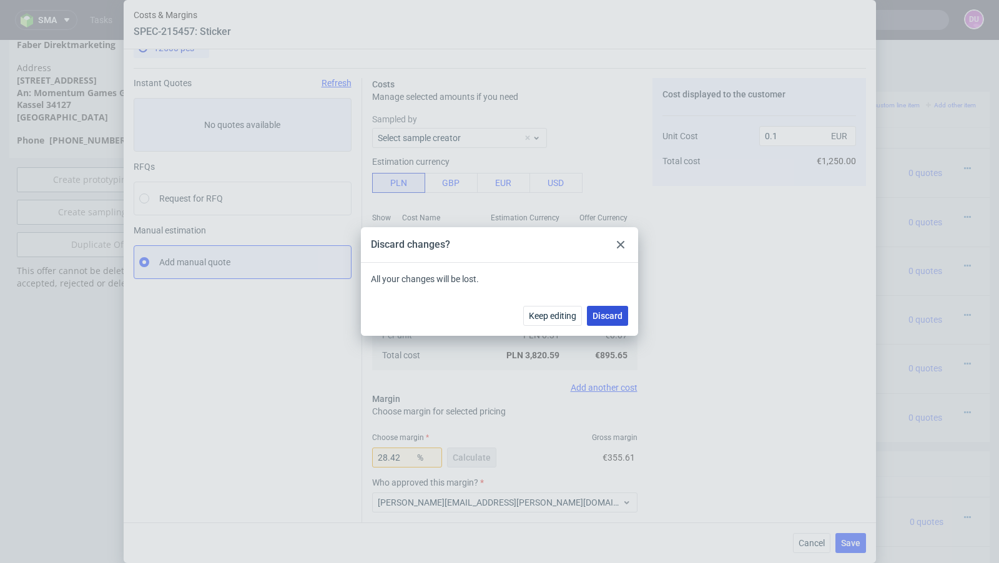
click at [621, 325] on button "Discard" at bounding box center [607, 316] width 41 height 20
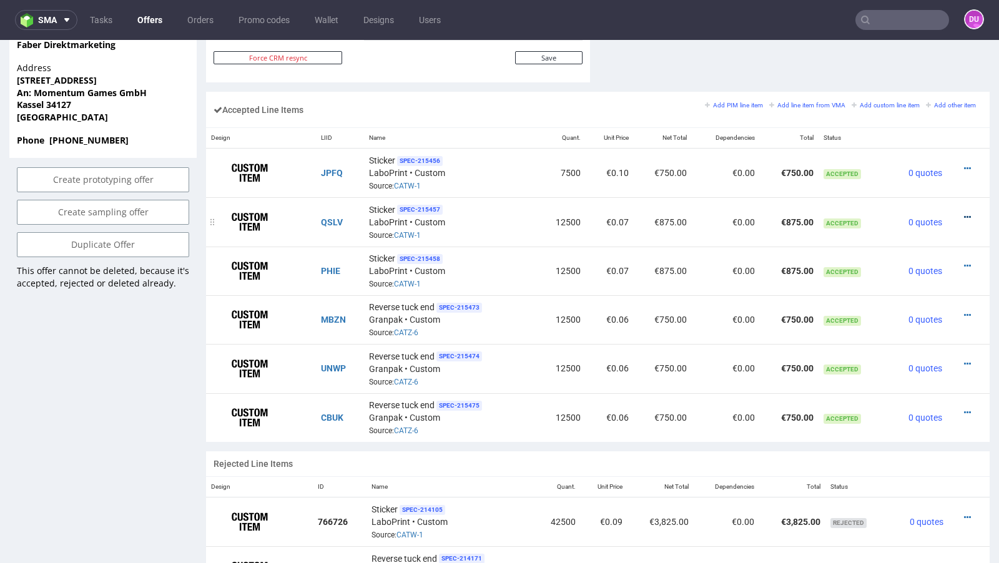
click at [964, 213] on icon at bounding box center [967, 217] width 7 height 9
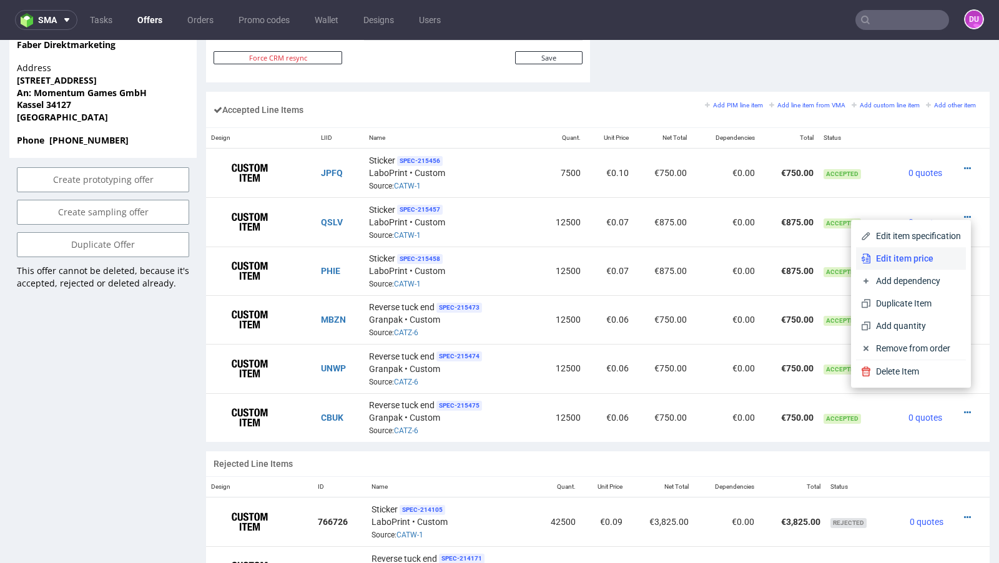
click at [889, 251] on li "Edit item price" at bounding box center [911, 258] width 110 height 22
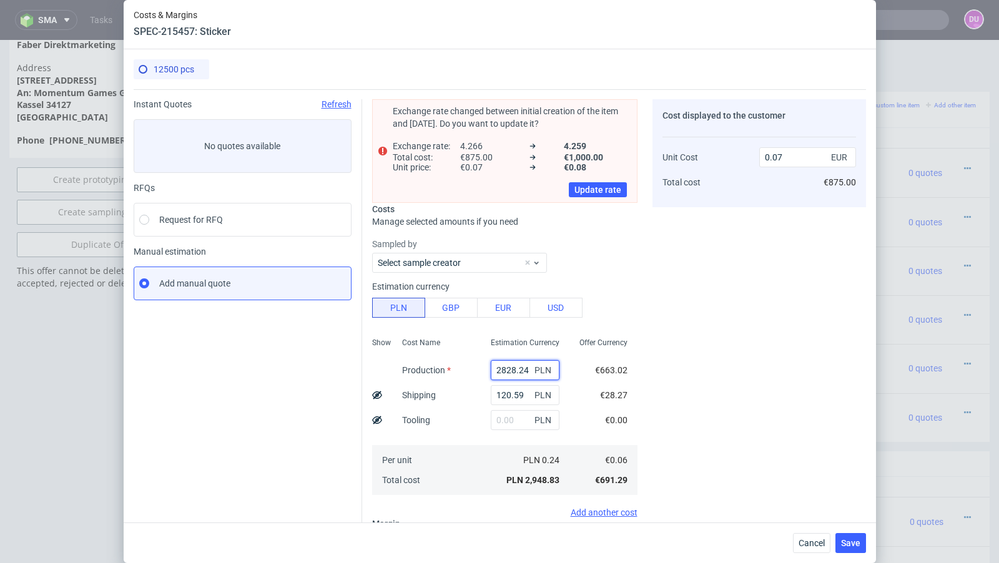
click at [502, 368] on input "2828.24" at bounding box center [525, 370] width 69 height 20
paste input "3 700"
type input "3 700"
type input "0"
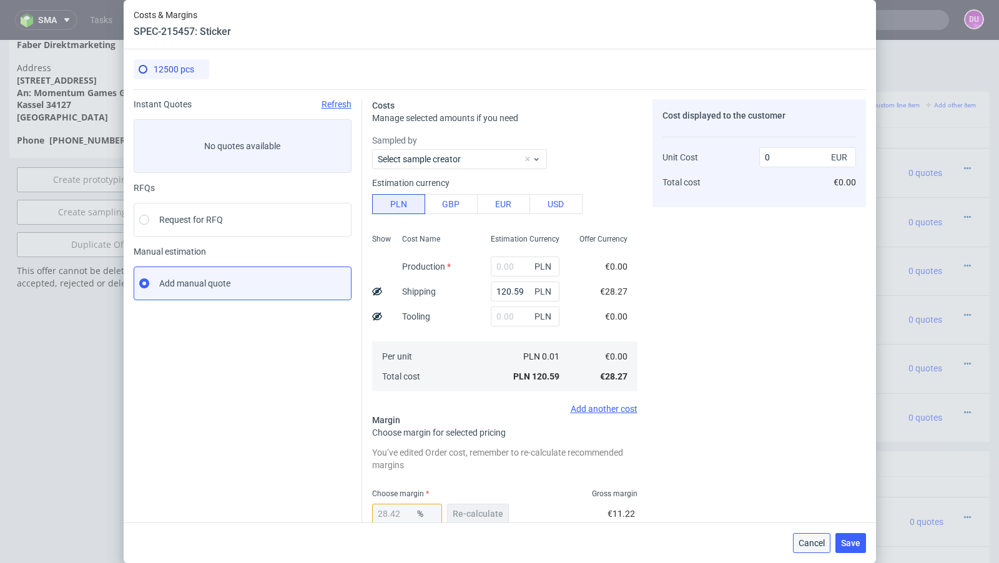
click at [809, 548] on span "Cancel" at bounding box center [812, 543] width 26 height 9
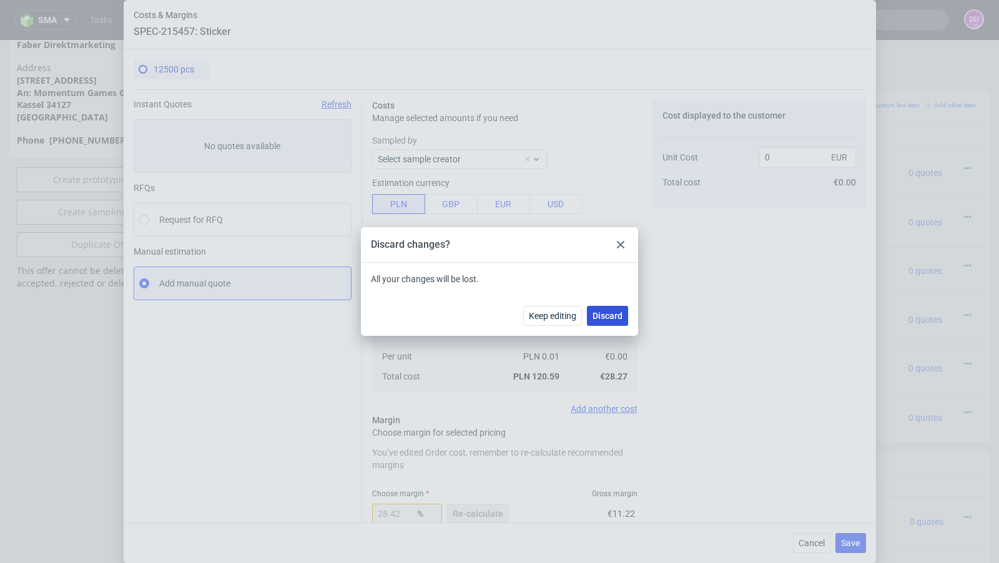
click at [613, 314] on span "Discard" at bounding box center [608, 316] width 30 height 9
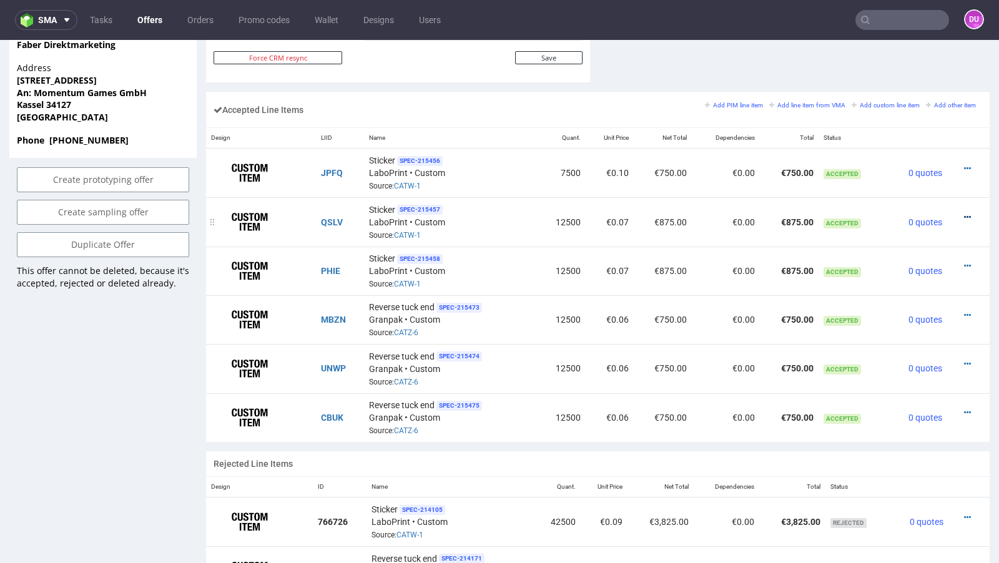
click at [964, 213] on icon at bounding box center [967, 217] width 7 height 9
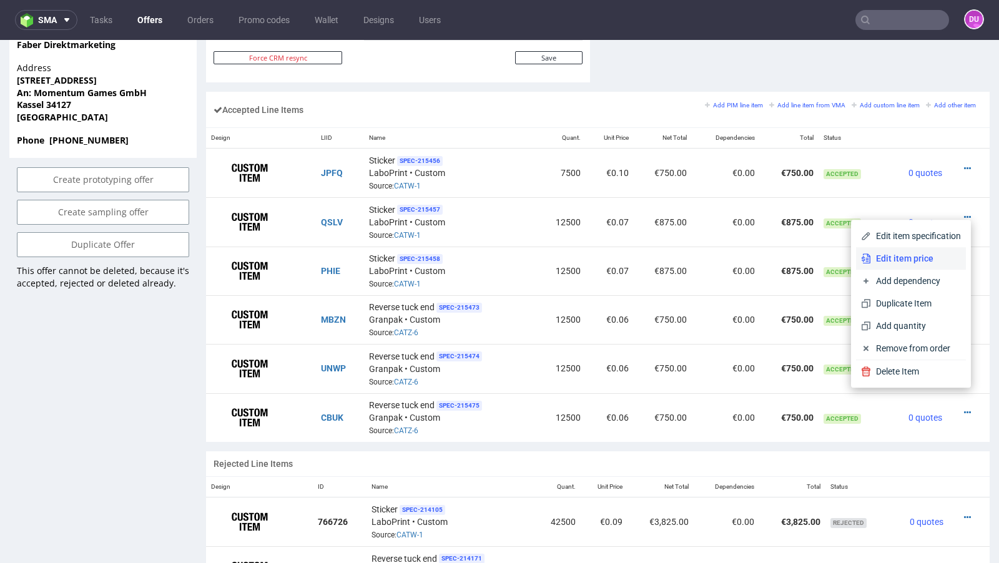
click at [917, 255] on span "Edit item price" at bounding box center [916, 258] width 90 height 12
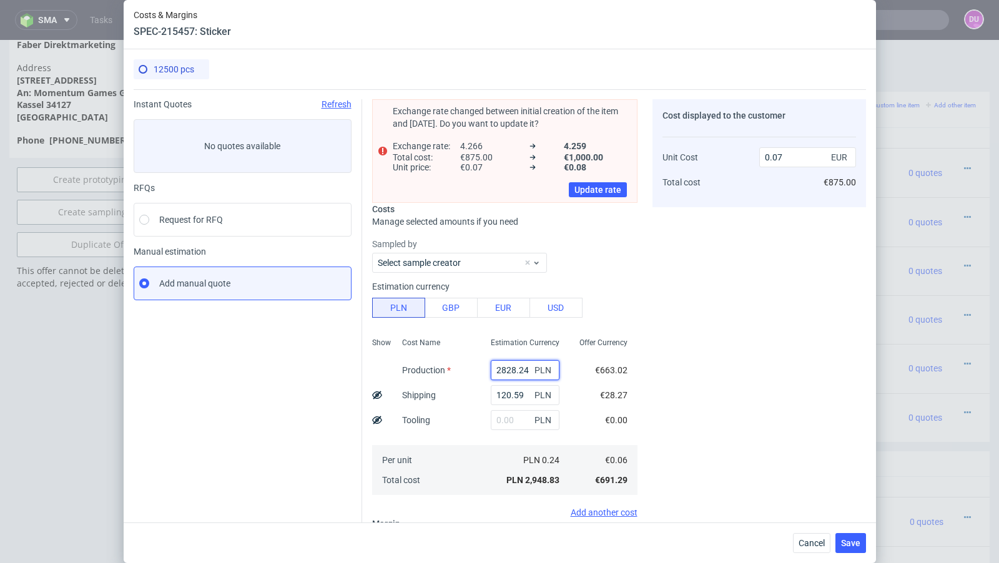
click at [513, 371] on input "2828.24" at bounding box center [525, 370] width 69 height 20
paste input "3 700"
type input "3 700"
type input "0"
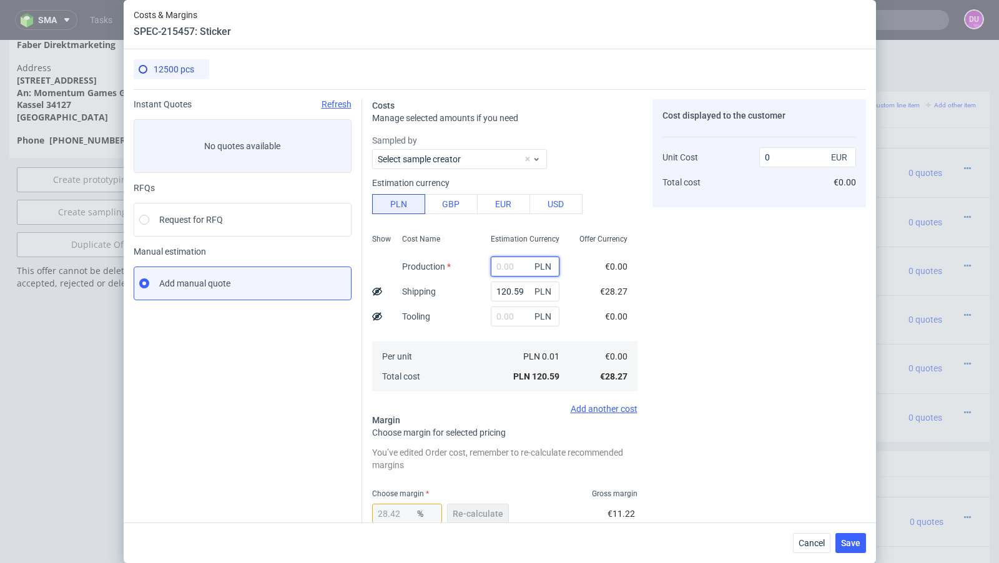
paste input "3 700"
click at [503, 265] on input "3 700" at bounding box center [525, 267] width 69 height 20
type input "3700"
type input "0.1"
type input "3700"
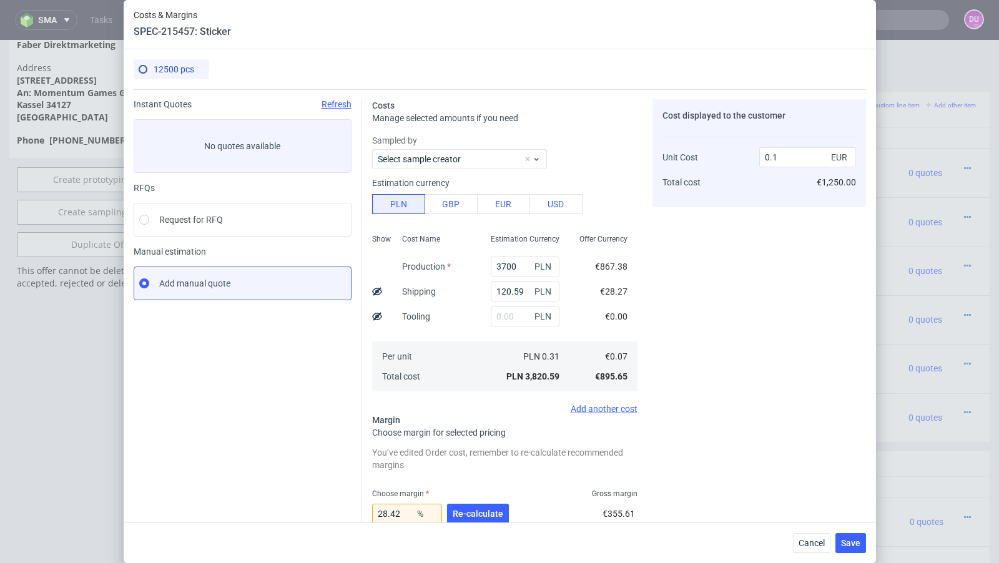
click at [295, 388] on div "Instant Quotes Refresh No quotes available RFQs Request for RFQ Manual estimati…" at bounding box center [248, 390] width 229 height 582
click at [478, 510] on span "Re-calculate" at bounding box center [478, 514] width 51 height 9
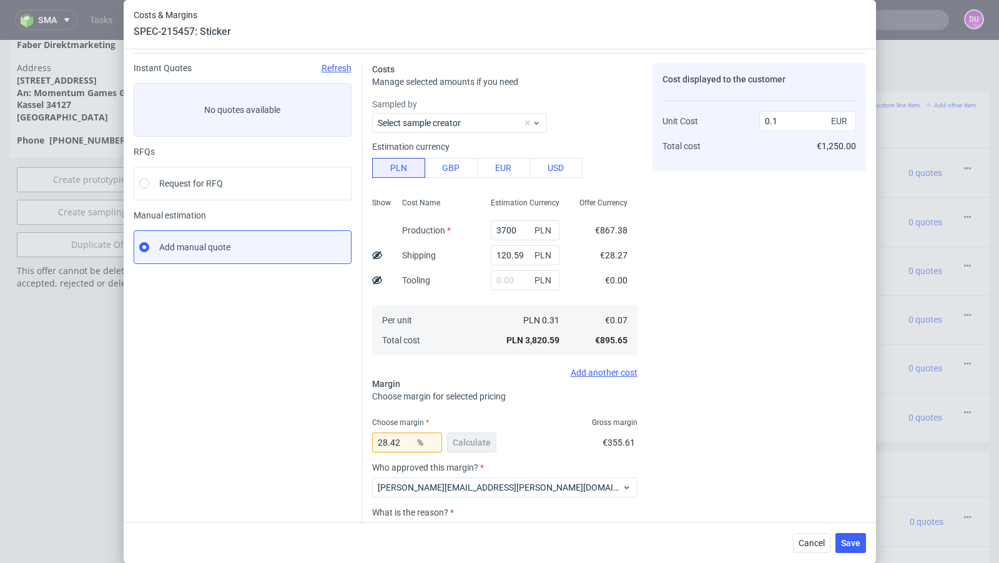
scroll to position [32, 0]
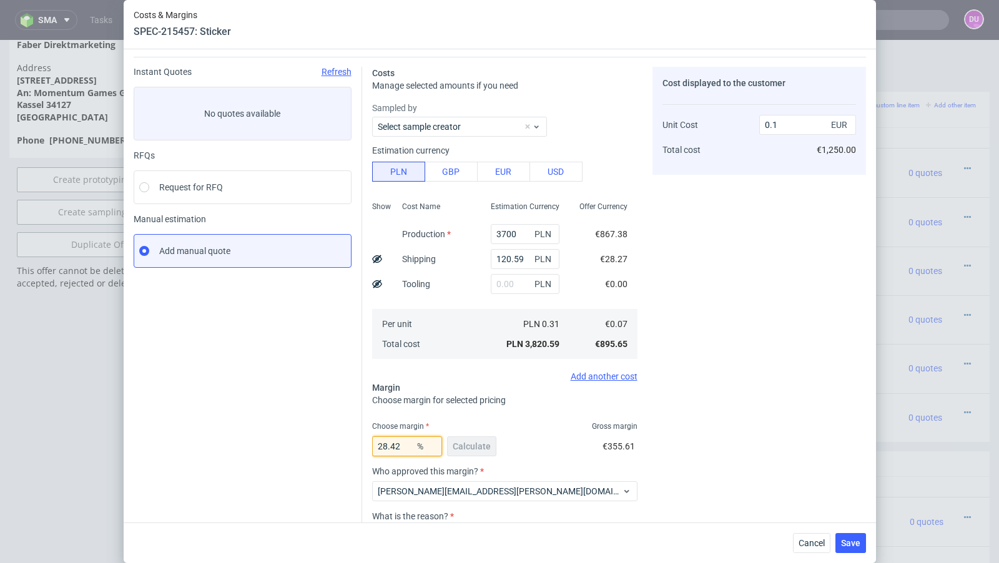
drag, startPoint x: 411, startPoint y: 446, endPoint x: 348, endPoint y: 446, distance: 62.4
click at [348, 446] on div "Instant Quotes Refresh No quotes available RFQs Request for RFQ Manual estimati…" at bounding box center [500, 335] width 733 height 557
type input "26"
type input "0.09"
type input "2"
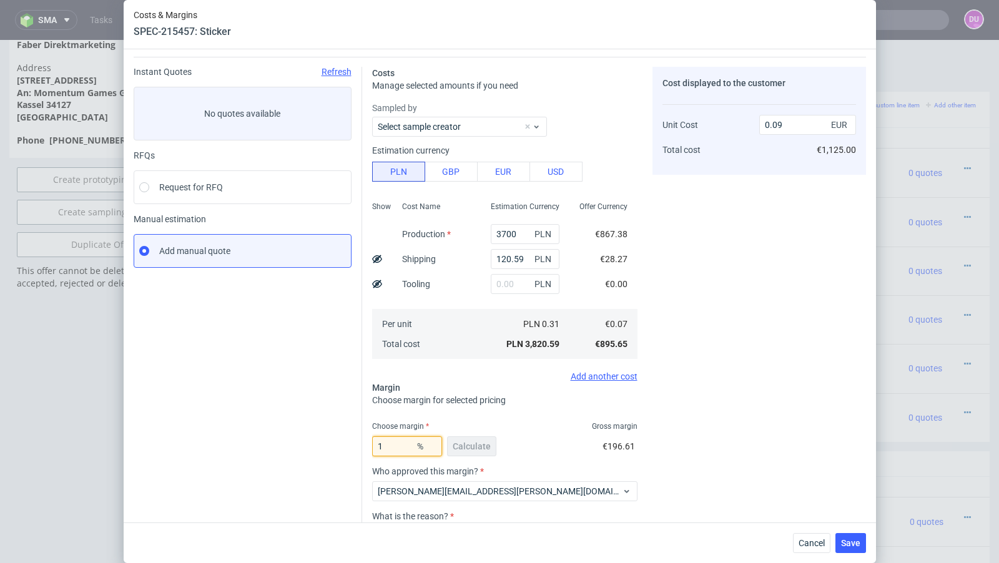
type input "17"
type input "0.08"
type input "18"
type input "0.09"
type input "17"
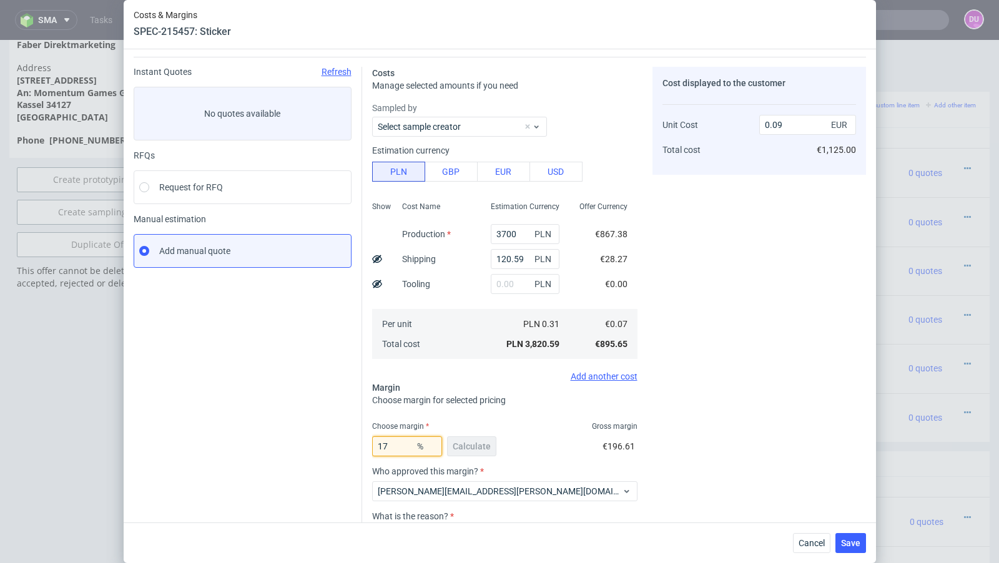
type input "0.08"
type input "17.9"
type input "0.09"
type input "17.8"
type input "0.08"
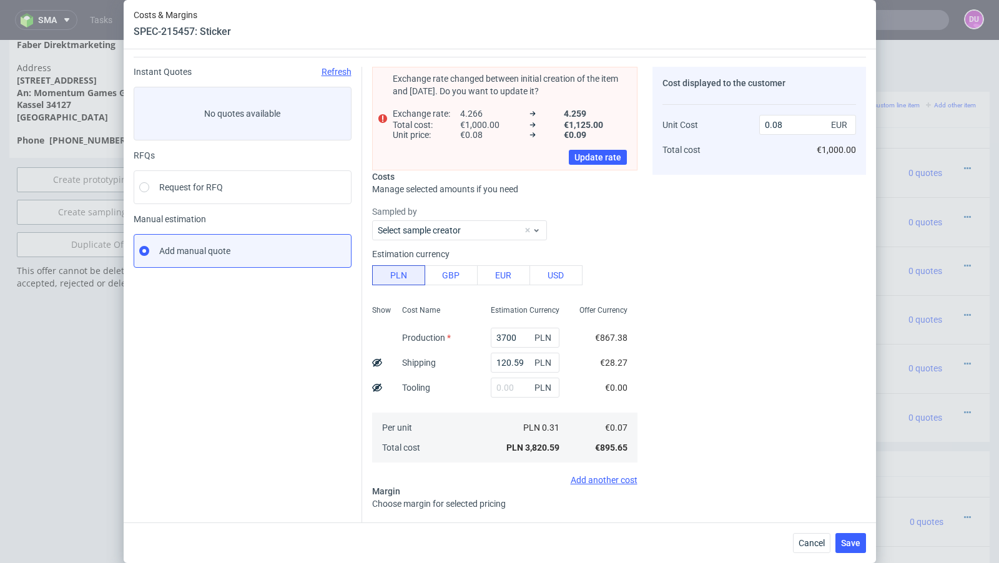
click at [274, 448] on div "Instant Quotes Refresh No quotes available RFQs Request for RFQ Manual estimati…" at bounding box center [248, 392] width 229 height 651
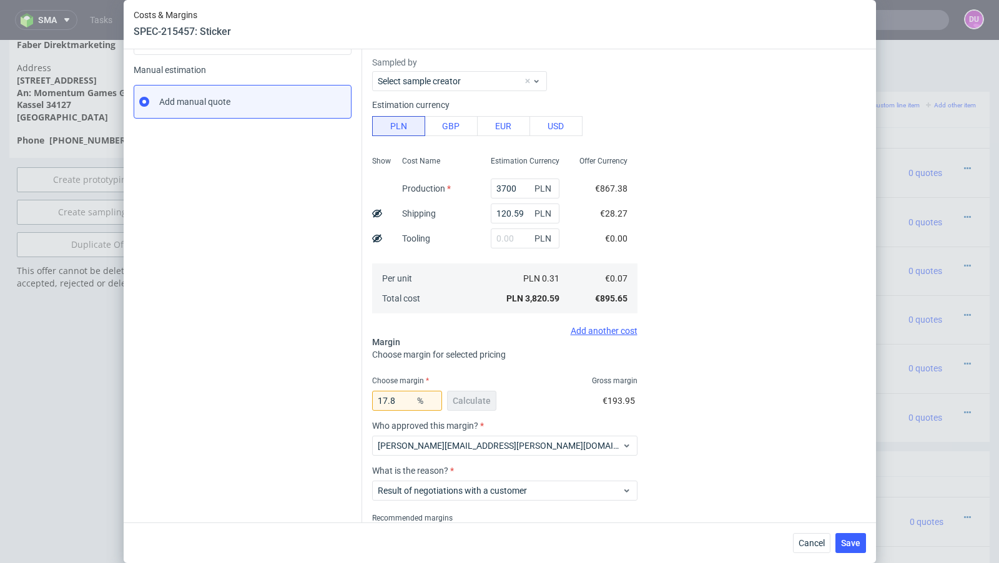
scroll to position [180, 0]
click at [403, 402] on input "17.8" at bounding box center [407, 403] width 70 height 20
click at [308, 363] on div "Instant Quotes Refresh No quotes available RFQs Request for RFQ Manual estimati…" at bounding box center [248, 244] width 229 height 651
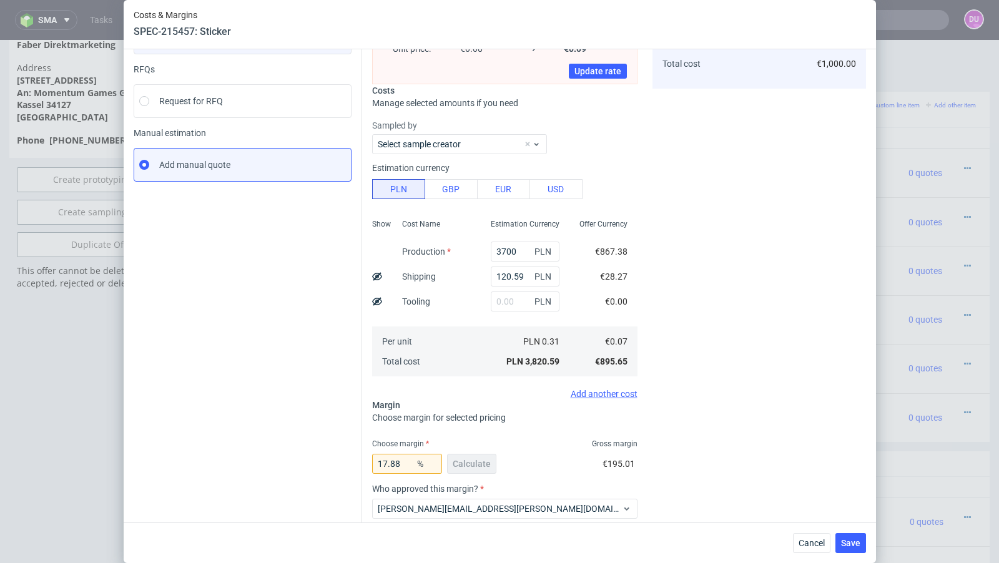
scroll to position [96, 0]
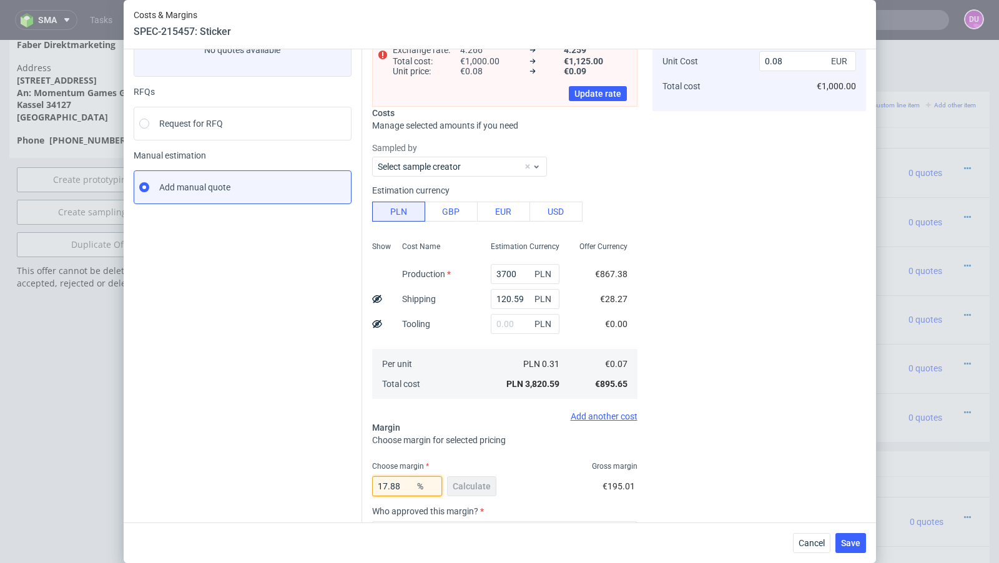
click at [401, 484] on input "17.88" at bounding box center [407, 486] width 70 height 20
type input "17.89"
type input "0.09"
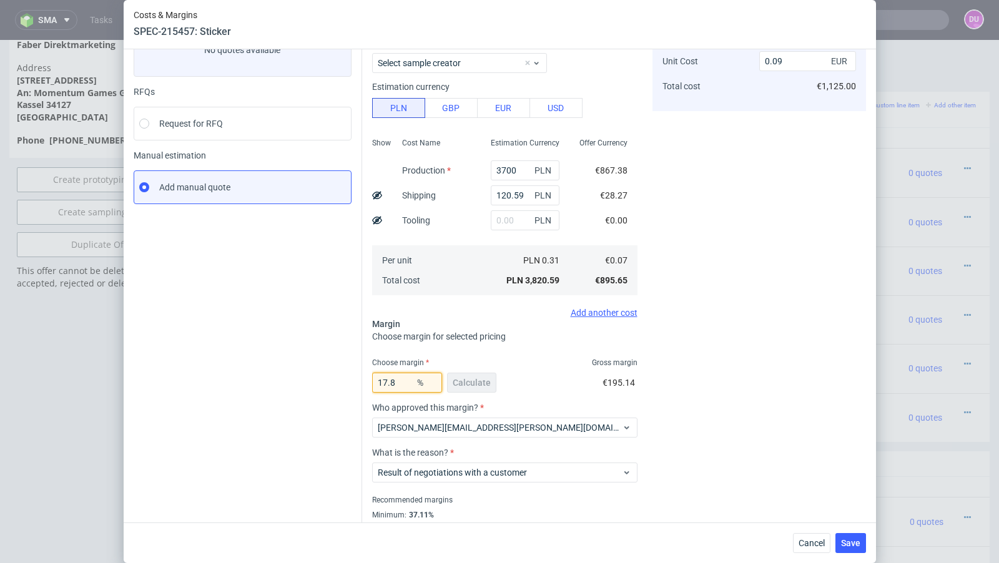
type input "17.88"
type input "0.08"
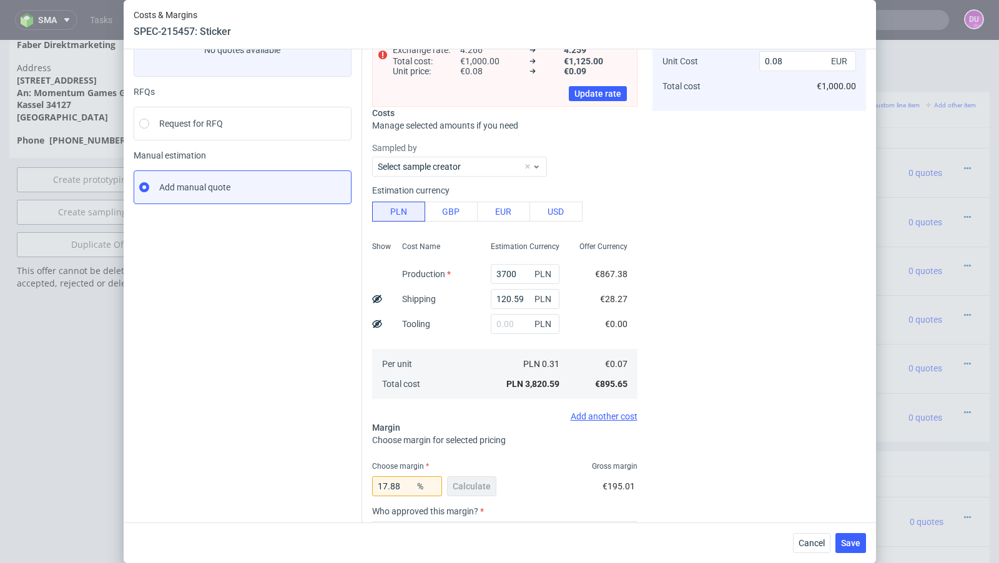
click at [290, 468] on div "Instant Quotes Refresh No quotes available RFQs Request for RFQ Manual estimati…" at bounding box center [248, 328] width 229 height 651
click at [849, 544] on span "Save" at bounding box center [850, 543] width 19 height 9
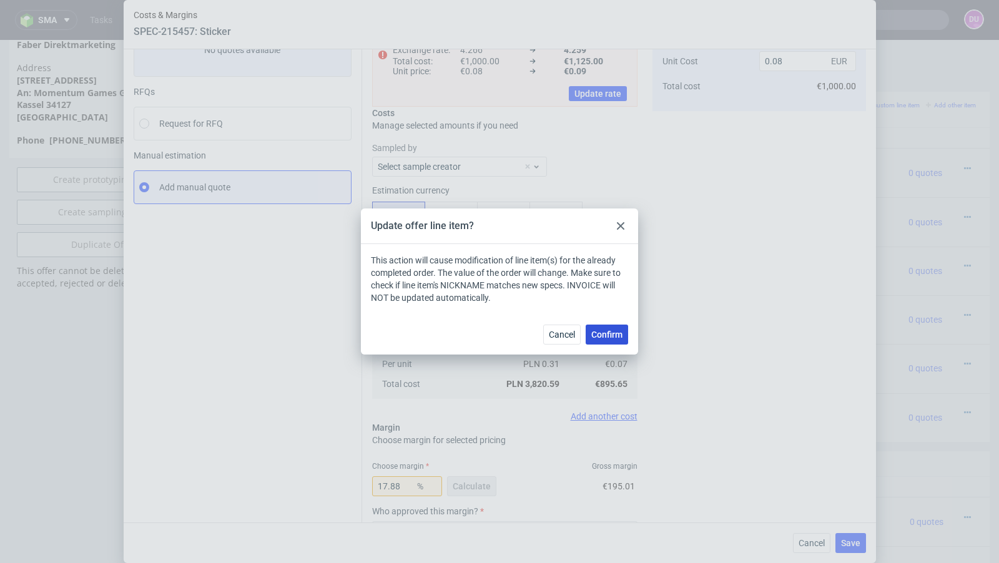
click at [608, 333] on span "Confirm" at bounding box center [606, 334] width 31 height 9
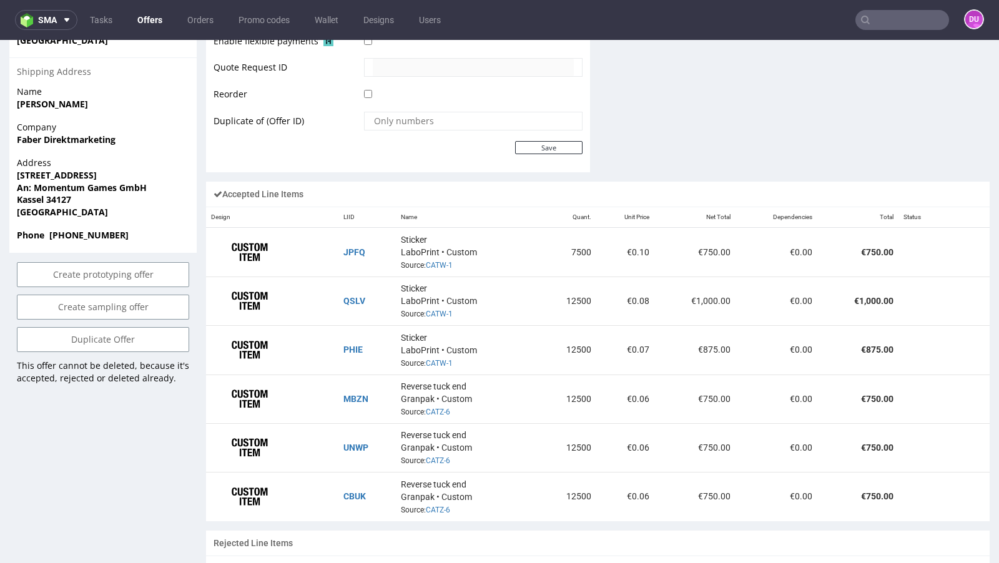
scroll to position [139, 0]
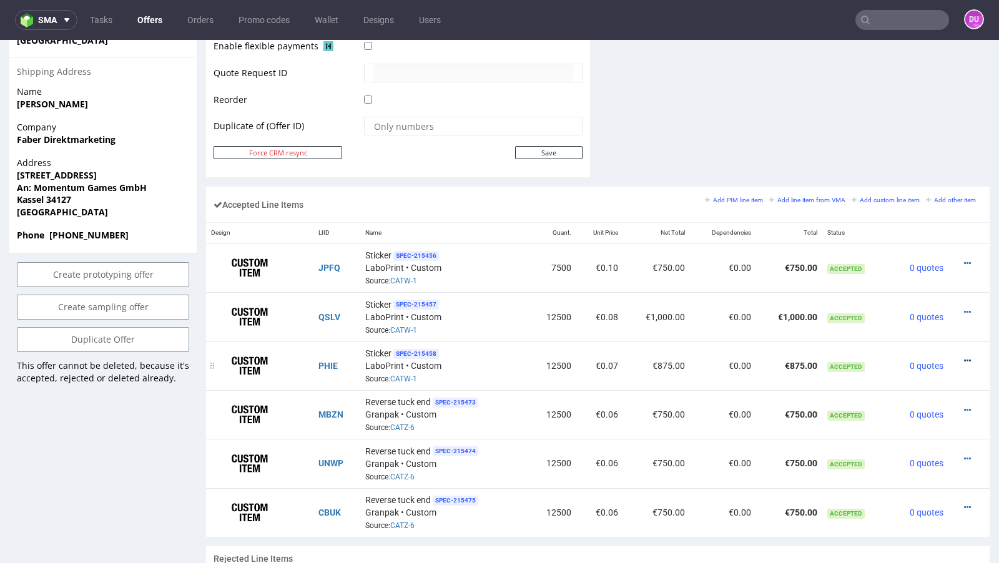
click at [964, 357] on icon at bounding box center [967, 361] width 7 height 9
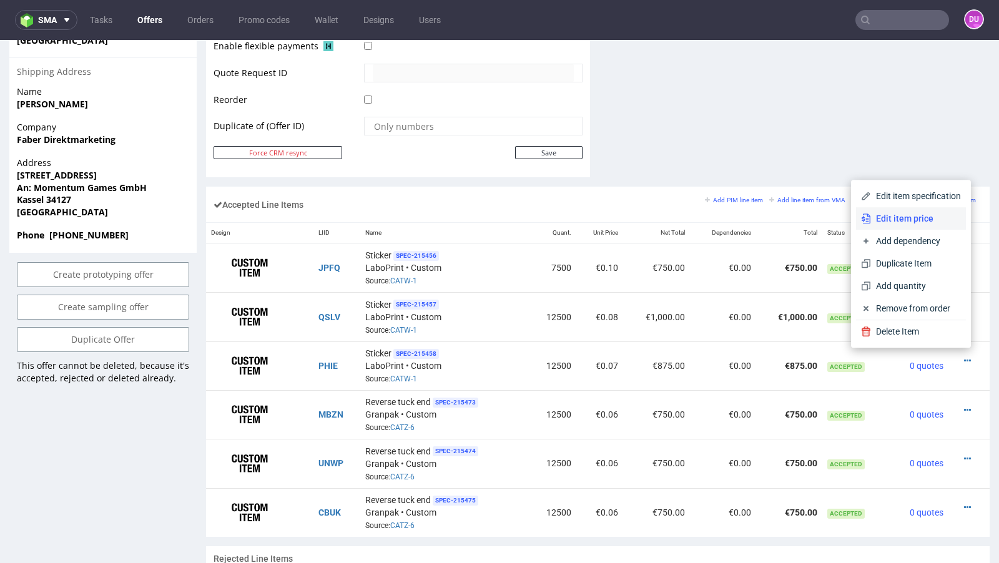
click at [922, 222] on span "Edit item price" at bounding box center [916, 218] width 90 height 12
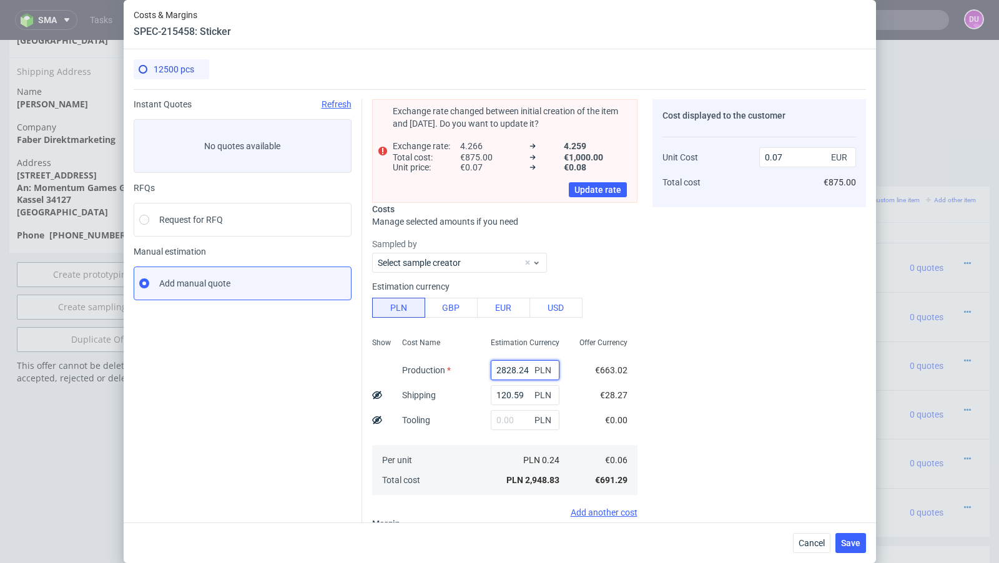
drag, startPoint x: 528, startPoint y: 370, endPoint x: 433, endPoint y: 370, distance: 95.5
click at [433, 370] on div "Show Cost Name Production Shipping Tooling Per unit Total cost Estimation Curre…" at bounding box center [504, 415] width 265 height 165
type input "37"
type input "0"
type input "3700"
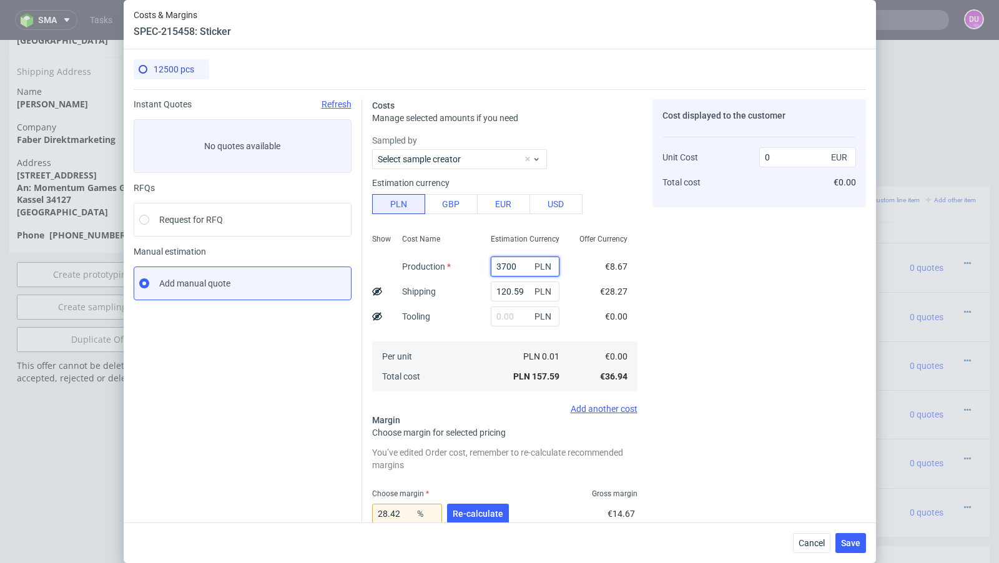
type input "0.1"
type input "3700"
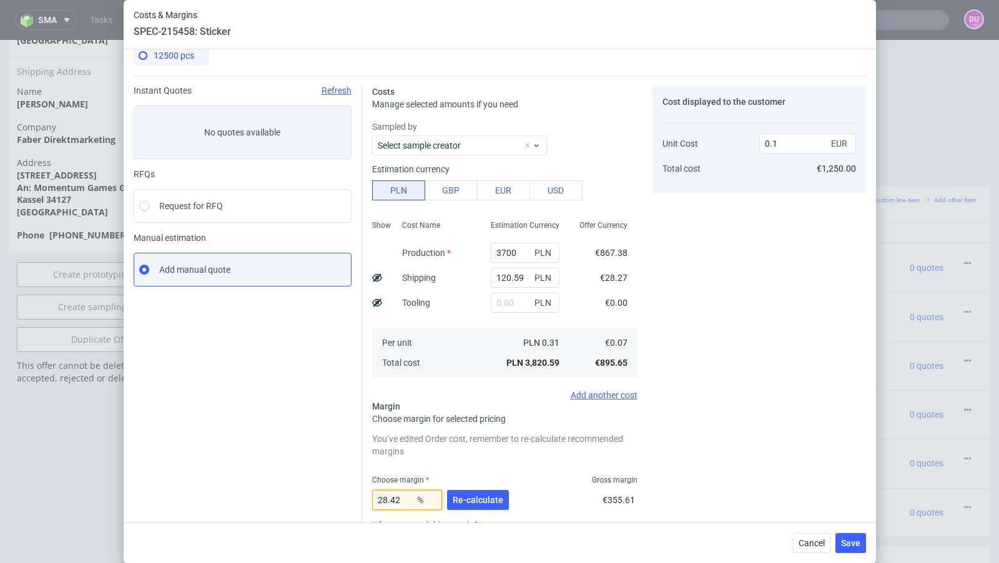
drag, startPoint x: 407, startPoint y: 521, endPoint x: 322, endPoint y: 517, distance: 85.0
click at [322, 517] on div "Instant Quotes Refresh No quotes available RFQs Request for RFQ Manual estimati…" at bounding box center [500, 372] width 733 height 592
drag, startPoint x: 404, startPoint y: 500, endPoint x: 335, endPoint y: 498, distance: 68.7
click at [335, 498] on div "Instant Quotes Refresh No quotes available RFQs Request for RFQ Manual estimati…" at bounding box center [500, 370] width 733 height 592
type input "18"
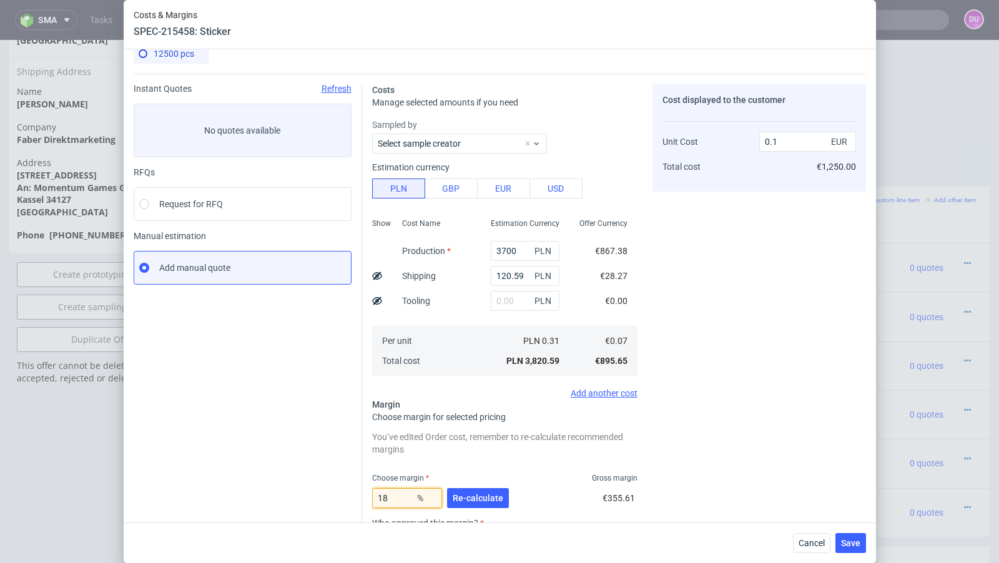
type input "0.09"
click at [259, 442] on div "Instant Quotes Refresh No quotes available RFQs Request for RFQ Manual estimati…" at bounding box center [248, 375] width 229 height 582
click at [392, 500] on input "18" at bounding box center [407, 498] width 70 height 20
type input "17"
type input "0.08"
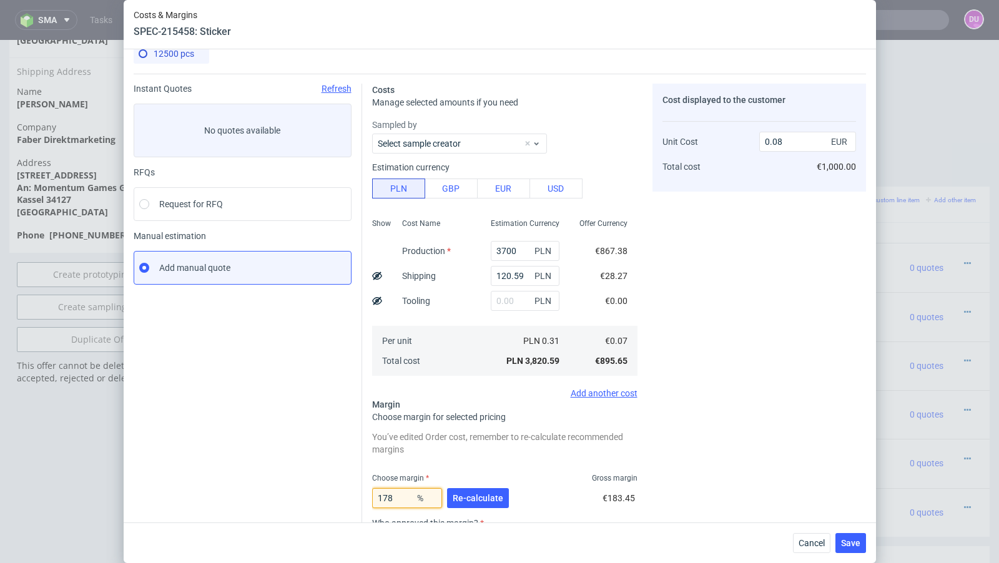
type input "1788"
type input "-0.01"
type input "17.88"
type input "0.08"
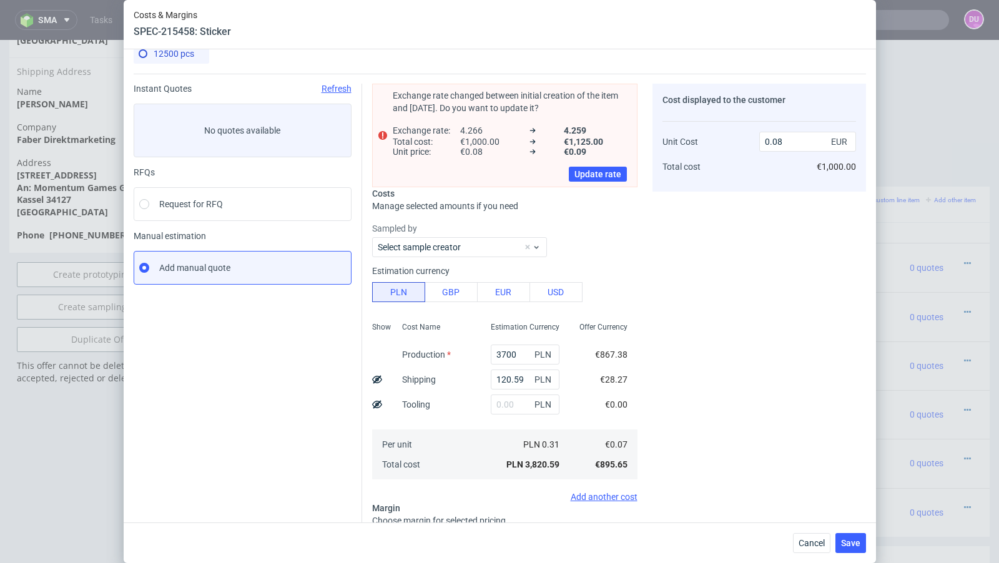
scroll to position [98, 0]
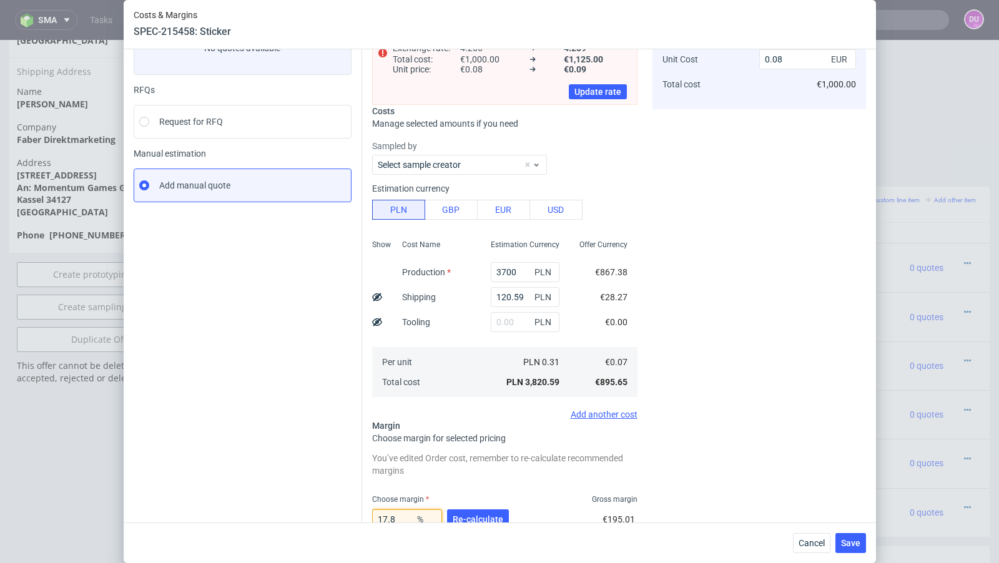
type input "17.89"
type input "0.09"
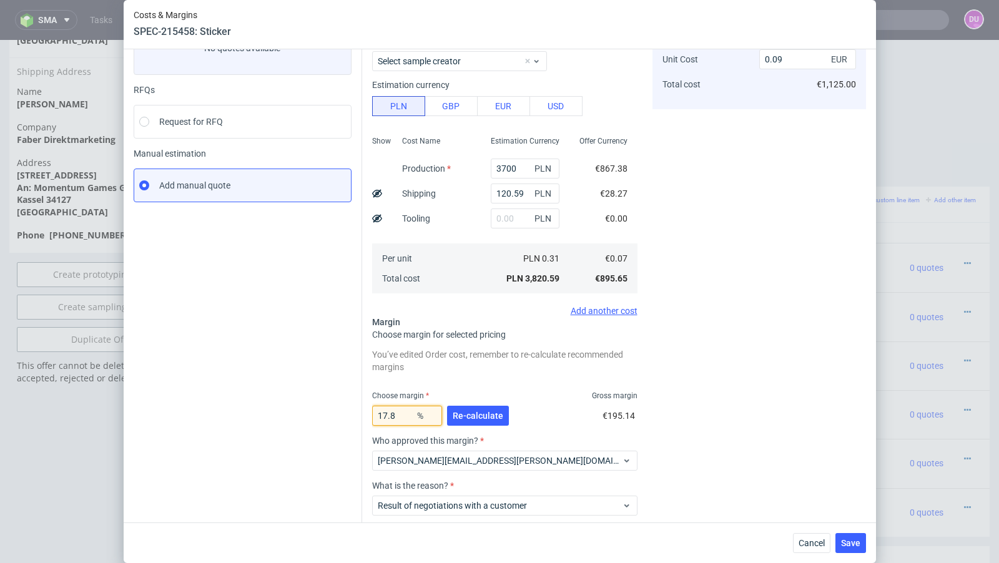
type input "17.88"
type input "0.08"
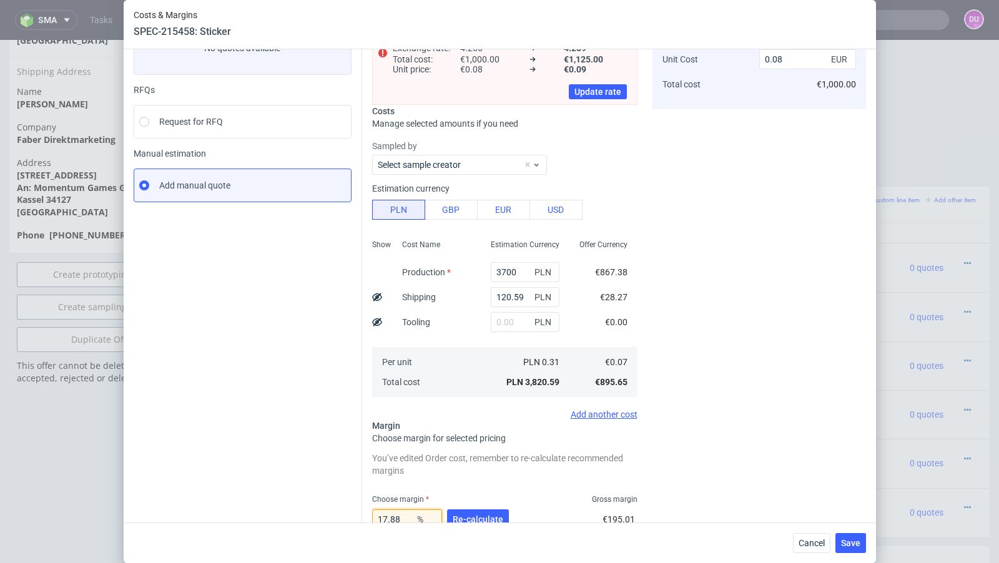
type input "17.88"
click at [289, 481] on div "Instant Quotes Refresh No quotes available RFQs Request for RFQ Manual estimati…" at bounding box center [248, 344] width 229 height 686
click at [500, 515] on span "Re-calculate" at bounding box center [478, 519] width 51 height 9
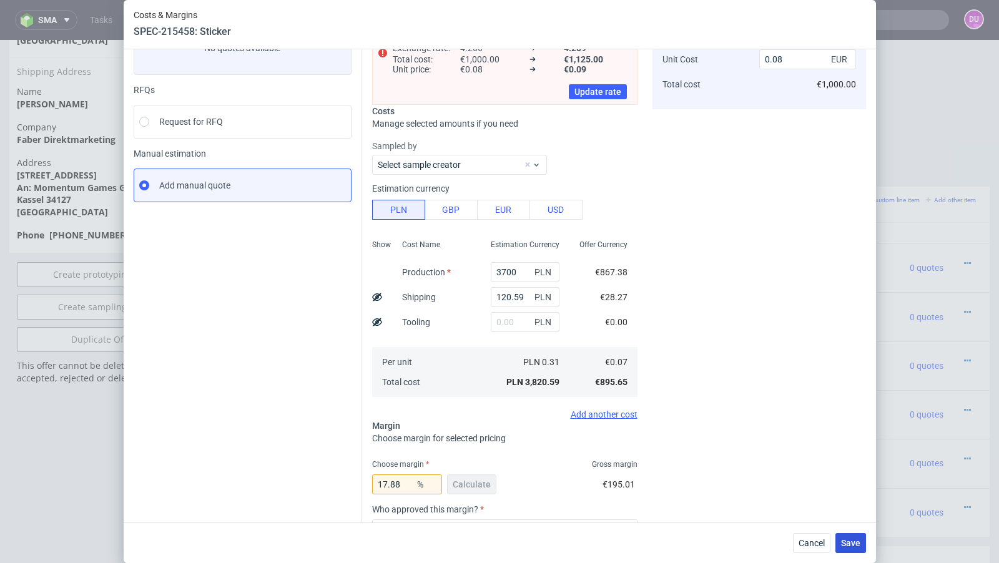
click at [855, 544] on span "Save" at bounding box center [850, 543] width 19 height 9
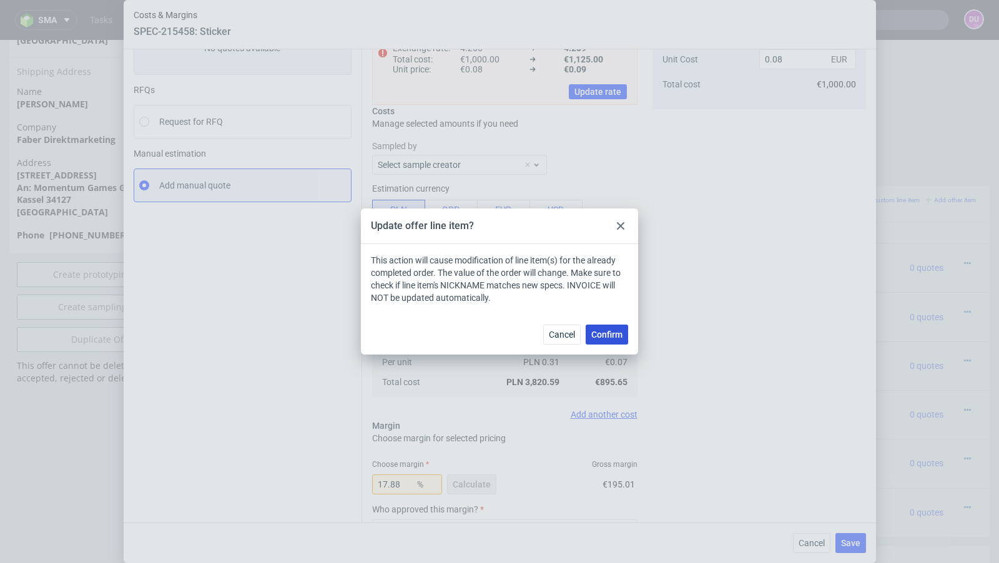
click at [618, 338] on span "Confirm" at bounding box center [606, 334] width 31 height 9
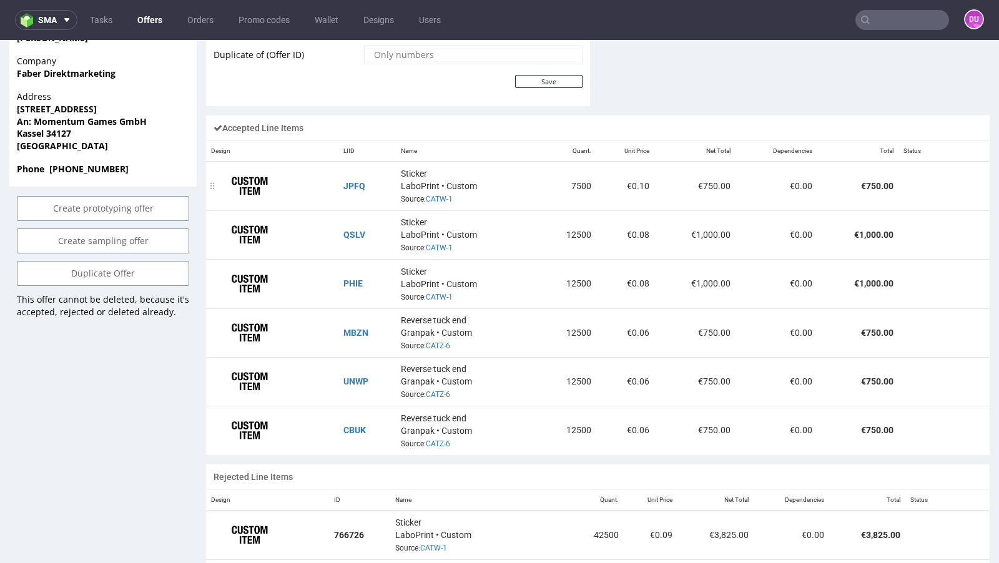
scroll to position [139, 0]
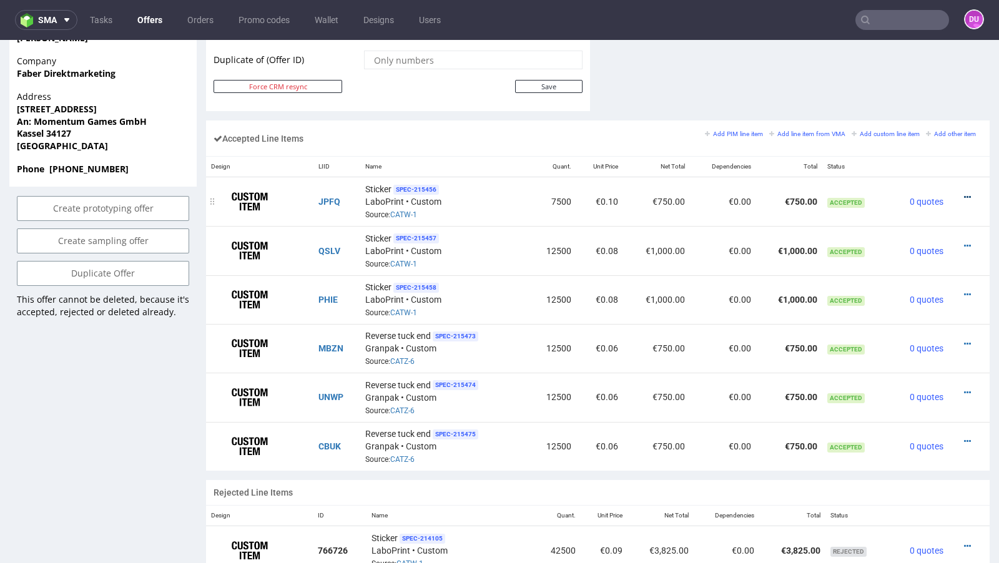
click at [964, 193] on icon at bounding box center [967, 197] width 7 height 9
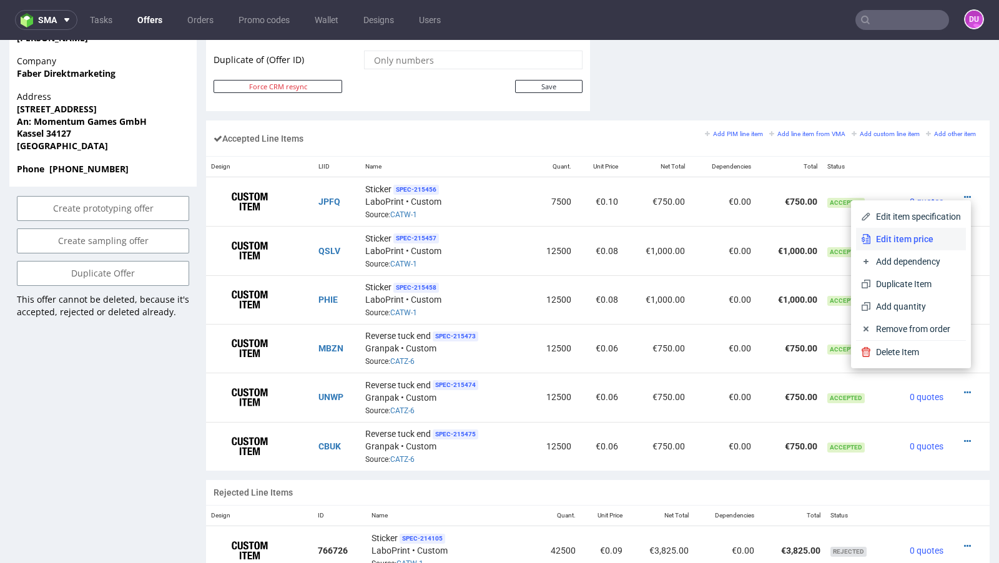
click at [913, 239] on span "Edit item price" at bounding box center [916, 239] width 90 height 12
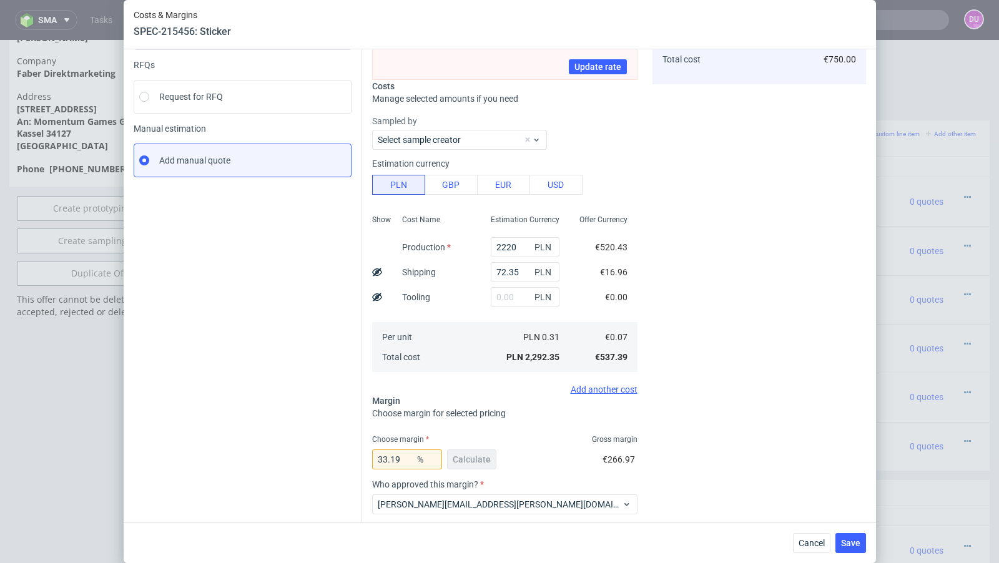
scroll to position [153, 0]
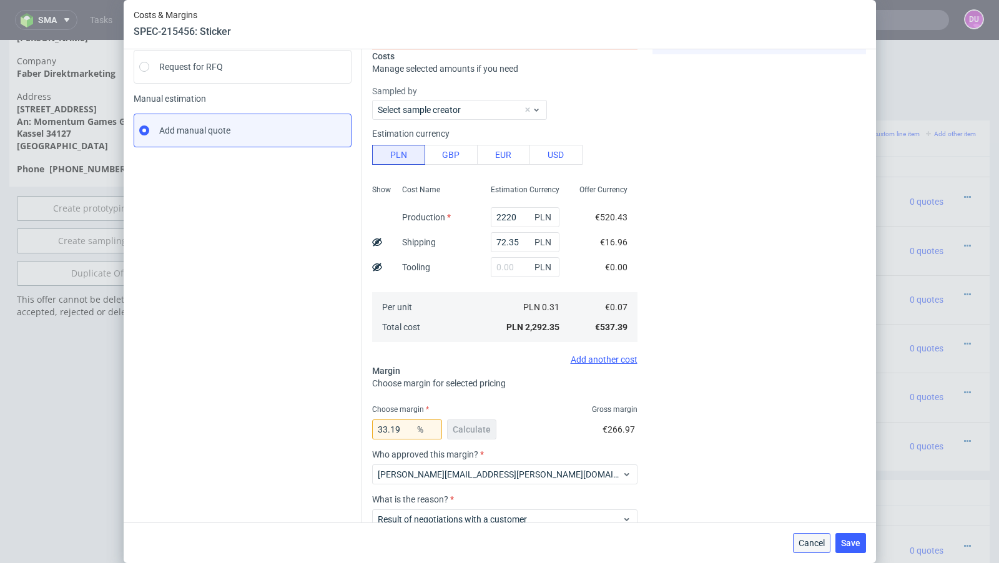
click at [804, 553] on button "Cancel" at bounding box center [811, 543] width 37 height 20
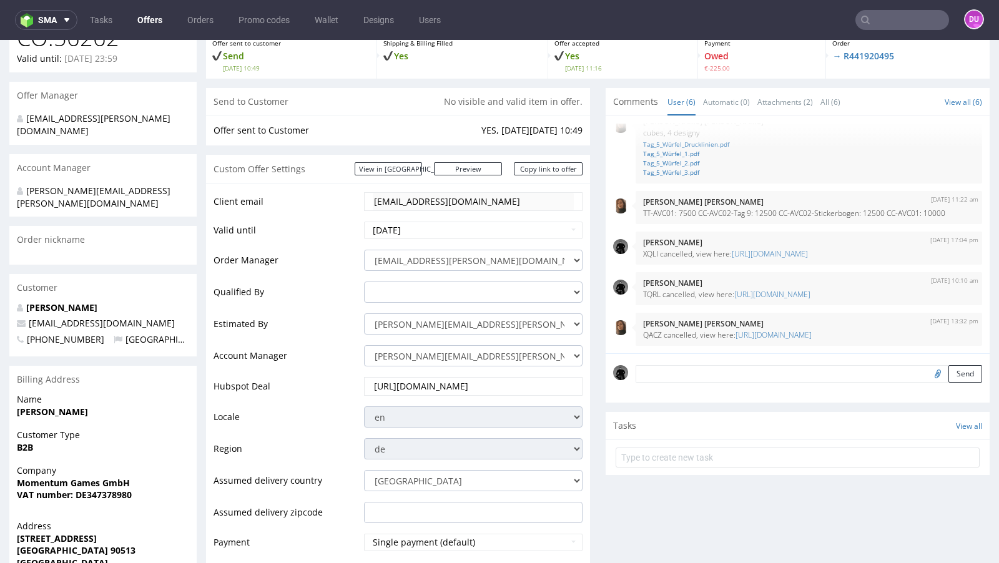
scroll to position [31, 0]
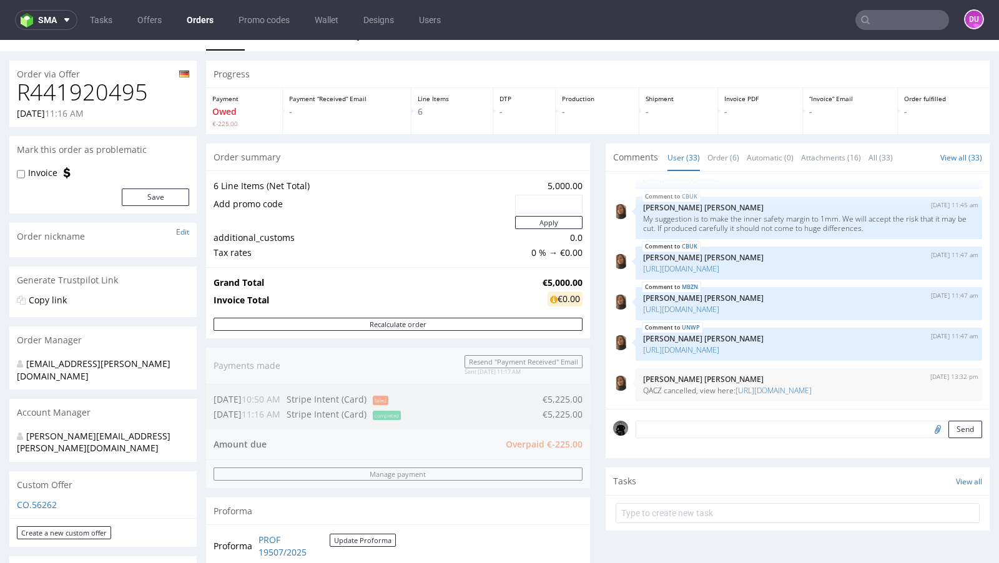
scroll to position [24, 0]
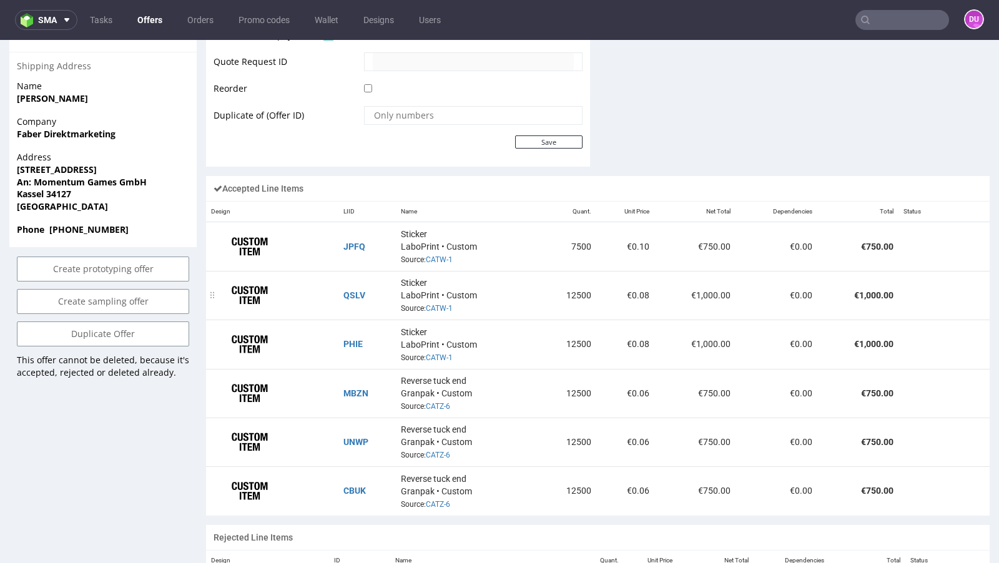
scroll to position [139, 0]
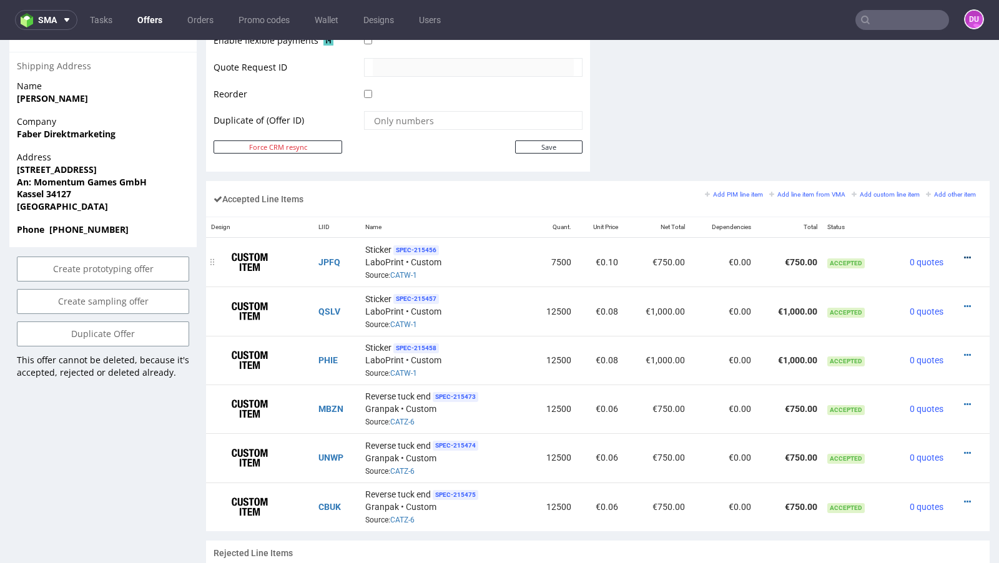
click at [964, 254] on icon at bounding box center [967, 258] width 7 height 9
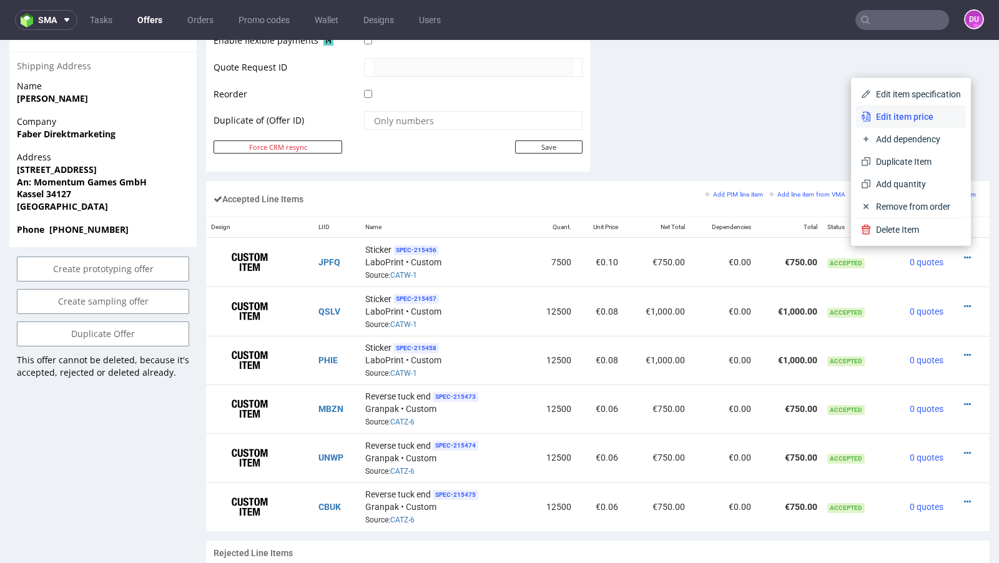
click at [921, 121] on span "Edit item price" at bounding box center [916, 117] width 90 height 12
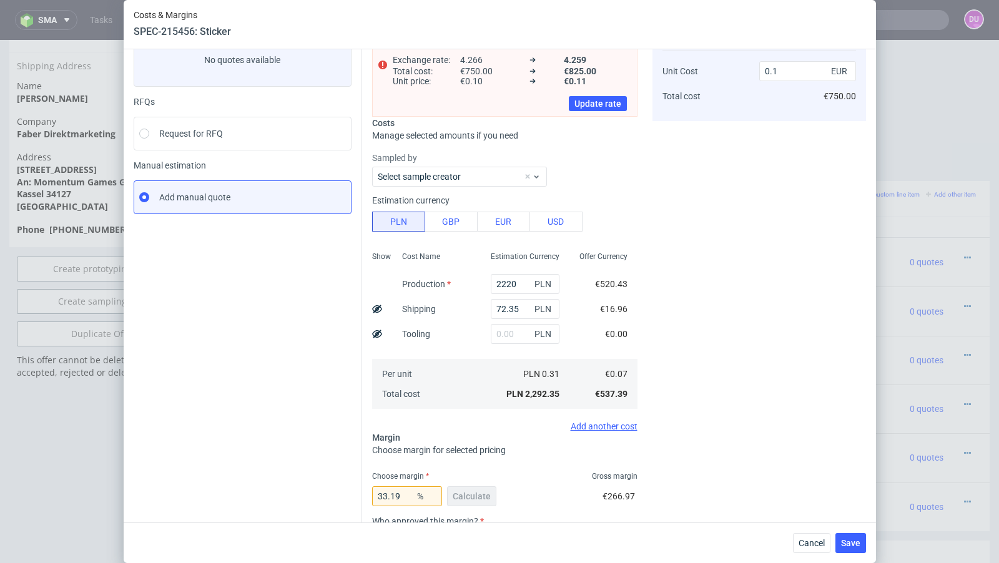
scroll to position [92, 0]
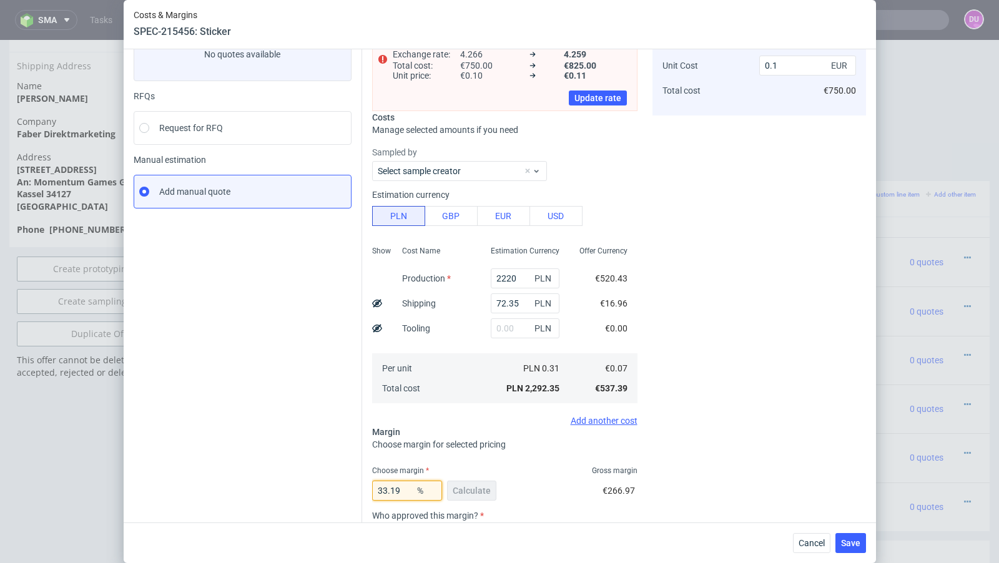
drag, startPoint x: 403, startPoint y: 493, endPoint x: 382, endPoint y: 491, distance: 21.9
click at [382, 491] on input "33.19" at bounding box center [407, 491] width 70 height 20
type input "3"
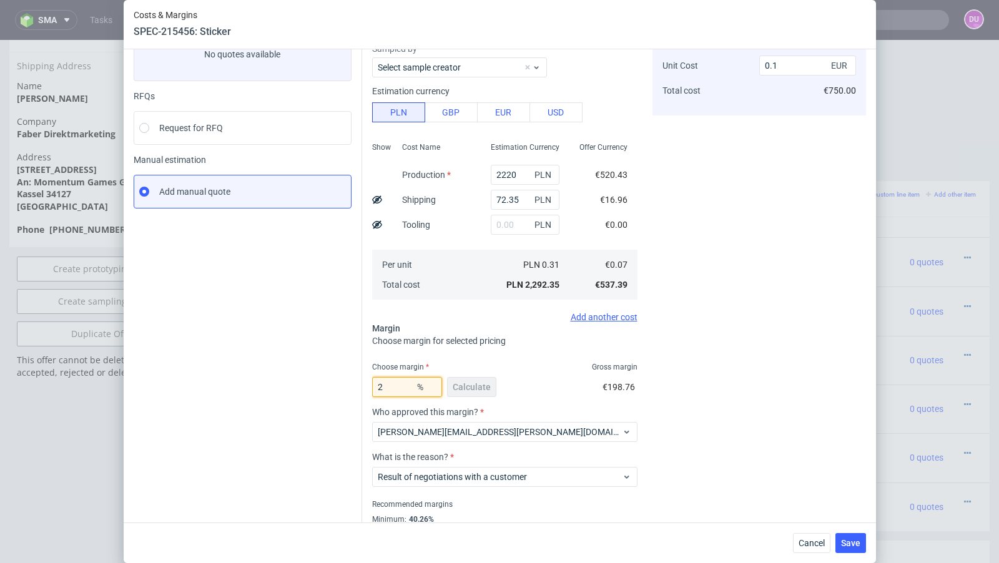
type input "25"
type input "0.09"
type input "27"
type input "0.1"
type input "26"
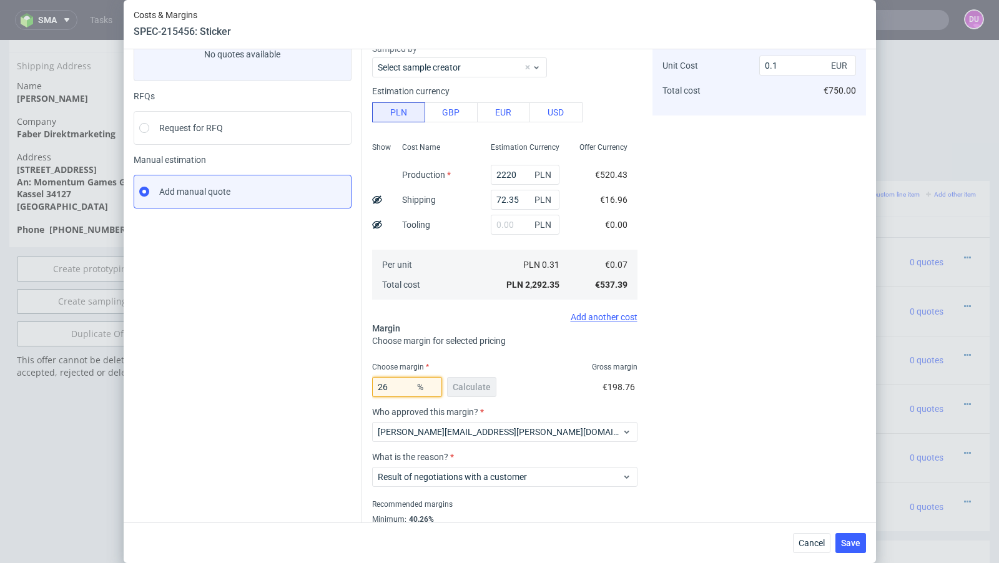
type input "0.09"
type input "26.7"
type input "0.1"
type input "26.3"
type input "0.09"
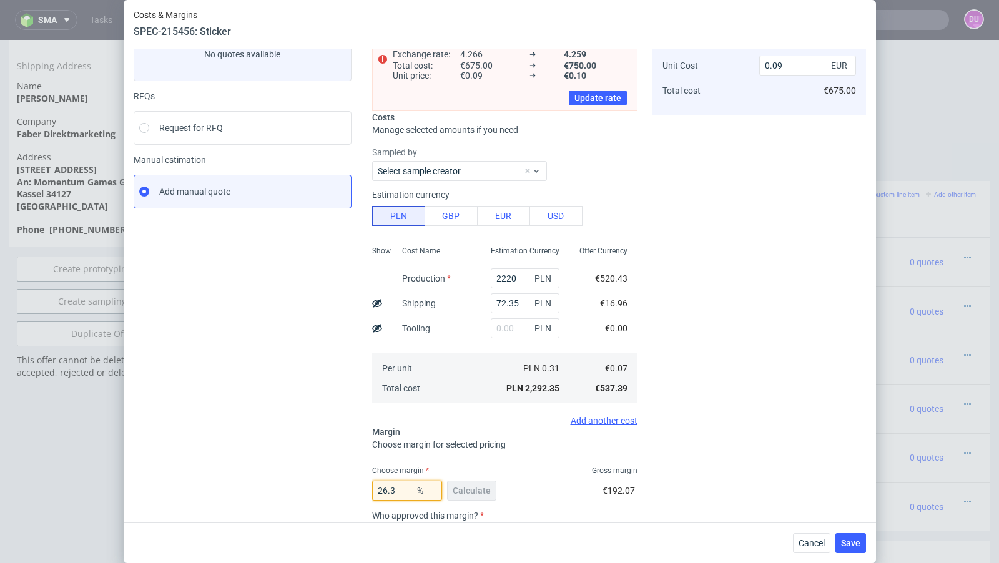
type input "26.36"
type input "0.1"
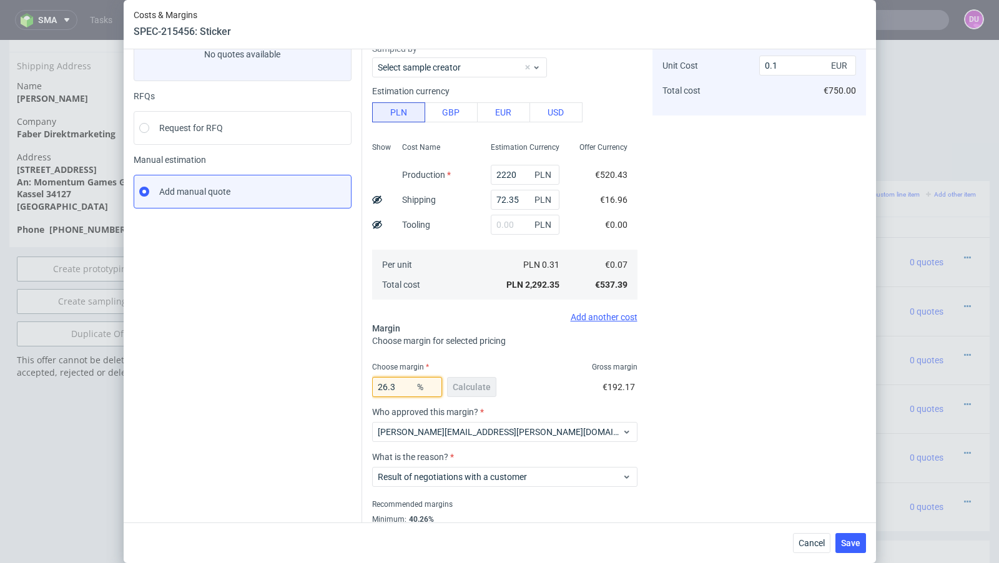
type input "26.33"
type input "0.09"
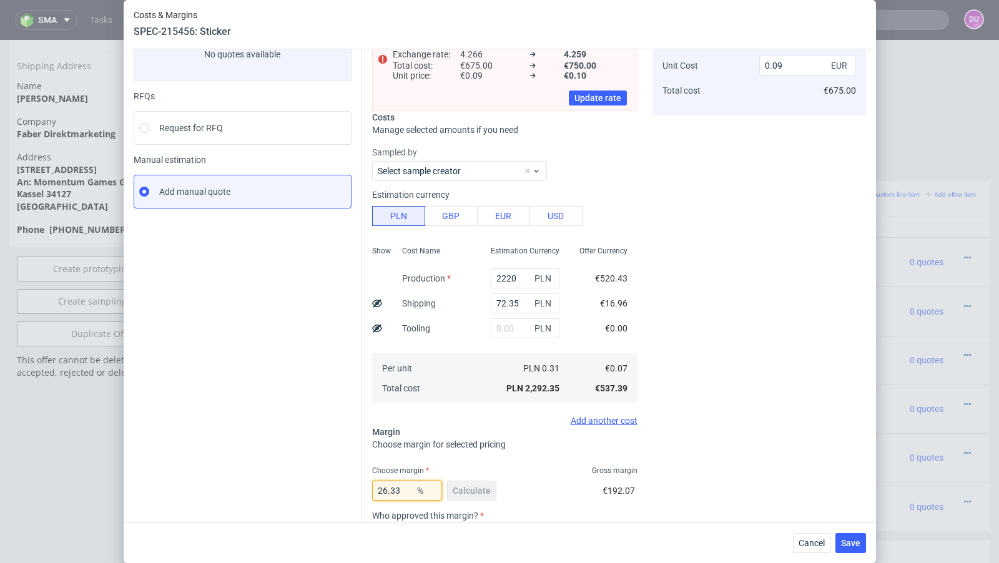
type input "26.33"
click at [243, 426] on div "Instant Quotes Refresh No quotes available RFQs Request for RFQ Manual estimati…" at bounding box center [248, 332] width 229 height 651
click at [850, 547] on span "Save" at bounding box center [850, 543] width 19 height 9
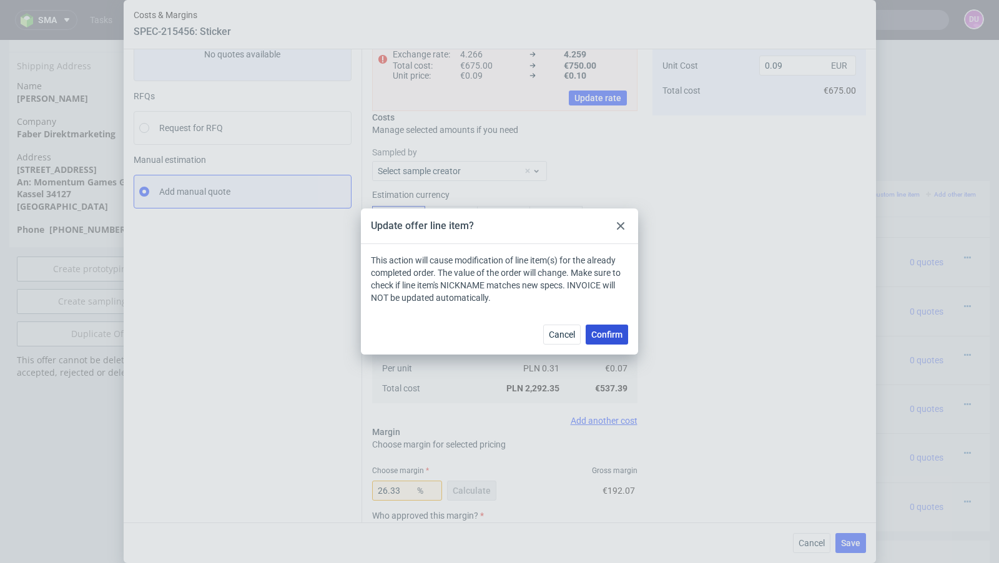
click at [604, 335] on span "Confirm" at bounding box center [606, 334] width 31 height 9
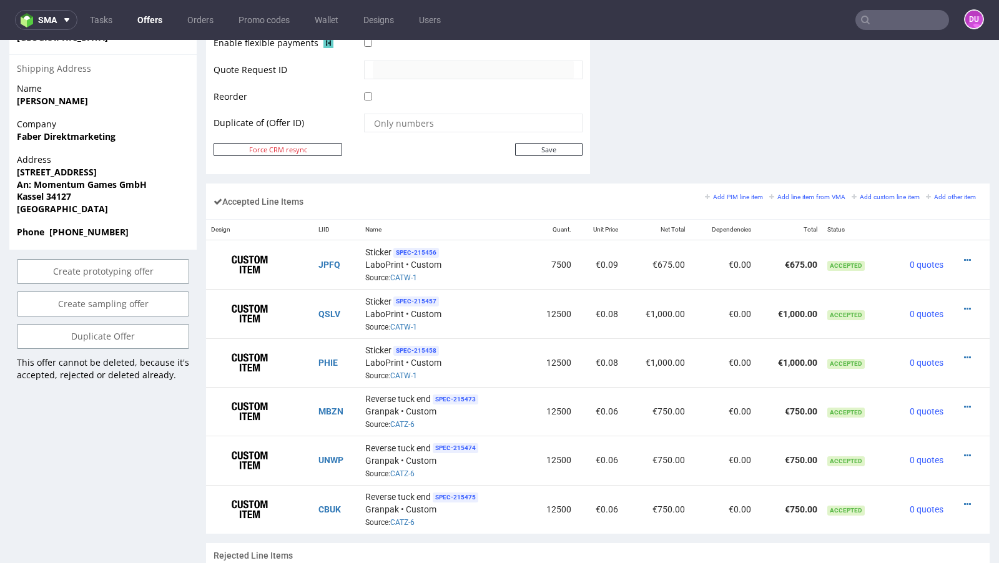
scroll to position [640, 0]
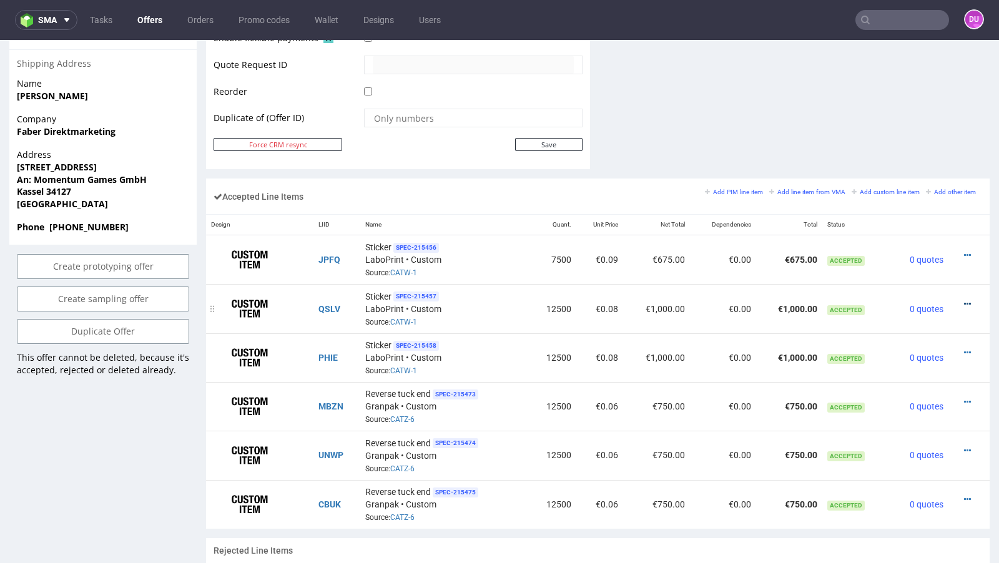
click at [964, 300] on icon at bounding box center [967, 304] width 7 height 9
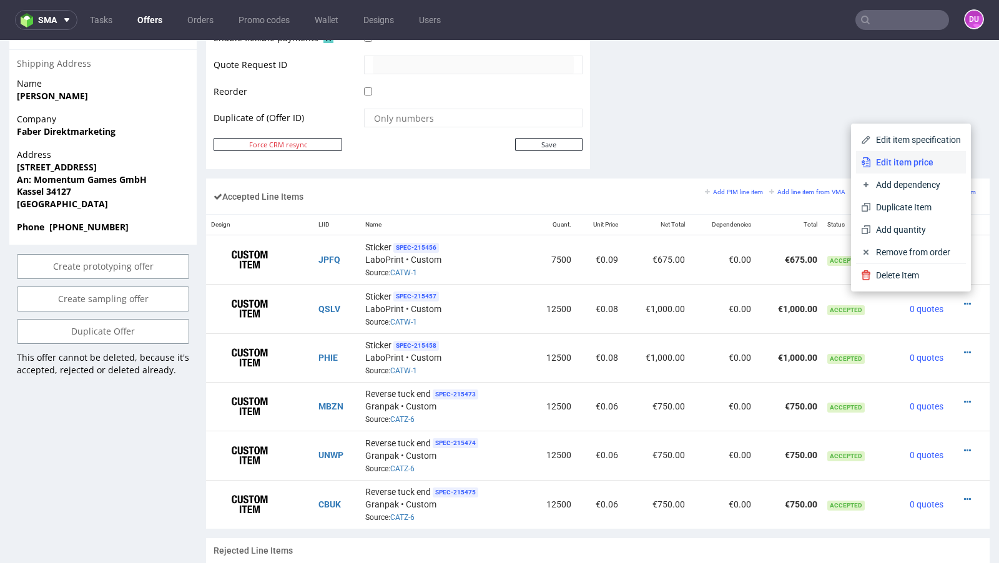
click at [901, 162] on span "Edit item price" at bounding box center [916, 162] width 90 height 12
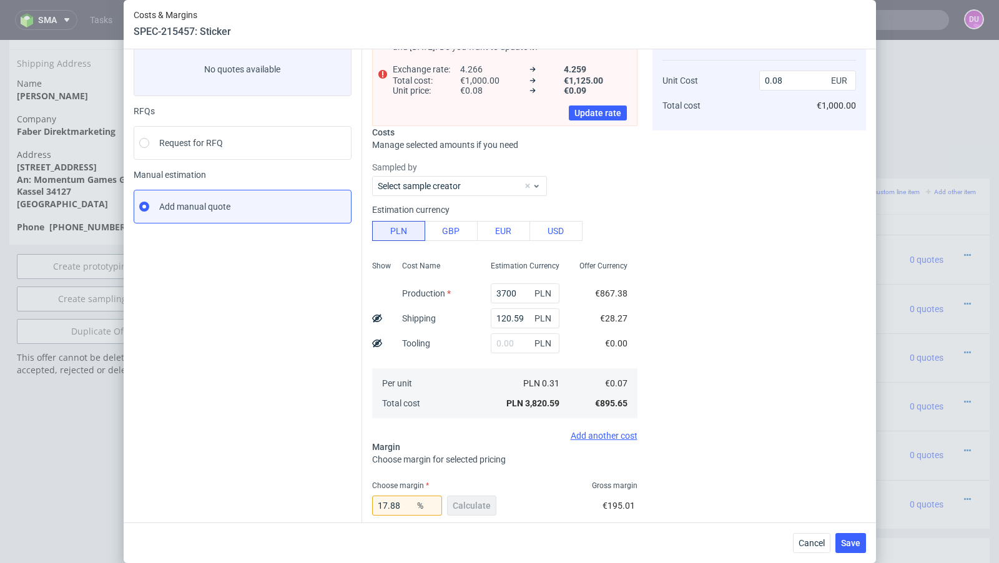
scroll to position [76, 0]
drag, startPoint x: 406, startPoint y: 508, endPoint x: 326, endPoint y: 506, distance: 80.0
click at [326, 506] on div "Instant Quotes Refresh No quotes available RFQs Request for RFQ Manual estimati…" at bounding box center [500, 343] width 733 height 661
type input "34"
type input "0.11"
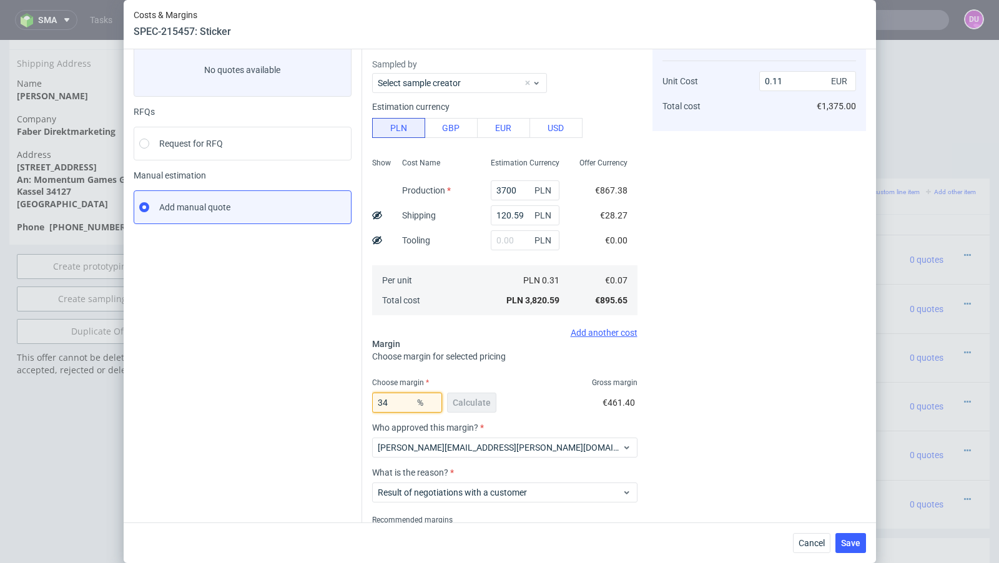
type input "3"
type input "24"
type input "0.09"
type input "27"
type input "0.1"
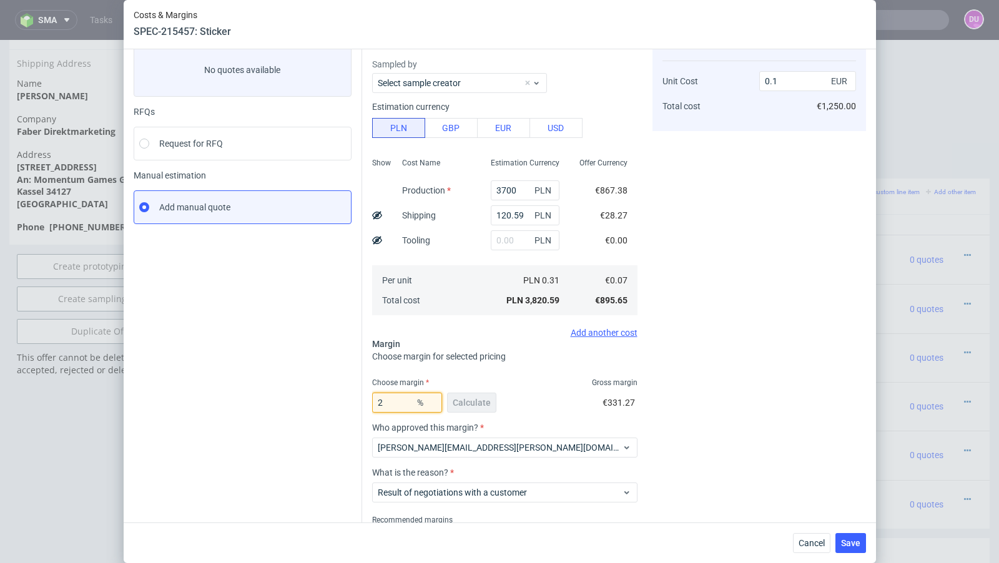
type input "26"
type input "0.09"
type input "27"
type input "0.1"
type input "26"
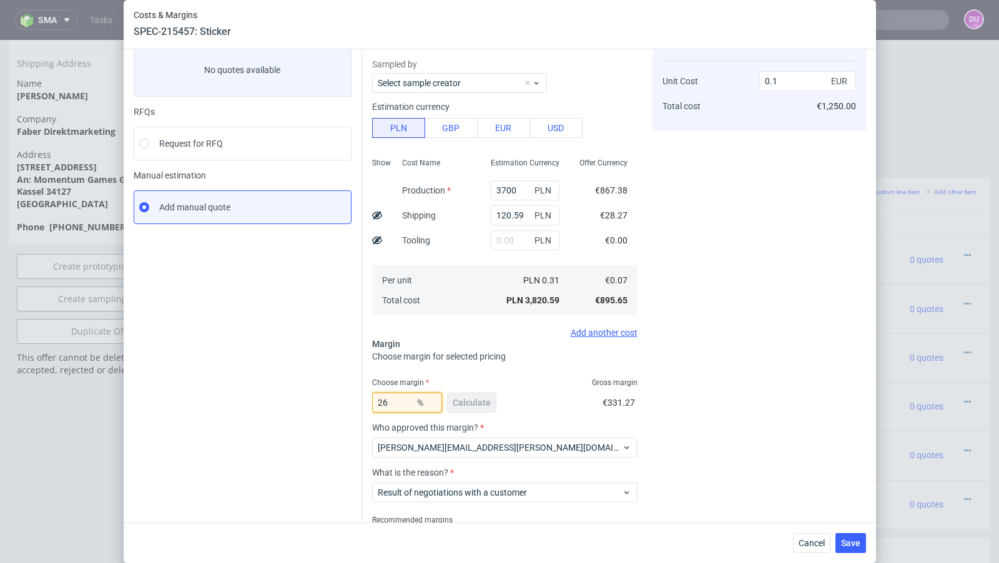
type input "0.09"
type input "26.6"
type input "0.1"
type input "26.3"
type input "0.09"
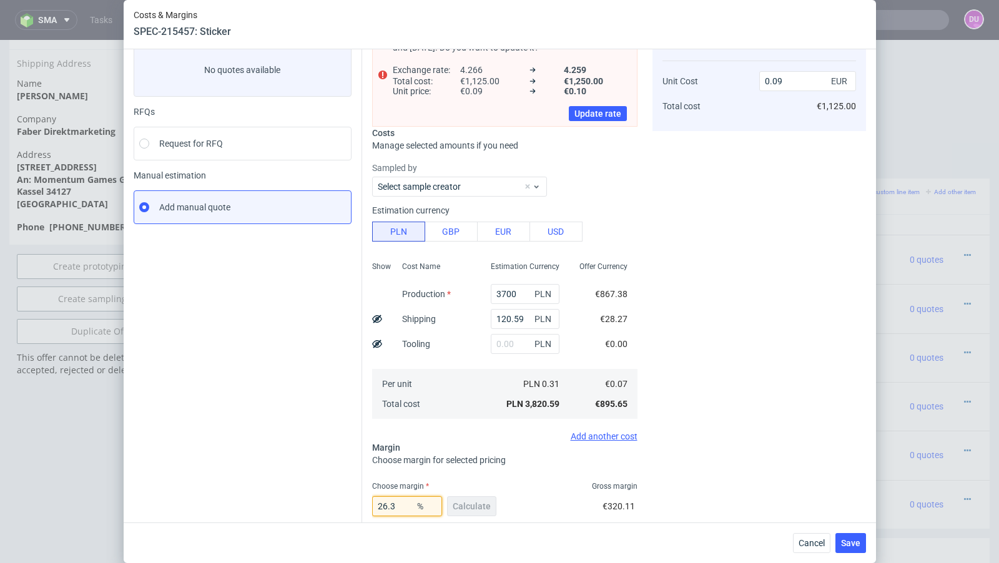
type input "26.35"
type input "0.1"
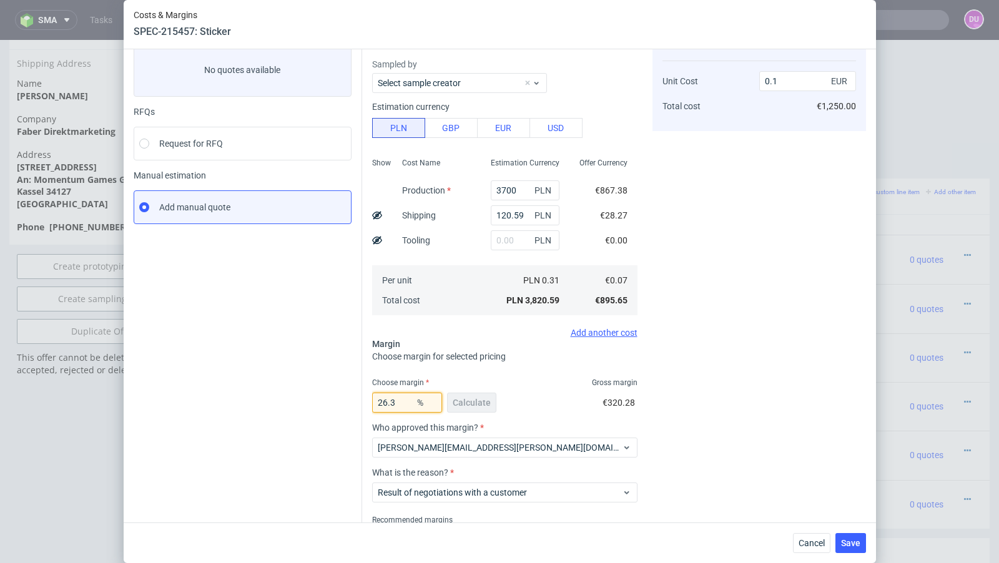
type input "26.33"
type input "0.09"
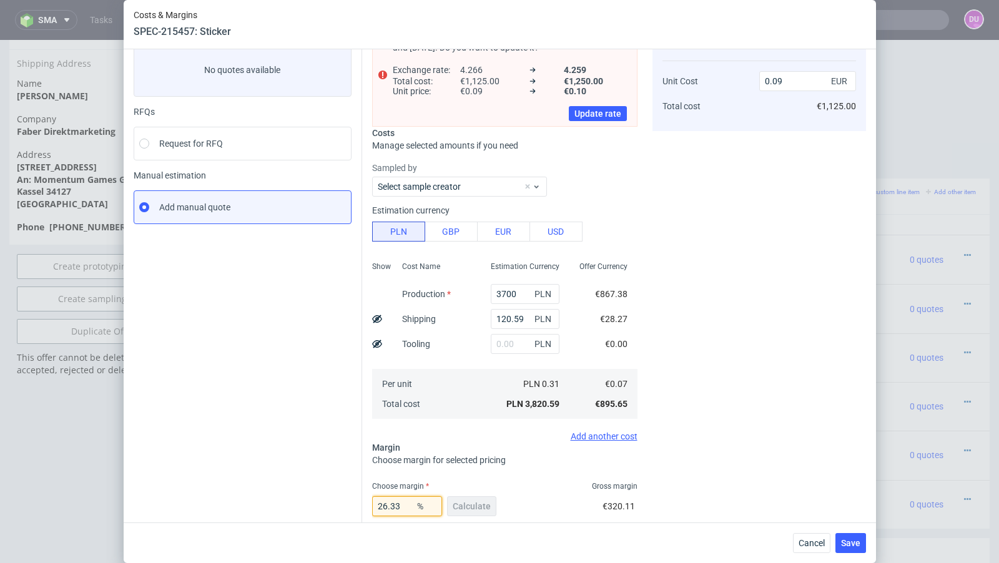
type input "26.33"
click at [275, 492] on div "Instant Quotes Refresh No quotes available RFQs Request for RFQ Manual estimati…" at bounding box center [248, 348] width 229 height 651
click at [855, 543] on span "Save" at bounding box center [850, 543] width 19 height 9
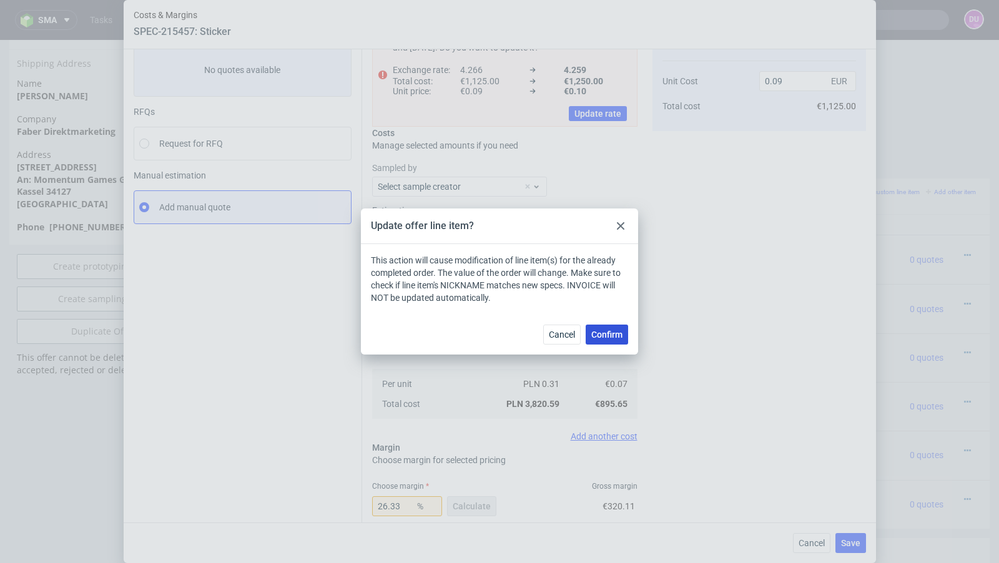
click at [620, 334] on span "Confirm" at bounding box center [606, 334] width 31 height 9
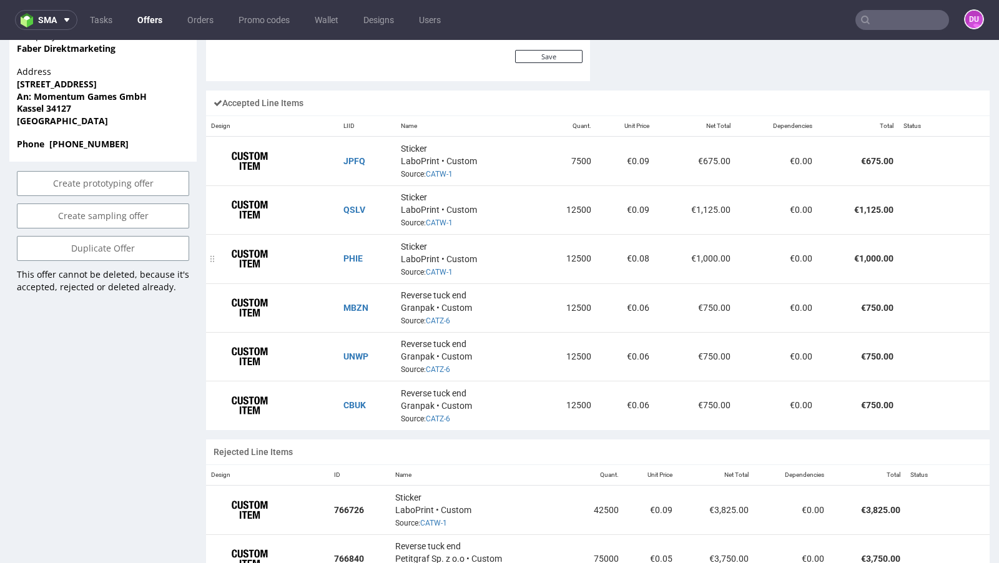
scroll to position [139, 0]
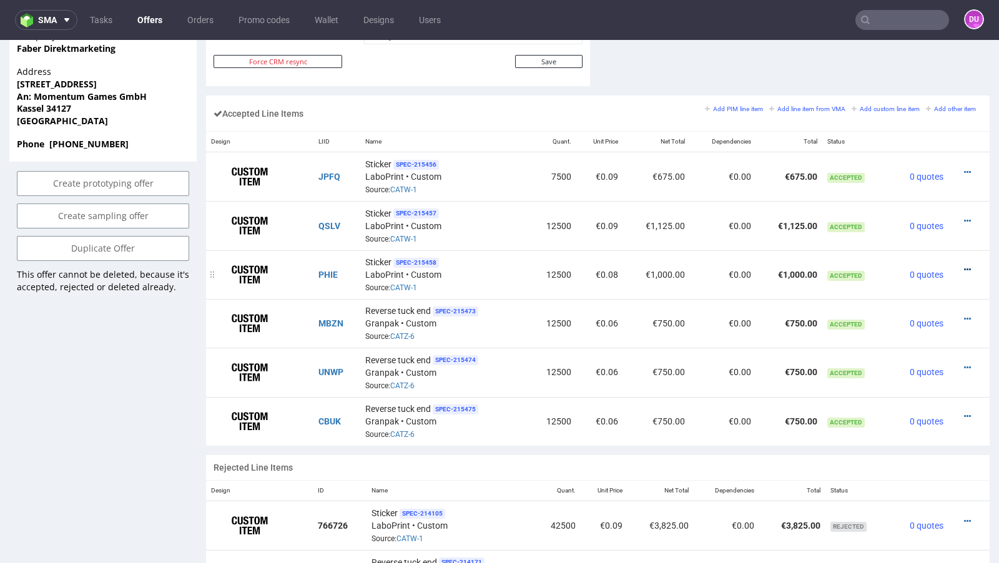
click at [964, 266] on icon at bounding box center [967, 269] width 7 height 9
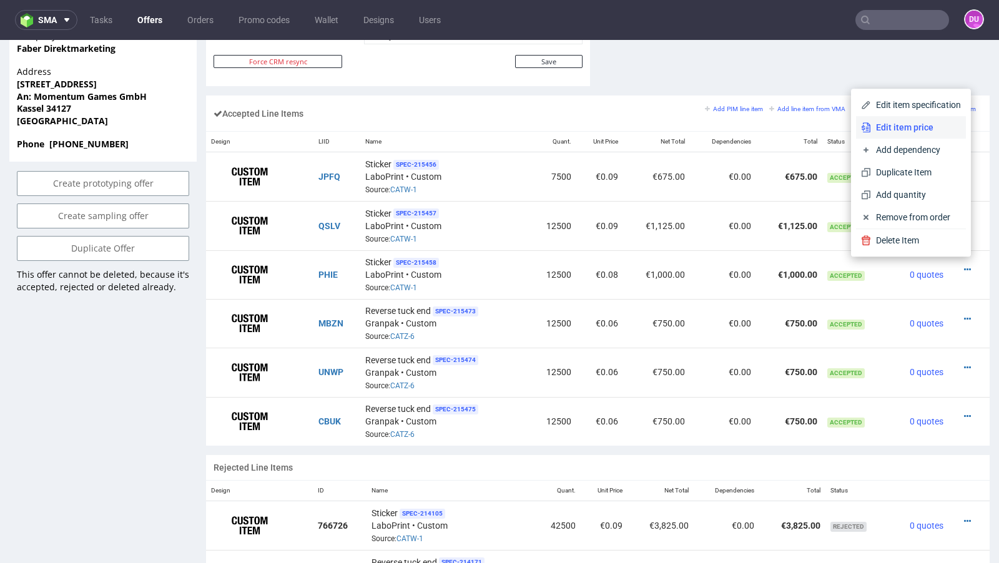
click at [900, 133] on span "Edit item price" at bounding box center [916, 127] width 90 height 12
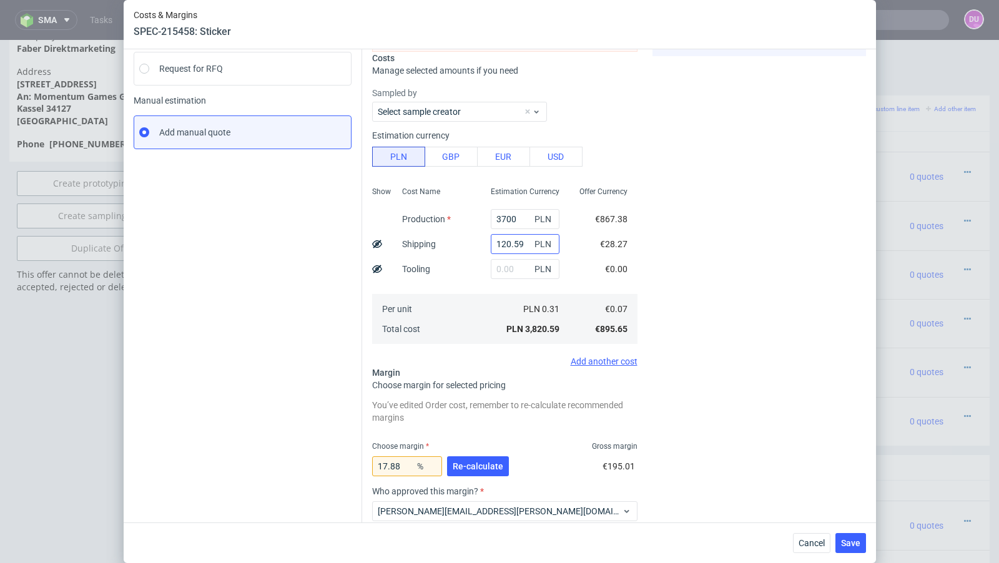
scroll to position [247, 0]
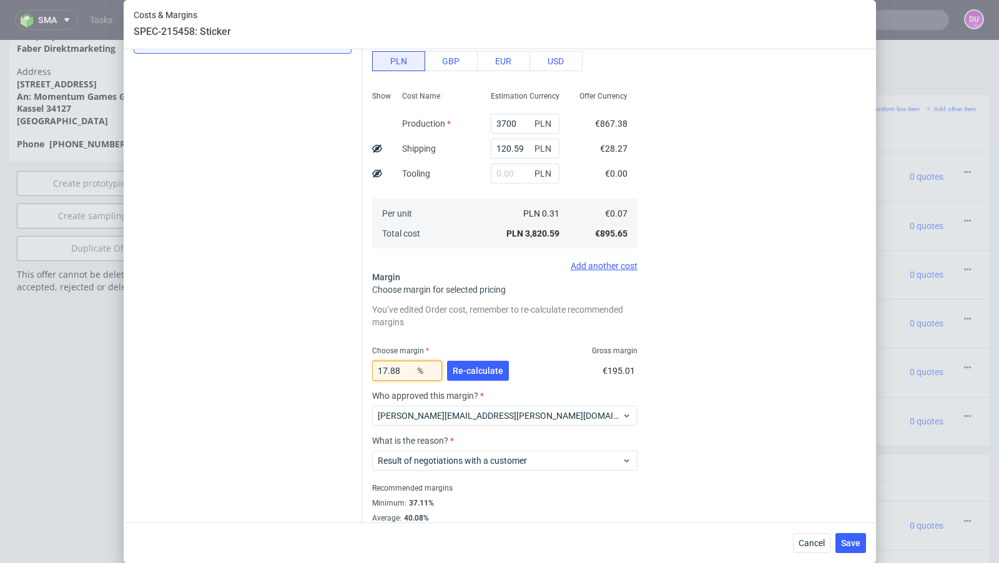
drag, startPoint x: 415, startPoint y: 379, endPoint x: 368, endPoint y: 370, distance: 47.8
click at [368, 370] on div "Exchange rate changed between initial creation of the item and today. Do you wa…" at bounding box center [614, 191] width 504 height 696
type input "26"
type input "0.09"
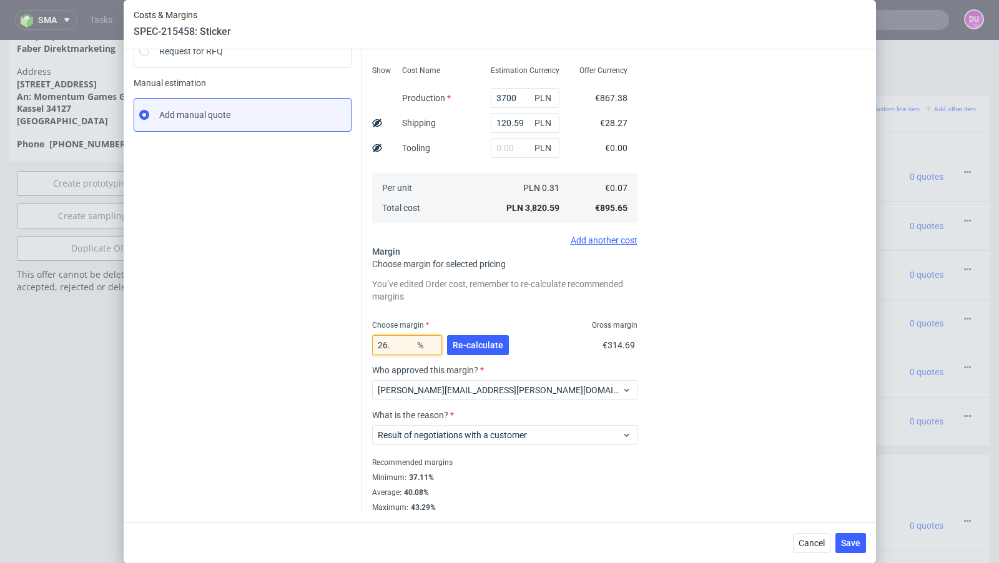
scroll to position [167, 0]
type input "26.44"
type input "0.1"
type input "26.33"
type input "0.09"
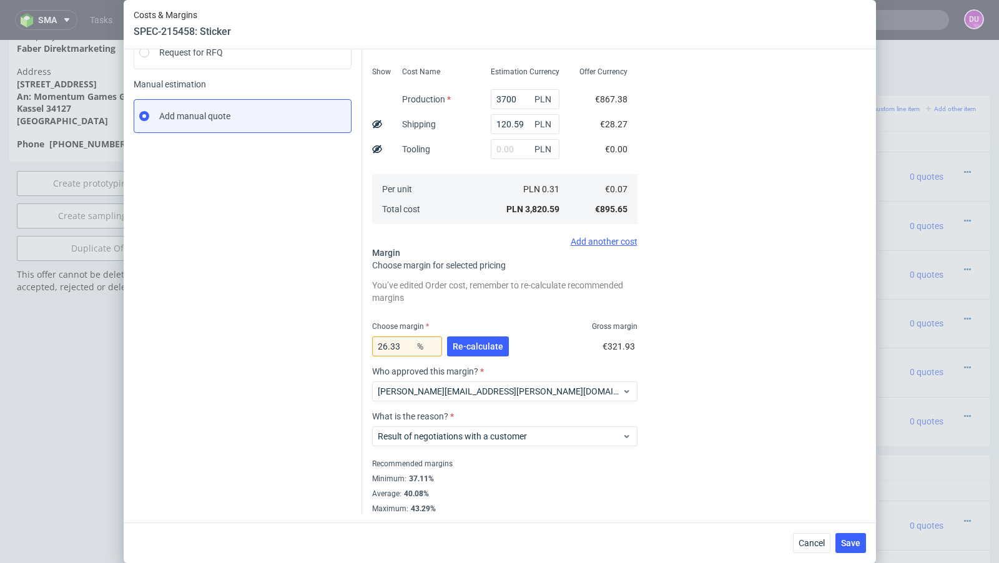
click at [298, 353] on div "Instant Quotes Refresh No quotes available RFQs Request for RFQ Manual estimati…" at bounding box center [248, 223] width 229 height 582
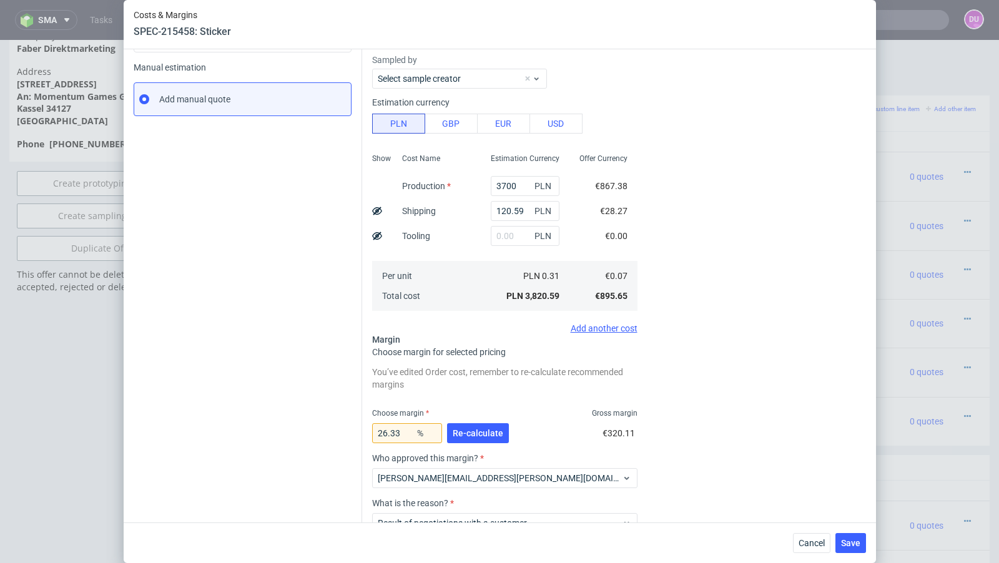
scroll to position [270, 0]
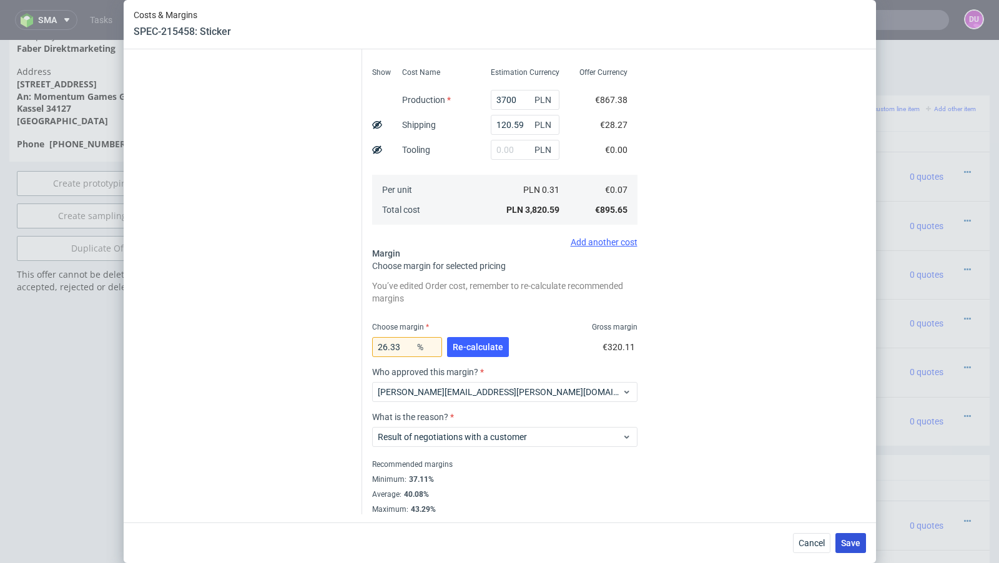
click at [845, 533] on button "Save" at bounding box center [851, 543] width 31 height 20
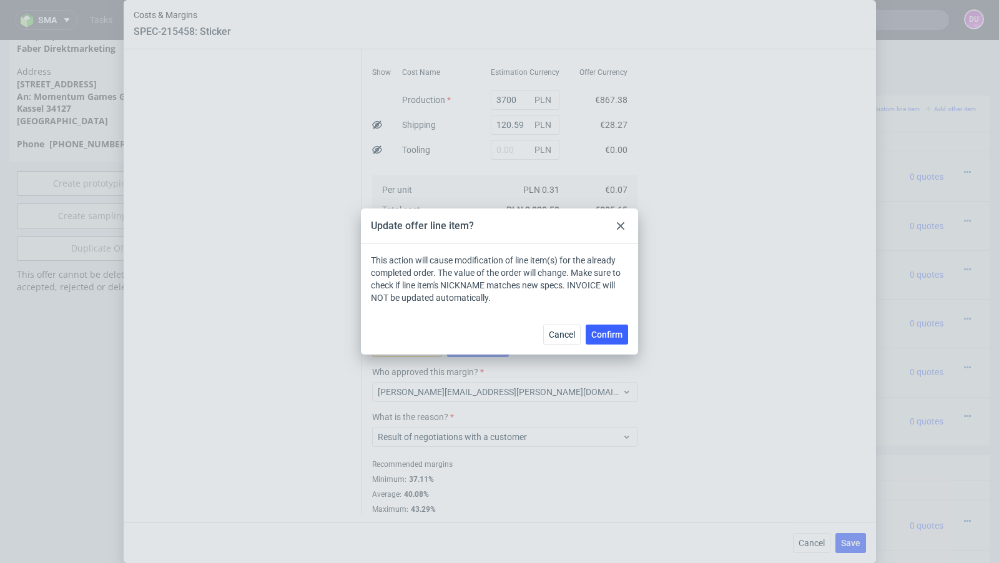
click at [633, 345] on div "Cancel Confirm" at bounding box center [499, 334] width 277 height 41
click at [619, 335] on span "Confirm" at bounding box center [606, 334] width 31 height 9
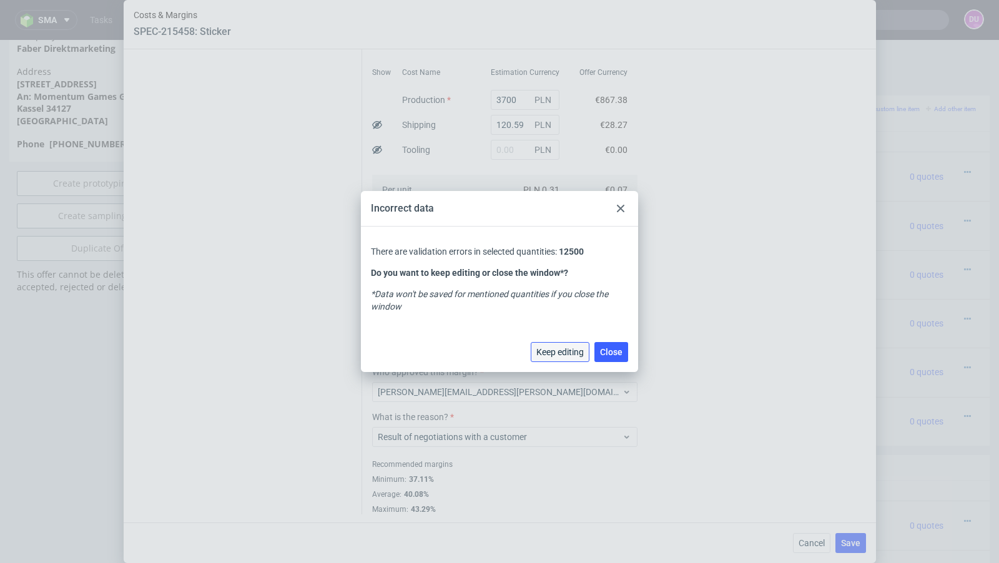
click at [578, 346] on button "Keep editing" at bounding box center [560, 352] width 59 height 20
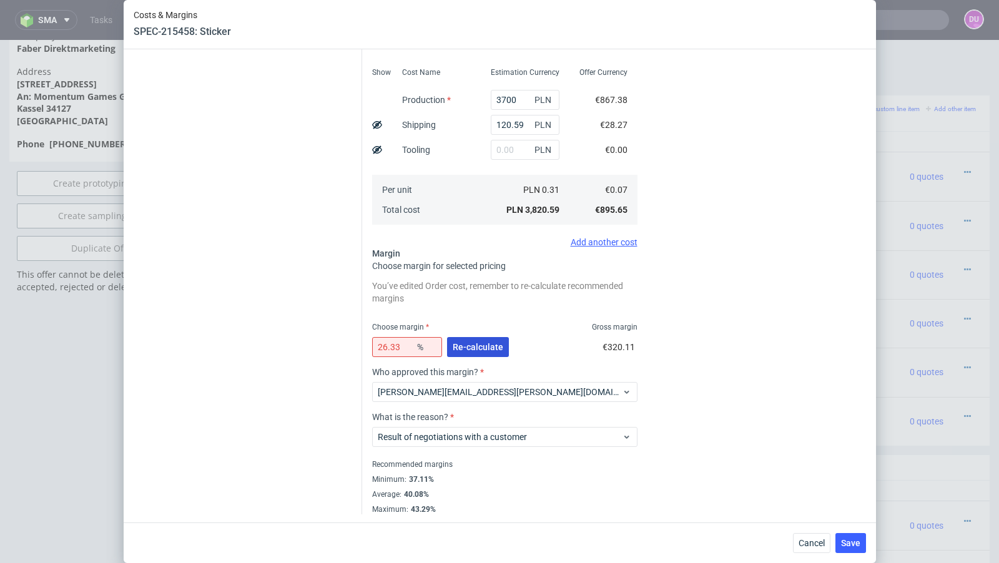
click at [495, 348] on span "Re-calculate" at bounding box center [478, 347] width 51 height 9
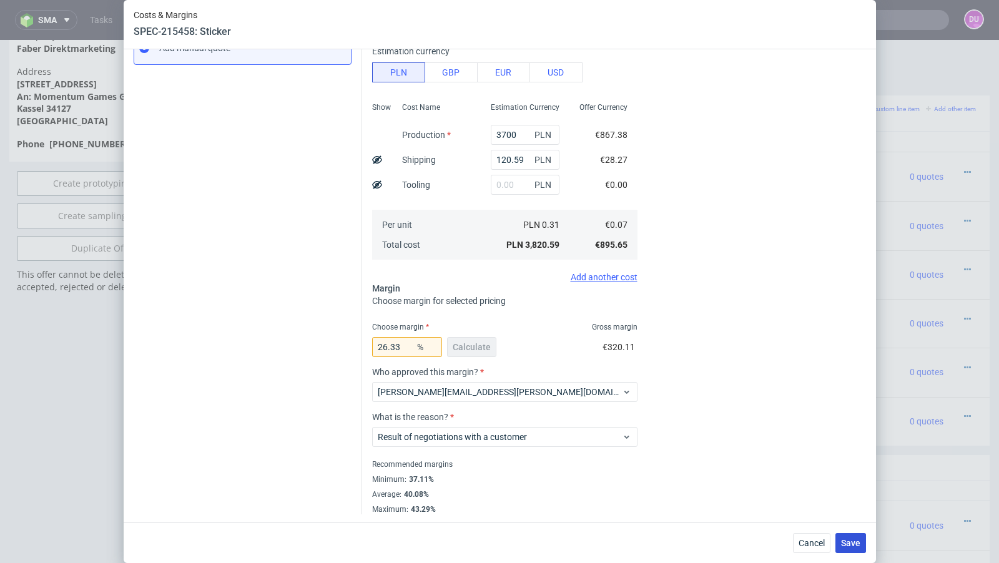
click at [839, 538] on button "Save" at bounding box center [851, 543] width 31 height 20
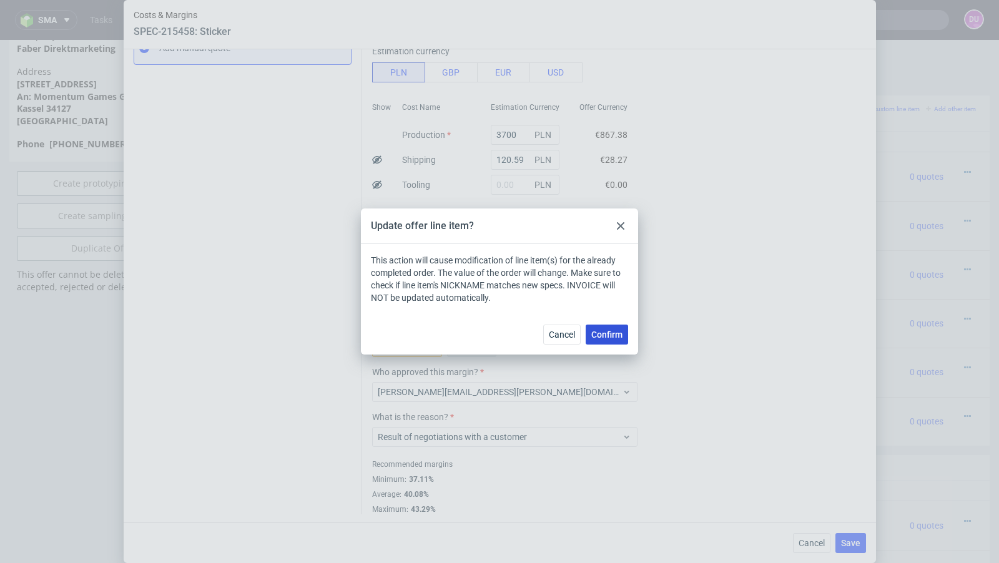
click at [614, 334] on span "Confirm" at bounding box center [606, 334] width 31 height 9
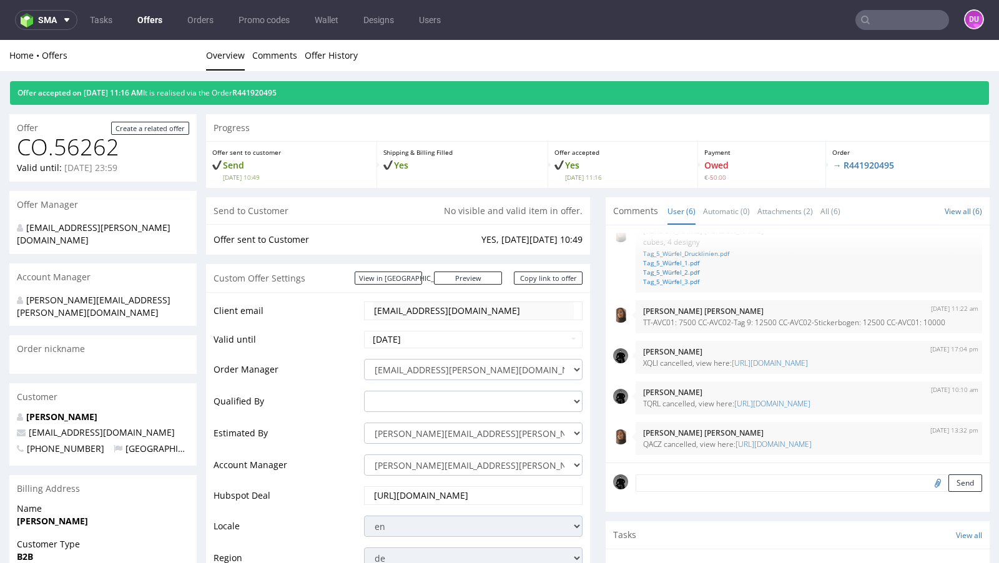
scroll to position [139, 0]
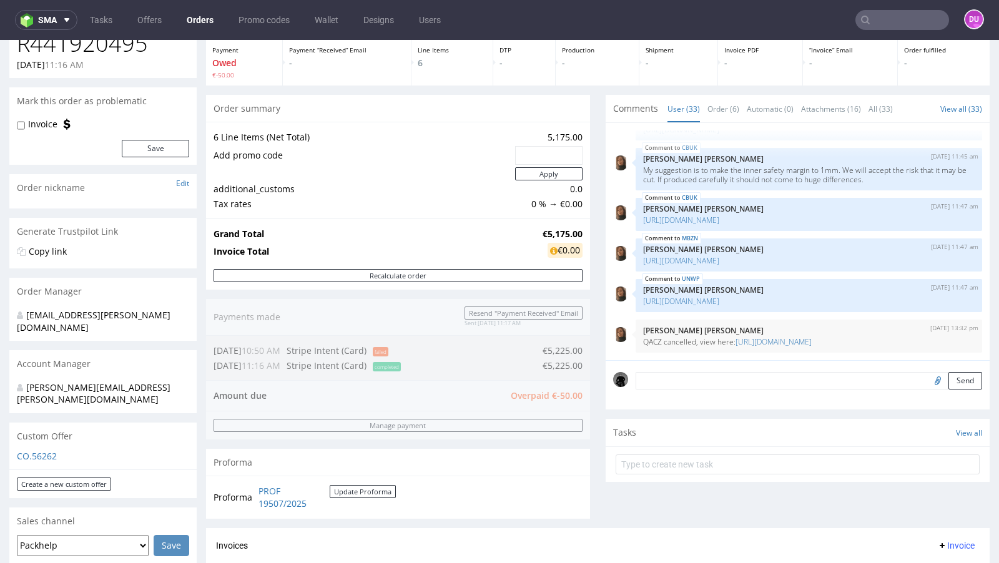
scroll to position [67, 0]
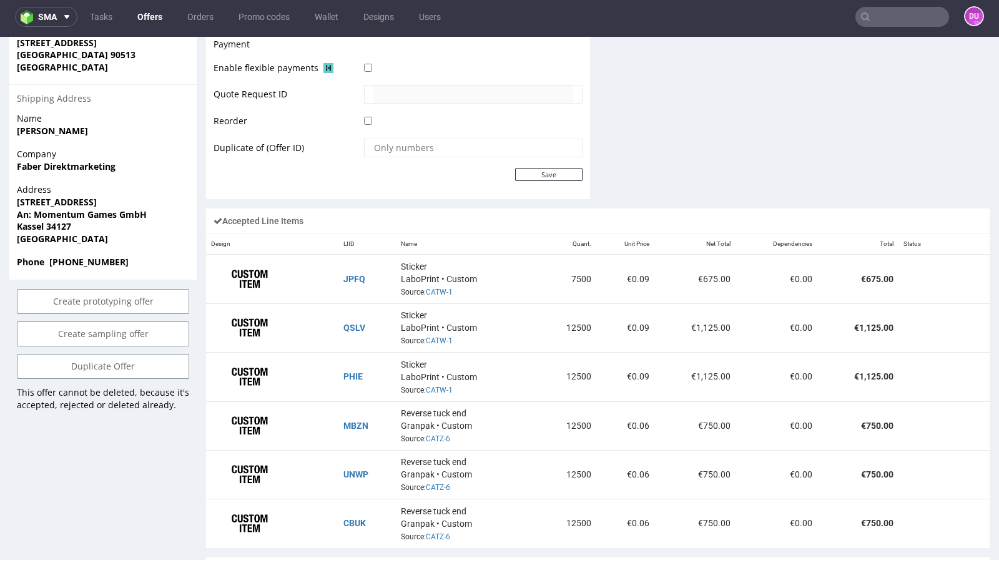
scroll to position [139, 0]
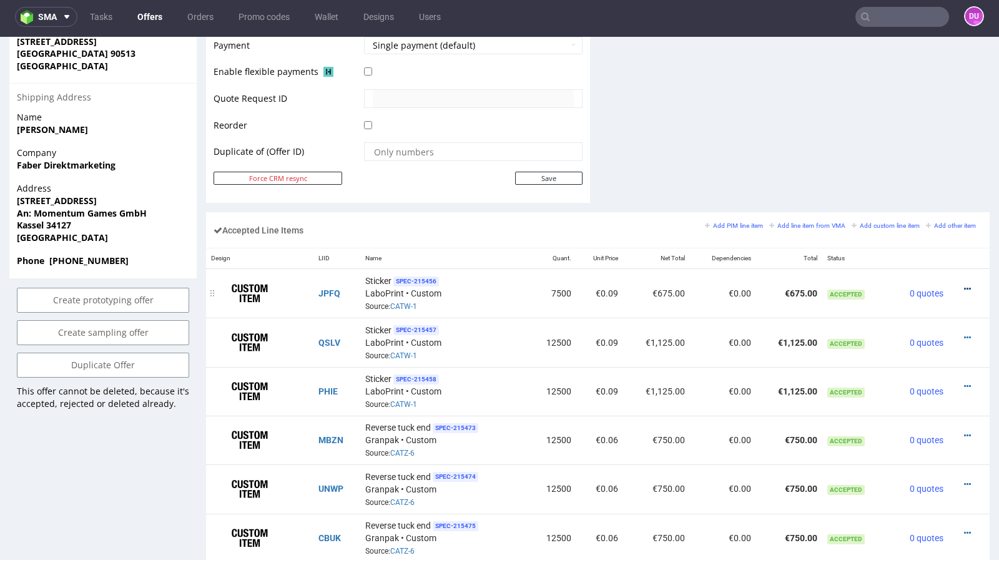
click at [964, 285] on icon at bounding box center [967, 289] width 7 height 9
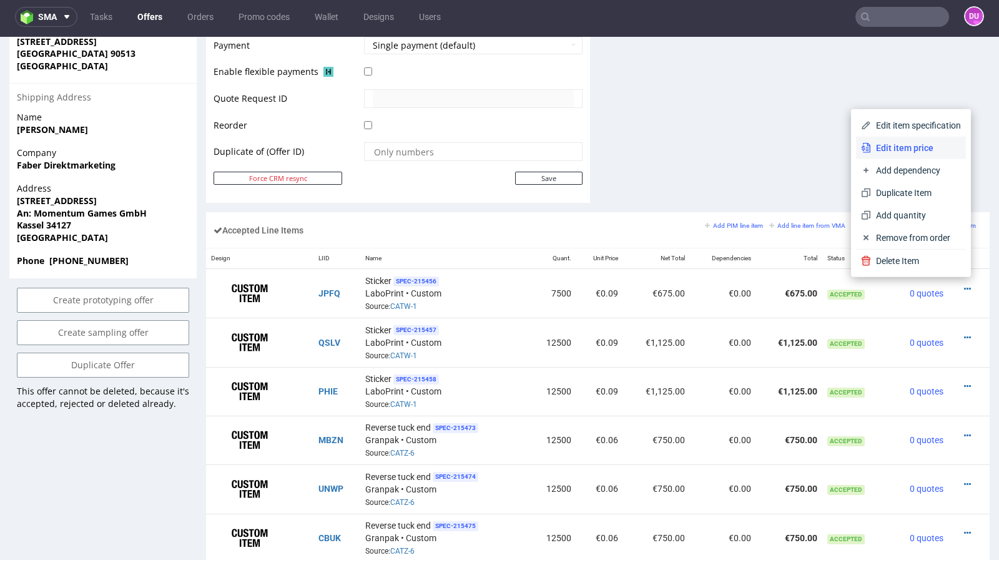
click at [894, 150] on span "Edit item price" at bounding box center [916, 148] width 90 height 12
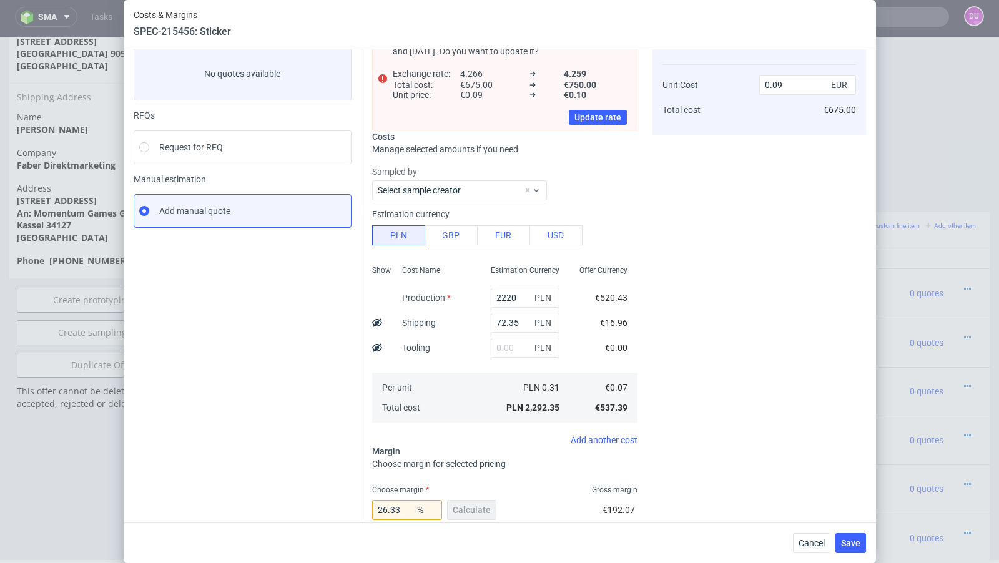
scroll to position [76, 0]
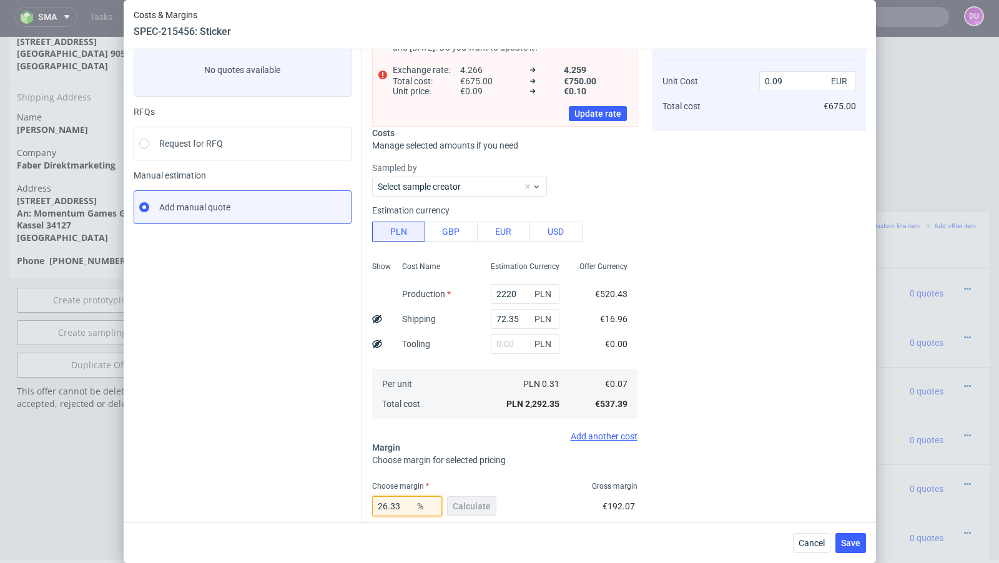
drag, startPoint x: 407, startPoint y: 503, endPoint x: 365, endPoint y: 504, distance: 41.8
click at [365, 504] on div "Exchange rate changed between initial creation of the item and today. Do you wa…" at bounding box center [614, 343] width 504 height 661
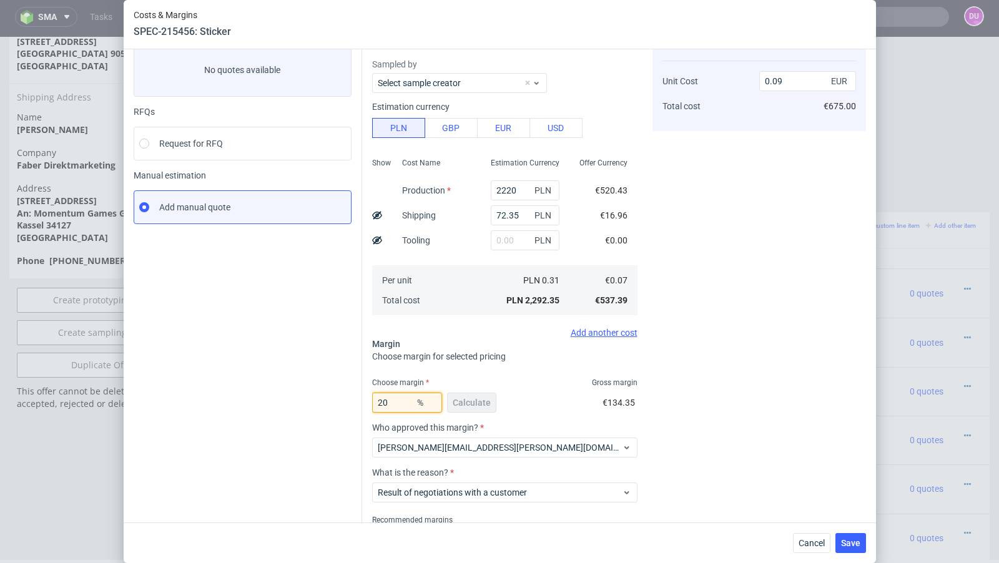
type input "2"
type input "17"
type input "0.08"
type input "17.9"
type input "0.09"
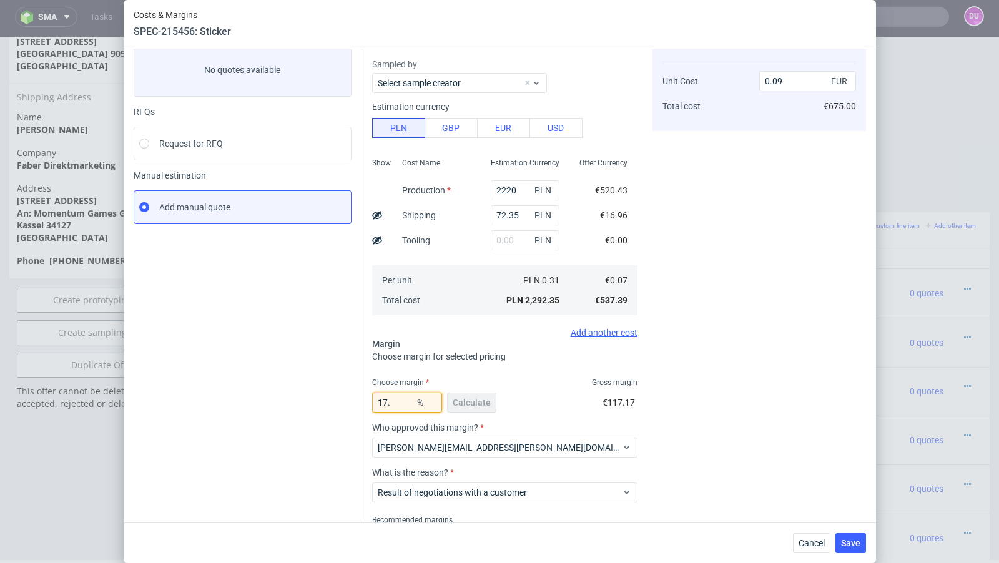
type input "17.8"
type input "0.08"
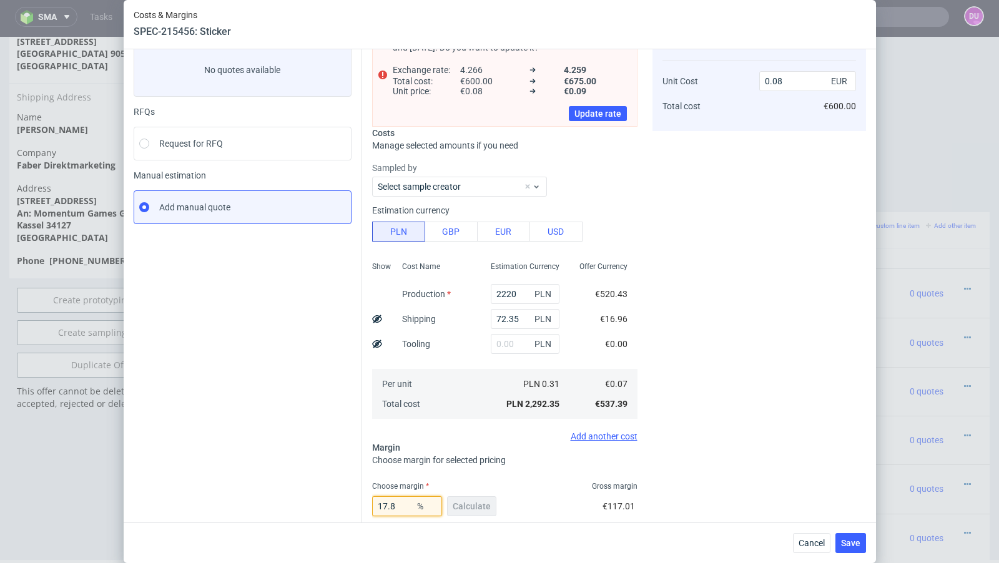
type input "17.89"
type input "0.09"
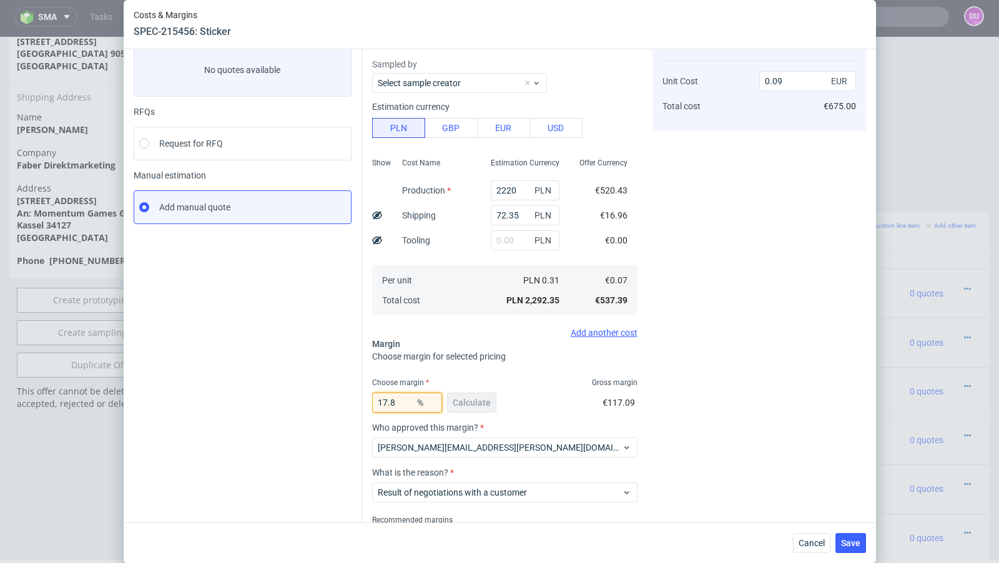
type input "17.88"
type input "0.08"
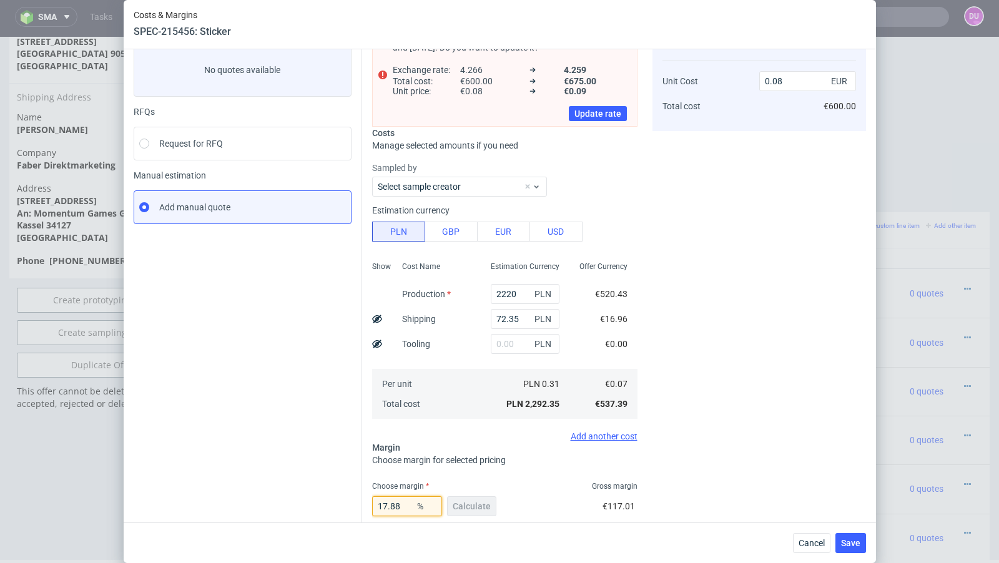
type input "17.88"
click at [272, 495] on div "Instant Quotes Refresh No quotes available RFQs Request for RFQ Manual estimati…" at bounding box center [248, 348] width 229 height 651
click at [853, 545] on span "Save" at bounding box center [850, 543] width 19 height 9
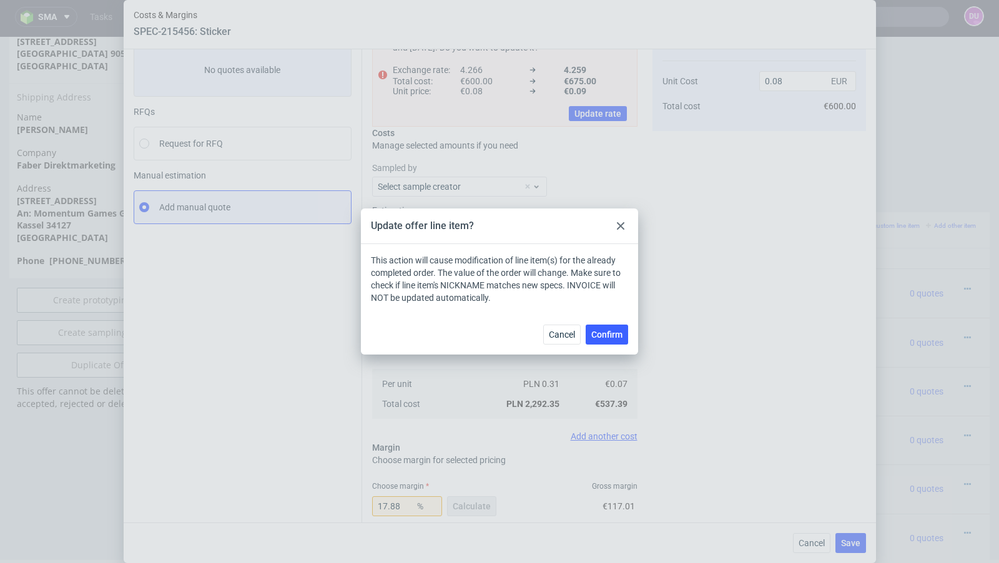
click at [629, 335] on div "Cancel Confirm" at bounding box center [499, 334] width 277 height 41
click at [610, 333] on span "Confirm" at bounding box center [606, 334] width 31 height 9
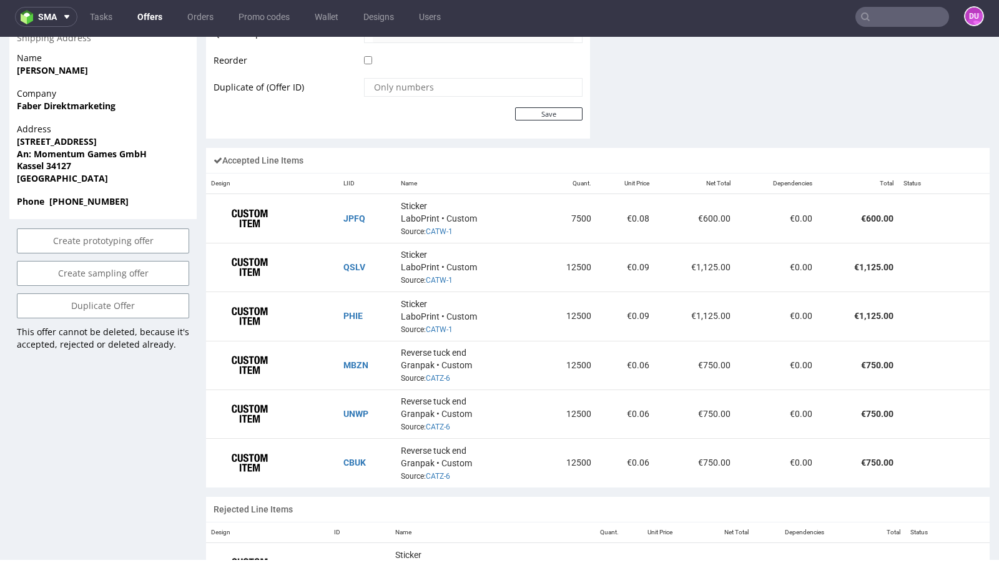
scroll to position [668, 0]
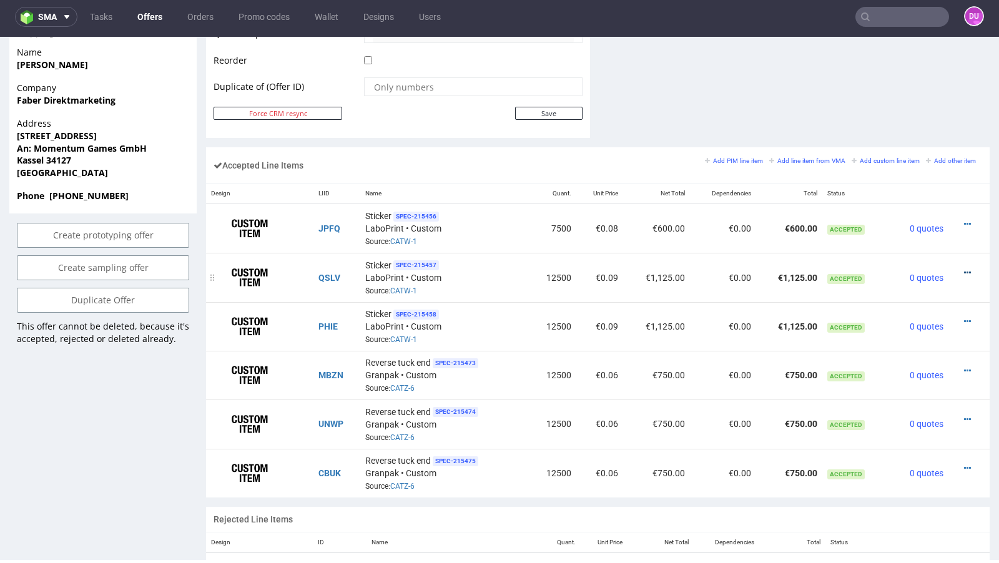
click at [964, 269] on icon at bounding box center [967, 273] width 7 height 9
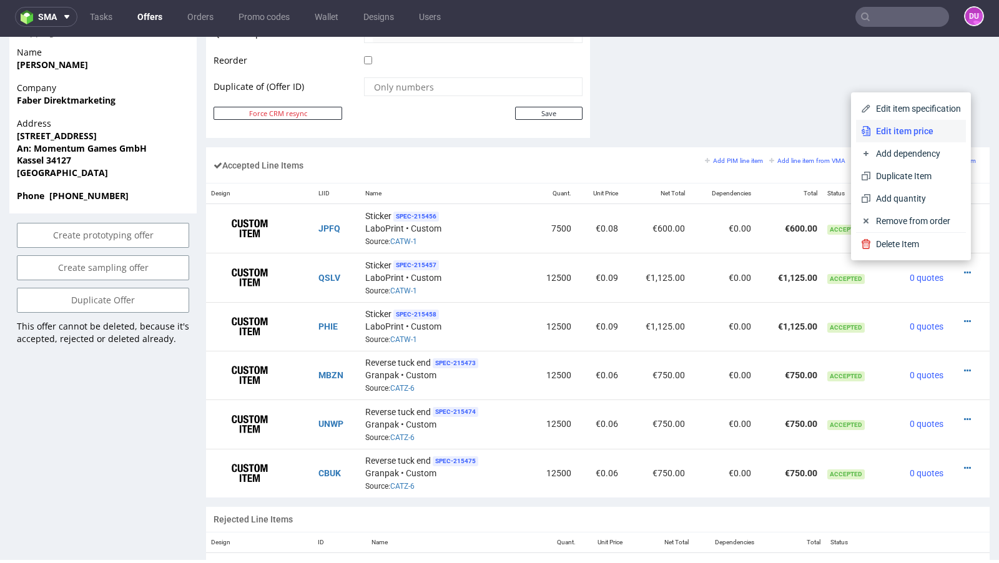
click at [881, 135] on span "Edit item price" at bounding box center [916, 131] width 90 height 12
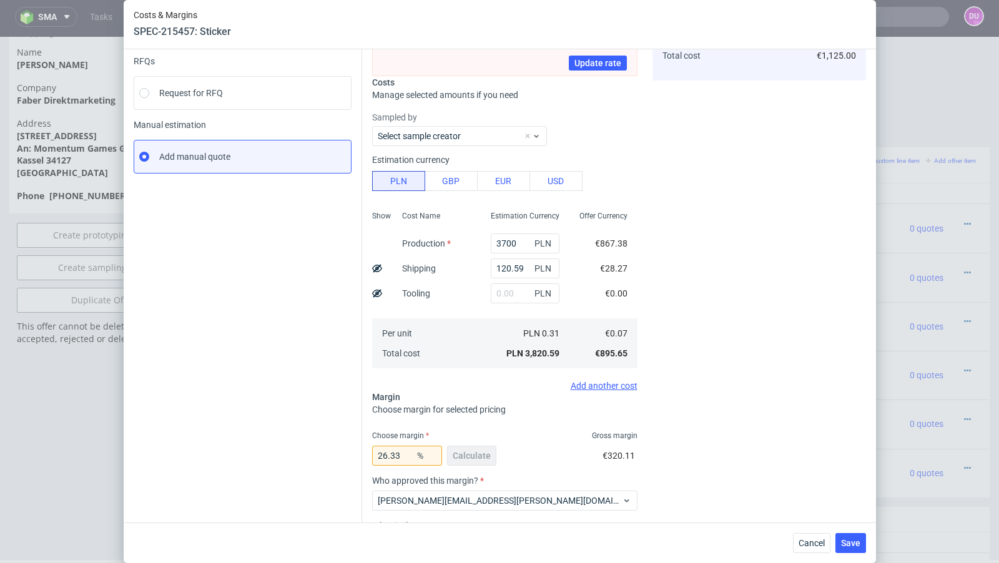
scroll to position [235, 0]
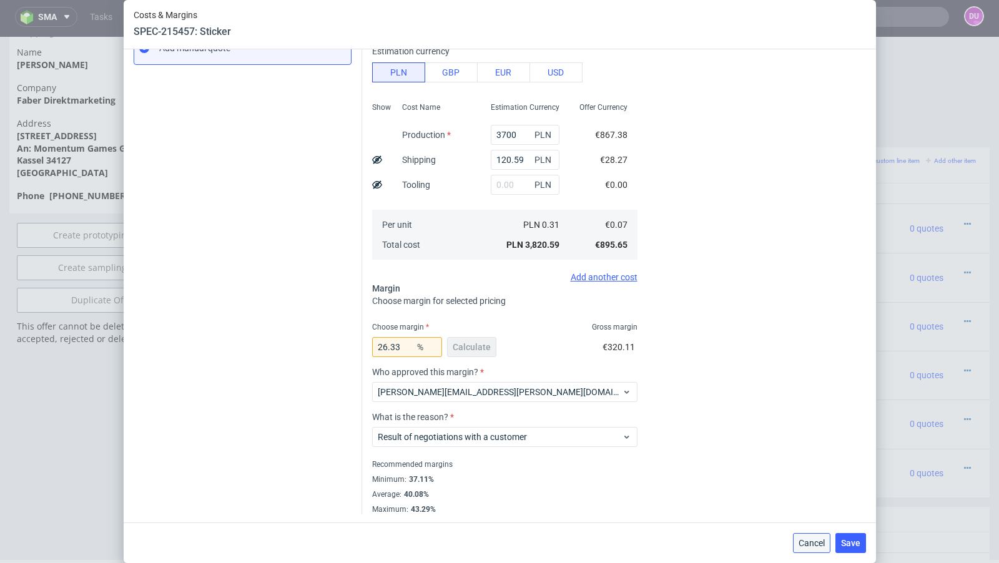
click at [811, 539] on span "Cancel" at bounding box center [812, 543] width 26 height 9
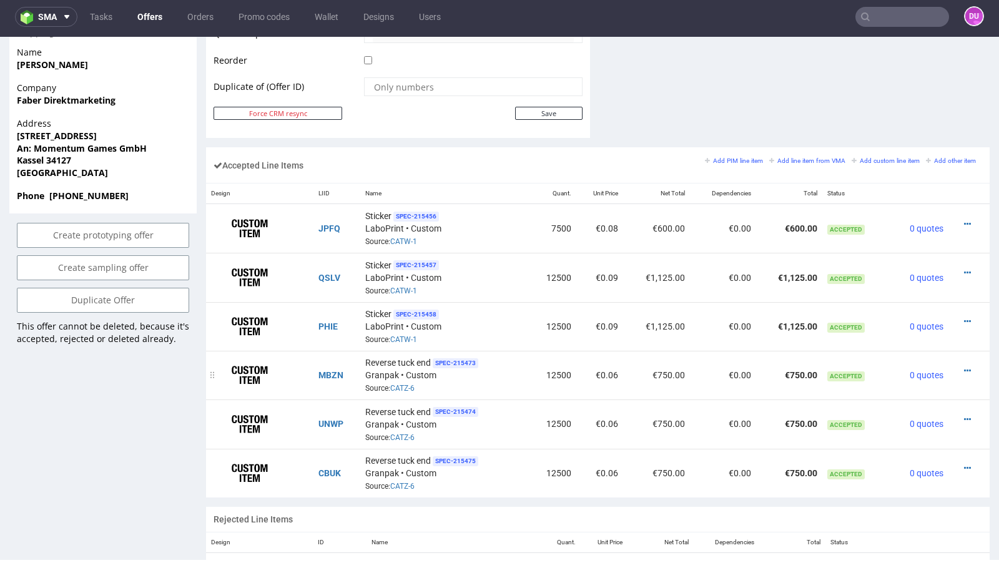
scroll to position [139, 0]
click at [964, 367] on icon at bounding box center [967, 371] width 7 height 9
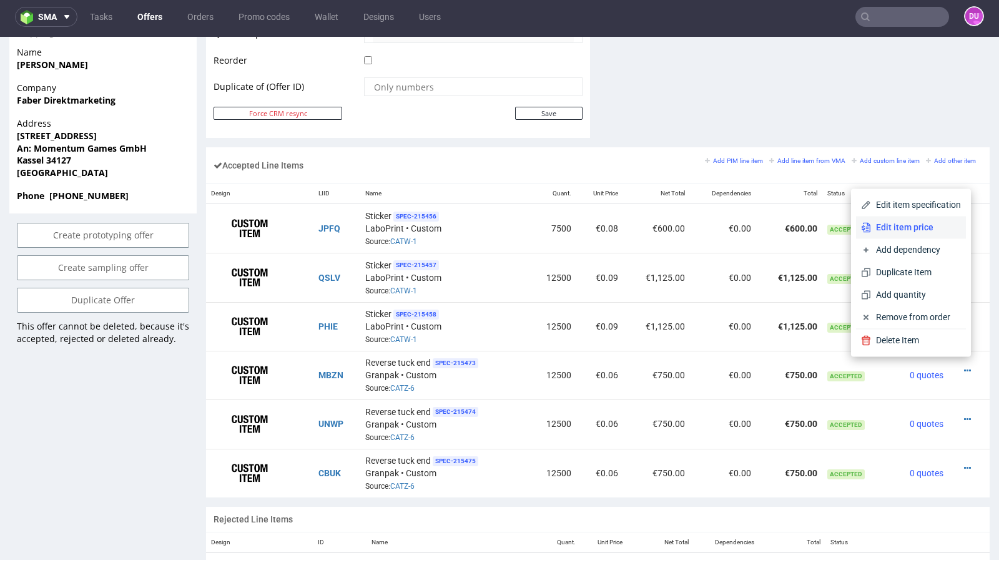
click at [903, 235] on li "Edit item price" at bounding box center [911, 227] width 110 height 22
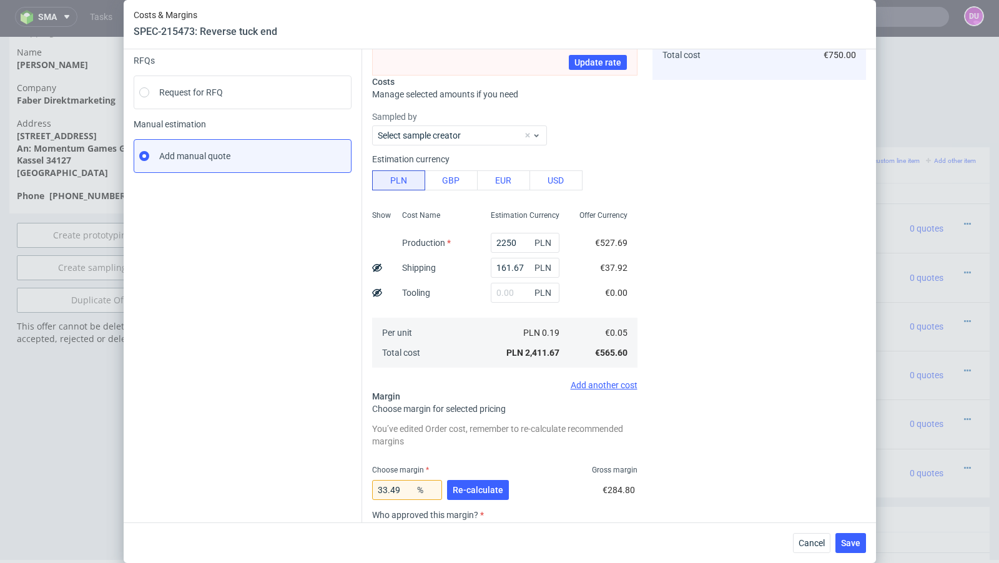
scroll to position [162, 0]
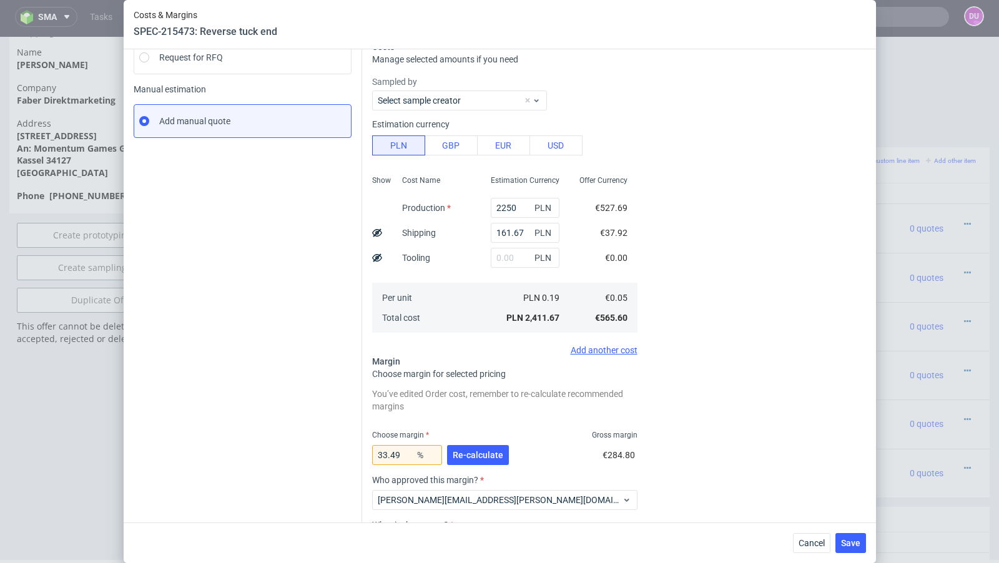
click at [791, 539] on div "Cancel Save" at bounding box center [500, 543] width 753 height 41
click at [811, 541] on span "Cancel" at bounding box center [812, 543] width 26 height 9
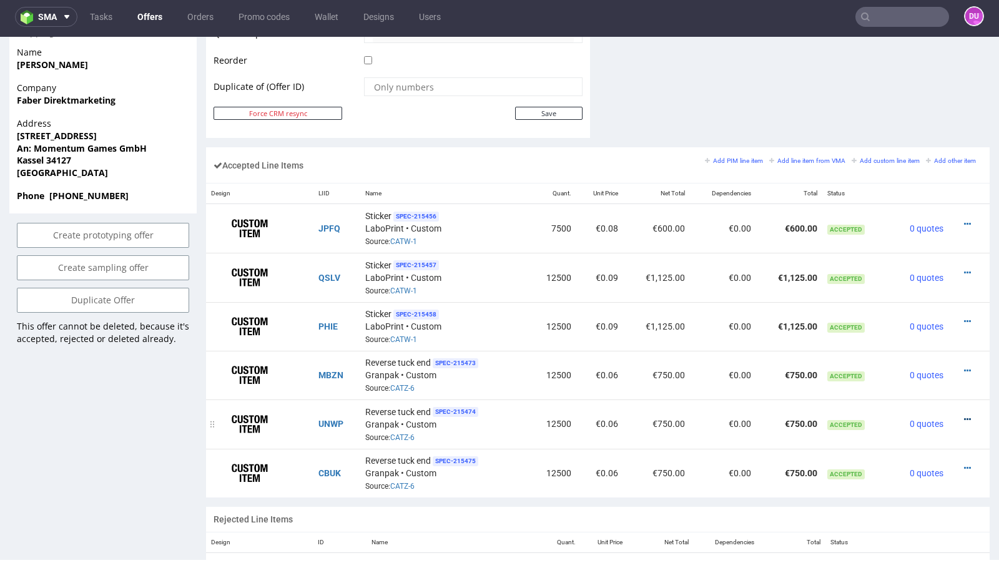
click at [964, 415] on icon at bounding box center [967, 419] width 7 height 9
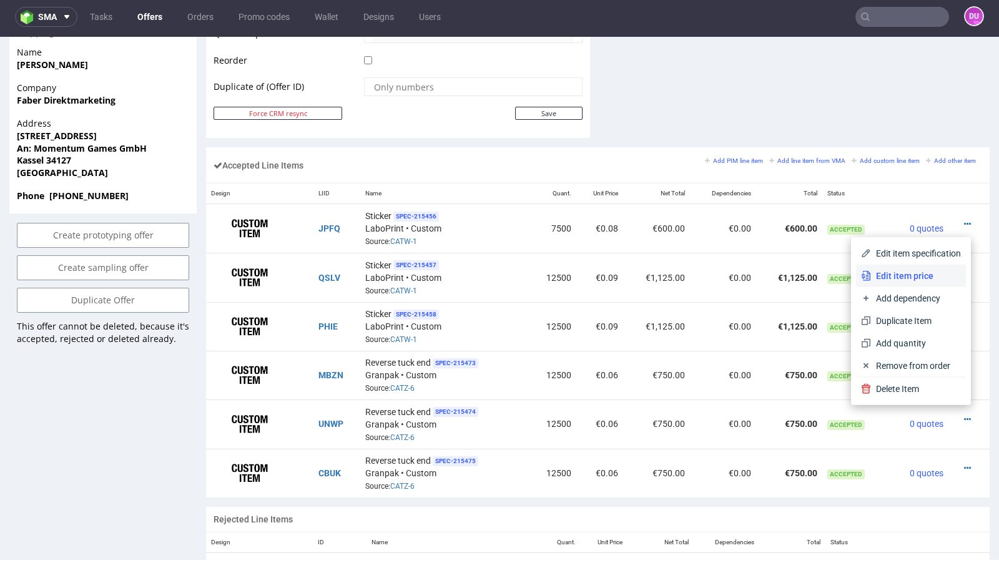
click at [882, 274] on span "Edit item price" at bounding box center [916, 276] width 90 height 12
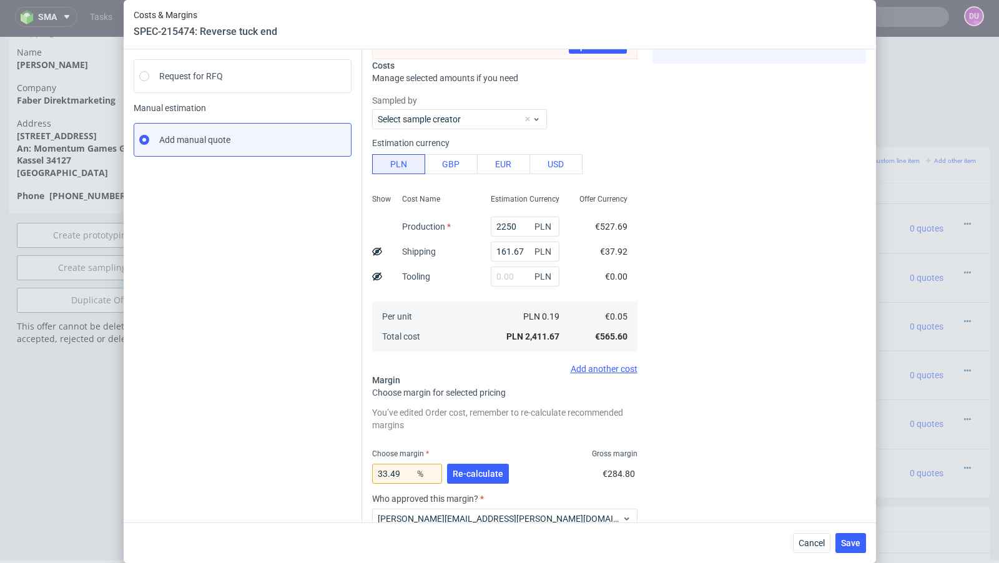
scroll to position [197, 0]
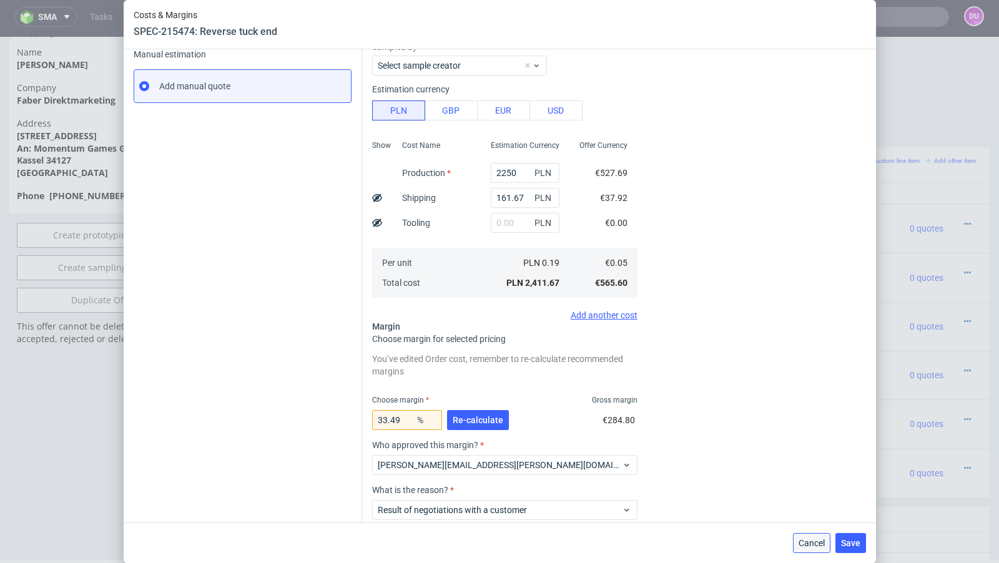
click at [799, 549] on button "Cancel" at bounding box center [811, 543] width 37 height 20
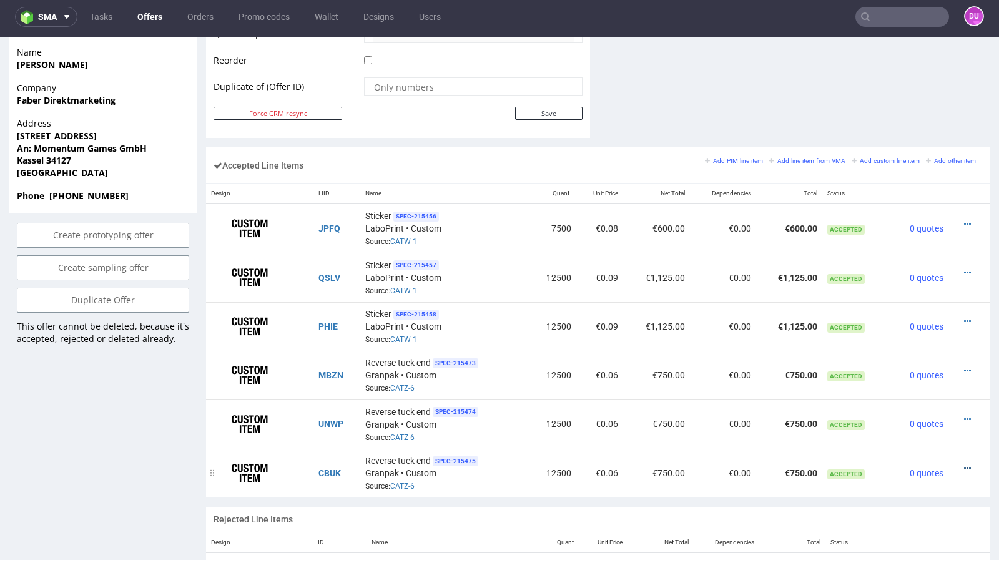
click at [964, 464] on icon at bounding box center [967, 468] width 7 height 9
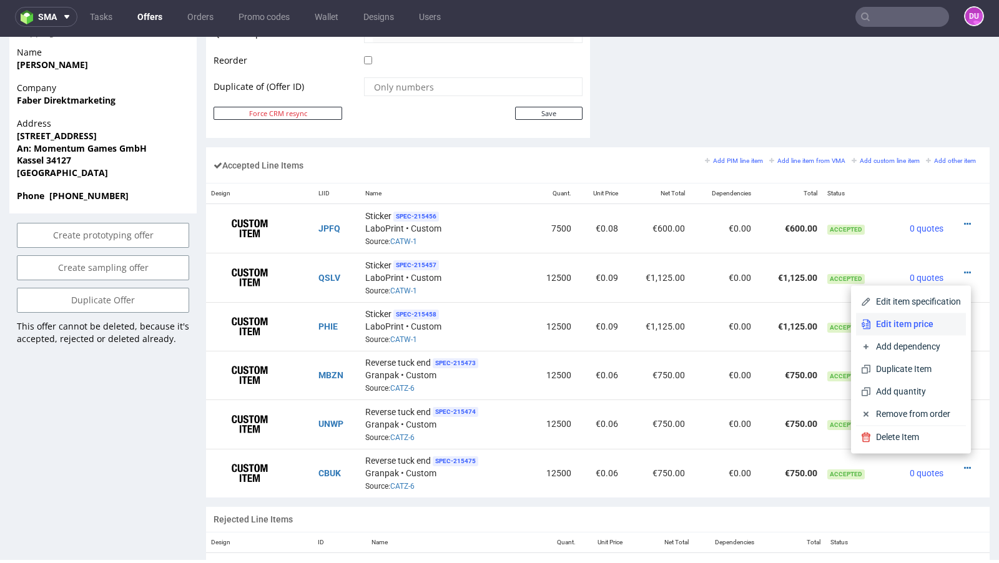
click at [882, 331] on li "Edit item price" at bounding box center [911, 324] width 110 height 22
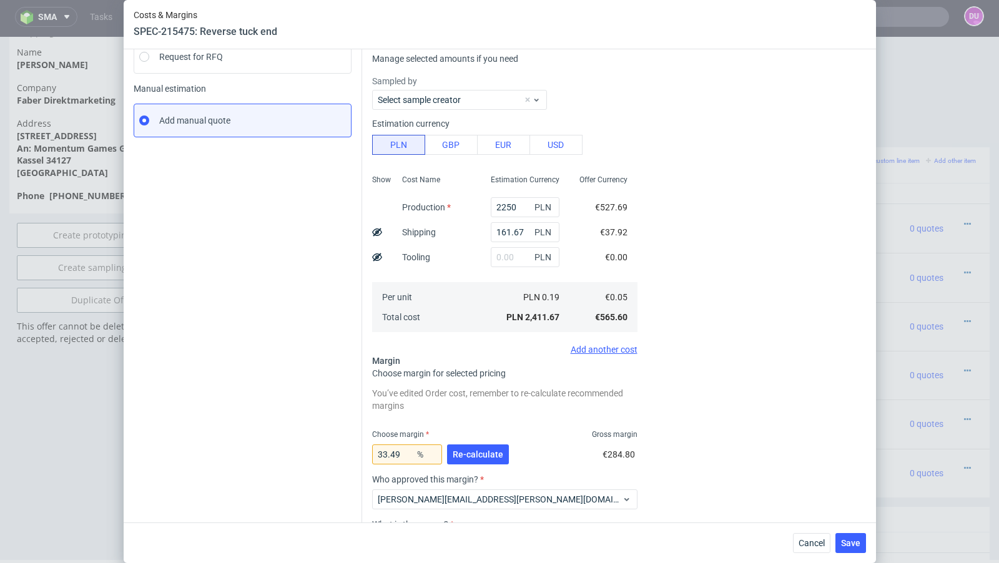
scroll to position [195, 0]
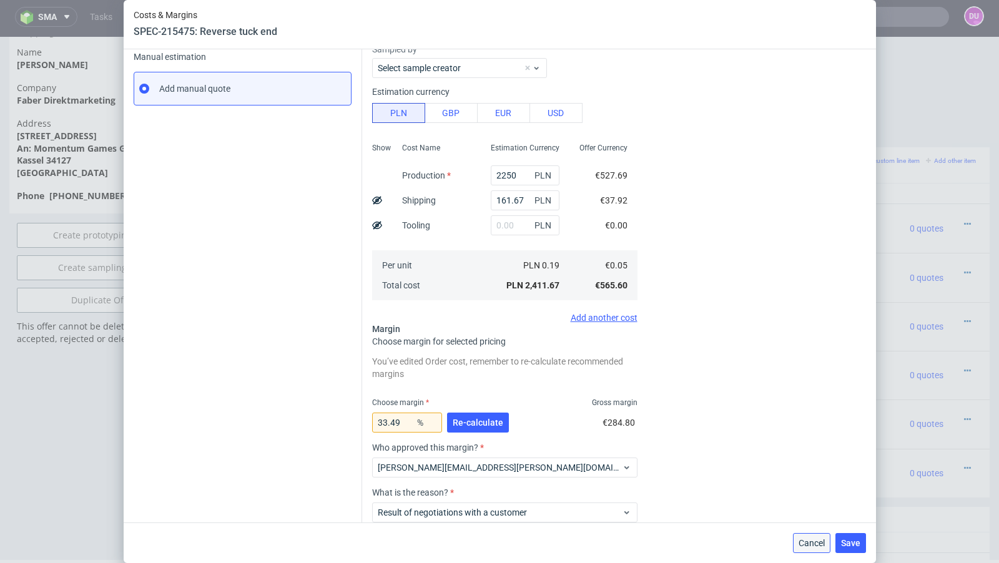
click at [802, 545] on span "Cancel" at bounding box center [812, 543] width 26 height 9
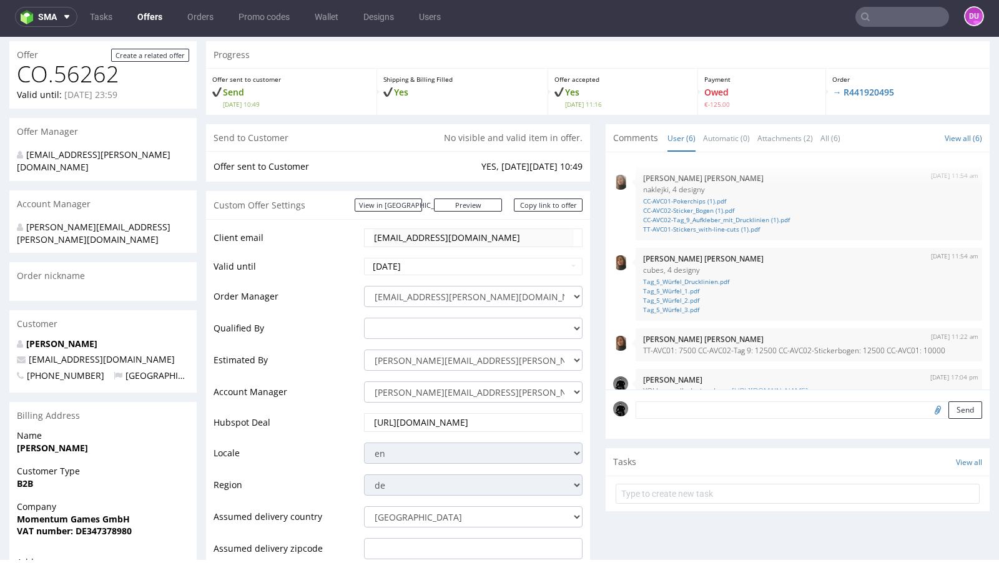
scroll to position [0, 0]
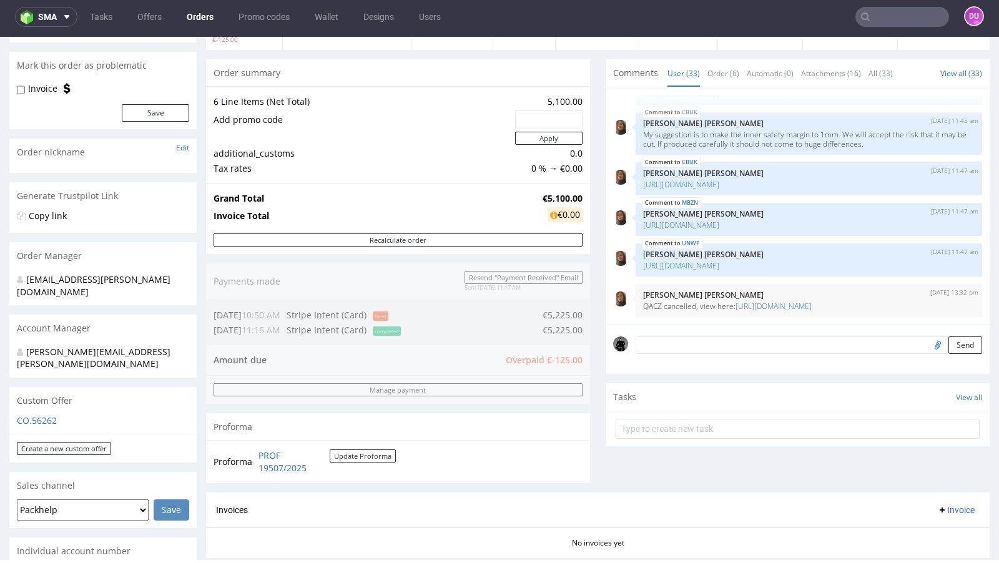
scroll to position [104, 0]
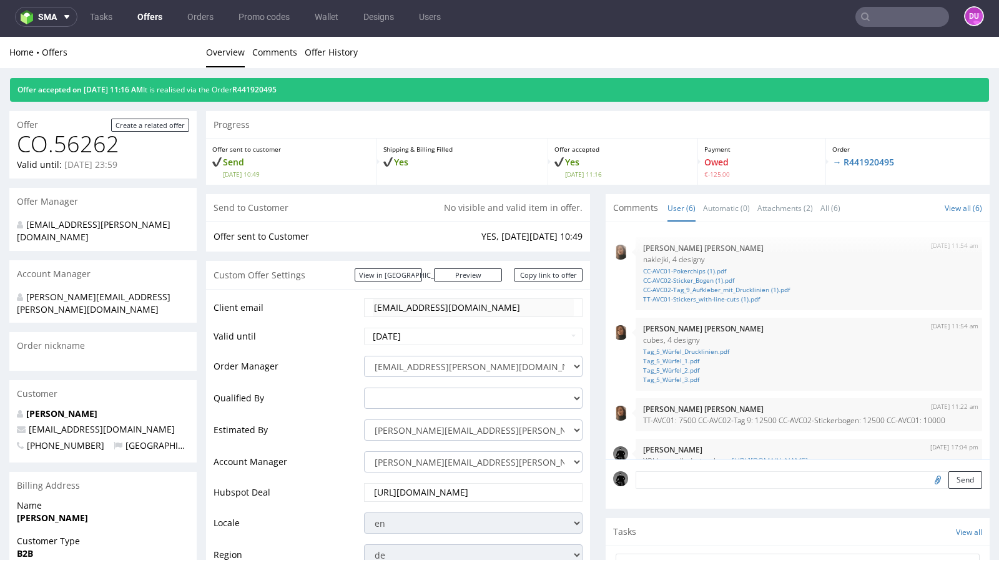
scroll to position [139, 0]
